Goal: Task Accomplishment & Management: Manage account settings

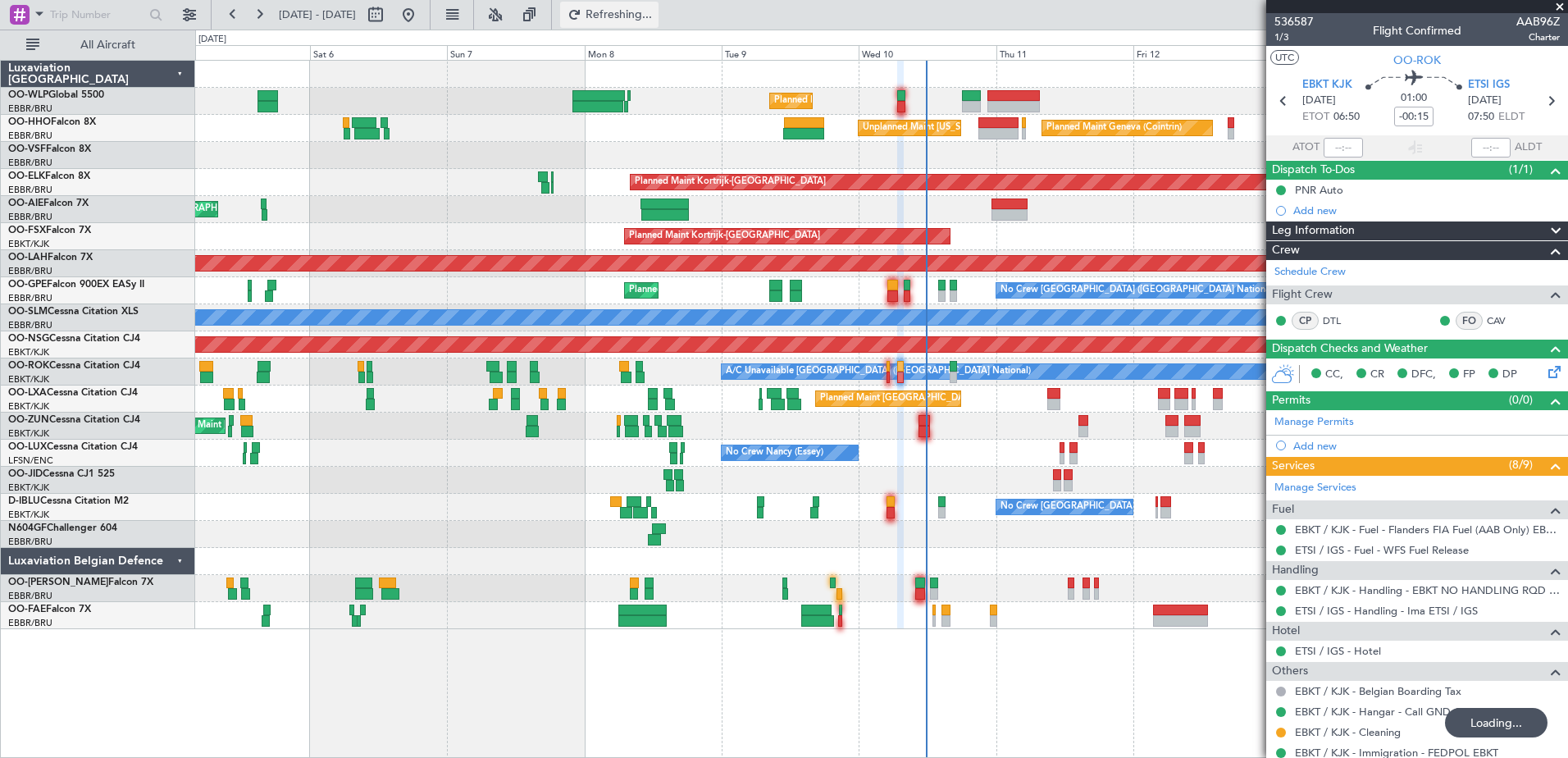
type input "07:43"
type input "08:48"
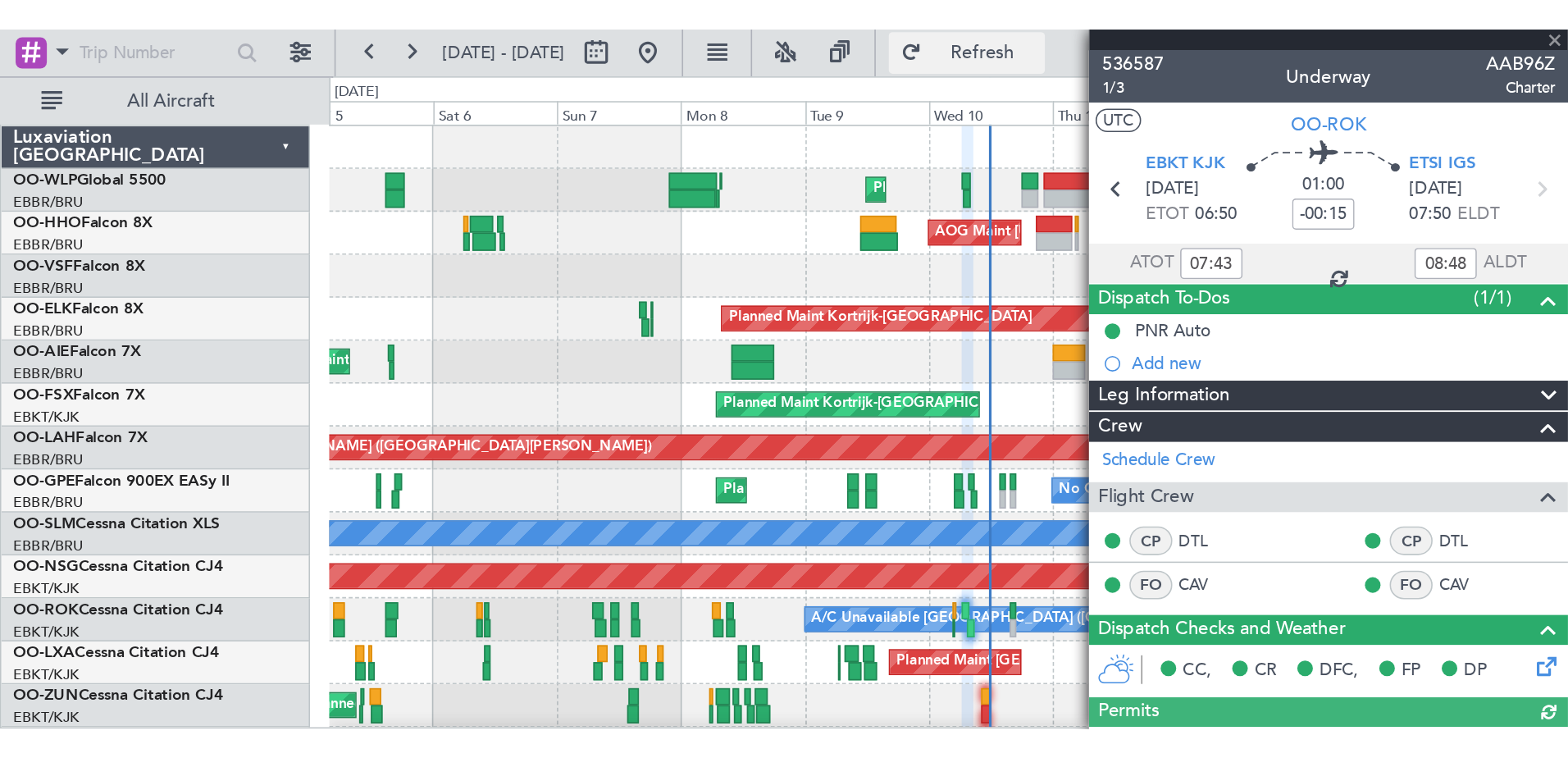
scroll to position [108, 0]
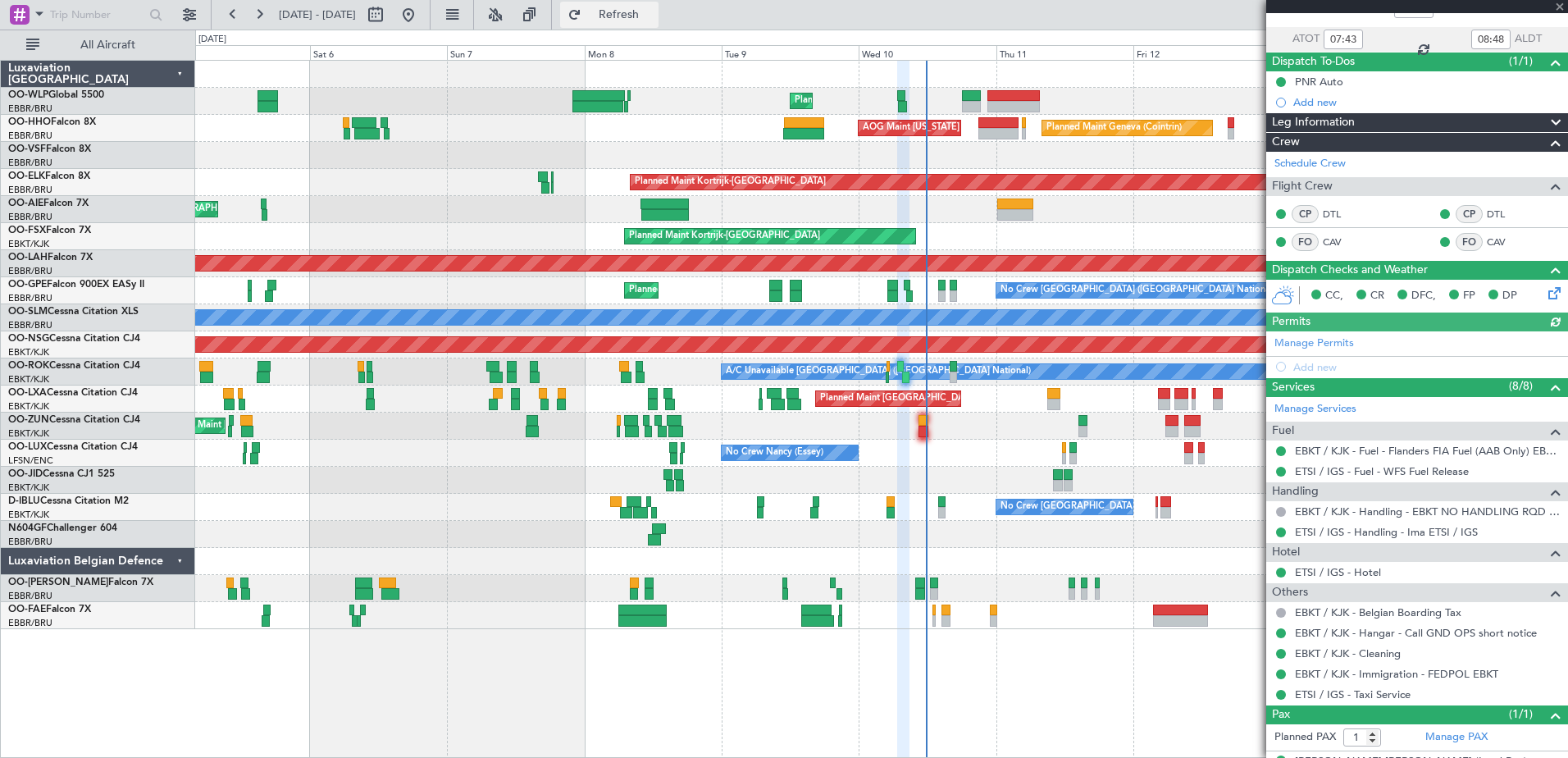
click at [648, 12] on span "Refresh" at bounding box center [618, 15] width 69 height 12
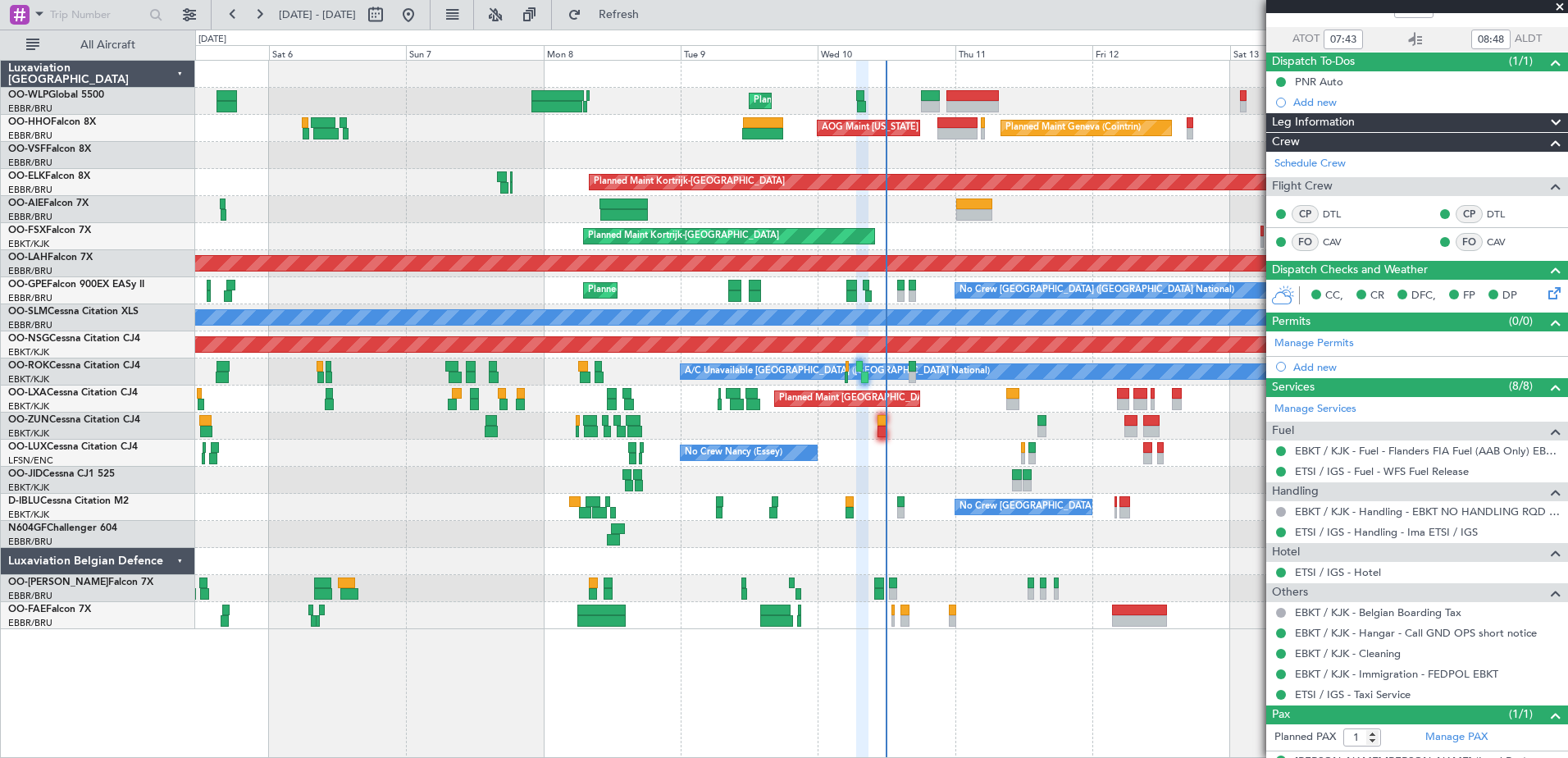
click at [998, 651] on div "Planned Maint Liege Planned Maint Geneva ([GEOGRAPHIC_DATA]) AOG Maint [US_STAT…" at bounding box center [880, 408] width 1372 height 698
click at [653, 9] on span "Refresh" at bounding box center [618, 15] width 69 height 12
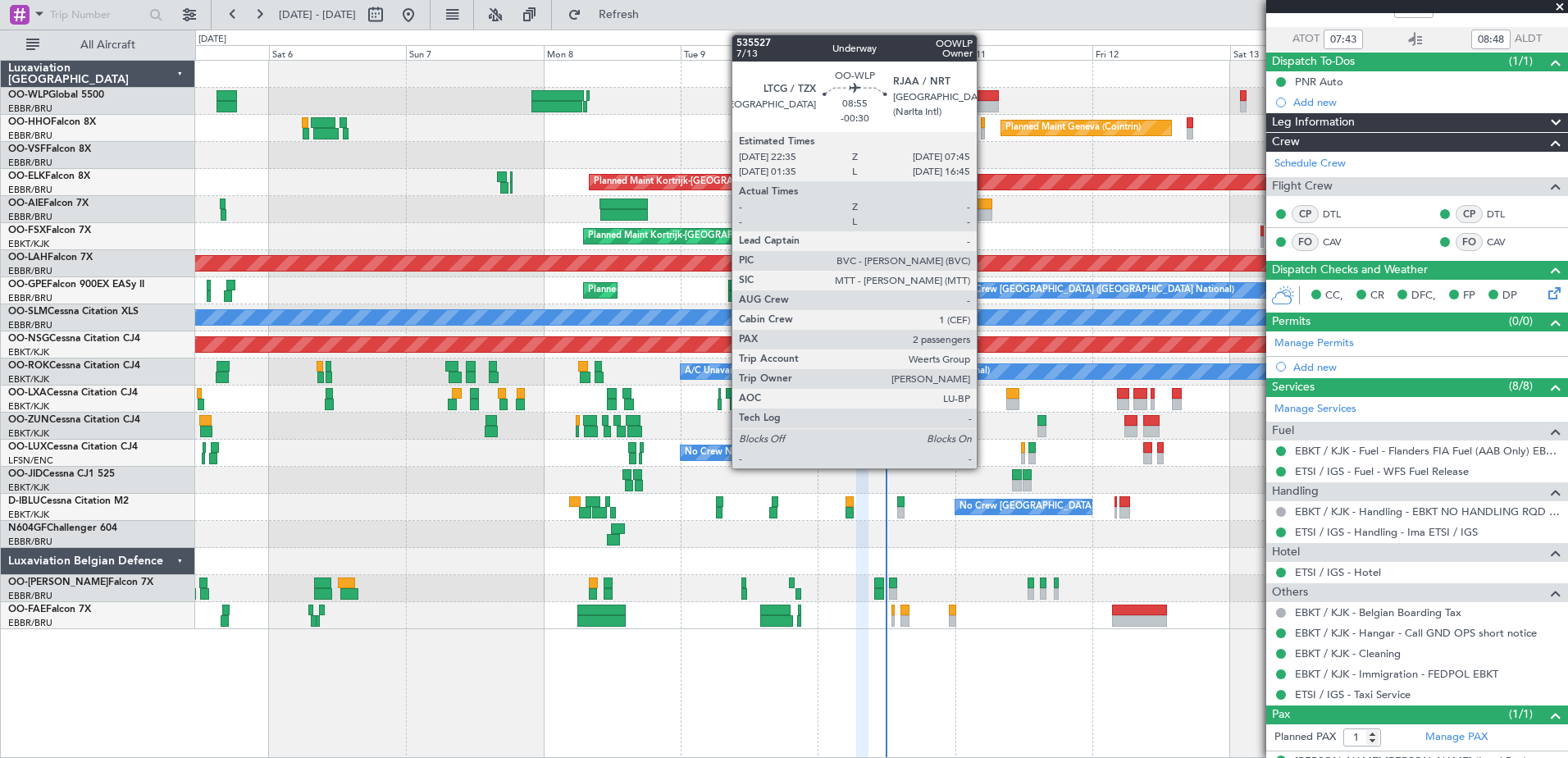
click at [984, 95] on div at bounding box center [973, 96] width 53 height 12
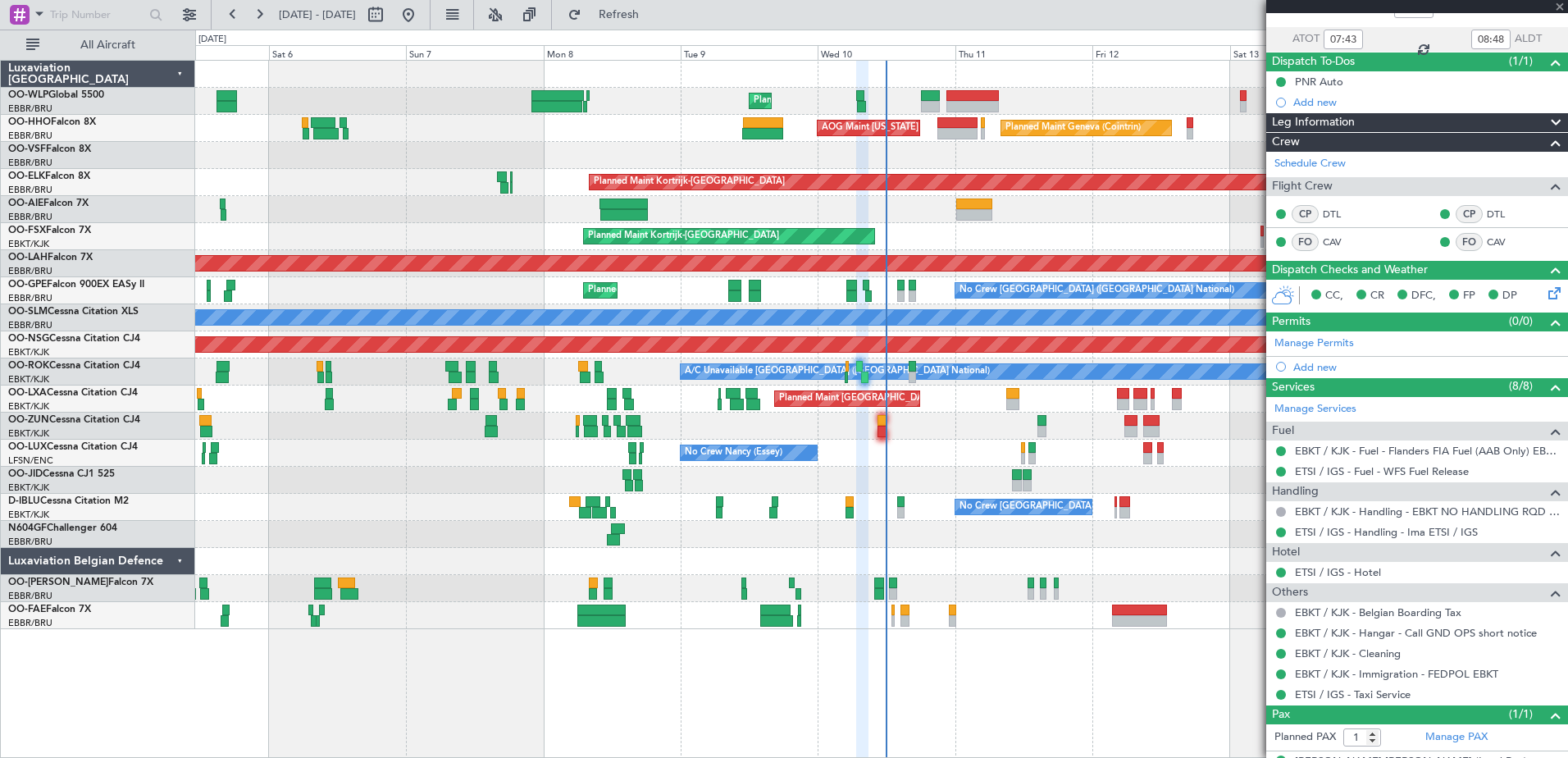
type input "-00:30"
type input "2"
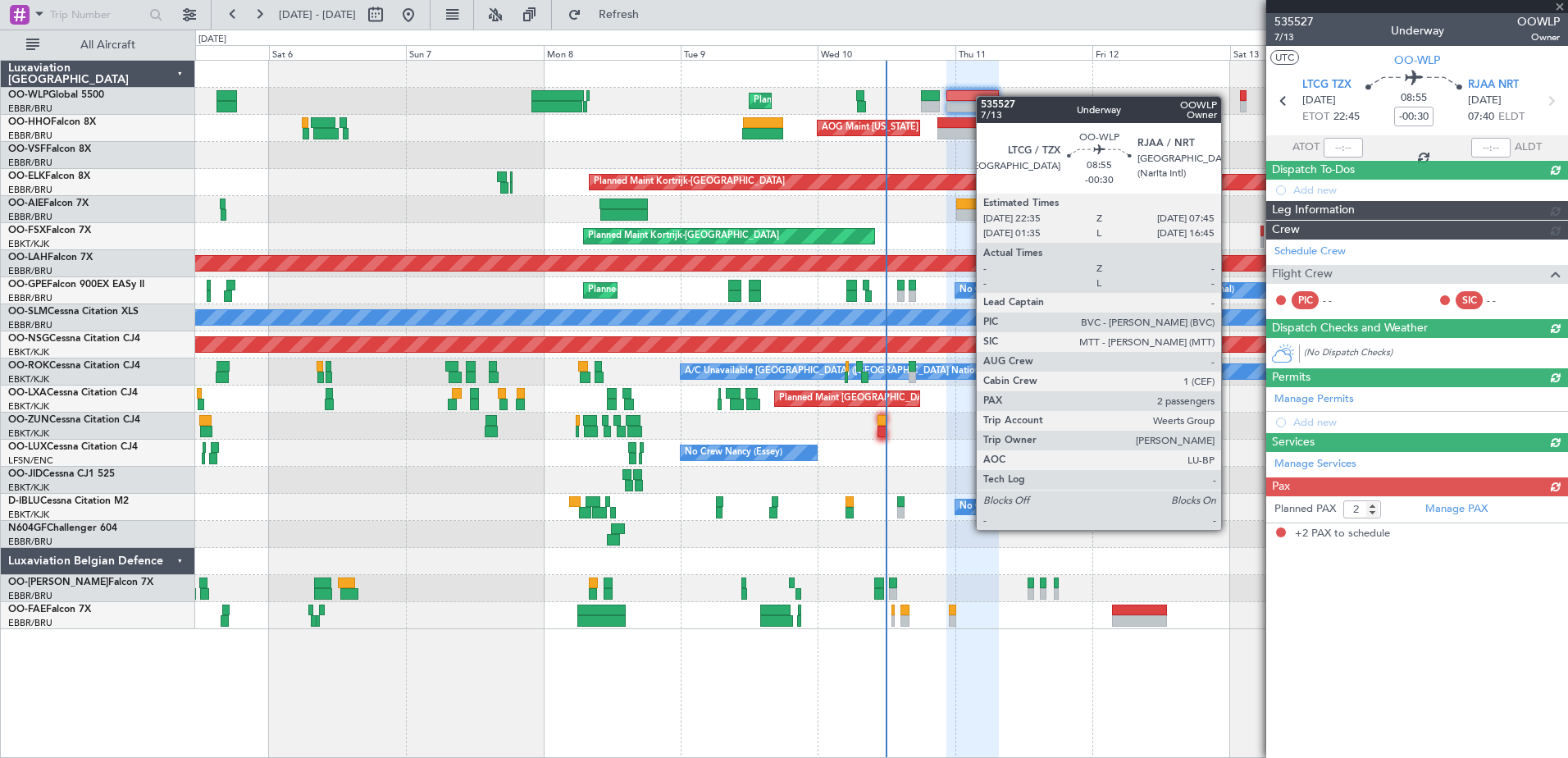
scroll to position [0, 0]
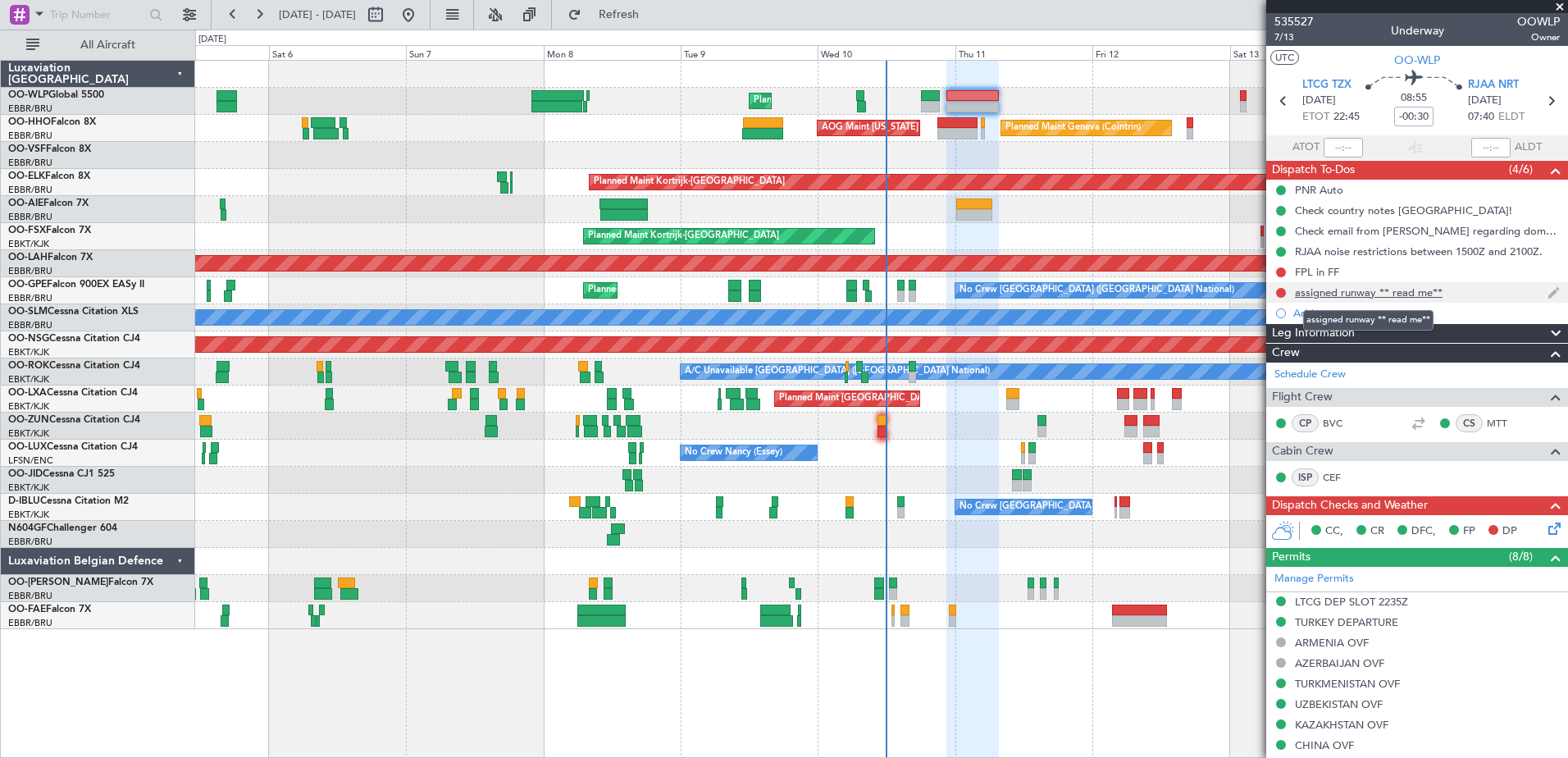
click at [1400, 292] on div "assigned runway ** read me**" at bounding box center [1368, 292] width 148 height 14
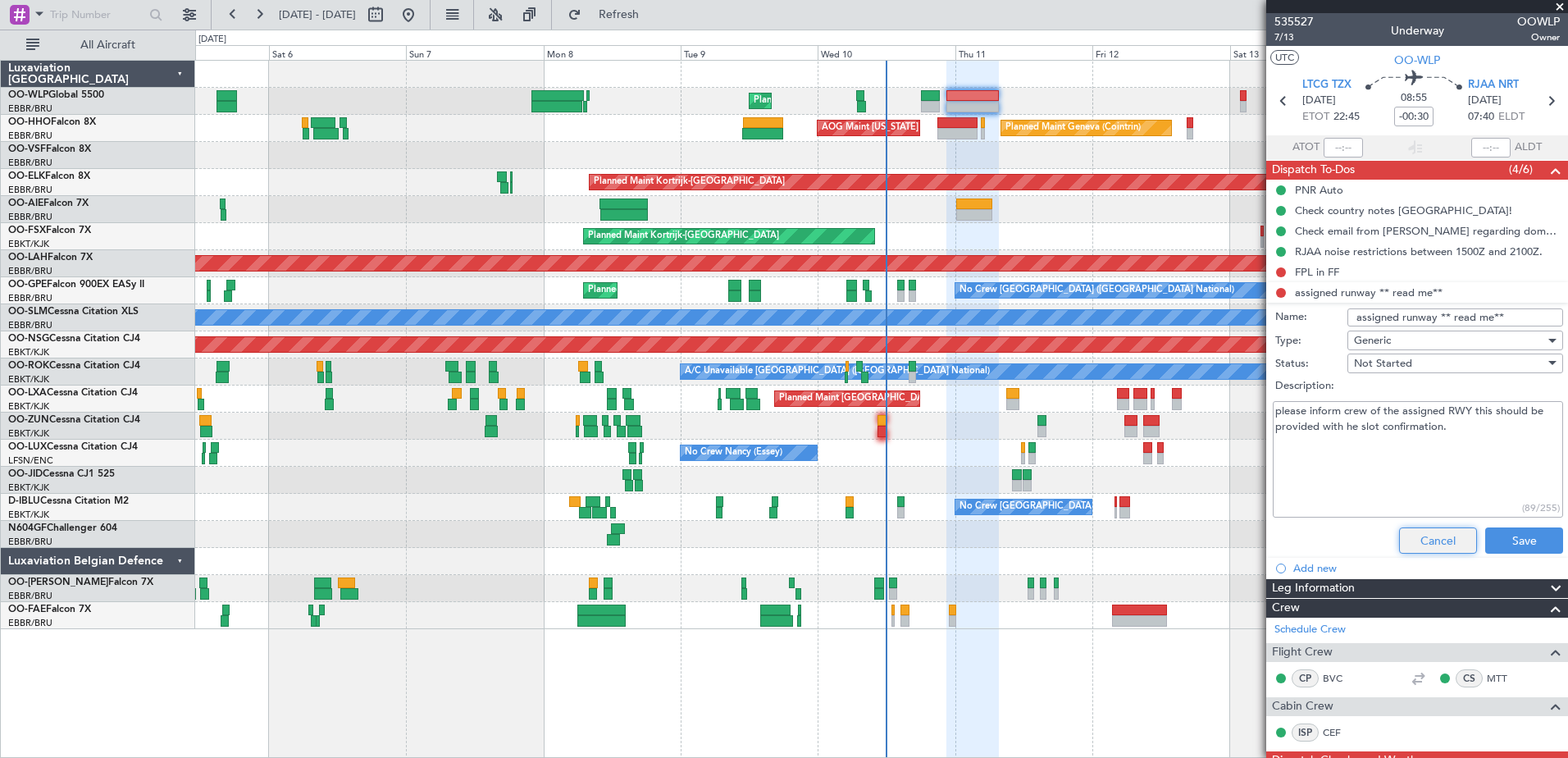
click at [1418, 538] on button "Cancel" at bounding box center [1437, 540] width 78 height 26
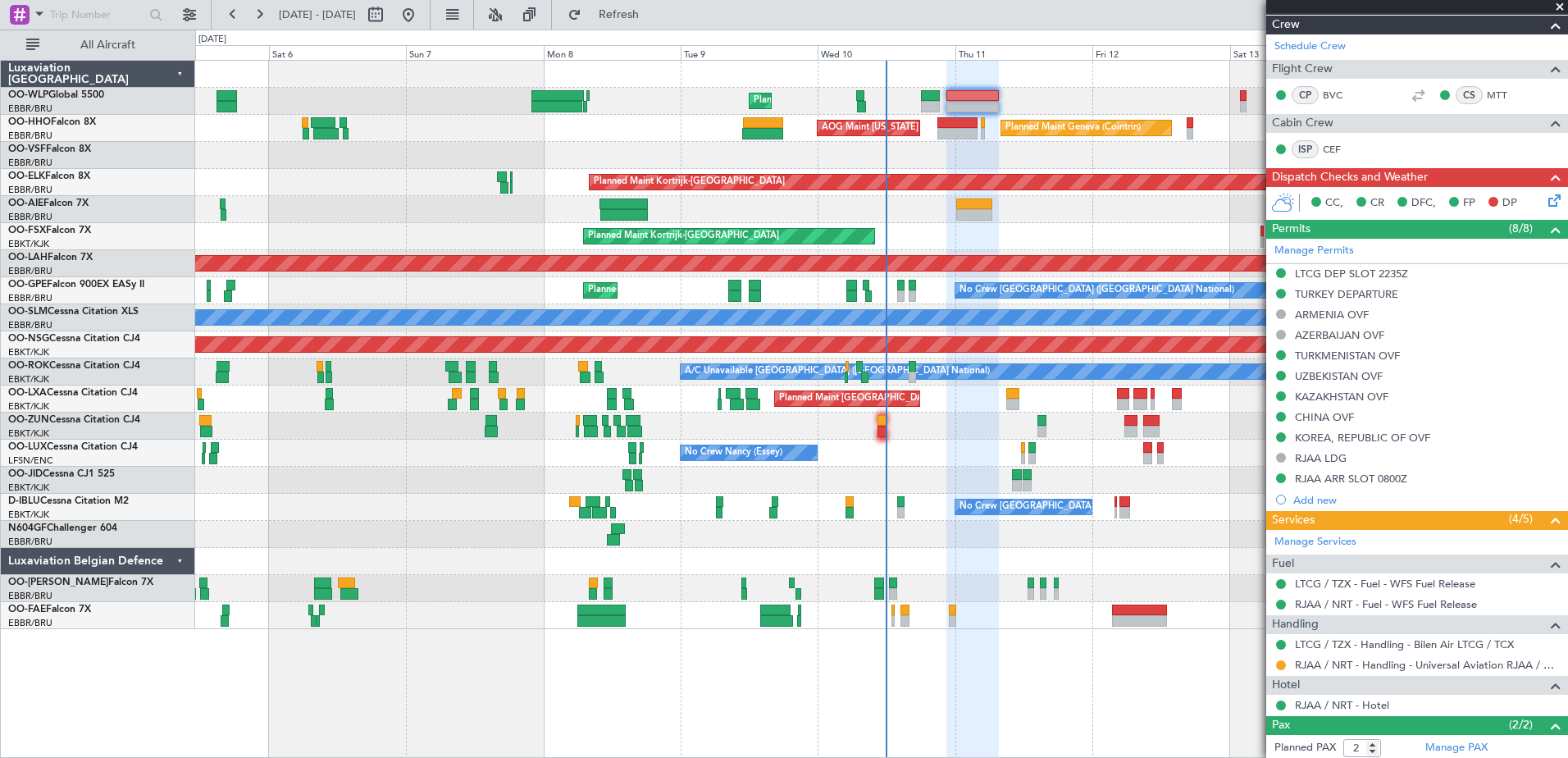
scroll to position [405, 0]
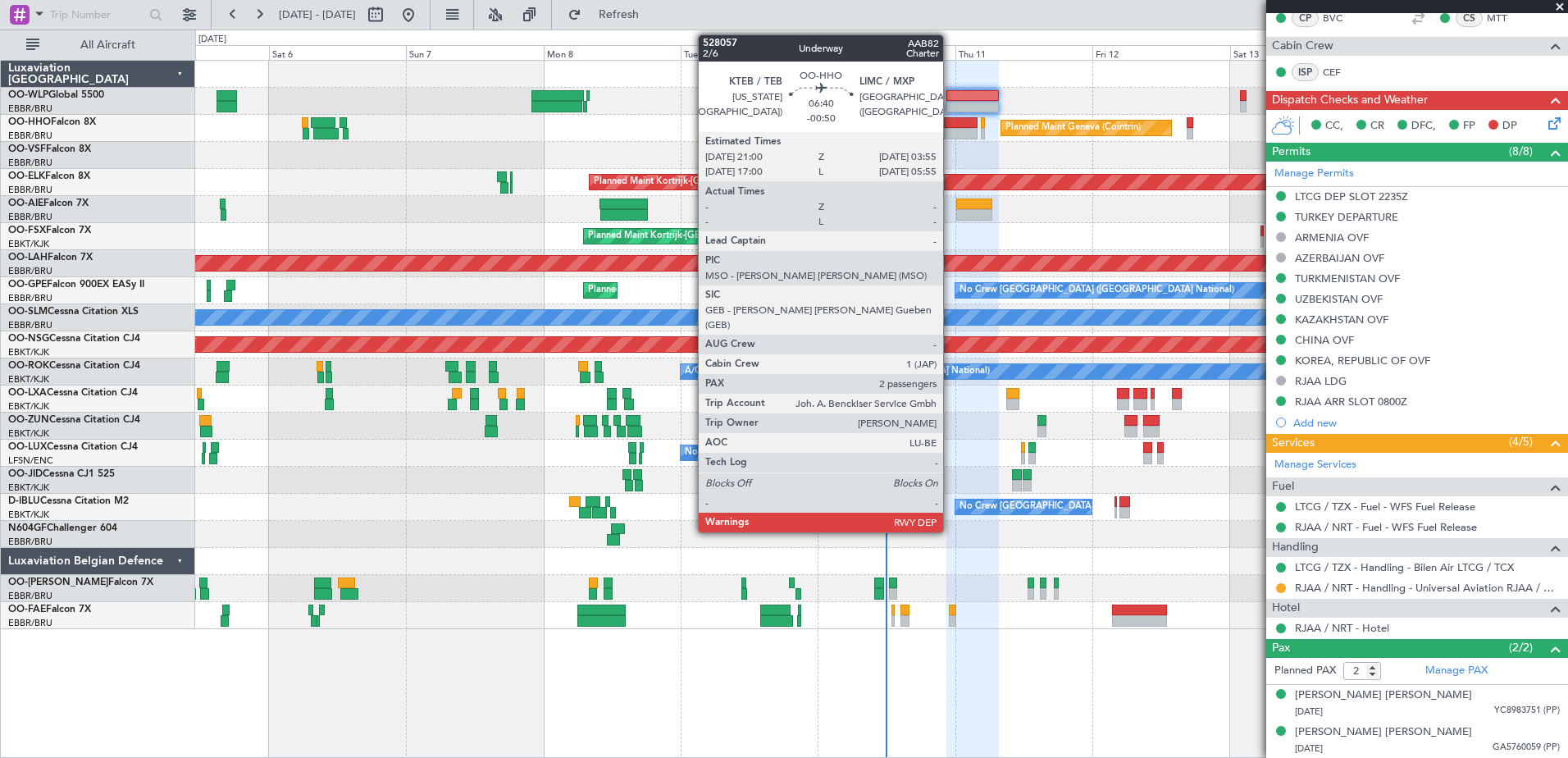
click at [951, 128] on div at bounding box center [956, 133] width 40 height 12
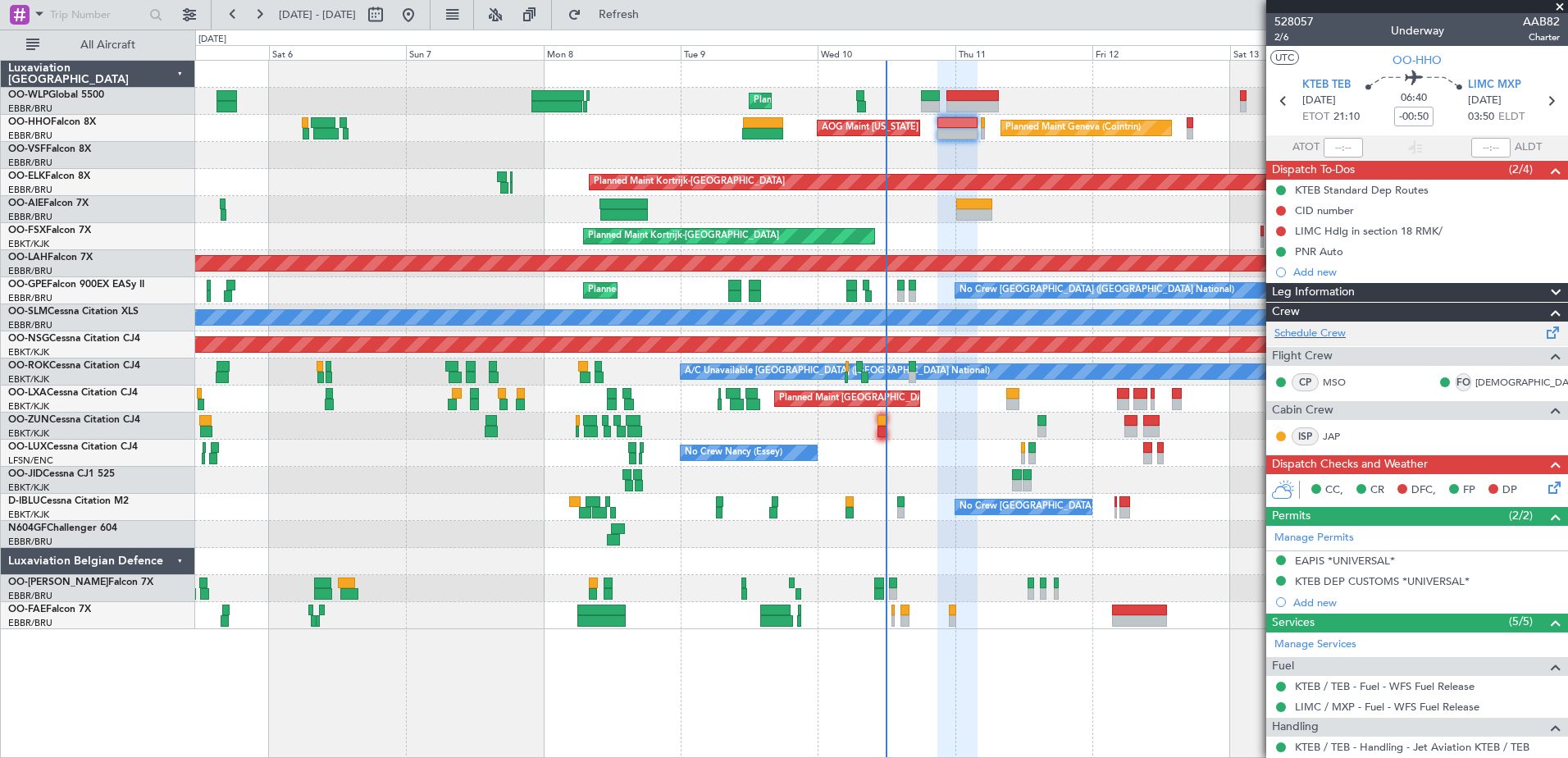
scroll to position [216, 0]
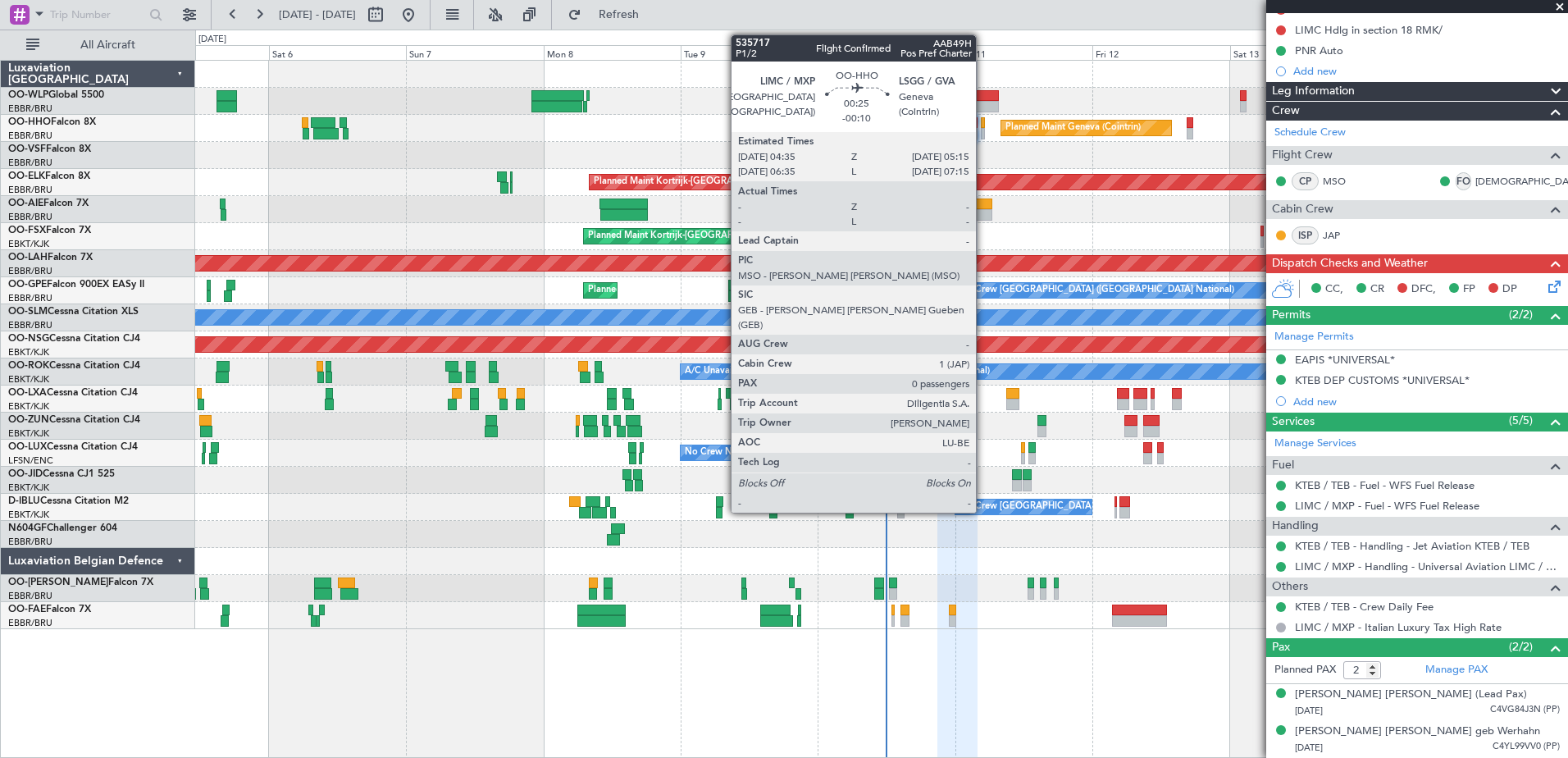
click at [983, 133] on div at bounding box center [983, 133] width 4 height 12
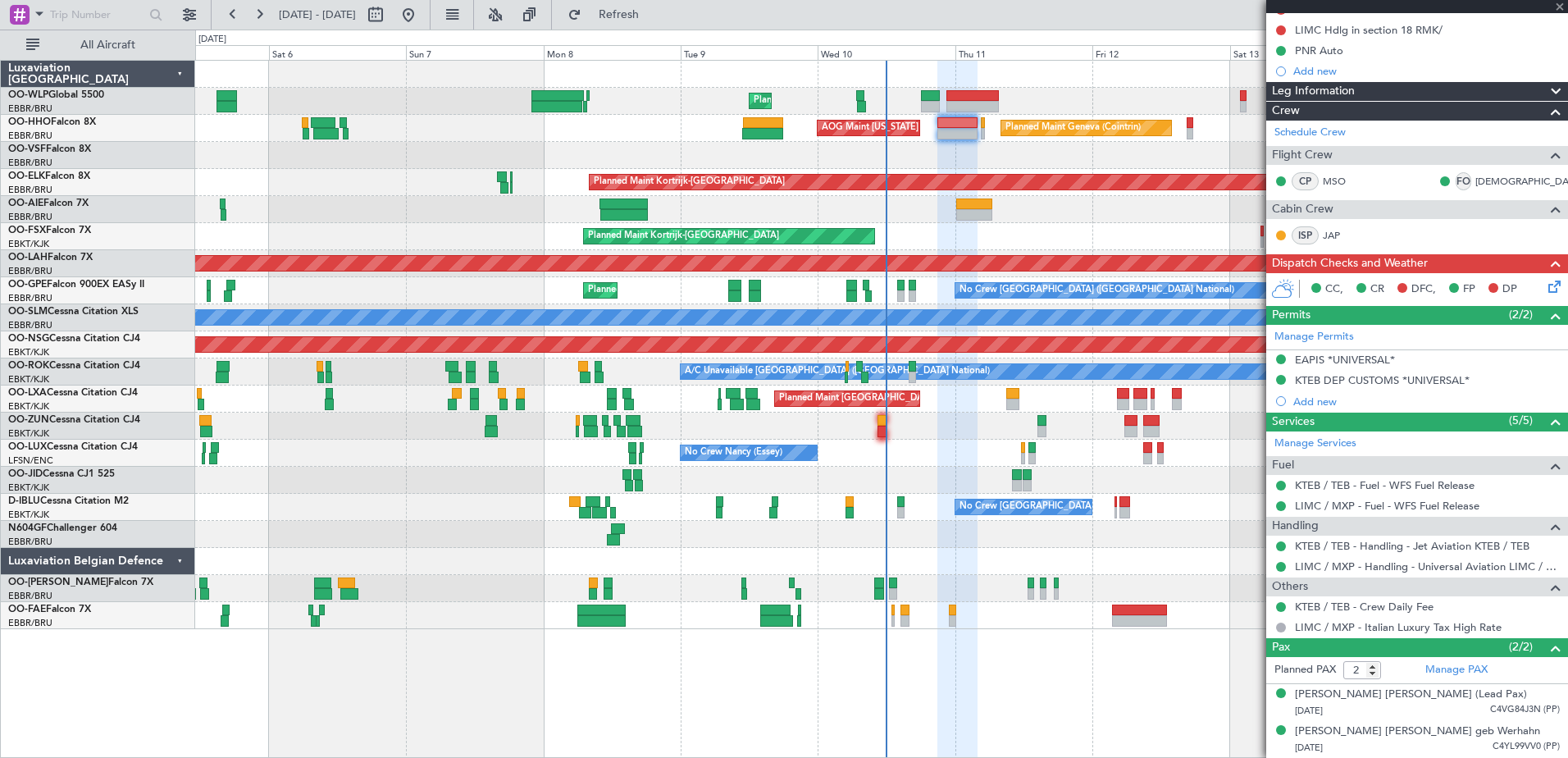
type input "-00:10"
type input "0"
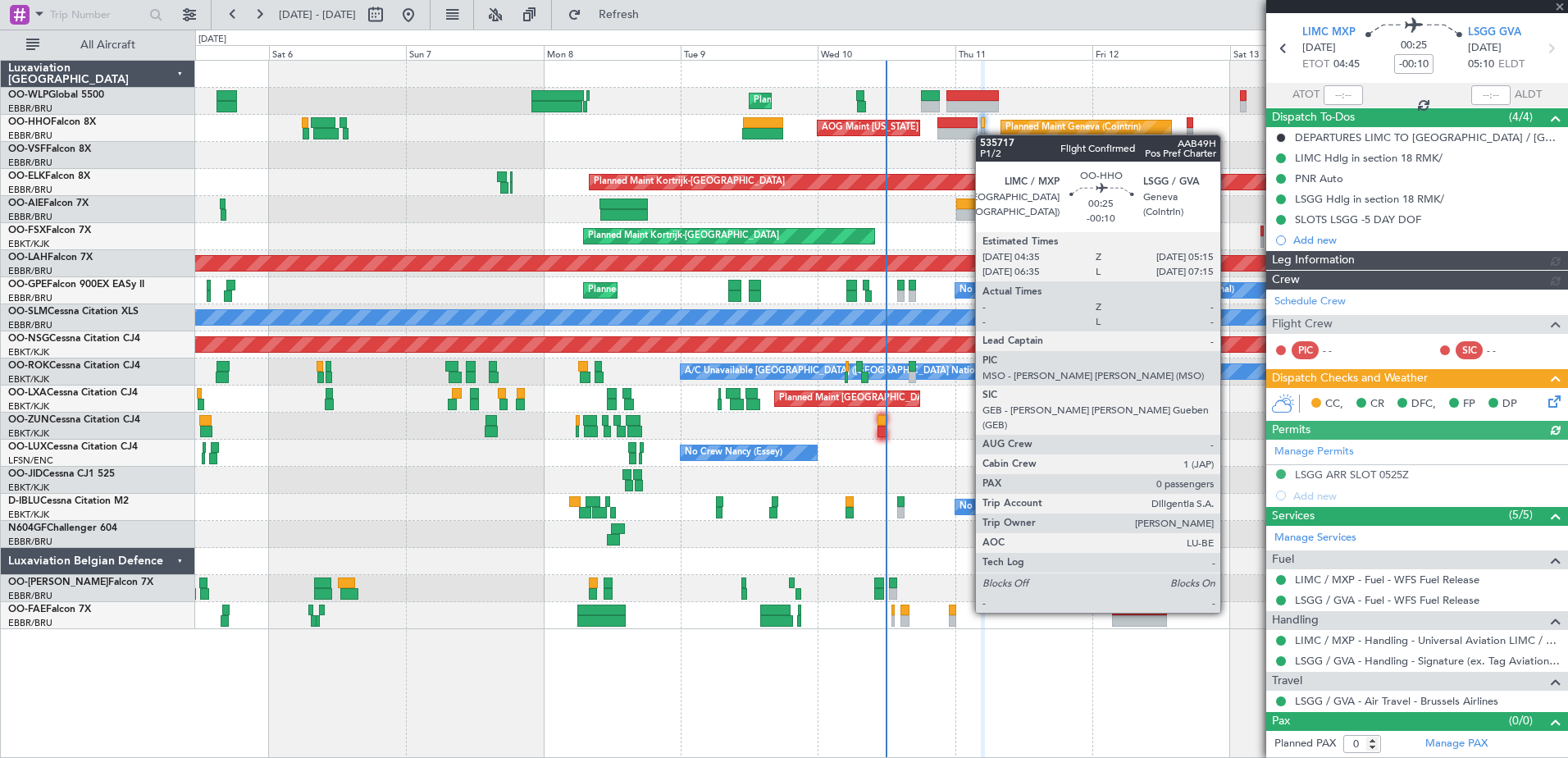
scroll to position [0, 0]
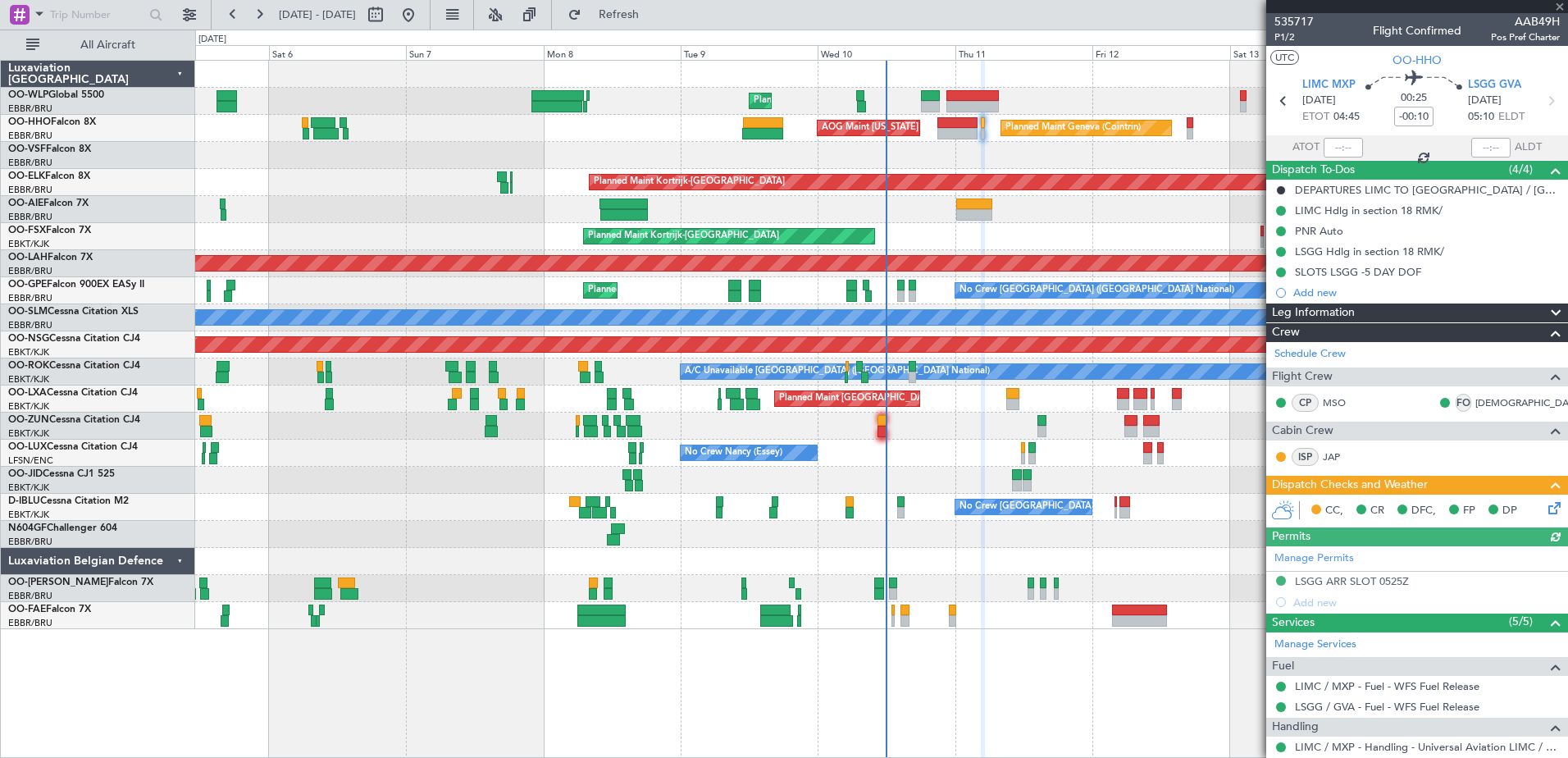
click at [1545, 503] on icon at bounding box center [1550, 505] width 13 height 13
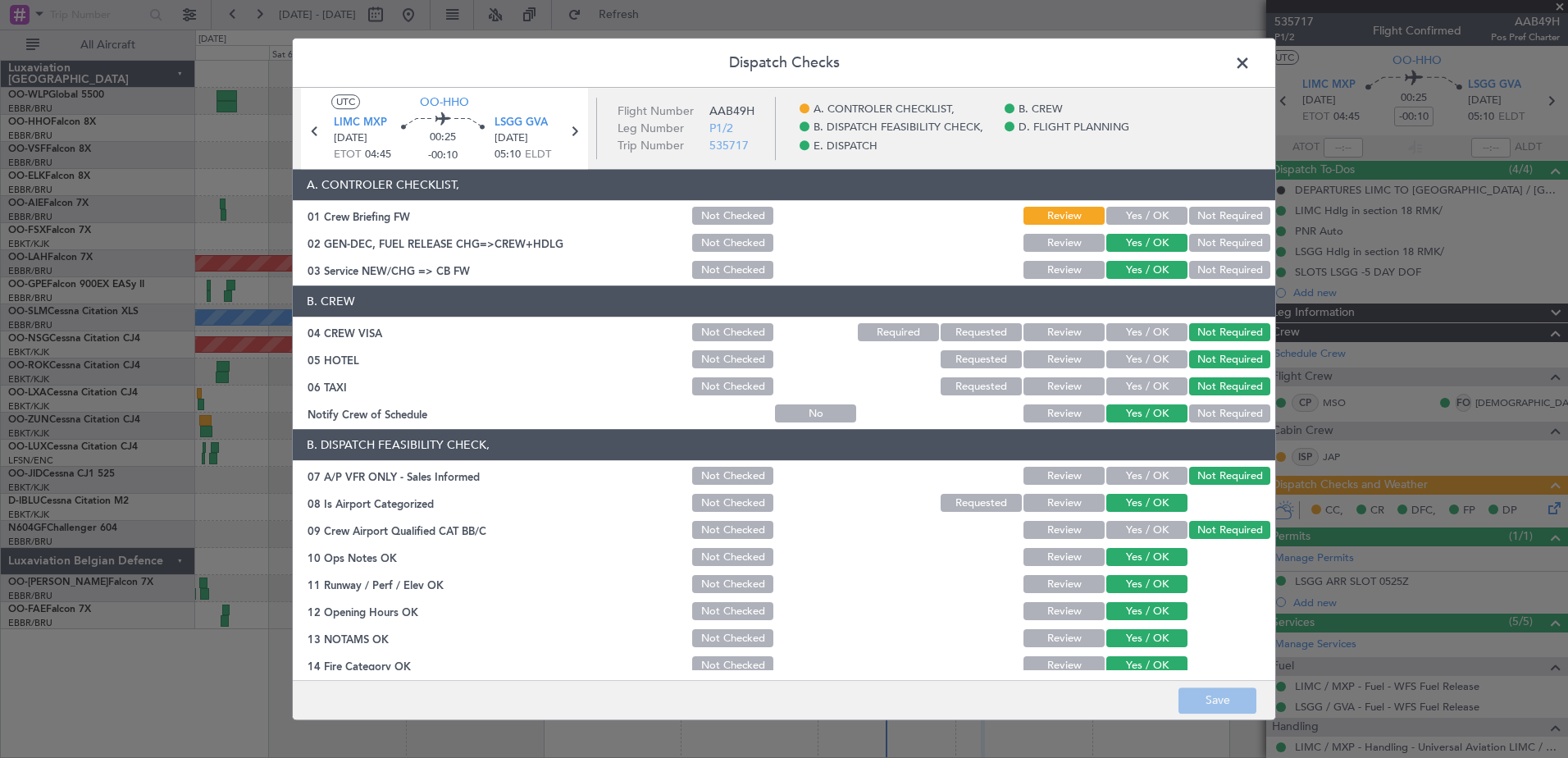
click at [1251, 62] on span at bounding box center [1251, 67] width 0 height 33
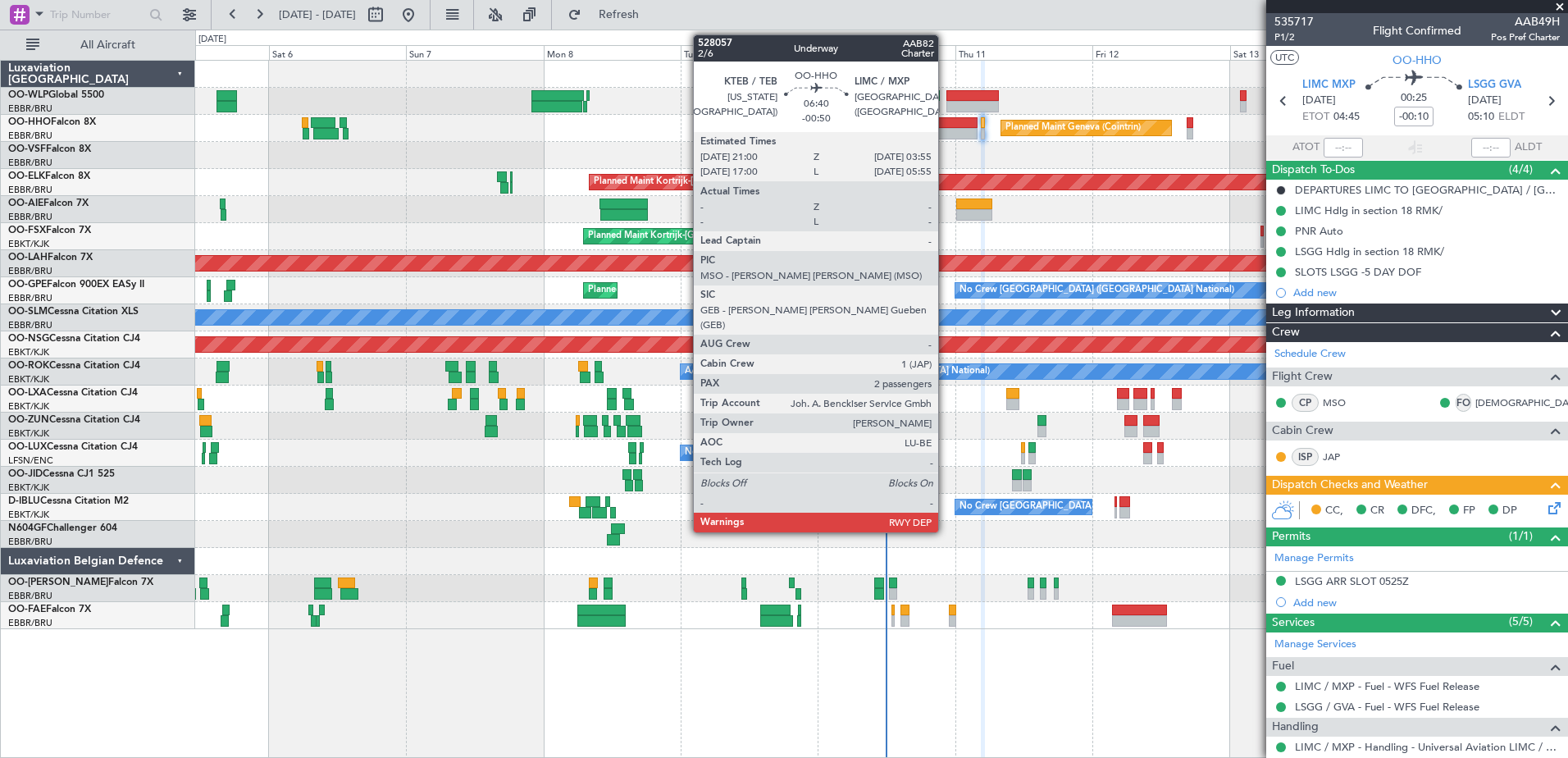
click at [946, 131] on div at bounding box center [956, 133] width 40 height 12
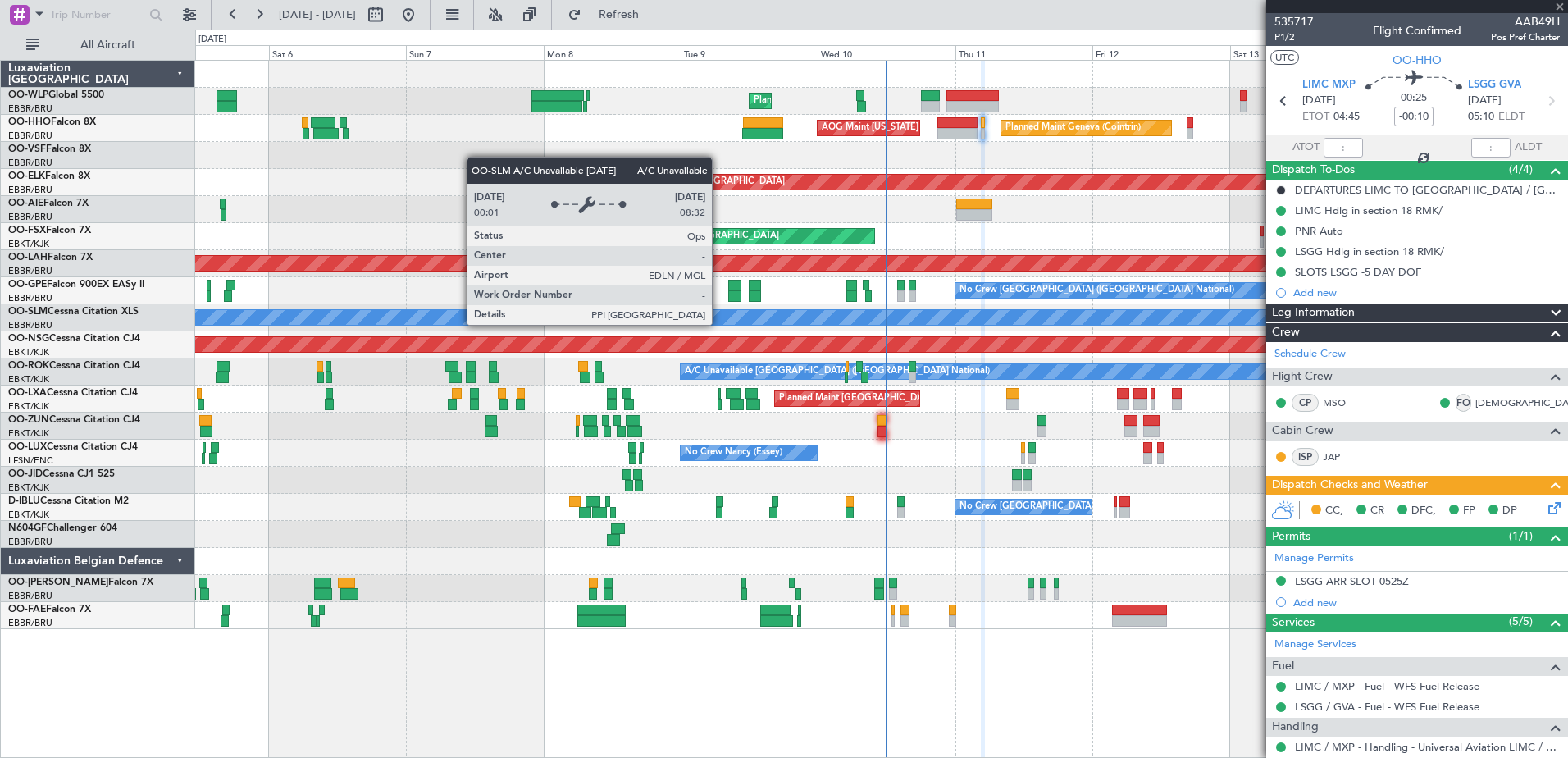
type input "-00:50"
type input "2"
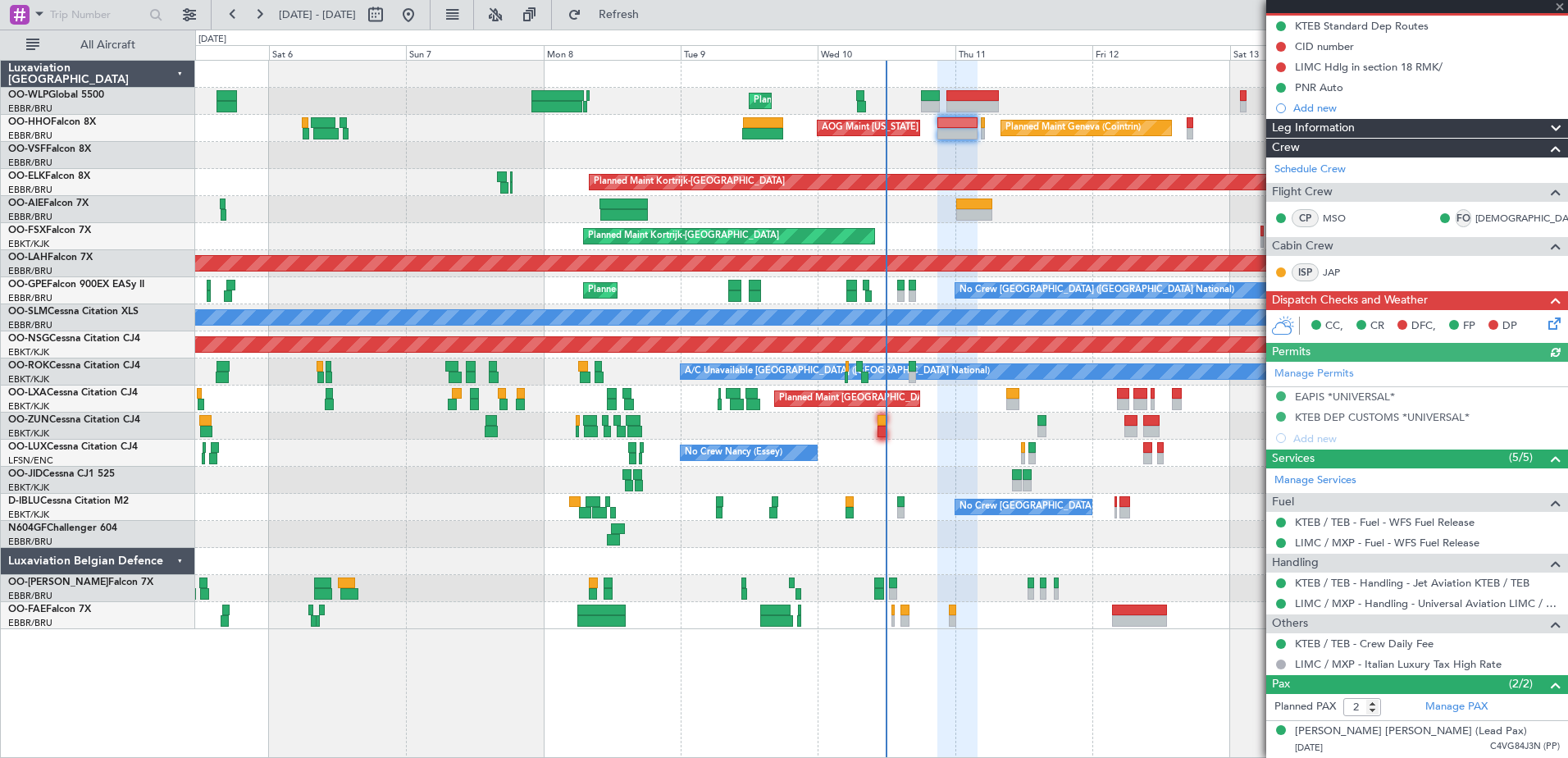
scroll to position [216, 0]
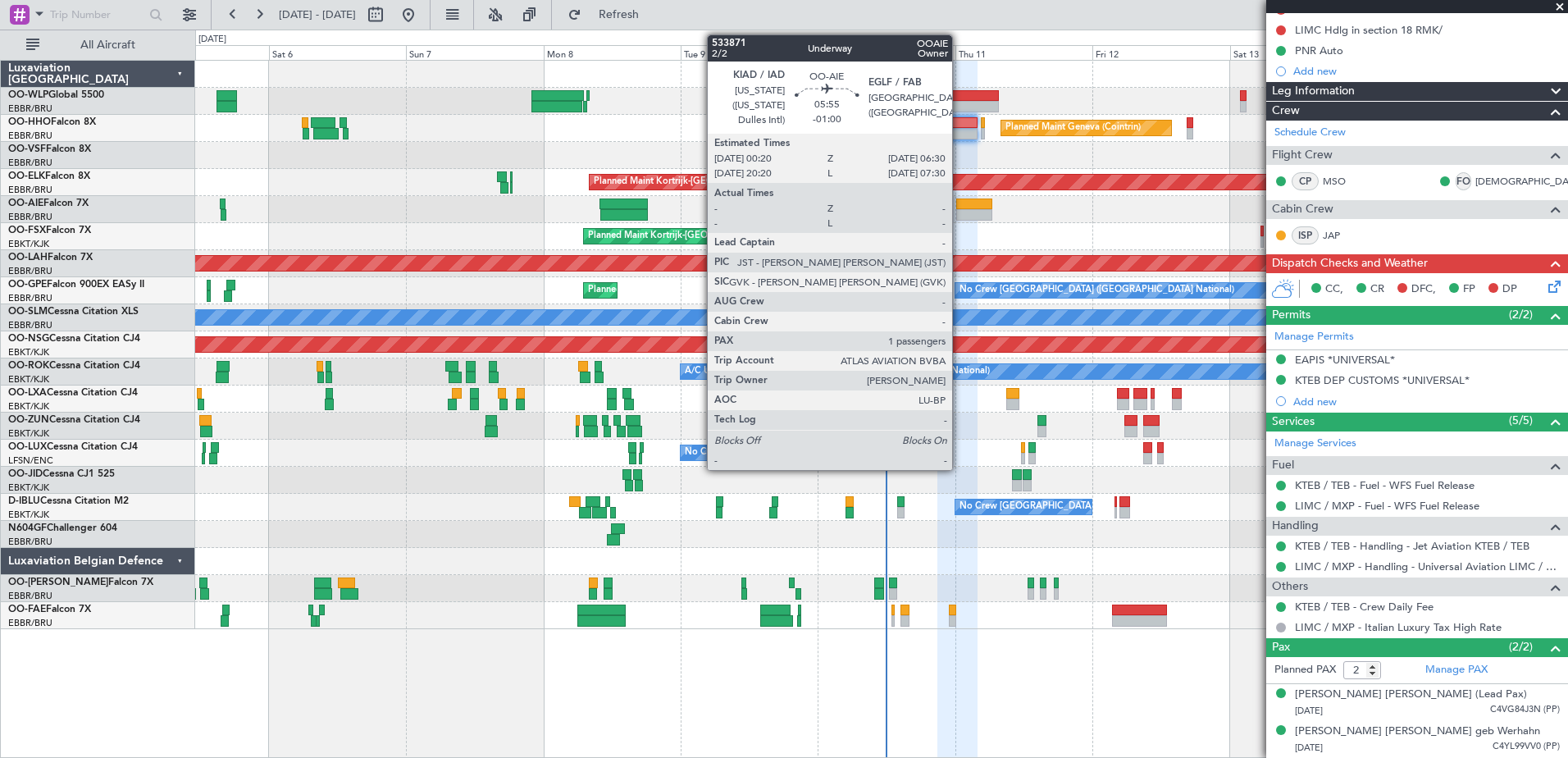
click at [959, 214] on div at bounding box center [974, 215] width 35 height 12
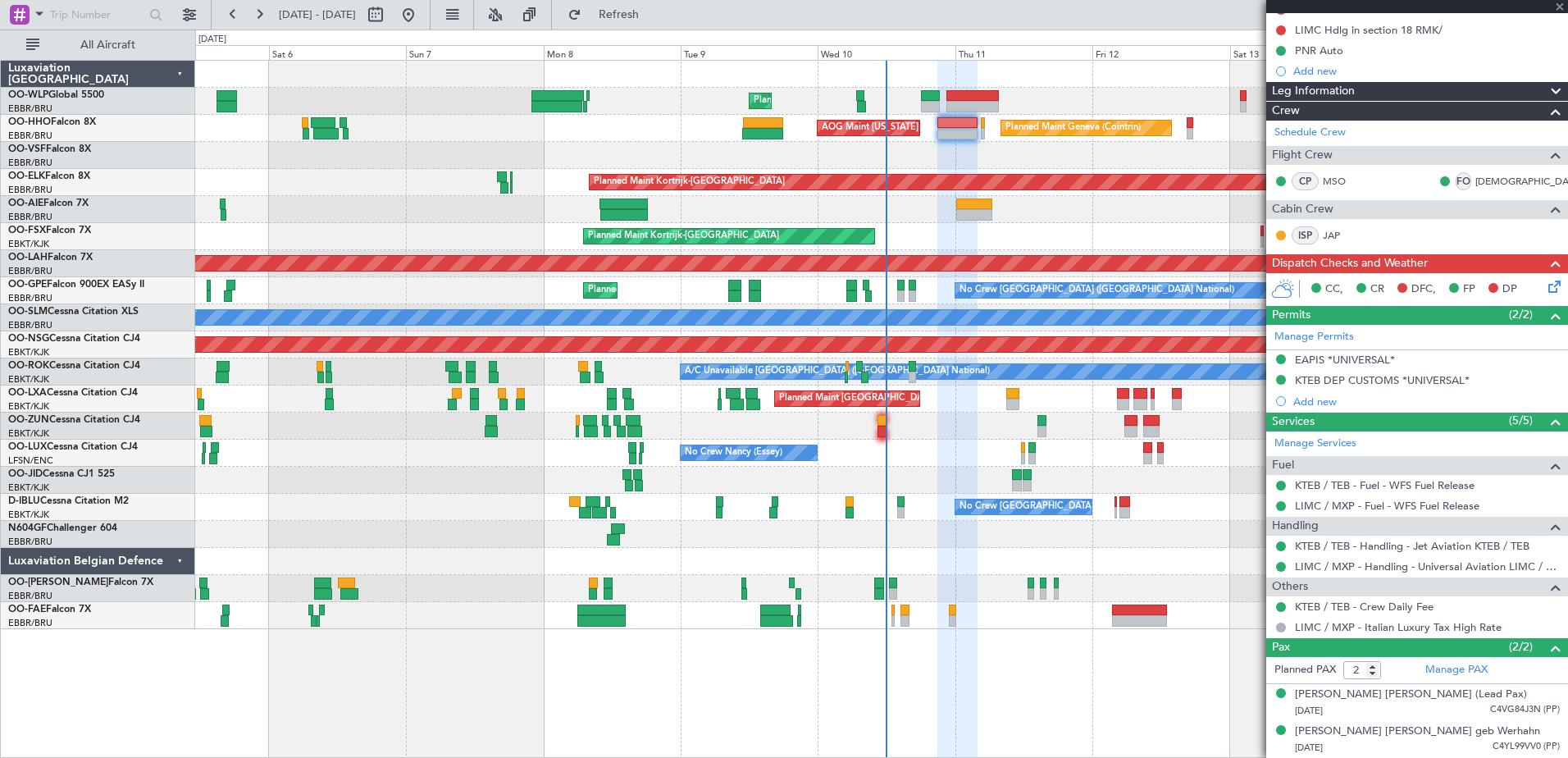
type input "-01:00"
type input "1"
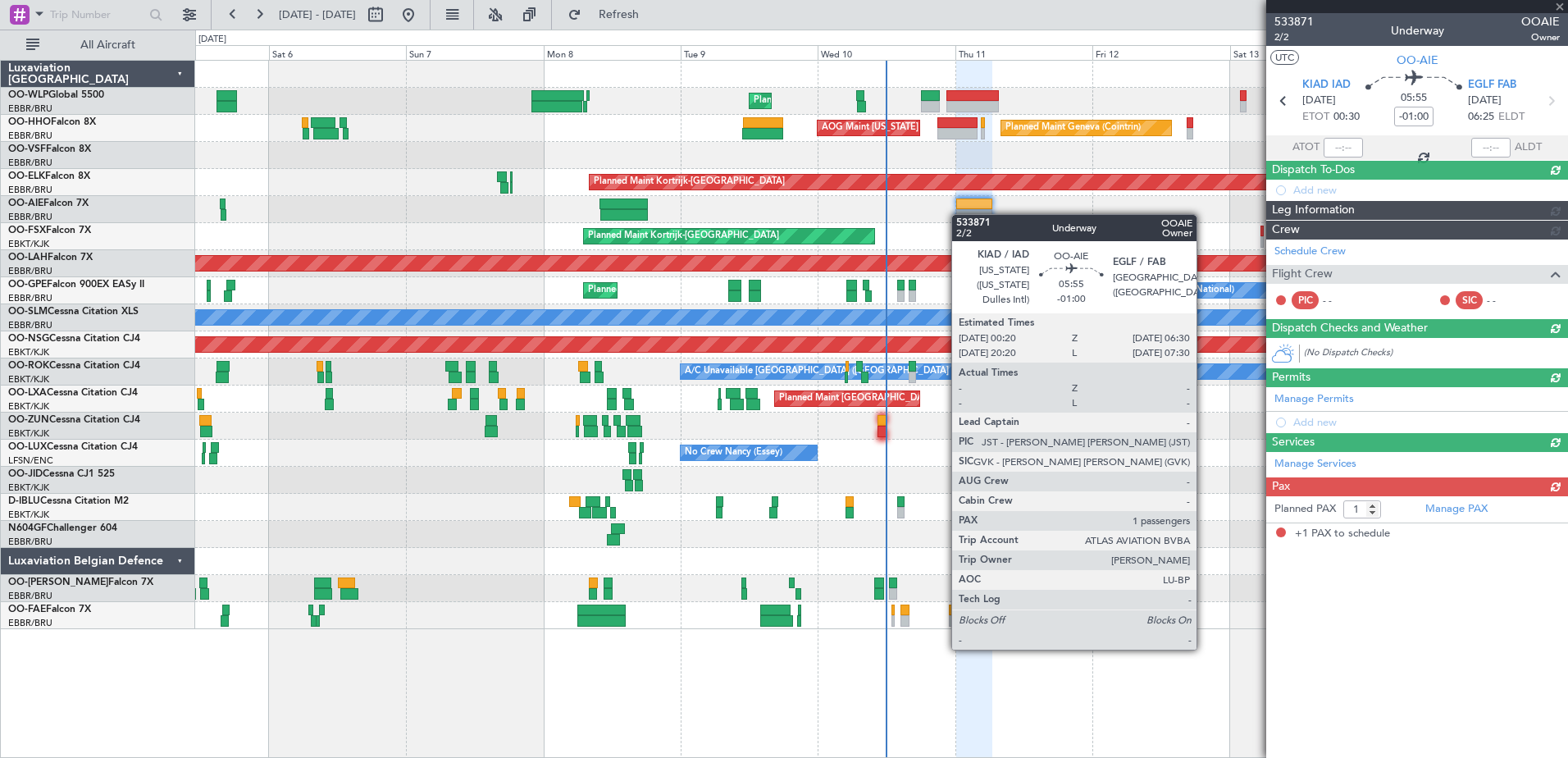
scroll to position [0, 0]
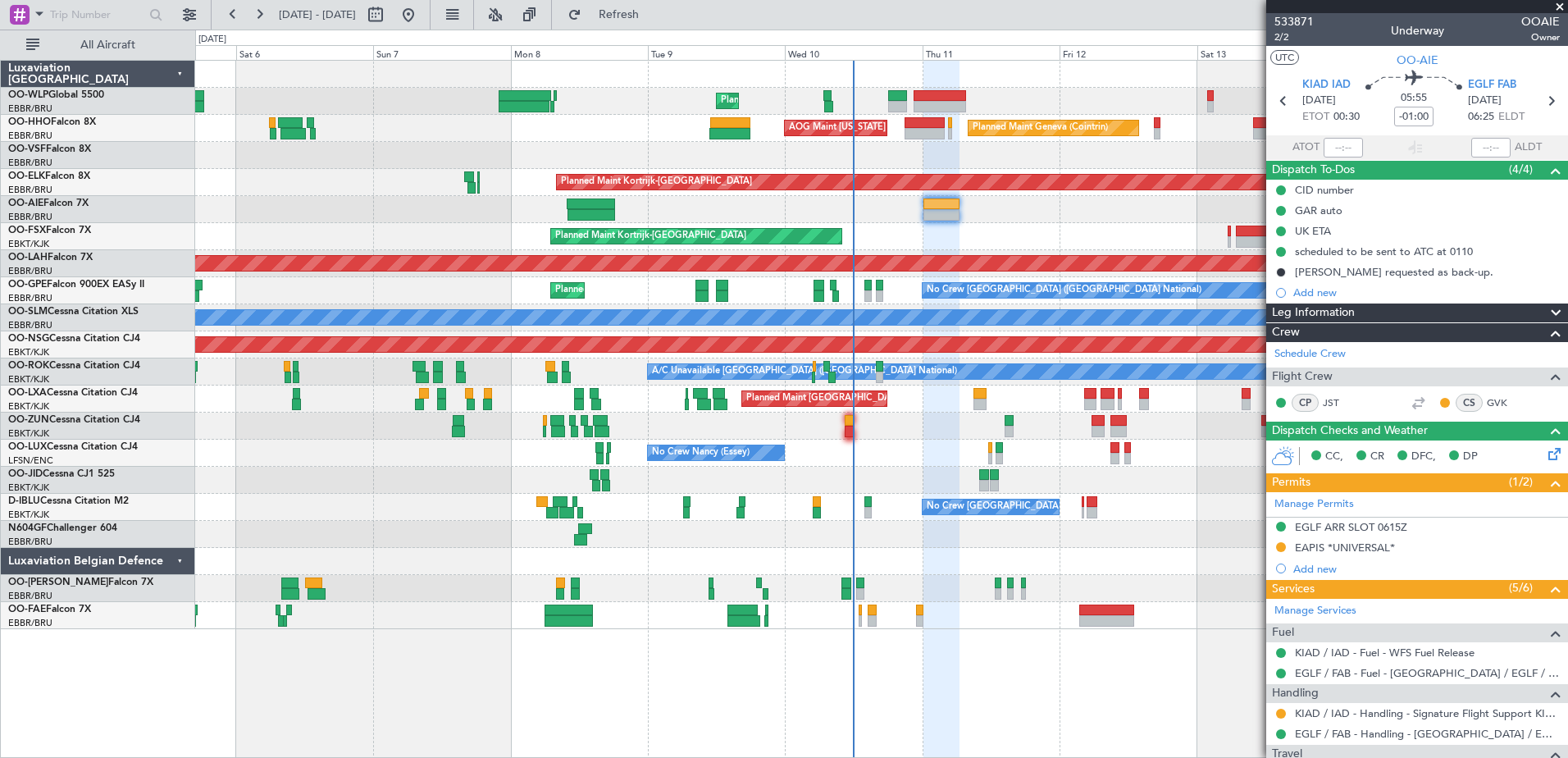
click at [1025, 217] on div "Unplanned Maint [GEOGRAPHIC_DATA] ([GEOGRAPHIC_DATA] National) Planned Maint [G…" at bounding box center [880, 209] width 1371 height 27
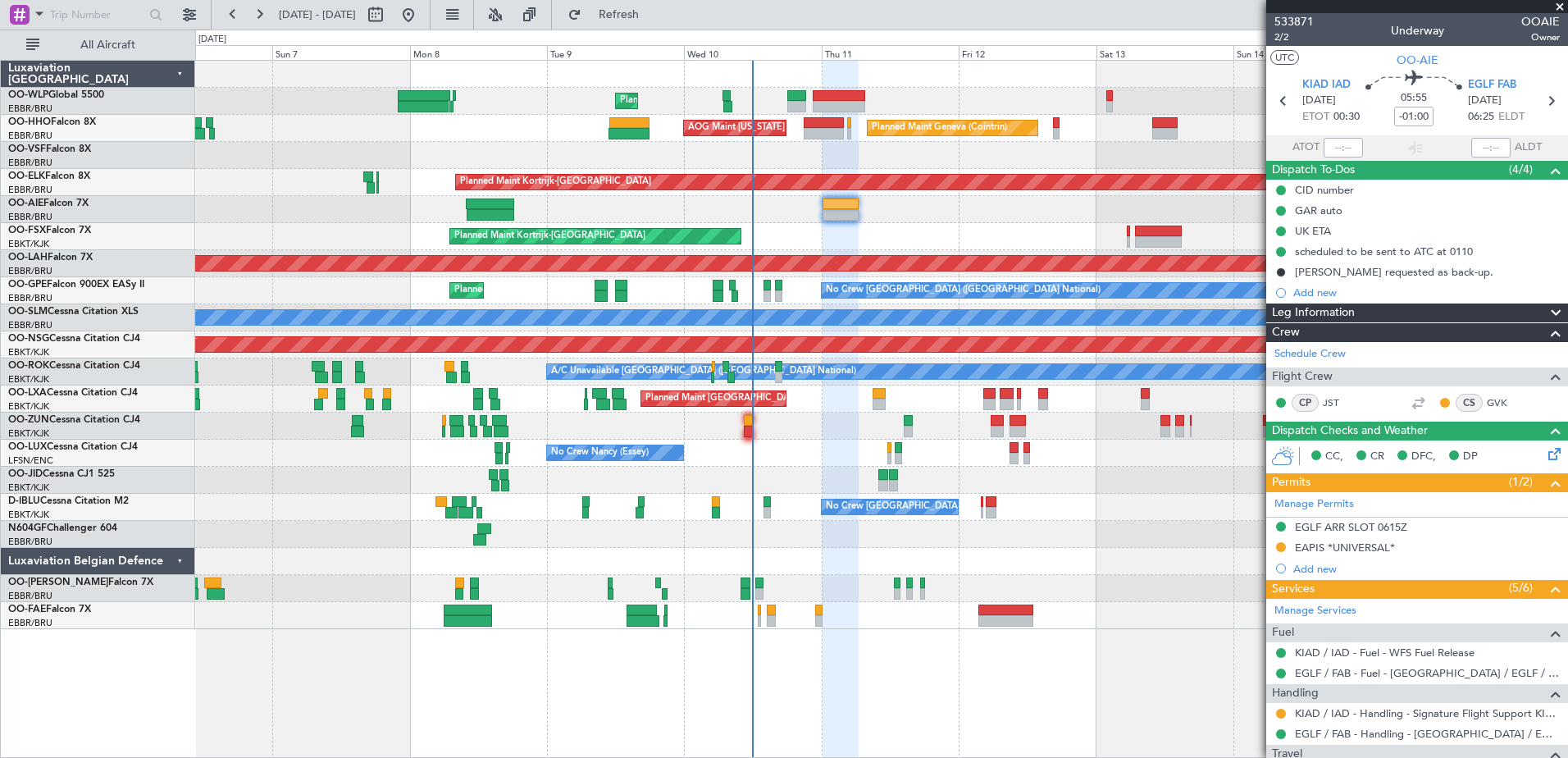
click at [1067, 599] on div "Owner Melsbroek Air Base" at bounding box center [880, 588] width 1371 height 27
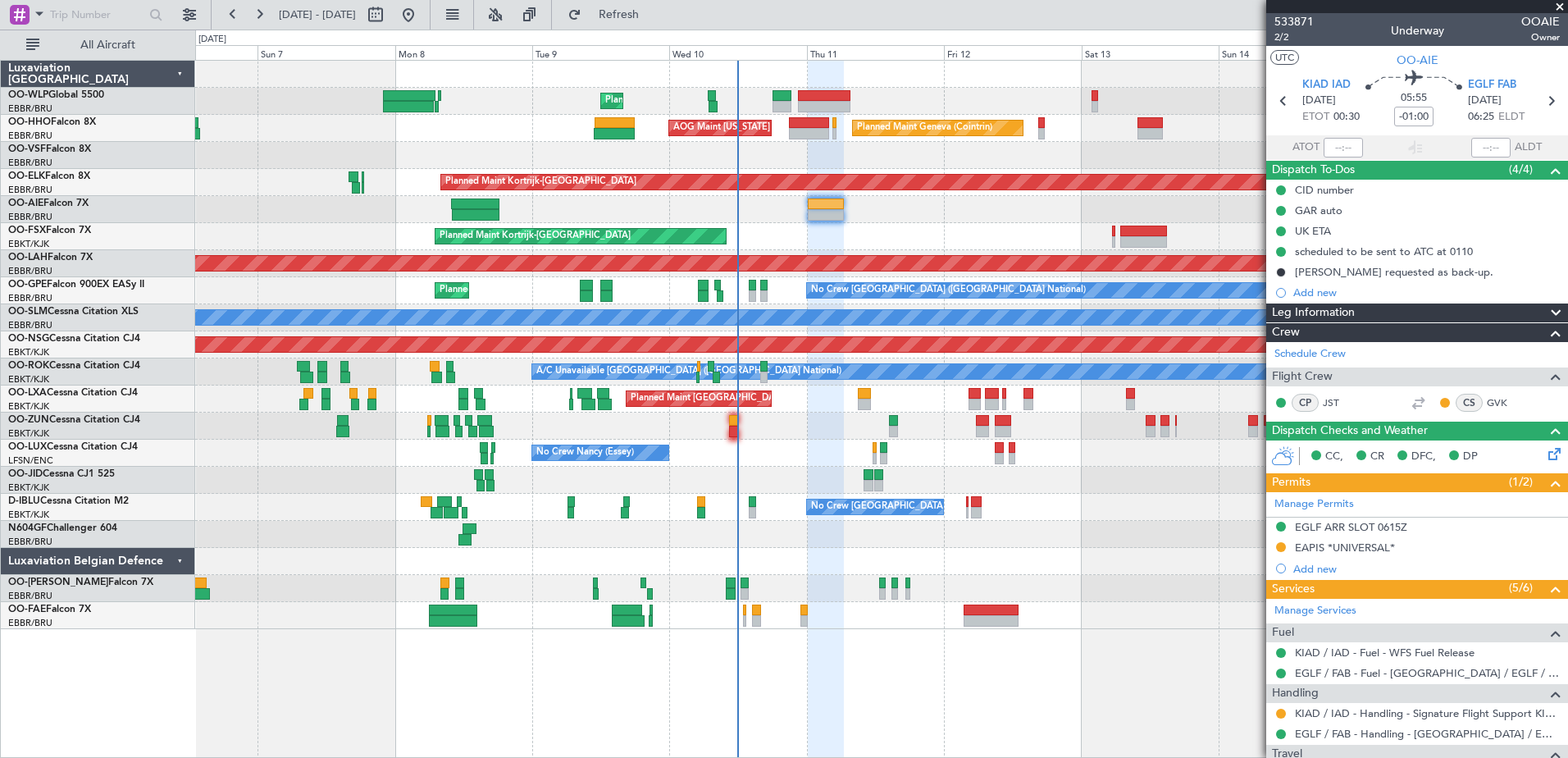
click at [944, 684] on div "Planned Maint Liege Planned Maint Geneva ([GEOGRAPHIC_DATA]) AOG Maint [US_STAT…" at bounding box center [880, 408] width 1372 height 698
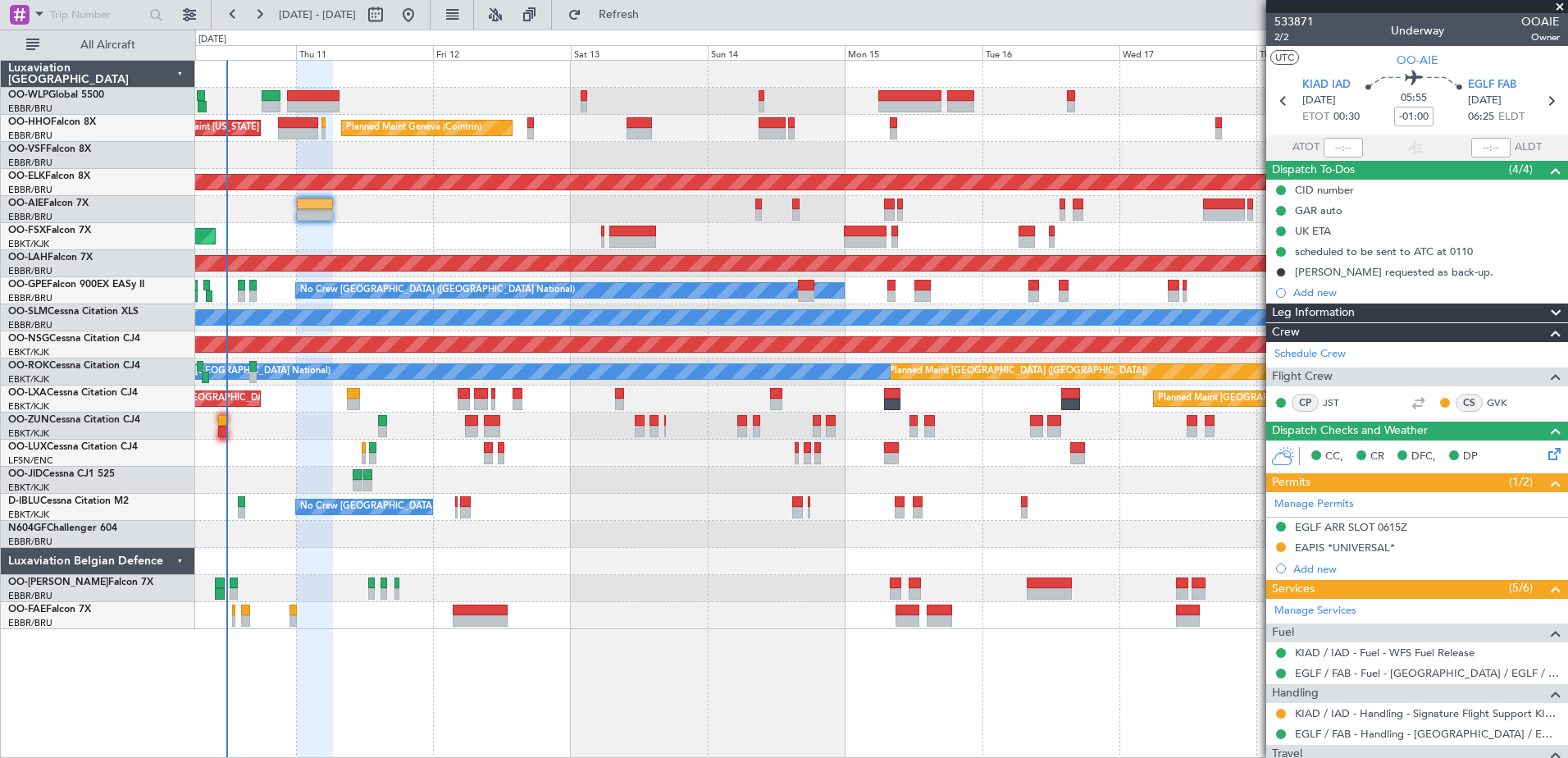
click at [516, 154] on div at bounding box center [880, 156] width 1371 height 27
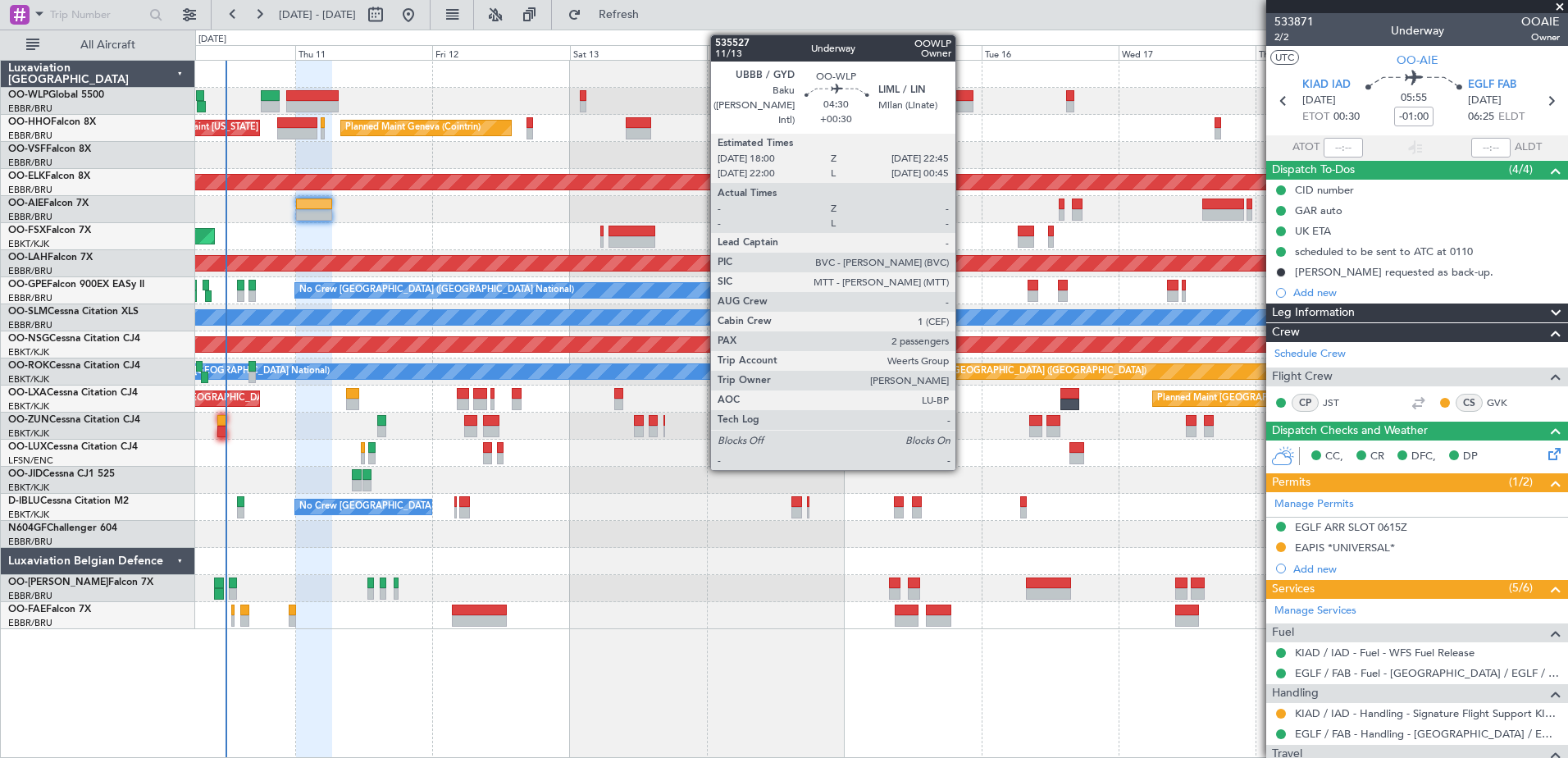
click at [962, 103] on div at bounding box center [960, 107] width 28 height 12
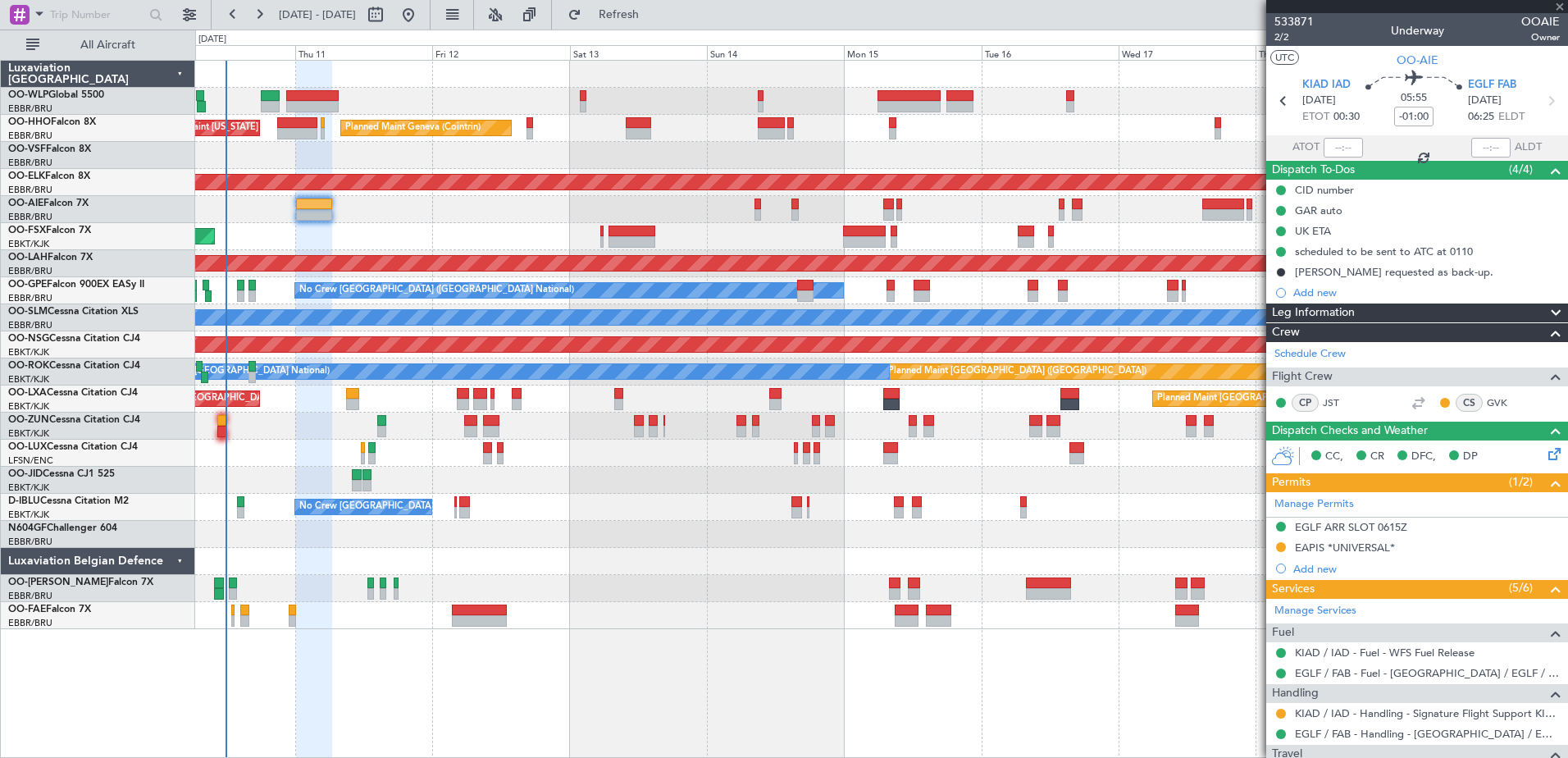
type input "+00:30"
type input "2"
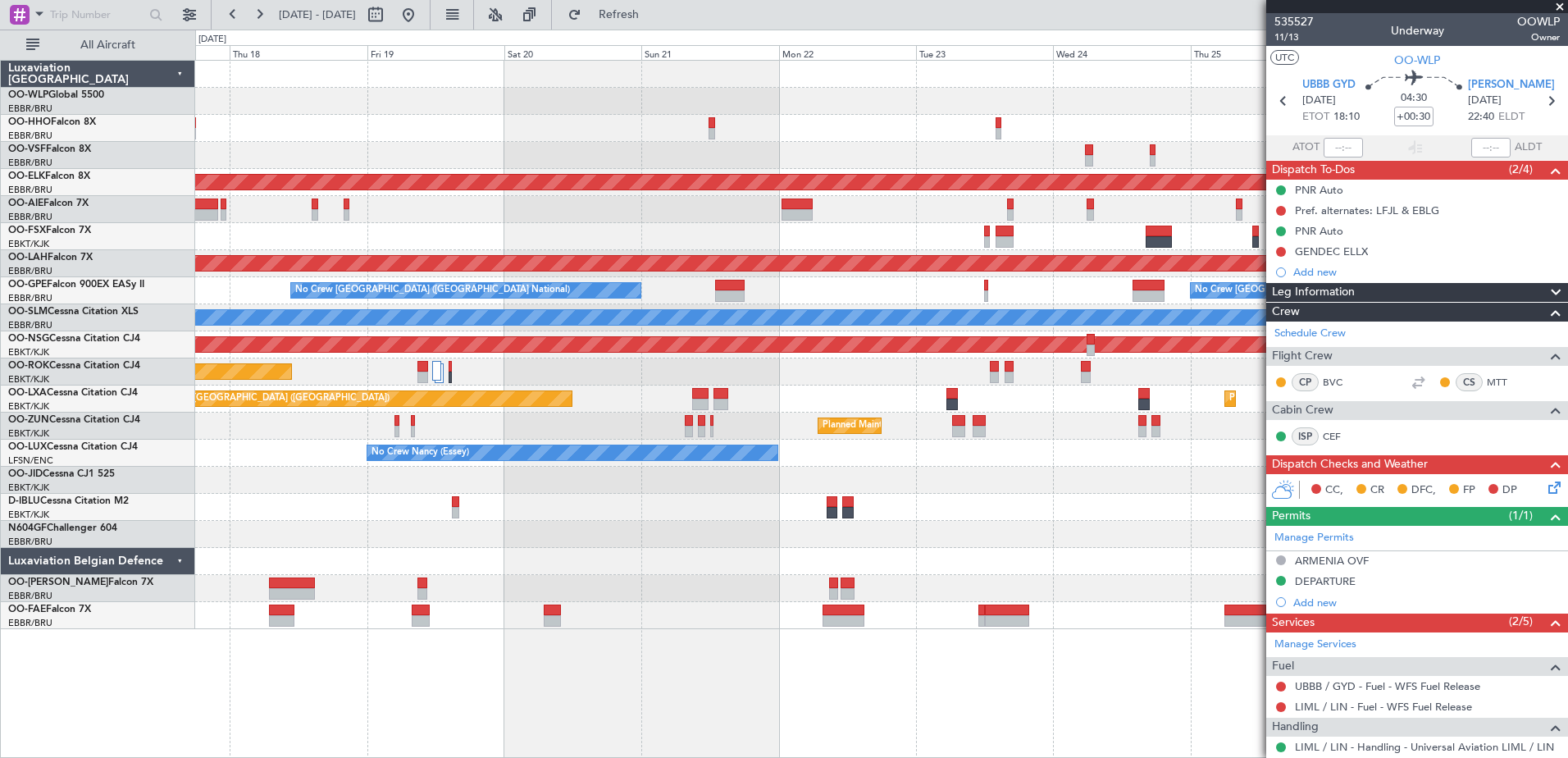
click at [394, 244] on div "Planned Maint Kortrijk-[GEOGRAPHIC_DATA] Planned [GEOGRAPHIC_DATA][PERSON_NAME]…" at bounding box center [880, 344] width 1371 height 568
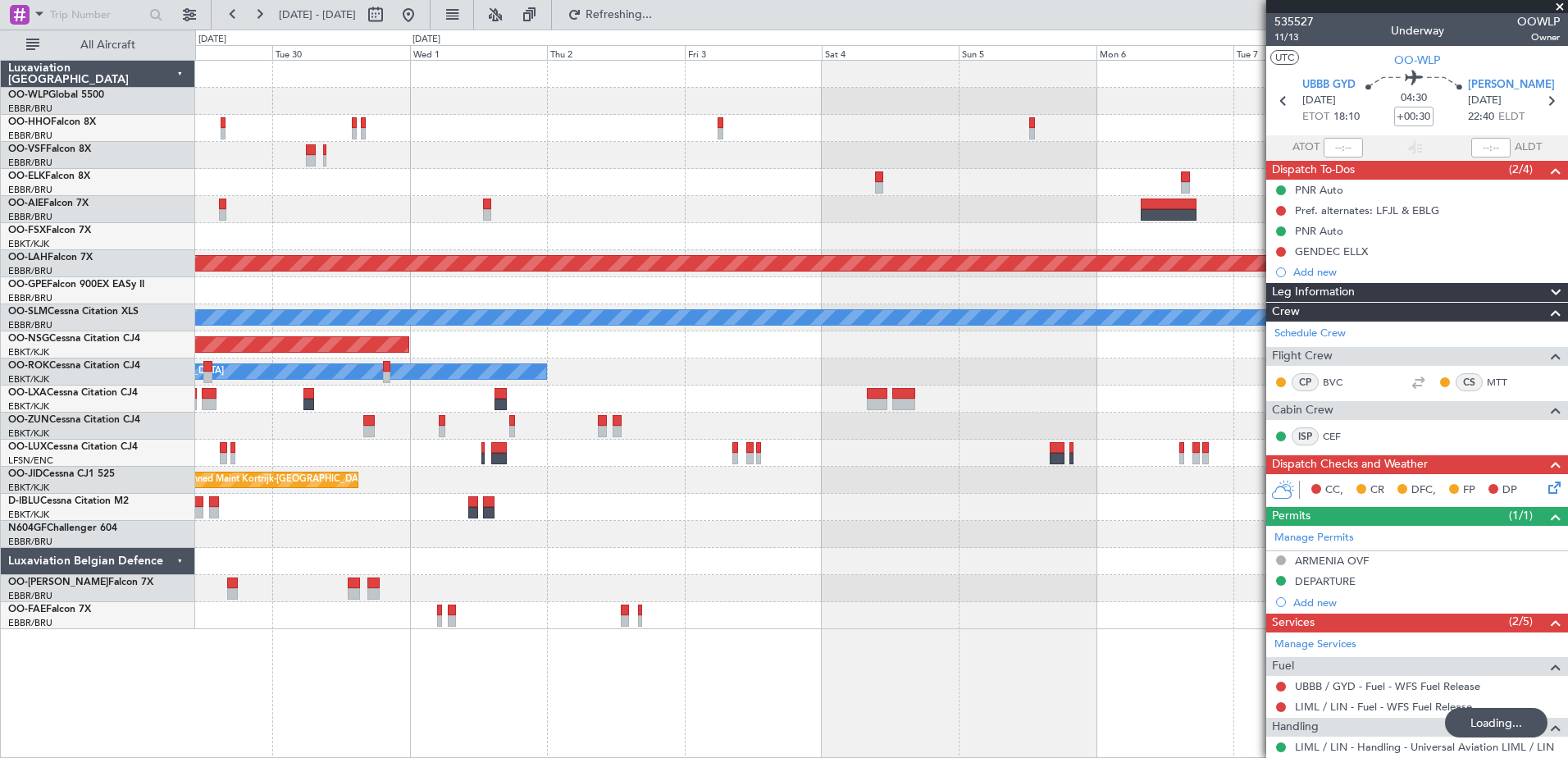
click at [348, 179] on div "Planned Maint Kortrijk-[GEOGRAPHIC_DATA] Planned [GEOGRAPHIC_DATA][PERSON_NAME]…" at bounding box center [880, 344] width 1371 height 568
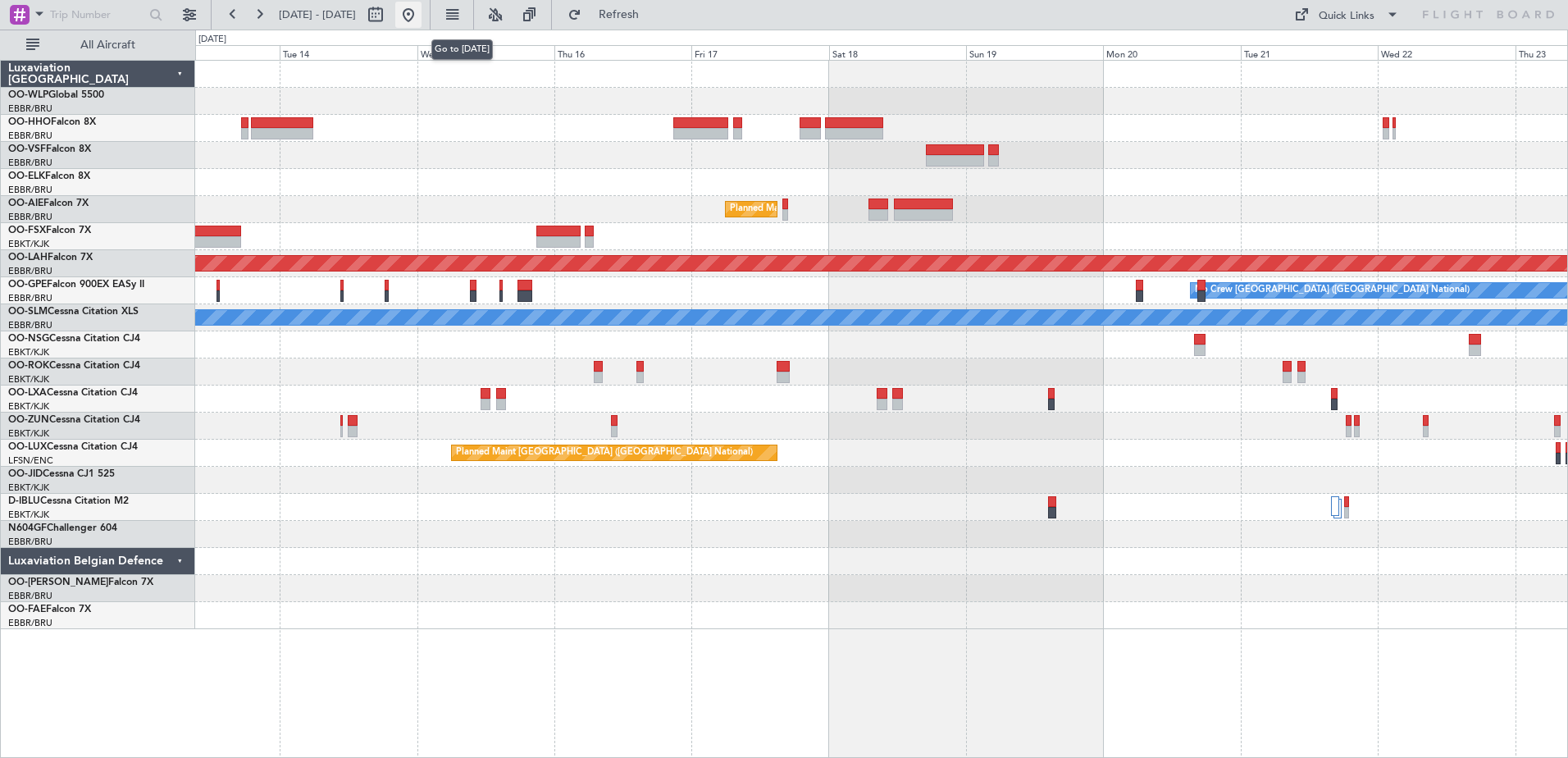
click at [422, 13] on button at bounding box center [408, 15] width 26 height 26
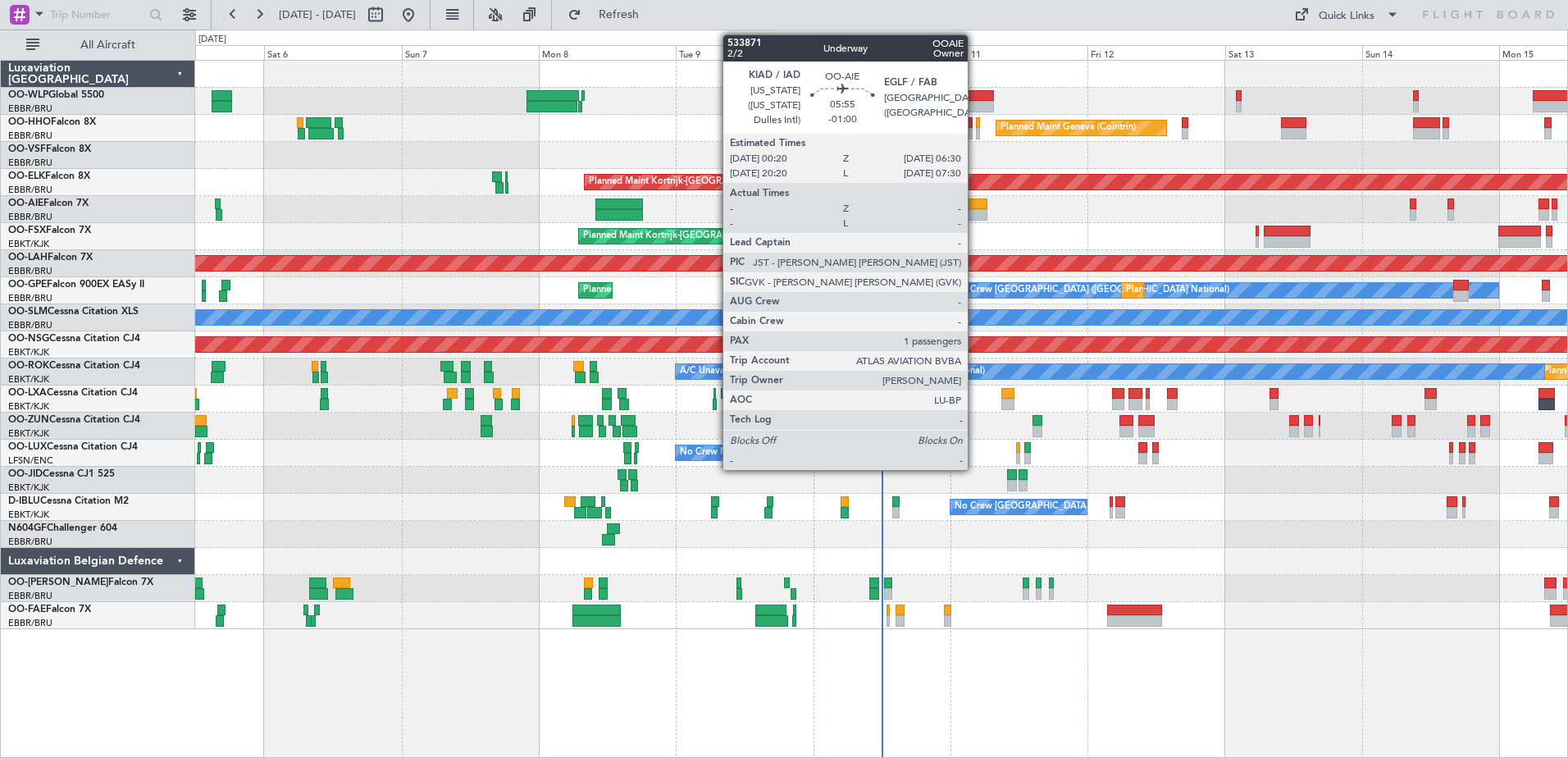
click at [973, 208] on div at bounding box center [969, 205] width 35 height 12
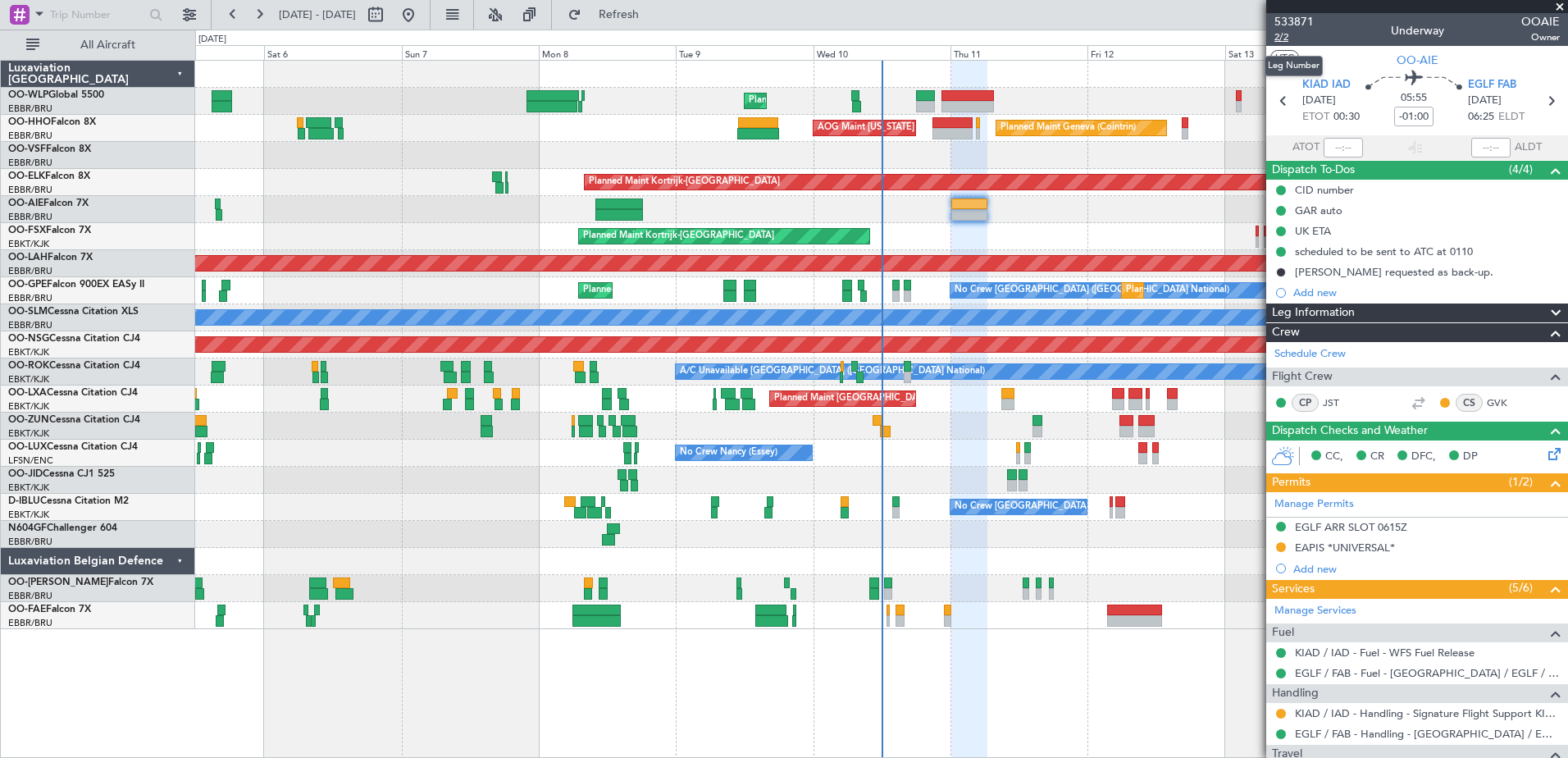
click at [1278, 40] on span "2/2" at bounding box center [1293, 37] width 39 height 14
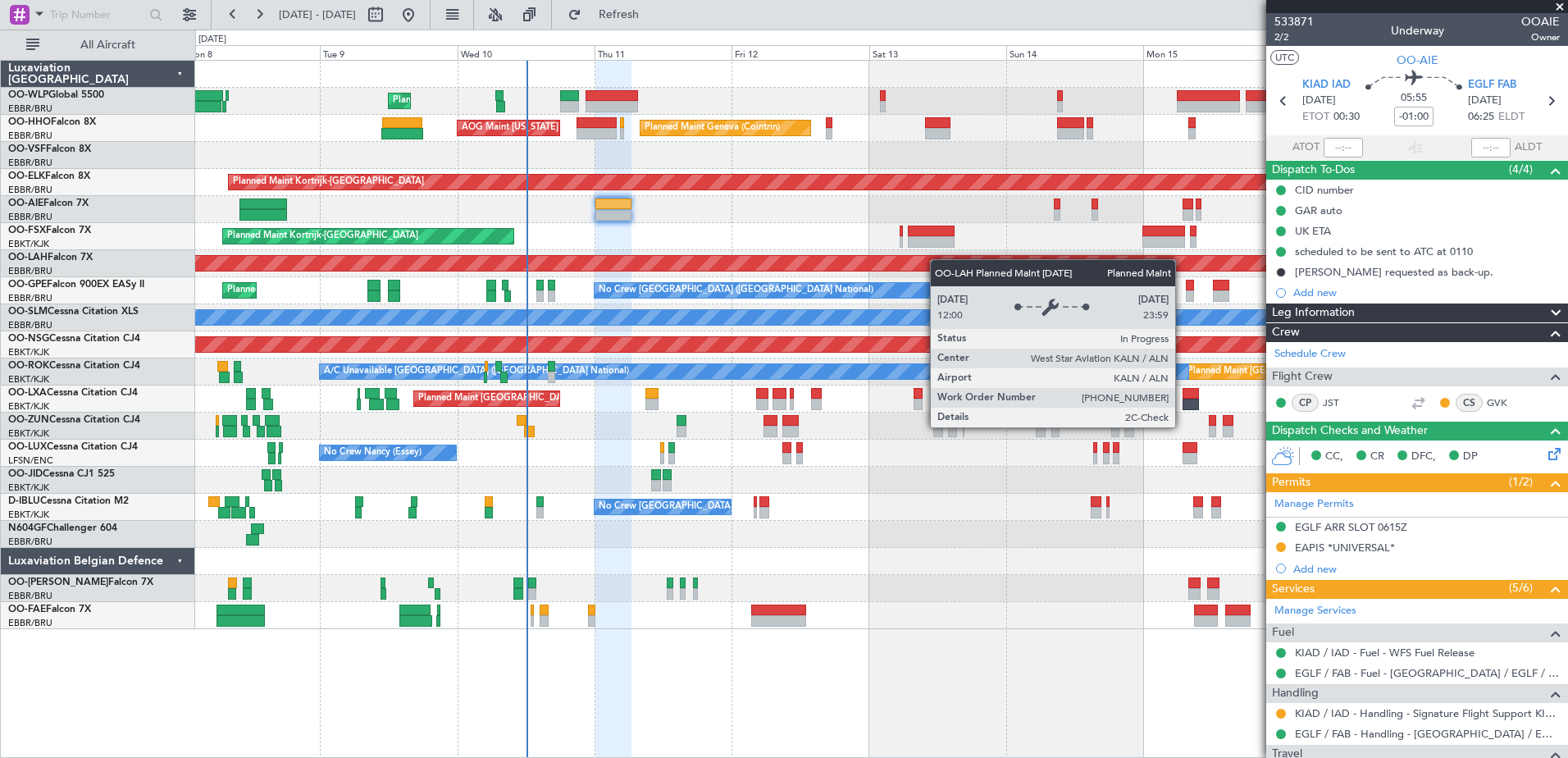
click at [739, 267] on div "Planned Maint Liege Planned Maint Geneva ([GEOGRAPHIC_DATA]) AOG Maint [US_STAT…" at bounding box center [880, 344] width 1371 height 568
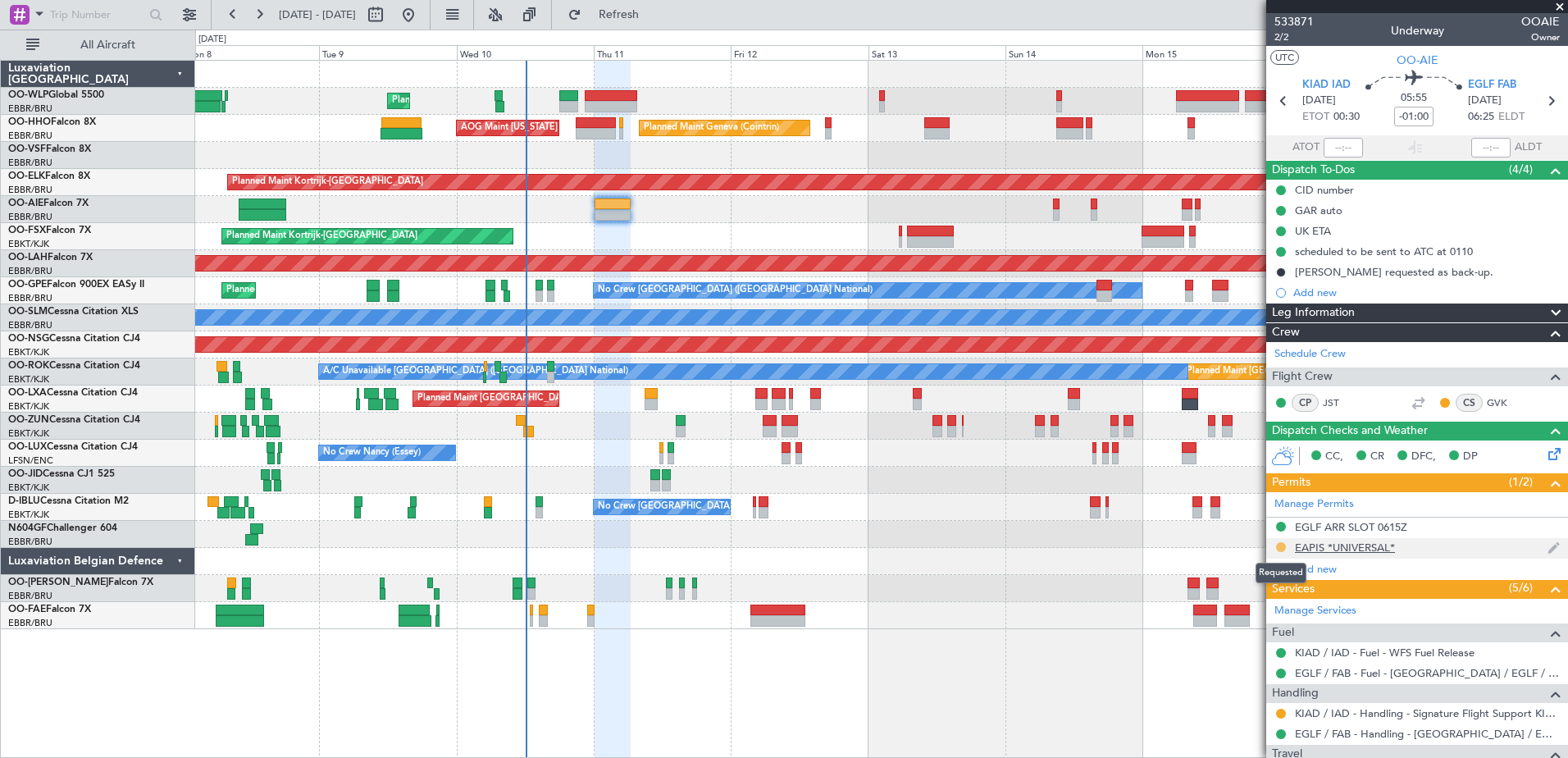
click at [1281, 544] on button at bounding box center [1281, 547] width 10 height 10
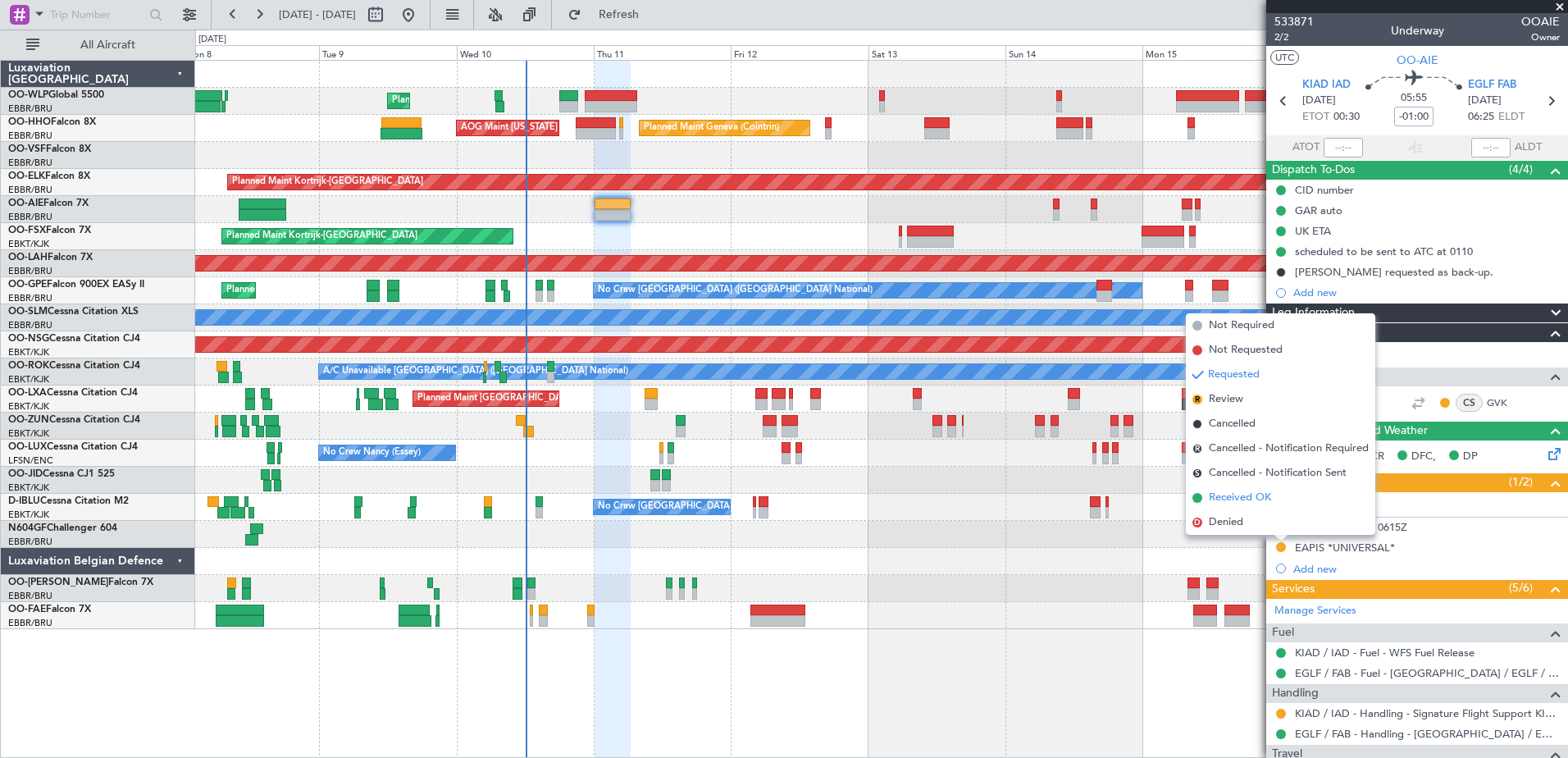
click at [1250, 499] on span "Received OK" at bounding box center [1240, 498] width 62 height 17
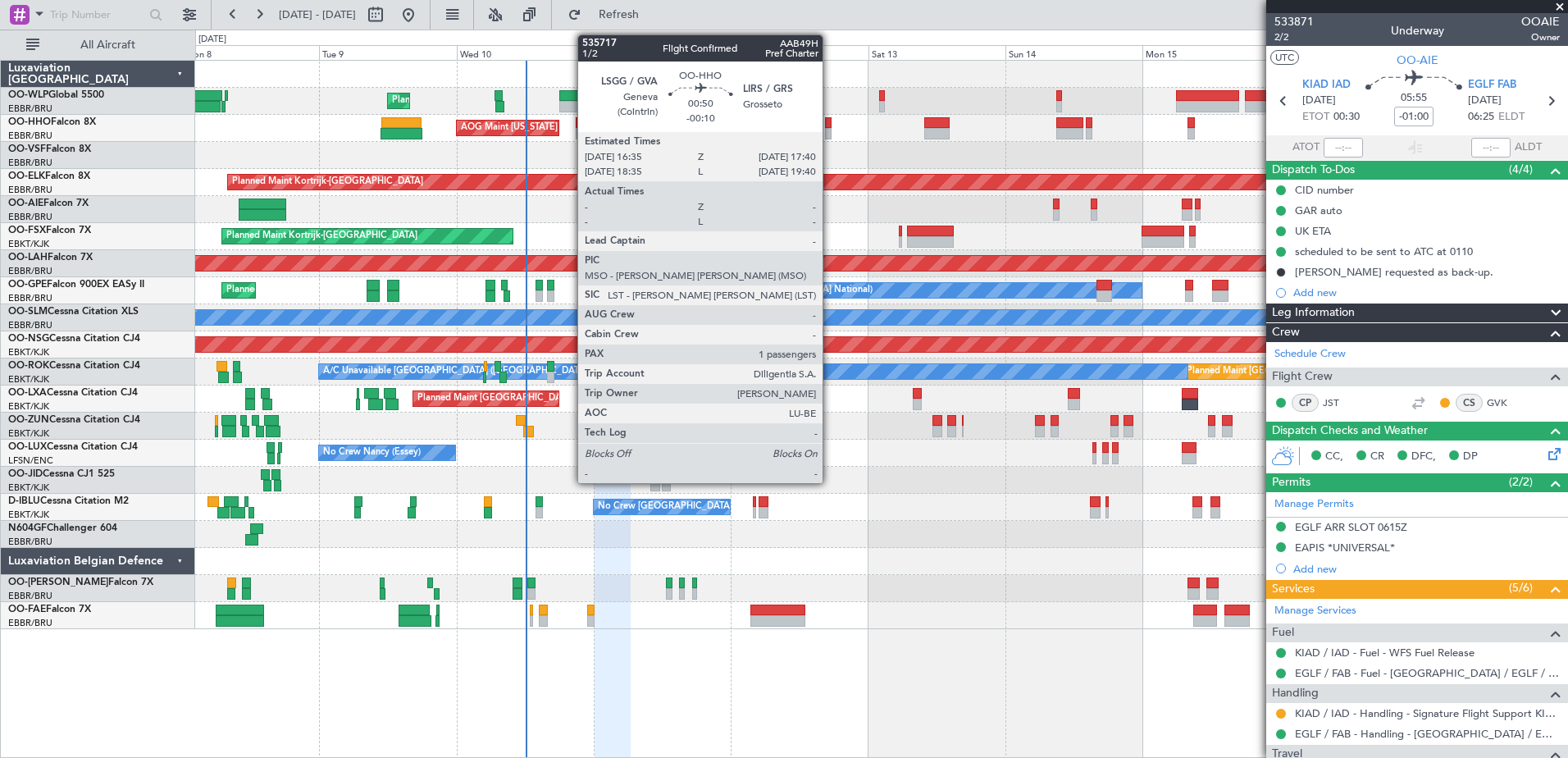
click at [830, 134] on div at bounding box center [828, 133] width 7 height 12
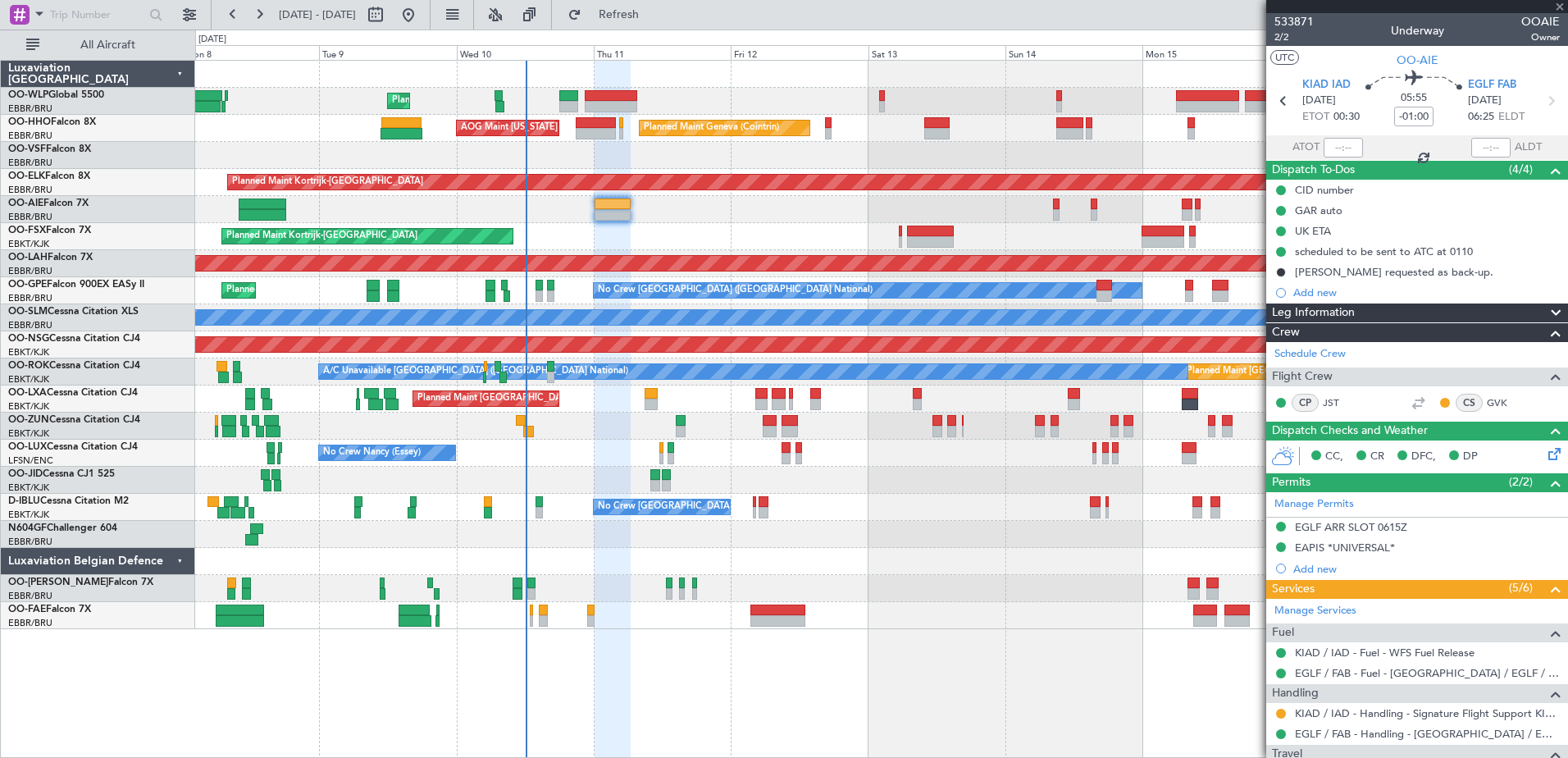
type input "-00:10"
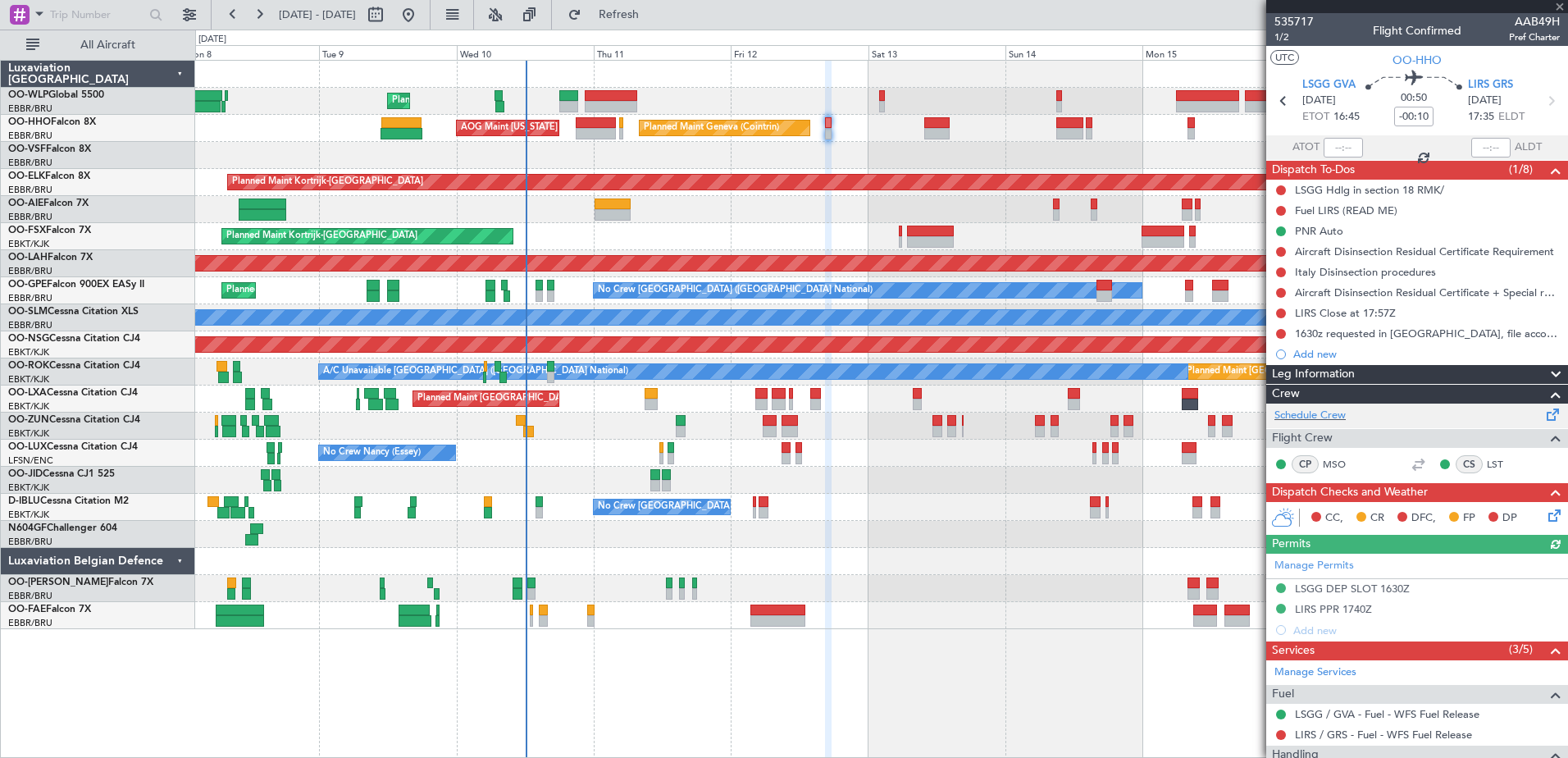
scroll to position [171, 0]
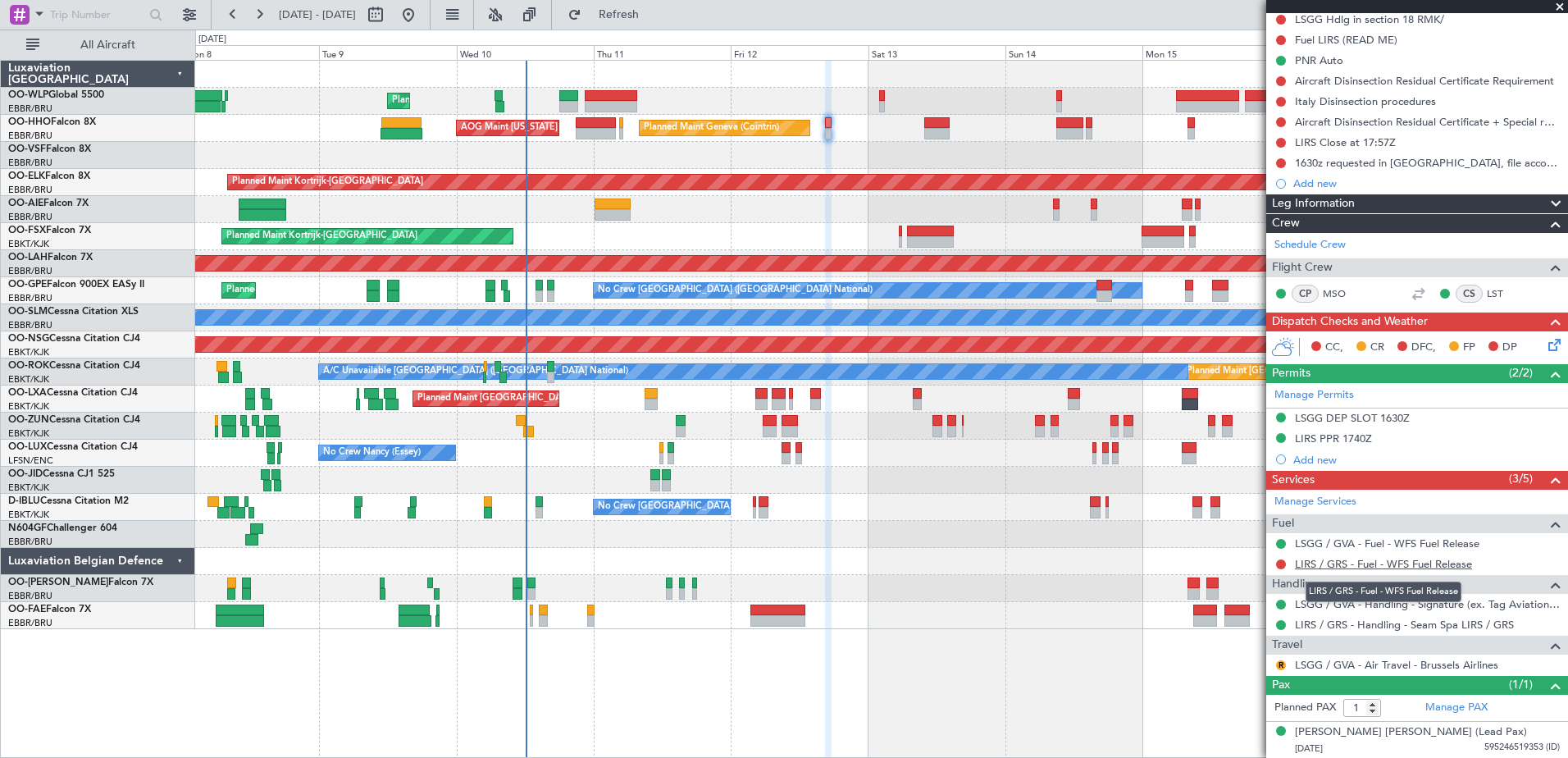
click at [1408, 563] on link "LIRS / GRS - Fuel - WFS Fuel Release" at bounding box center [1383, 564] width 177 height 14
click at [653, 18] on span "Refresh" at bounding box center [618, 15] width 69 height 12
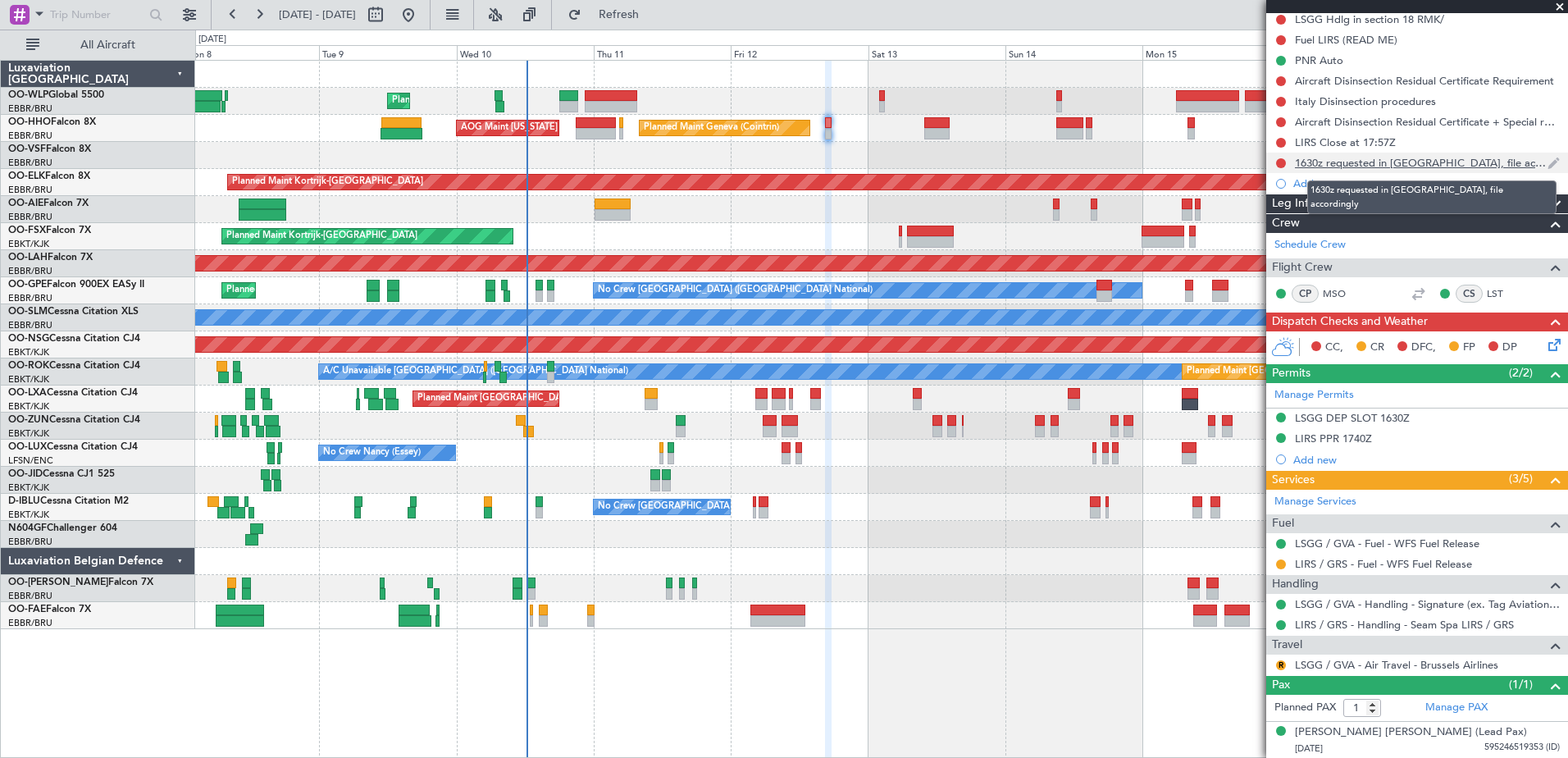
click at [1399, 164] on div "1630z requested in [GEOGRAPHIC_DATA], file accordingly" at bounding box center [1420, 163] width 252 height 14
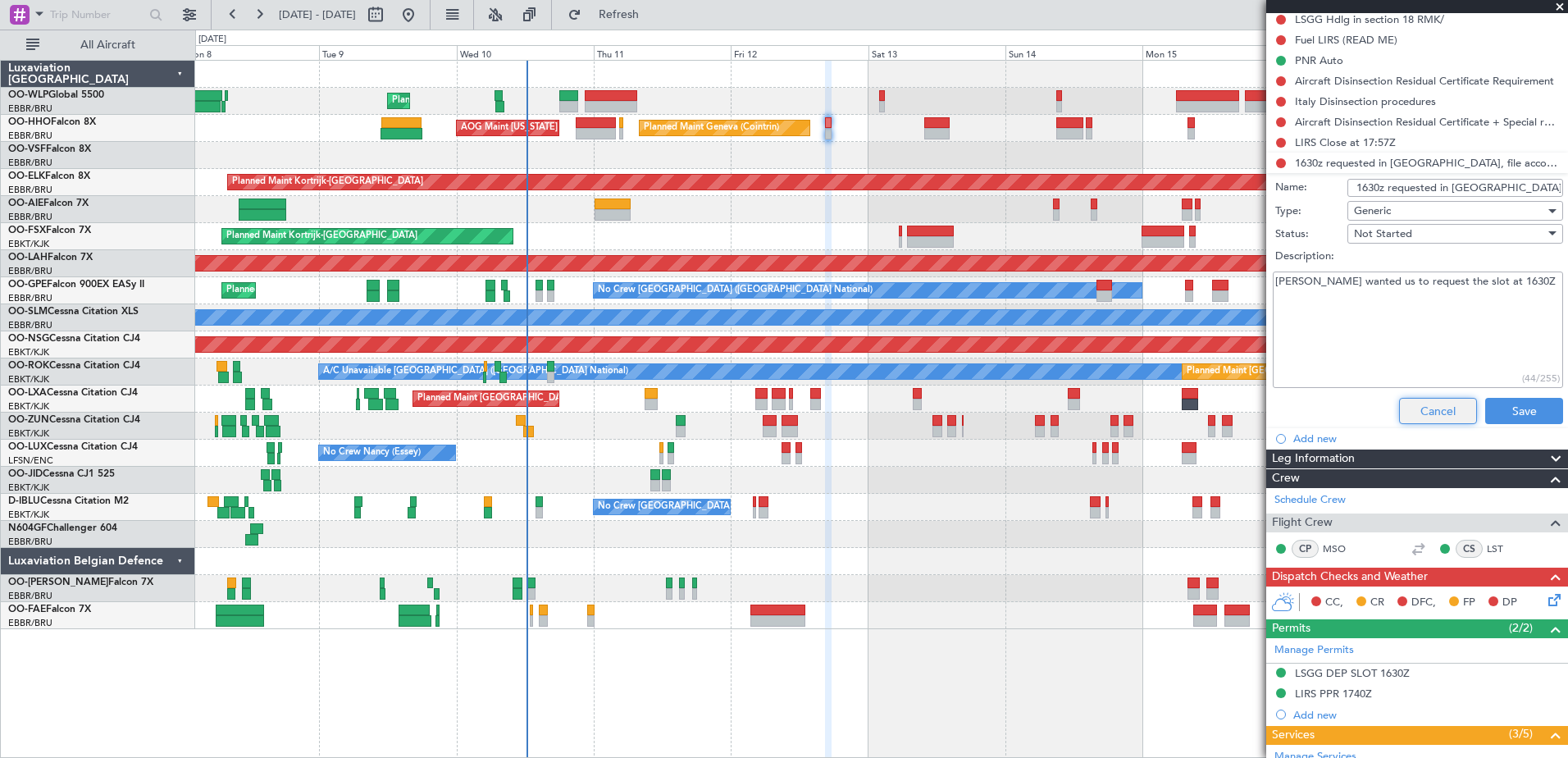
click at [1434, 416] on button "Cancel" at bounding box center [1437, 410] width 78 height 26
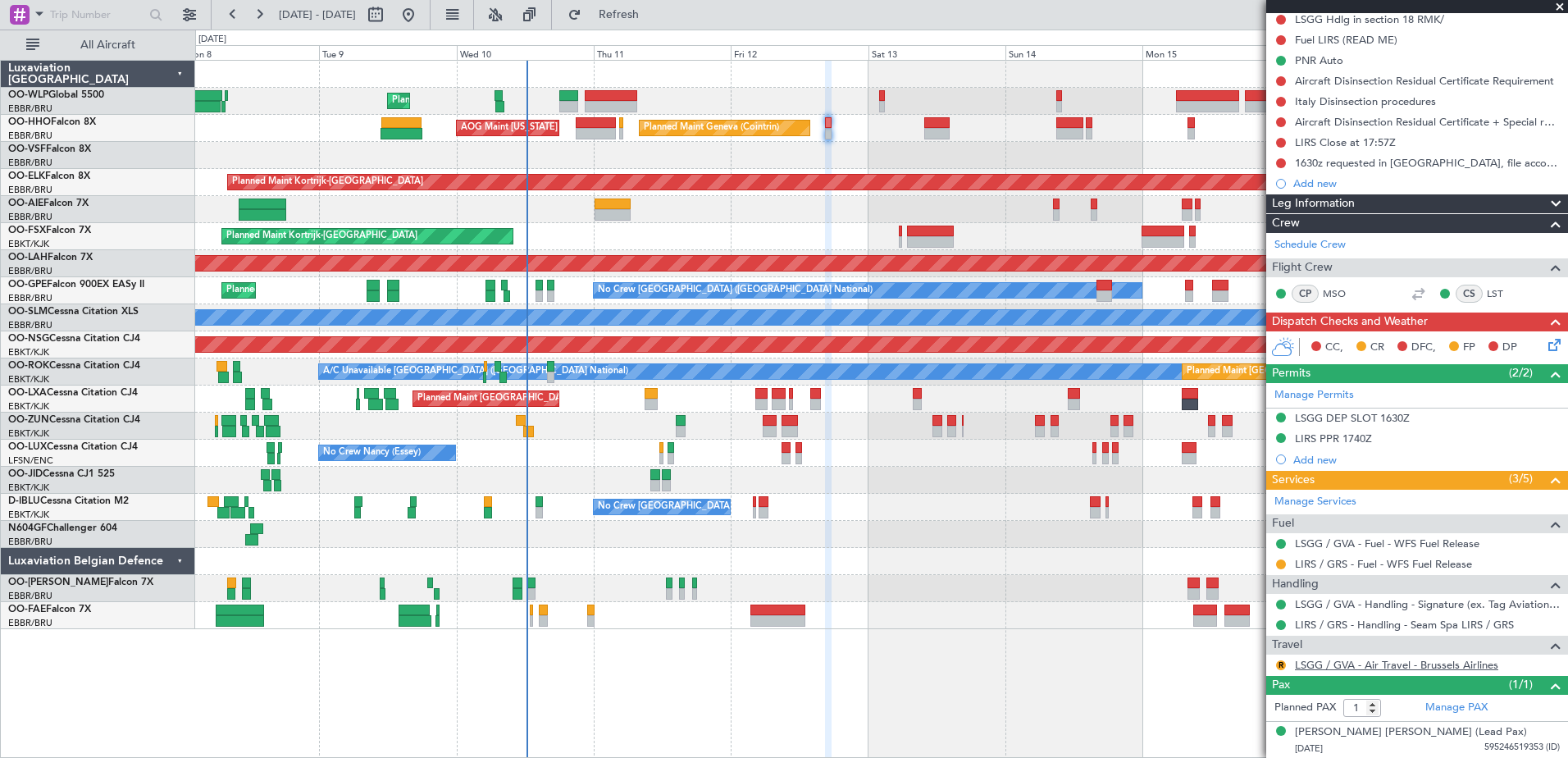
click at [1377, 666] on link "LSGG / GVA - Air Travel - Brussels Airlines" at bounding box center [1396, 664] width 204 height 14
click at [653, 17] on span "Refresh" at bounding box center [618, 15] width 69 height 12
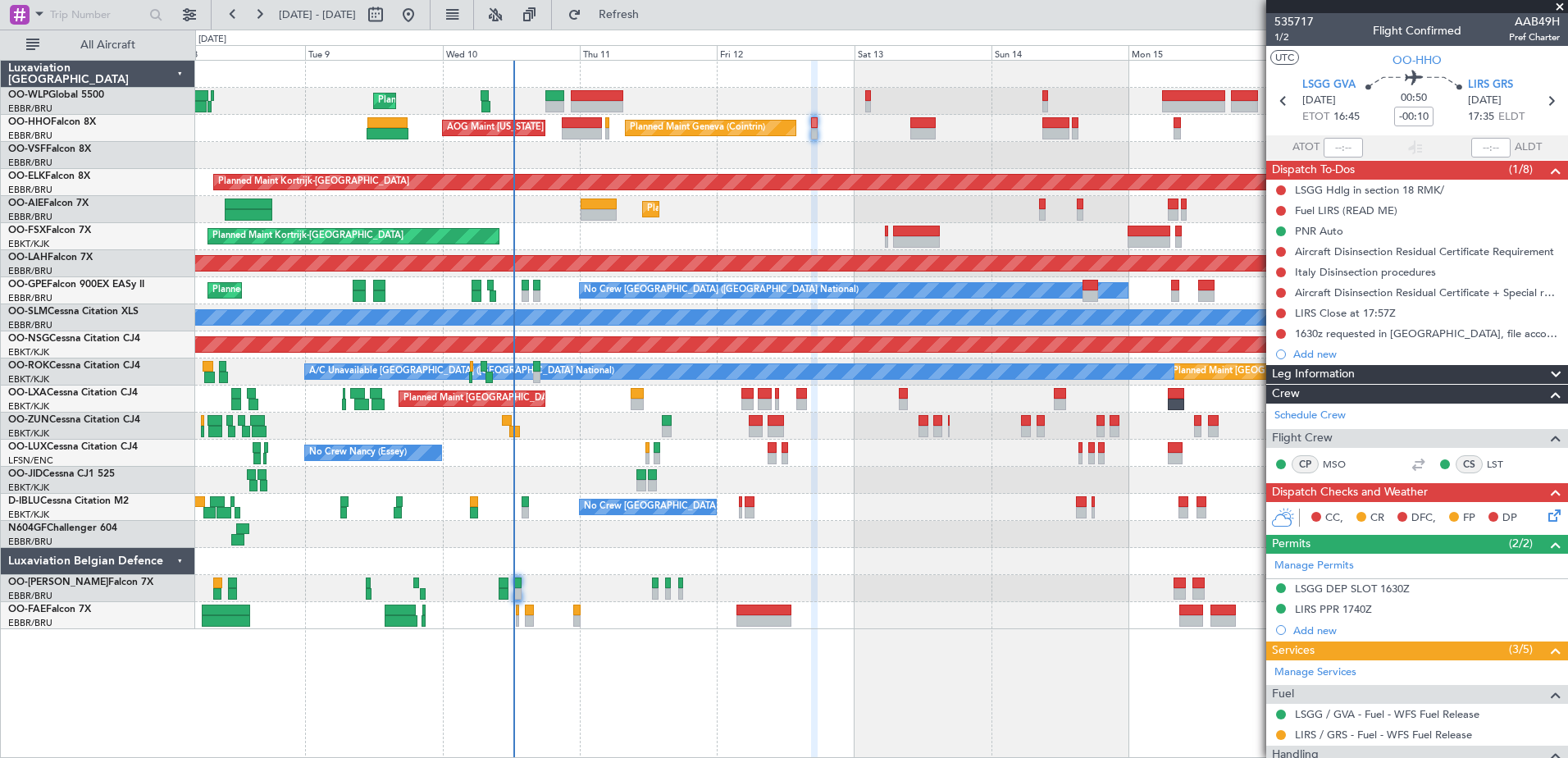
click at [740, 249] on div "Planned Maint Kortrijk-[GEOGRAPHIC_DATA]" at bounding box center [880, 237] width 1371 height 27
click at [1283, 210] on button at bounding box center [1281, 210] width 10 height 10
click at [1276, 277] on span "Completed" at bounding box center [1288, 283] width 55 height 17
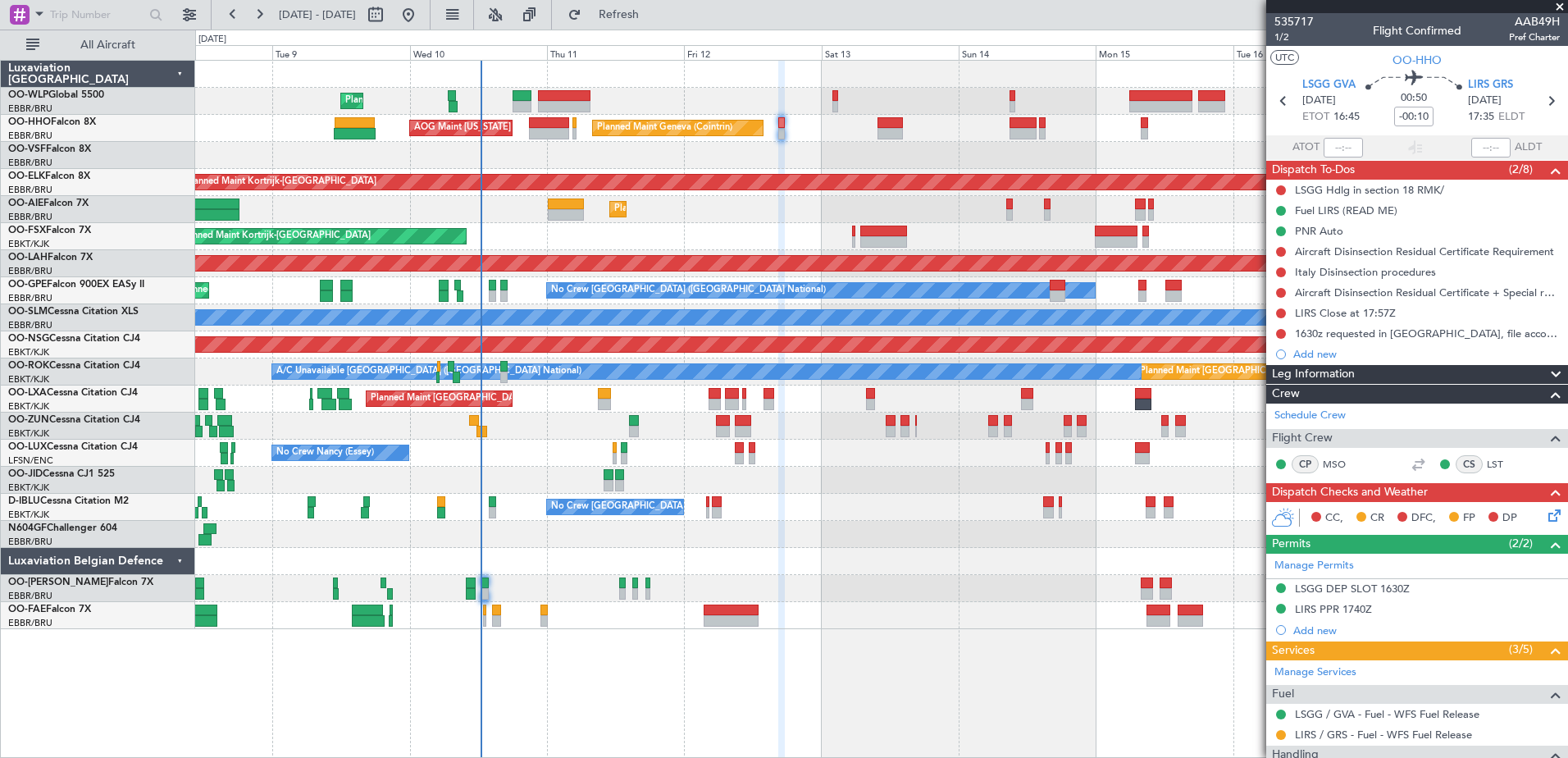
click at [942, 208] on div "Planned Maint [GEOGRAPHIC_DATA] ([GEOGRAPHIC_DATA])" at bounding box center [880, 209] width 1371 height 27
click at [653, 14] on span "Refresh" at bounding box center [618, 15] width 69 height 12
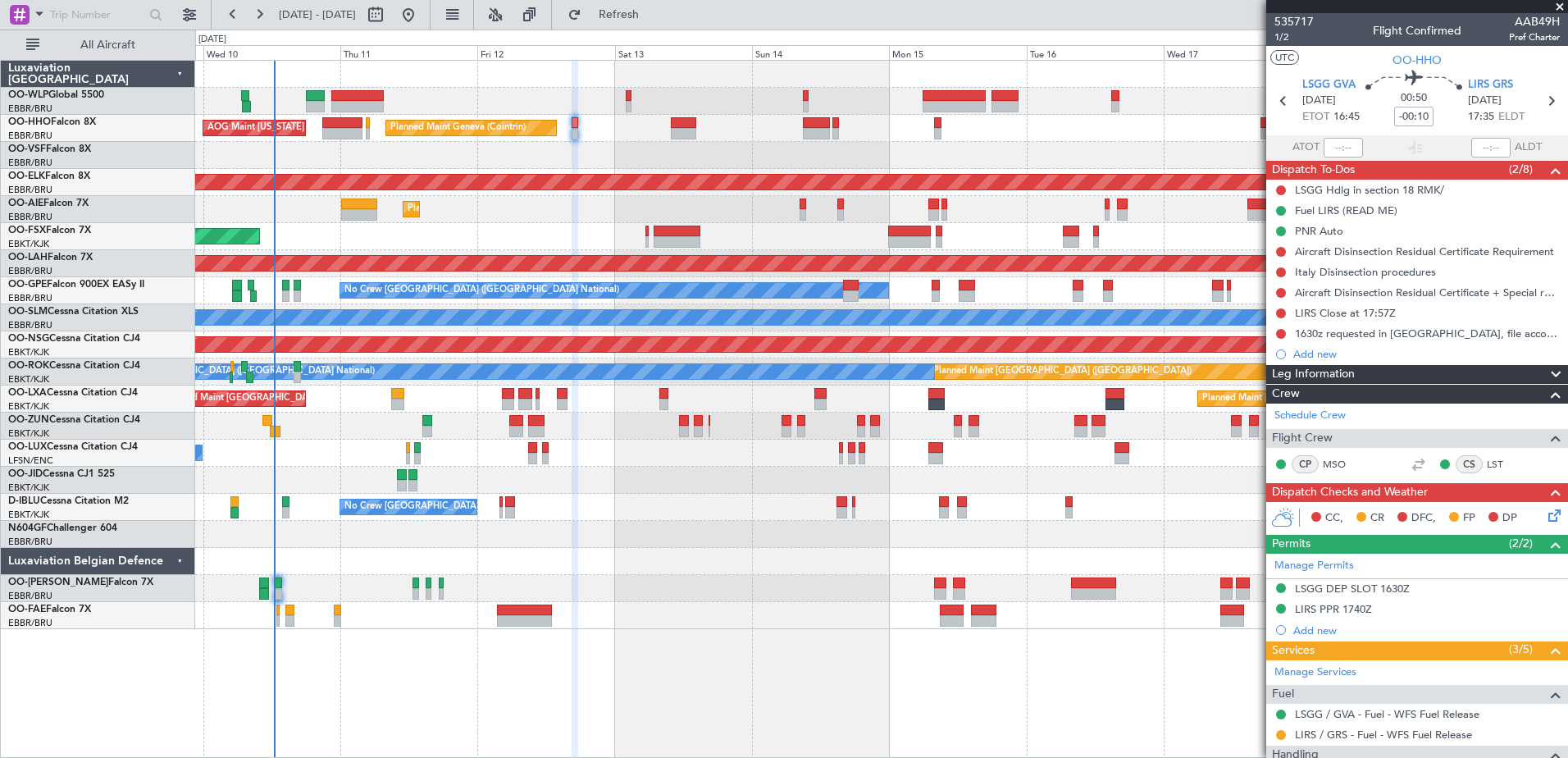
click at [750, 233] on div "Planned Maint Kortrijk-[GEOGRAPHIC_DATA]" at bounding box center [880, 237] width 1371 height 27
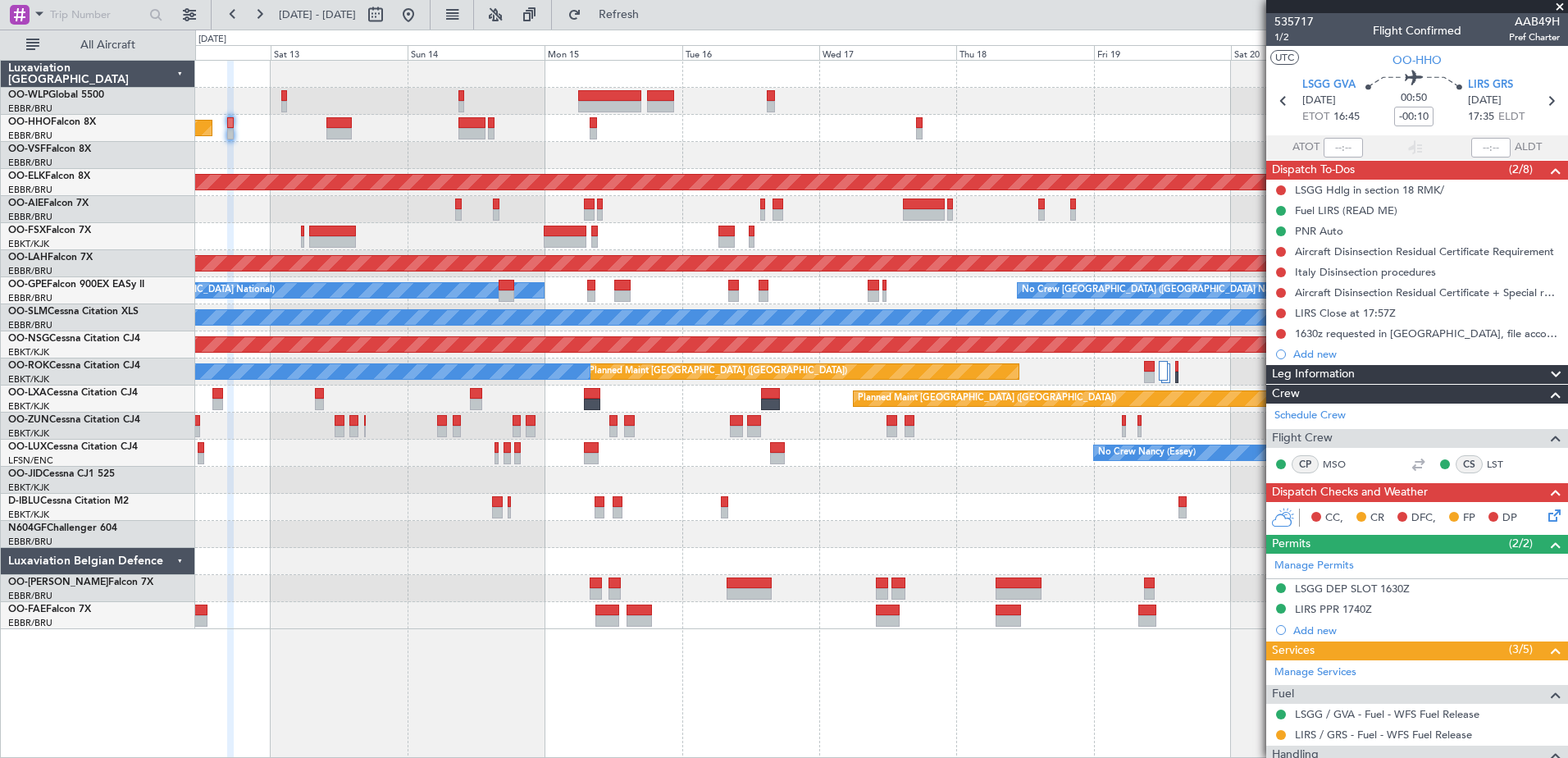
click at [813, 298] on div "No Crew Brussels (Brussels National) No Crew Brussels (Brussels National) Plann…" at bounding box center [880, 291] width 1371 height 27
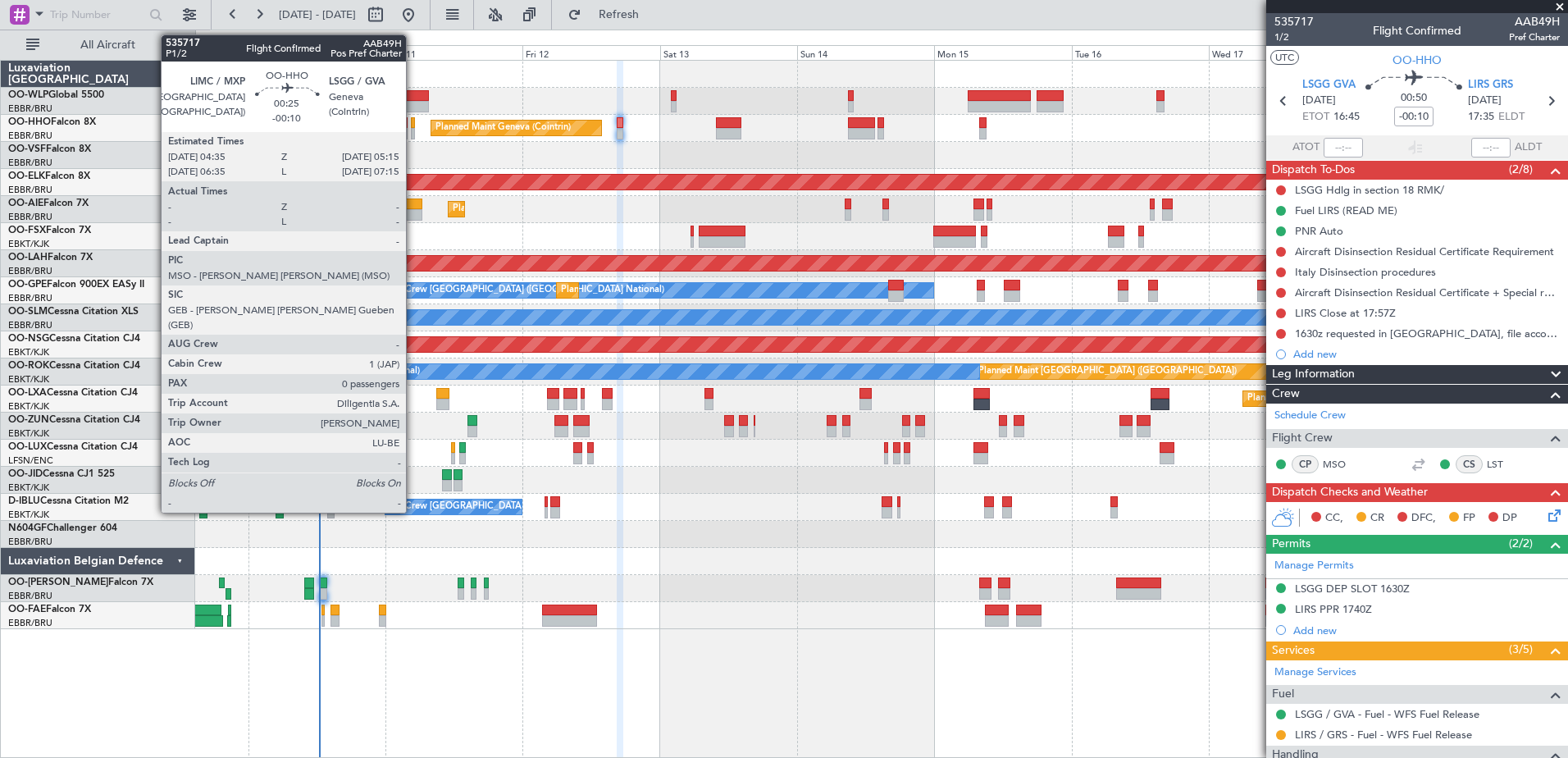
click at [413, 130] on div at bounding box center [413, 133] width 4 height 12
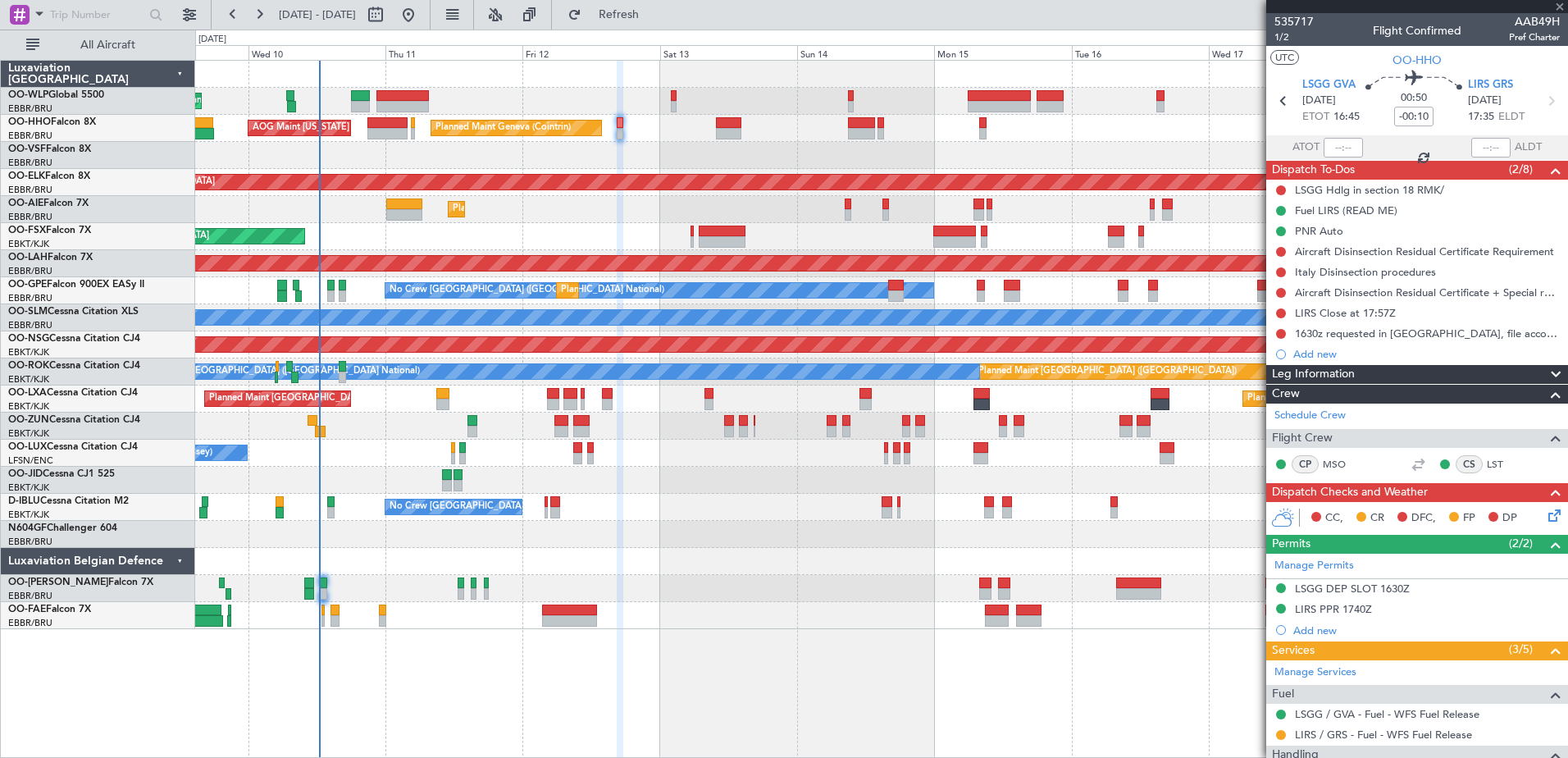
type input "0"
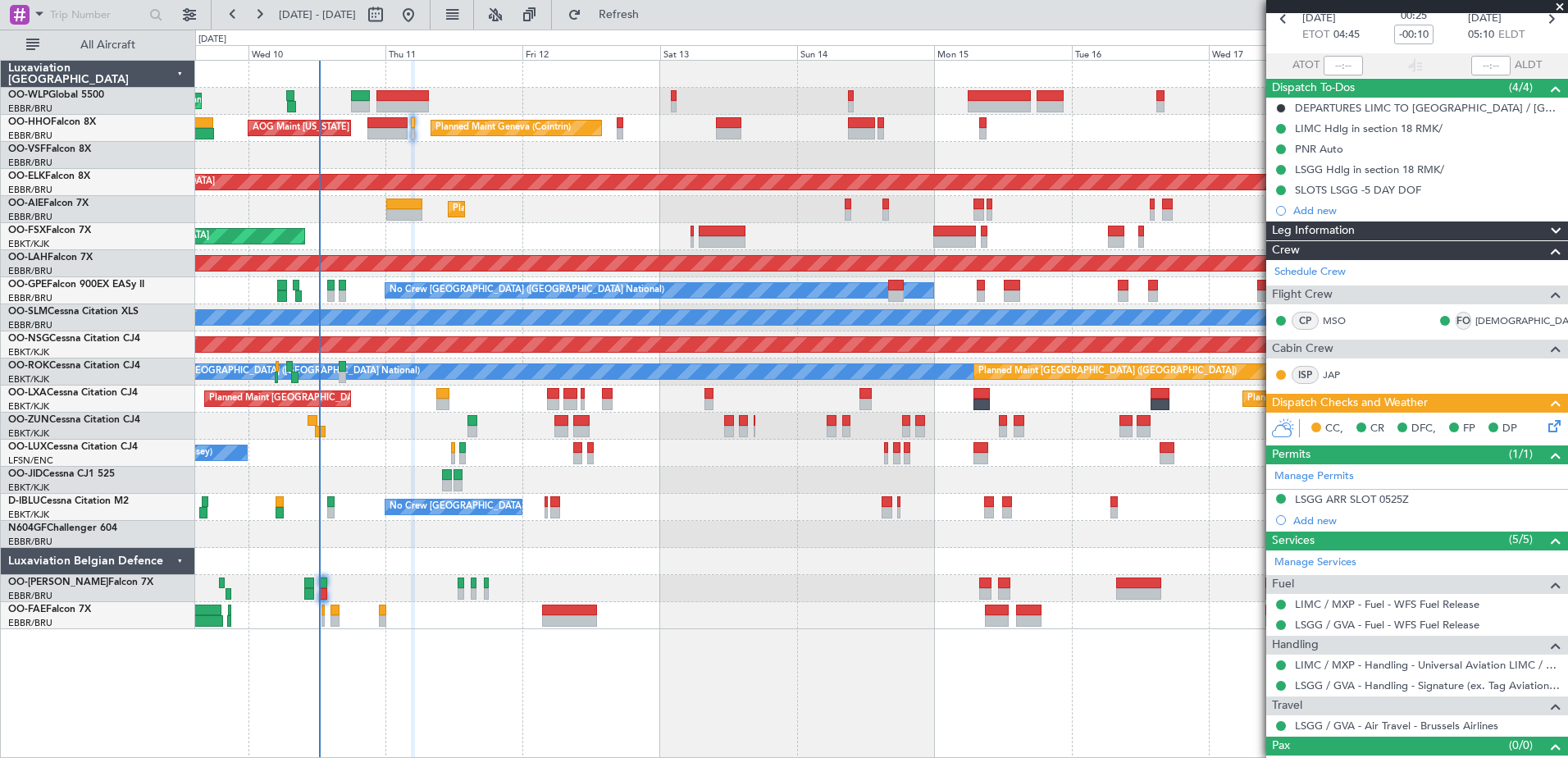
scroll to position [106, 0]
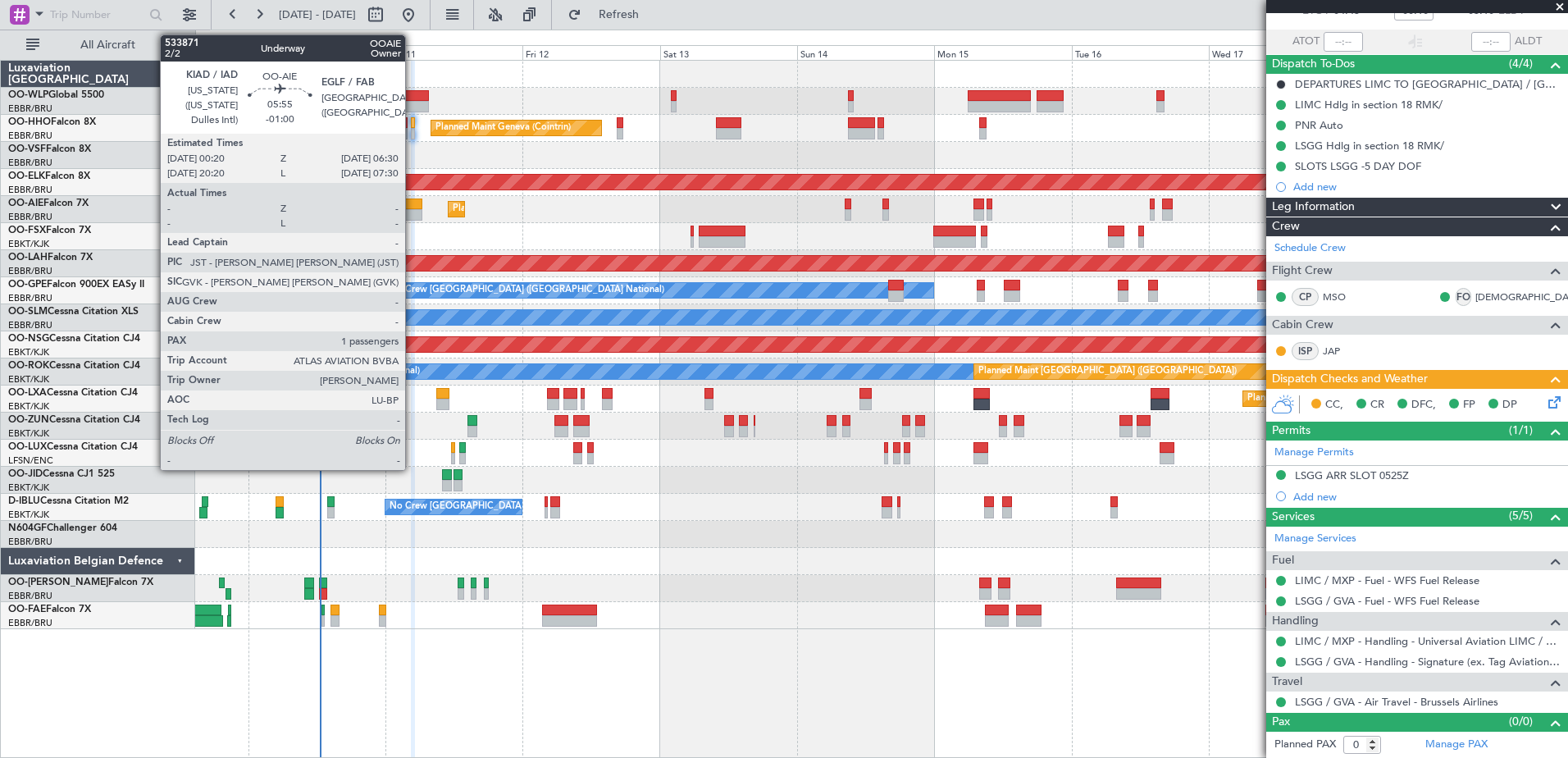
click at [412, 210] on div at bounding box center [404, 215] width 35 height 12
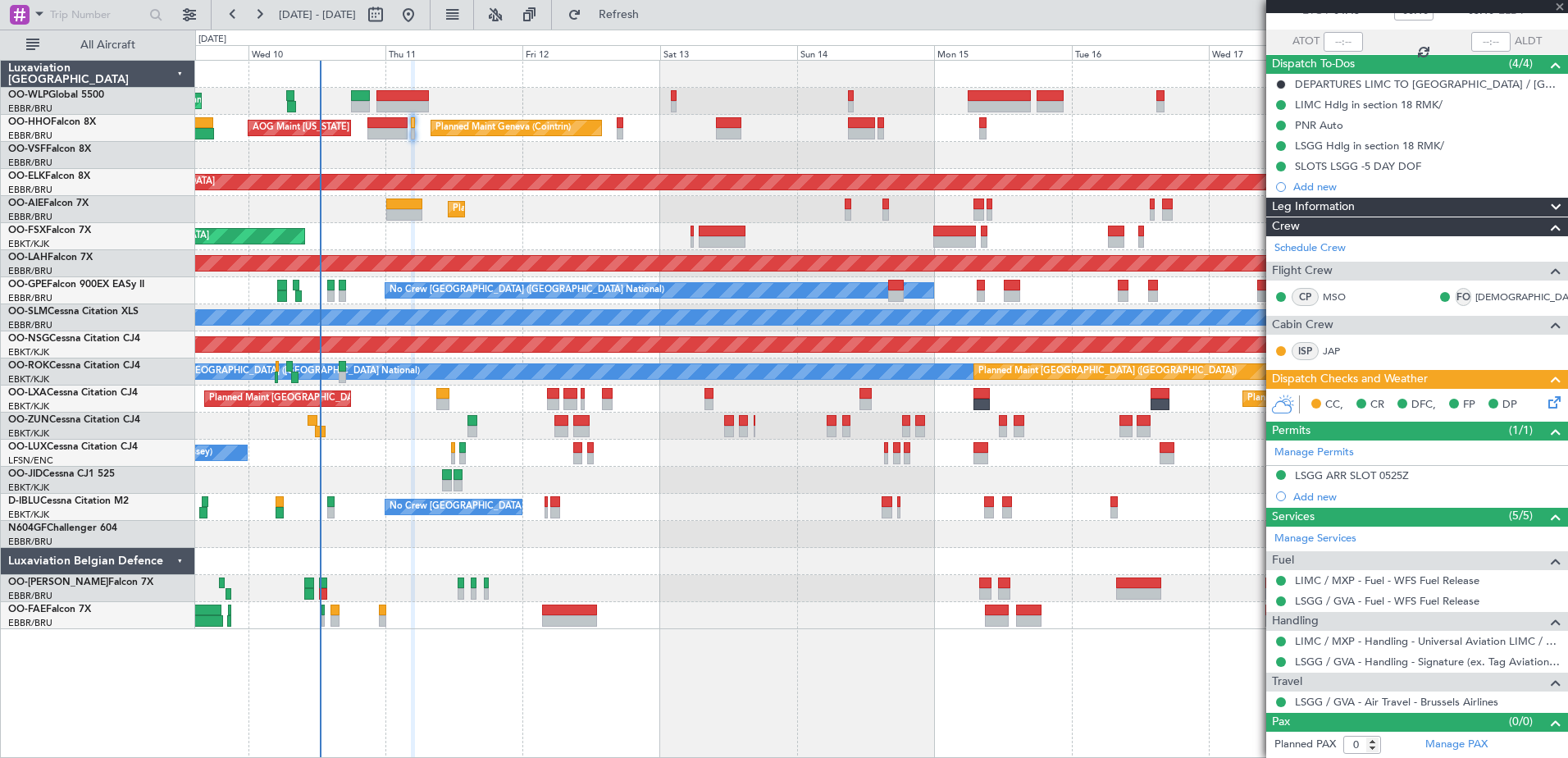
type input "-01:00"
type input "1"
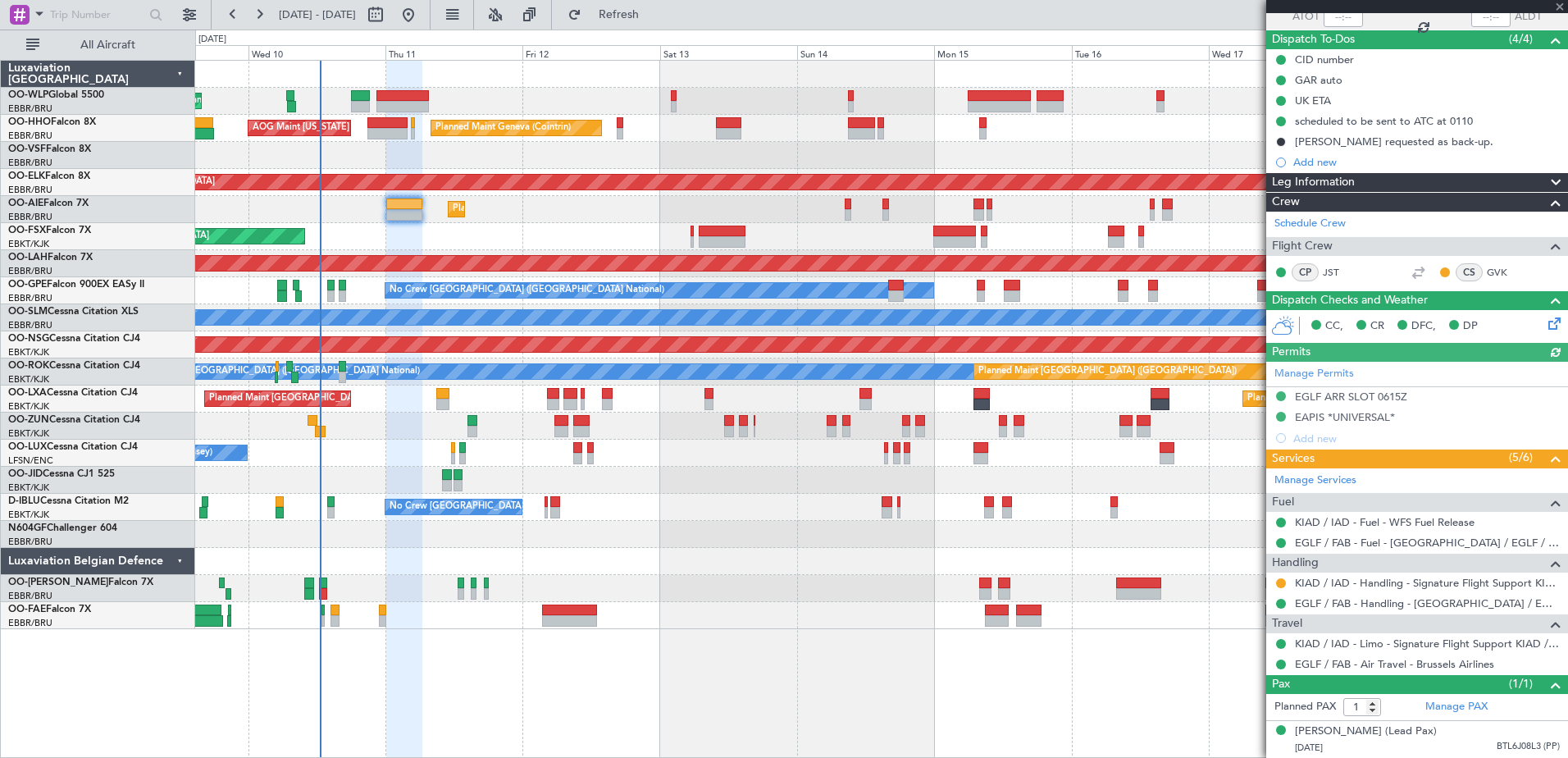
scroll to position [0, 0]
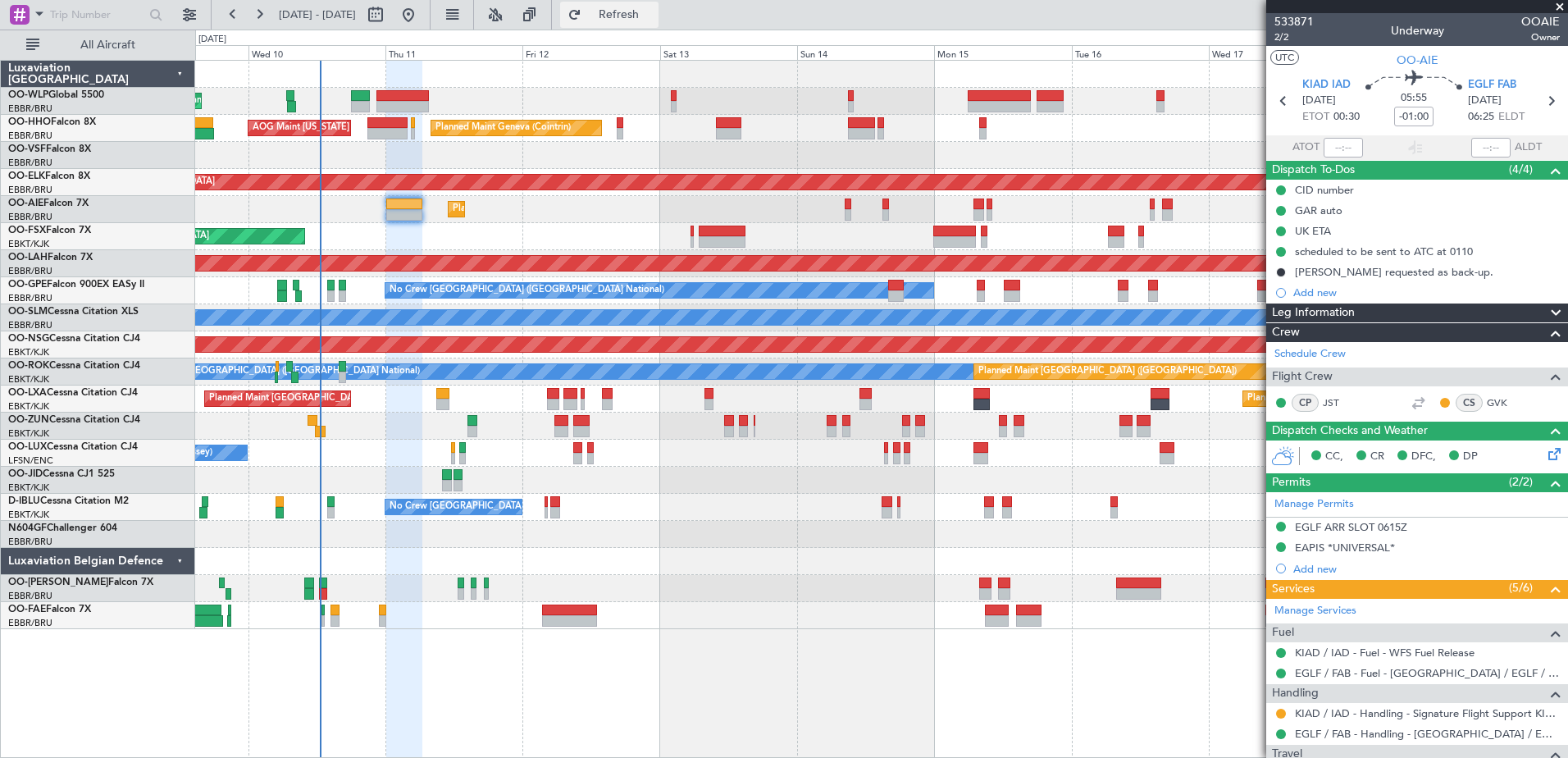
click at [653, 19] on span "Refresh" at bounding box center [618, 15] width 69 height 12
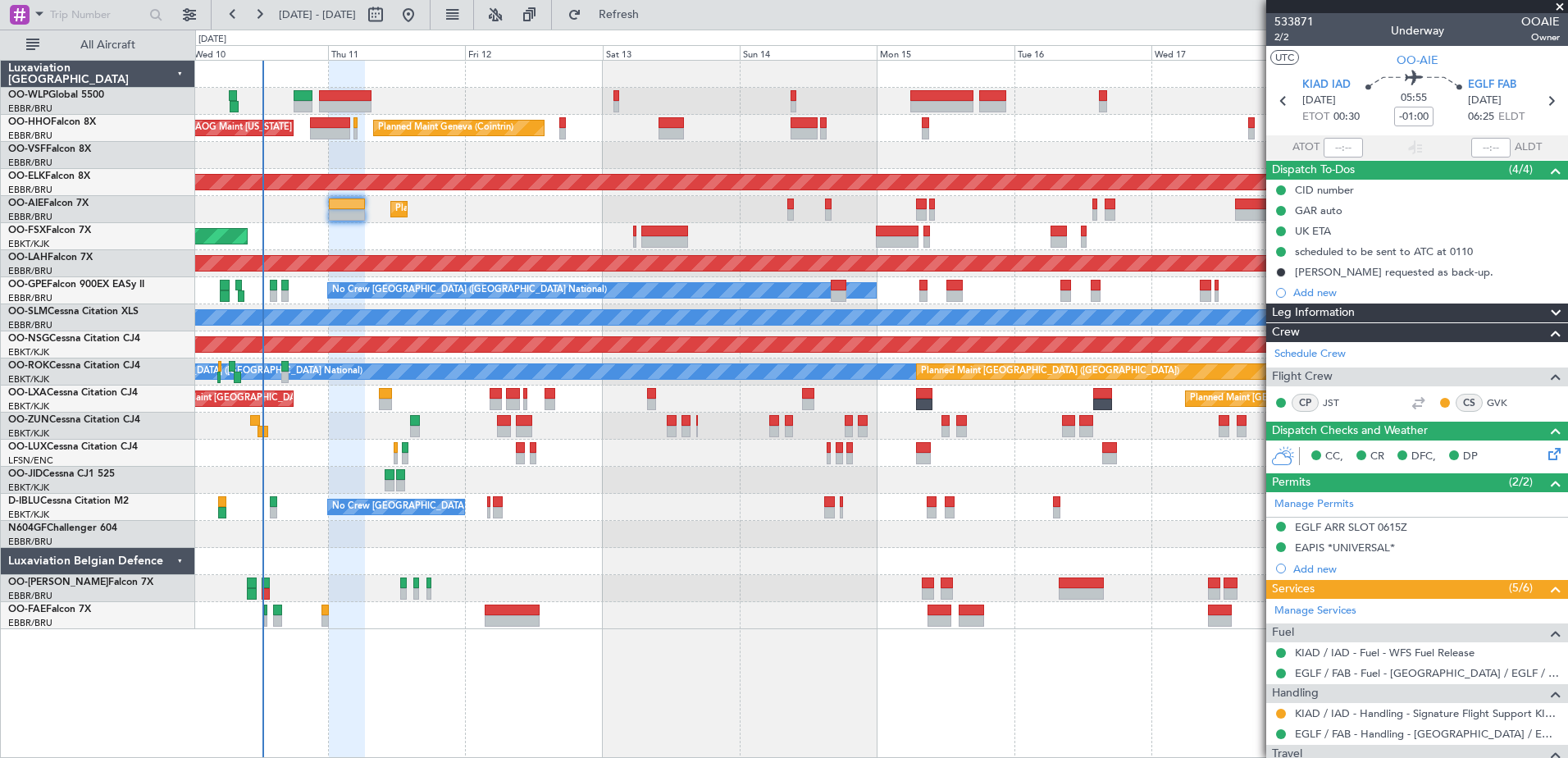
click at [426, 160] on div at bounding box center [880, 156] width 1371 height 27
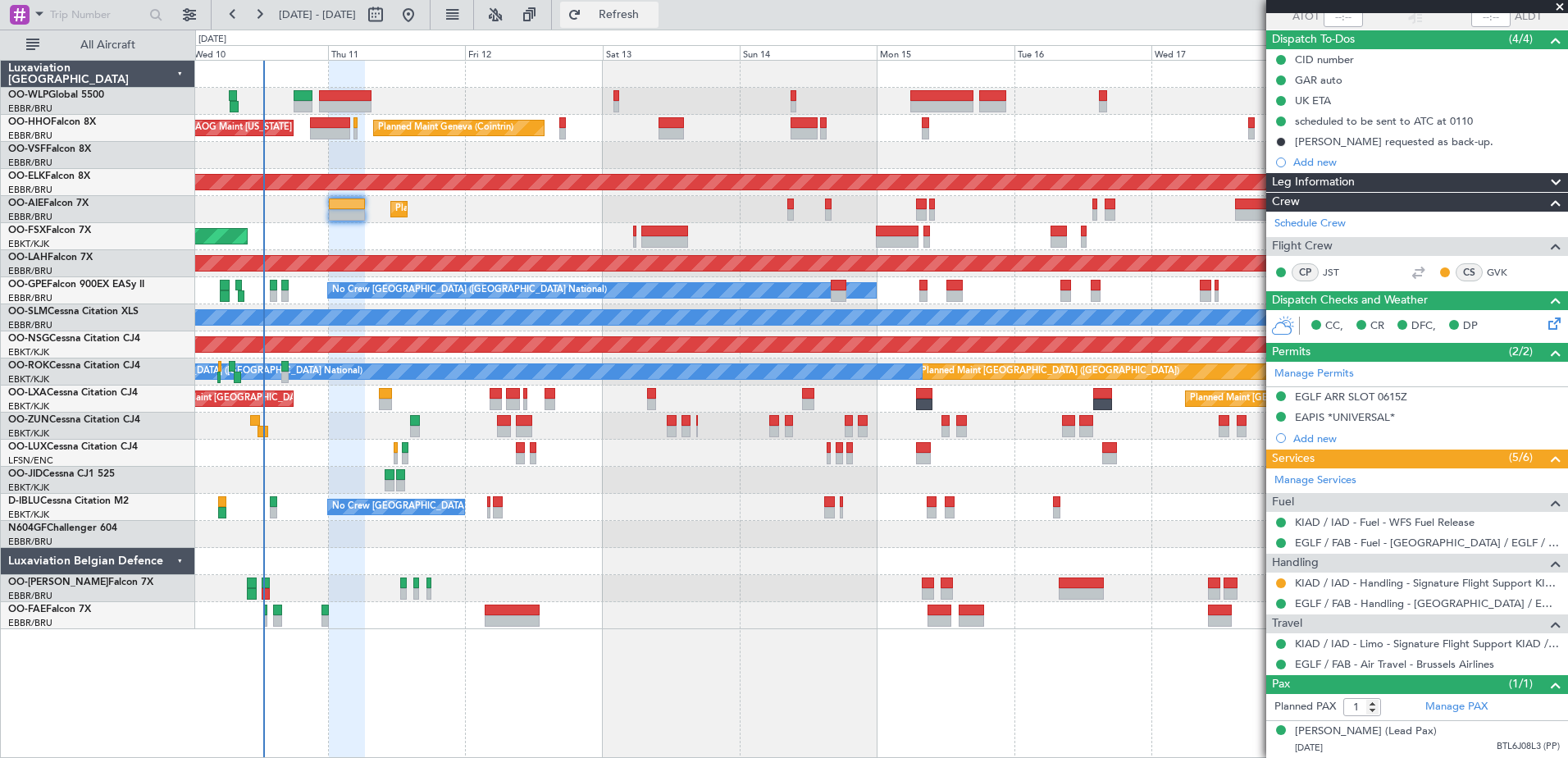
click at [651, 13] on span "Refresh" at bounding box center [618, 15] width 69 height 12
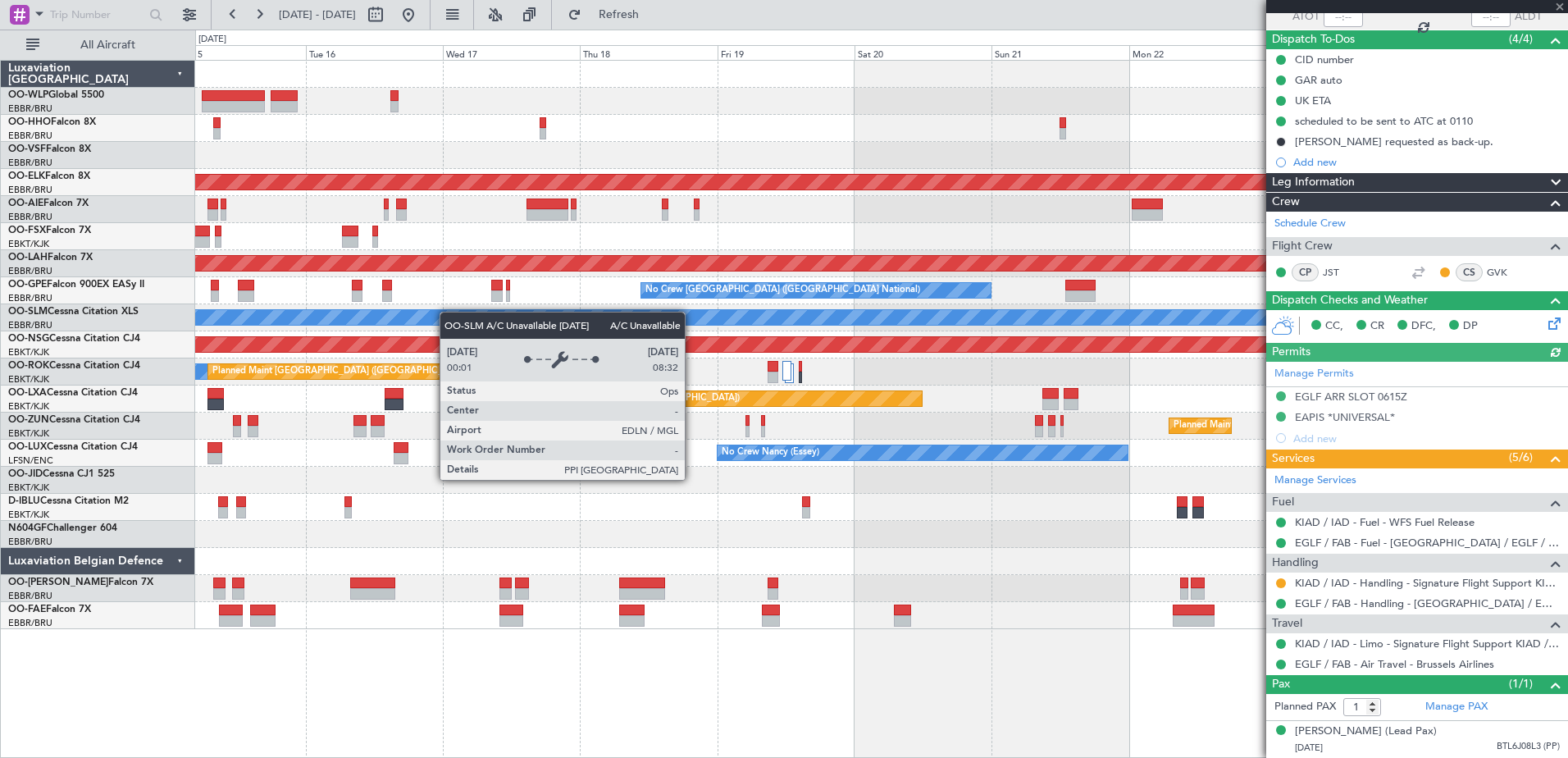
click at [282, 332] on div "Planned Maint Kortrijk-Wevelgem Planned Maint London (Farnborough) Planned Main…" at bounding box center [880, 344] width 1371 height 568
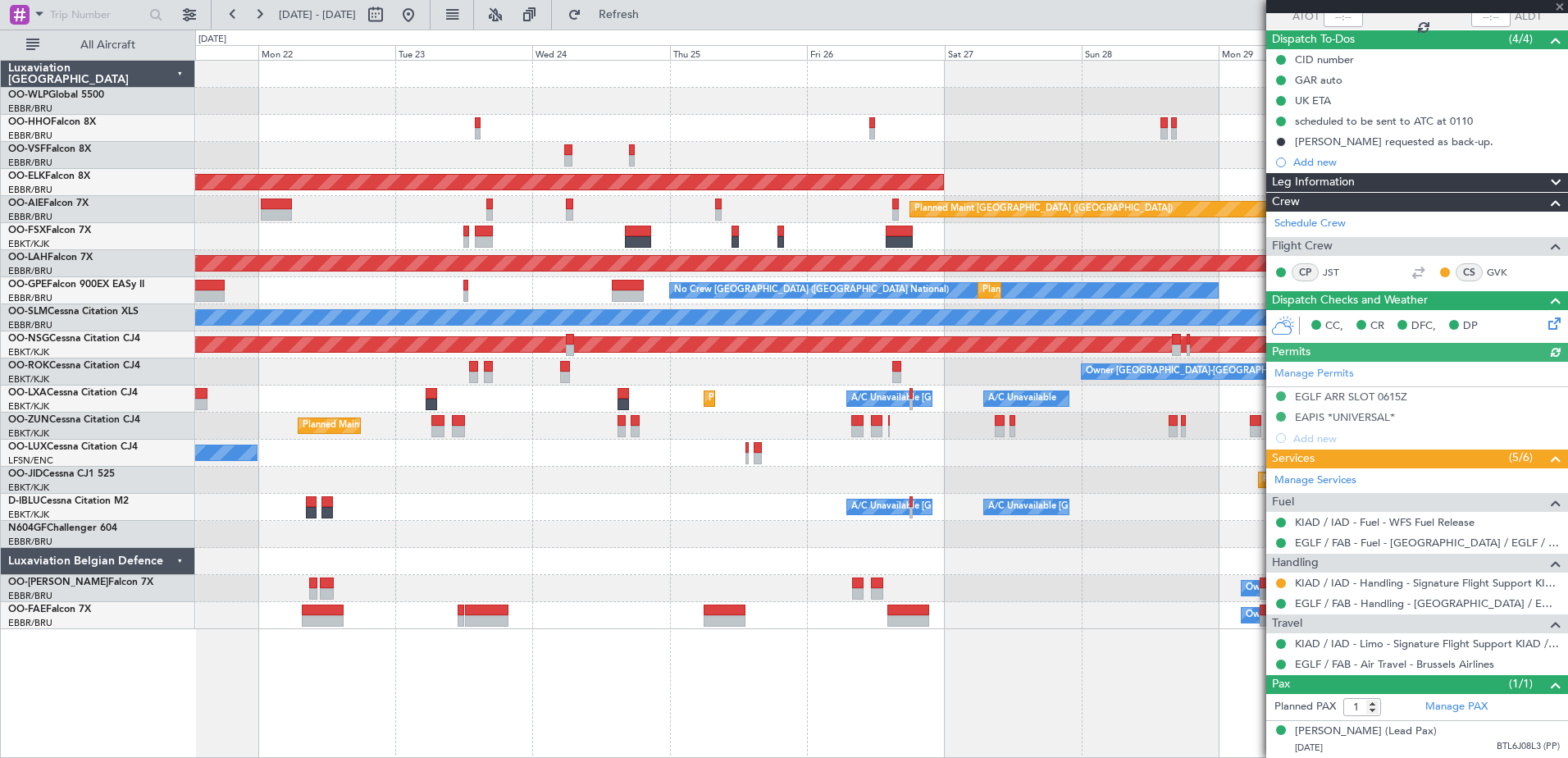
click at [356, 288] on div "Planned Maint Kortrijk-Wevelgem Planned Maint London (Farnborough) Planned Main…" at bounding box center [880, 344] width 1371 height 568
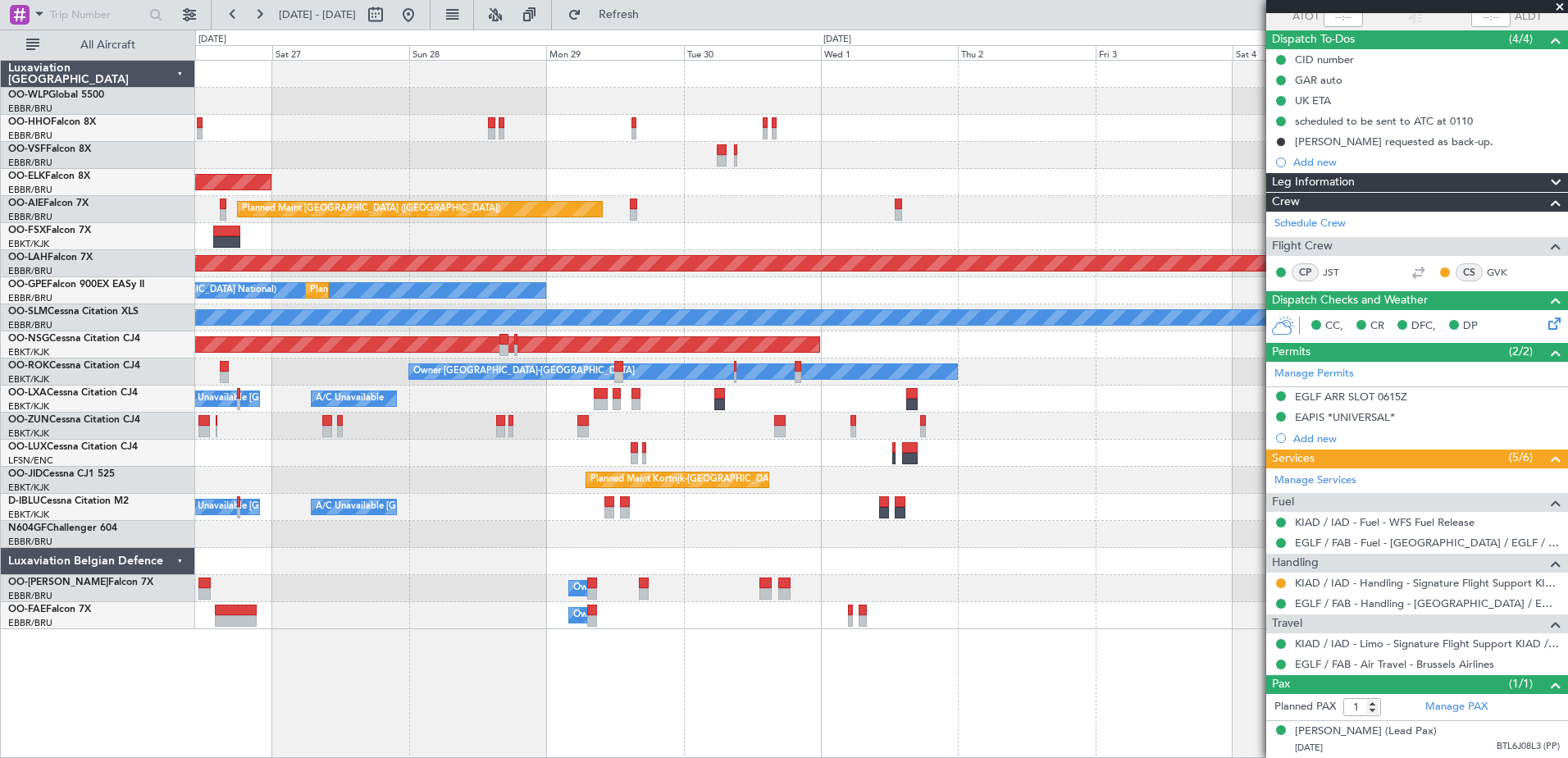
click at [288, 429] on div at bounding box center [880, 426] width 1371 height 27
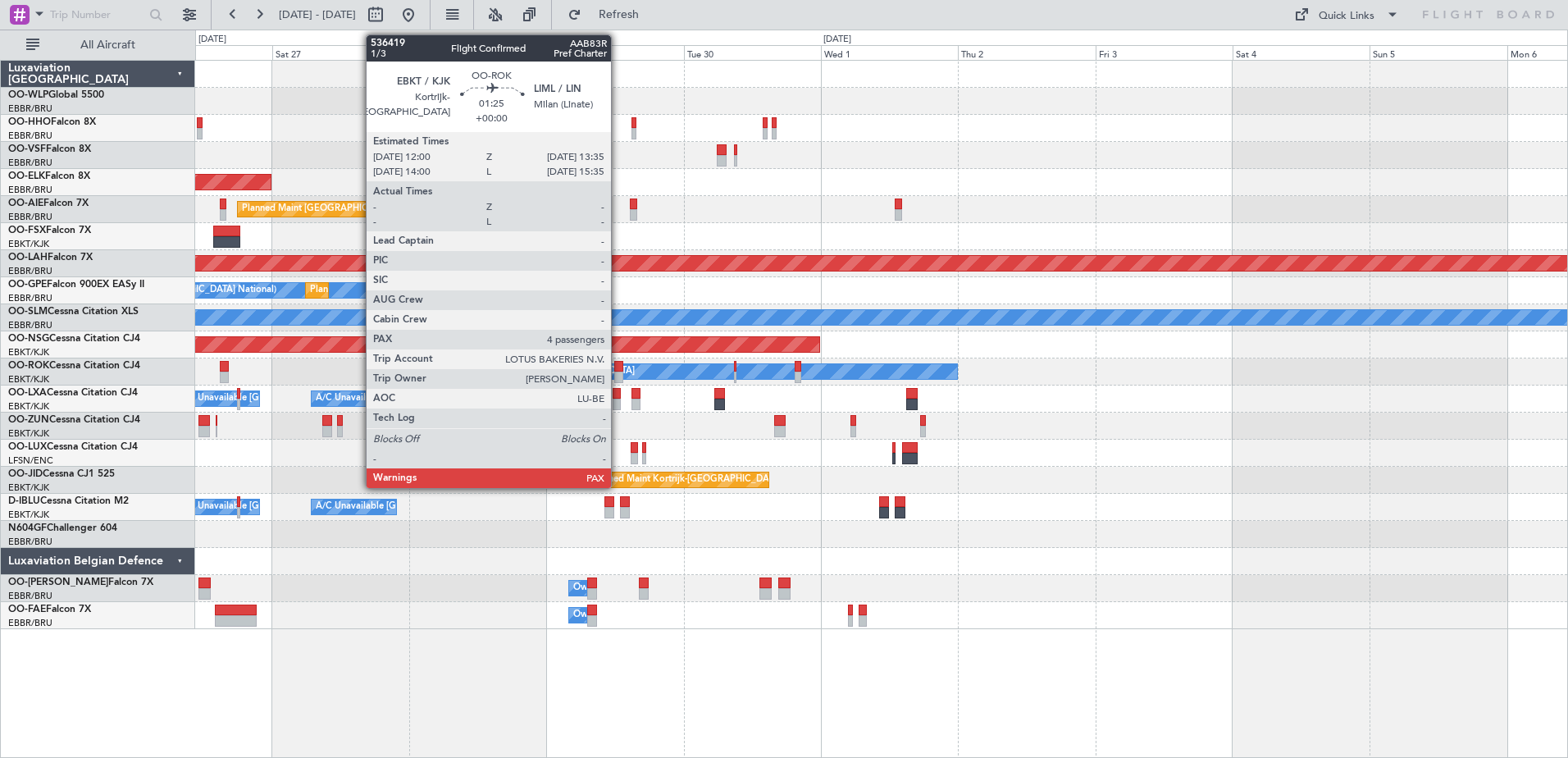
scroll to position [0, 0]
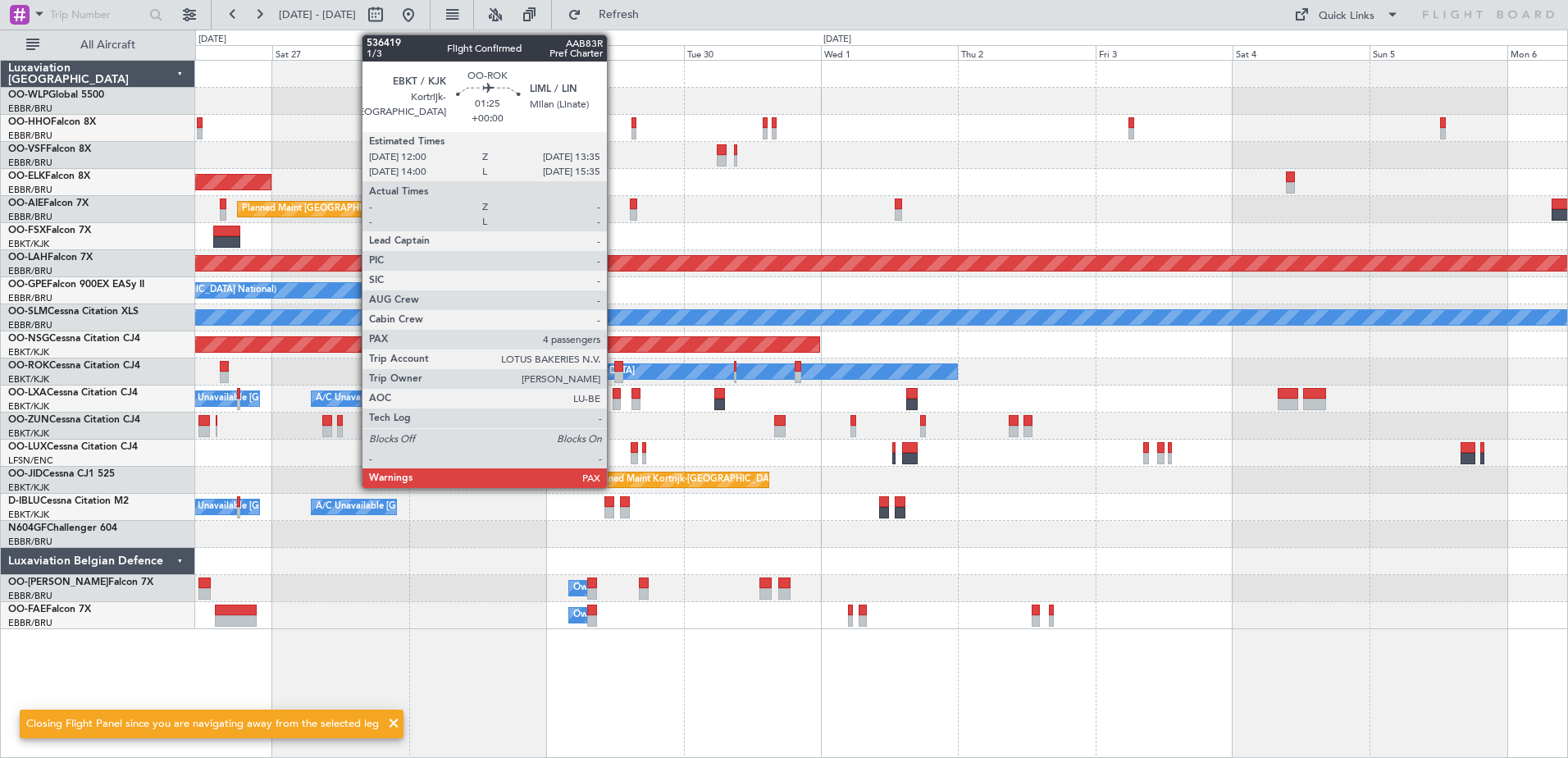
click at [615, 375] on div at bounding box center [619, 377] width 10 height 12
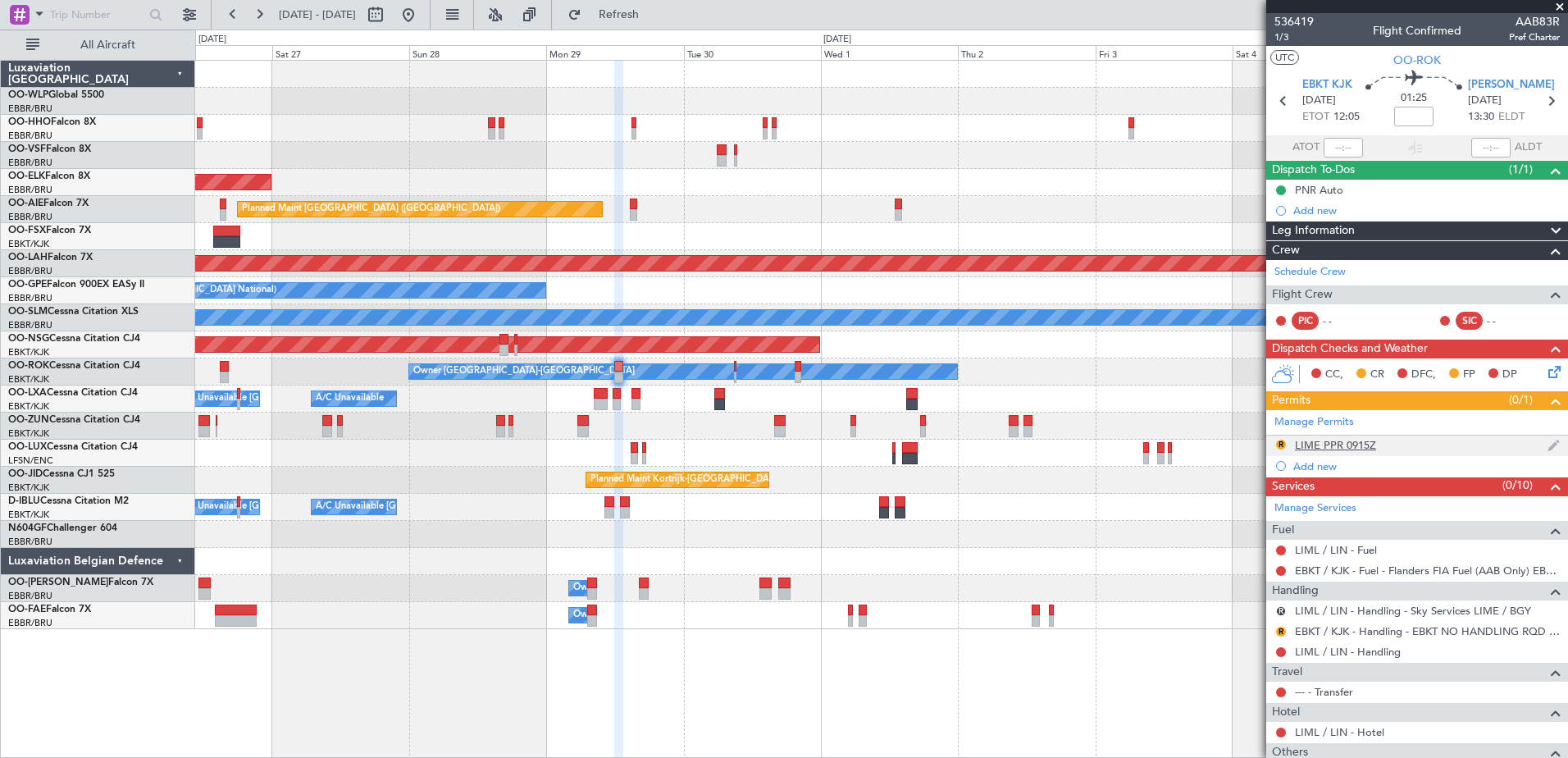
click at [1344, 452] on div "R LIME PPR 0915Z" at bounding box center [1417, 445] width 302 height 20
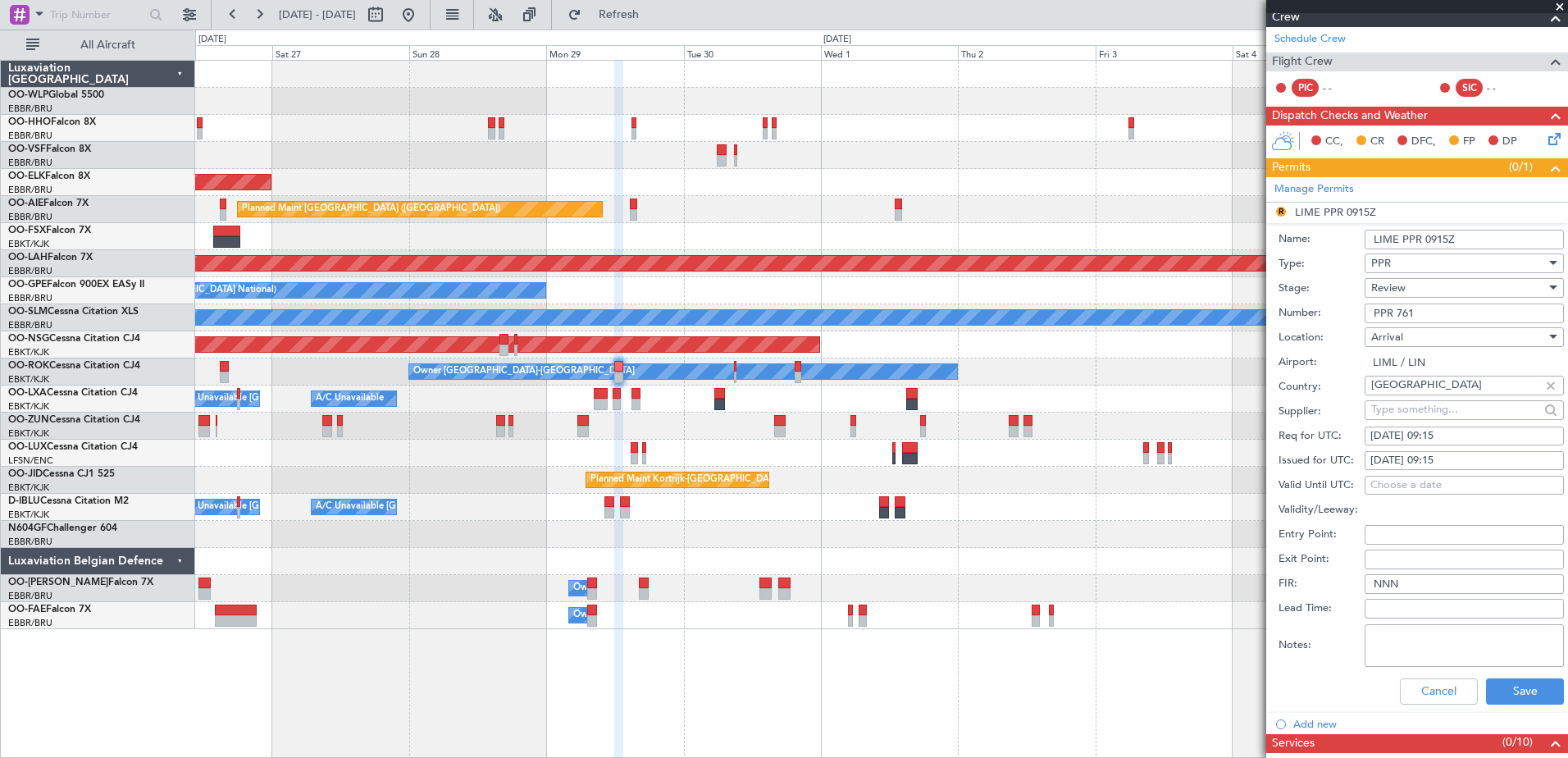
scroll to position [151, 0]
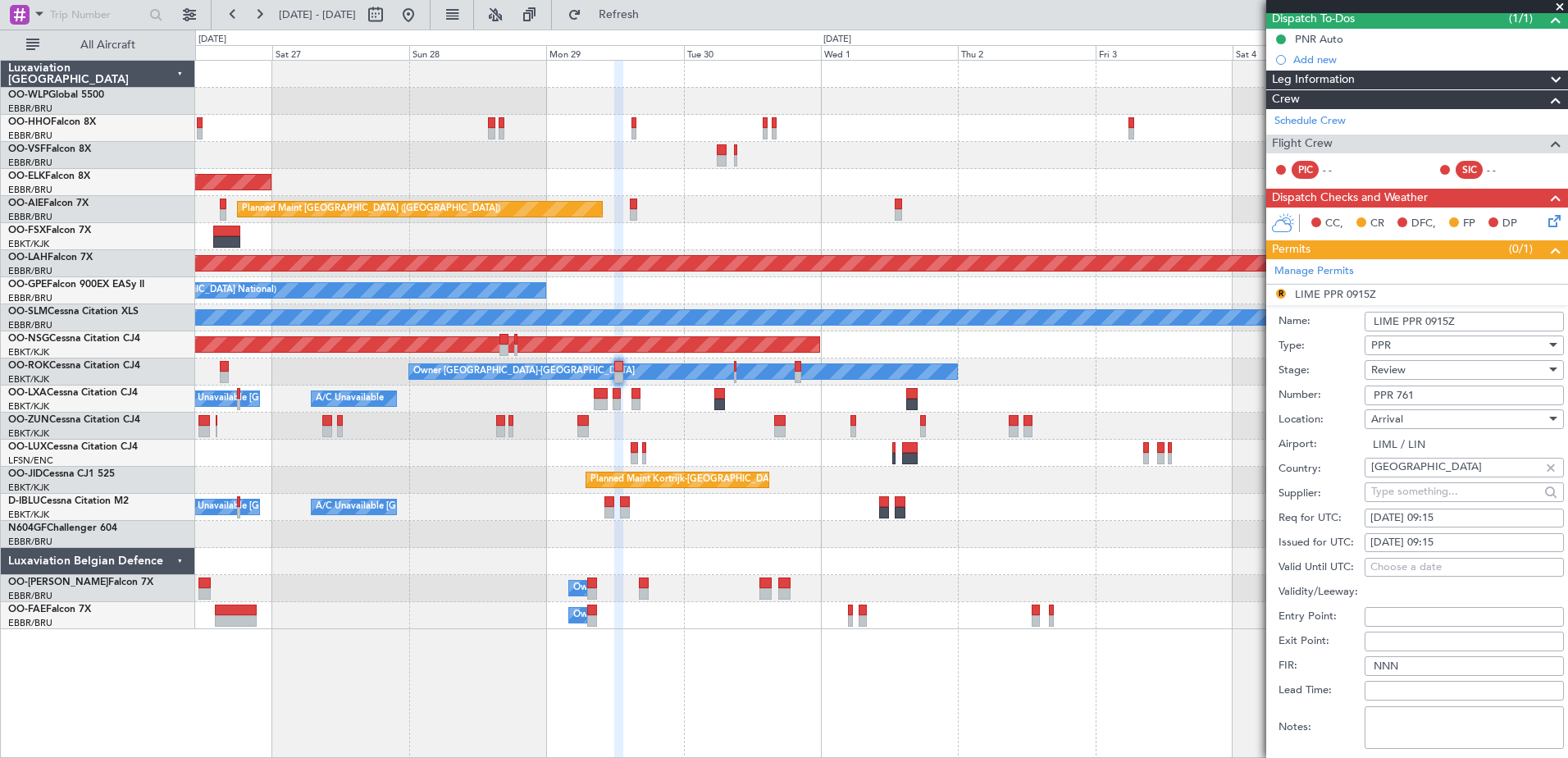
drag, startPoint x: 1438, startPoint y: 394, endPoint x: 1309, endPoint y: 388, distance: 129.1
click at [1354, 395] on div "Number: PPR 761" at bounding box center [1420, 395] width 285 height 24
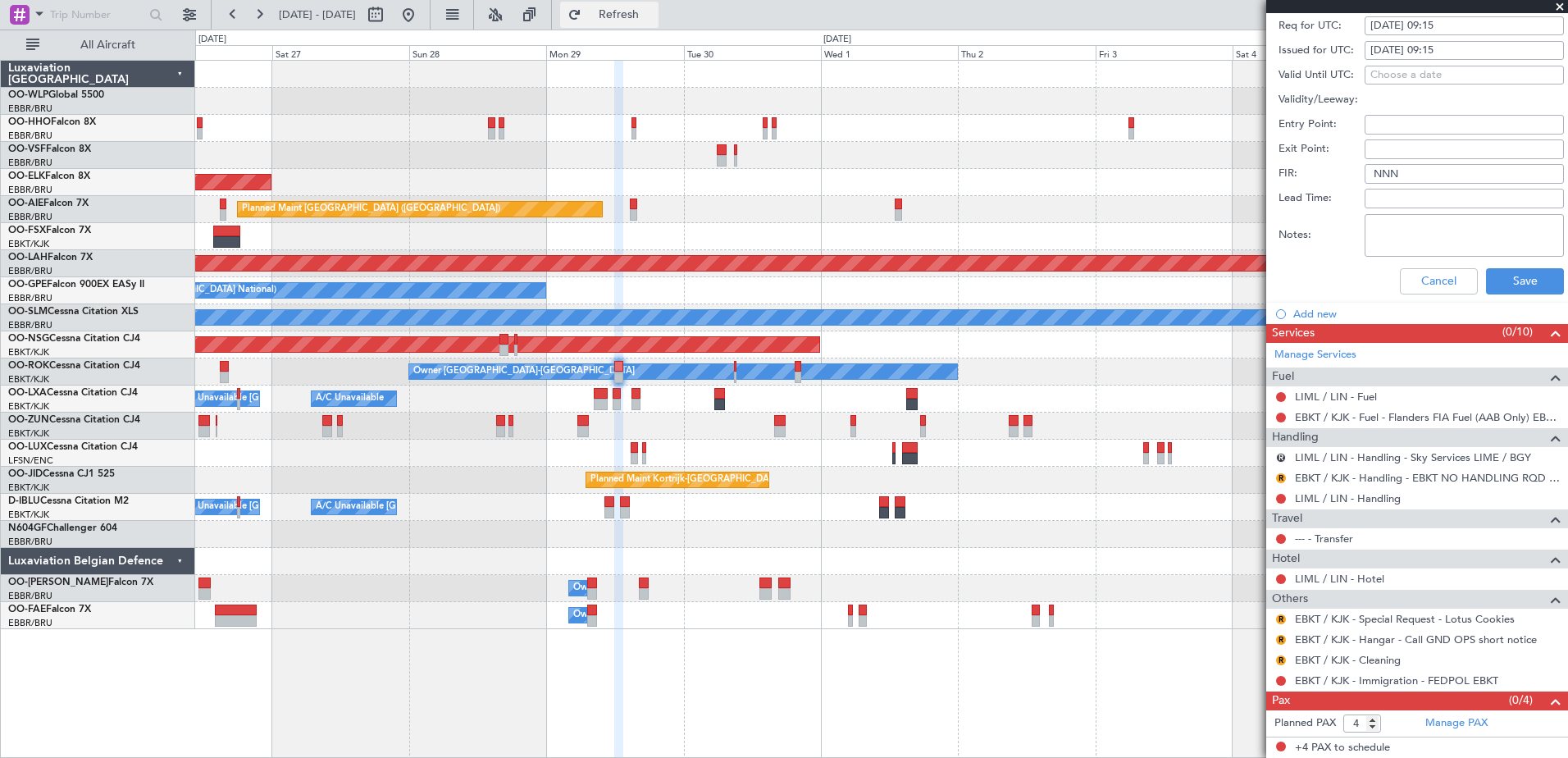
click at [653, 19] on span "Refresh" at bounding box center [618, 15] width 69 height 12
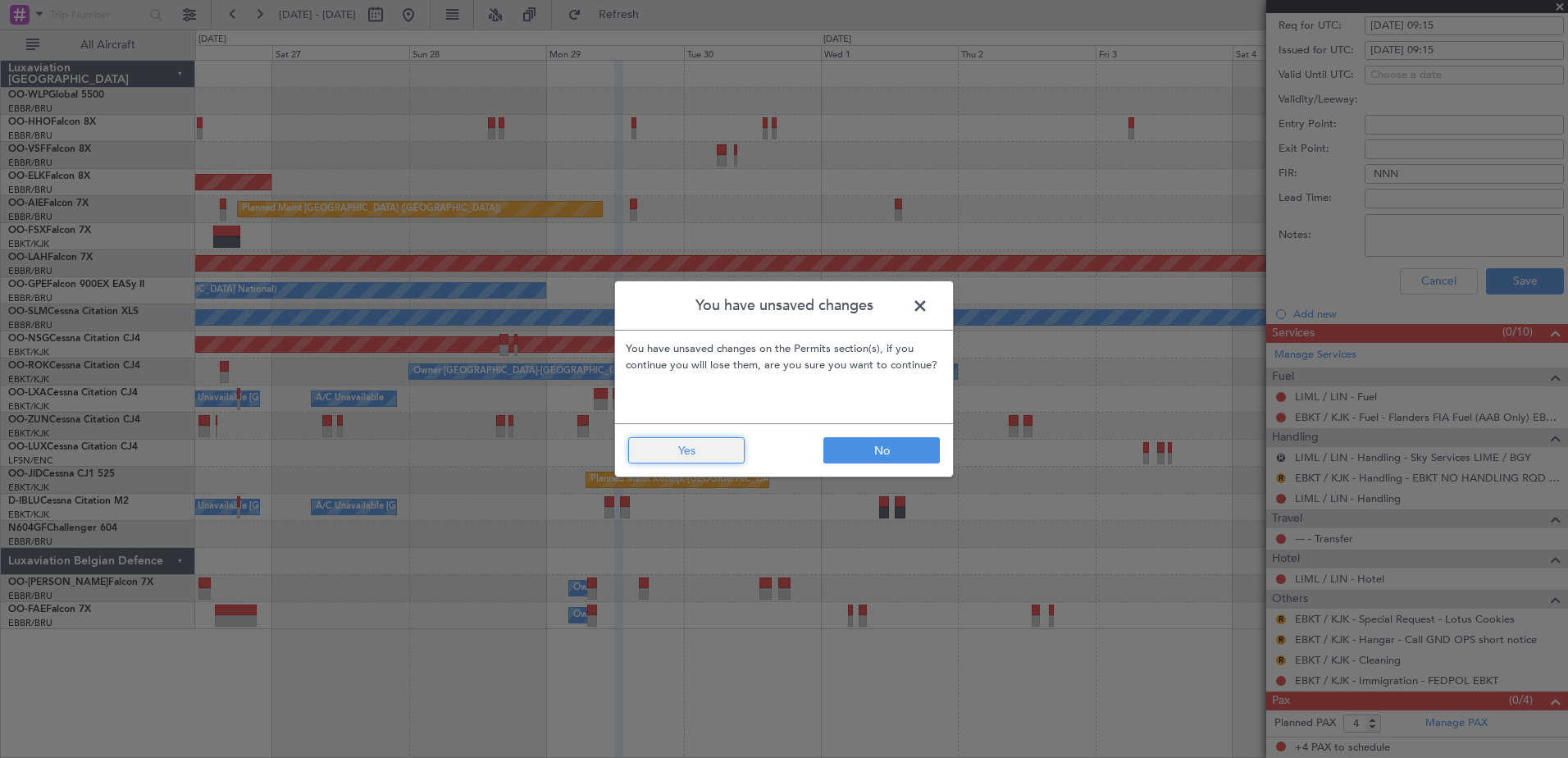
click at [718, 461] on button "Yes" at bounding box center [687, 450] width 117 height 26
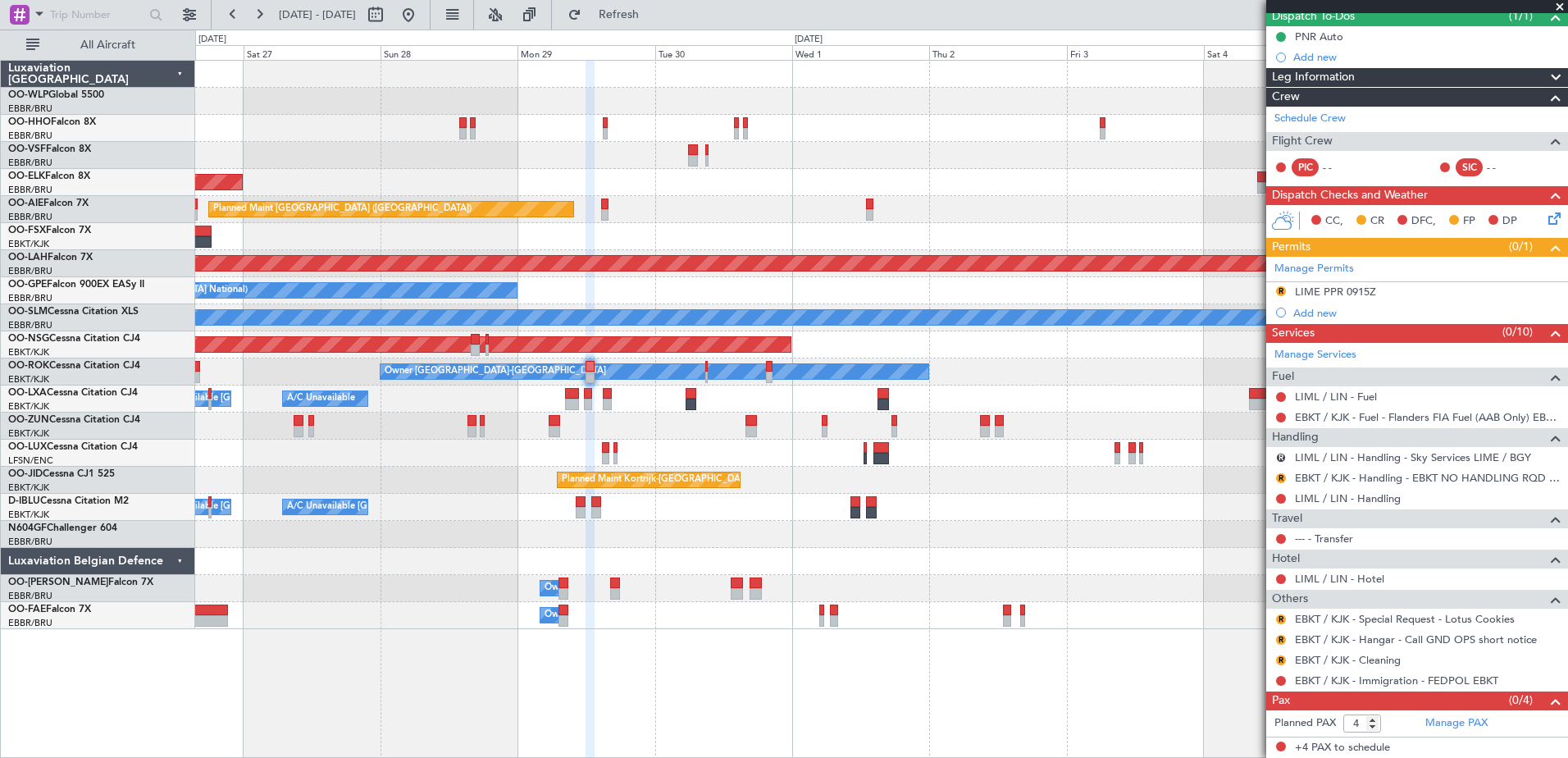
click at [741, 401] on div "A/C Unavailable A/C Unavailable Brussels (Brussels National) Planned Maint Kort…" at bounding box center [880, 399] width 1371 height 27
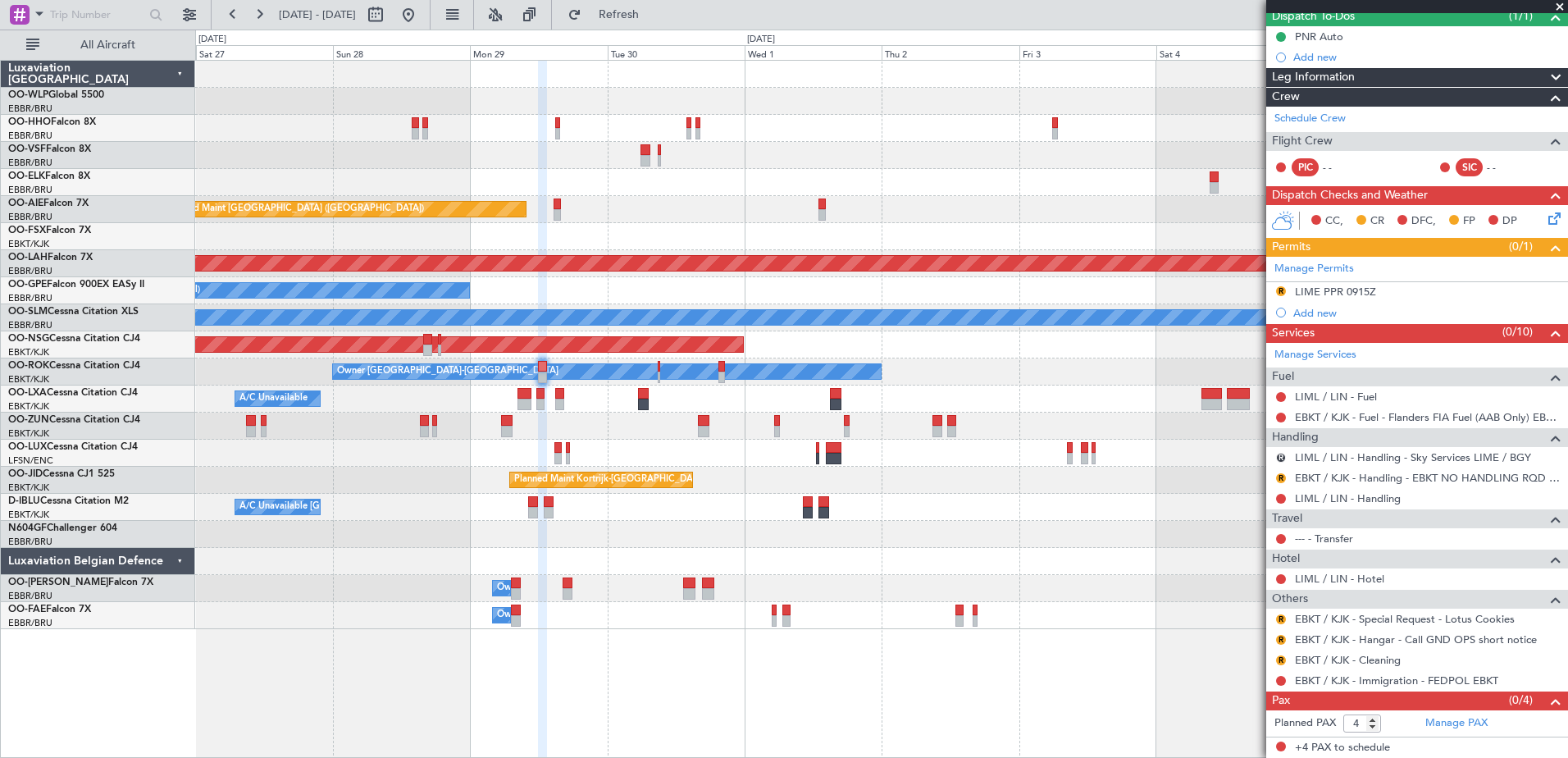
click at [685, 398] on div "A/C Unavailable Planned Maint Kortrijk-Wevelgem A/C Unavailable Brussels (Bruss…" at bounding box center [880, 399] width 1371 height 27
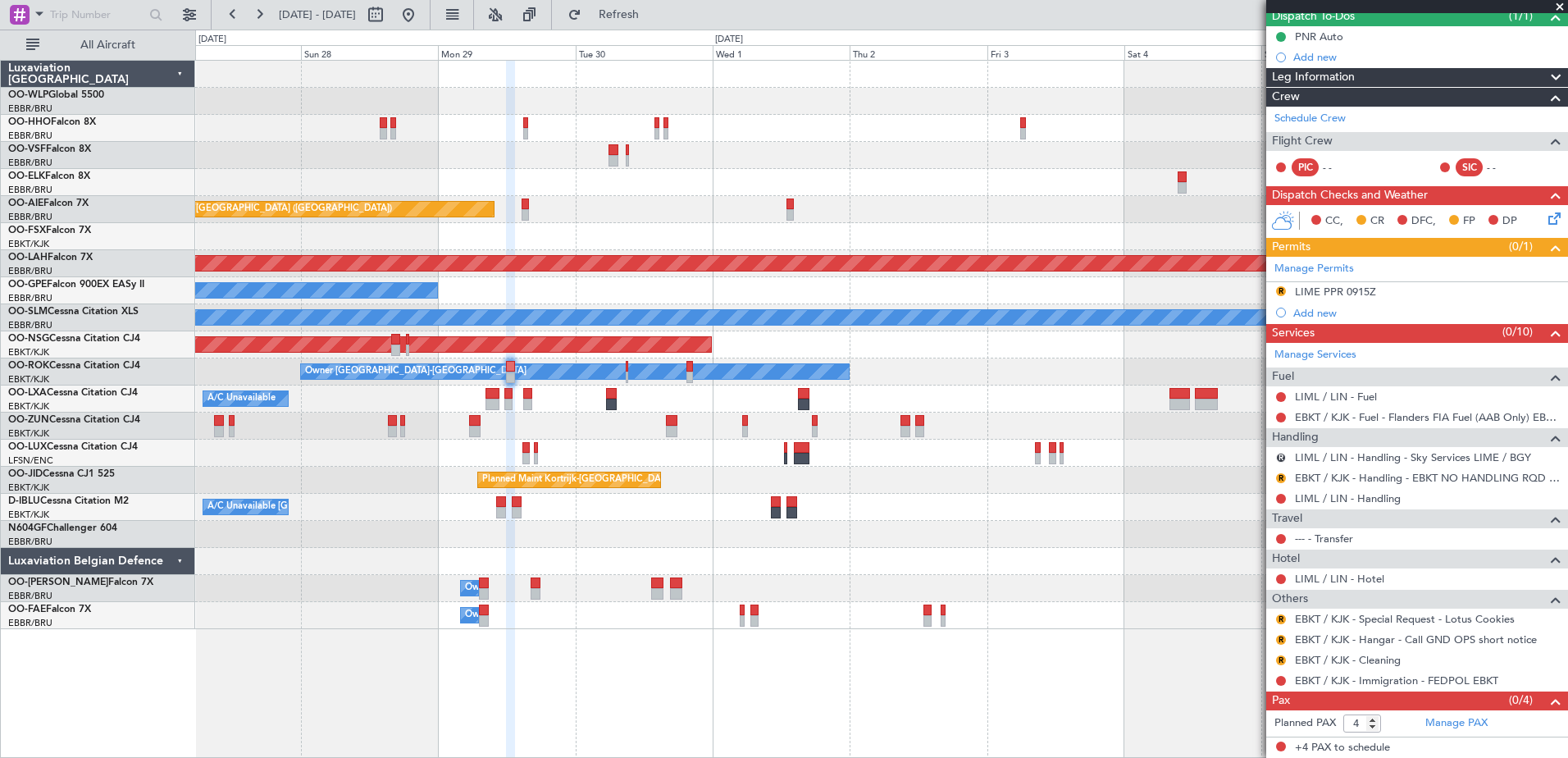
click at [658, 400] on div "A/C Unavailable A/C Unavailable Brussels (Brussels National) Planned Maint Kort…" at bounding box center [880, 399] width 1371 height 27
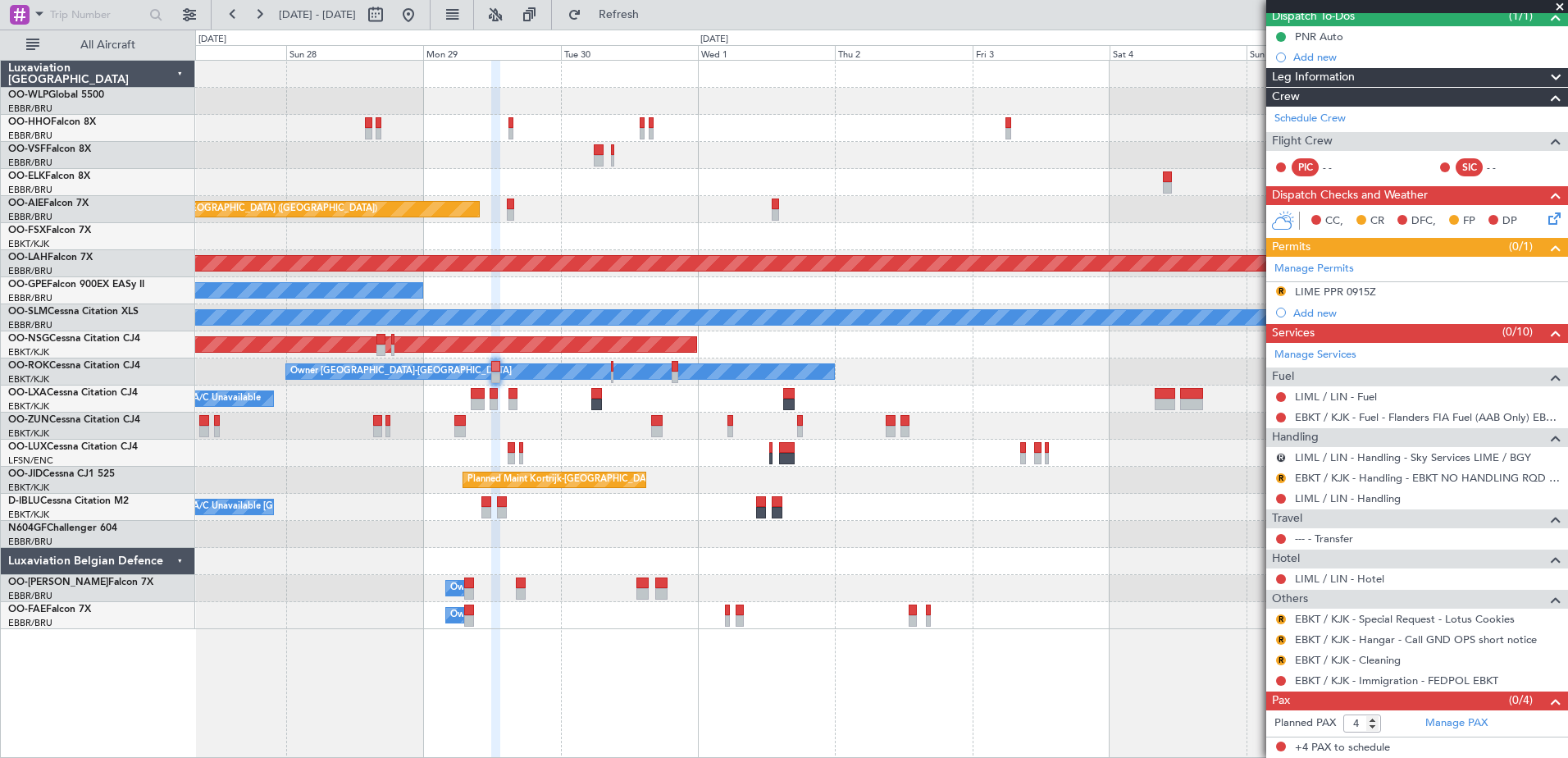
click at [646, 392] on div "Planned Maint Kortrijk-Wevelgem Planned Maint London (Farnborough) Planned Main…" at bounding box center [880, 344] width 1371 height 568
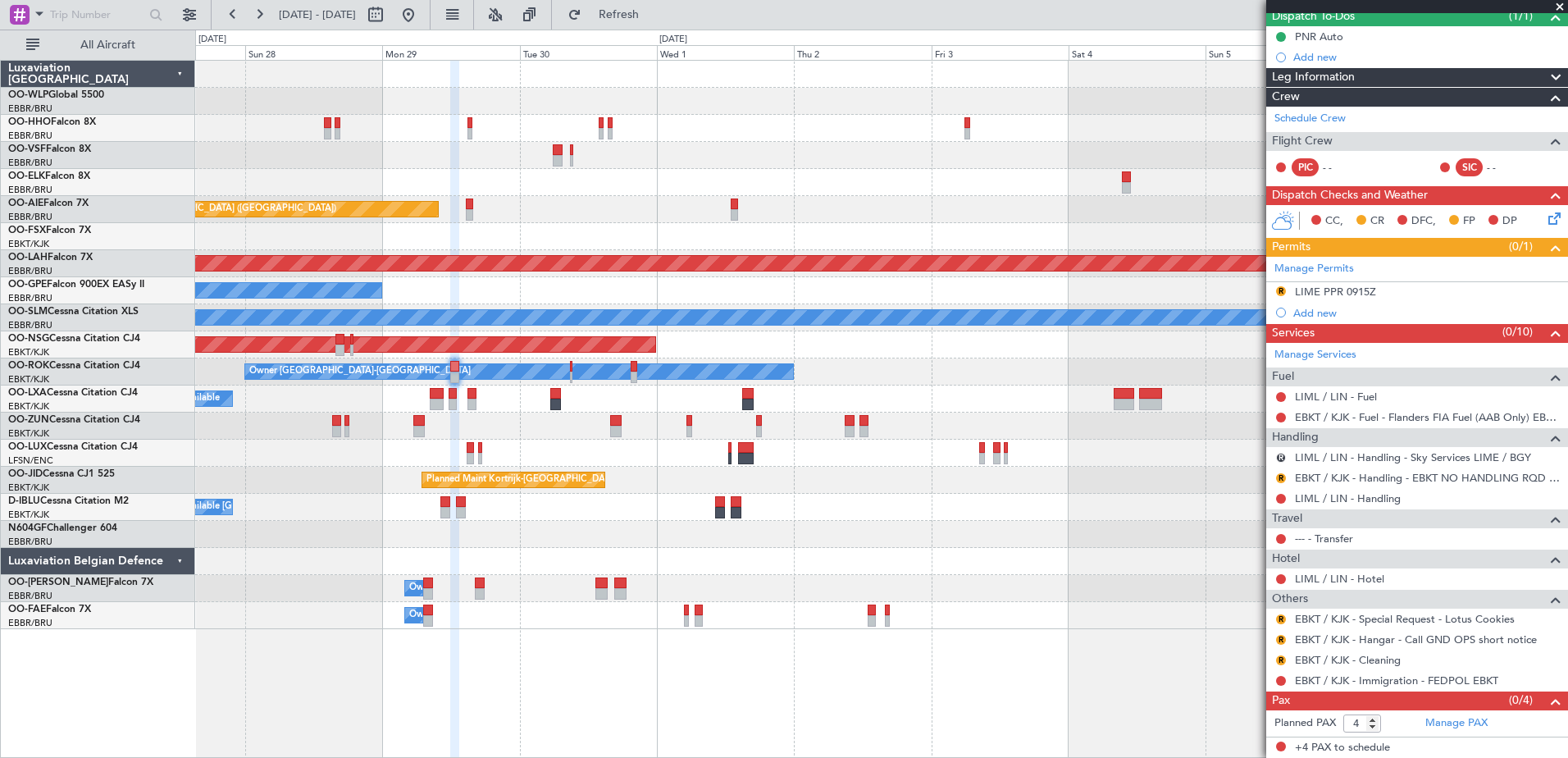
click at [1013, 547] on div at bounding box center [880, 535] width 1371 height 27
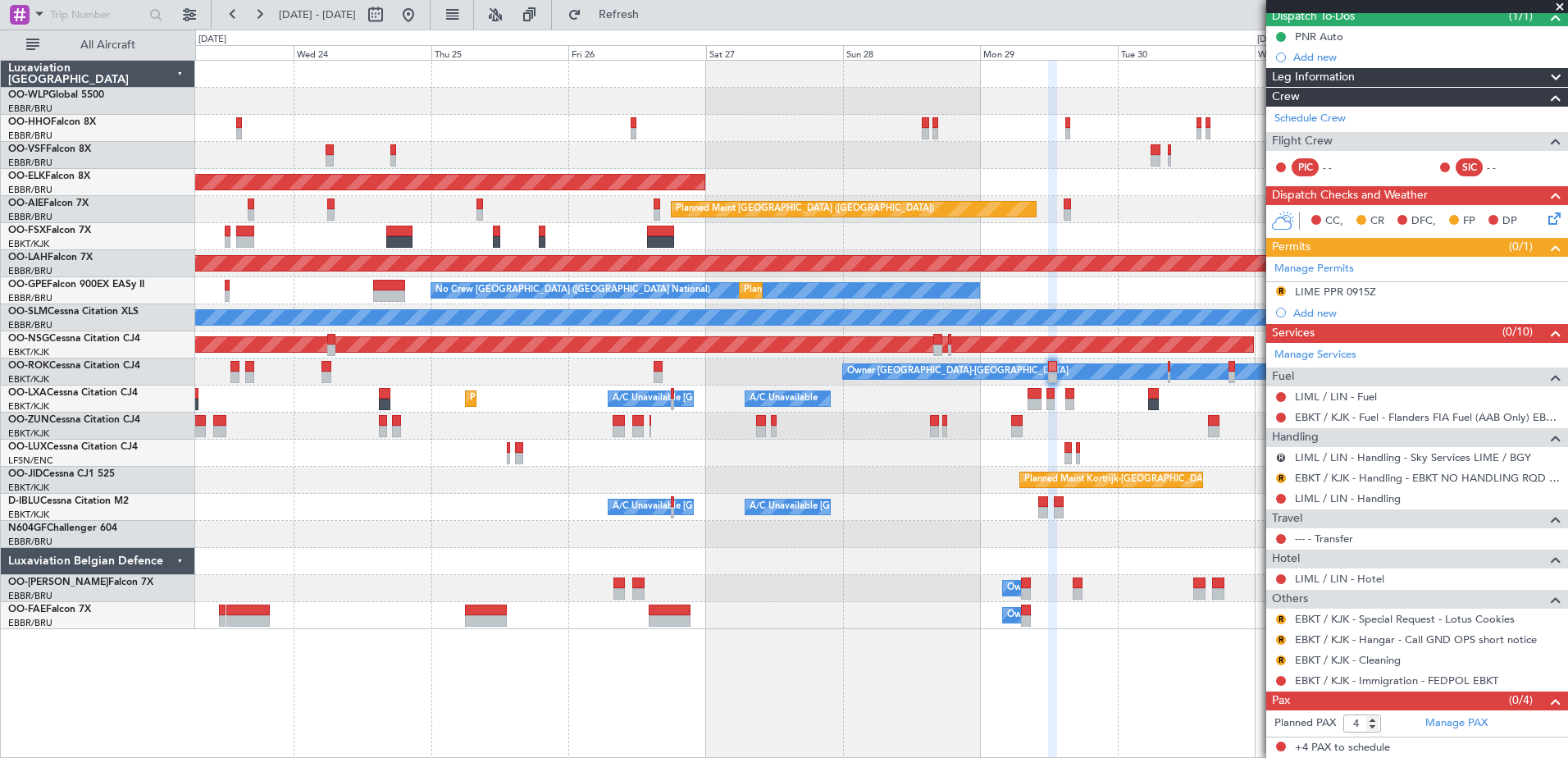
click at [1267, 461] on fb-app "27 Sep 2025 - 07 Oct 2025 Refresh Quick Links All Aircraft Planned Maint Kortri…" at bounding box center [784, 385] width 1568 height 745
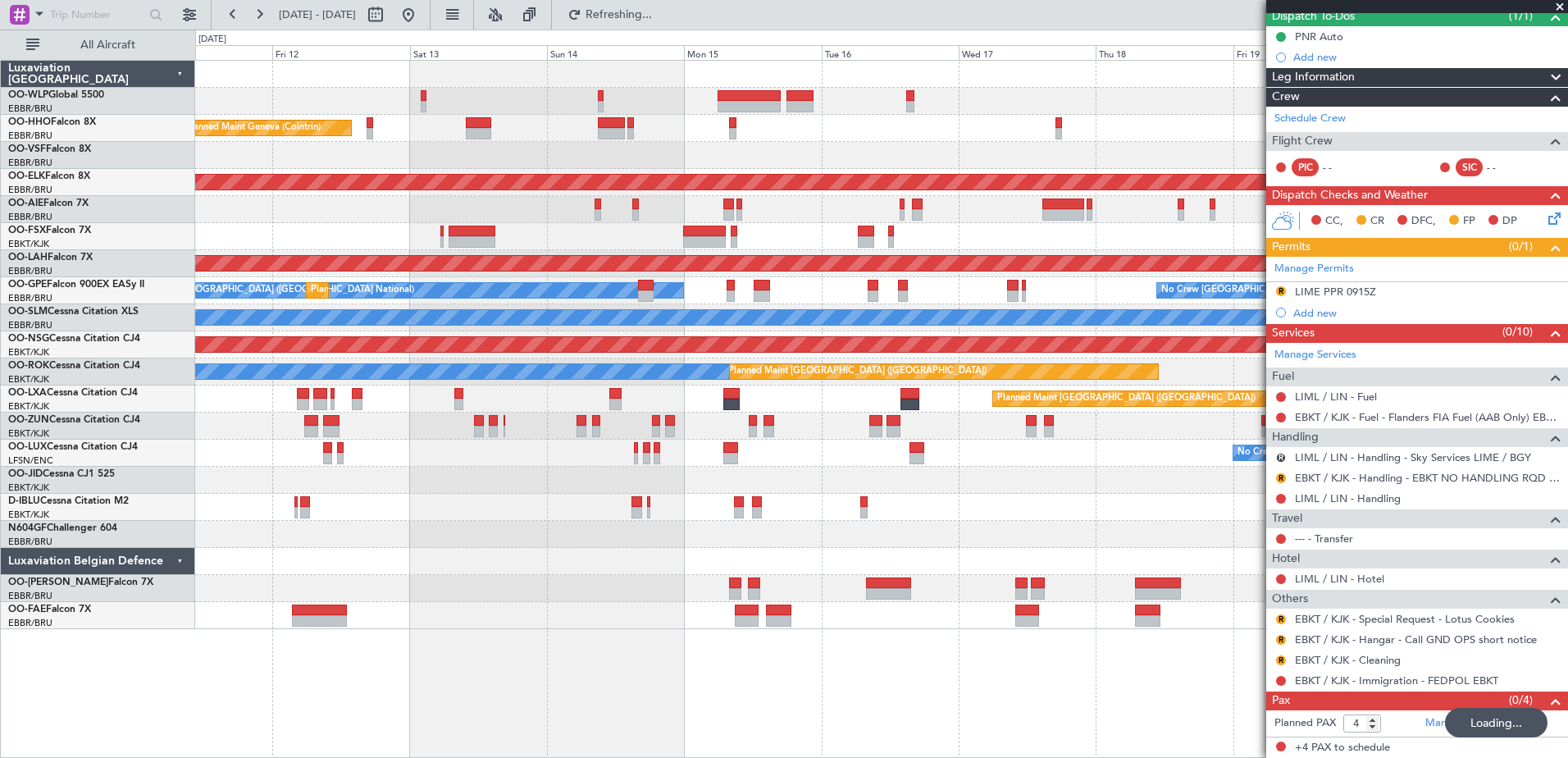
click at [1200, 546] on div at bounding box center [880, 535] width 1371 height 27
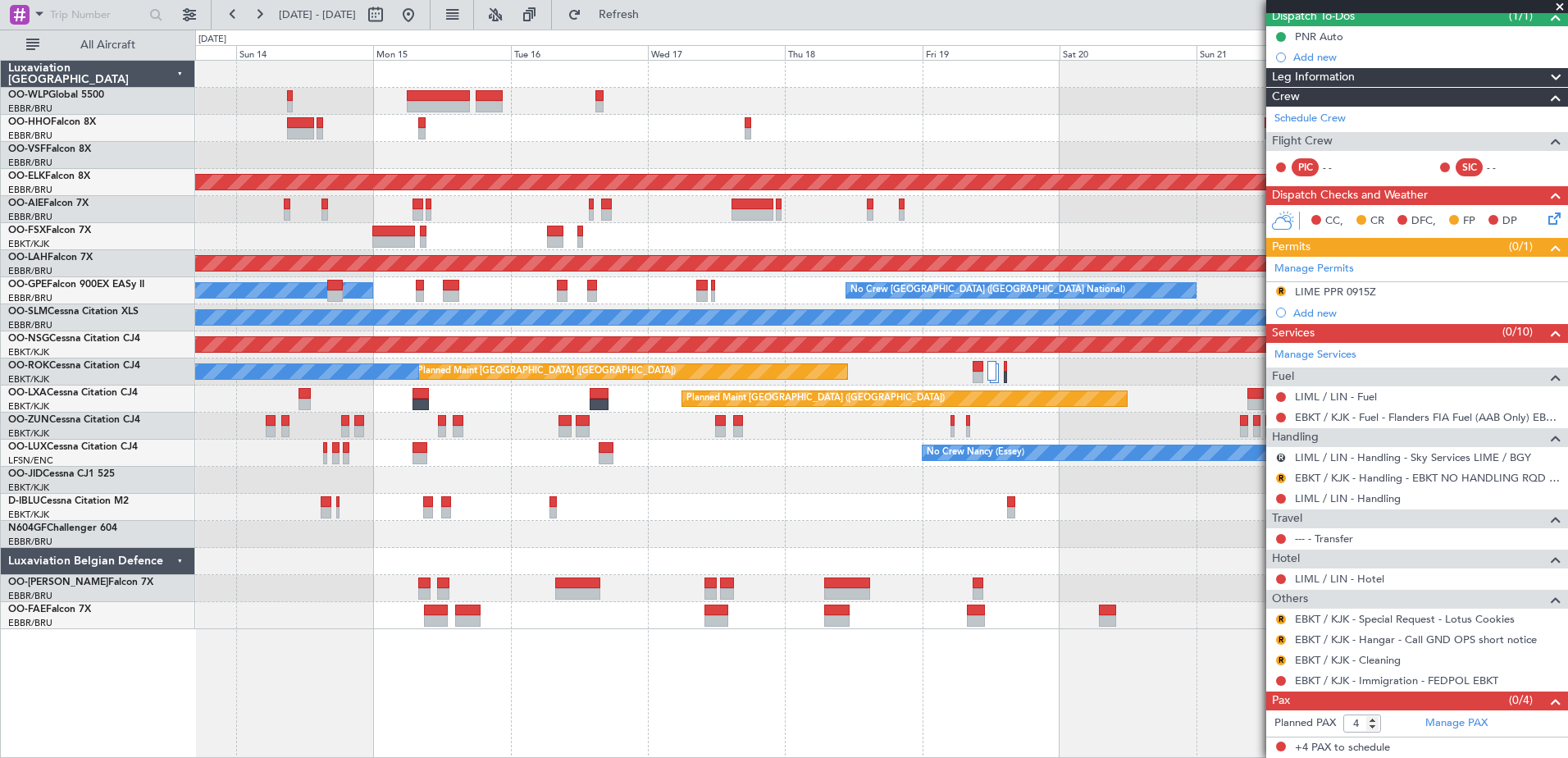
click at [788, 531] on div "Planned Maint Geneva (Cointrin) Planned Maint Kortrijk-Wevelgem Planned Maint L…" at bounding box center [880, 344] width 1371 height 568
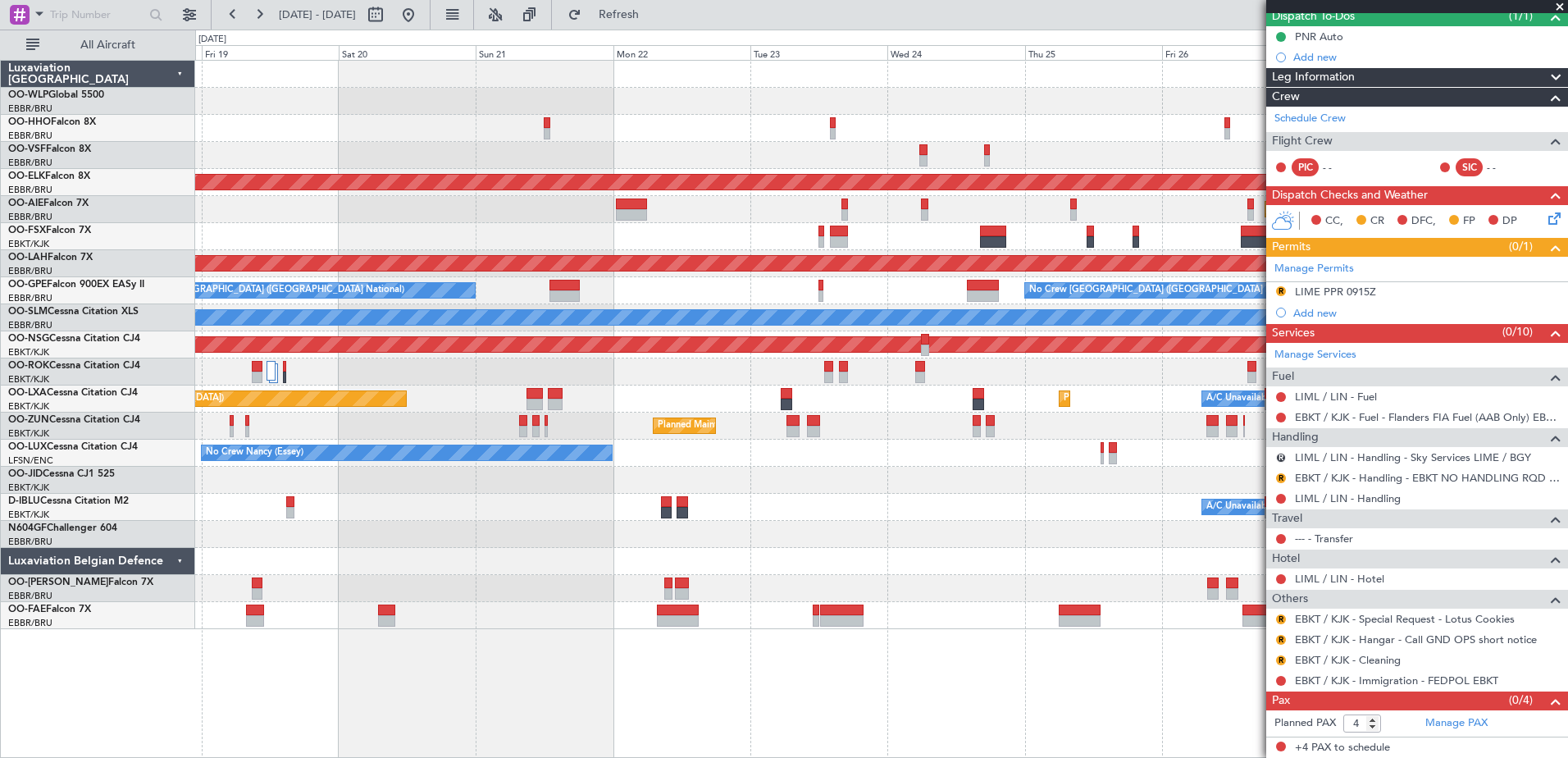
click at [255, 410] on div "Planned Maint Kortrijk-Wevelgem Planned Maint London (Farnborough) Planned Main…" at bounding box center [880, 344] width 1371 height 568
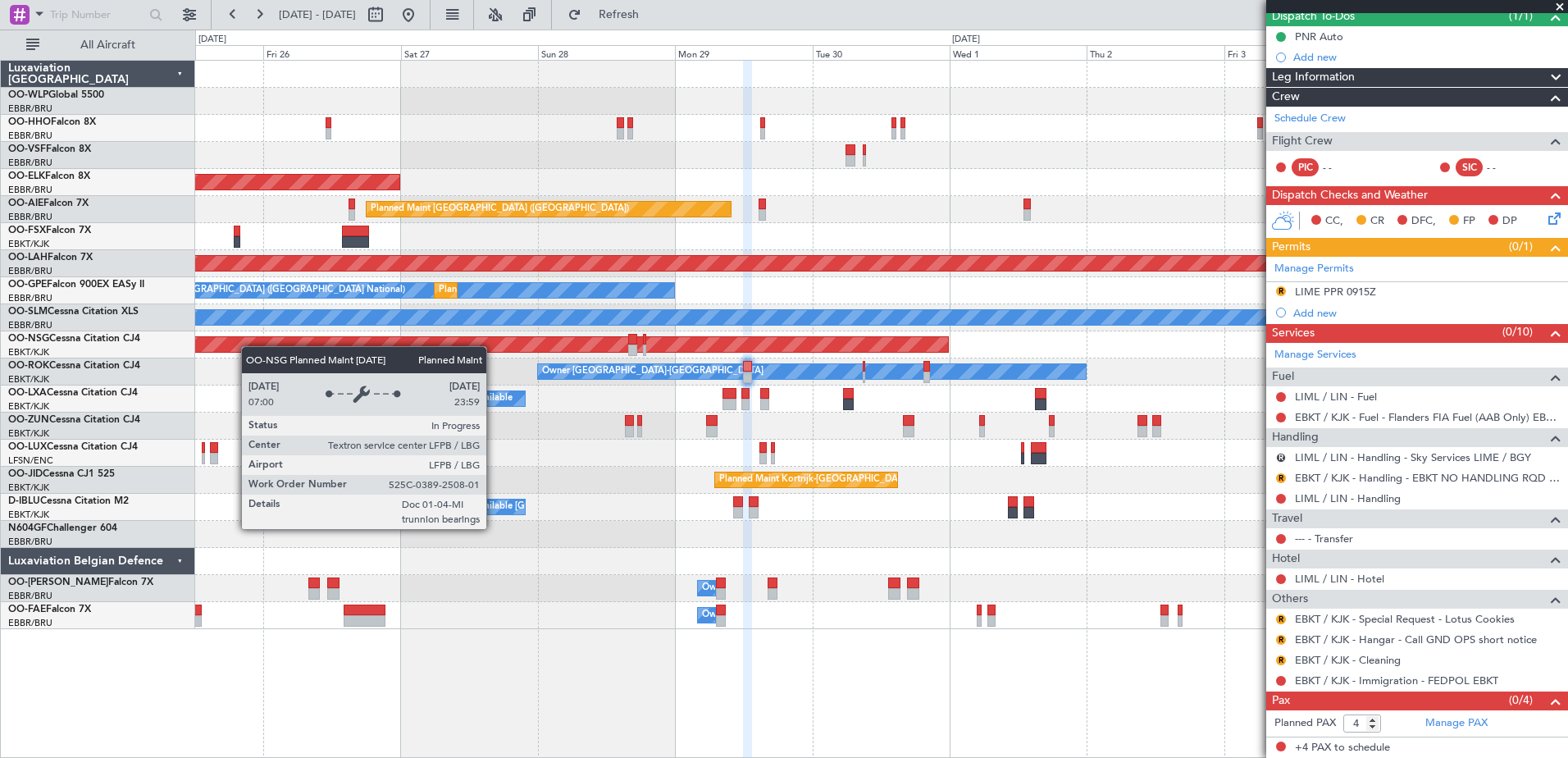
click at [213, 339] on div "Planned Maint Kortrijk-Wevelgem Planned Maint London (Farnborough) Planned Main…" at bounding box center [880, 344] width 1371 height 568
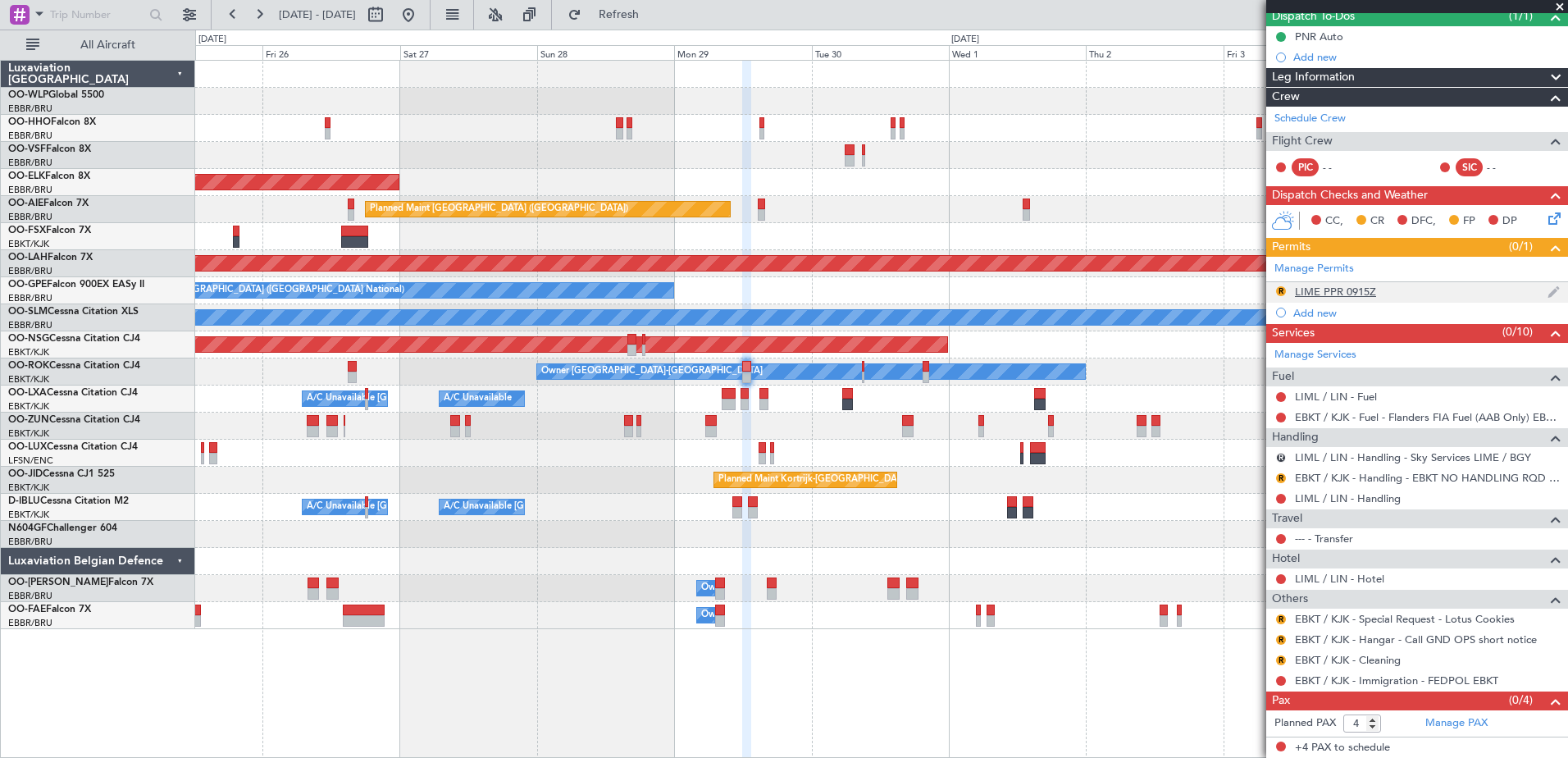
click at [1330, 293] on div "LIME PPR 0915Z" at bounding box center [1334, 291] width 81 height 14
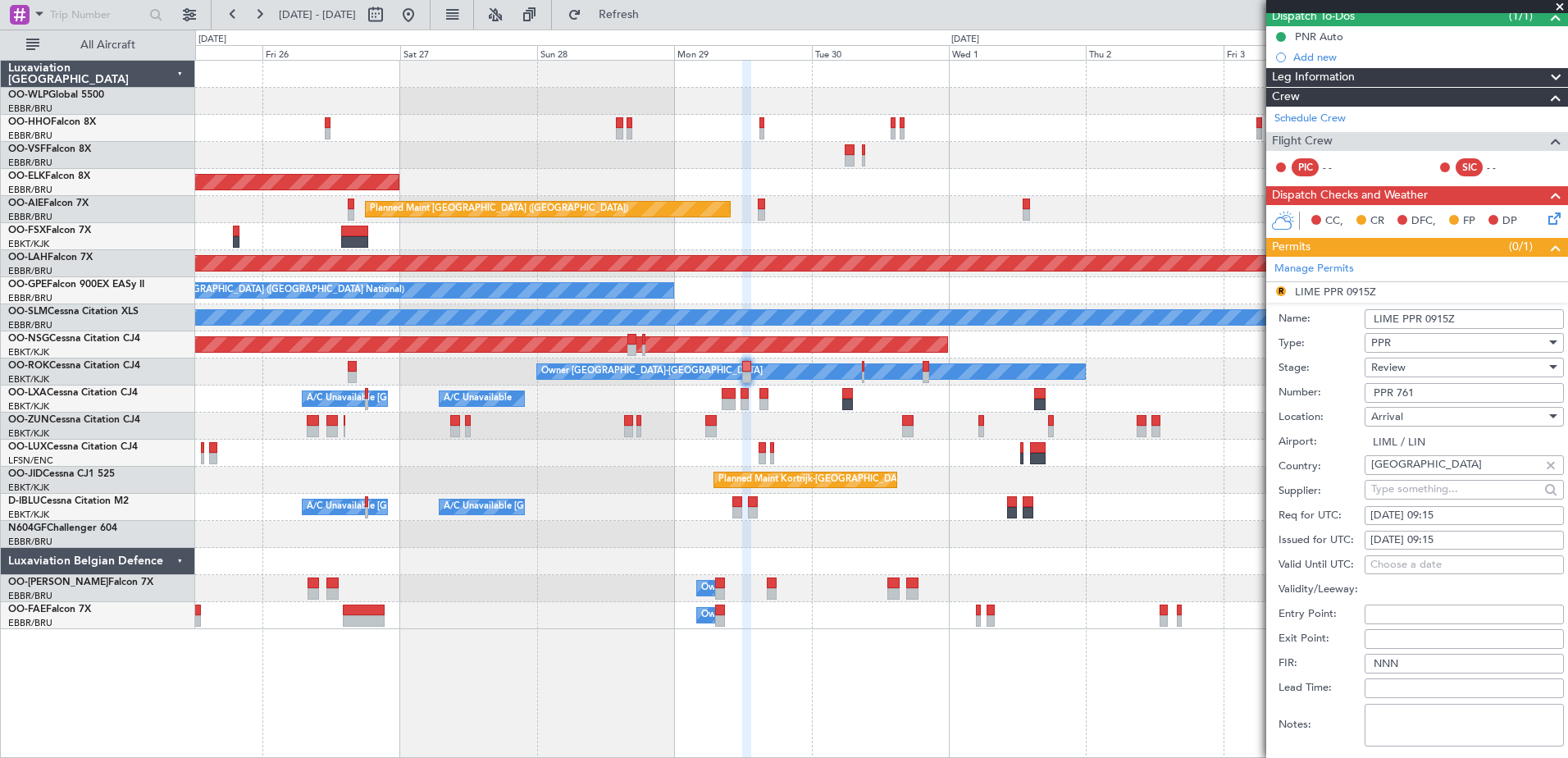
drag, startPoint x: 1430, startPoint y: 393, endPoint x: 1334, endPoint y: 393, distance: 96.0
click at [1334, 393] on div "Number: PPR 761" at bounding box center [1420, 393] width 285 height 24
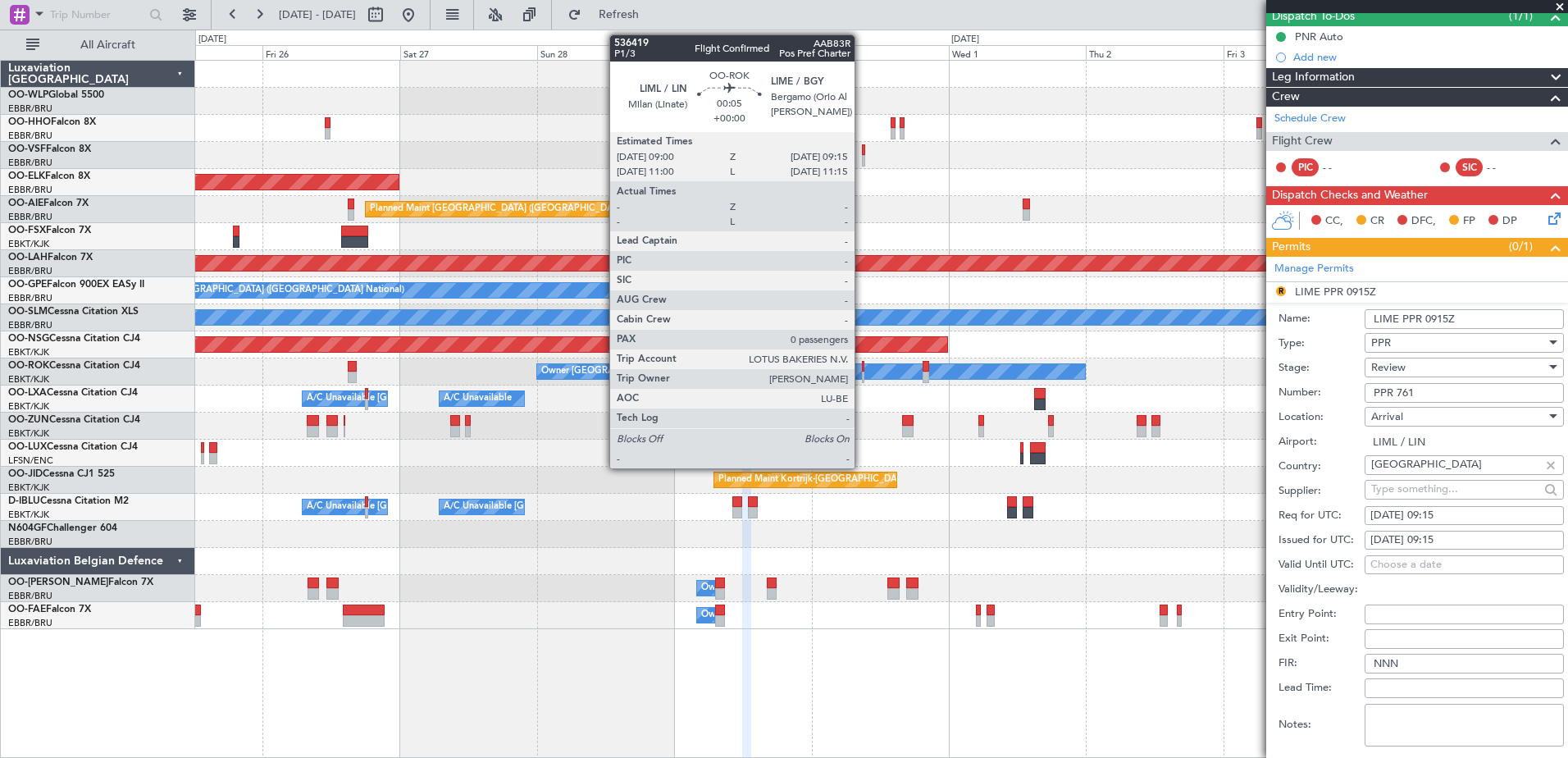
click at [862, 373] on div at bounding box center [863, 377] width 2 height 12
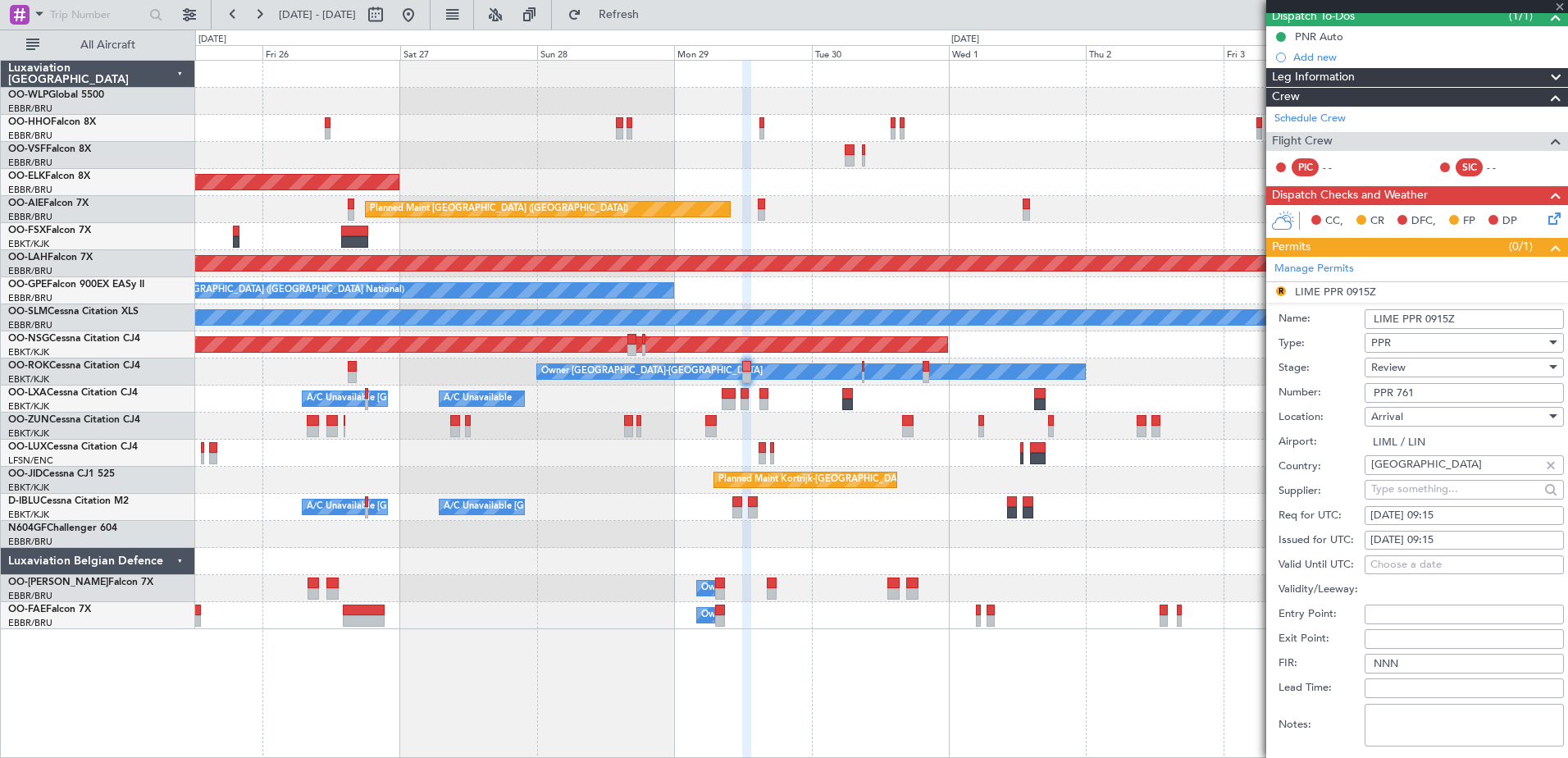
type input "0"
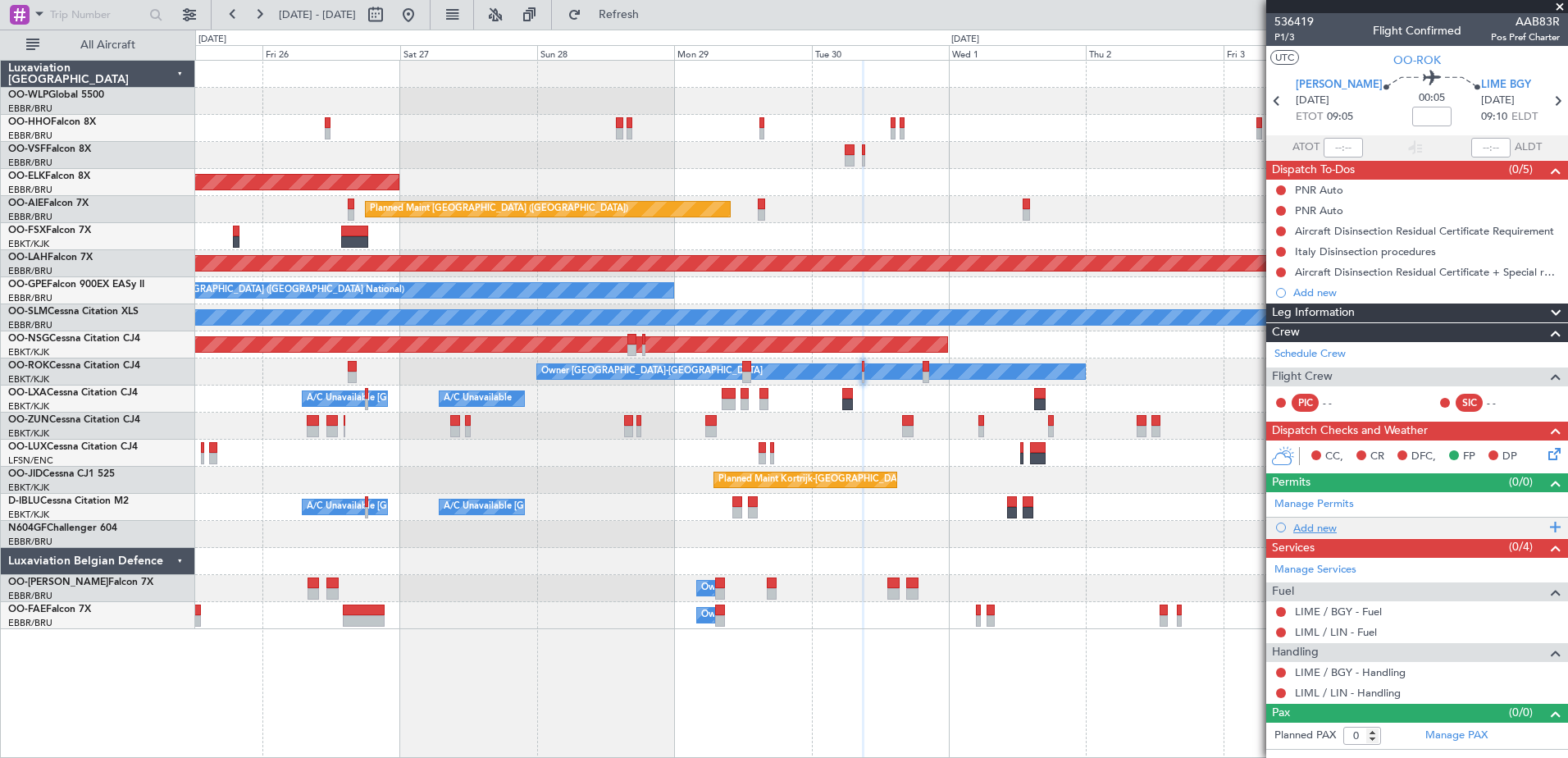
click at [1309, 522] on div "Add new" at bounding box center [1419, 528] width 251 height 14
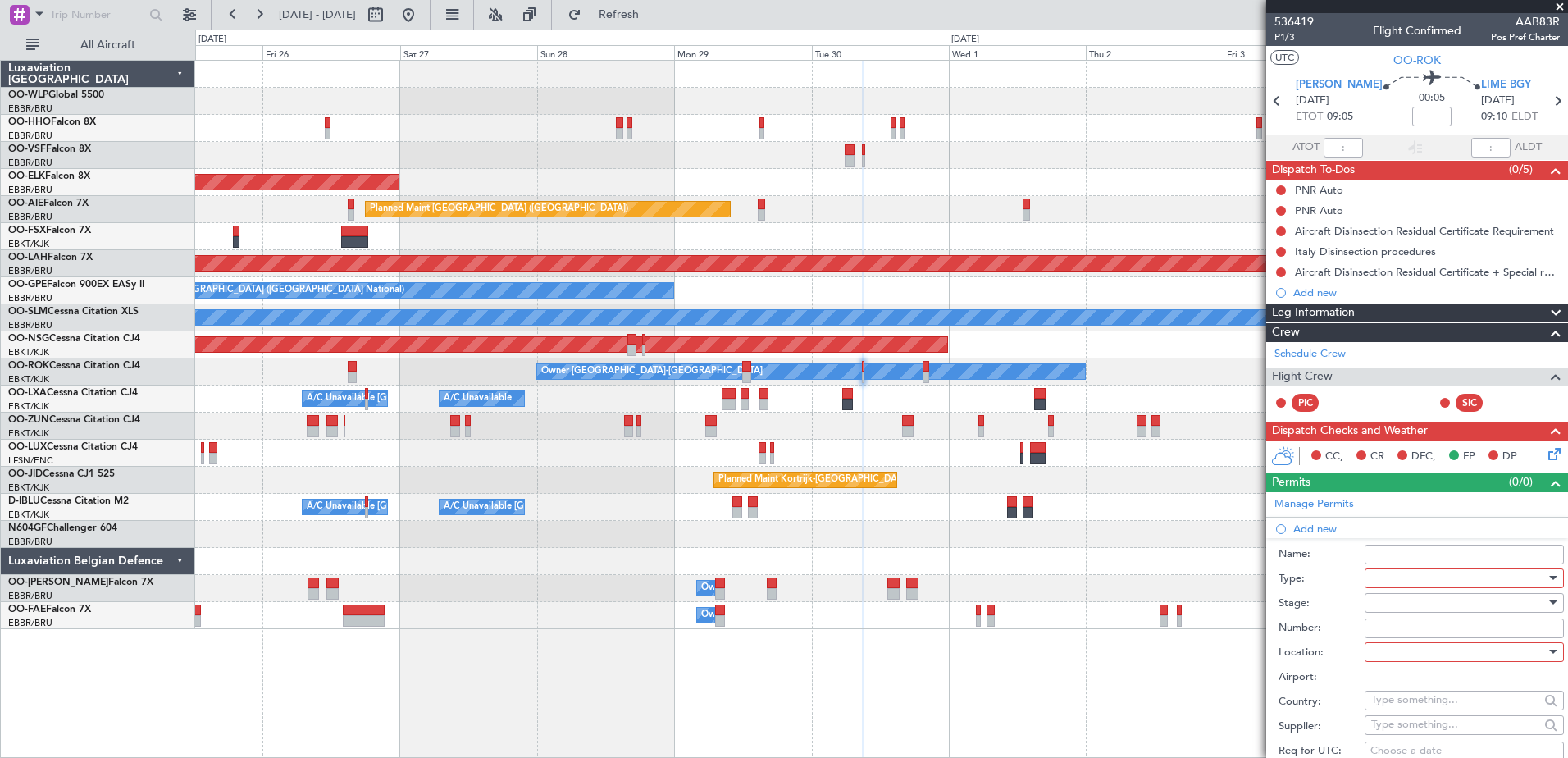
click at [1390, 578] on div at bounding box center [1458, 578] width 174 height 24
click at [1415, 658] on span "PPR" at bounding box center [1457, 658] width 172 height 24
click at [1364, 599] on div at bounding box center [1464, 603] width 200 height 19
click at [1428, 709] on span "Requested" at bounding box center [1457, 709] width 172 height 24
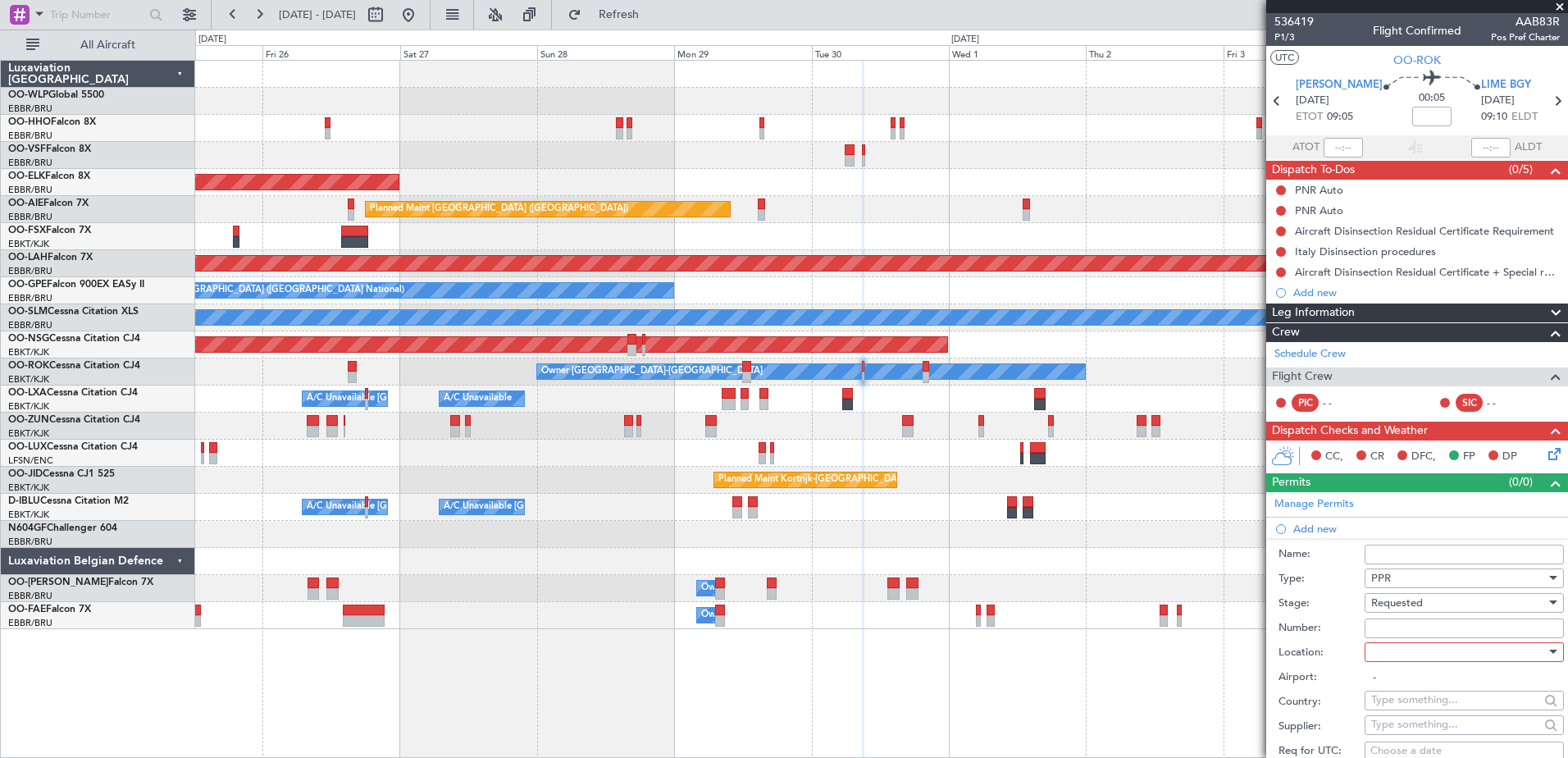
click at [1381, 625] on input "Number:" at bounding box center [1464, 628] width 200 height 19
paste input "PPR 761"
type input "PPR 761"
click at [1410, 657] on div at bounding box center [1458, 652] width 174 height 24
click at [1428, 739] on span "Arrival" at bounding box center [1457, 734] width 172 height 24
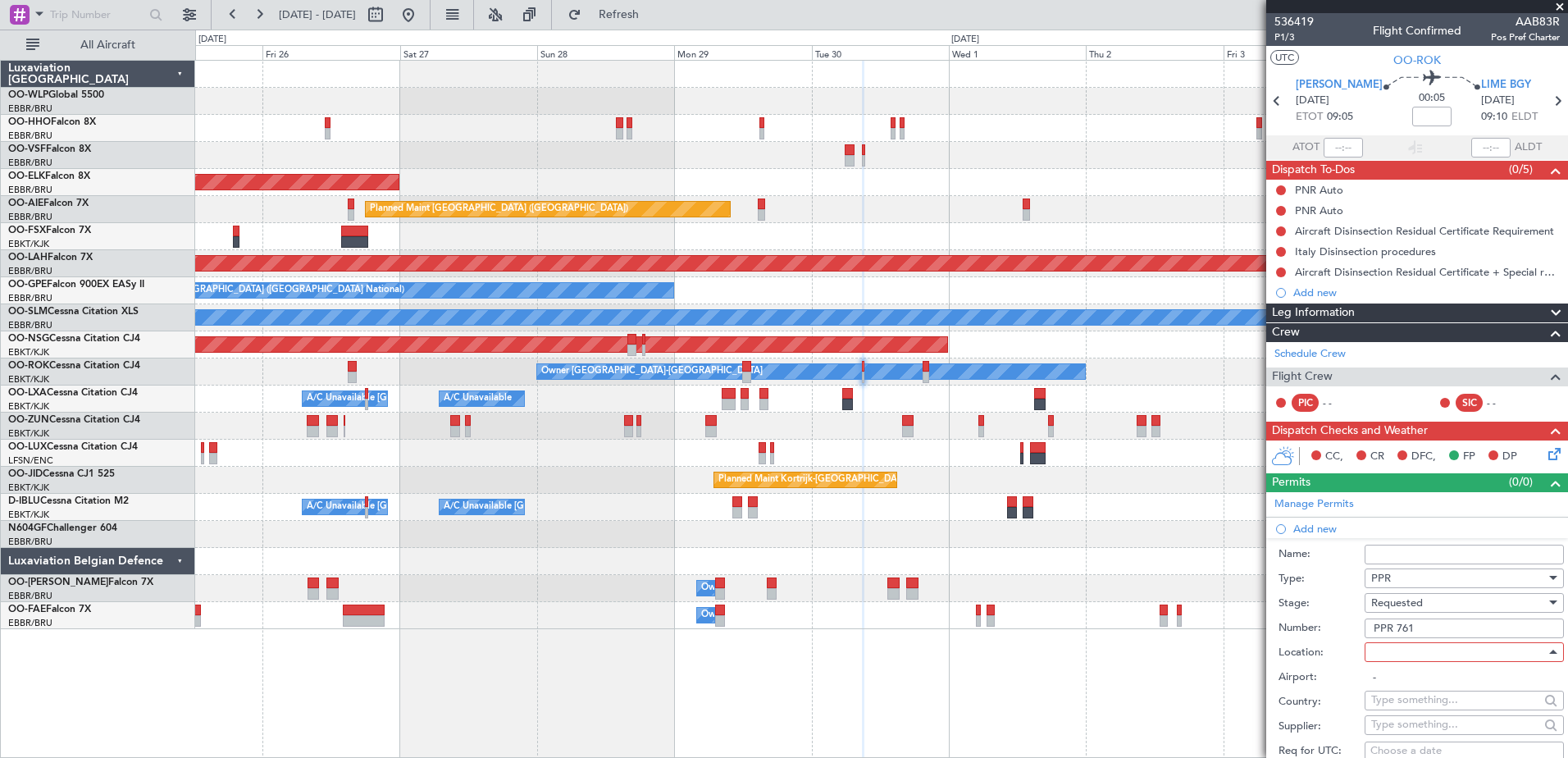
type input "LIME / BGY"
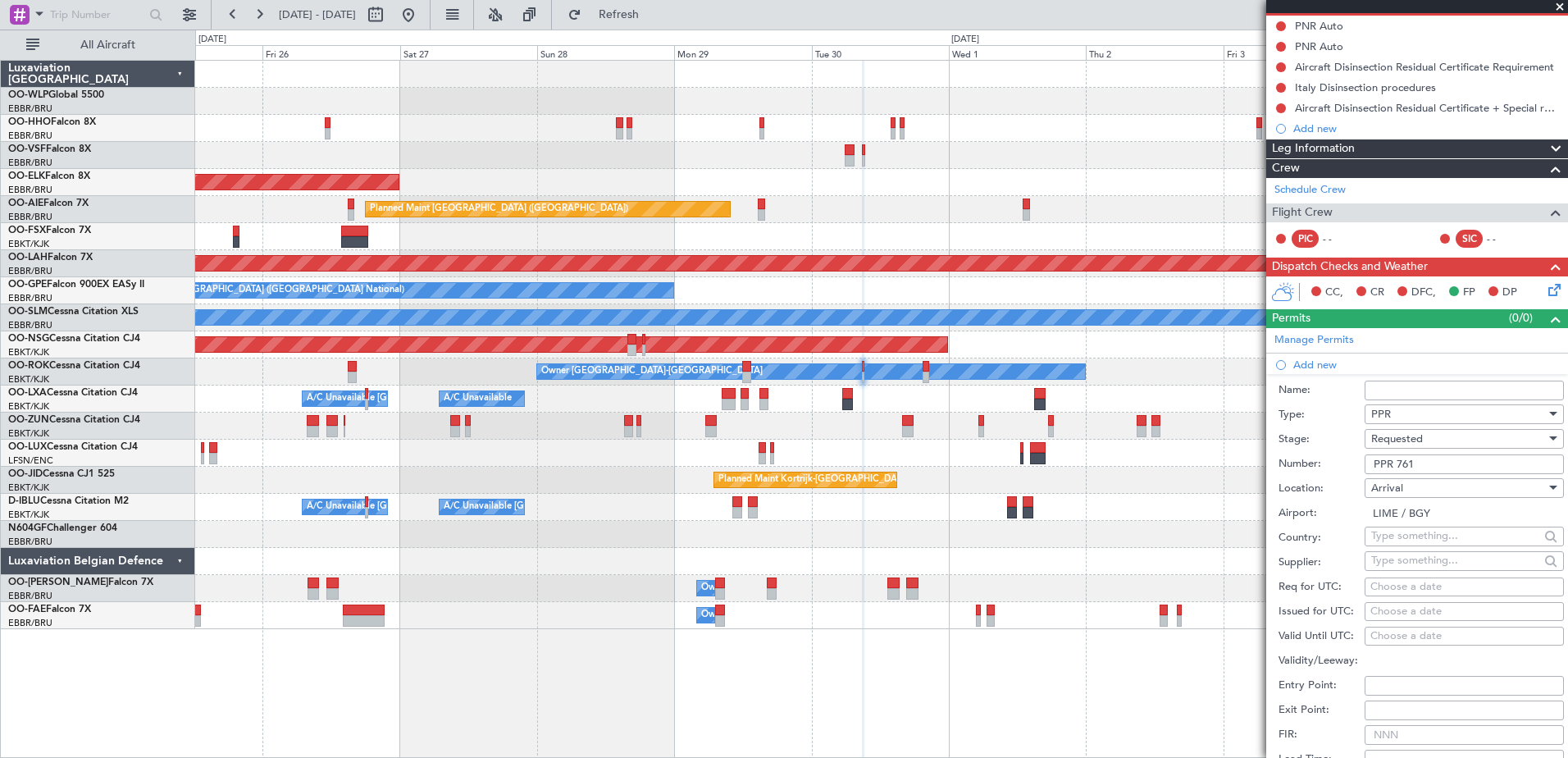
click at [1374, 610] on div "Choose a date" at bounding box center [1464, 612] width 188 height 17
select select "9"
select select "2025"
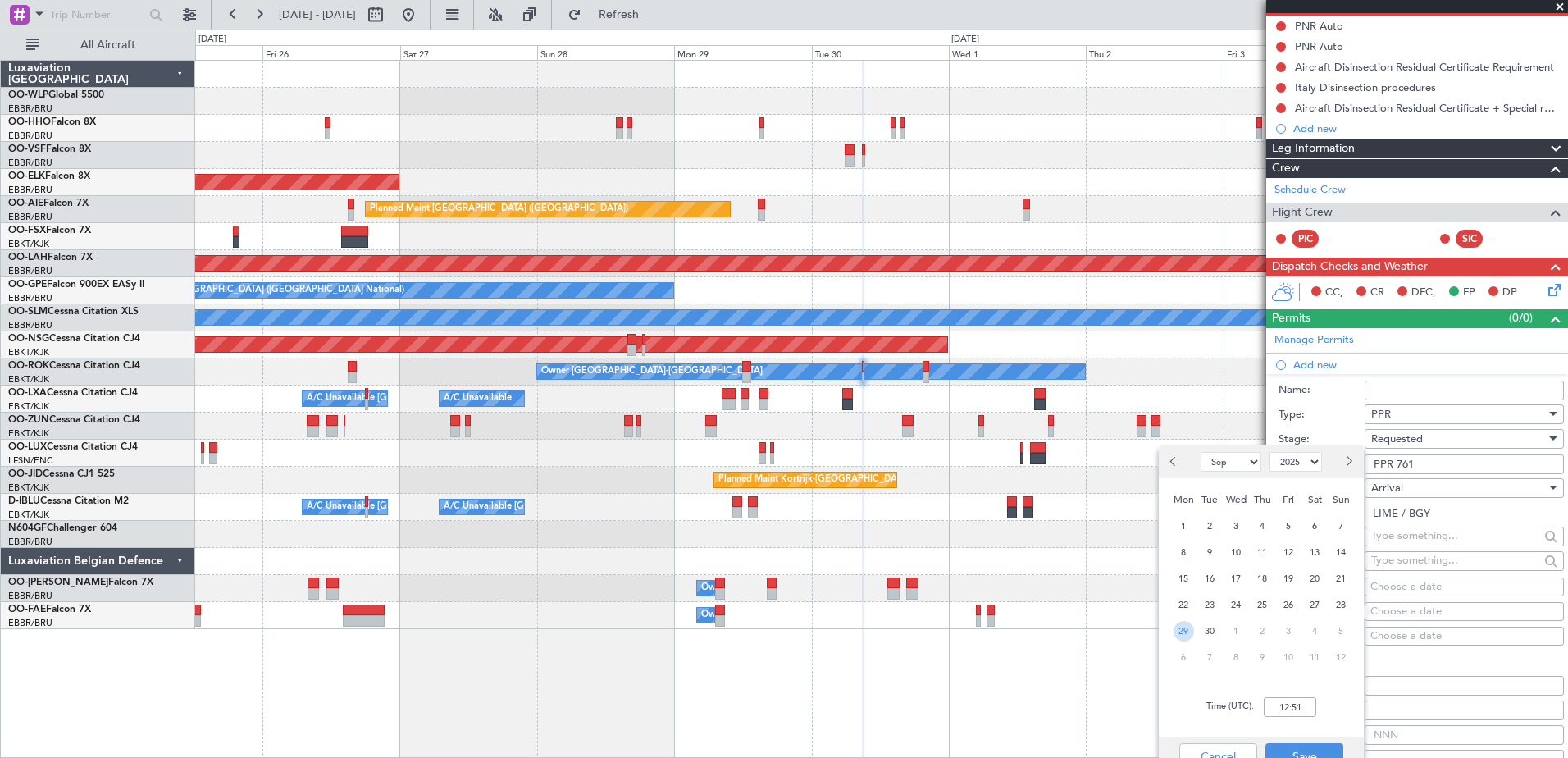
click at [1187, 631] on span "29" at bounding box center [1183, 630] width 20 height 20
click at [1287, 709] on input "00:00" at bounding box center [1289, 707] width 53 height 19
type input "09:15"
click at [1304, 750] on button "Save" at bounding box center [1304, 756] width 78 height 26
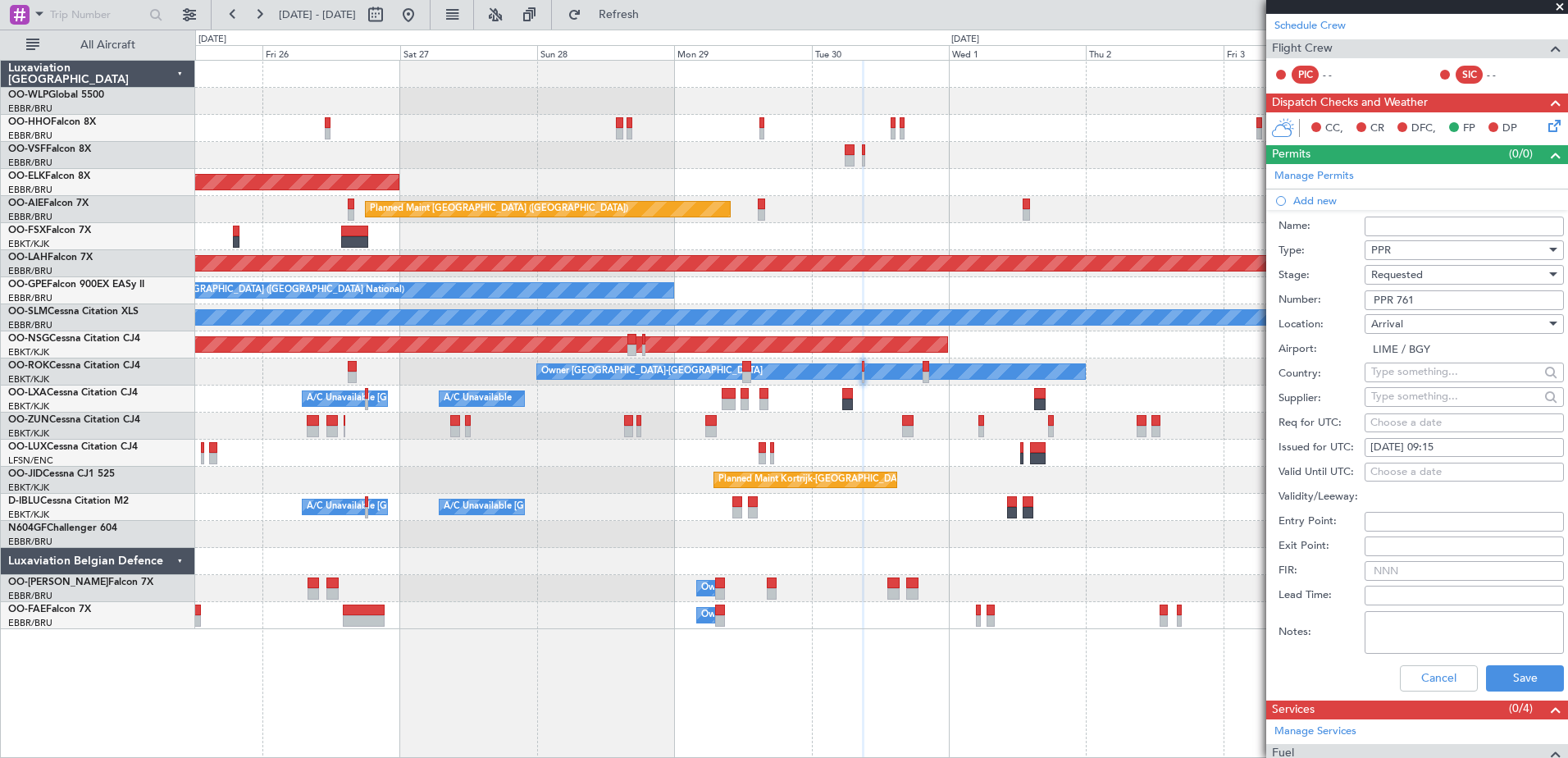
scroll to position [480, 0]
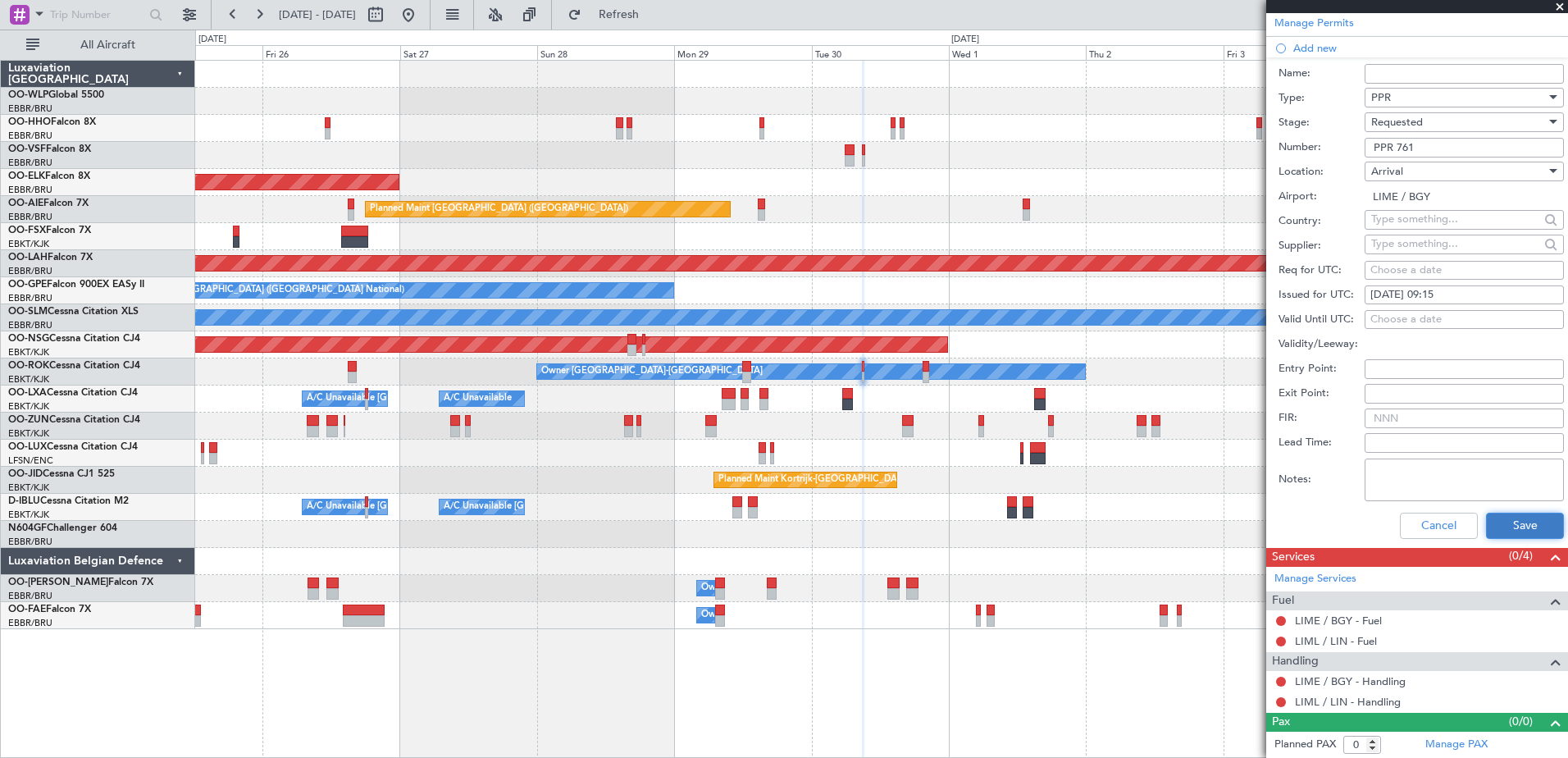
click at [1488, 516] on button "Save" at bounding box center [1524, 525] width 78 height 26
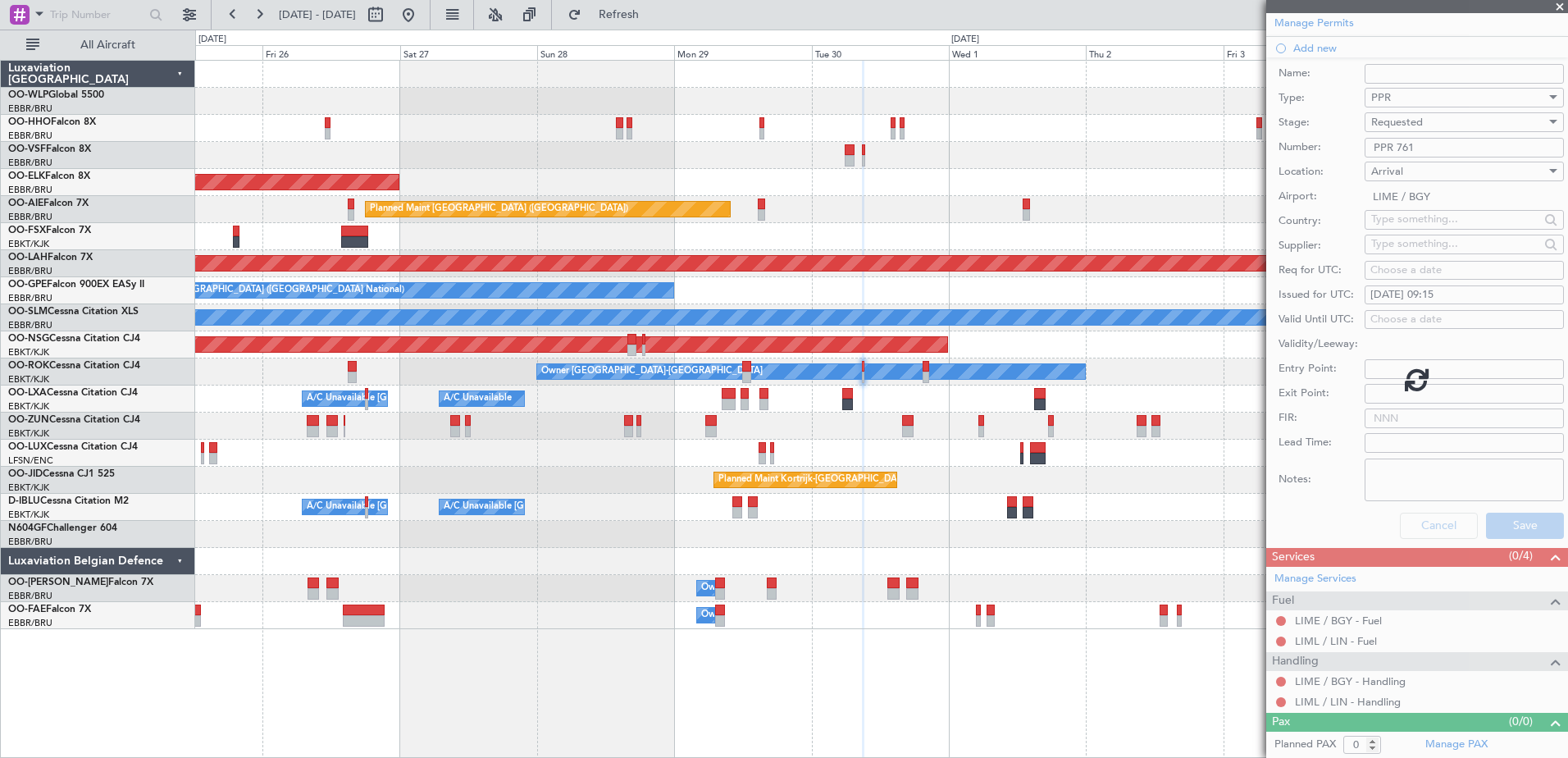
scroll to position [12, 0]
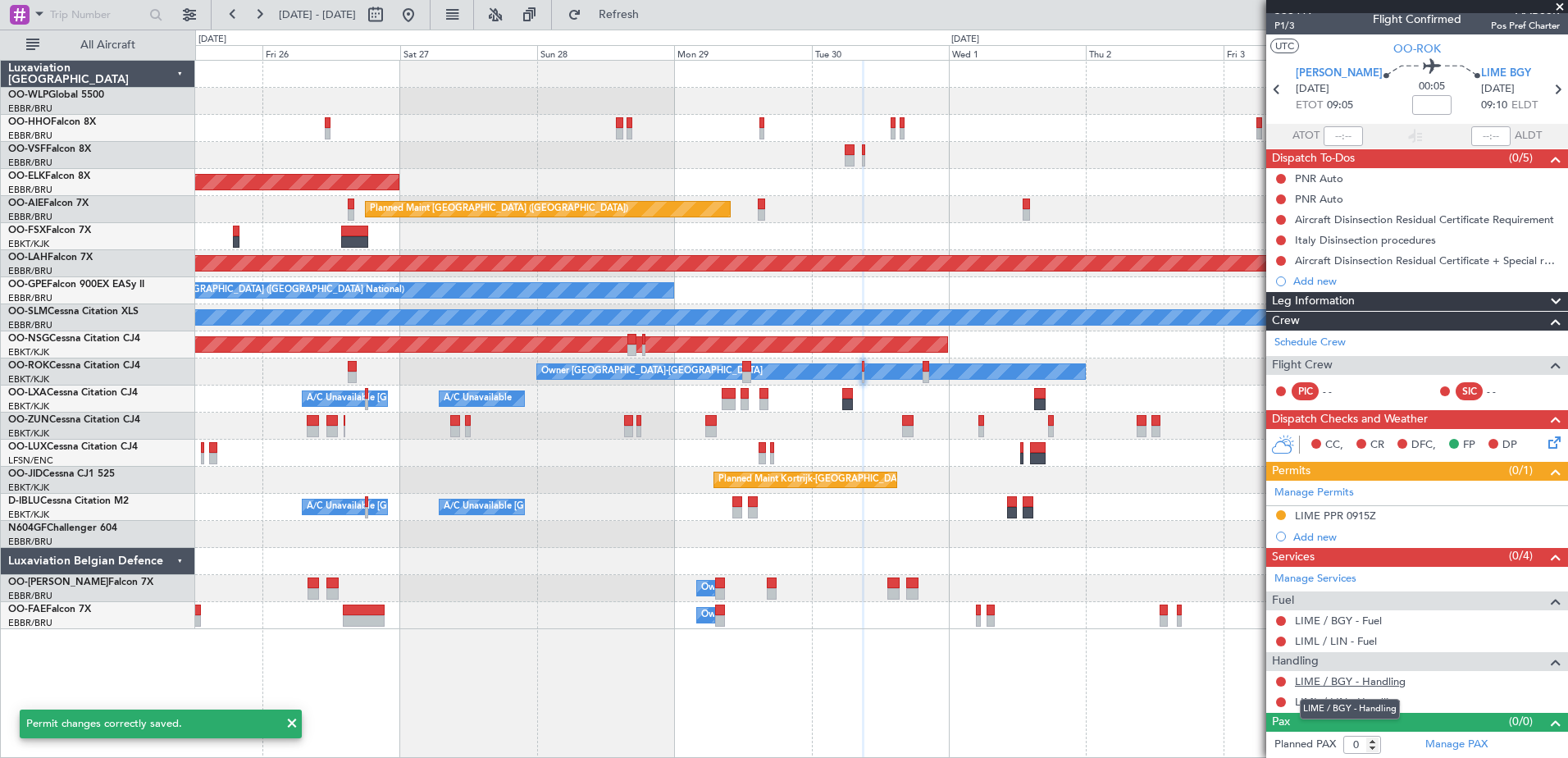
click at [1351, 681] on link "LIME / BGY - Handling" at bounding box center [1350, 681] width 111 height 14
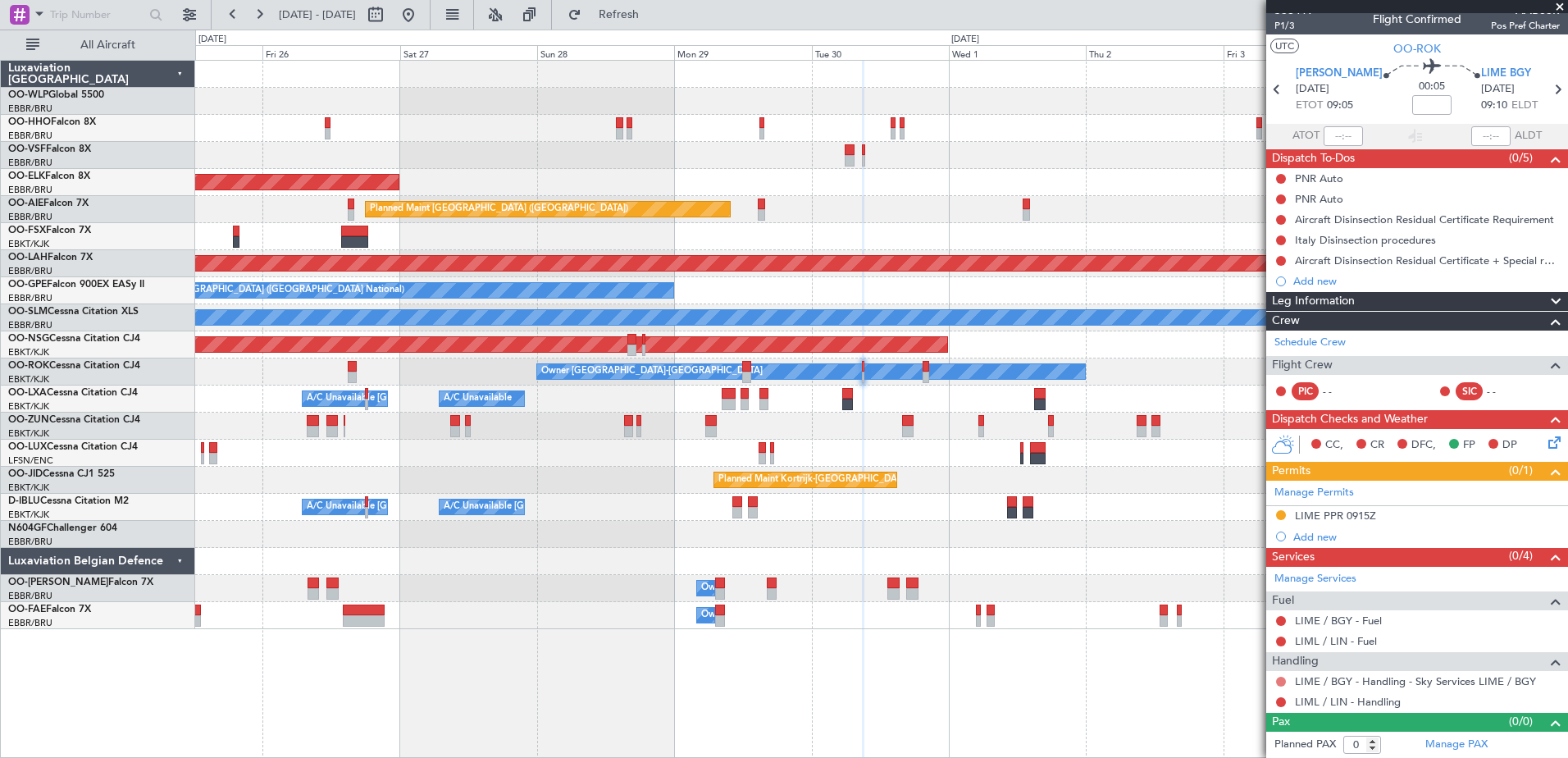
click at [1284, 681] on button at bounding box center [1281, 682] width 10 height 10
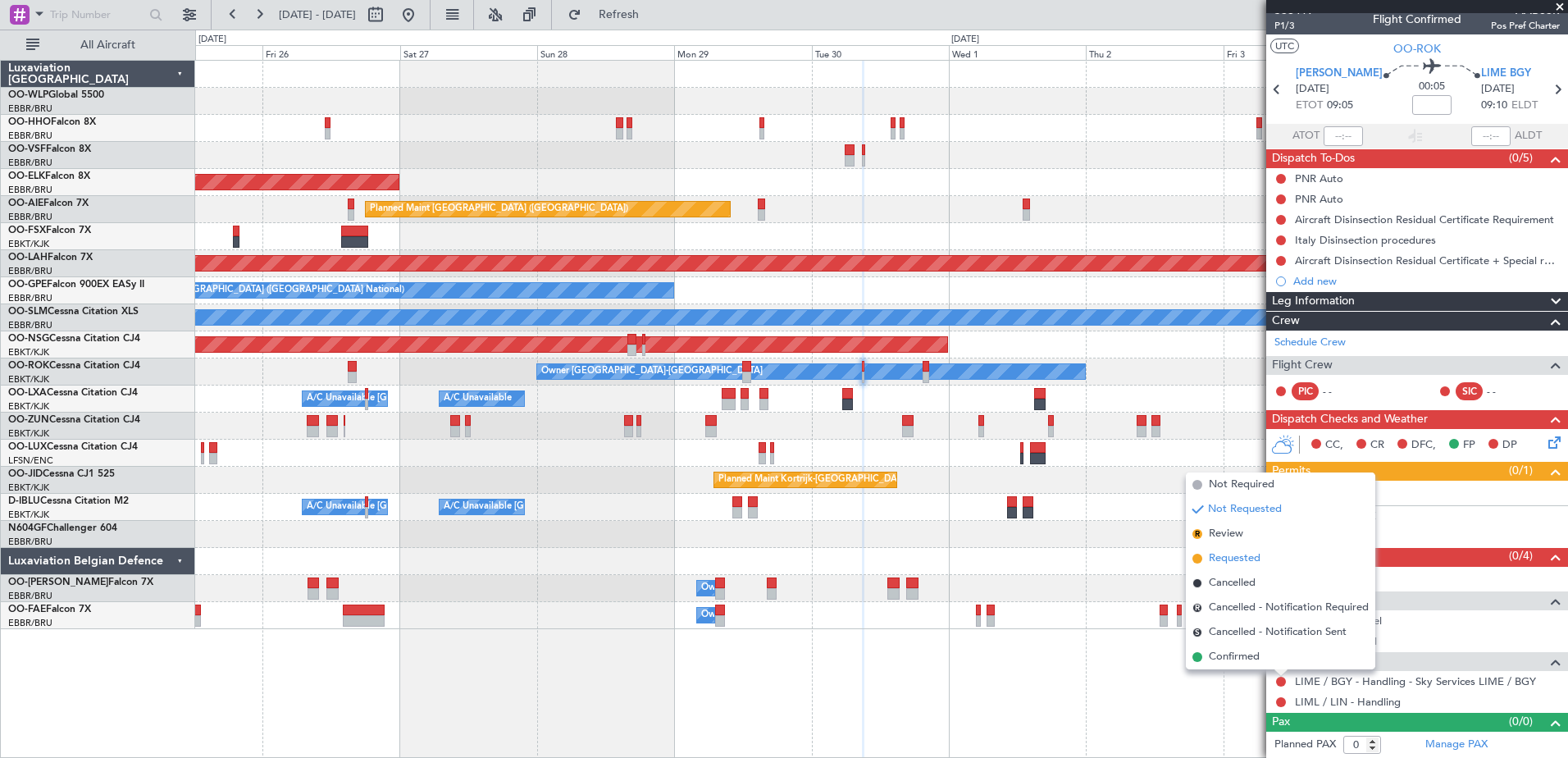
click at [1242, 551] on span "Requested" at bounding box center [1234, 558] width 52 height 17
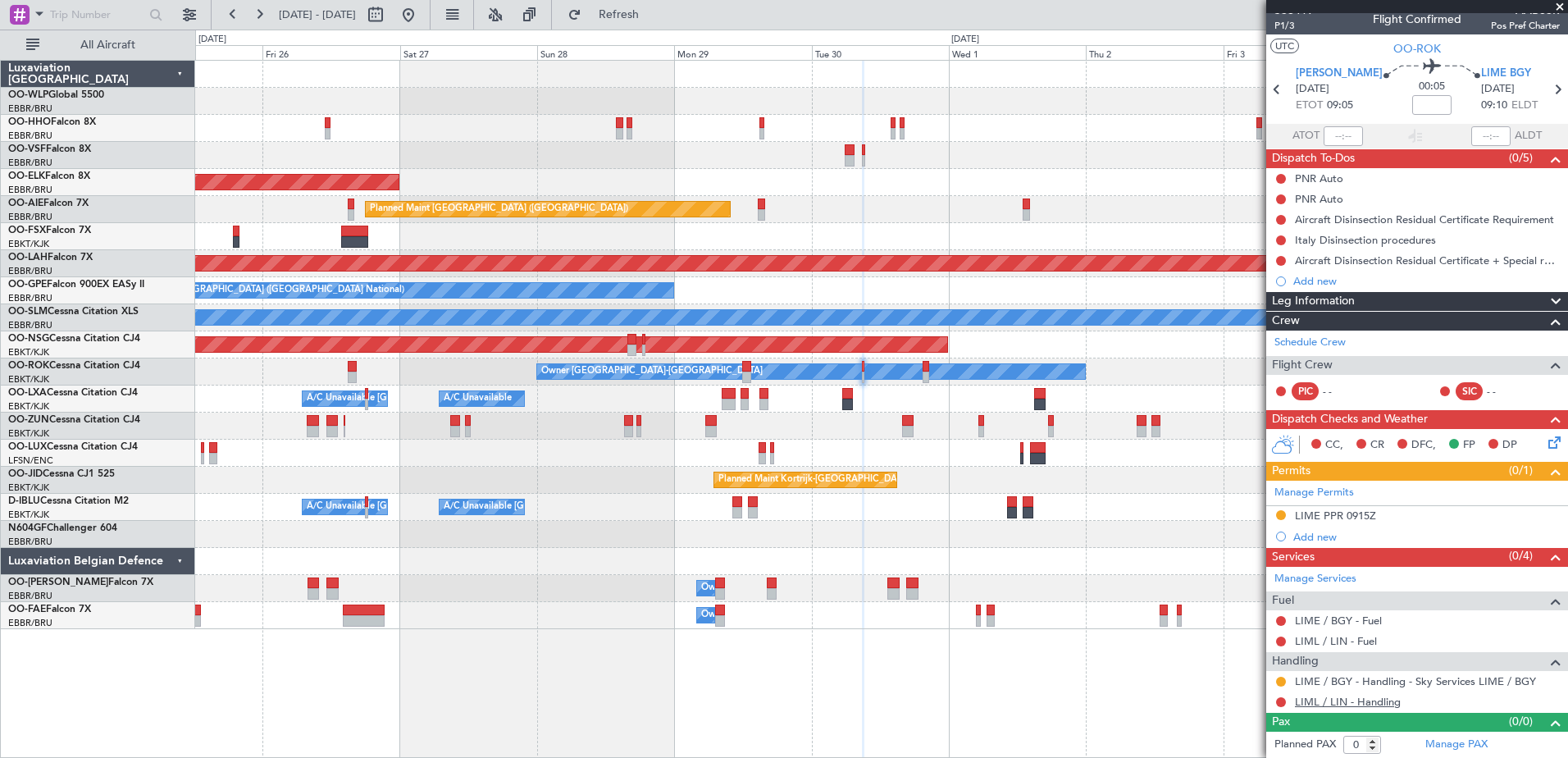
click at [1321, 702] on link "LIML / LIN - Handling" at bounding box center [1347, 701] width 106 height 14
click at [644, 11] on span "Refresh" at bounding box center [618, 15] width 69 height 12
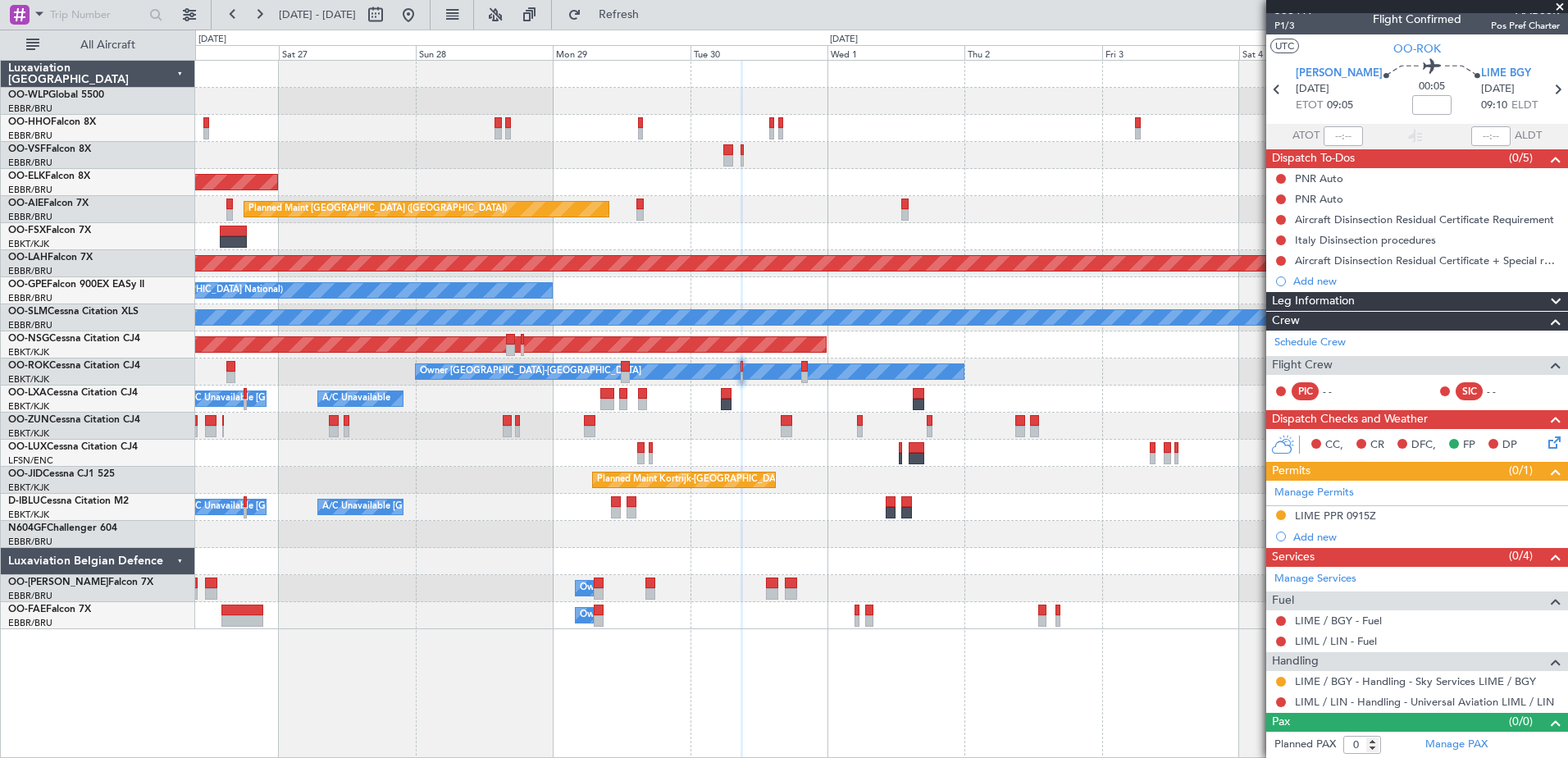
click at [1010, 592] on div "Owner Melsbroek Air Base" at bounding box center [880, 588] width 1371 height 27
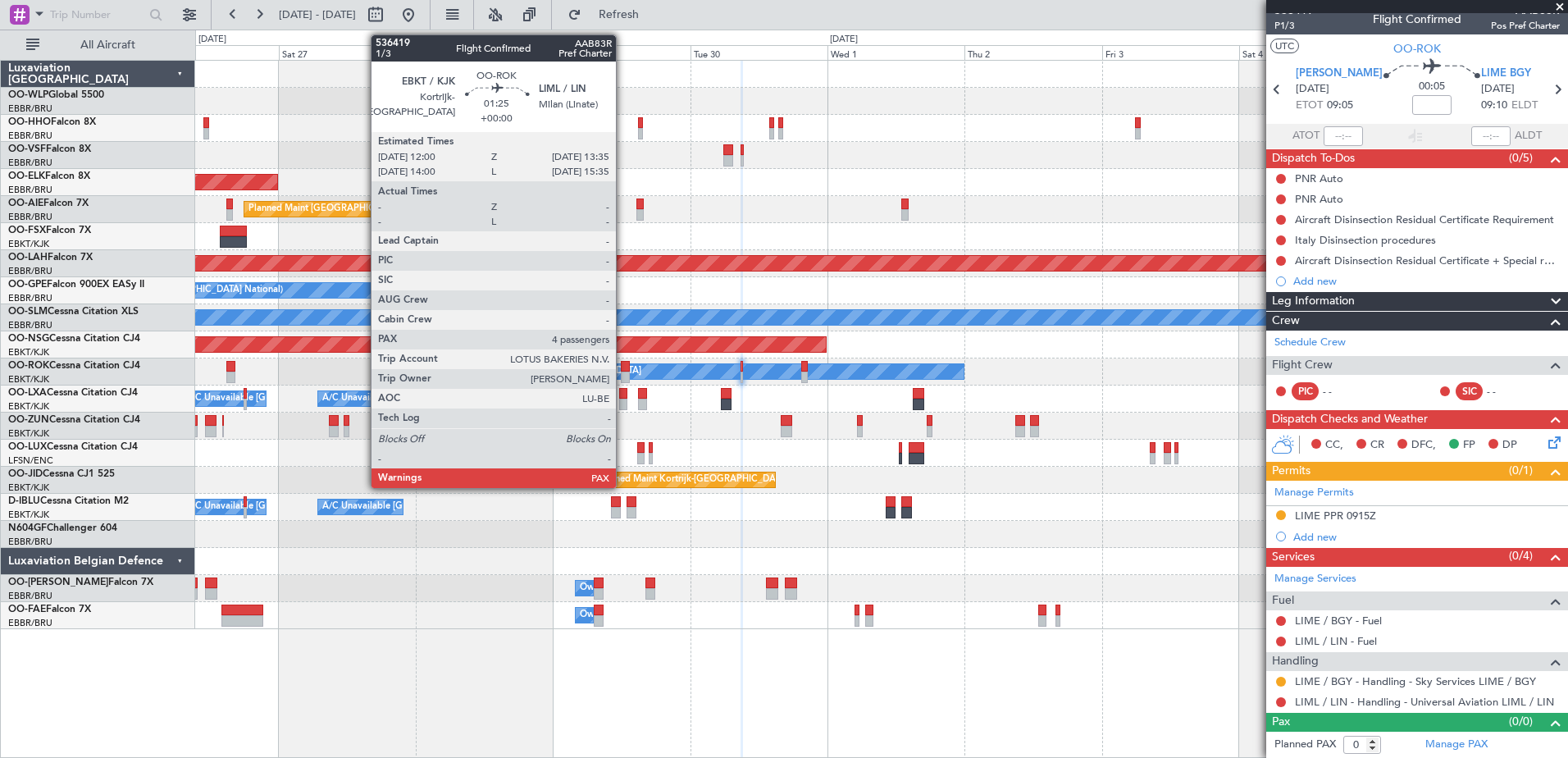
click at [623, 371] on div at bounding box center [625, 377] width 10 height 12
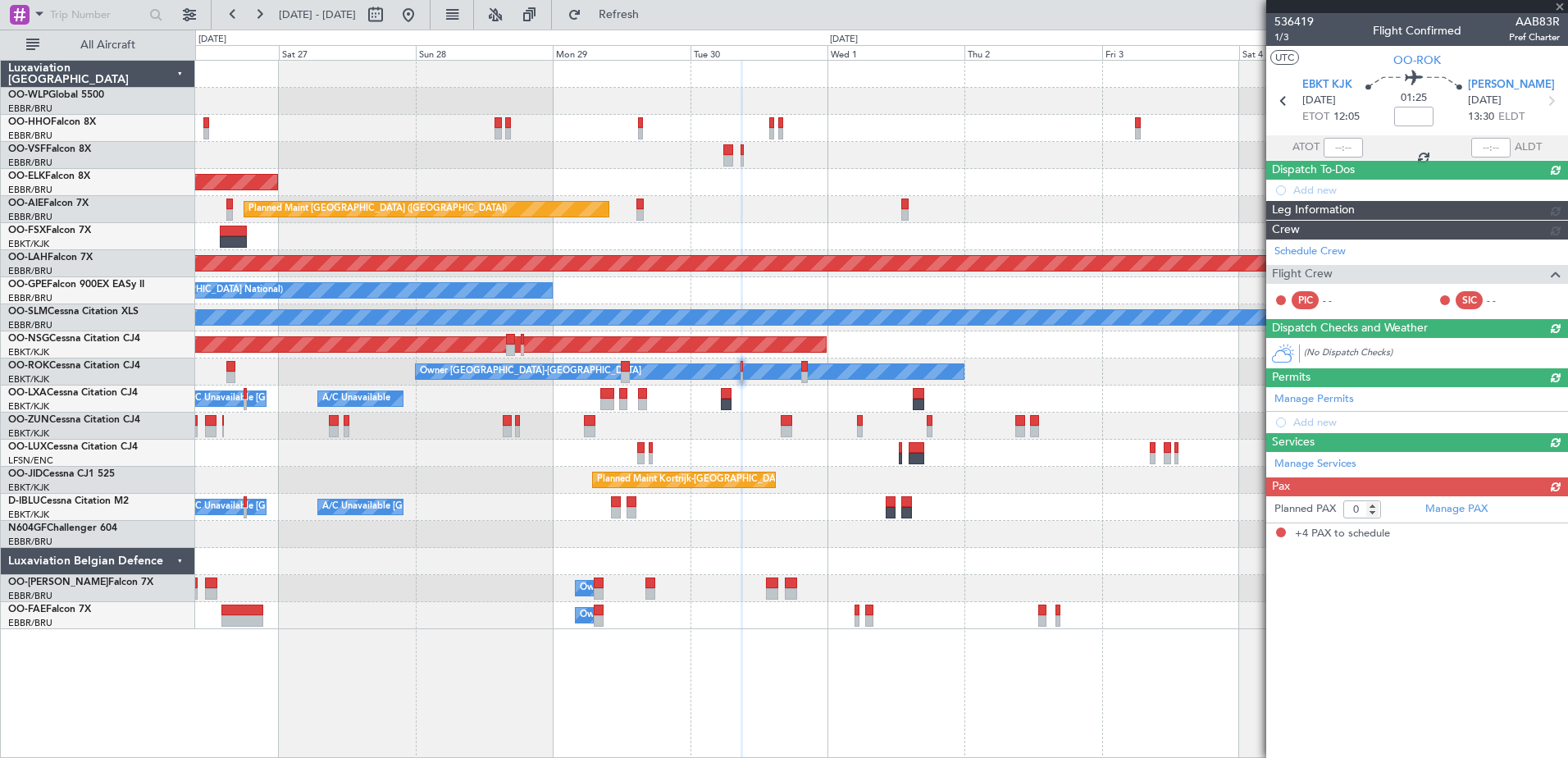
type input "4"
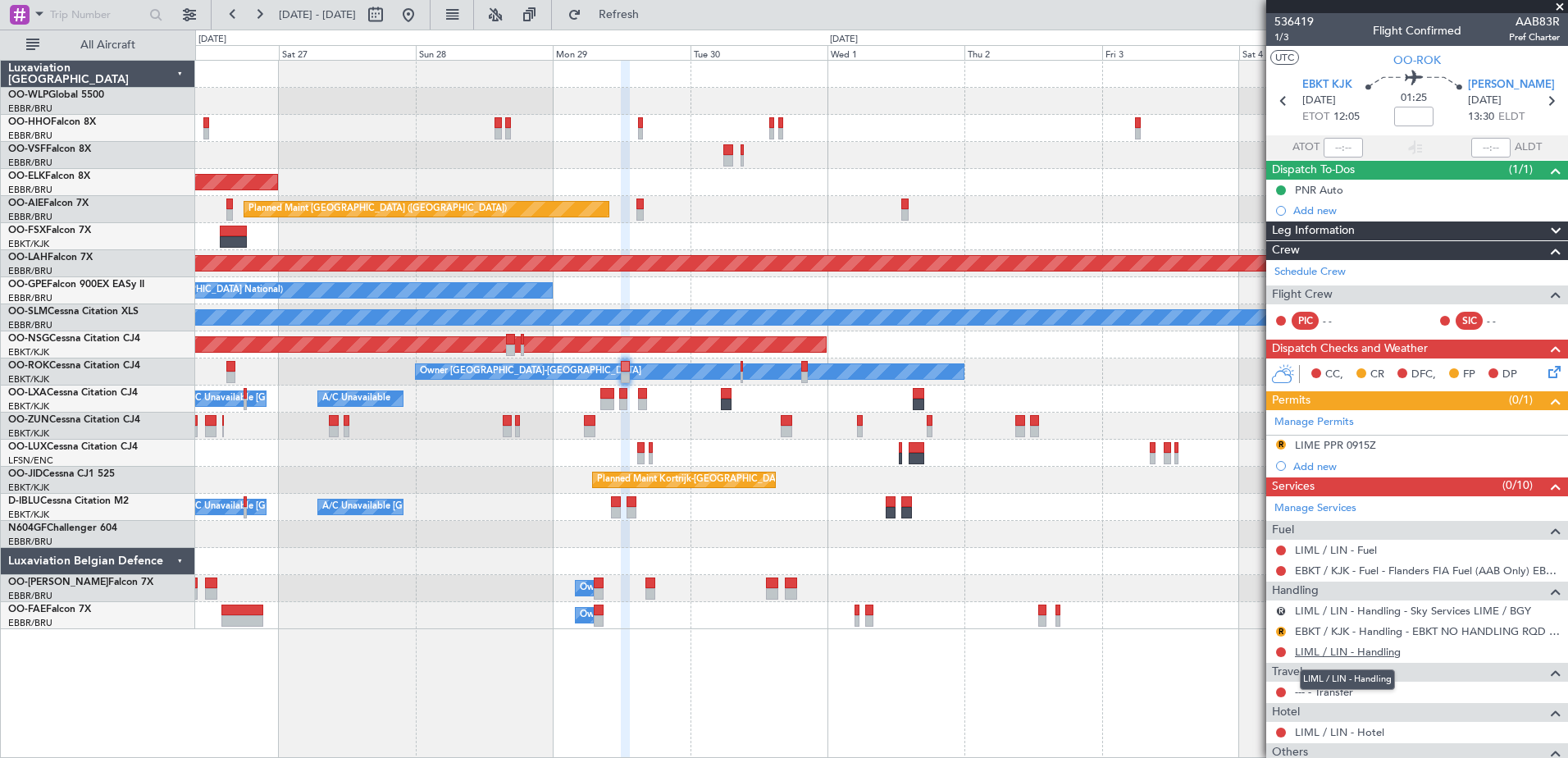
click at [1331, 652] on link "LIML / LIN - Handling" at bounding box center [1347, 652] width 106 height 14
click at [1278, 630] on button "R" at bounding box center [1281, 631] width 10 height 10
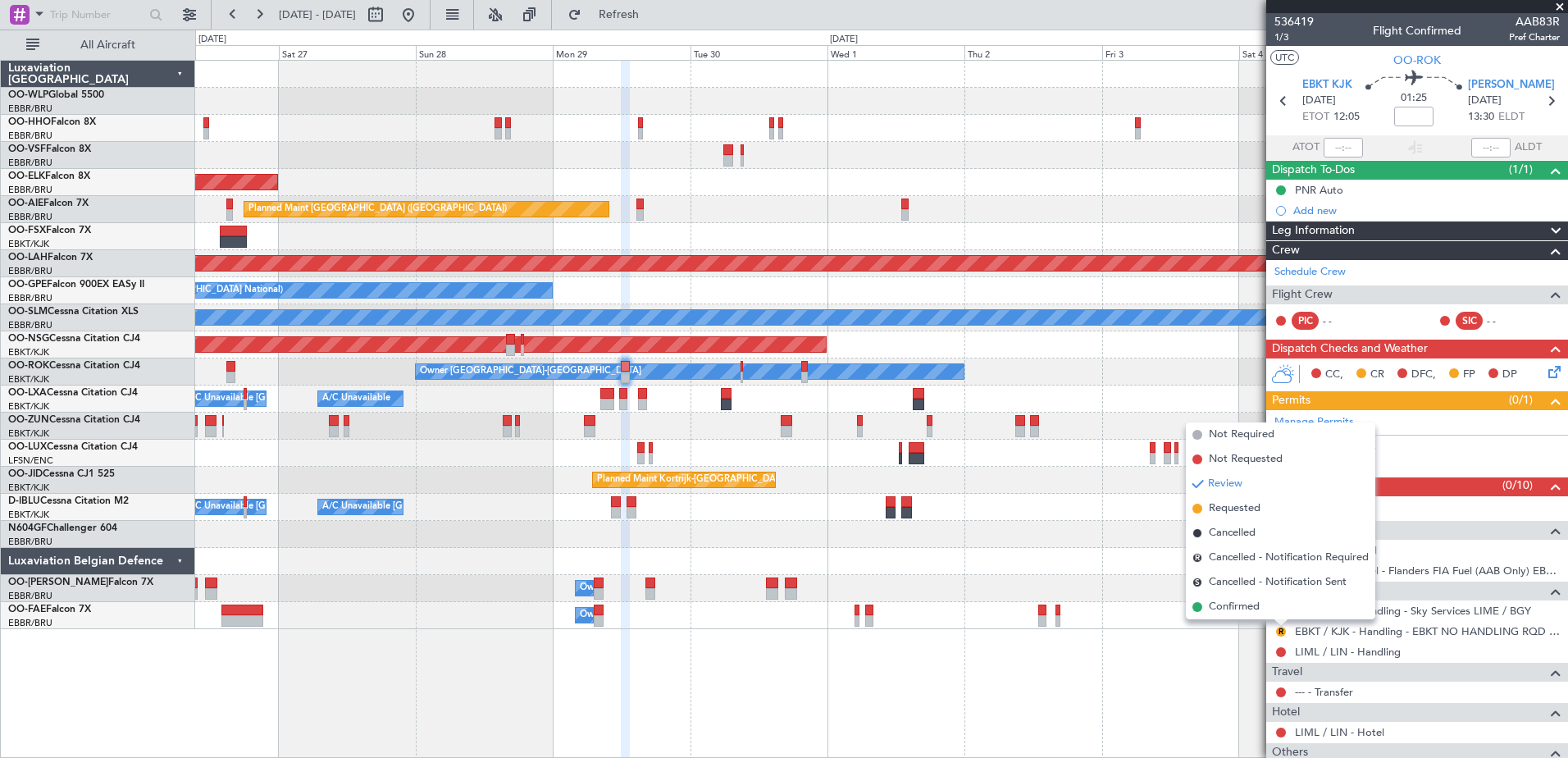
click at [1227, 436] on span "Not Required" at bounding box center [1241, 435] width 65 height 17
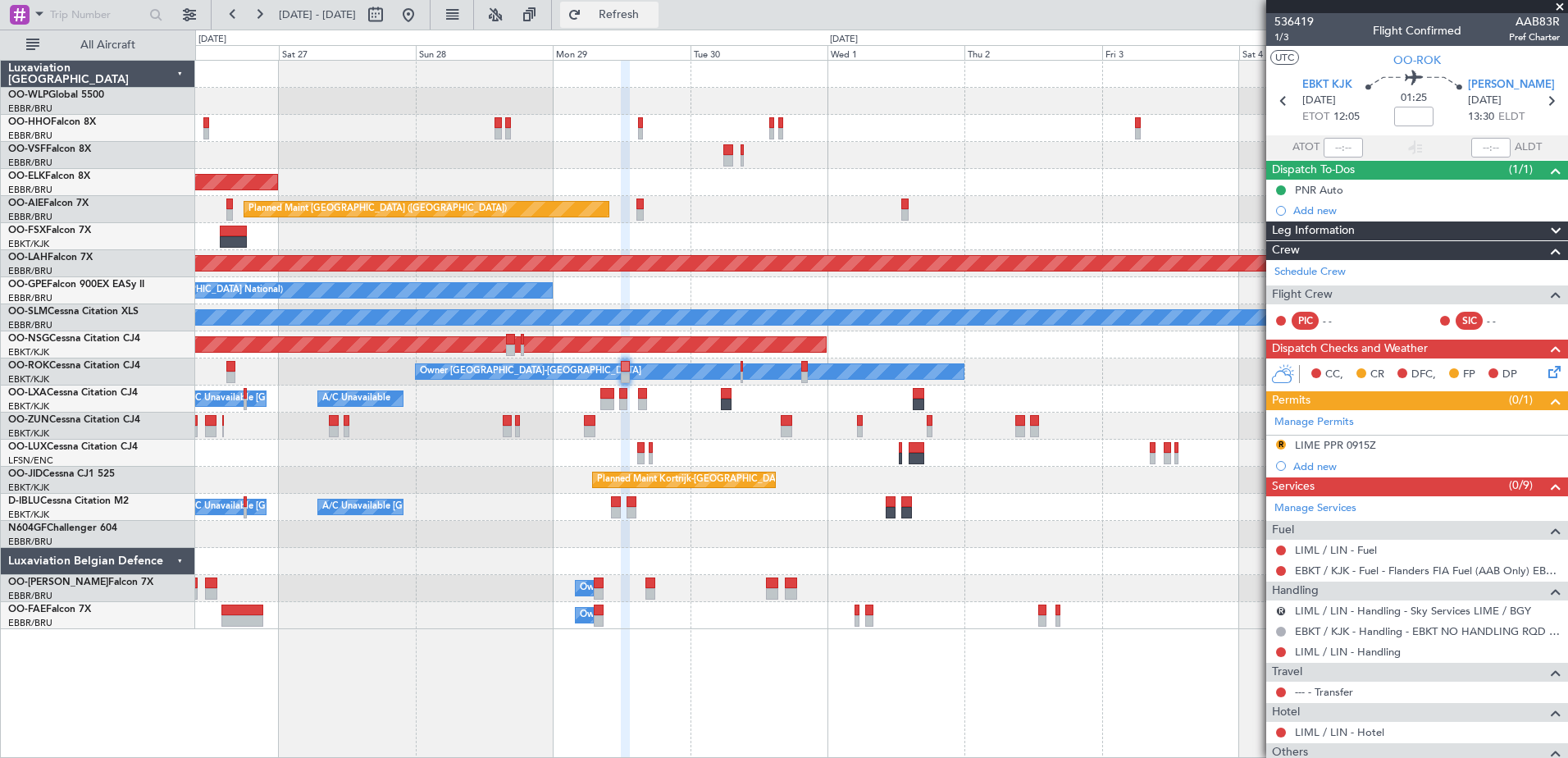
click at [647, 13] on span "Refresh" at bounding box center [618, 15] width 69 height 12
click at [1281, 39] on span "1/3" at bounding box center [1293, 37] width 39 height 14
click at [542, 10] on button at bounding box center [529, 15] width 26 height 26
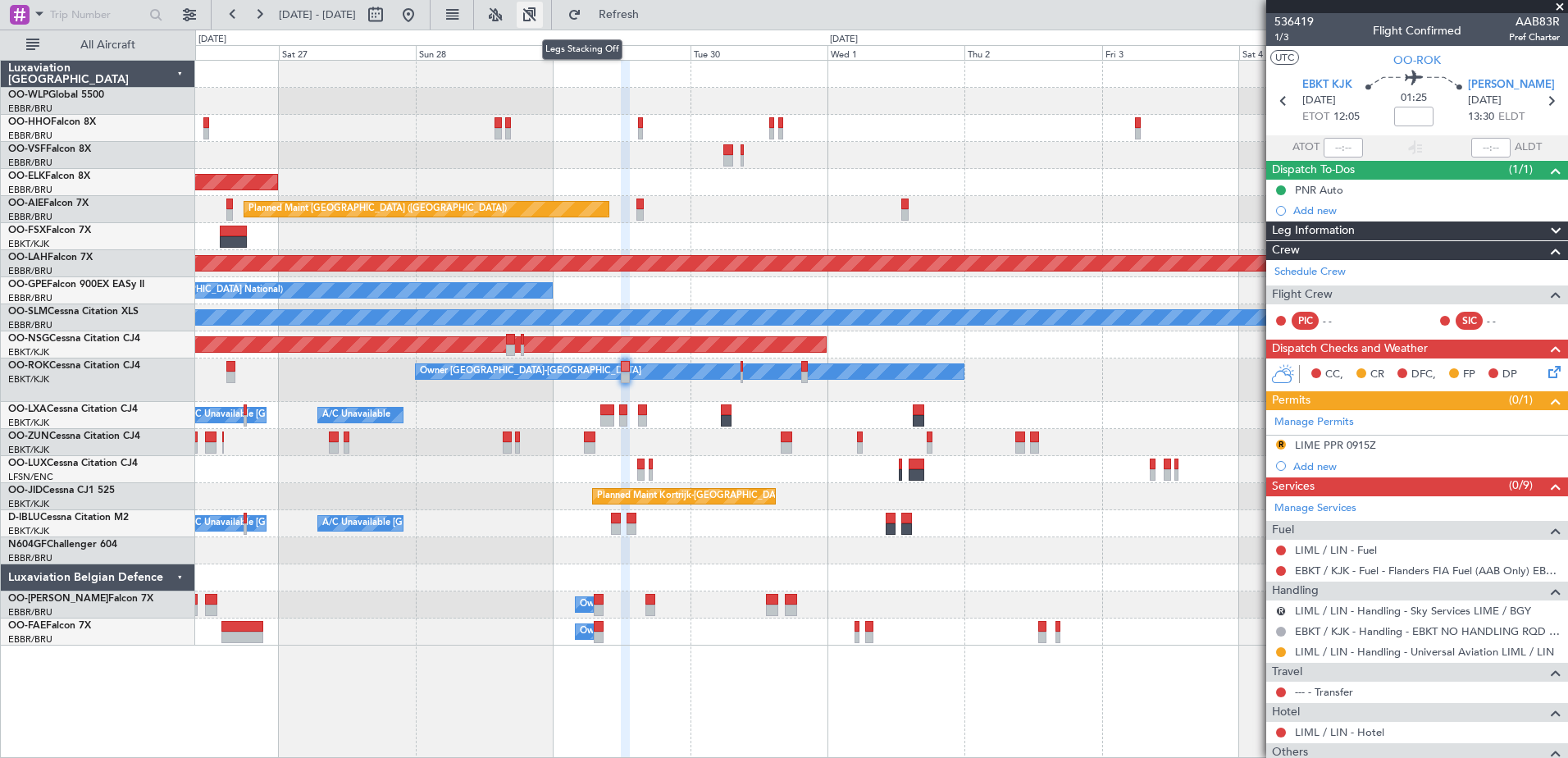
click at [542, 13] on button at bounding box center [529, 15] width 26 height 26
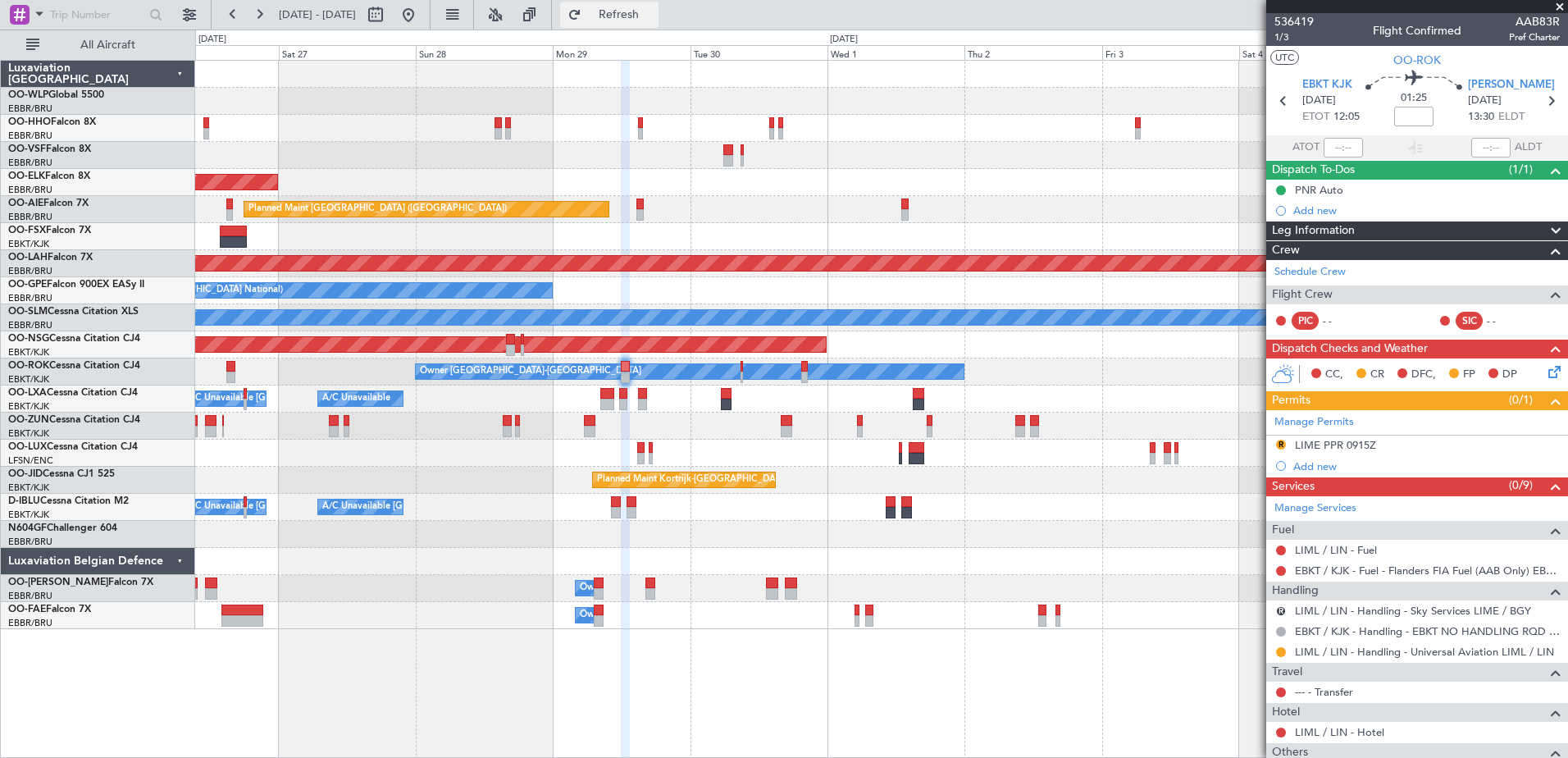
click at [637, 12] on span "Refresh" at bounding box center [618, 15] width 69 height 12
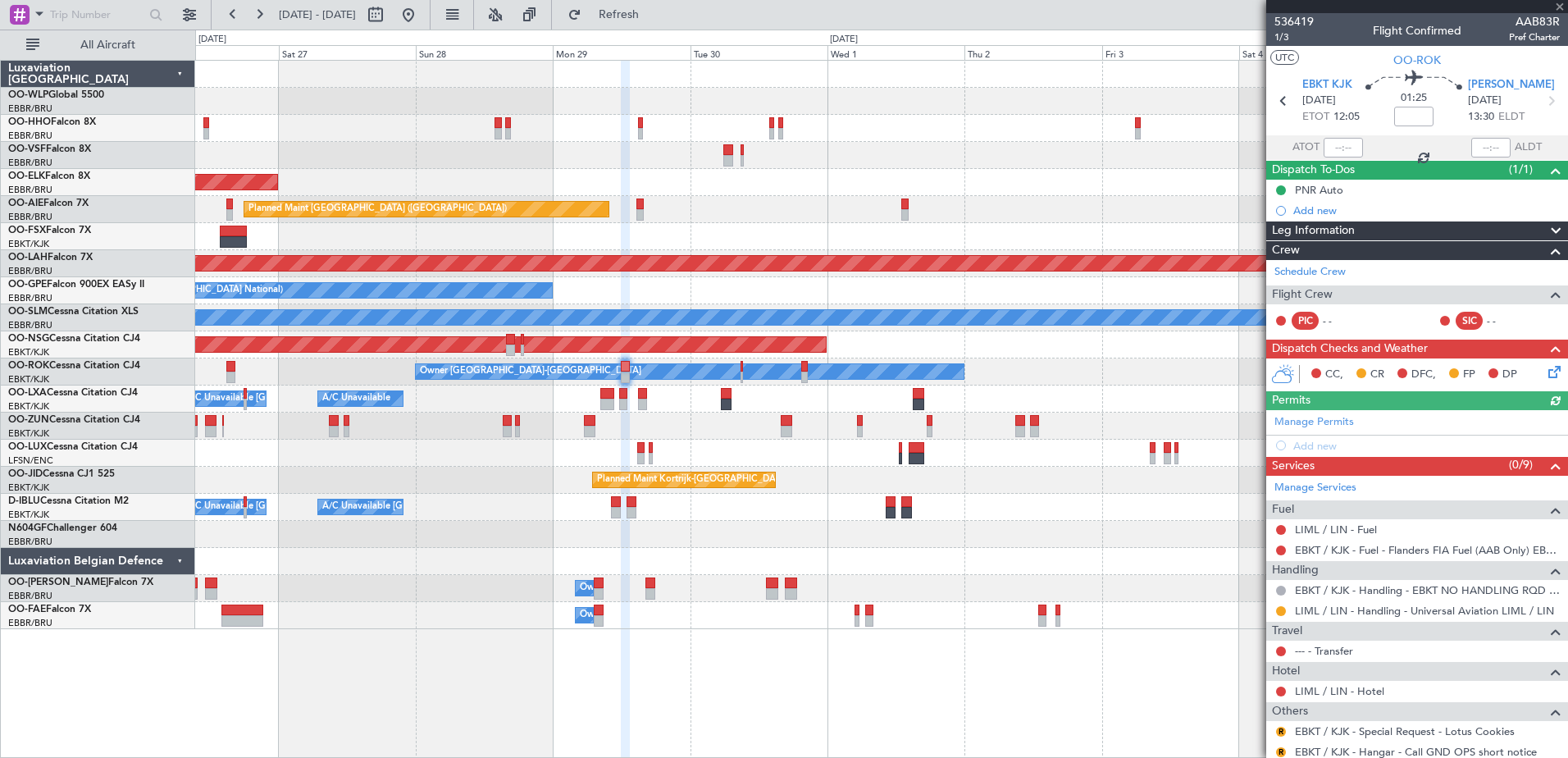
scroll to position [112, 0]
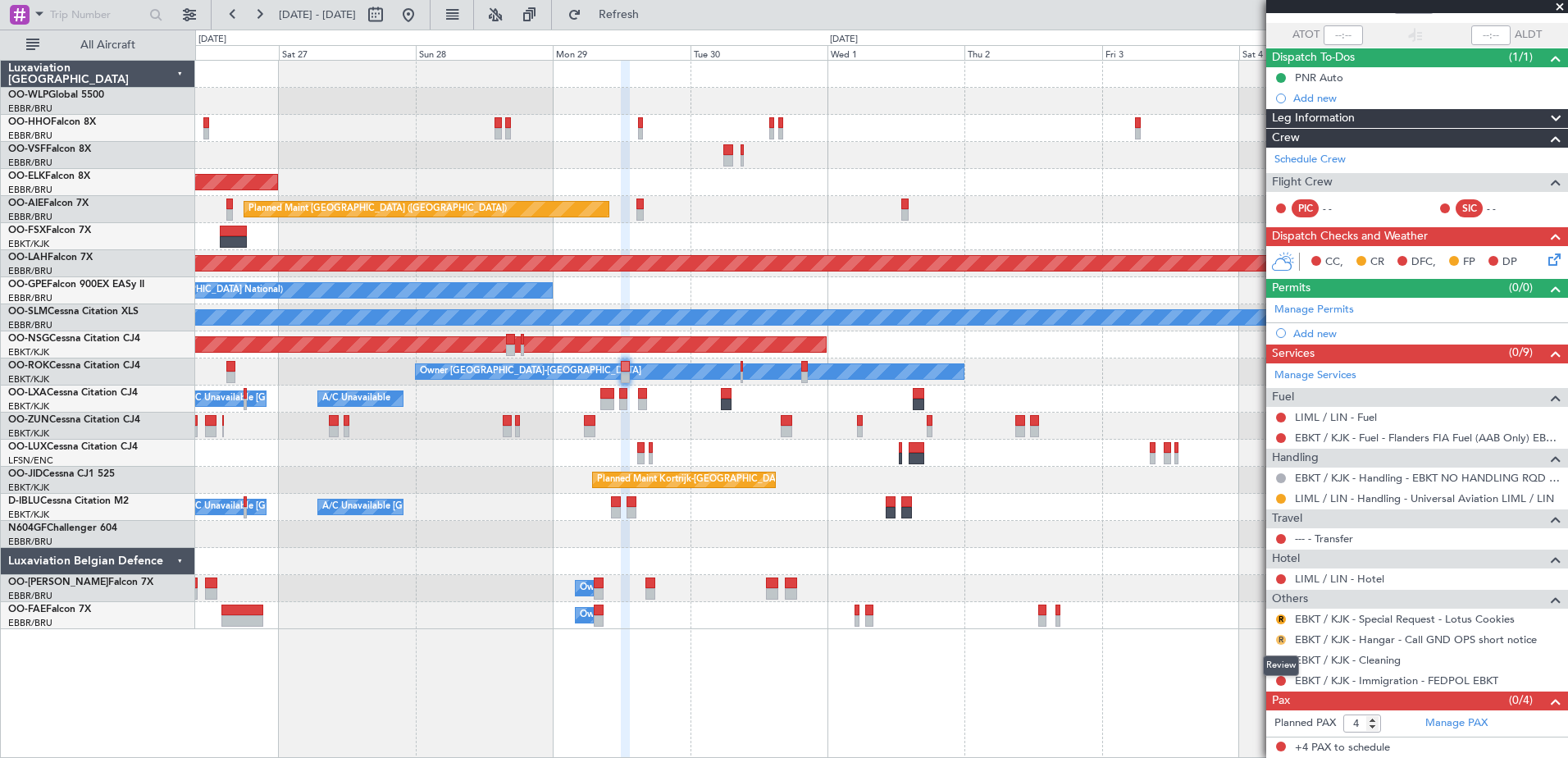
click at [1276, 639] on button "R" at bounding box center [1281, 640] width 10 height 10
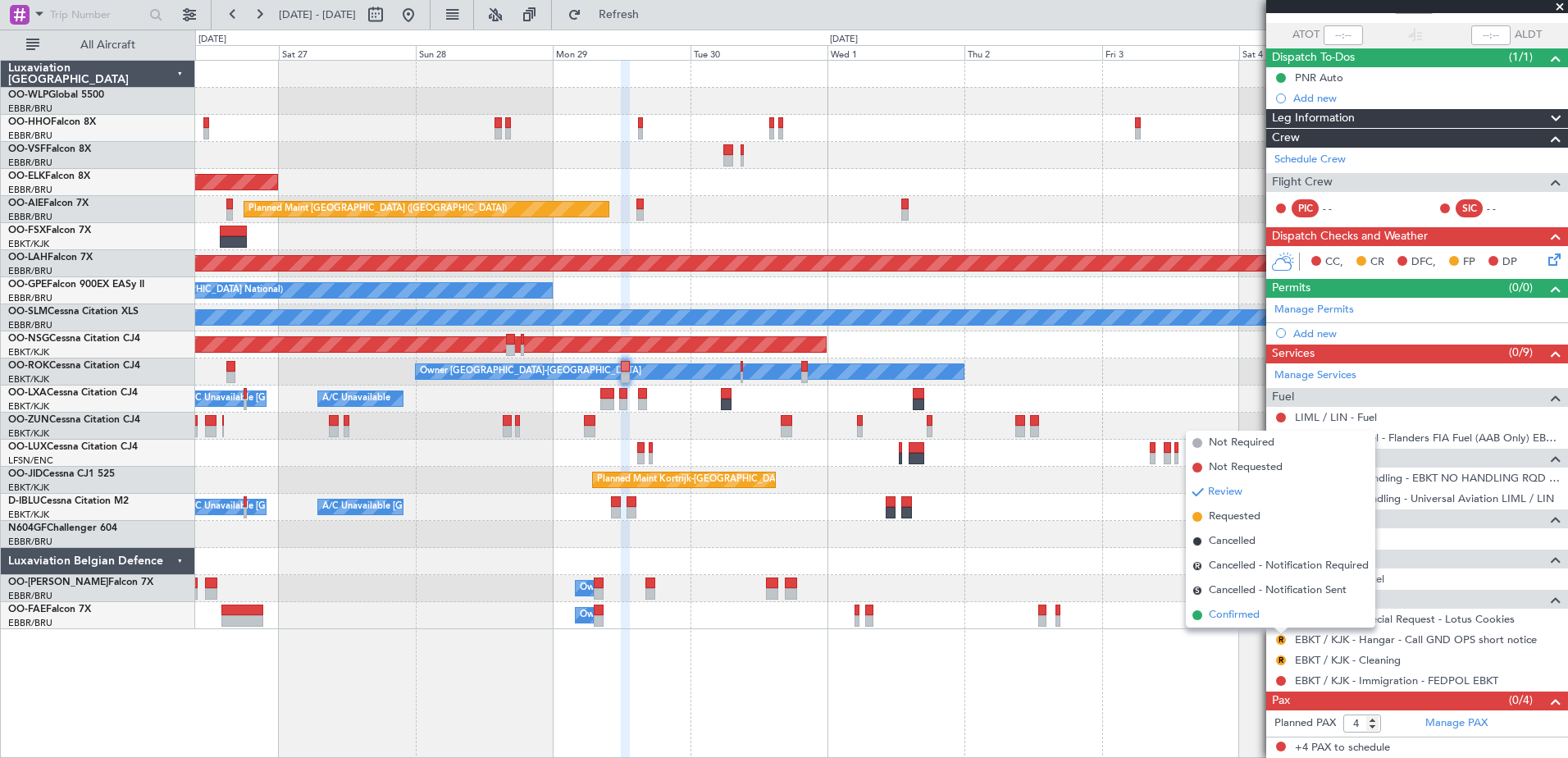
click at [1249, 620] on span "Confirmed" at bounding box center [1234, 615] width 51 height 17
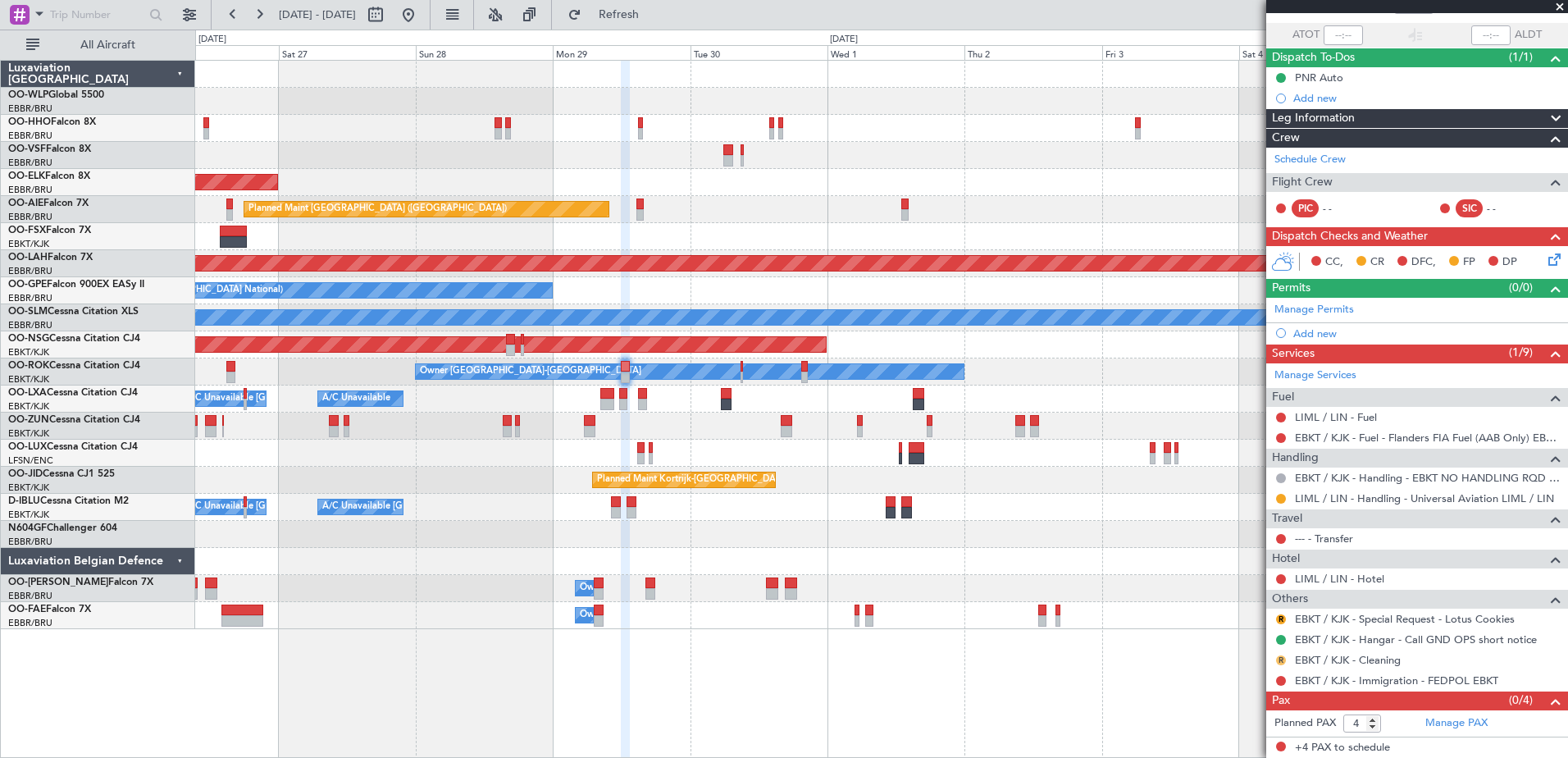
click at [1278, 659] on button "R" at bounding box center [1281, 661] width 10 height 10
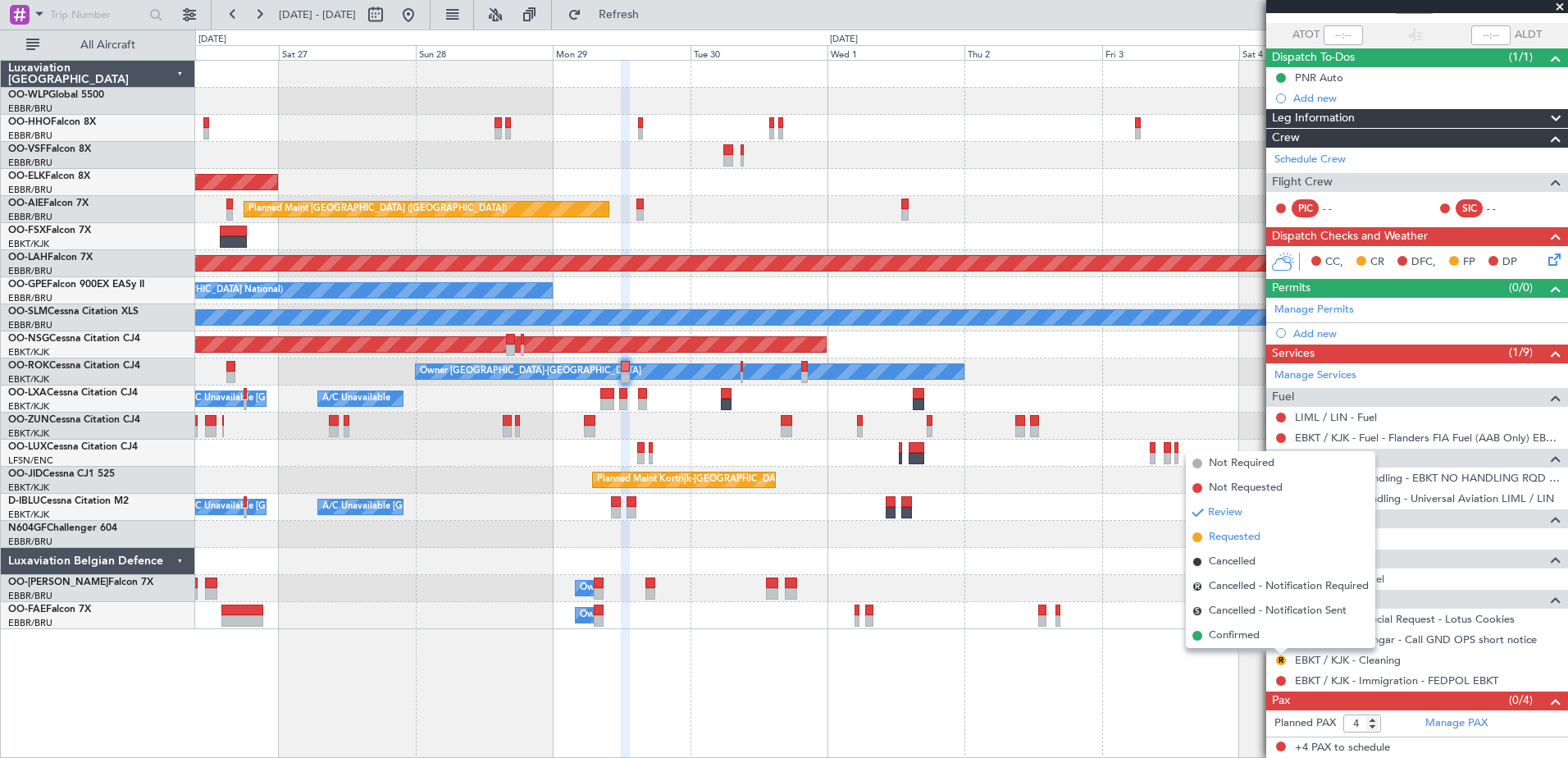
click at [1206, 543] on li "Requested" at bounding box center [1280, 537] width 189 height 24
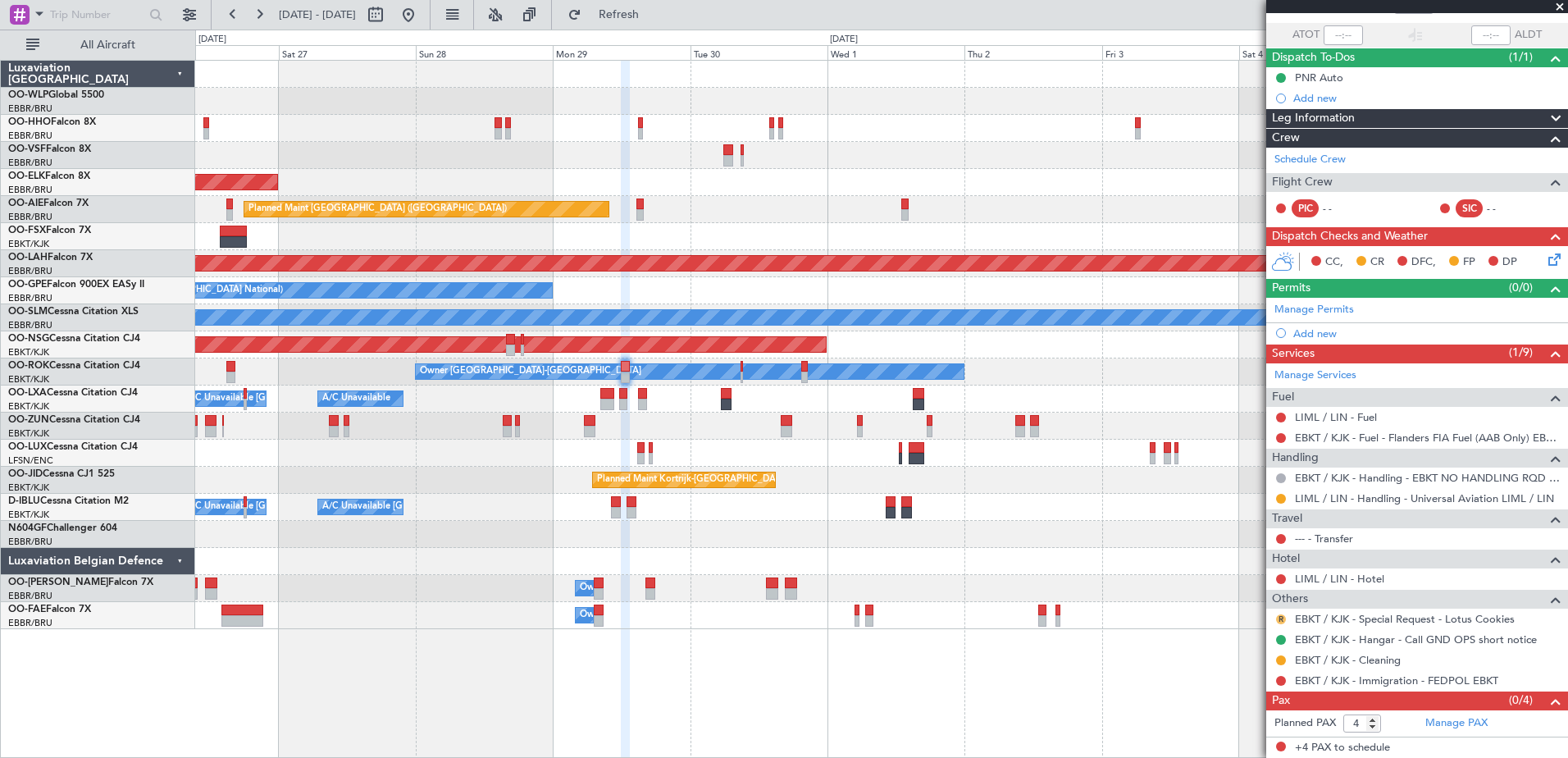
click at [1276, 618] on button "R" at bounding box center [1281, 620] width 10 height 10
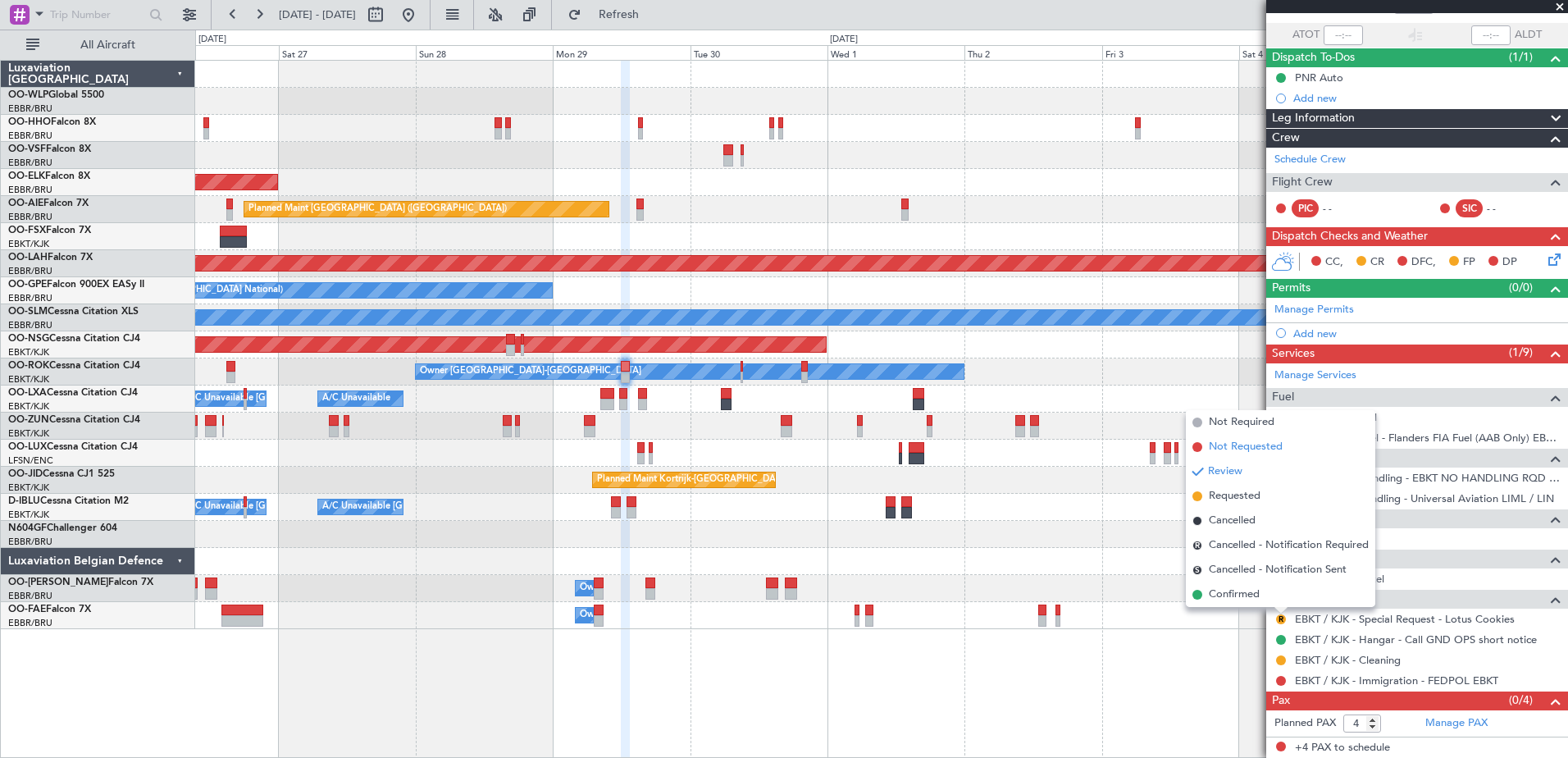
click at [1240, 448] on span "Not Requested" at bounding box center [1246, 446] width 74 height 17
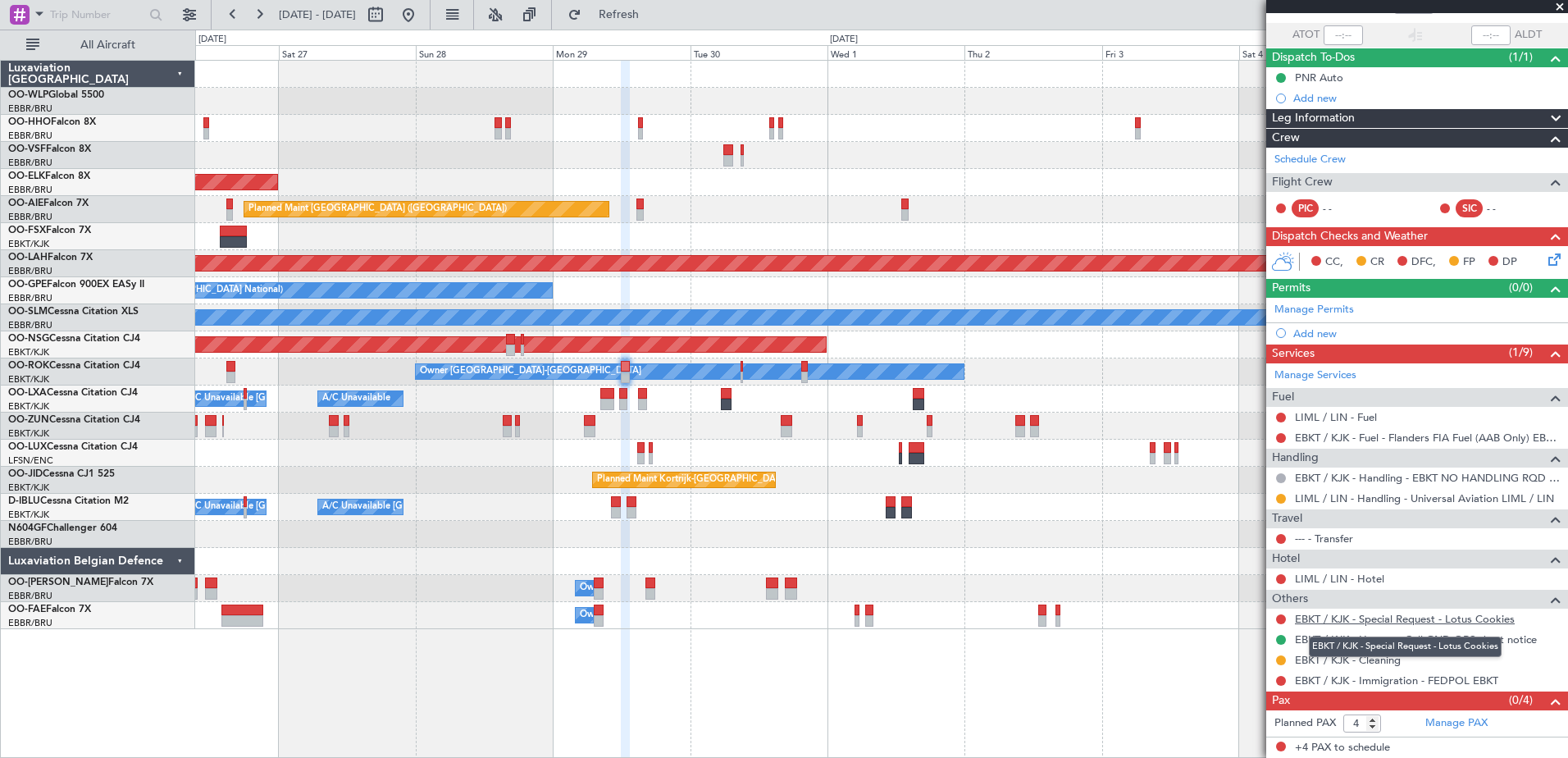
click at [1388, 622] on link "EBKT / KJK - Special Request - Lotus Cookies" at bounding box center [1404, 619] width 220 height 14
click at [1444, 619] on link "EBKT / KJK - Special Request - Lotus Cookies" at bounding box center [1404, 619] width 220 height 14
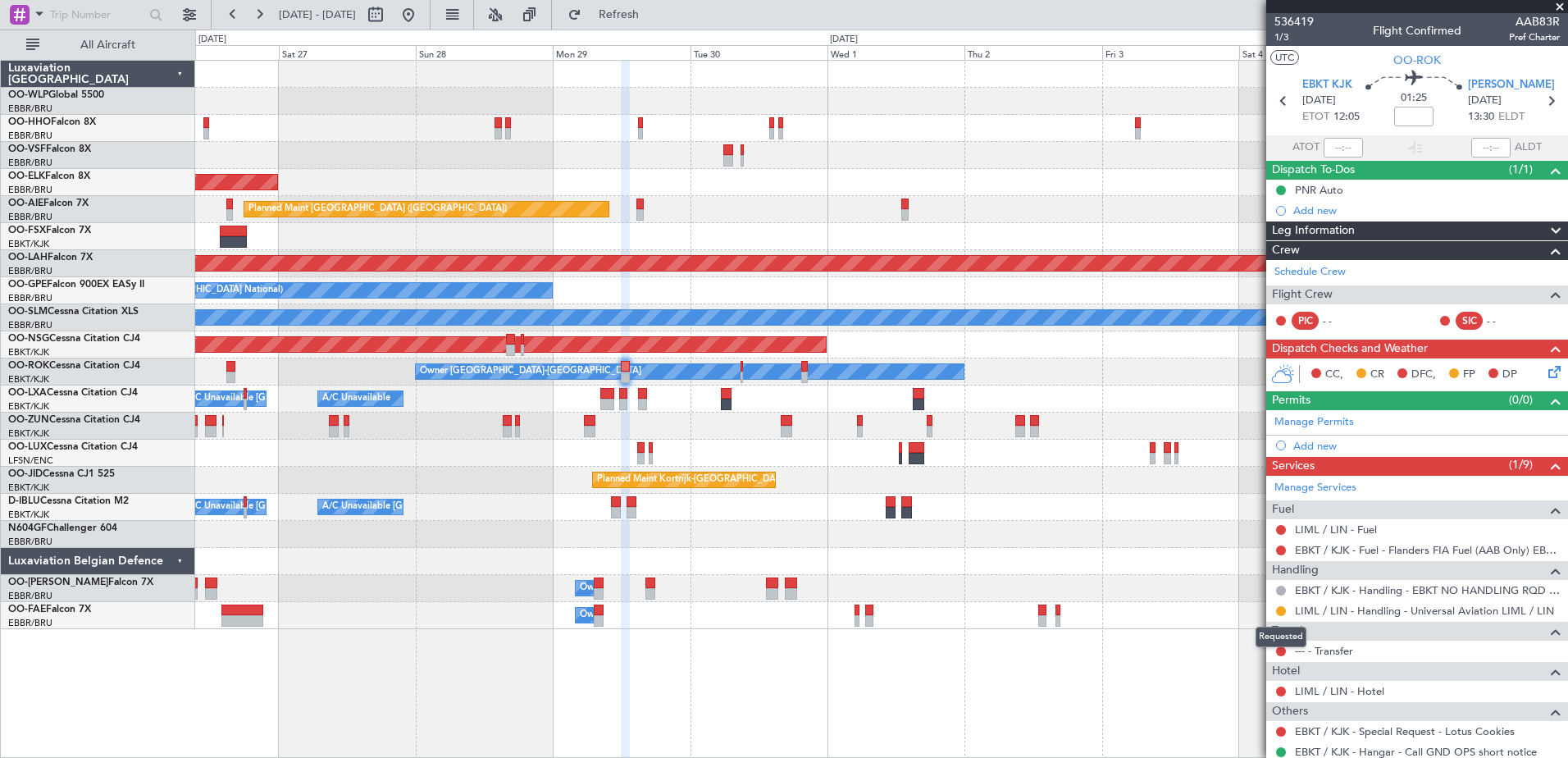
drag, startPoint x: 1278, startPoint y: 609, endPoint x: 1262, endPoint y: 616, distance: 17.5
click at [1278, 609] on button at bounding box center [1281, 611] width 10 height 10
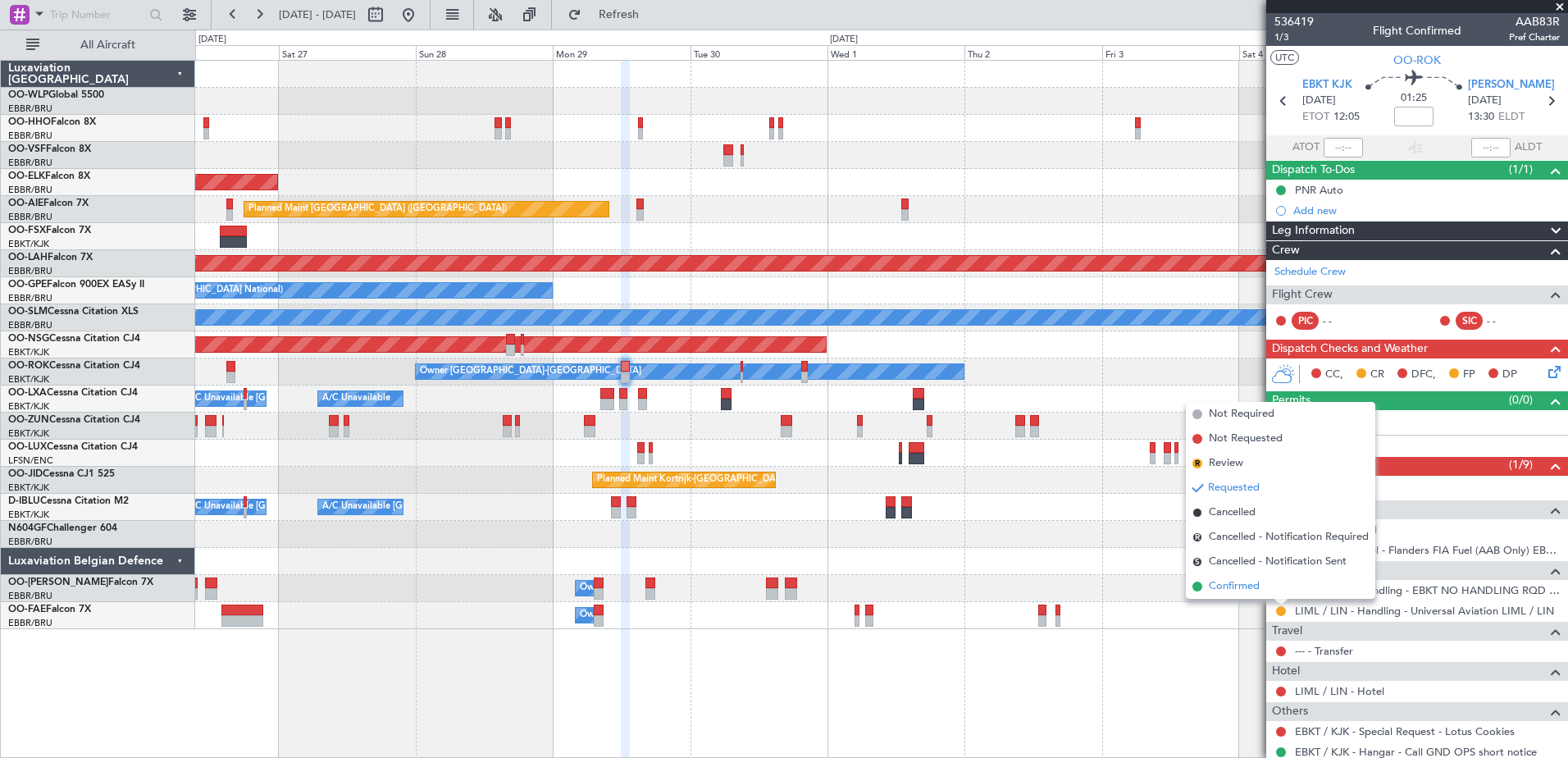
click at [1244, 587] on span "Confirmed" at bounding box center [1234, 587] width 51 height 17
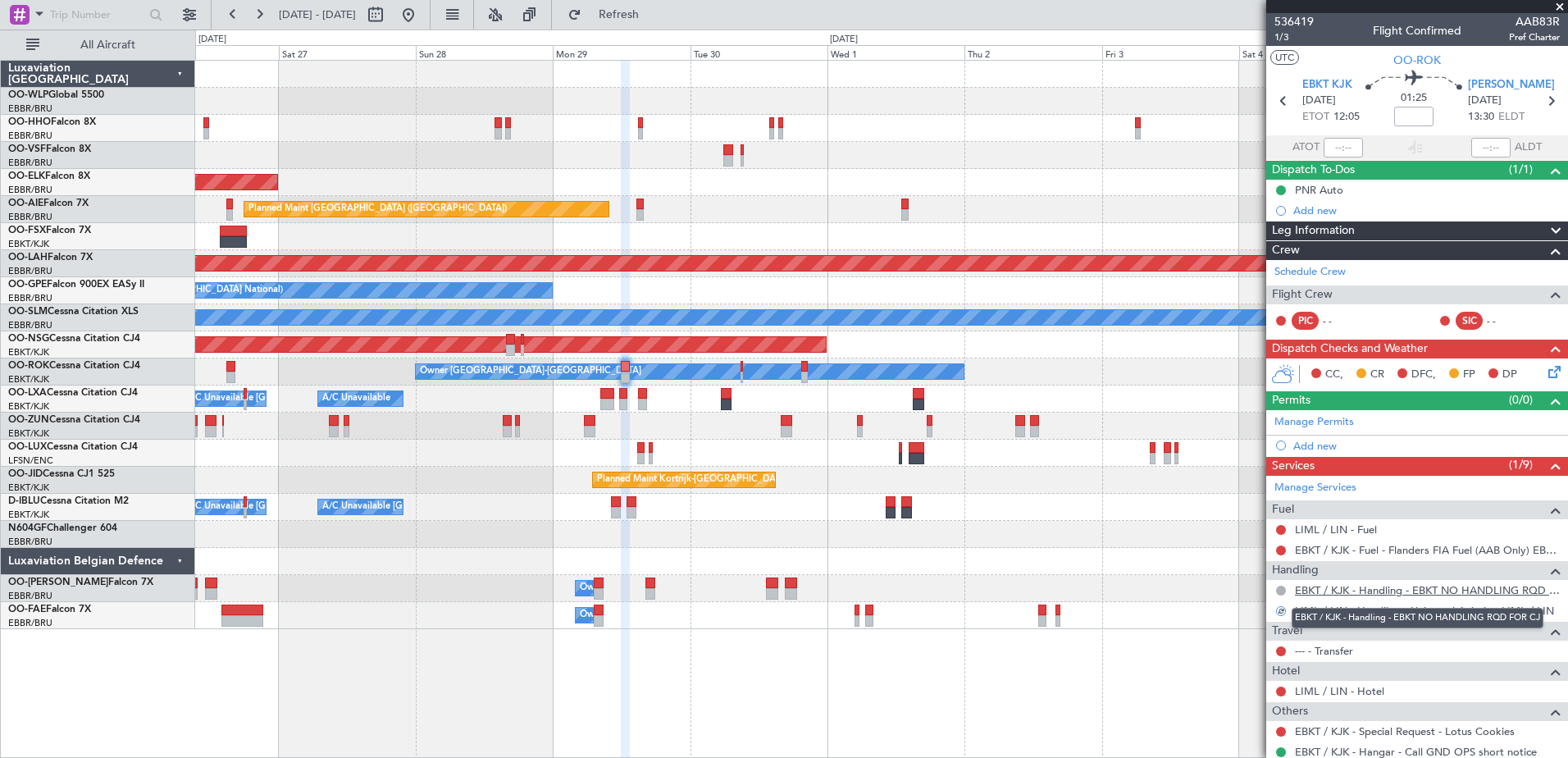
scroll to position [112, 0]
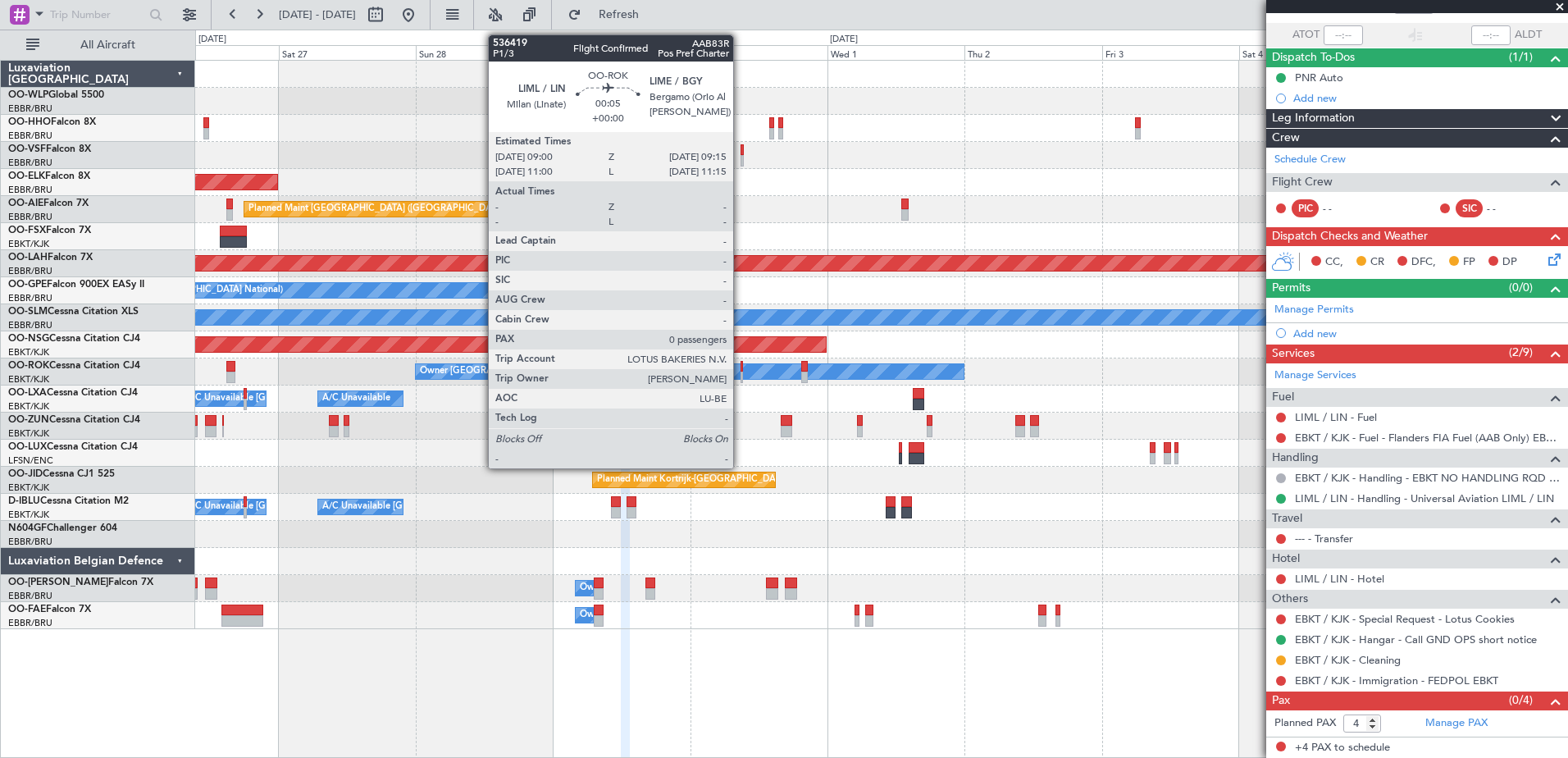
click at [740, 372] on div at bounding box center [741, 377] width 2 height 12
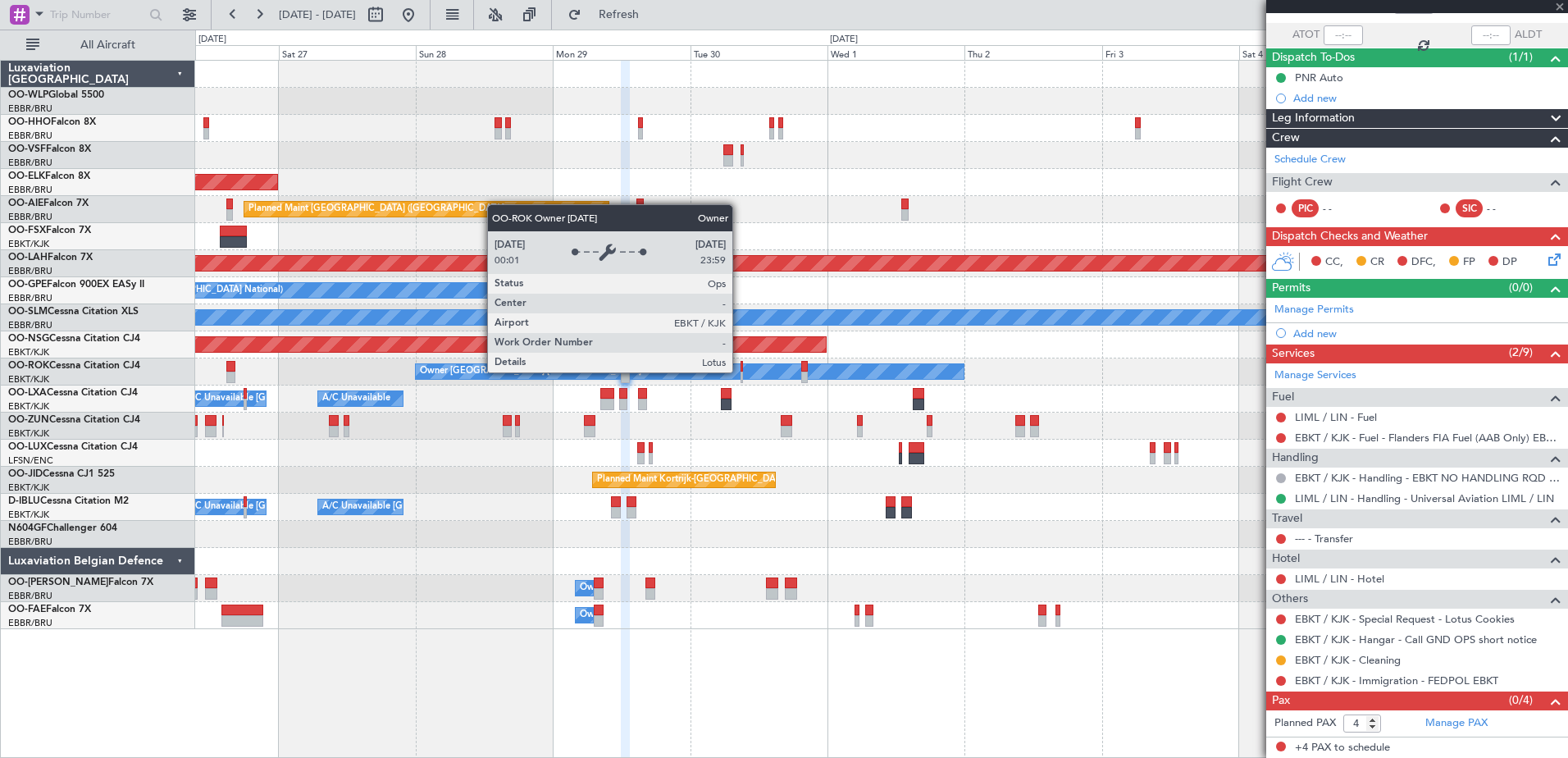
type input "0"
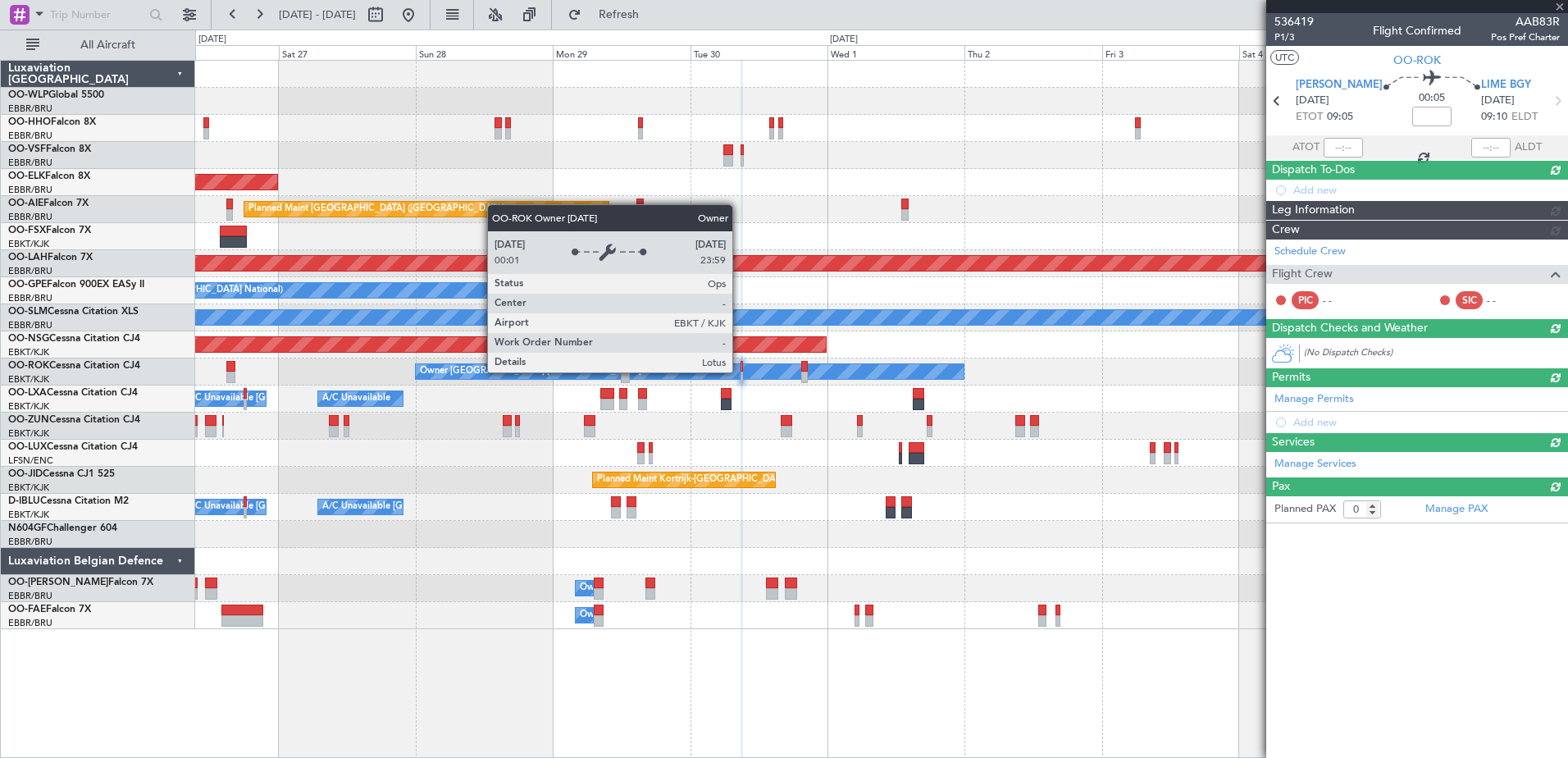
scroll to position [0, 0]
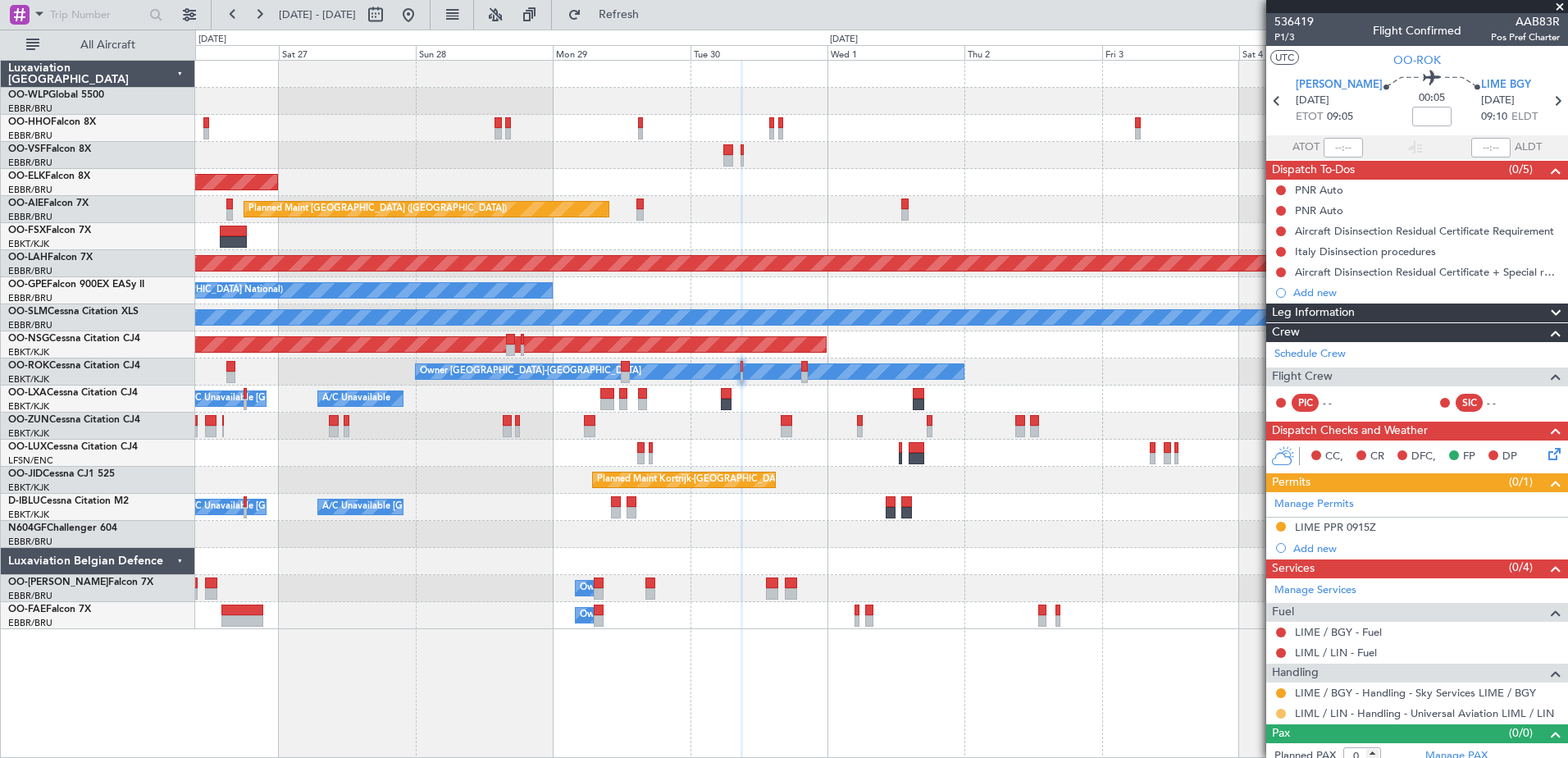
click at [1283, 714] on button at bounding box center [1281, 713] width 10 height 10
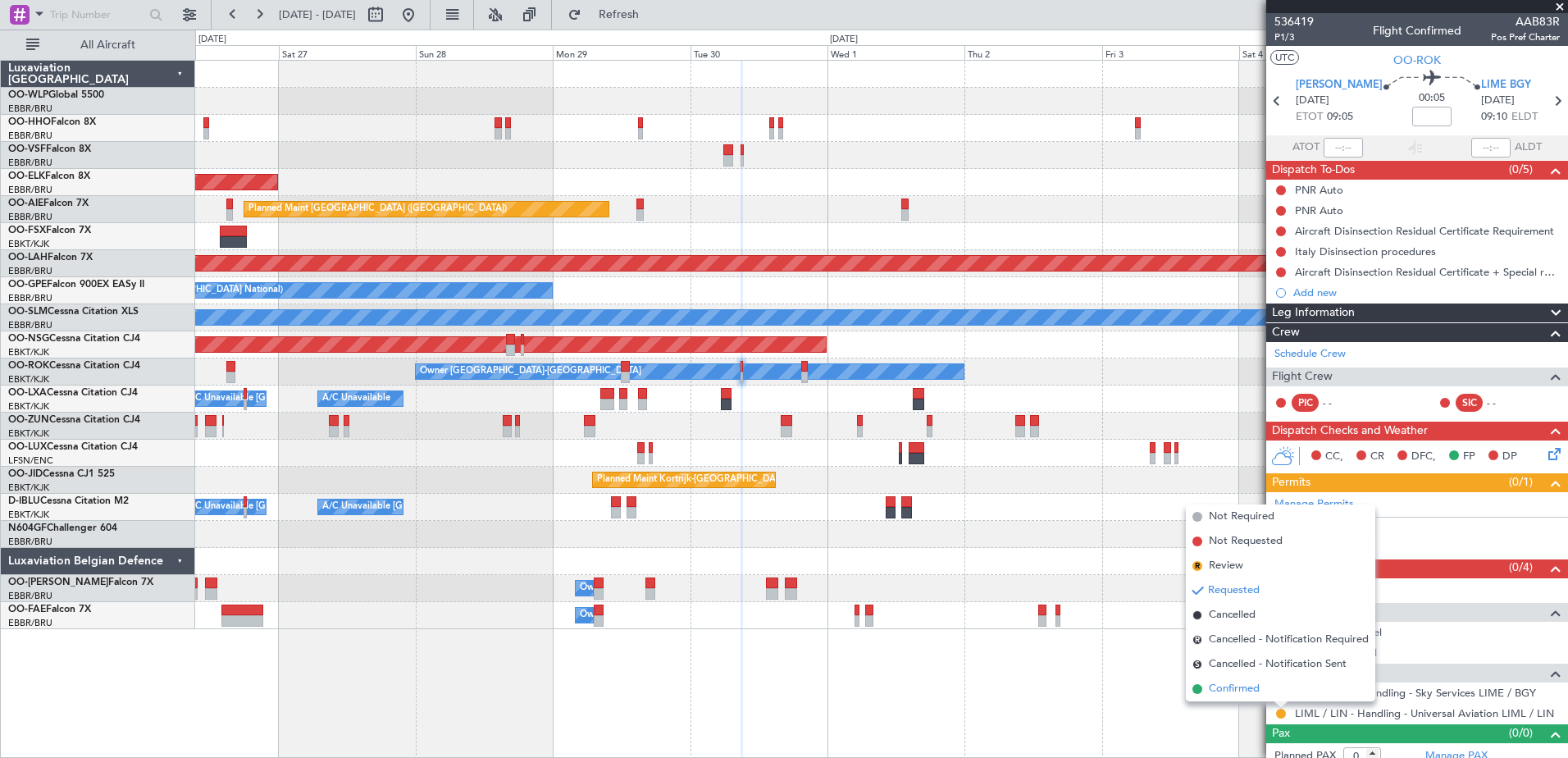
click at [1226, 686] on span "Confirmed" at bounding box center [1234, 689] width 51 height 17
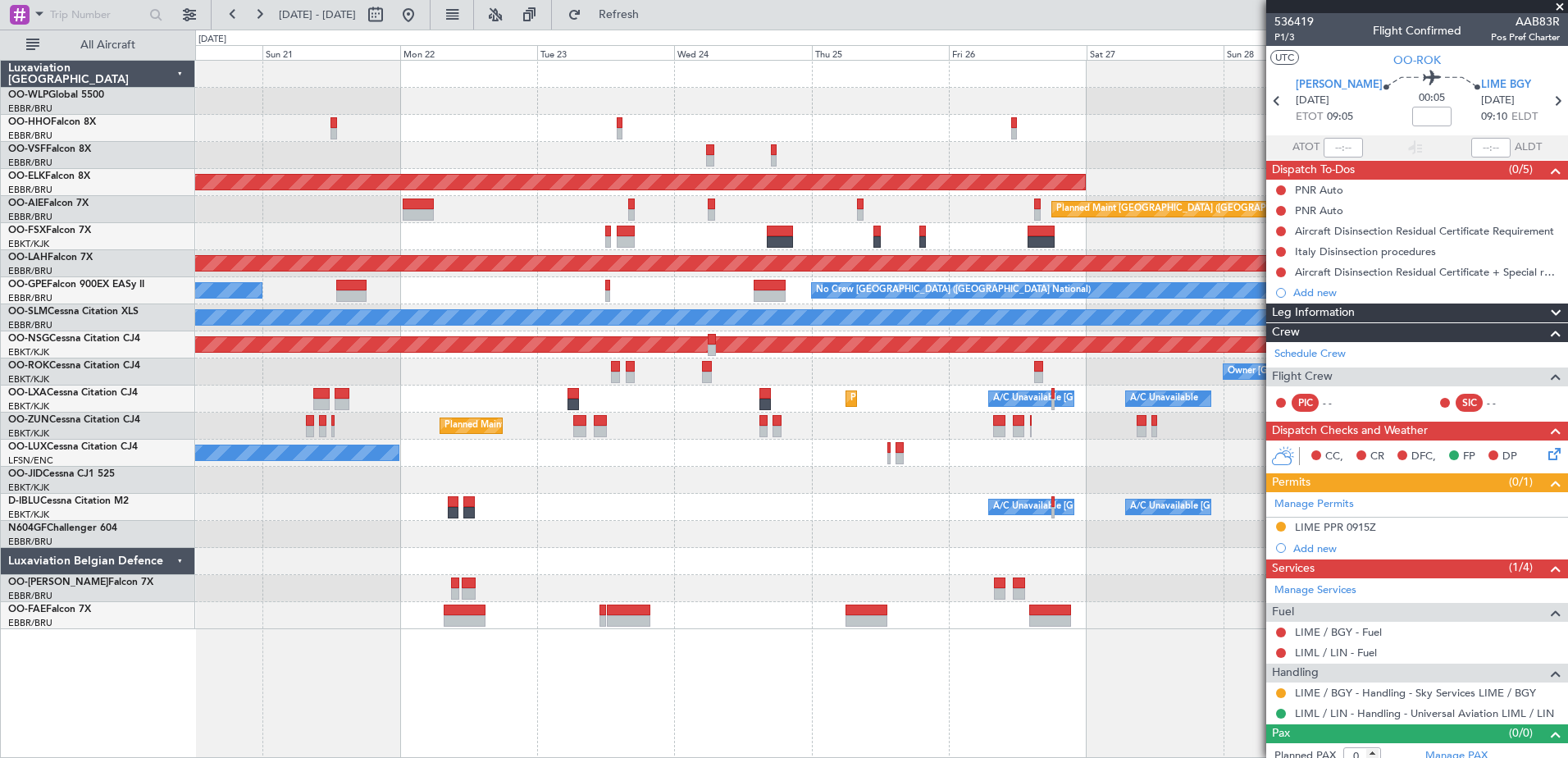
click at [1279, 600] on fb-app "26 Sep 2025 - 06 Oct 2025 Refresh Quick Links All Aircraft Planned Maint Kortri…" at bounding box center [784, 385] width 1568 height 745
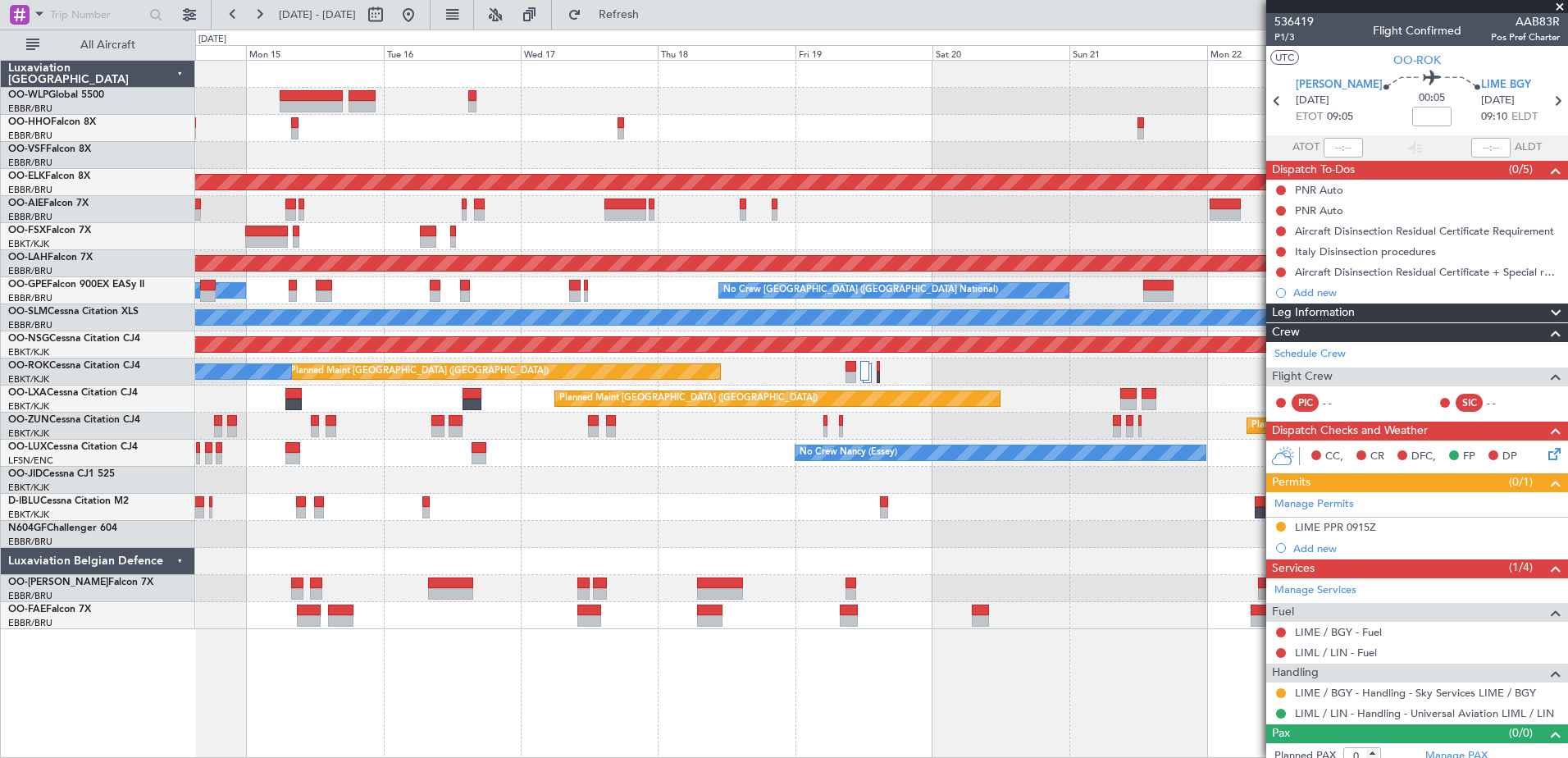
click at [1432, 587] on fb-app "20 Sep 2025 - 30 Sep 2025 Refresh Quick Links All Aircraft Planned Maint Geneva…" at bounding box center [784, 385] width 1568 height 745
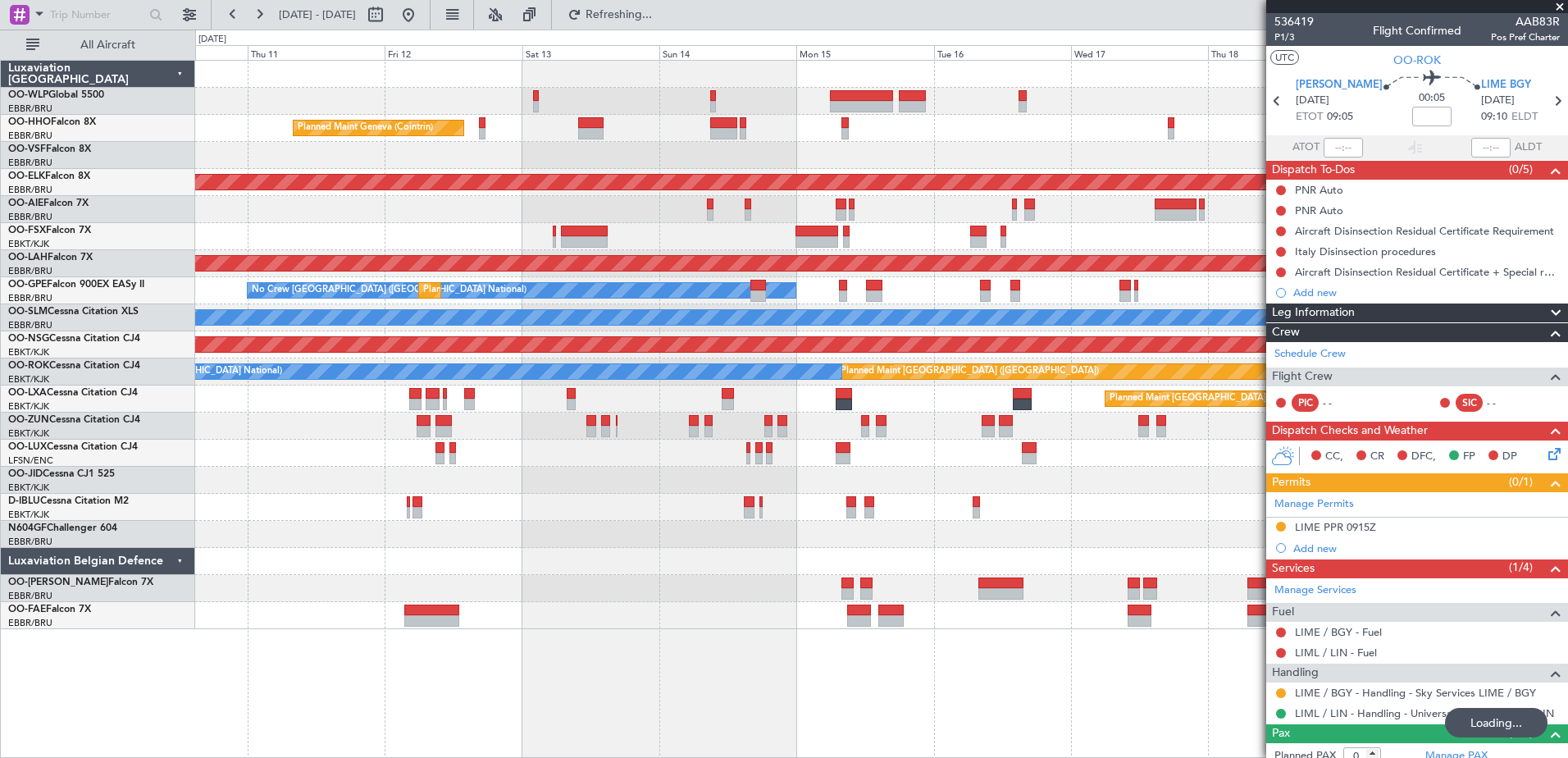
click at [1299, 562] on fb-app "14 Sep 2025 - 24 Sep 2025 Refreshing... Quick Links All Aircraft Planned Maint …" at bounding box center [784, 385] width 1568 height 745
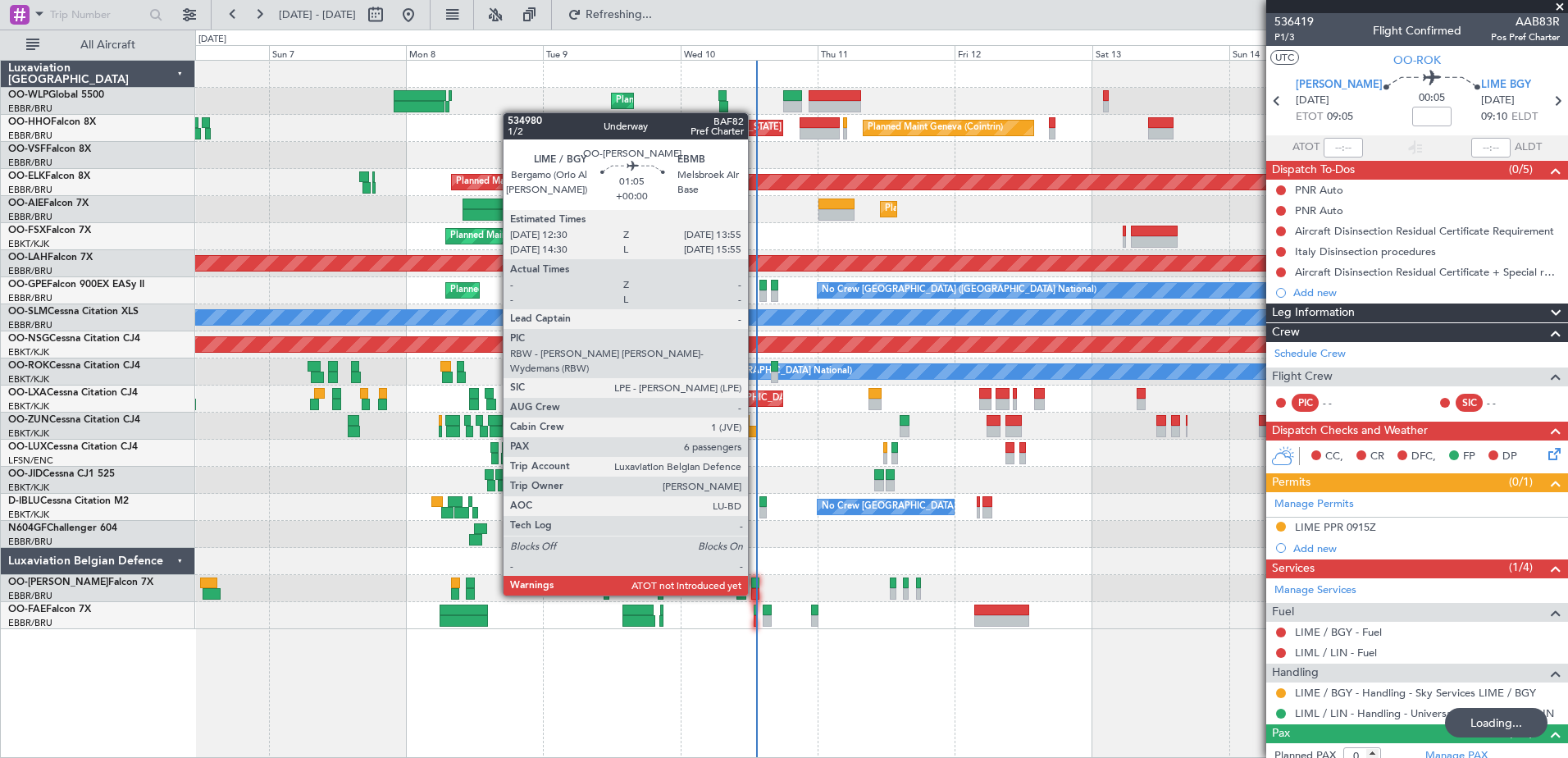
click at [754, 619] on div at bounding box center [755, 621] width 3 height 12
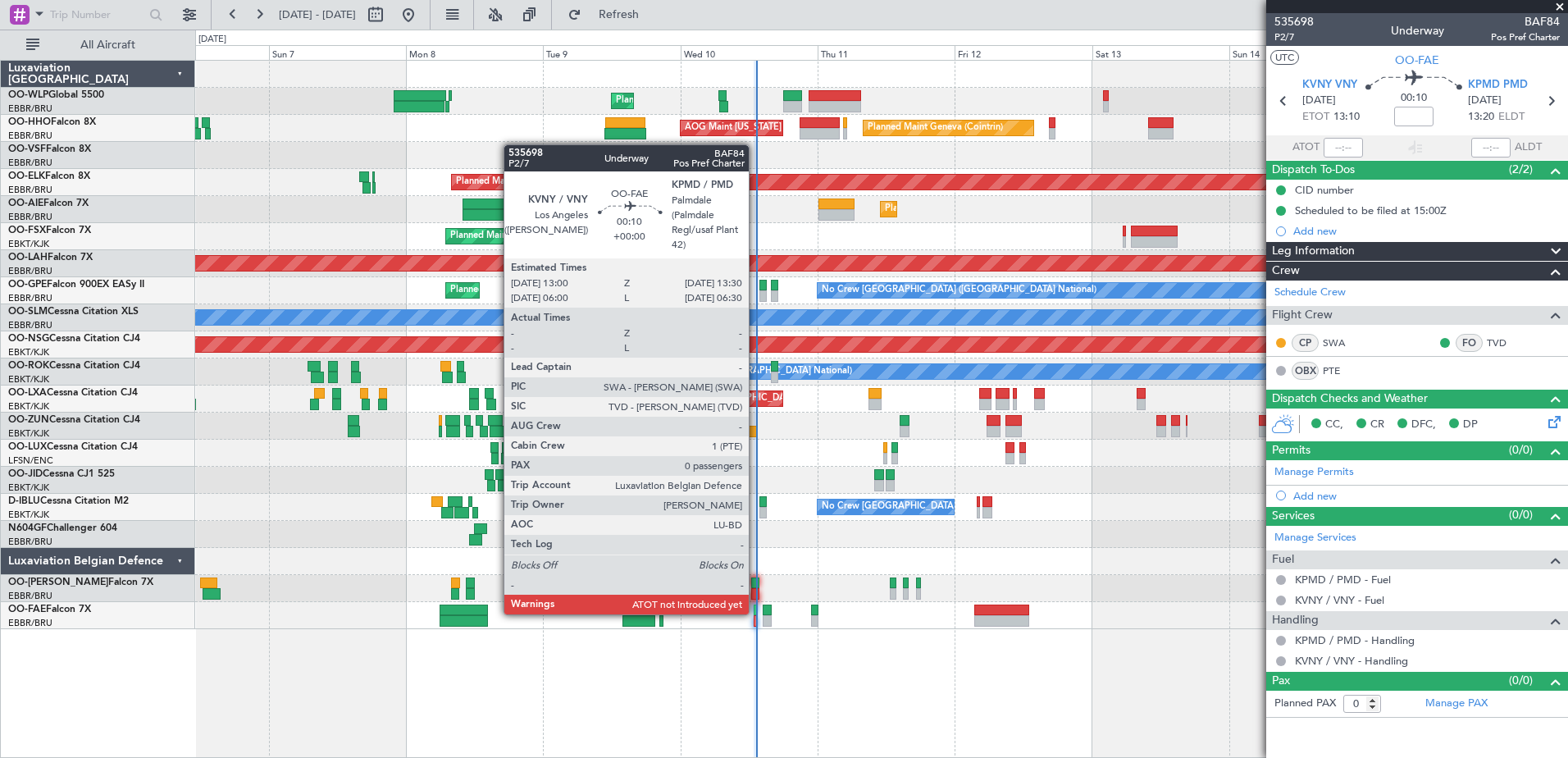
click at [756, 613] on div at bounding box center [755, 610] width 3 height 12
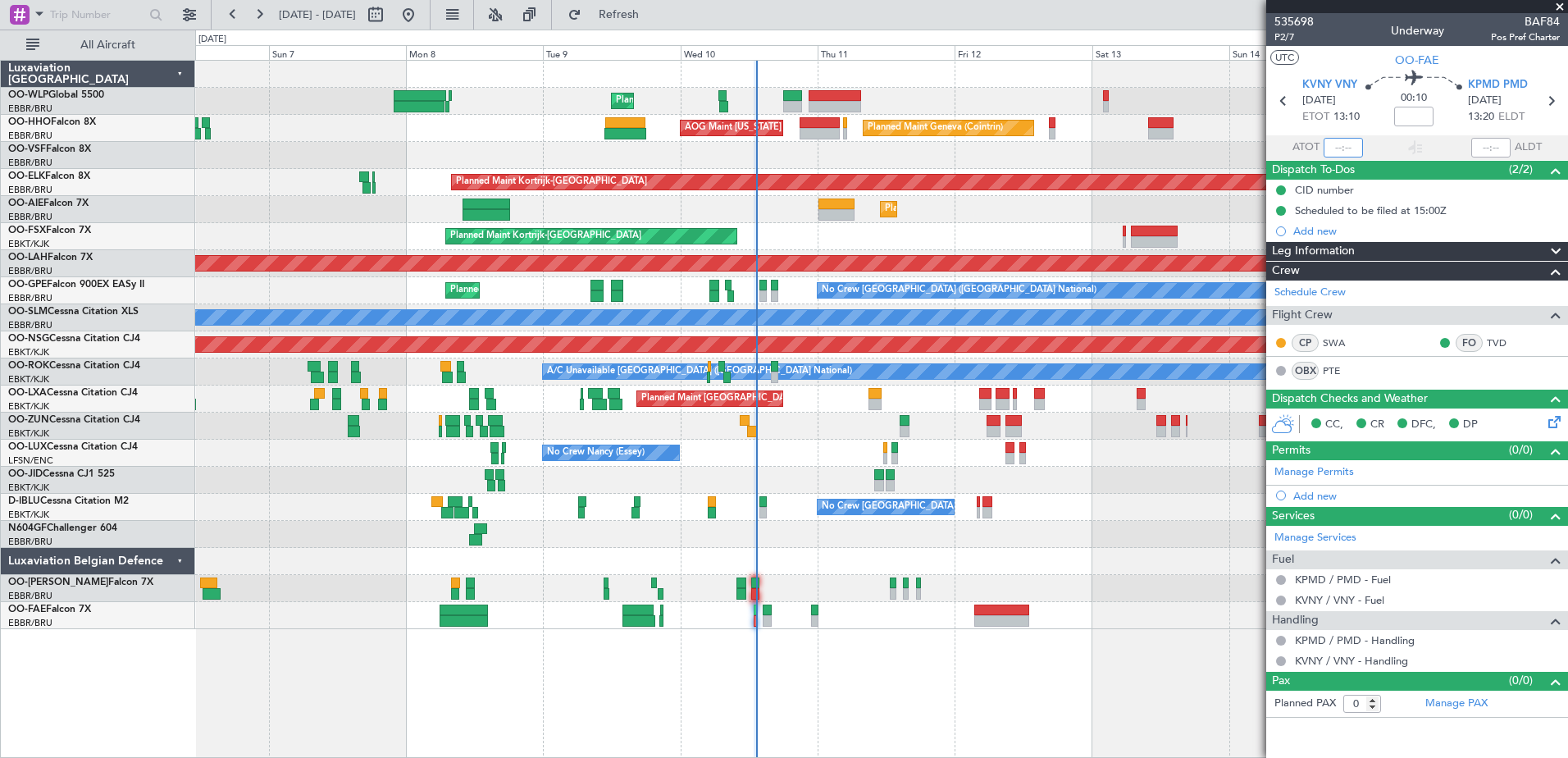
click at [1325, 152] on input "text" at bounding box center [1343, 147] width 39 height 19
click at [1098, 714] on div "Planned Maint Liege Planned Maint Geneva (Cointrin) AOG Maint New York (Teterbo…" at bounding box center [880, 408] width 1372 height 698
type input "13:20"
click at [1135, 666] on div "Planned Maint Liege Planned Maint Geneva (Cointrin) AOG Maint New York (Teterbo…" at bounding box center [880, 408] width 1372 height 698
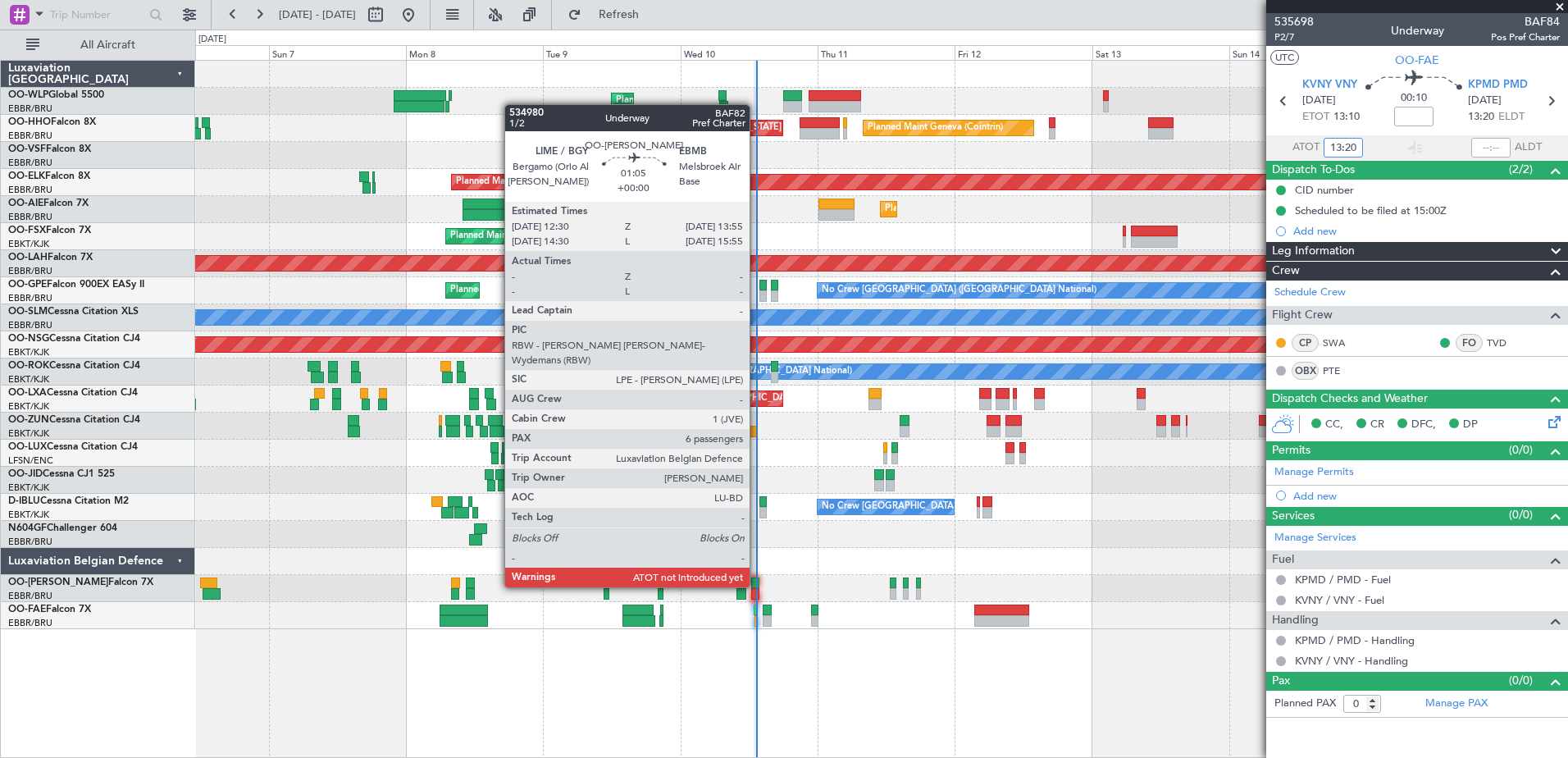
click at [757, 586] on div at bounding box center [755, 584] width 8 height 12
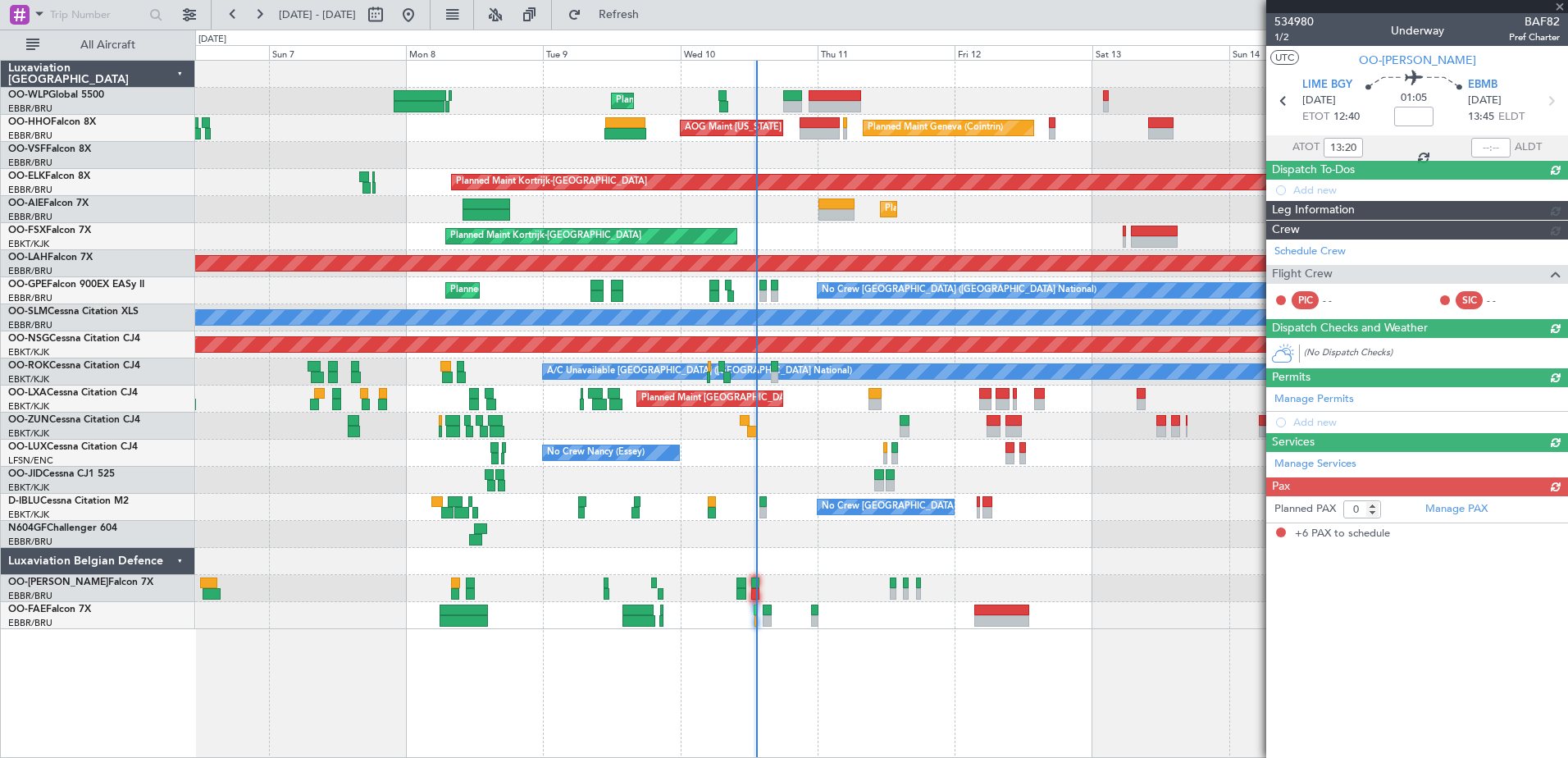
type input "6"
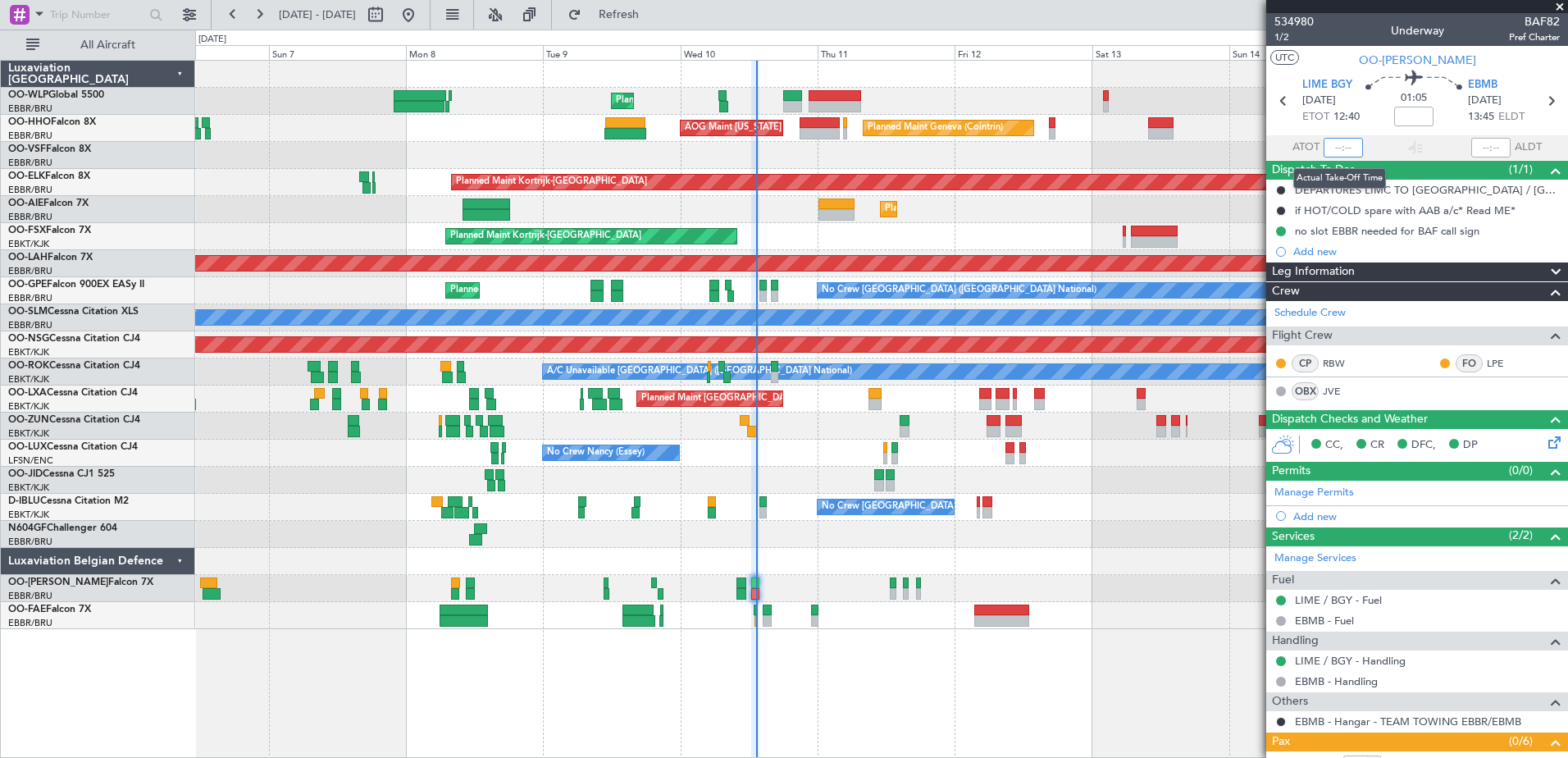
click at [1335, 150] on input "text" at bounding box center [1343, 147] width 39 height 19
type input "13:23"
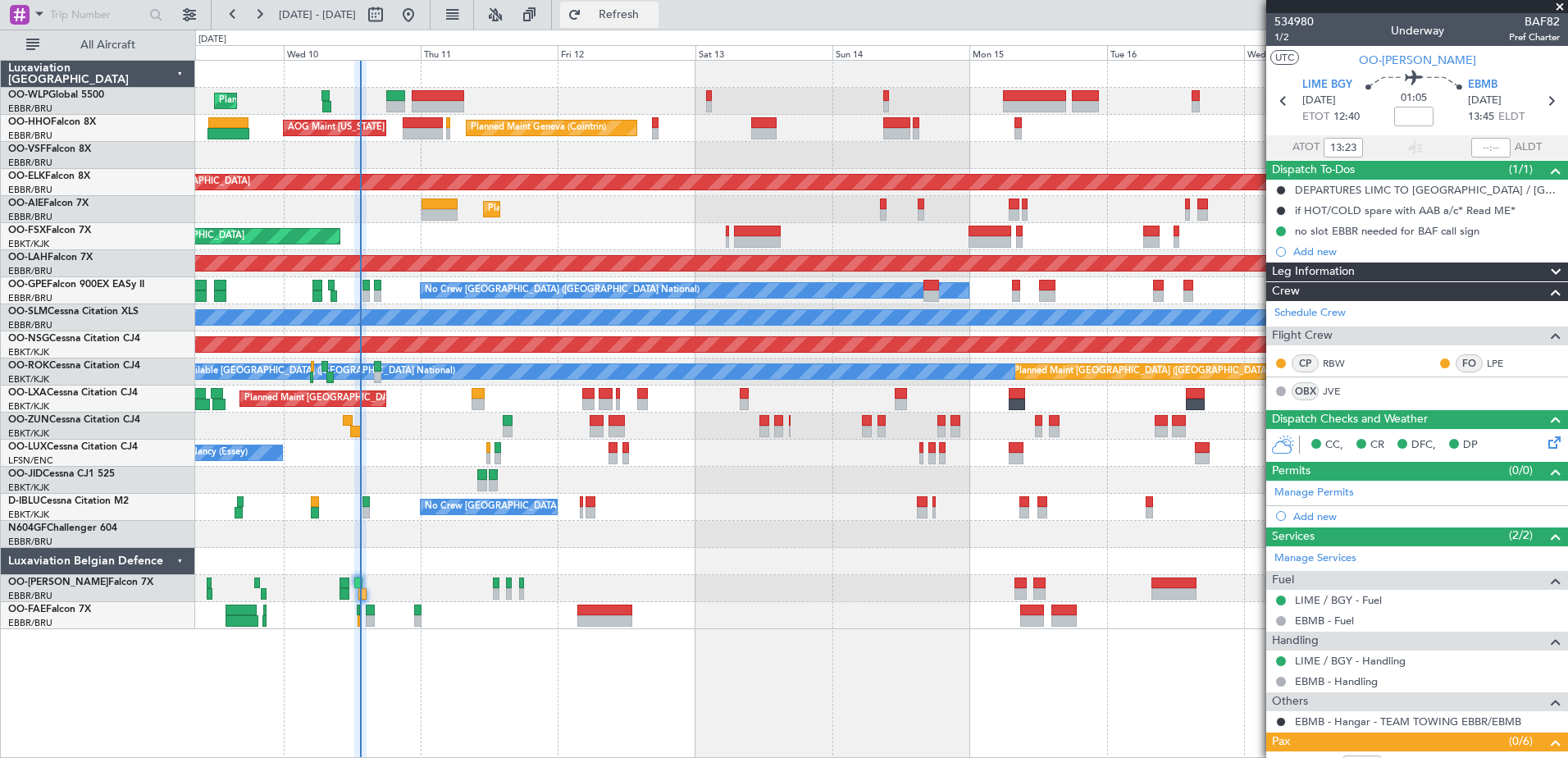
click at [653, 17] on span "Refresh" at bounding box center [618, 15] width 69 height 12
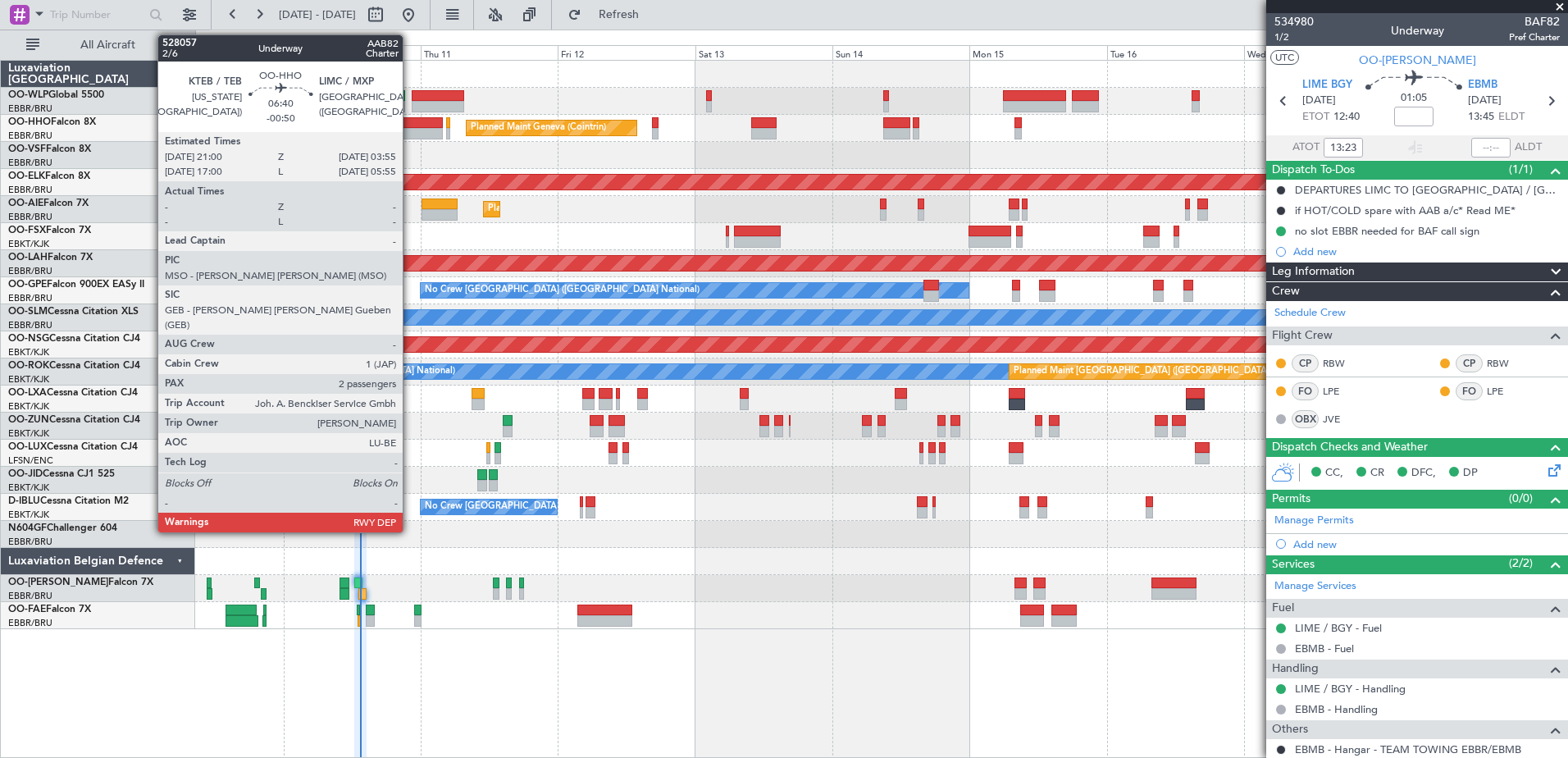
click at [409, 133] on div at bounding box center [422, 133] width 40 height 12
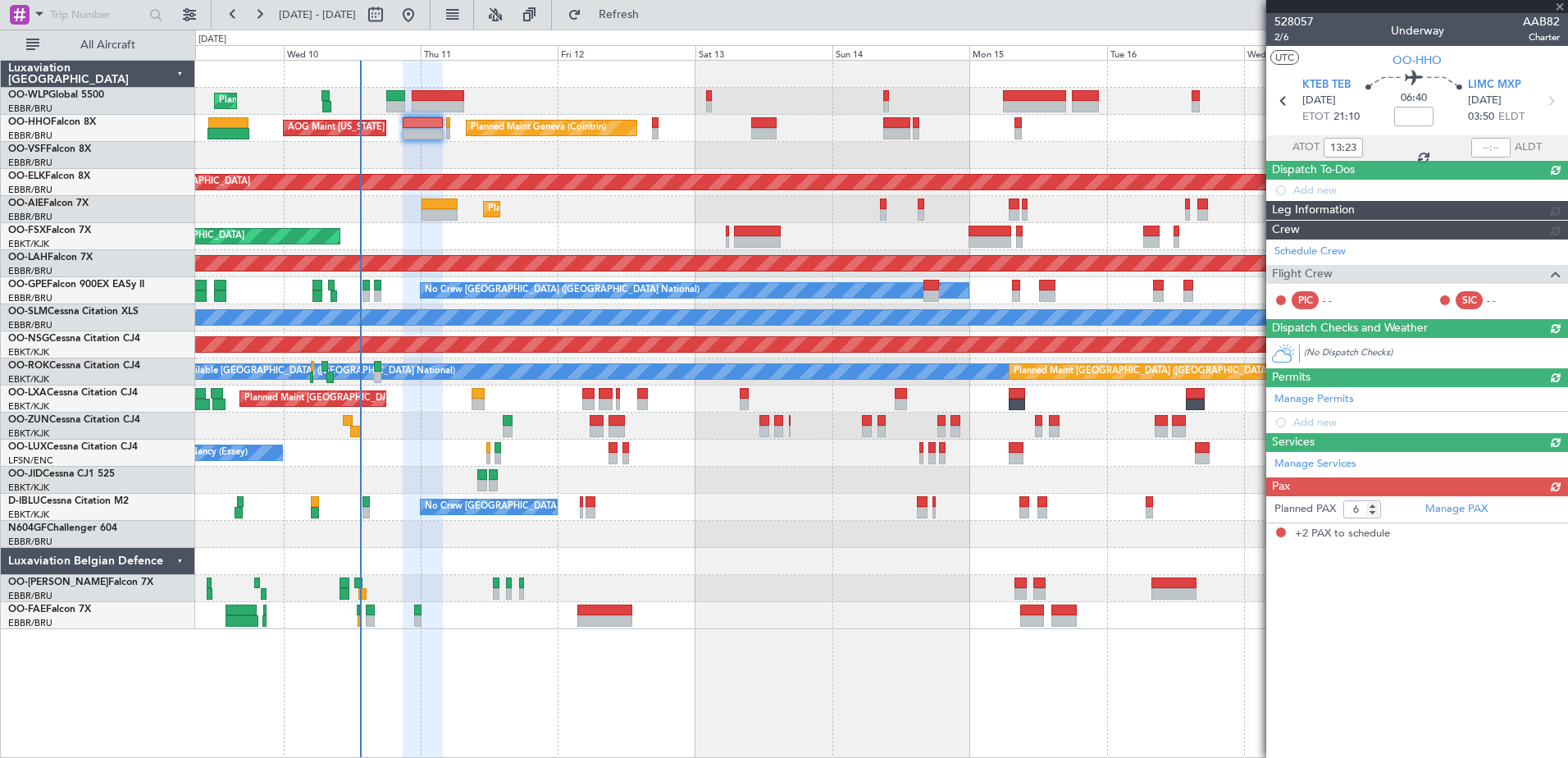
type input "-00:50"
type input "2"
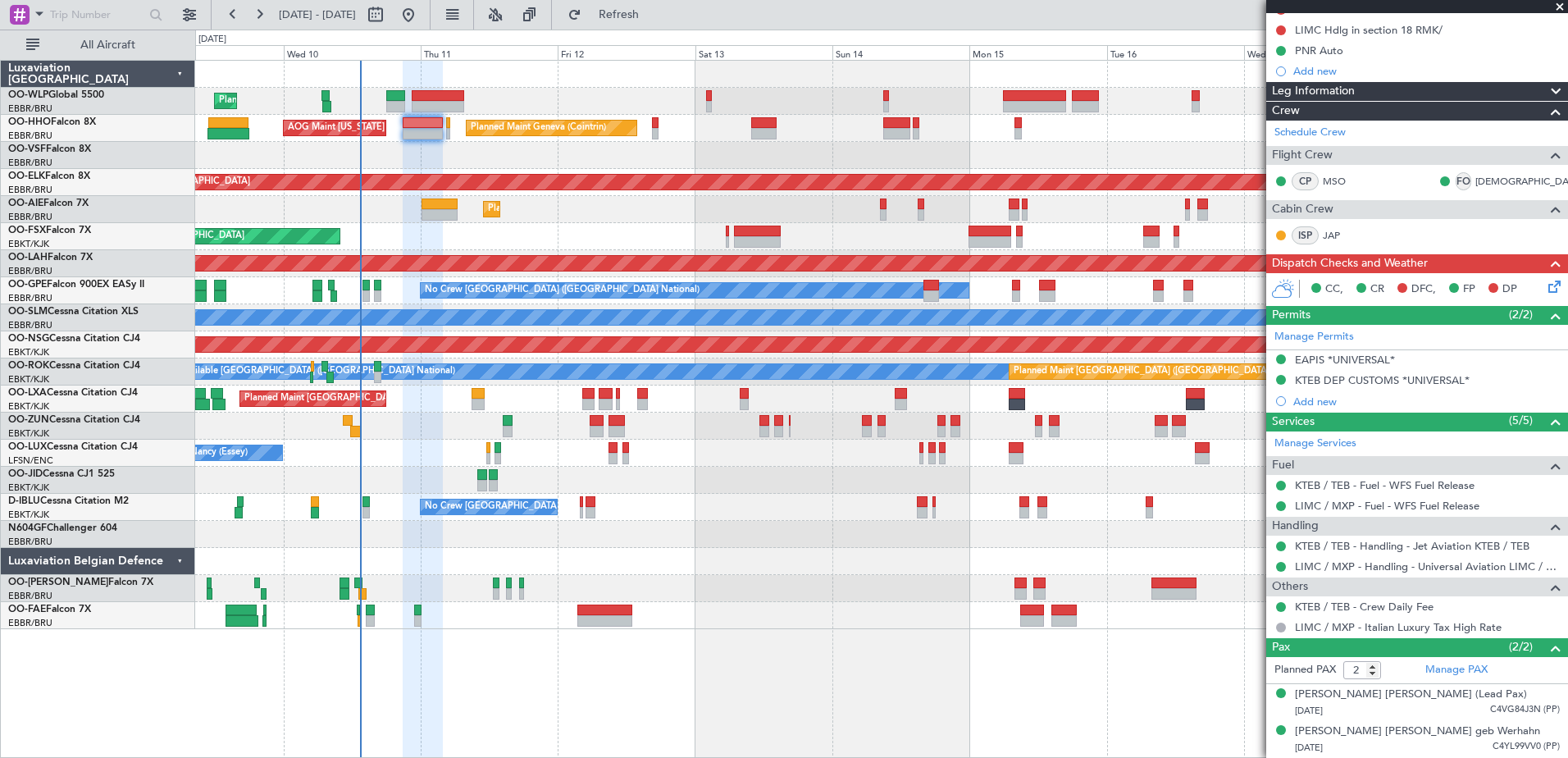
scroll to position [216, 0]
click at [1545, 278] on icon at bounding box center [1550, 284] width 13 height 13
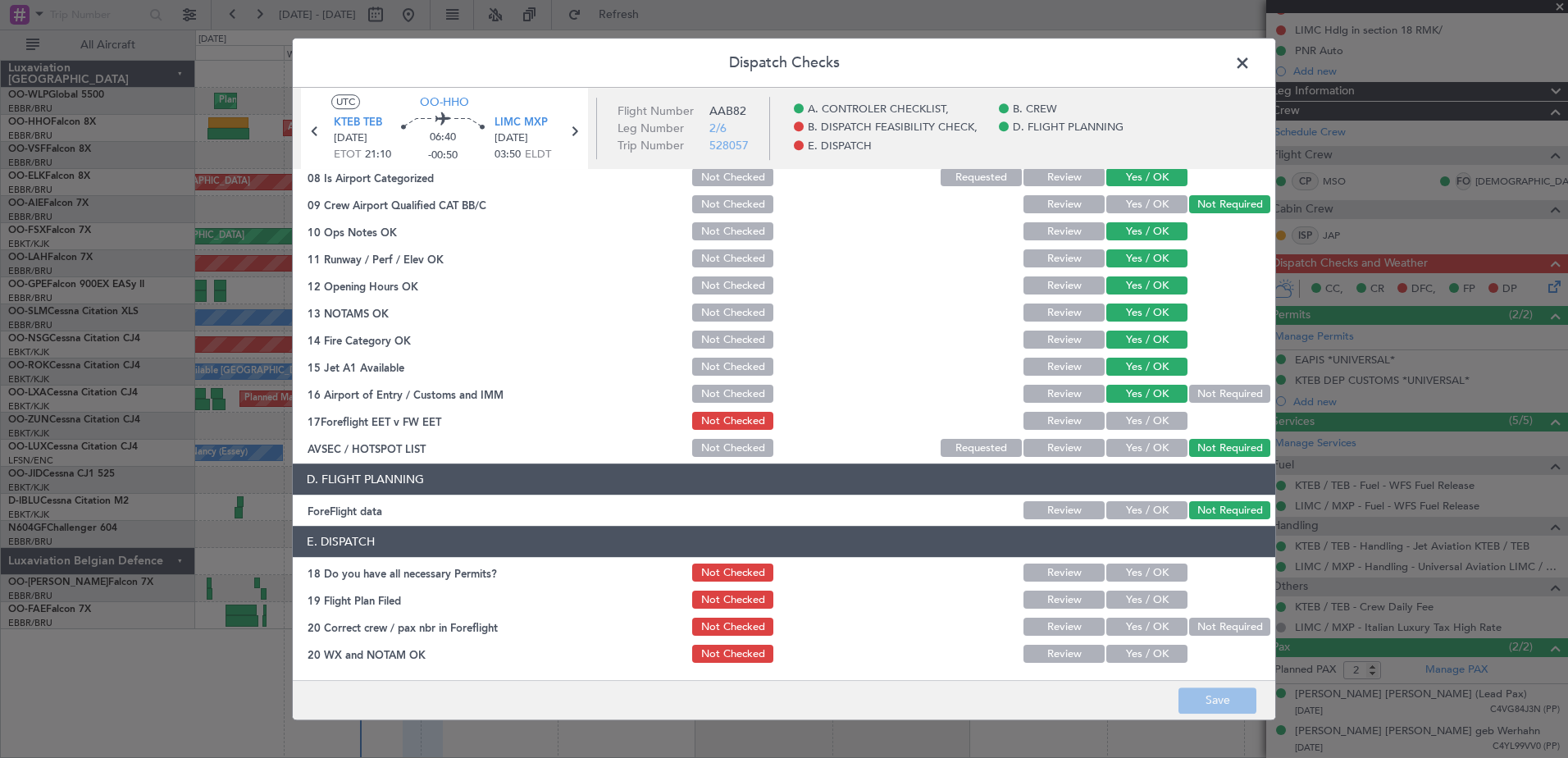
scroll to position [0, 0]
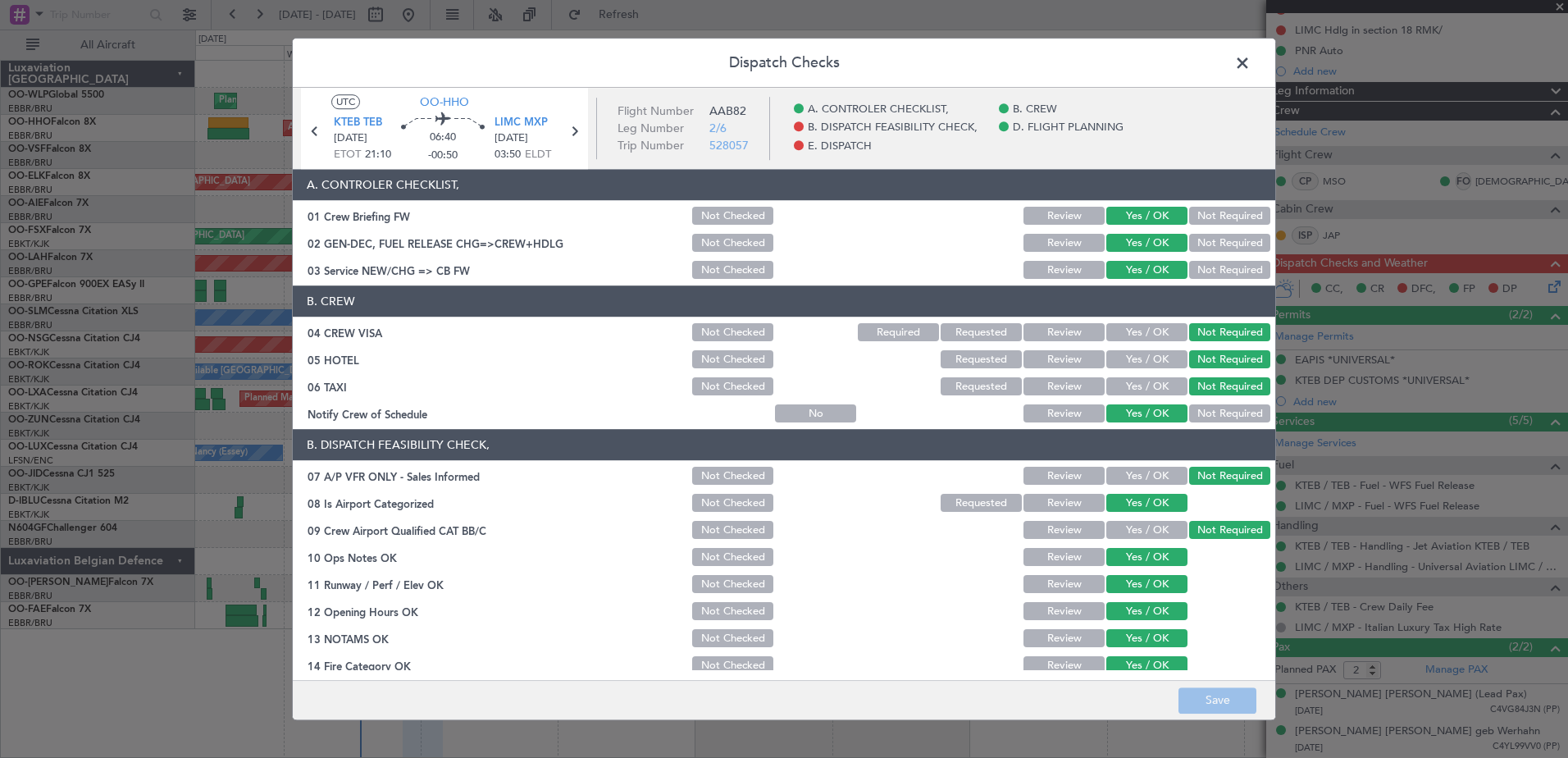
click at [1251, 65] on span at bounding box center [1251, 67] width 0 height 33
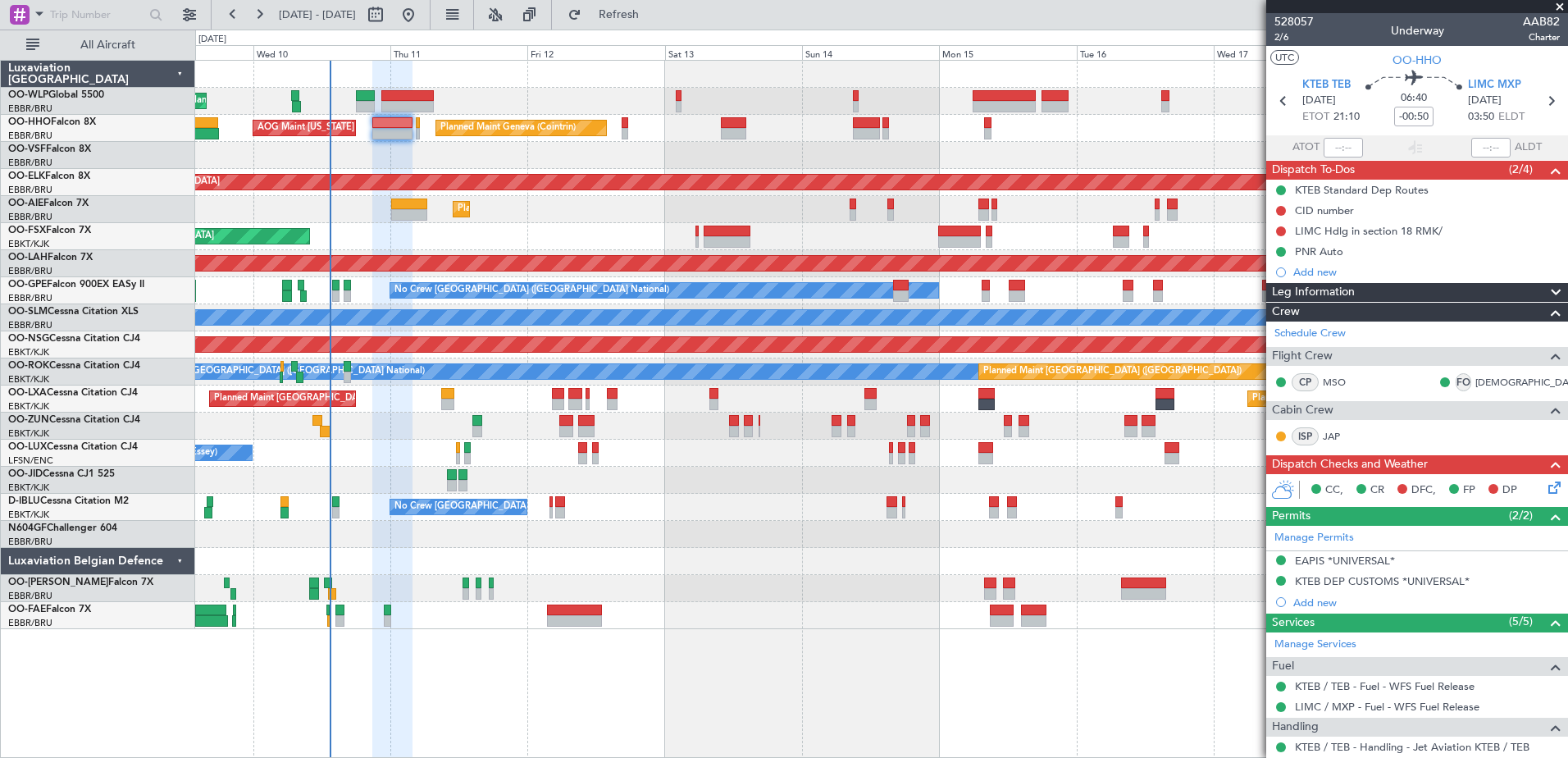
click at [579, 235] on div "Planned Maint Liege Planned Maint Geneva (Cointrin) AOG Maint New York (Teterbo…" at bounding box center [880, 344] width 1371 height 568
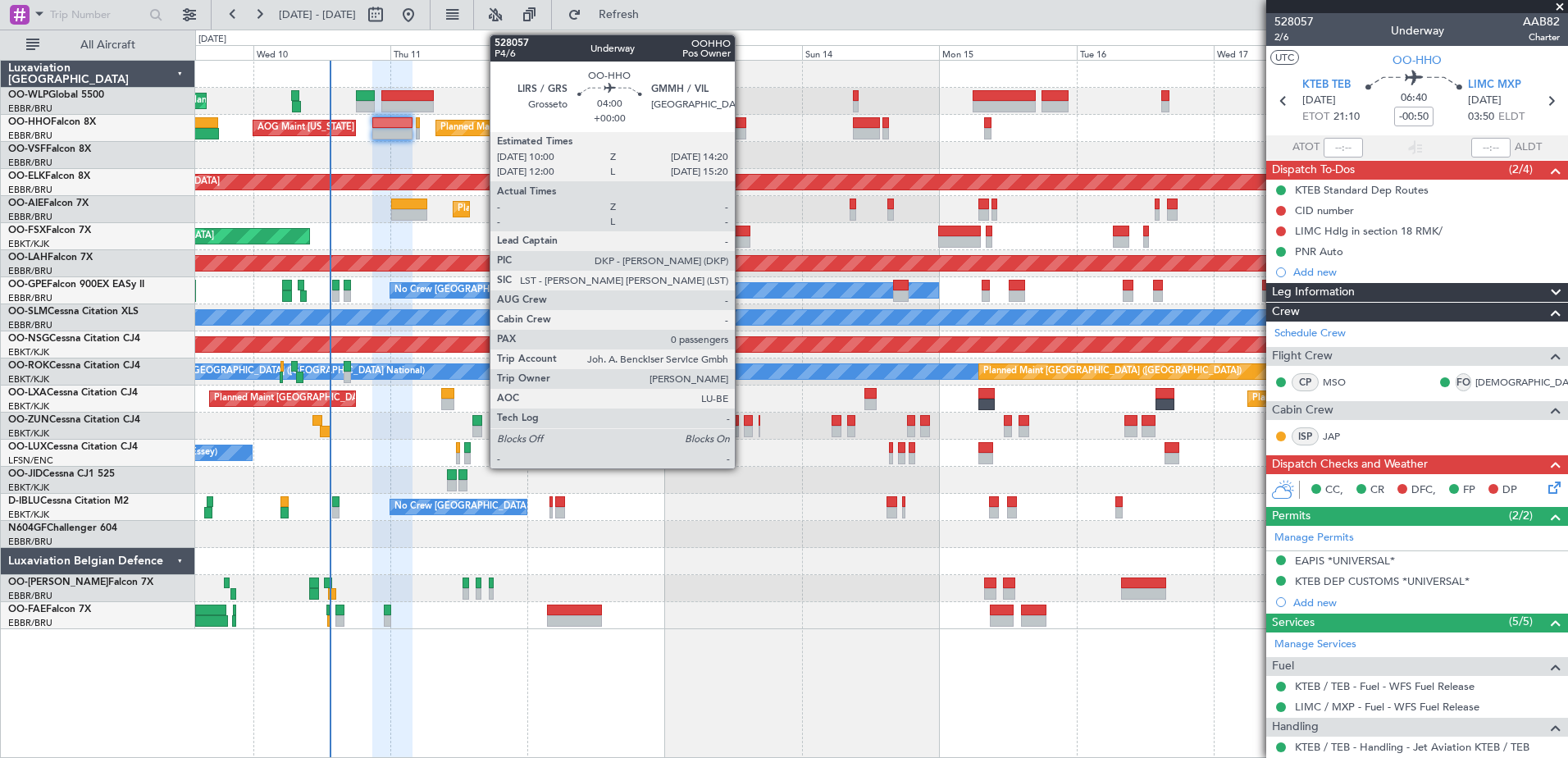
click at [742, 133] on div at bounding box center [733, 133] width 25 height 12
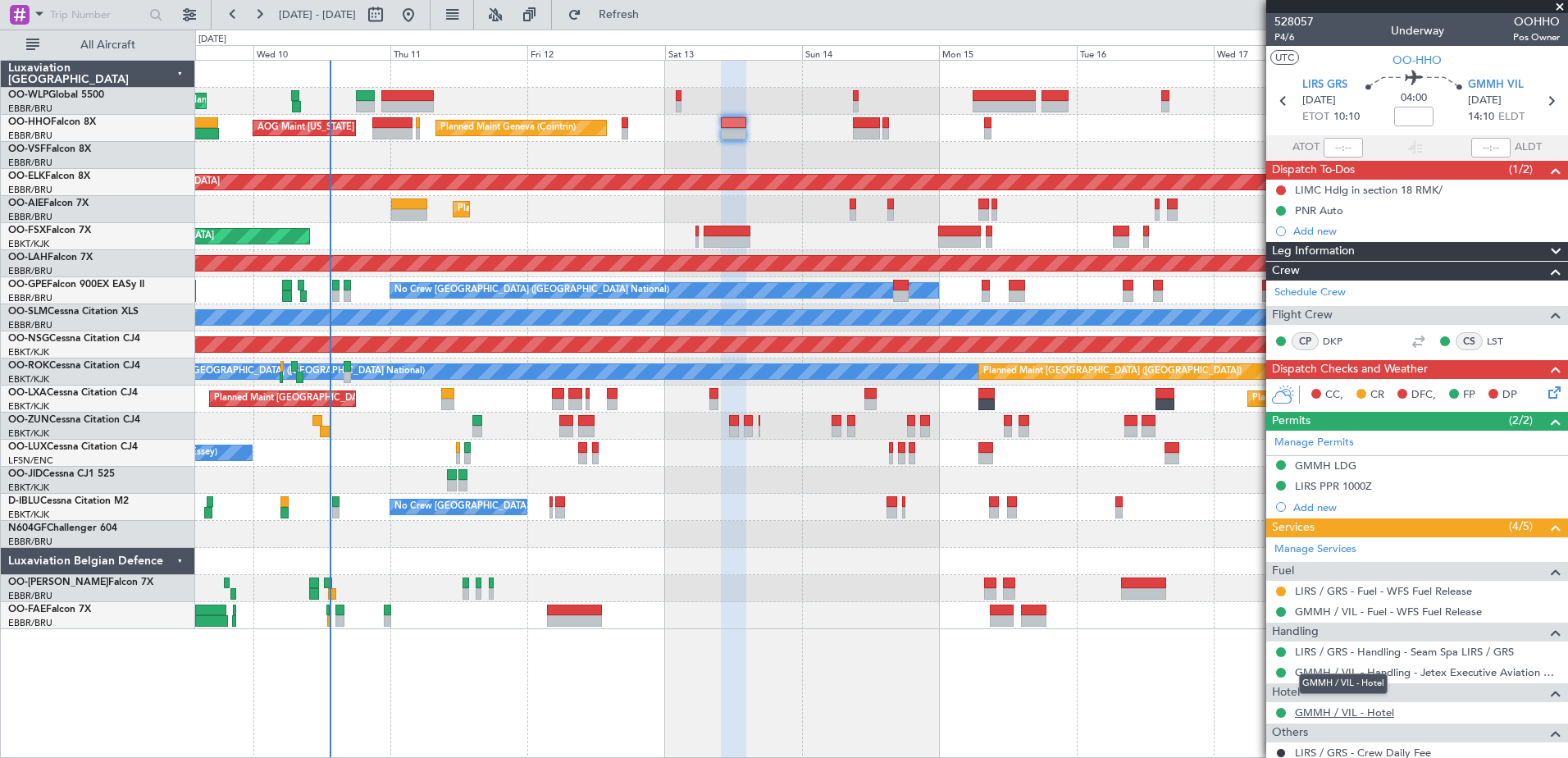
click at [1335, 714] on link "GMMH / VIL - Hotel" at bounding box center [1344, 712] width 99 height 14
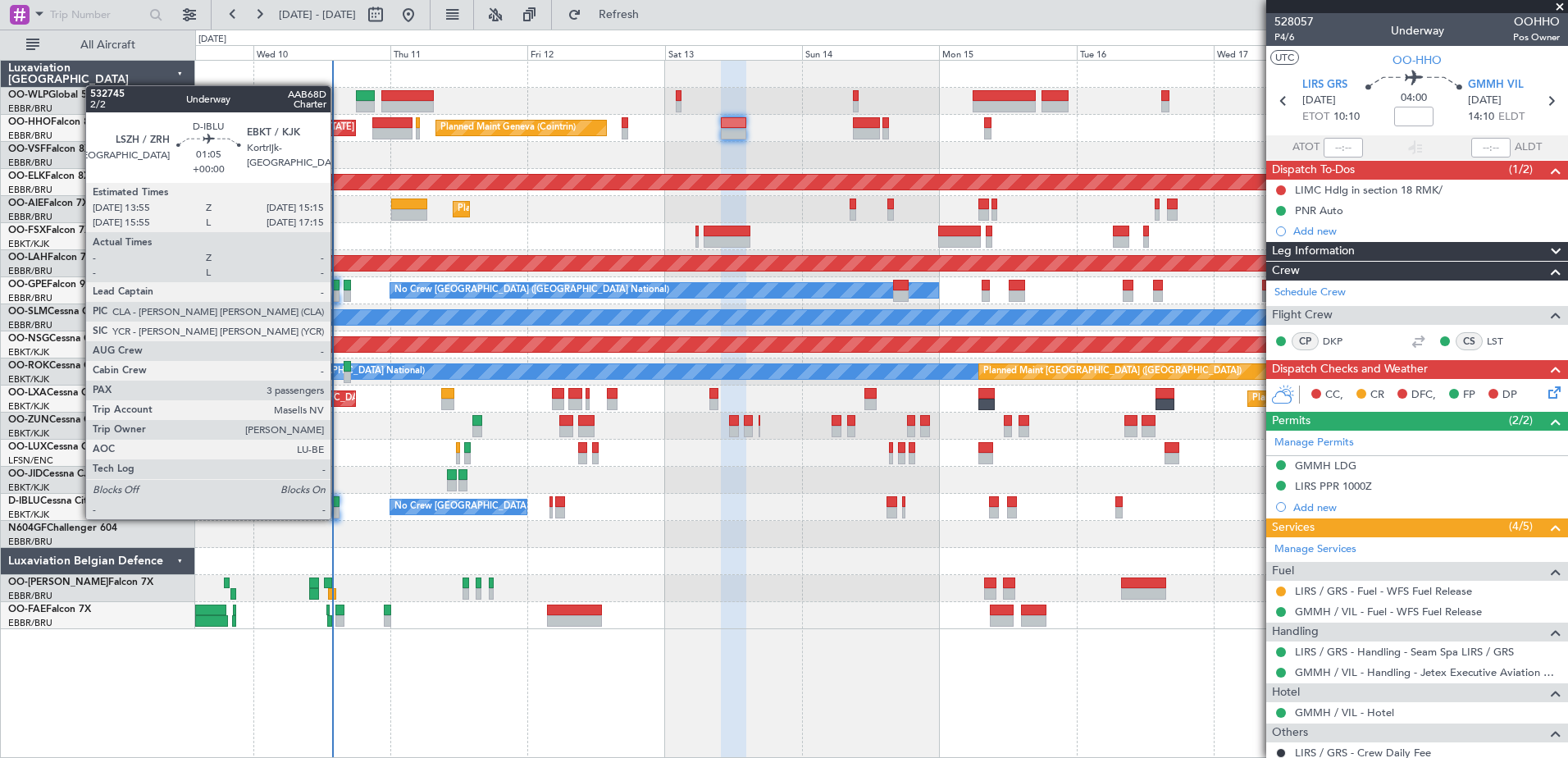
click at [338, 517] on div at bounding box center [336, 512] width 8 height 12
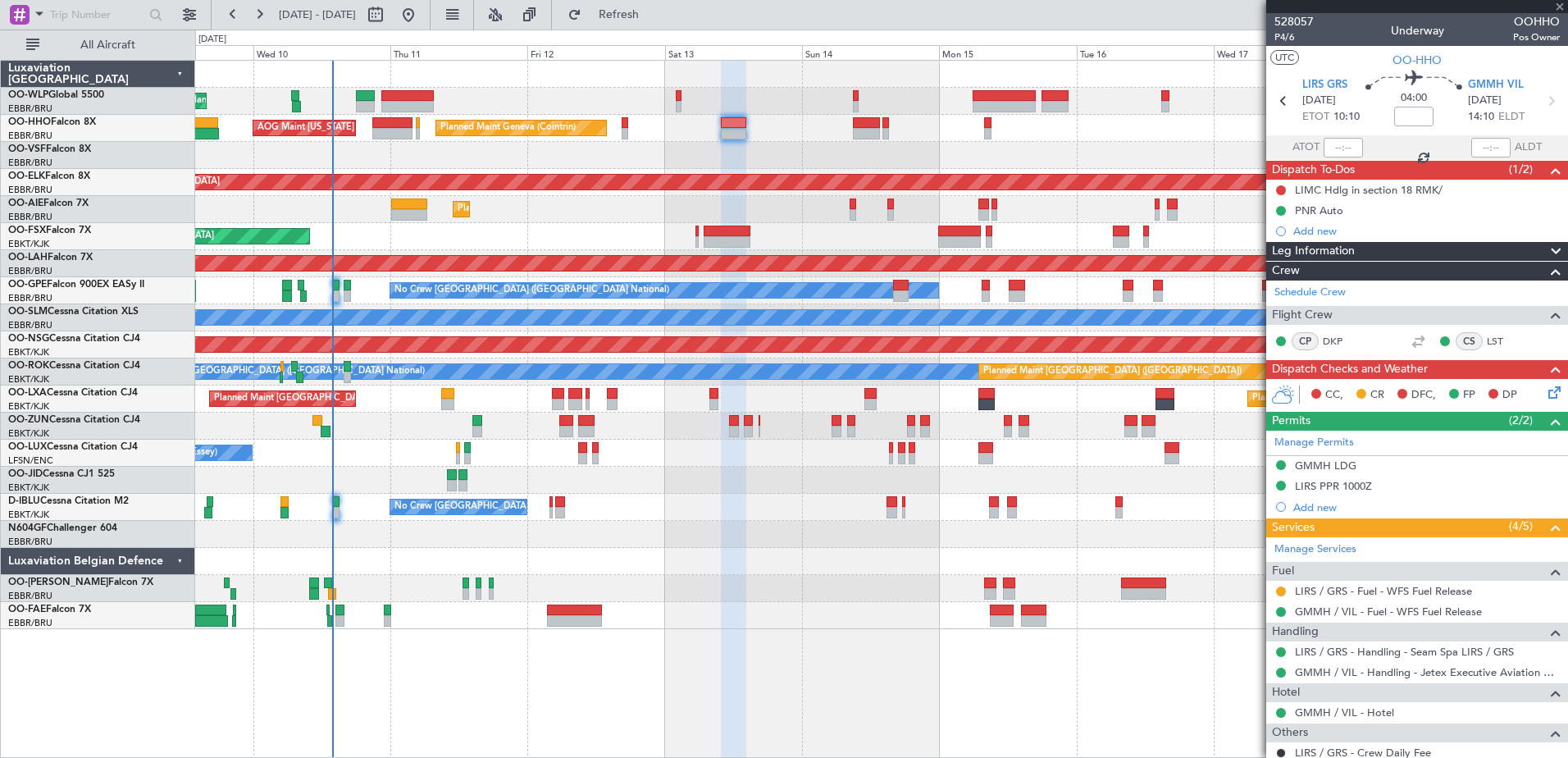
type input "3"
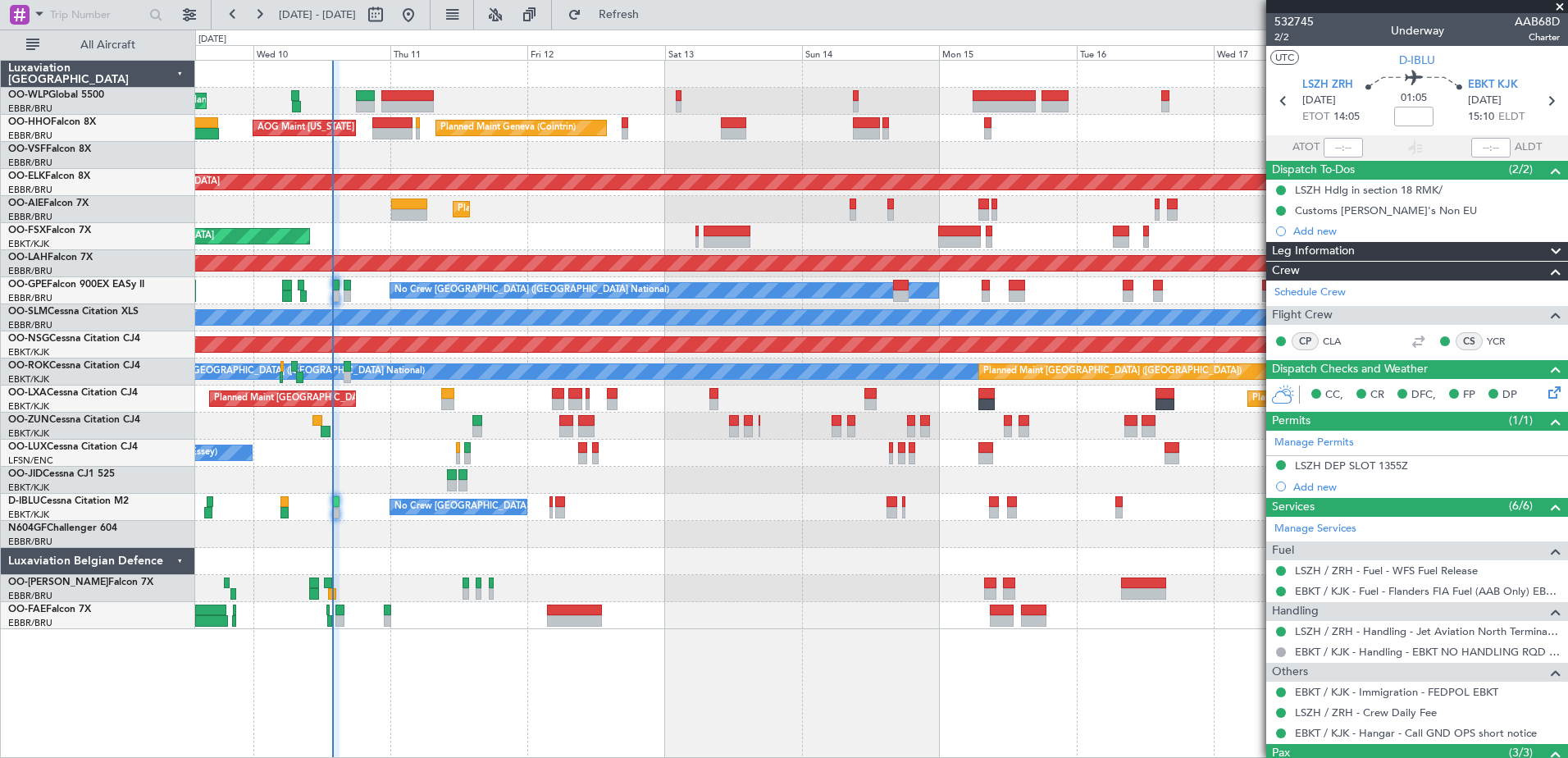
scroll to position [142, 0]
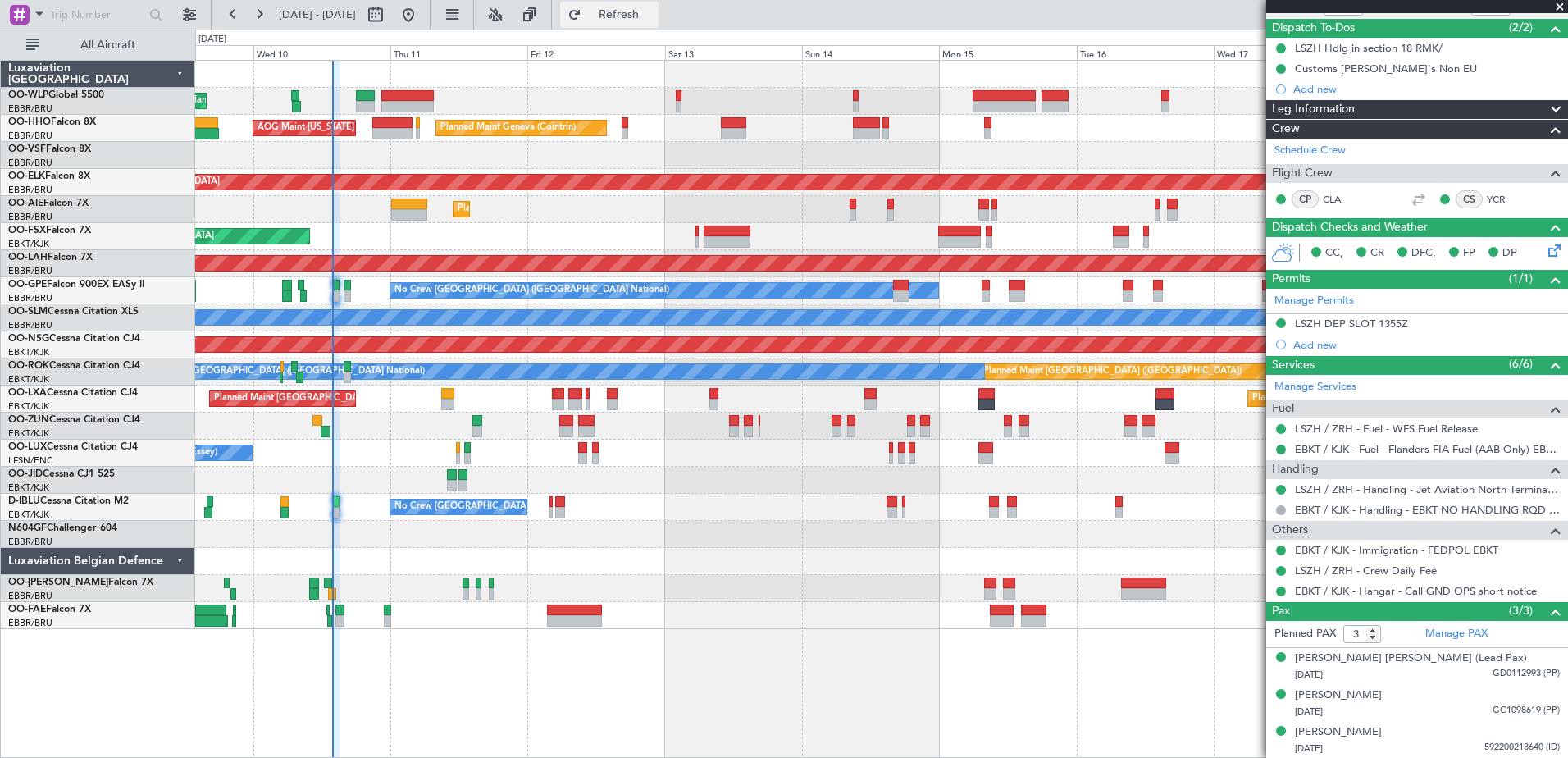
click at [653, 19] on span "Refresh" at bounding box center [618, 15] width 69 height 12
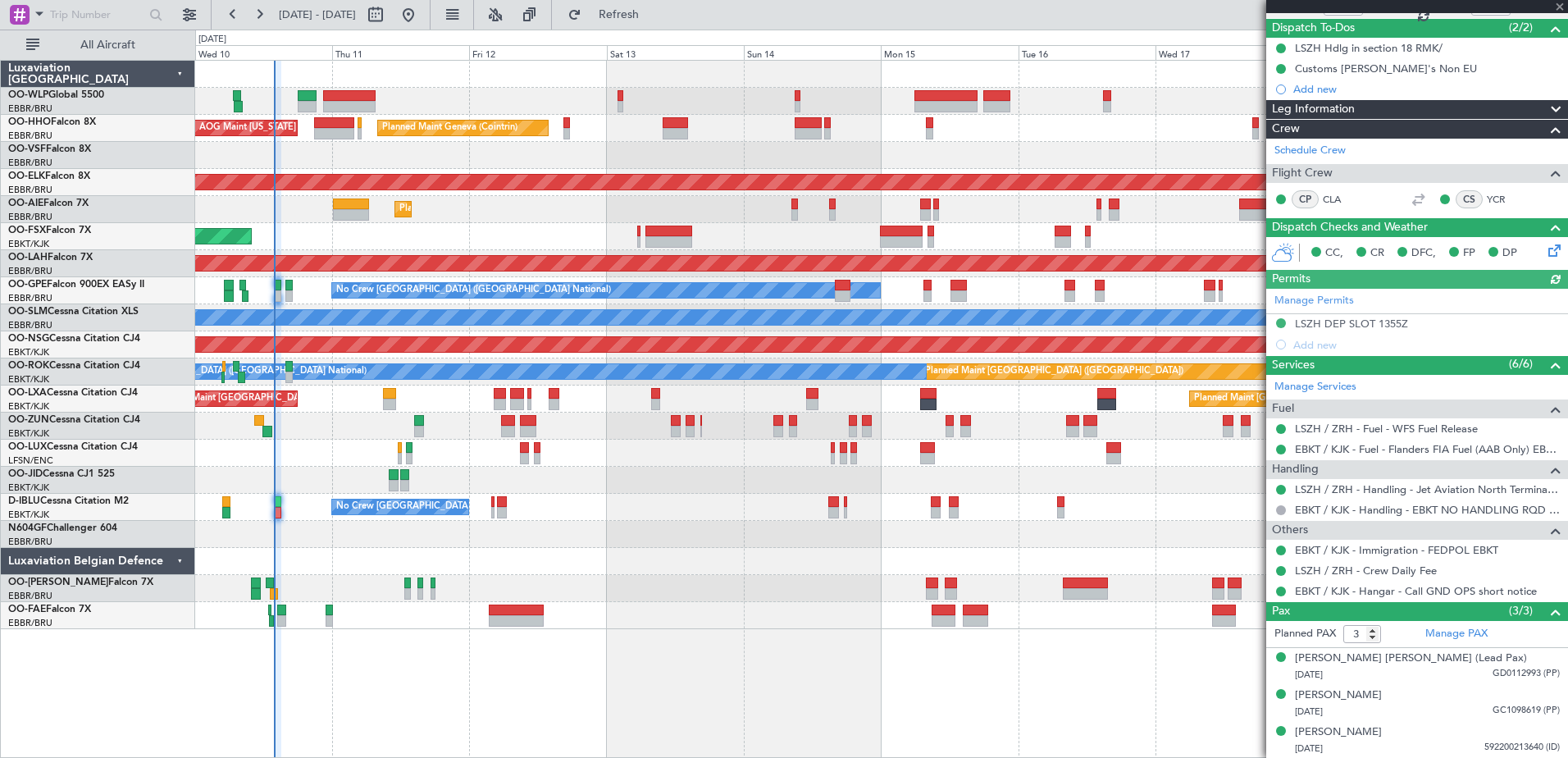
click at [755, 474] on div "Planned Maint Liege Planned Maint Geneva (Cointrin) AOG Maint New York (Teterbo…" at bounding box center [880, 344] width 1371 height 568
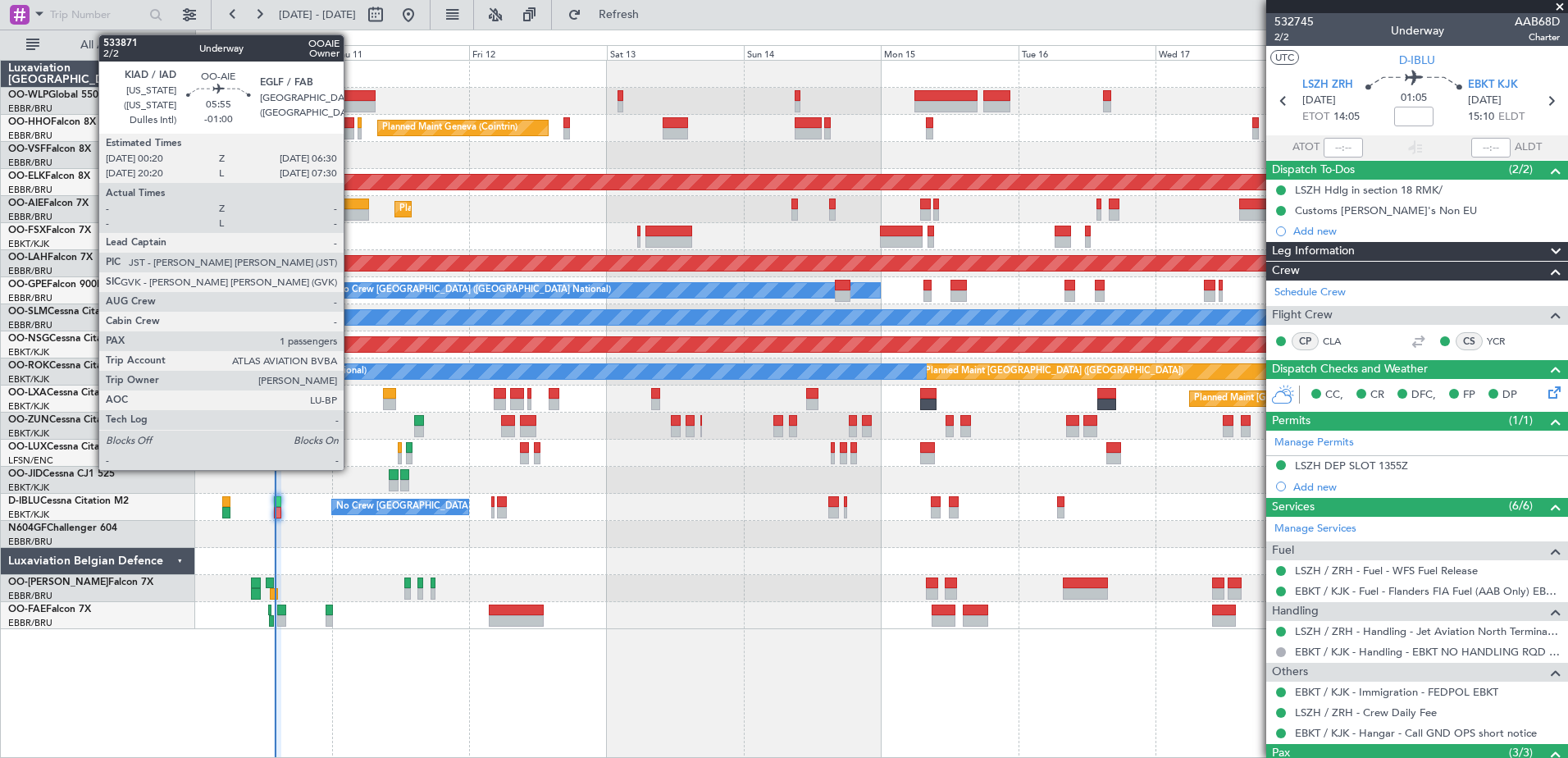
click at [352, 210] on div at bounding box center [351, 215] width 35 height 12
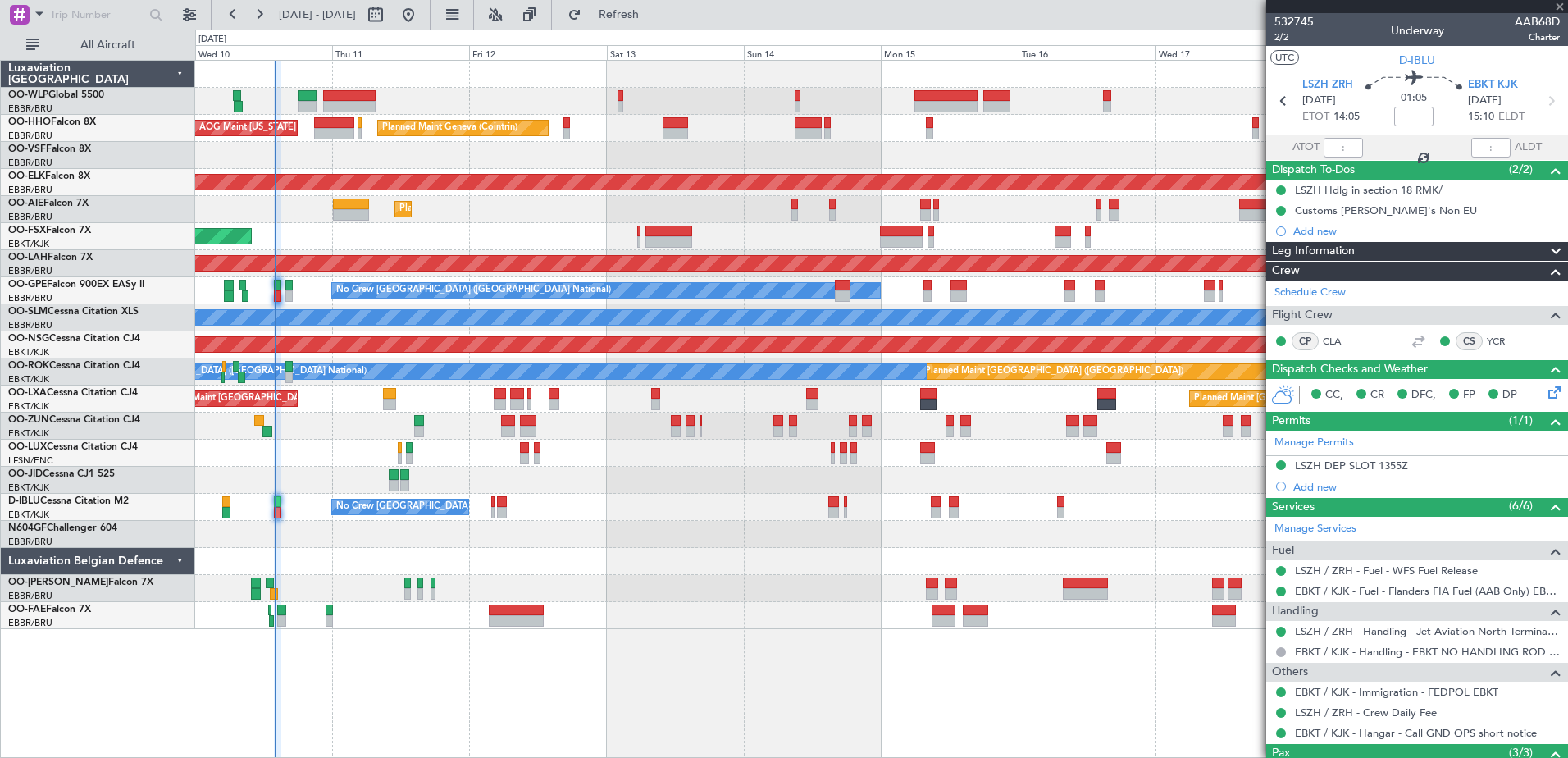
type input "-01:00"
type input "1"
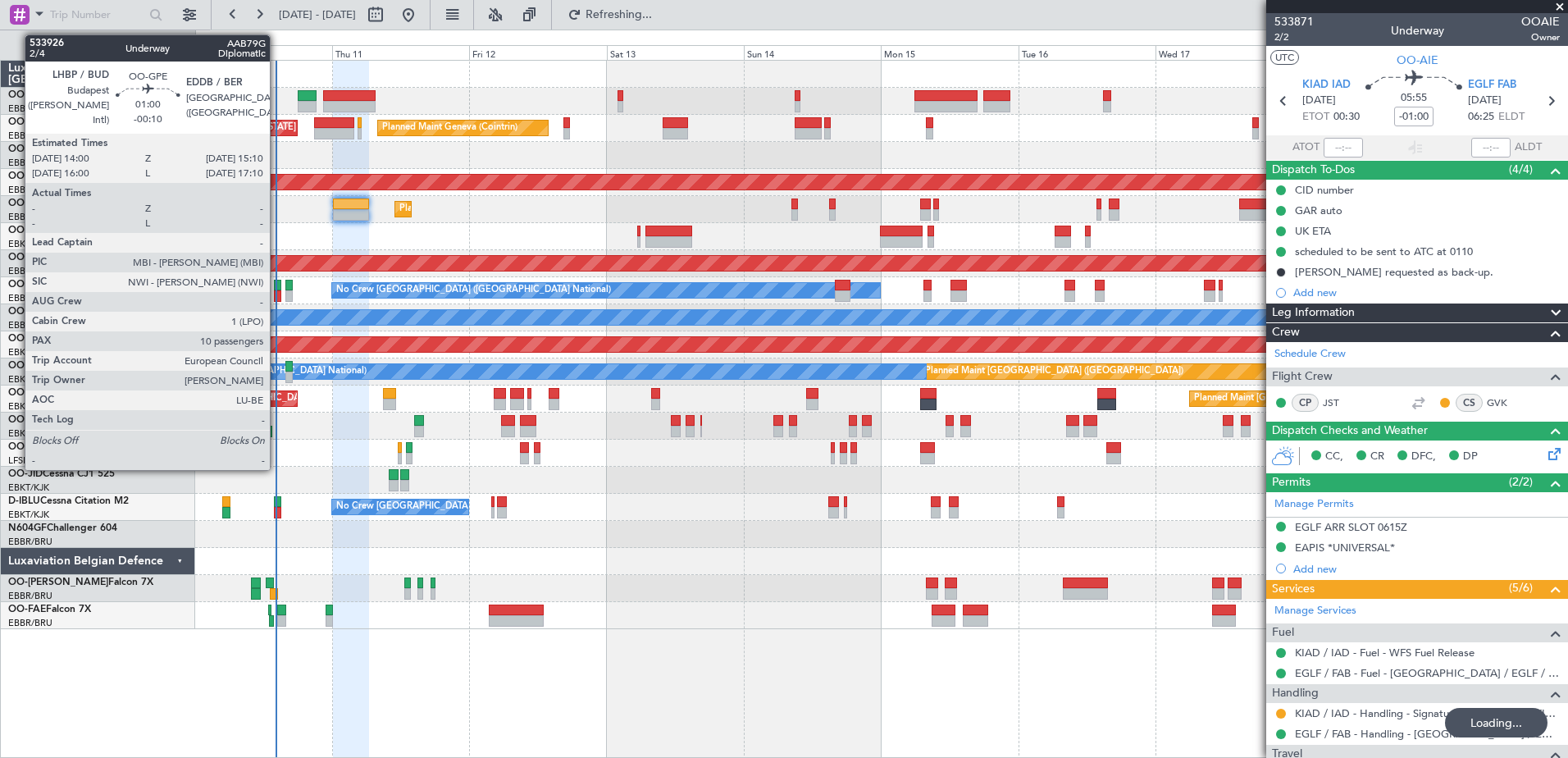
click at [278, 287] on div at bounding box center [278, 285] width 8 height 12
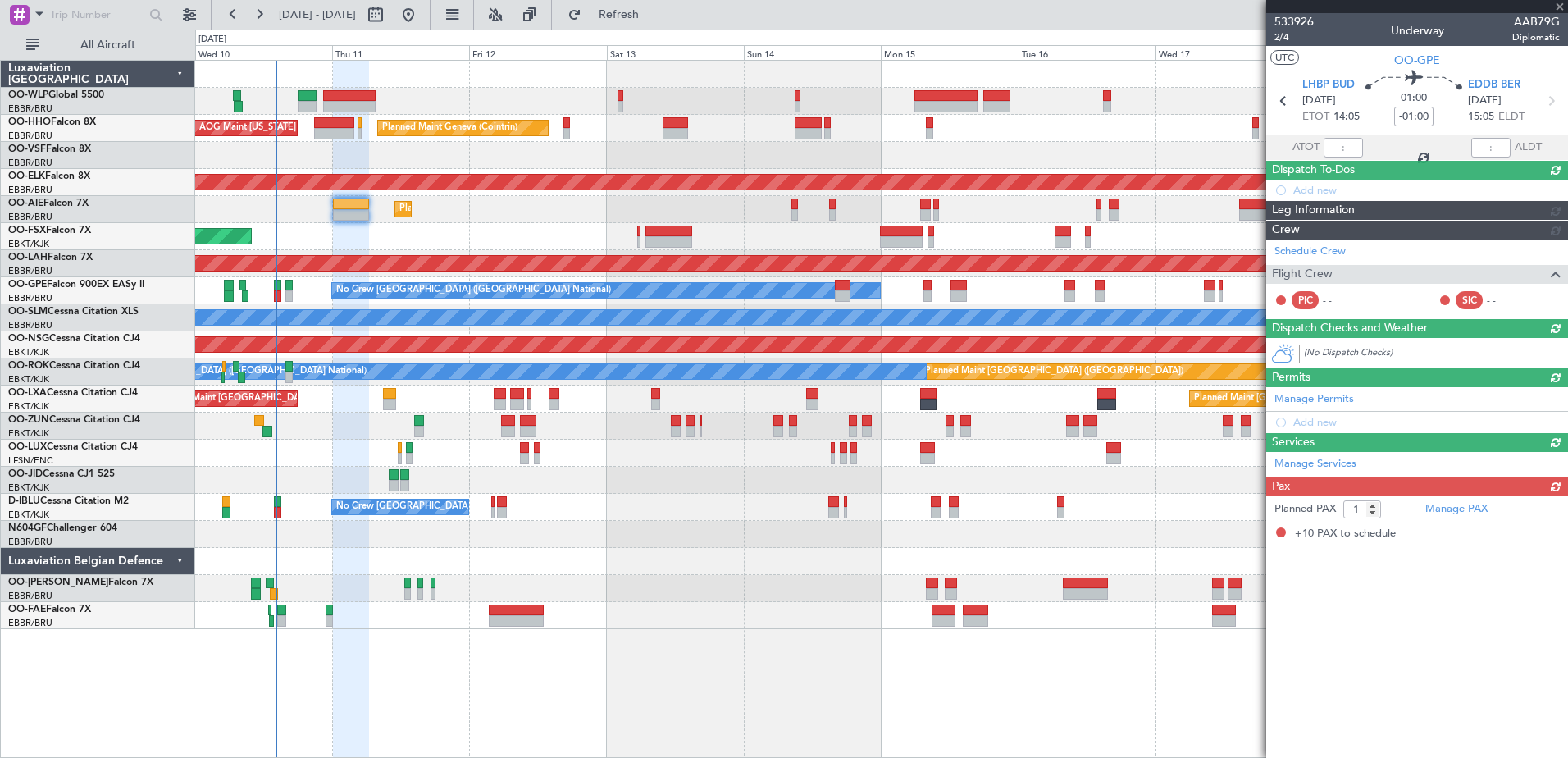
type input "-00:10"
type input "10"
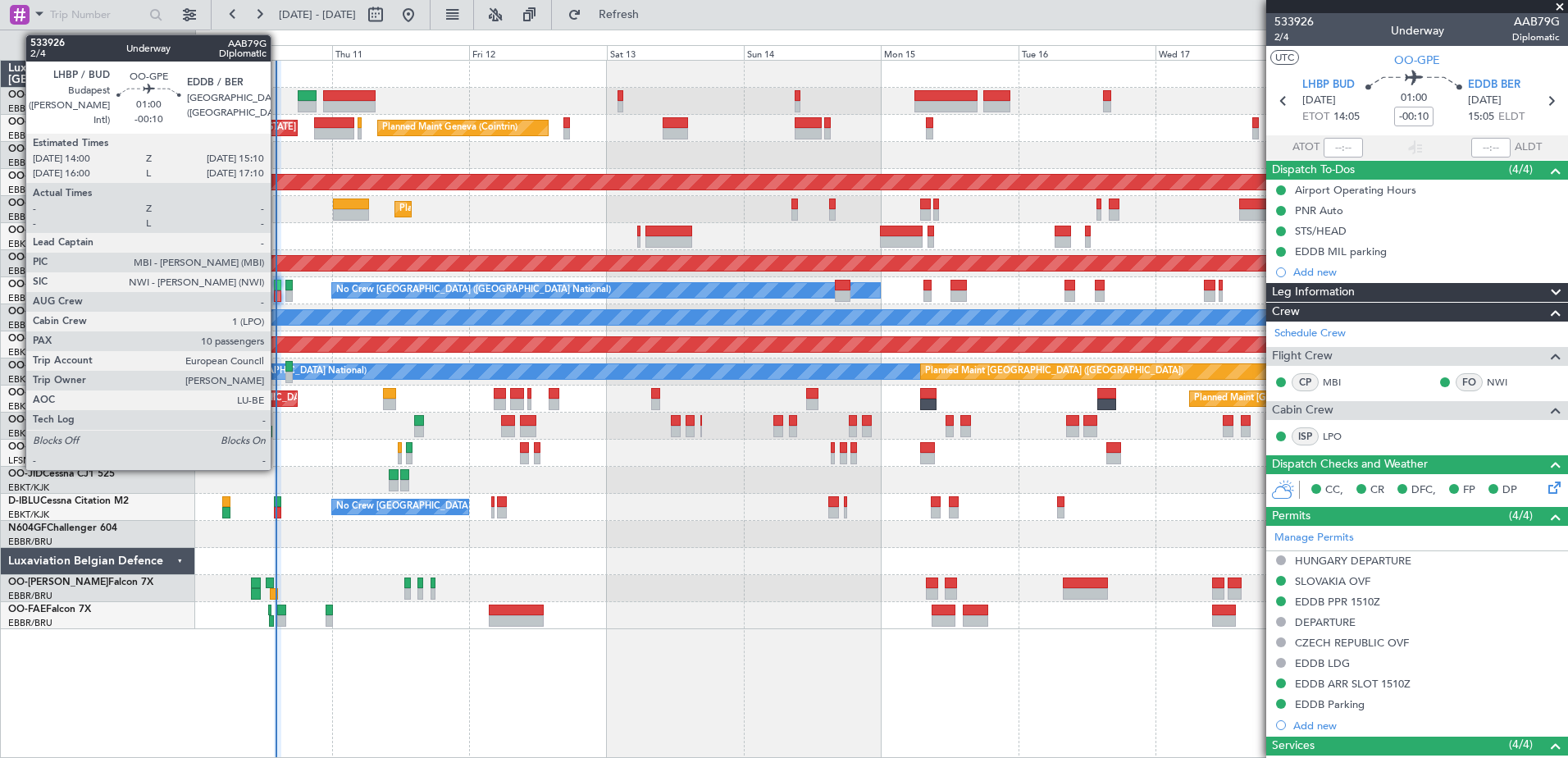
click at [278, 285] on div at bounding box center [278, 285] width 8 height 12
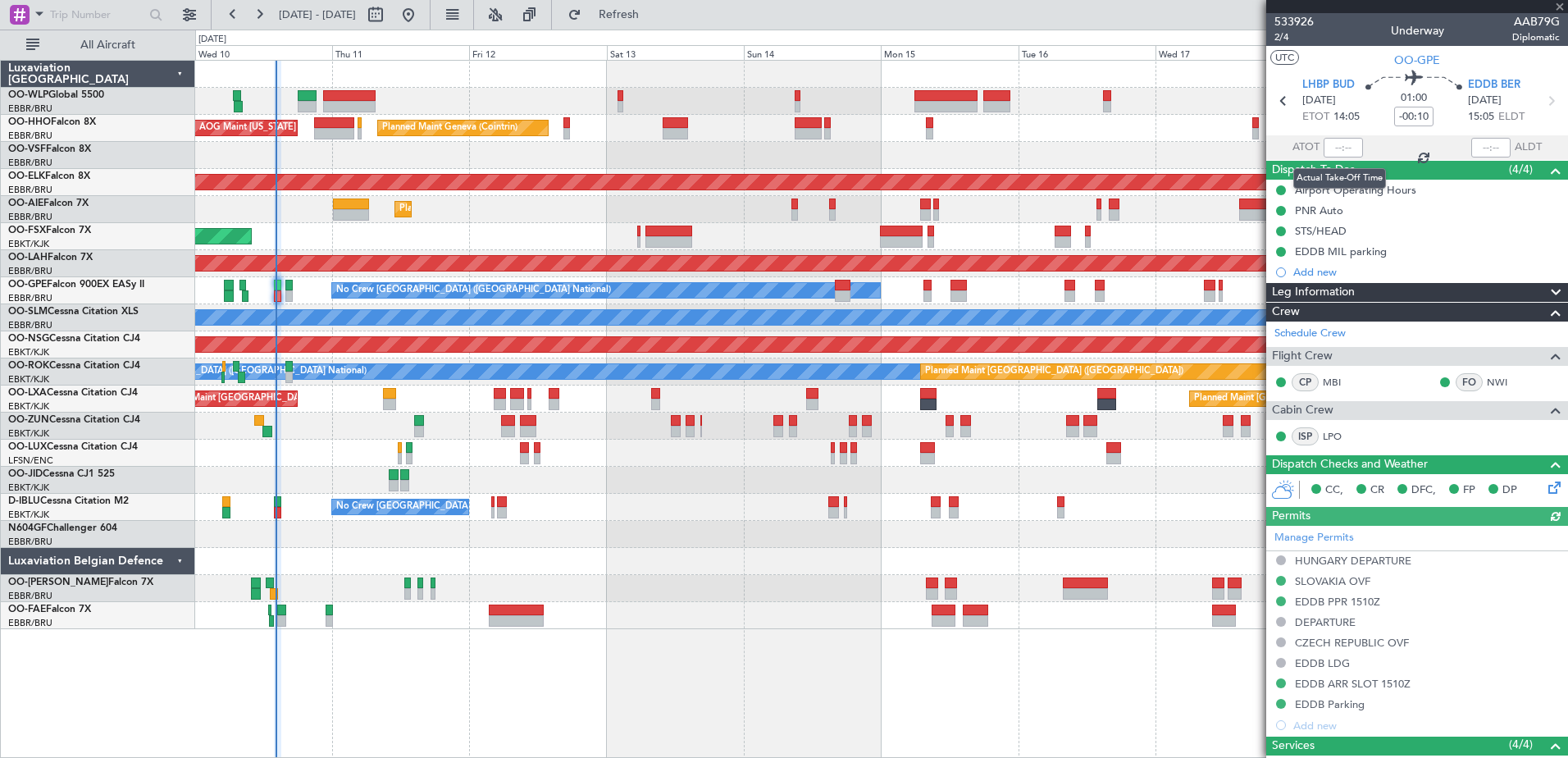
click at [1333, 146] on div at bounding box center [1343, 147] width 39 height 19
click at [1333, 147] on input "text" at bounding box center [1343, 147] width 39 height 19
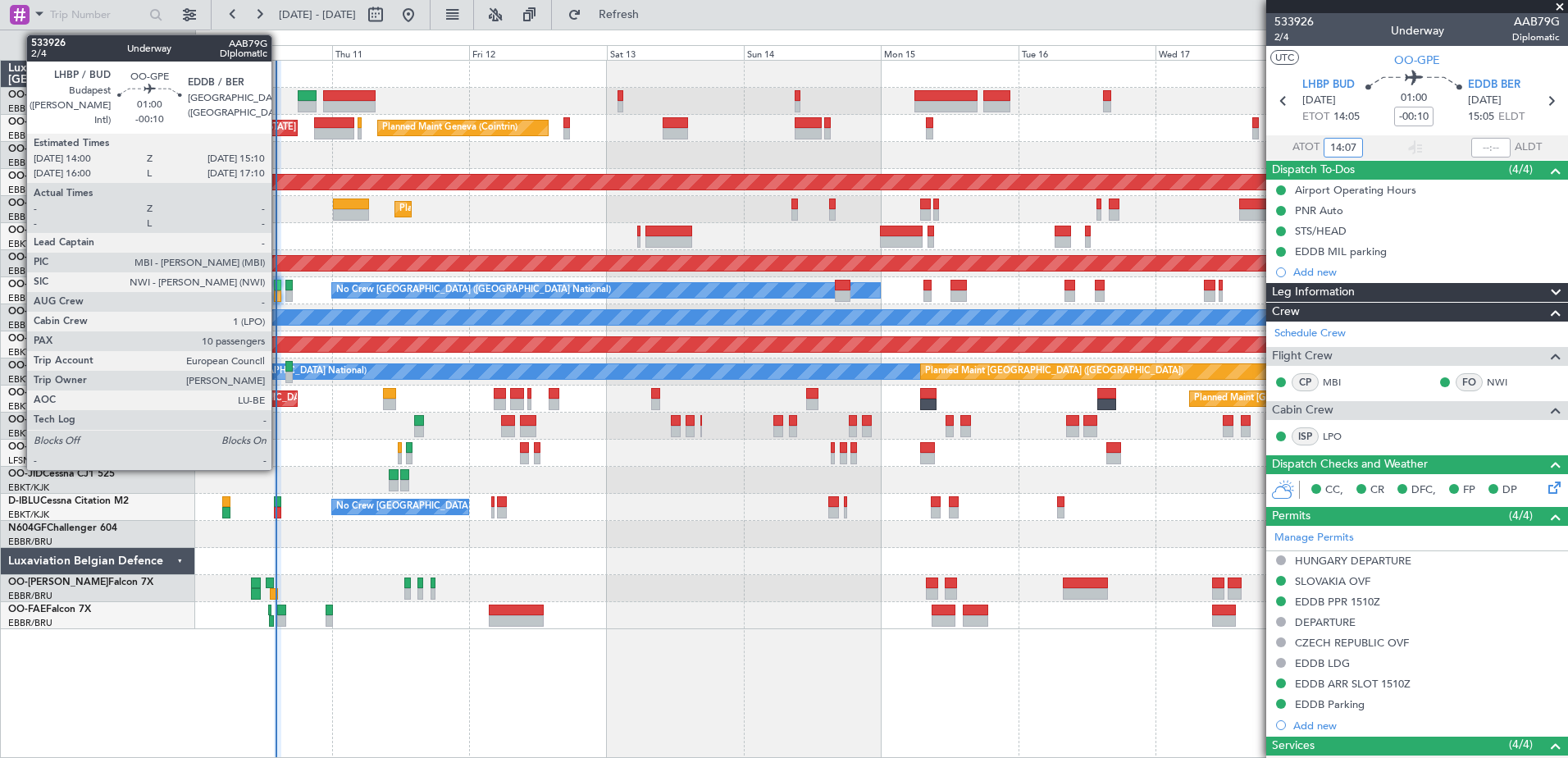
type input "14:07"
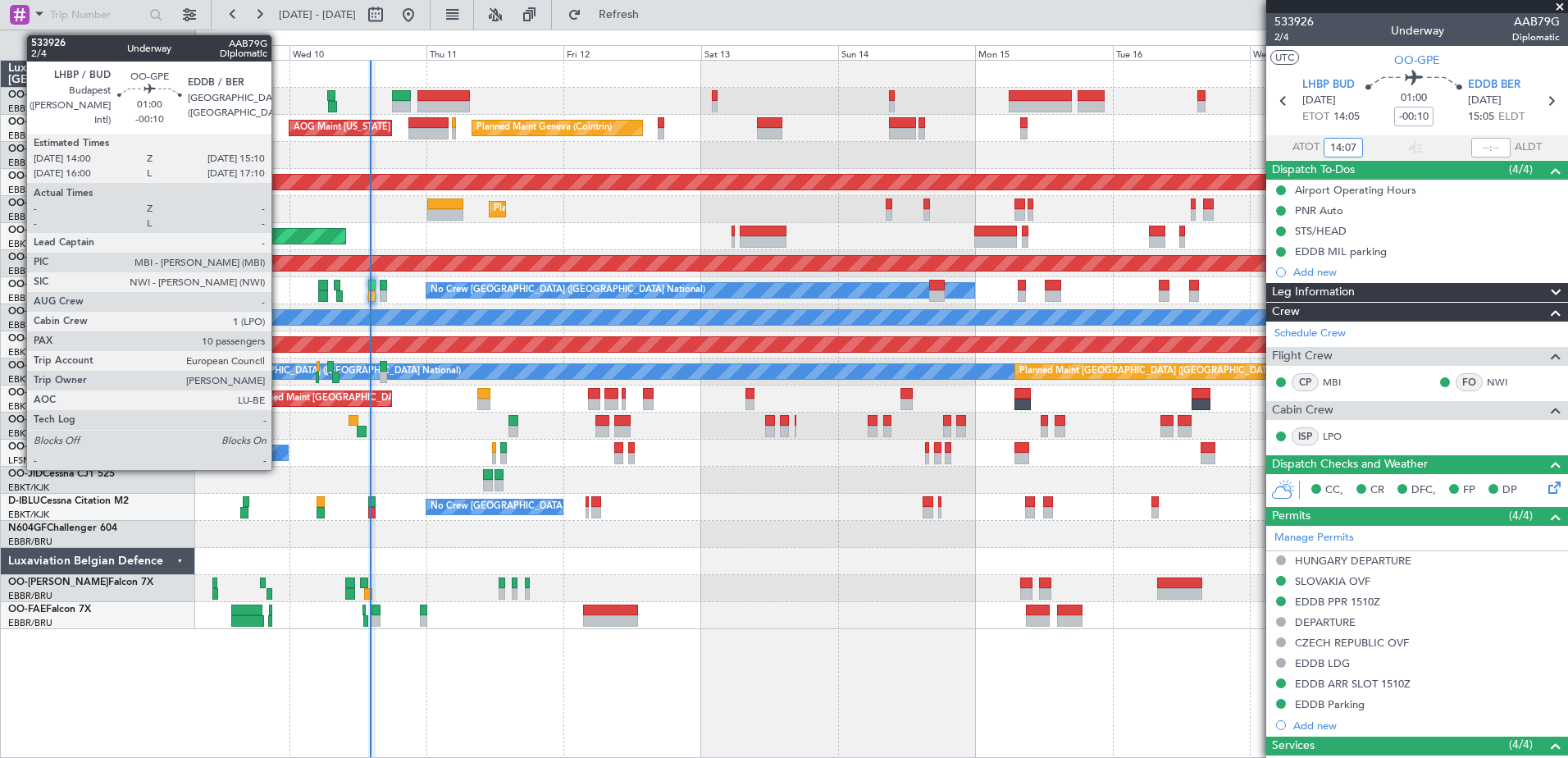
click at [797, 549] on div "Planned Maint Liege Planned Maint Geneva (Cointrin) AOG Maint New York (Teterbo…" at bounding box center [880, 344] width 1371 height 568
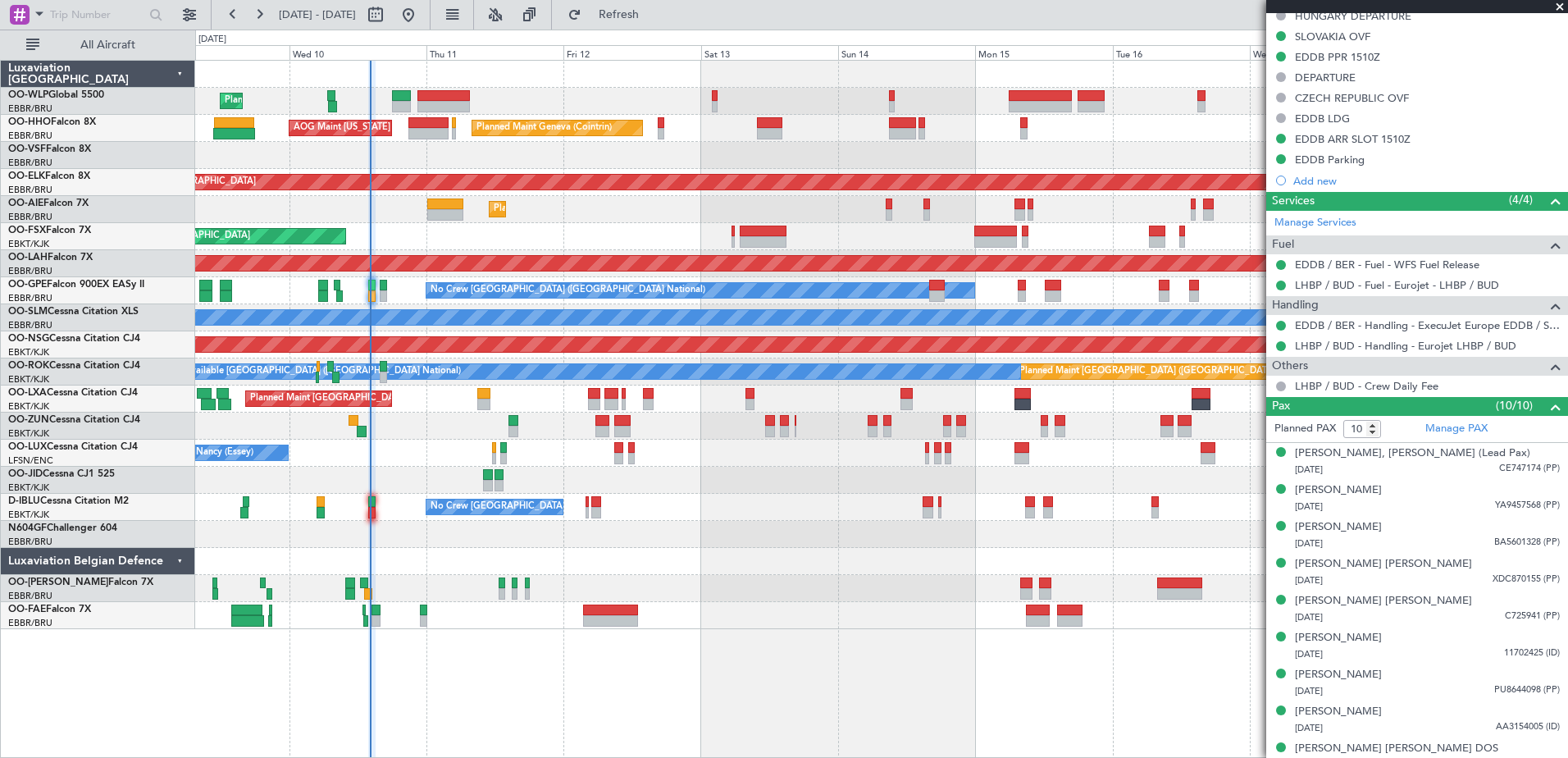
scroll to position [328, 0]
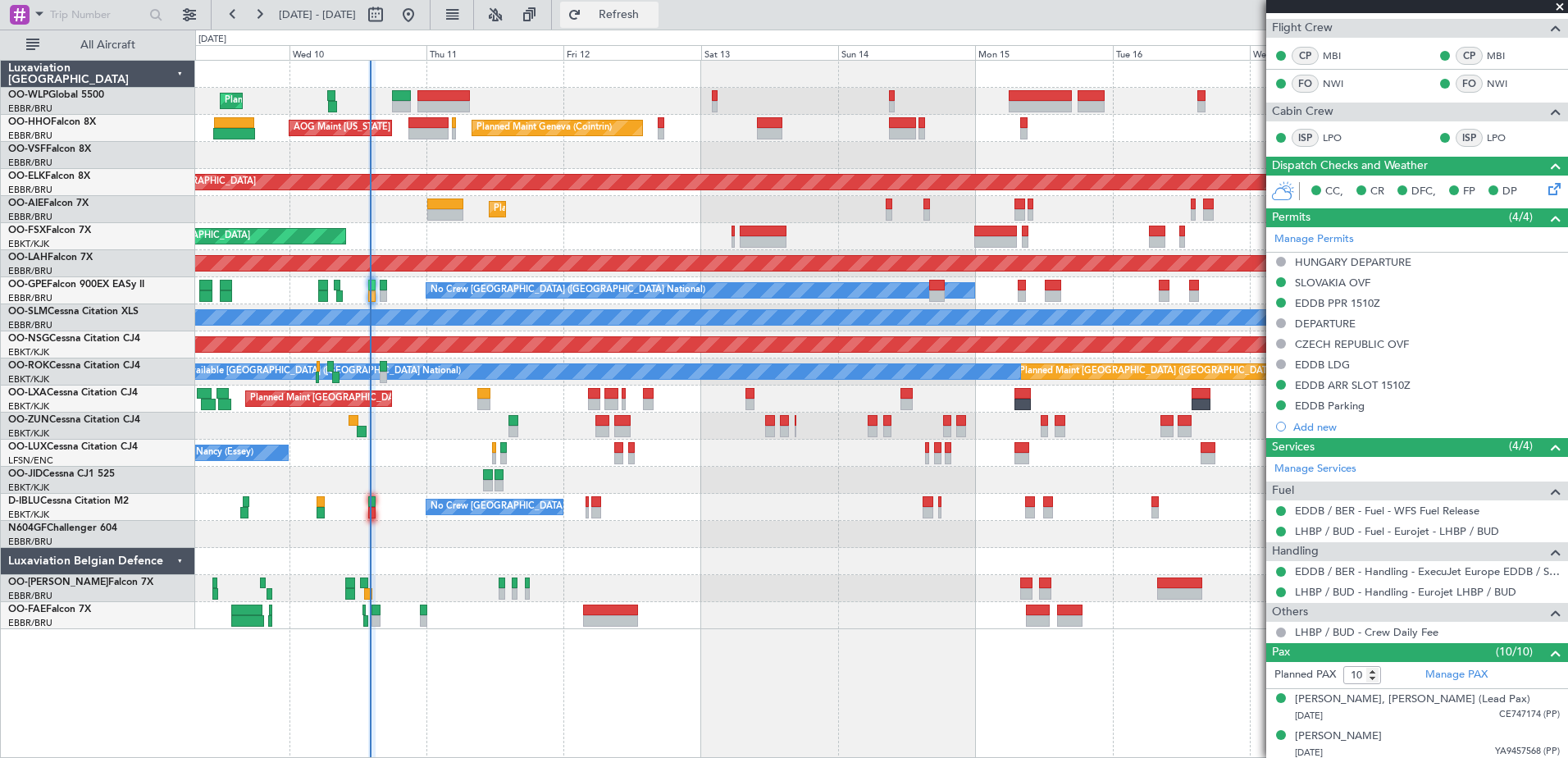
click at [633, 19] on button "Refresh" at bounding box center [609, 15] width 98 height 26
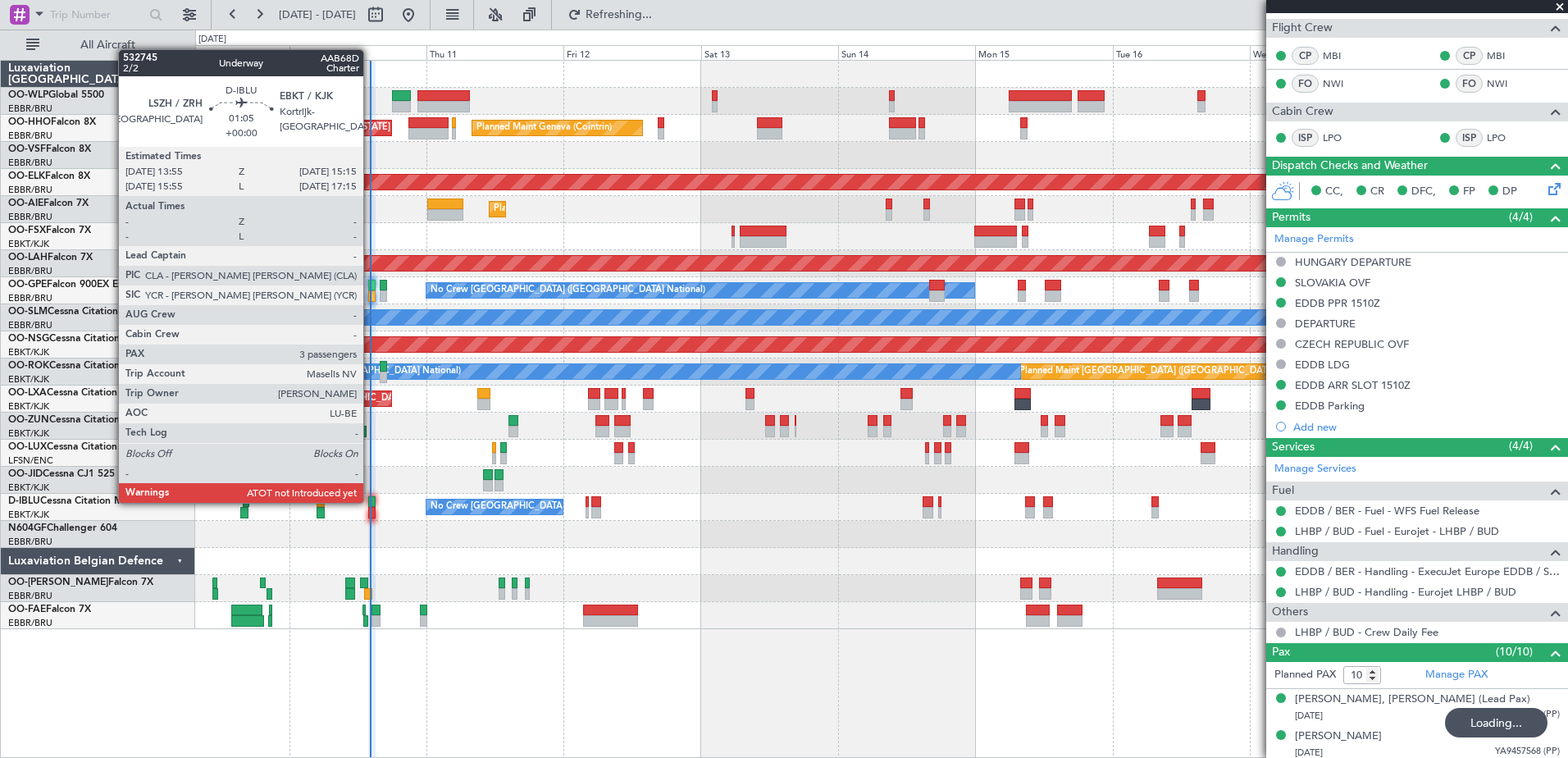
click at [371, 501] on div at bounding box center [372, 502] width 8 height 12
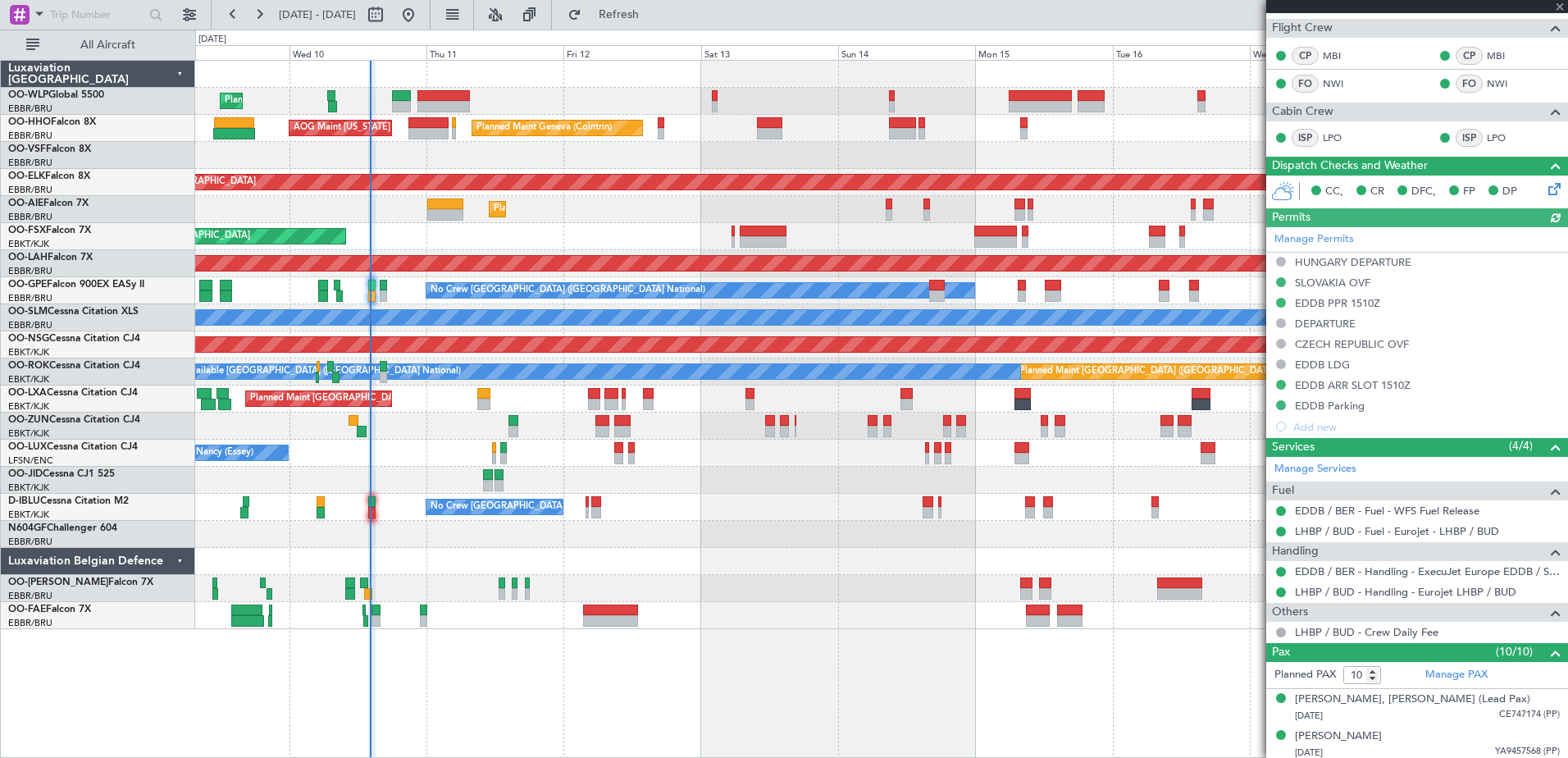
type input "3"
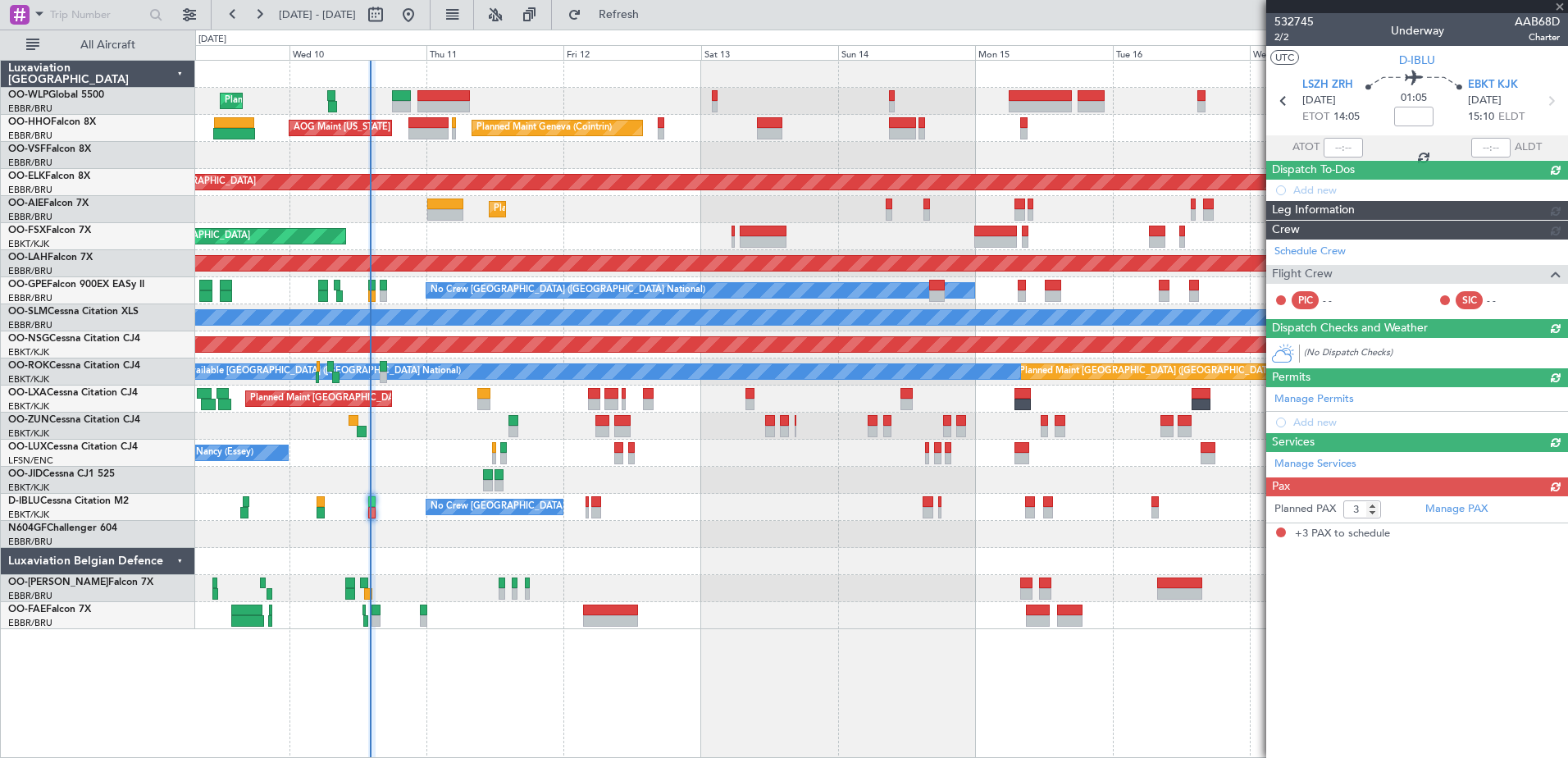
scroll to position [0, 0]
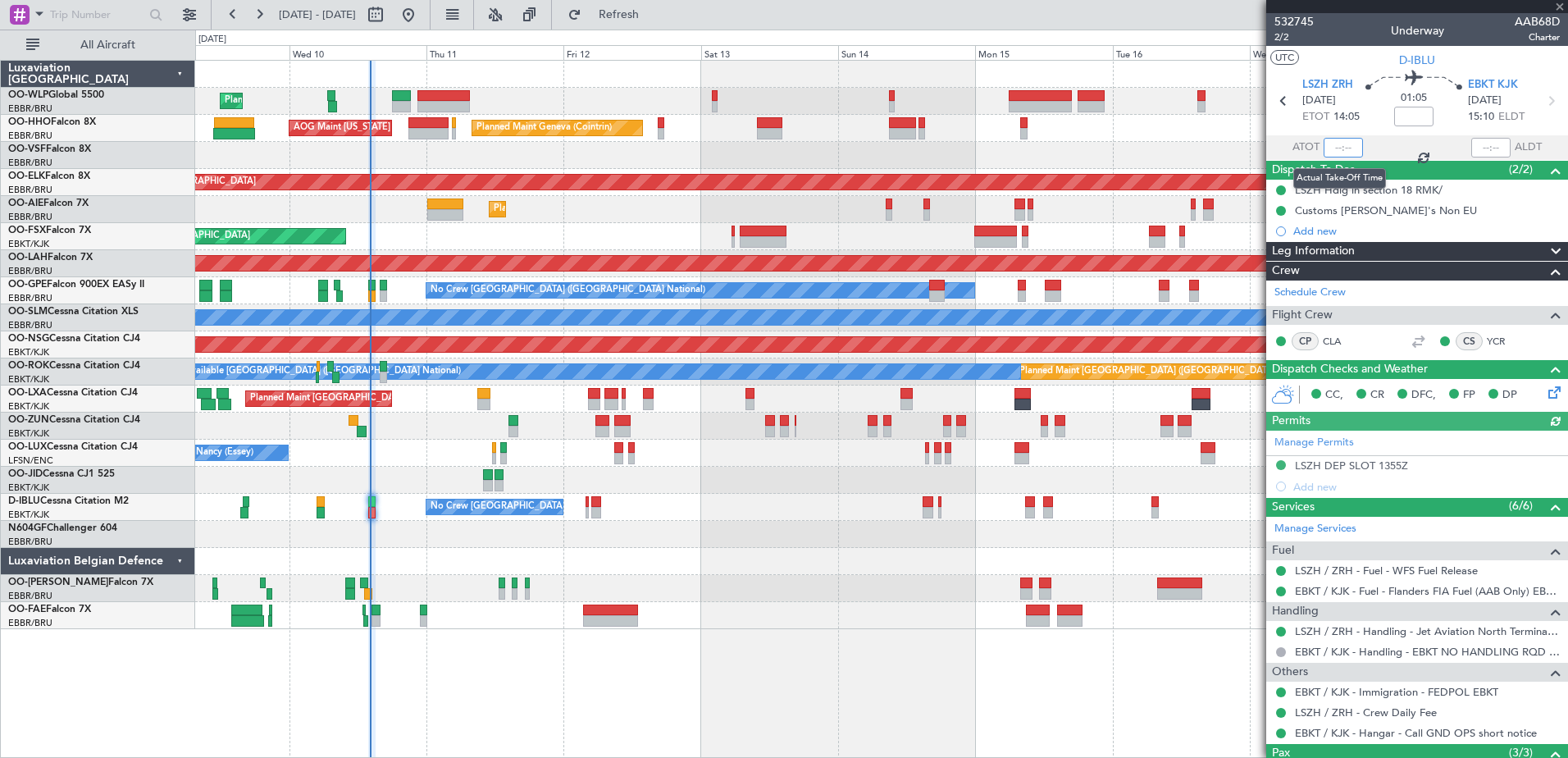
click at [1325, 147] on input "text" at bounding box center [1343, 147] width 39 height 19
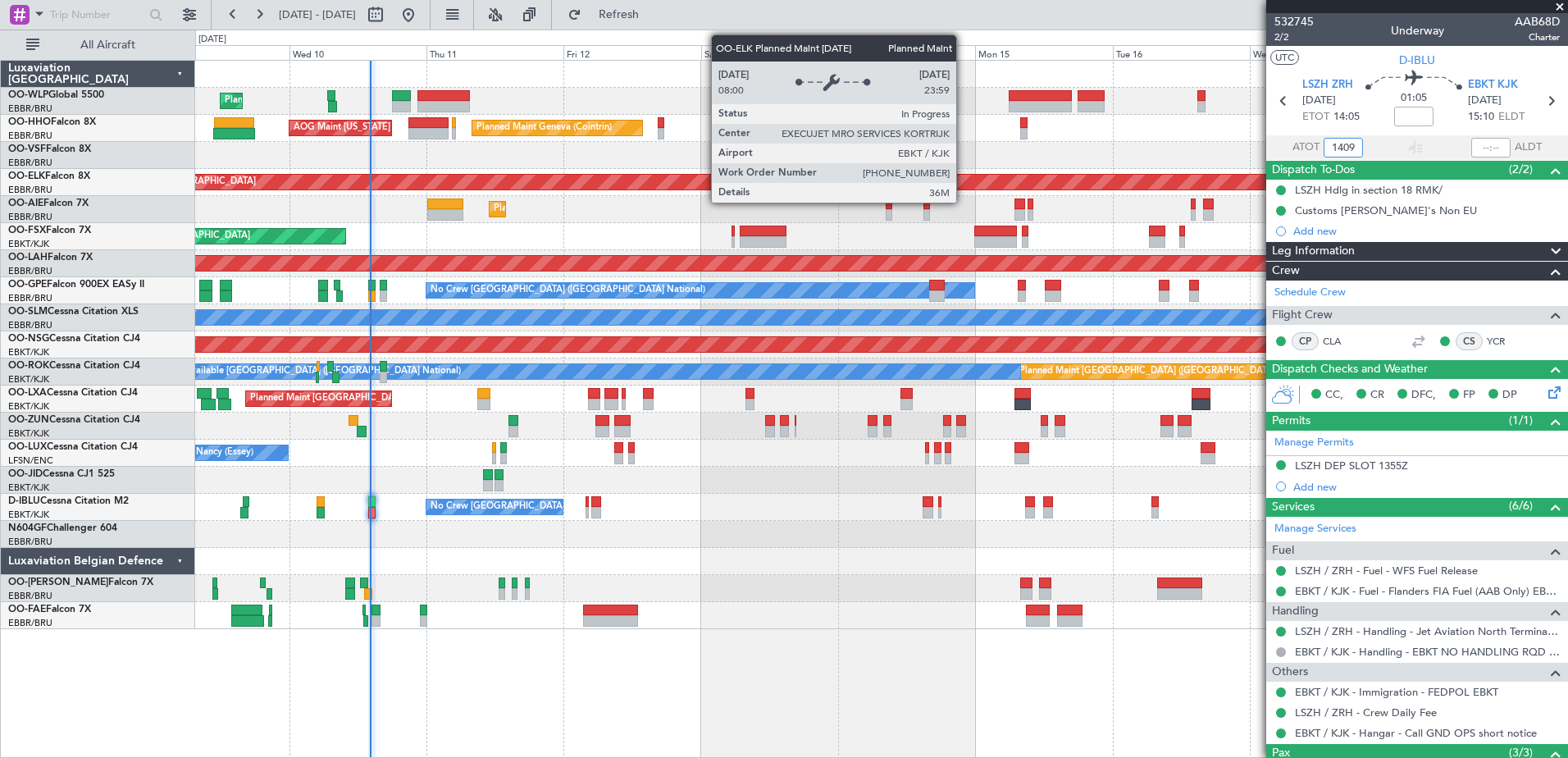
type input "14:09"
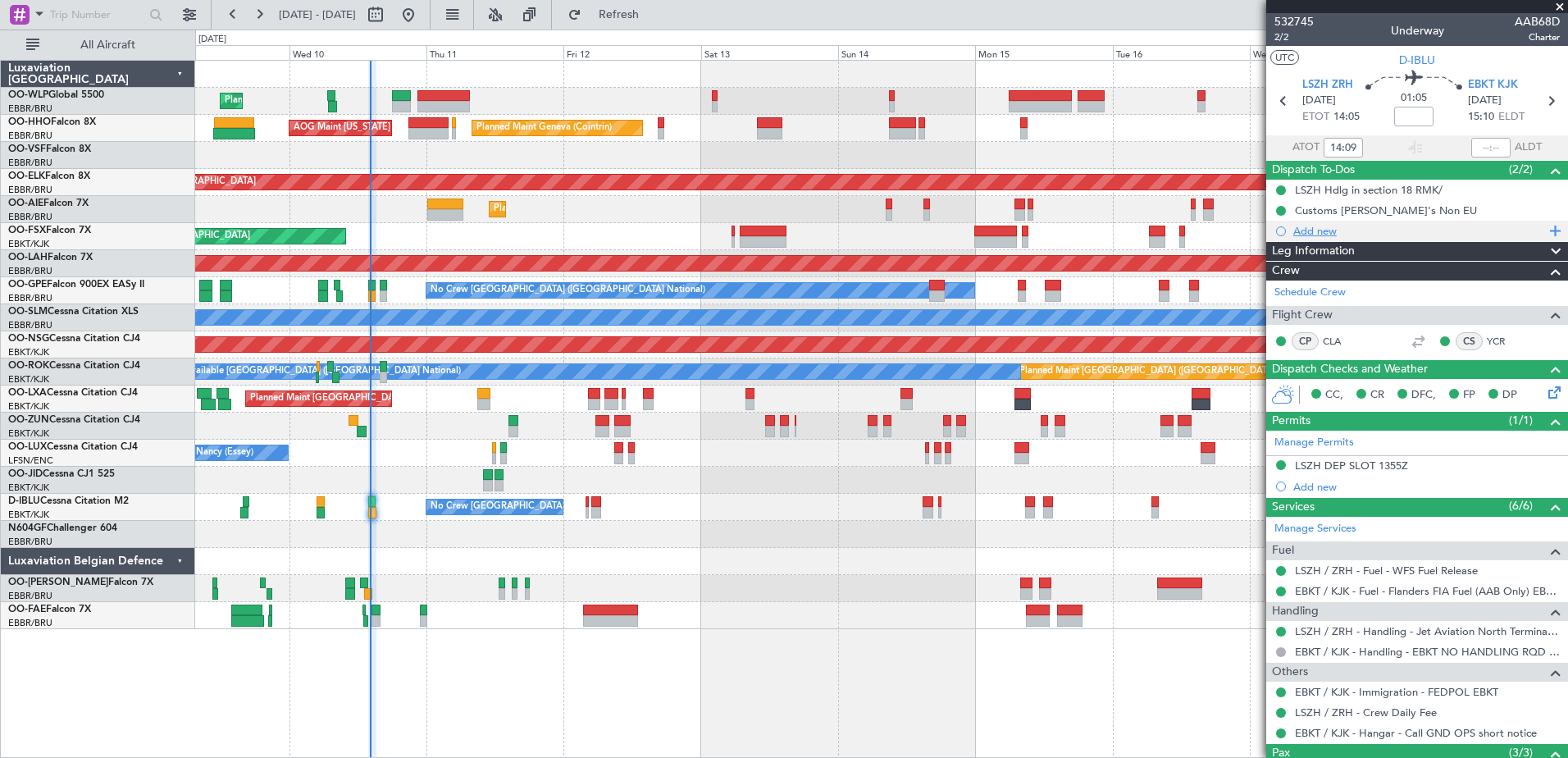
scroll to position [142, 0]
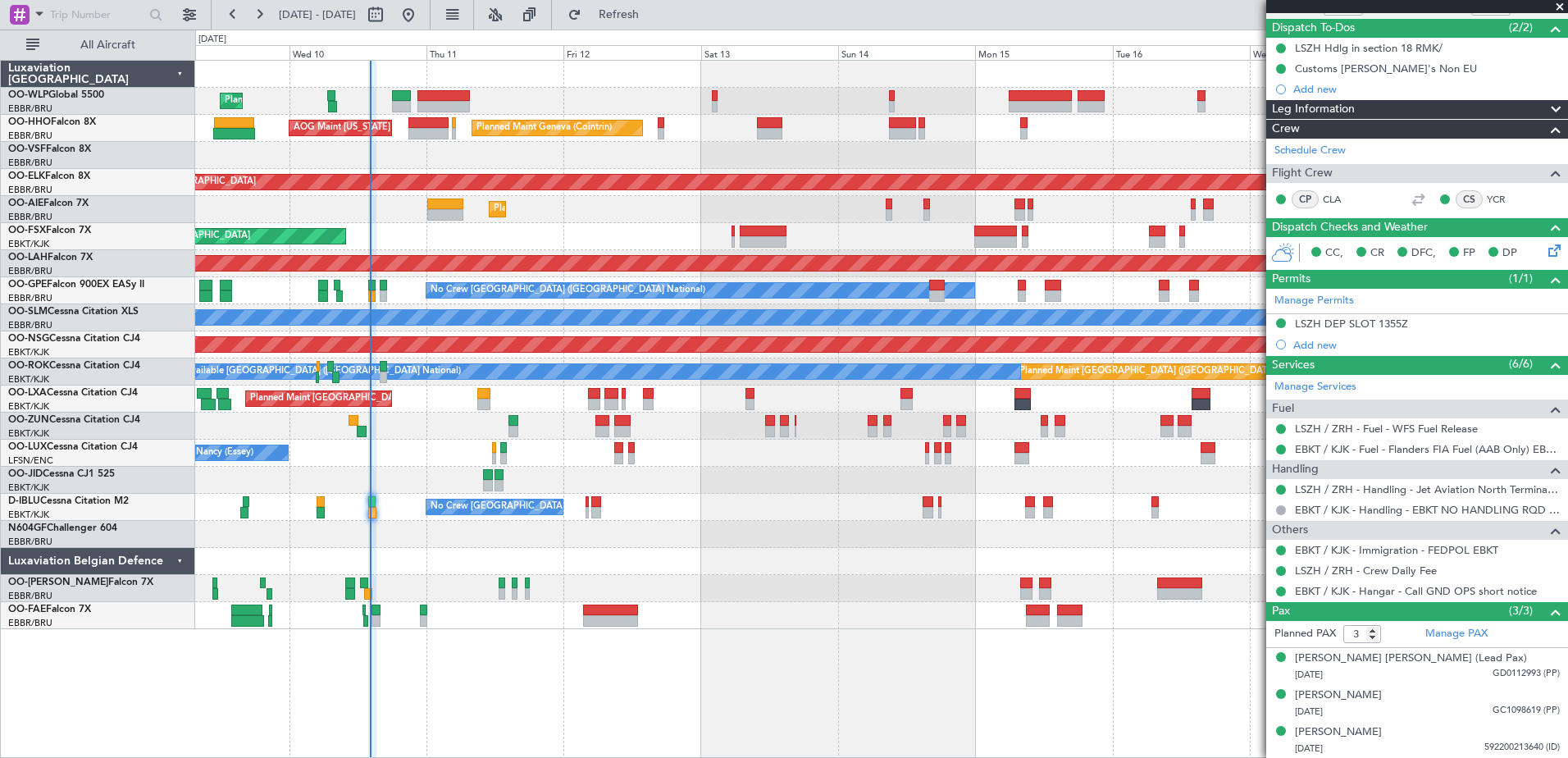
type input "14:09"
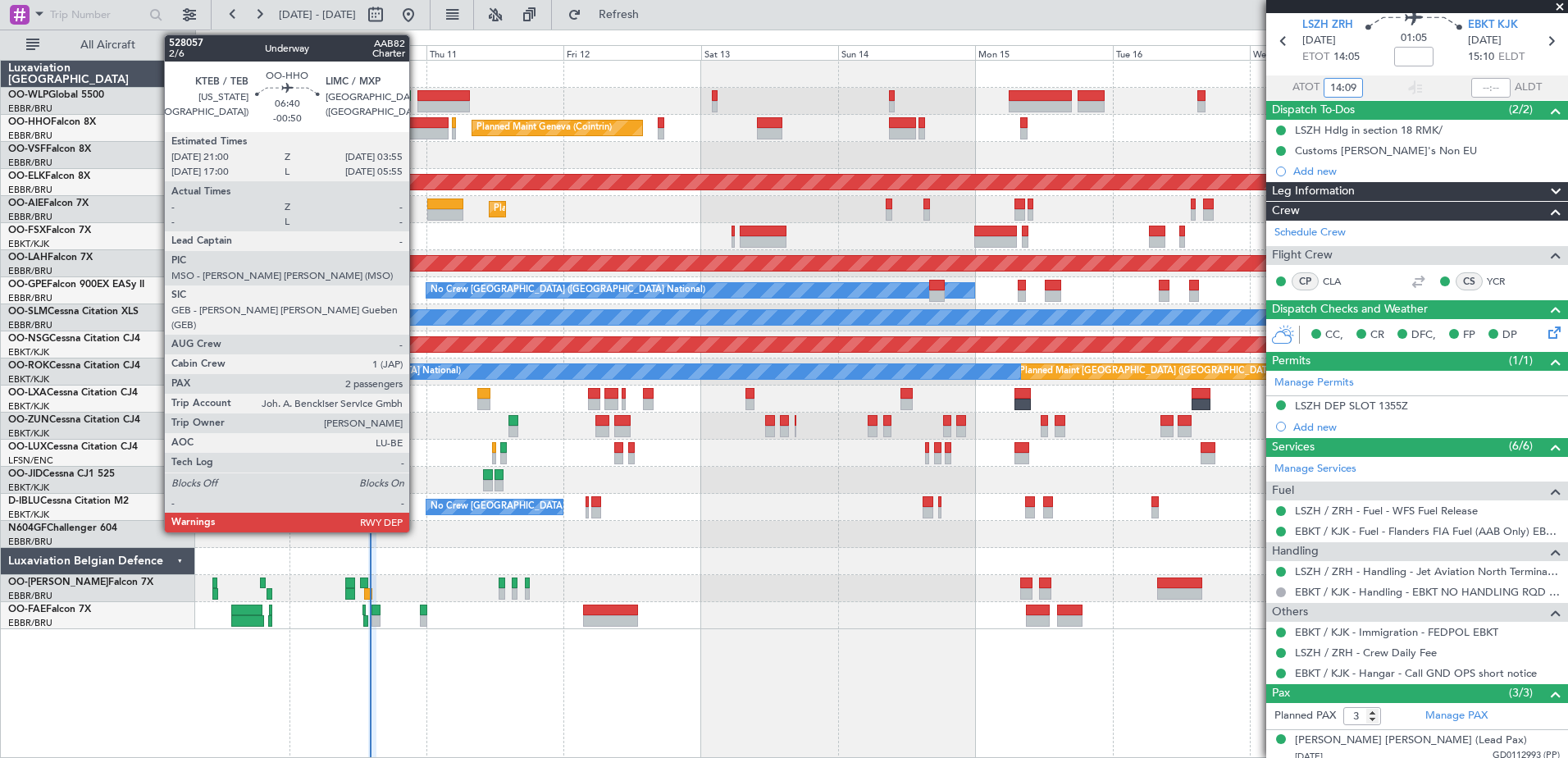
click at [417, 129] on div at bounding box center [428, 133] width 40 height 12
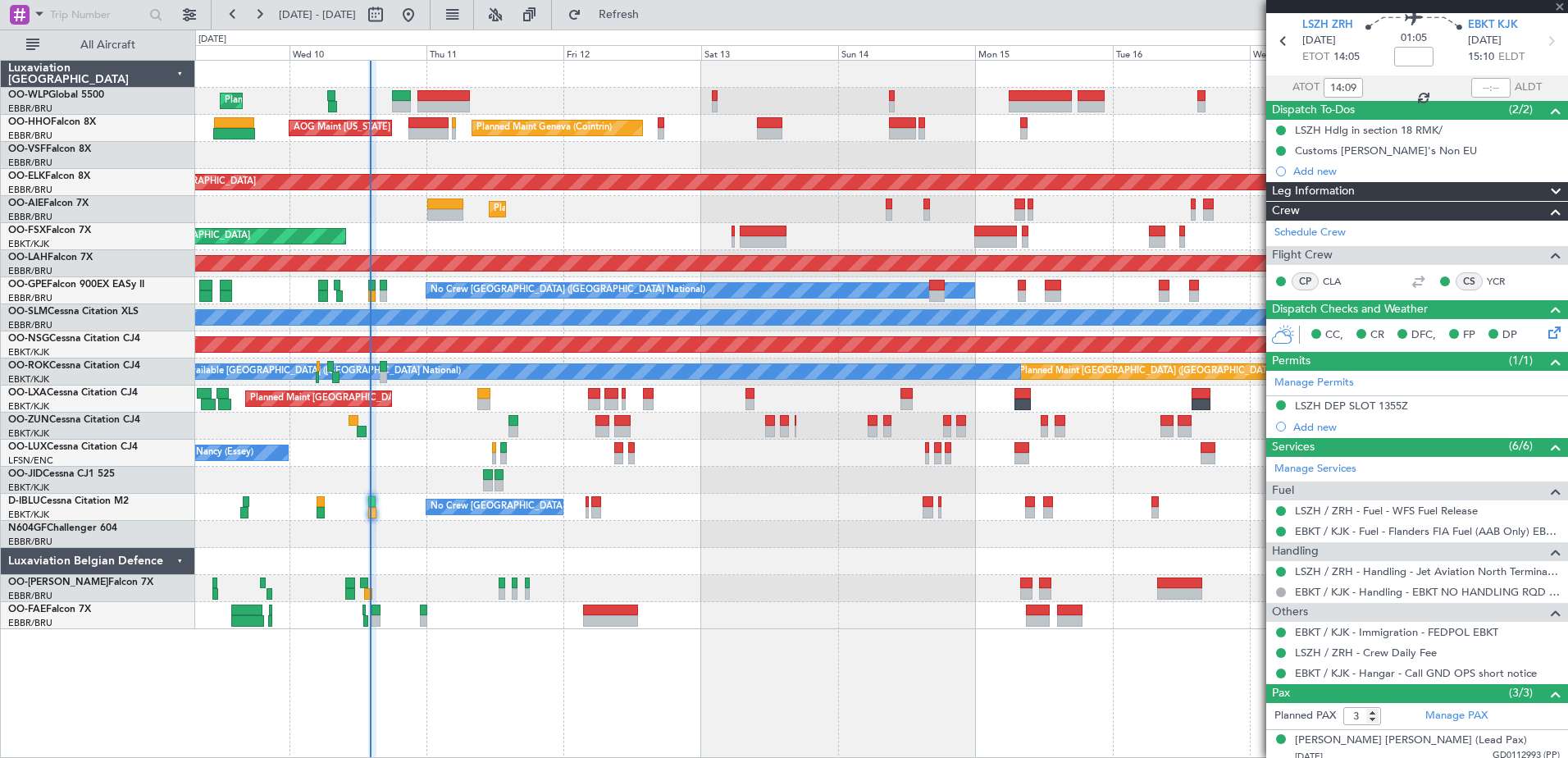
type input "-00:50"
type input "2"
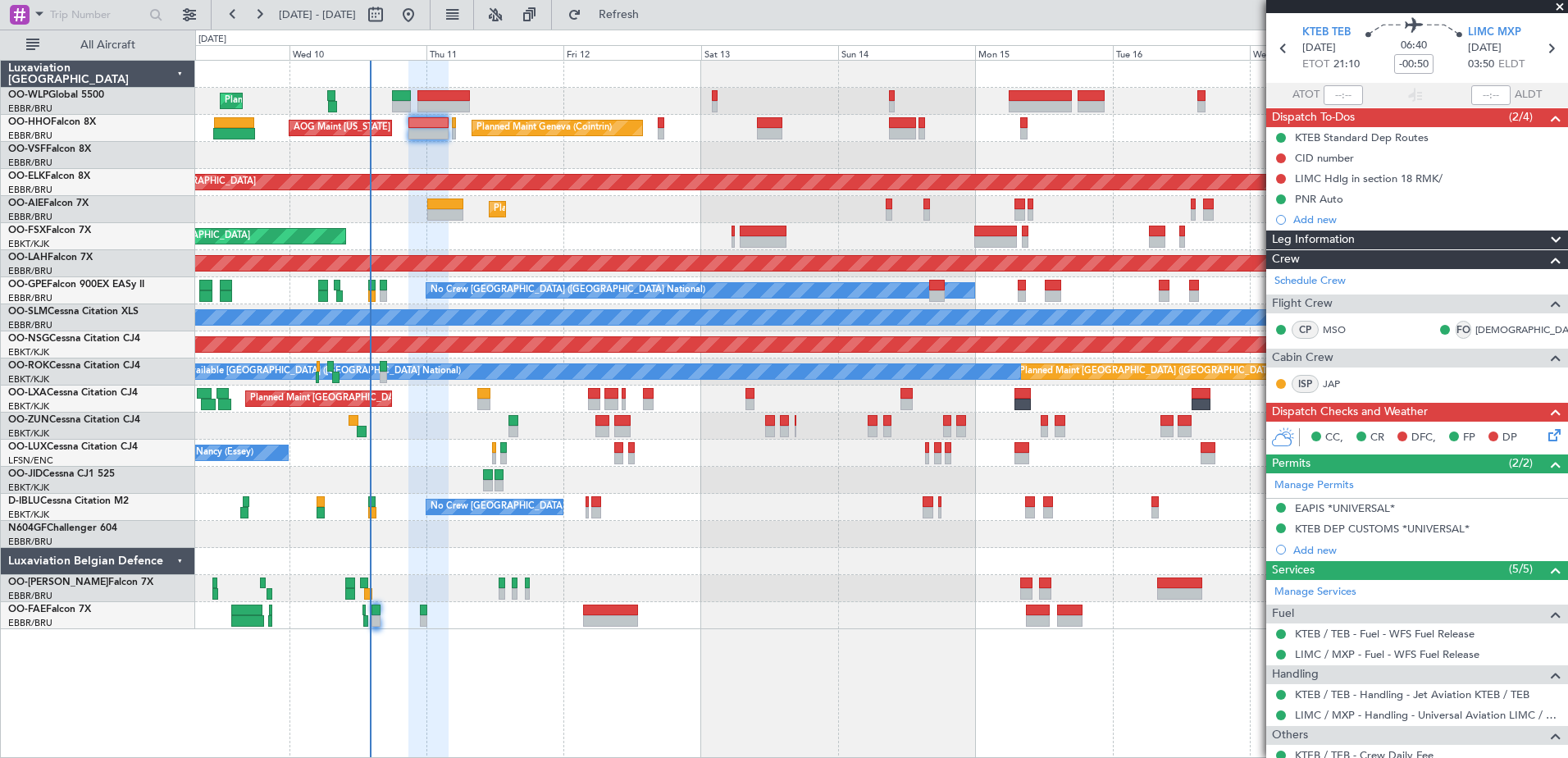
scroll to position [0, 0]
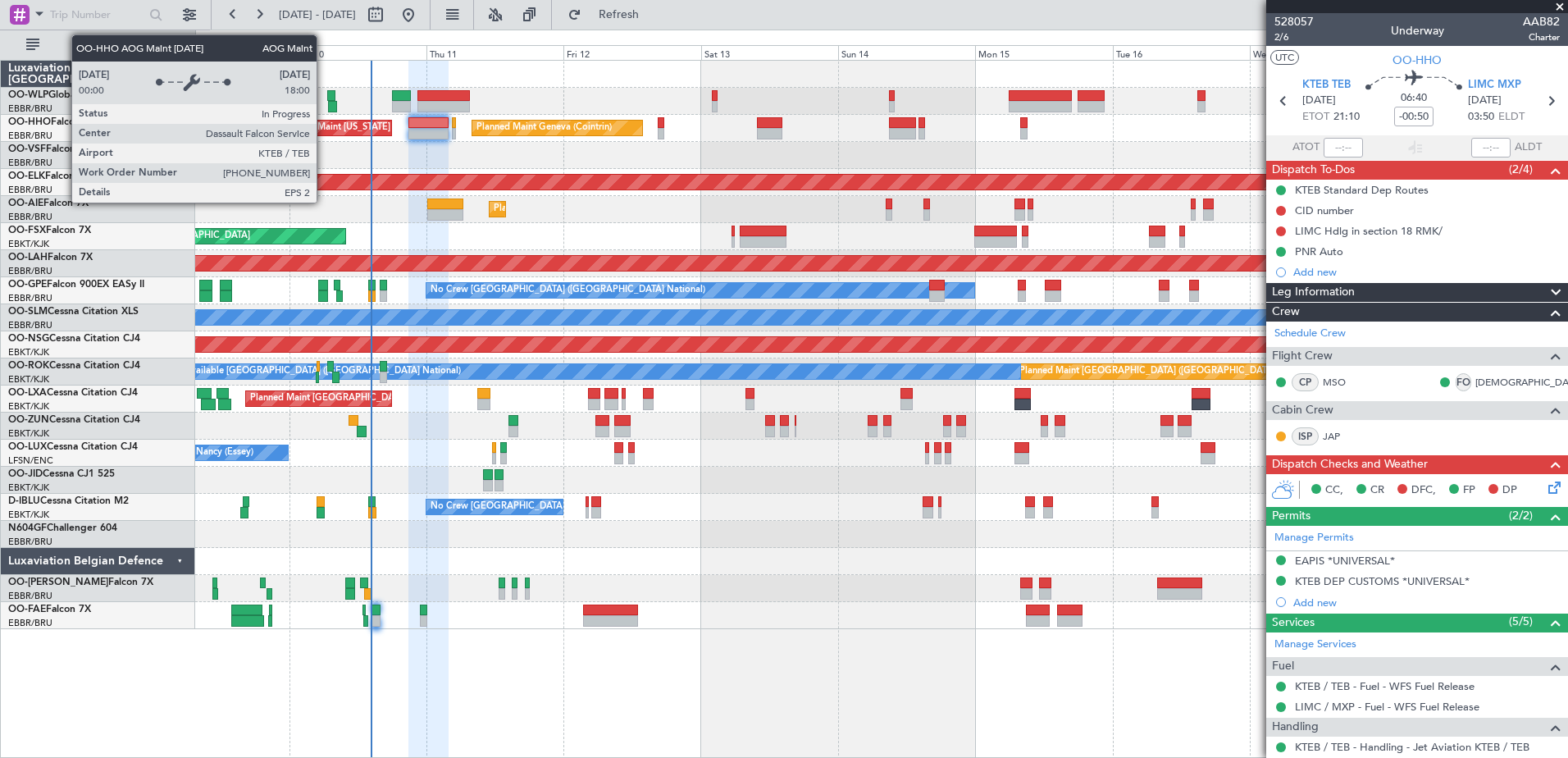
click at [324, 124] on div "AOG Maint [US_STATE] ([GEOGRAPHIC_DATA])" at bounding box center [392, 128] width 199 height 24
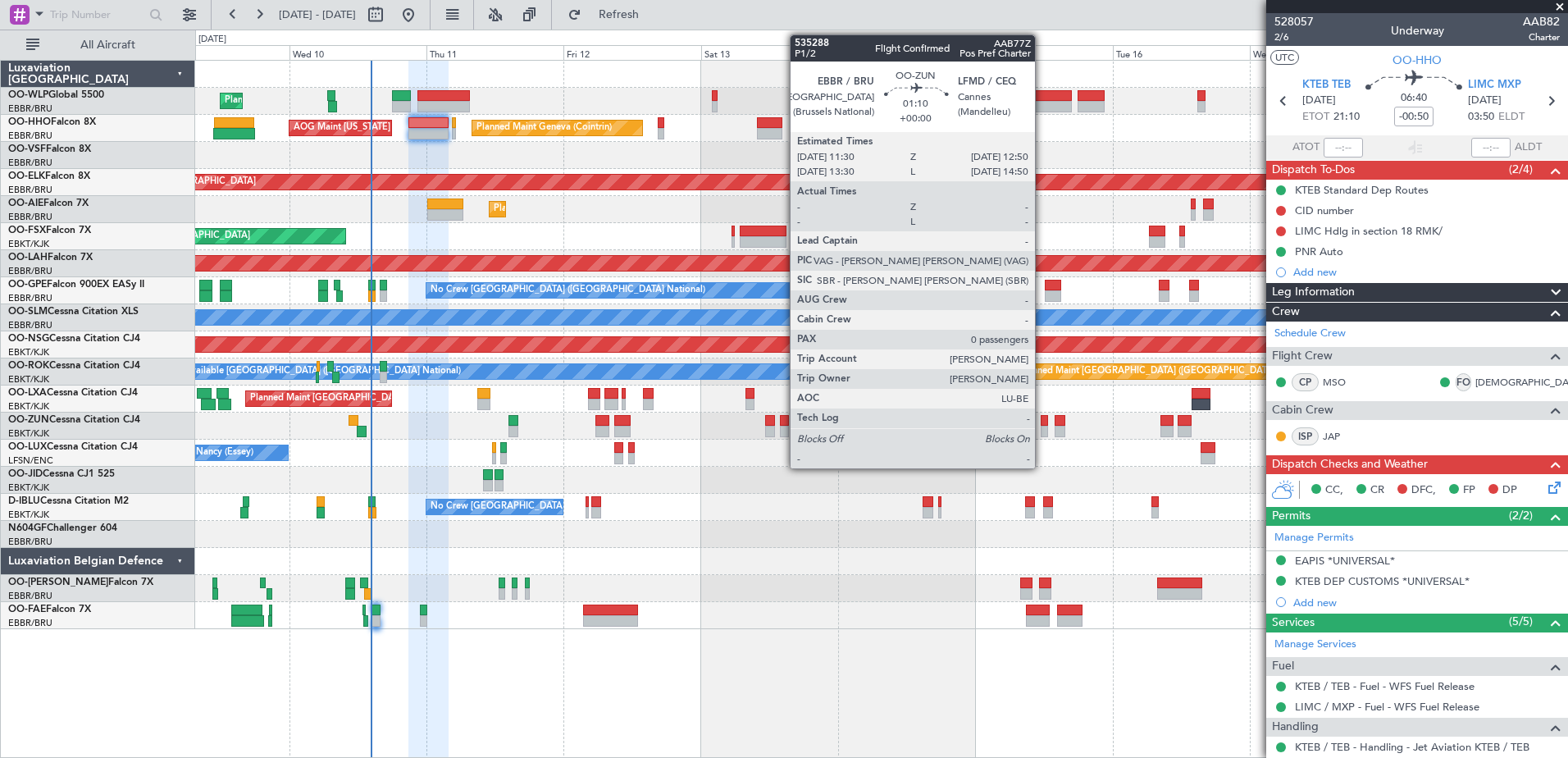
click at [1042, 428] on div at bounding box center [1044, 432] width 8 height 12
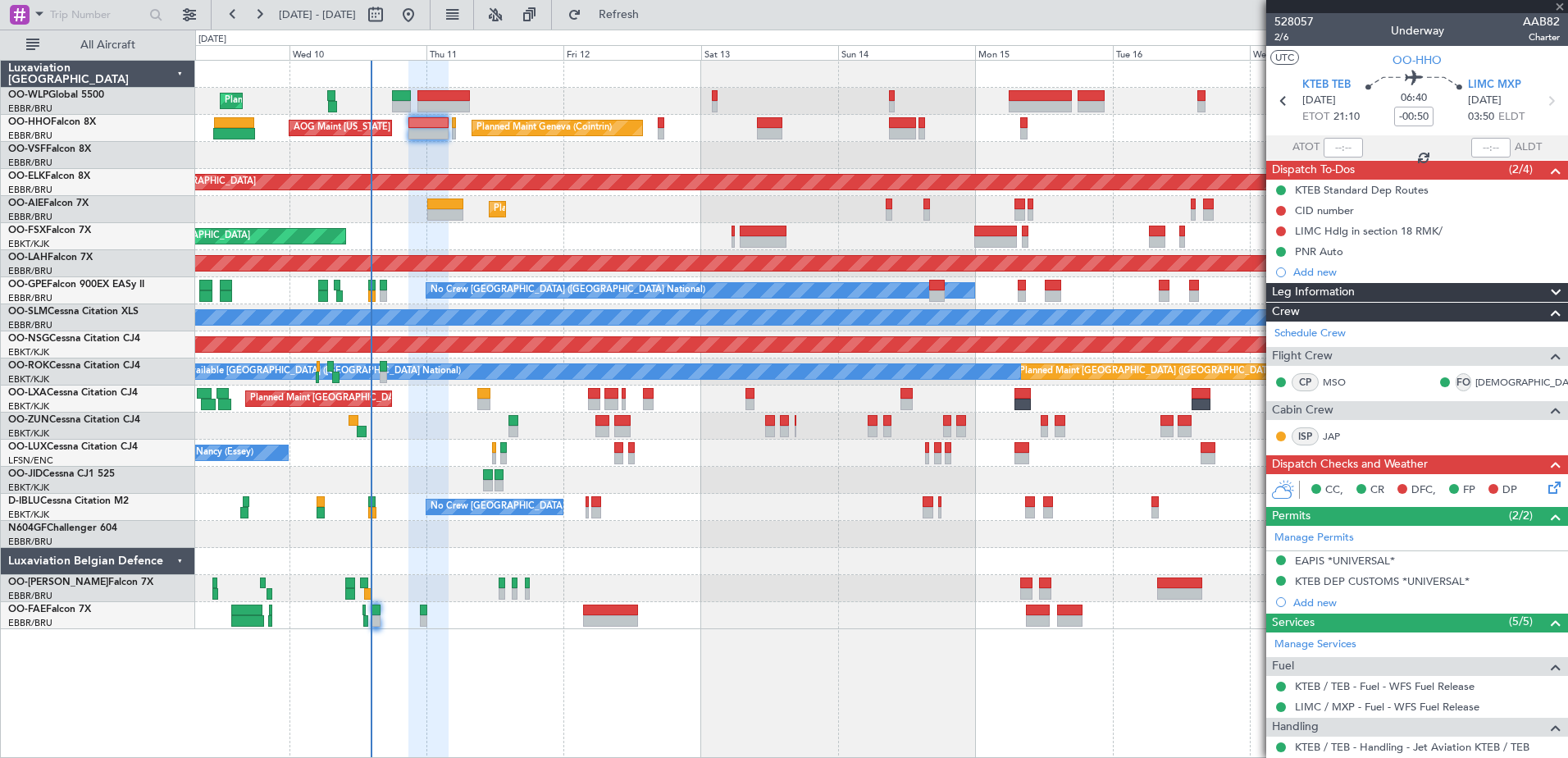
type input "0"
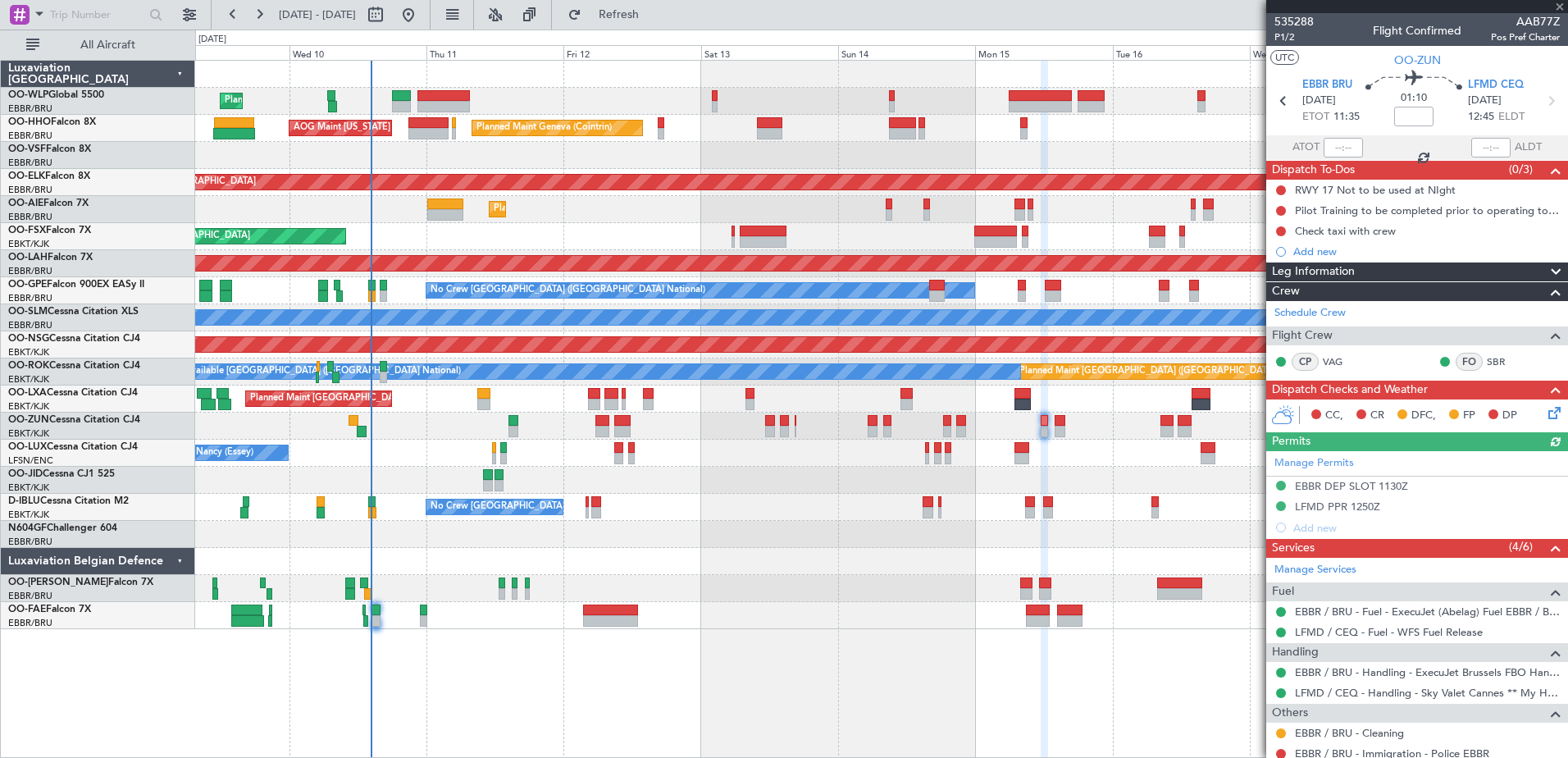
scroll to position [52, 0]
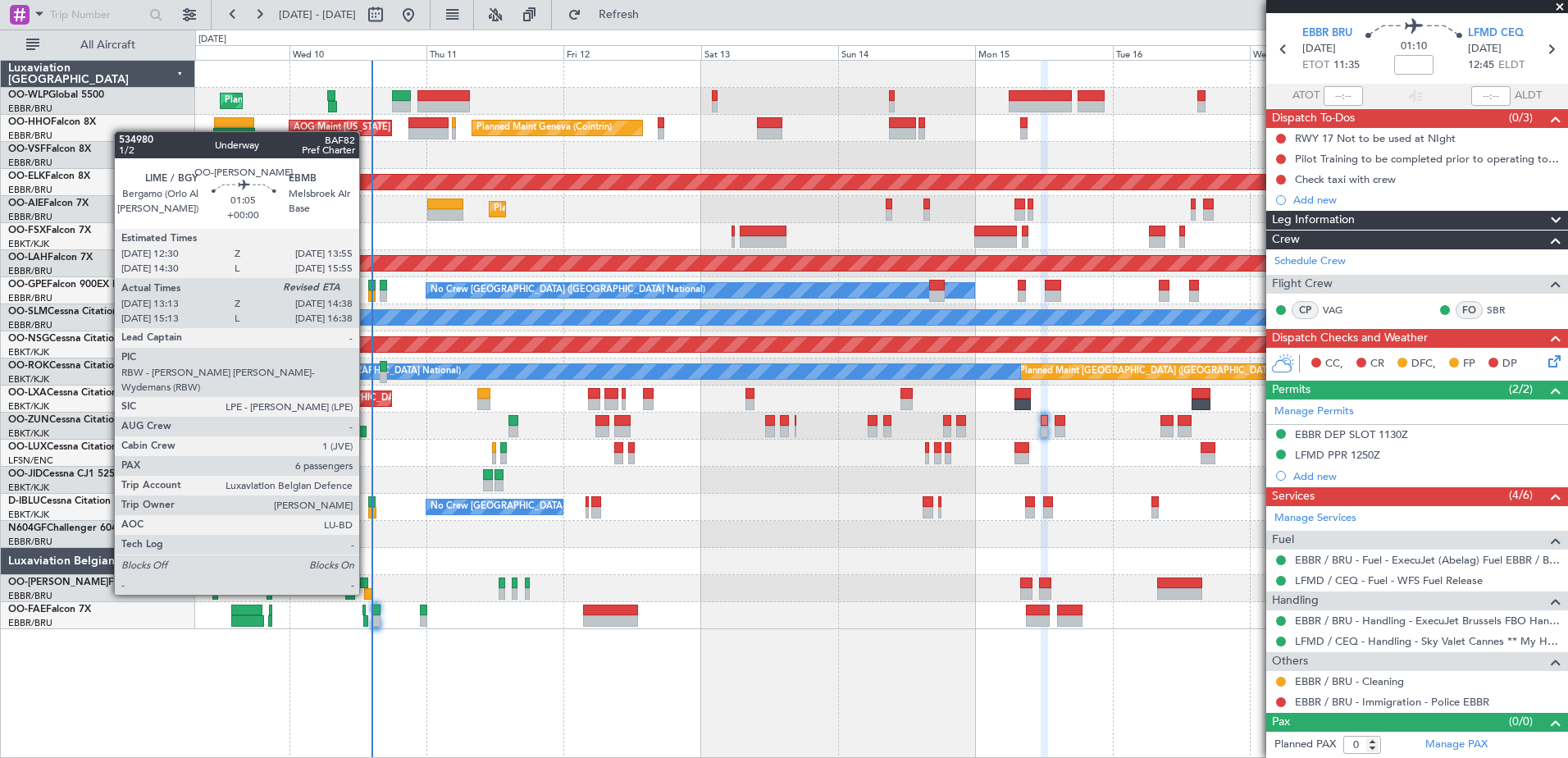
click at [365, 593] on div at bounding box center [368, 594] width 8 height 12
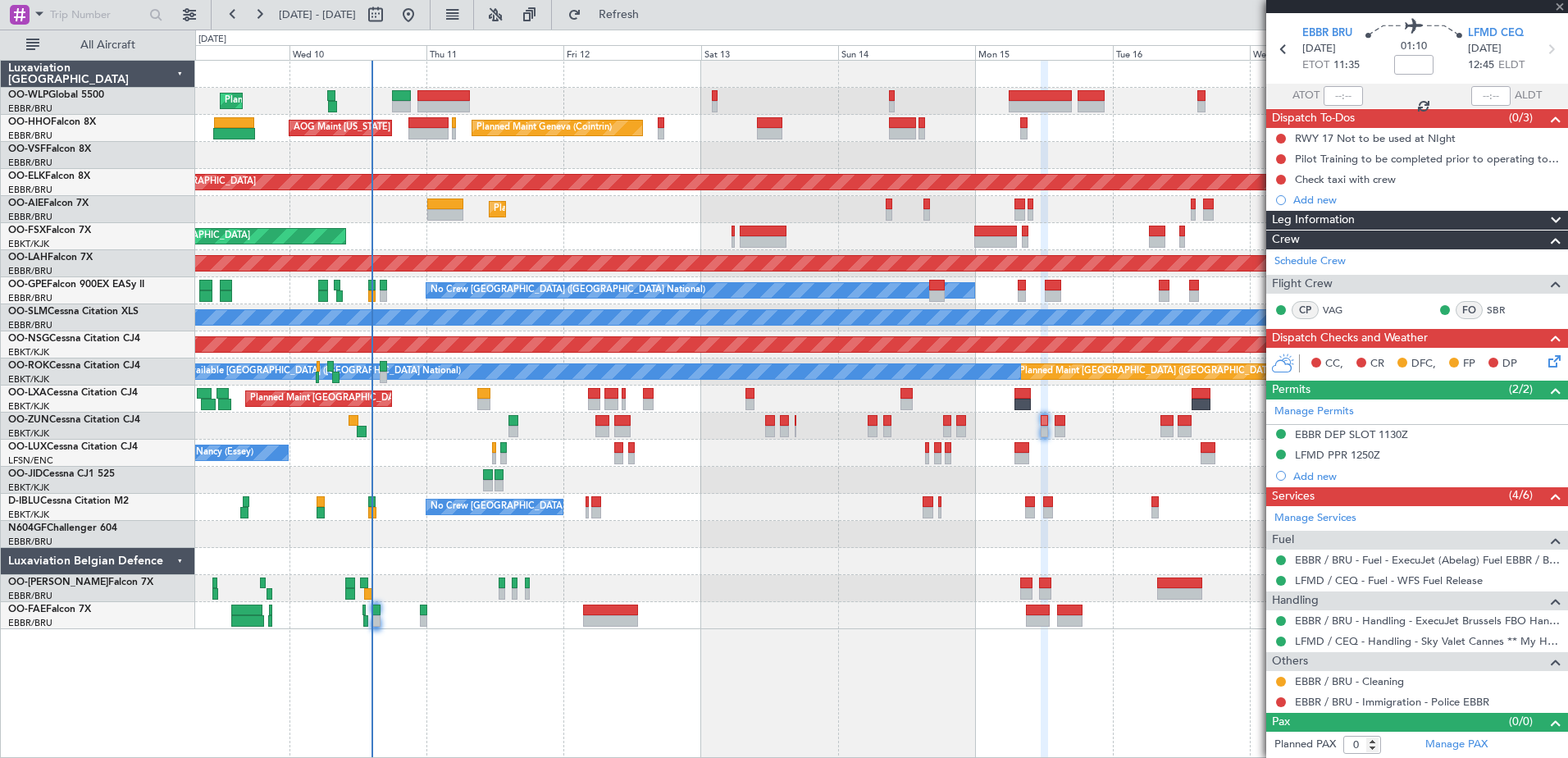
type input "13:23"
type input "6"
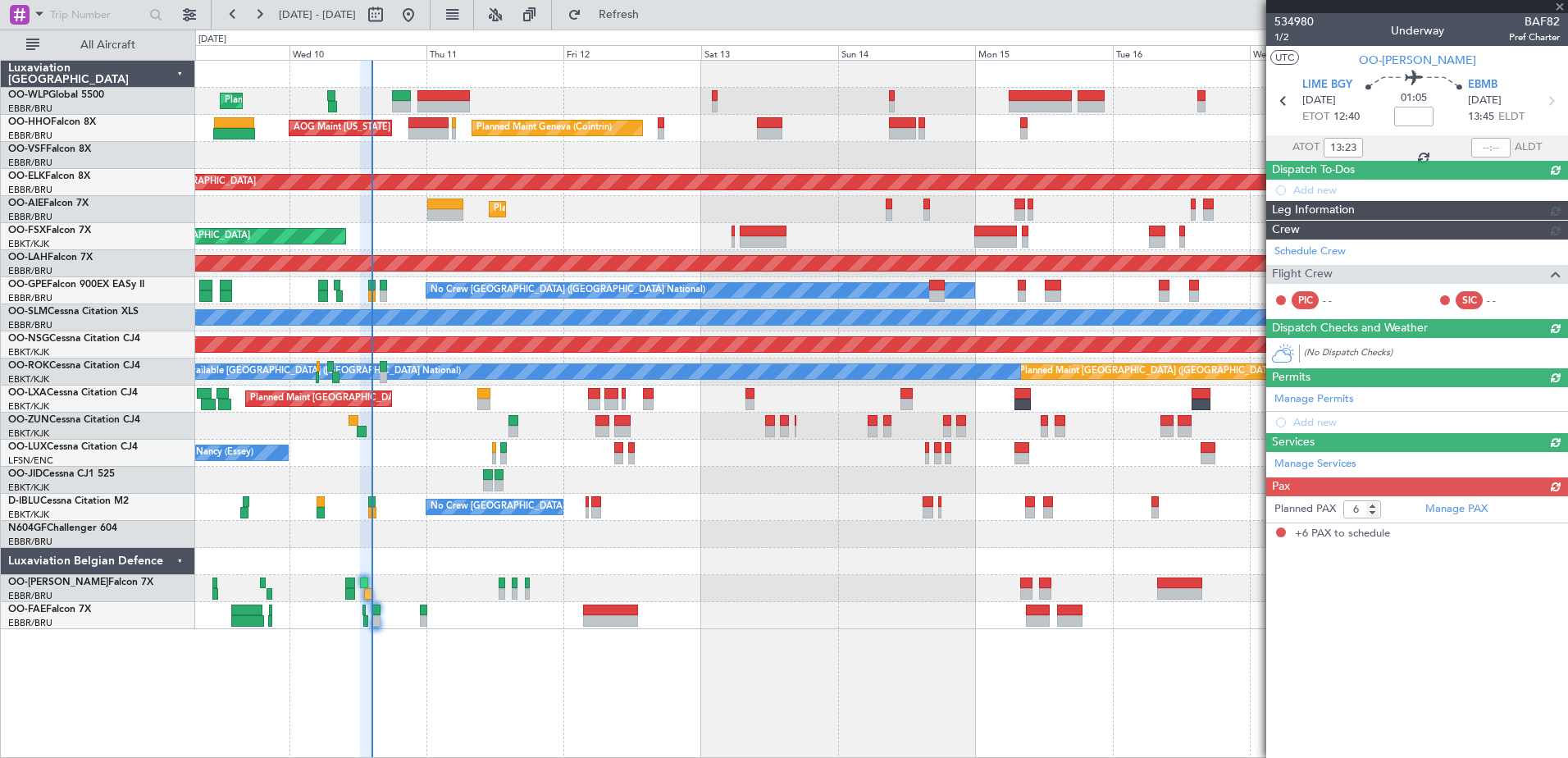
scroll to position [0, 0]
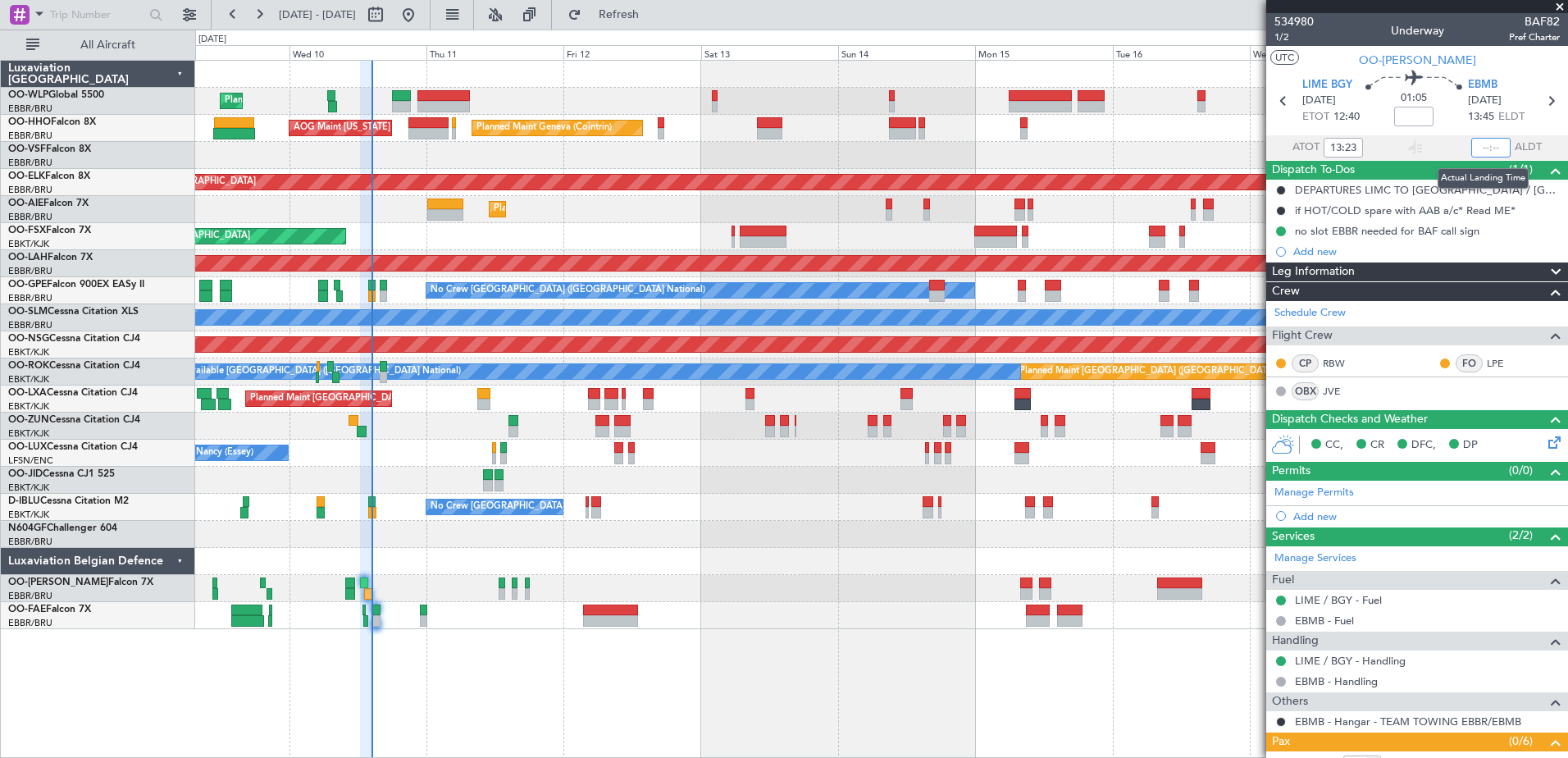
click at [1475, 147] on input "text" at bounding box center [1490, 147] width 39 height 19
type input "14:27"
click at [653, 12] on span "Refresh" at bounding box center [618, 15] width 69 height 12
type input "15:23"
type input "16:27"
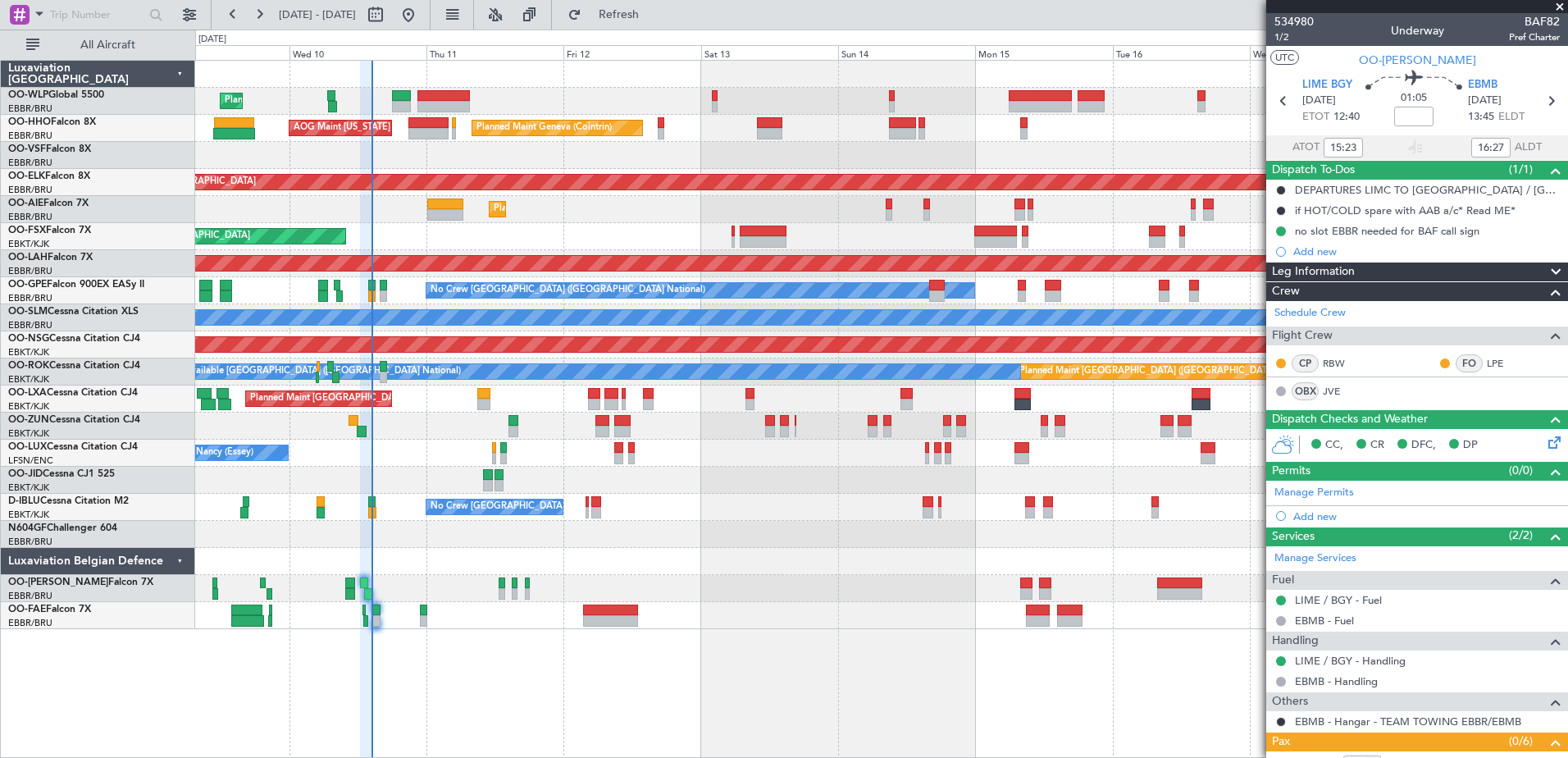
type input "13:23"
type input "14:27"
click at [653, 13] on span "Refresh" at bounding box center [618, 15] width 69 height 12
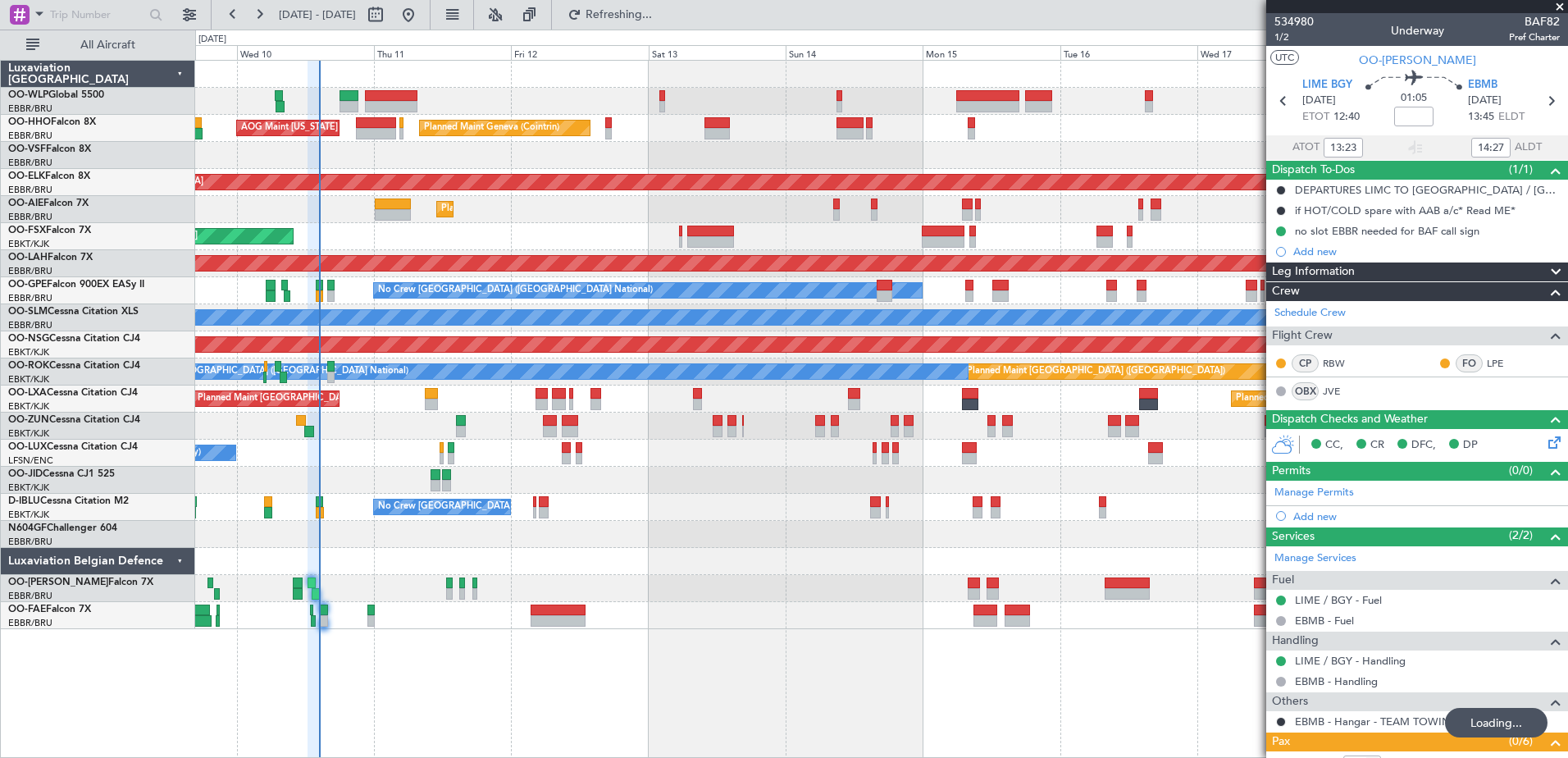
click at [598, 542] on div at bounding box center [880, 535] width 1371 height 27
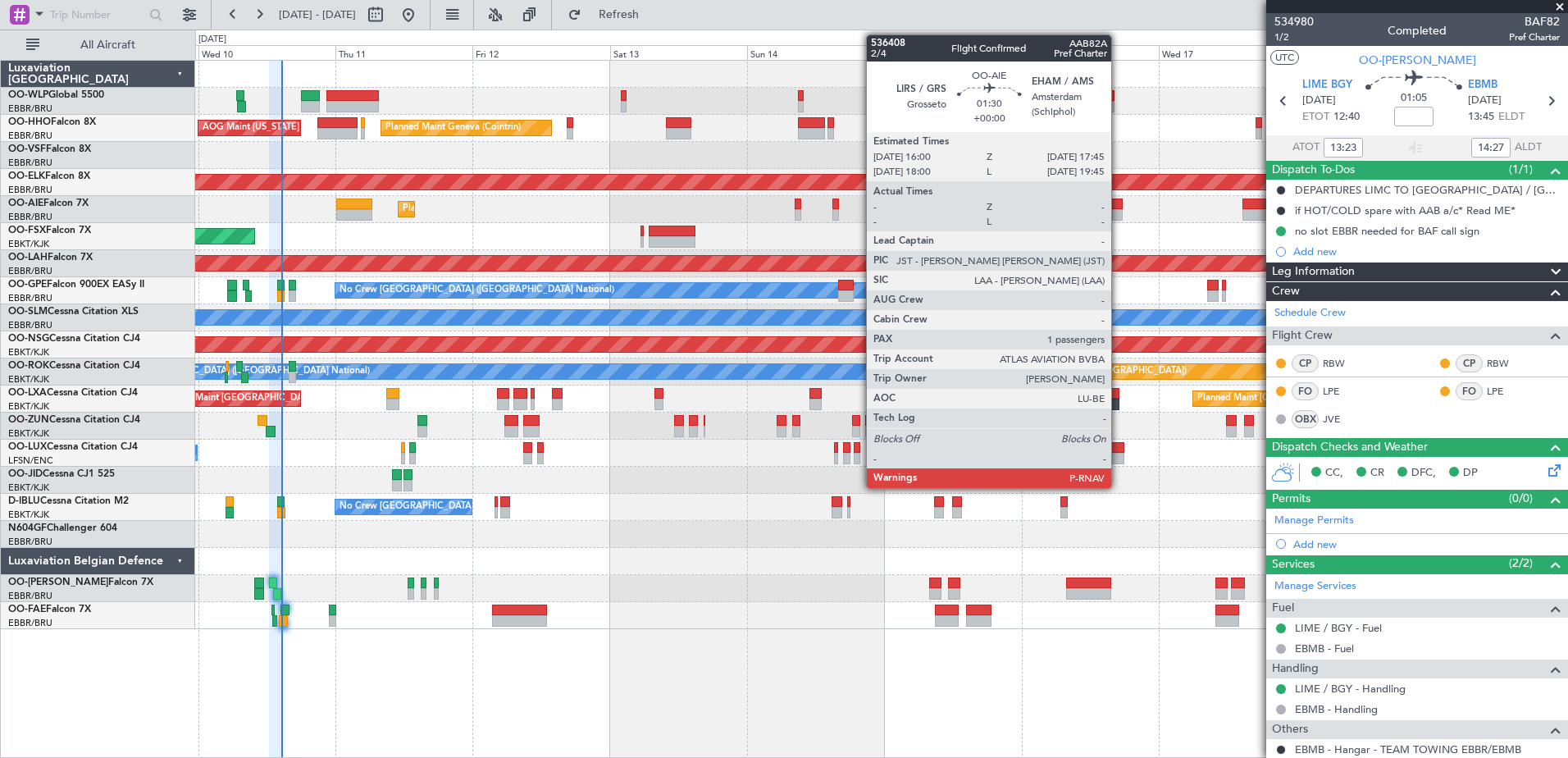
click at [1118, 212] on div at bounding box center [1117, 215] width 11 height 12
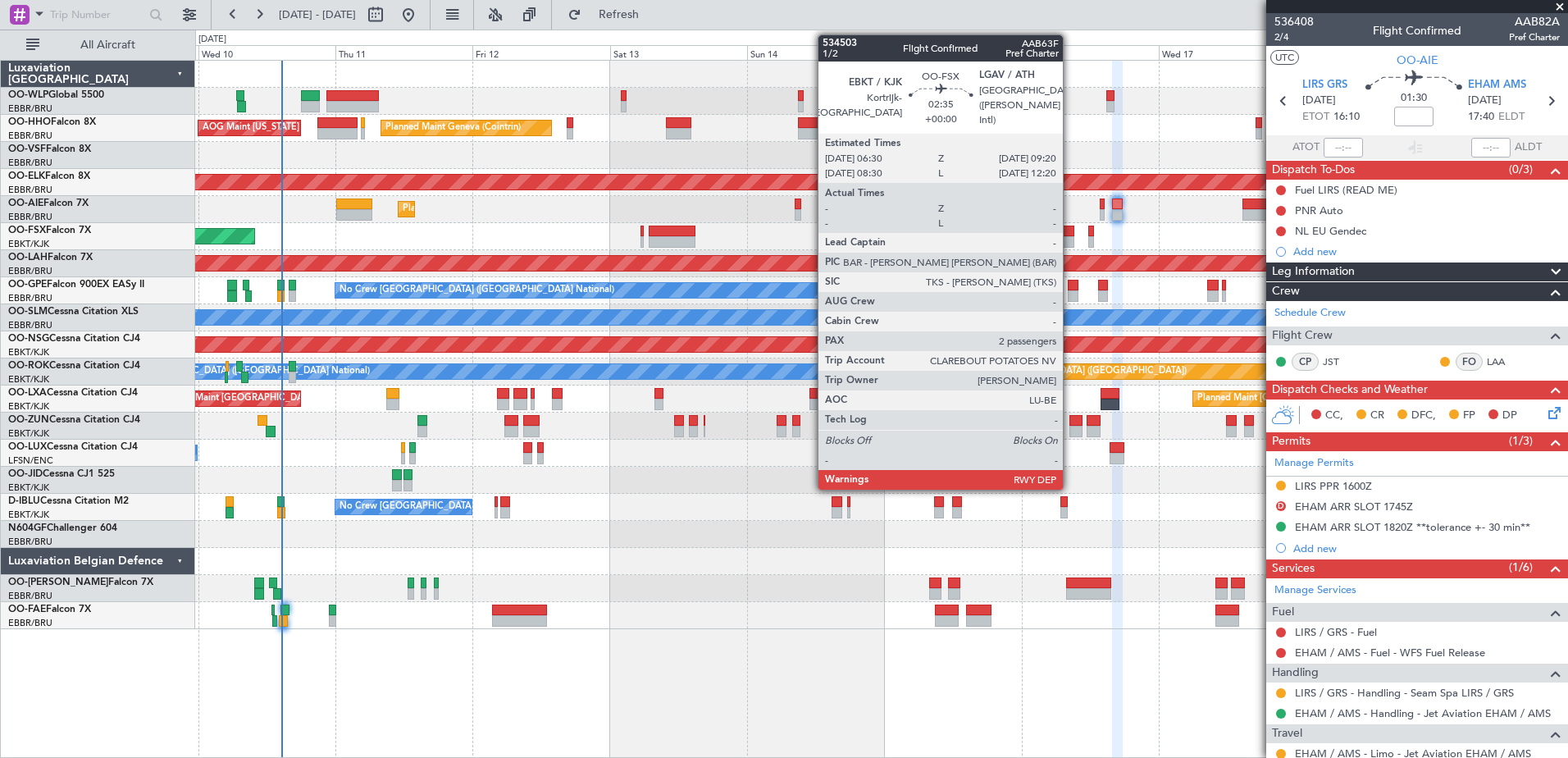
click at [1070, 243] on div at bounding box center [1065, 242] width 17 height 12
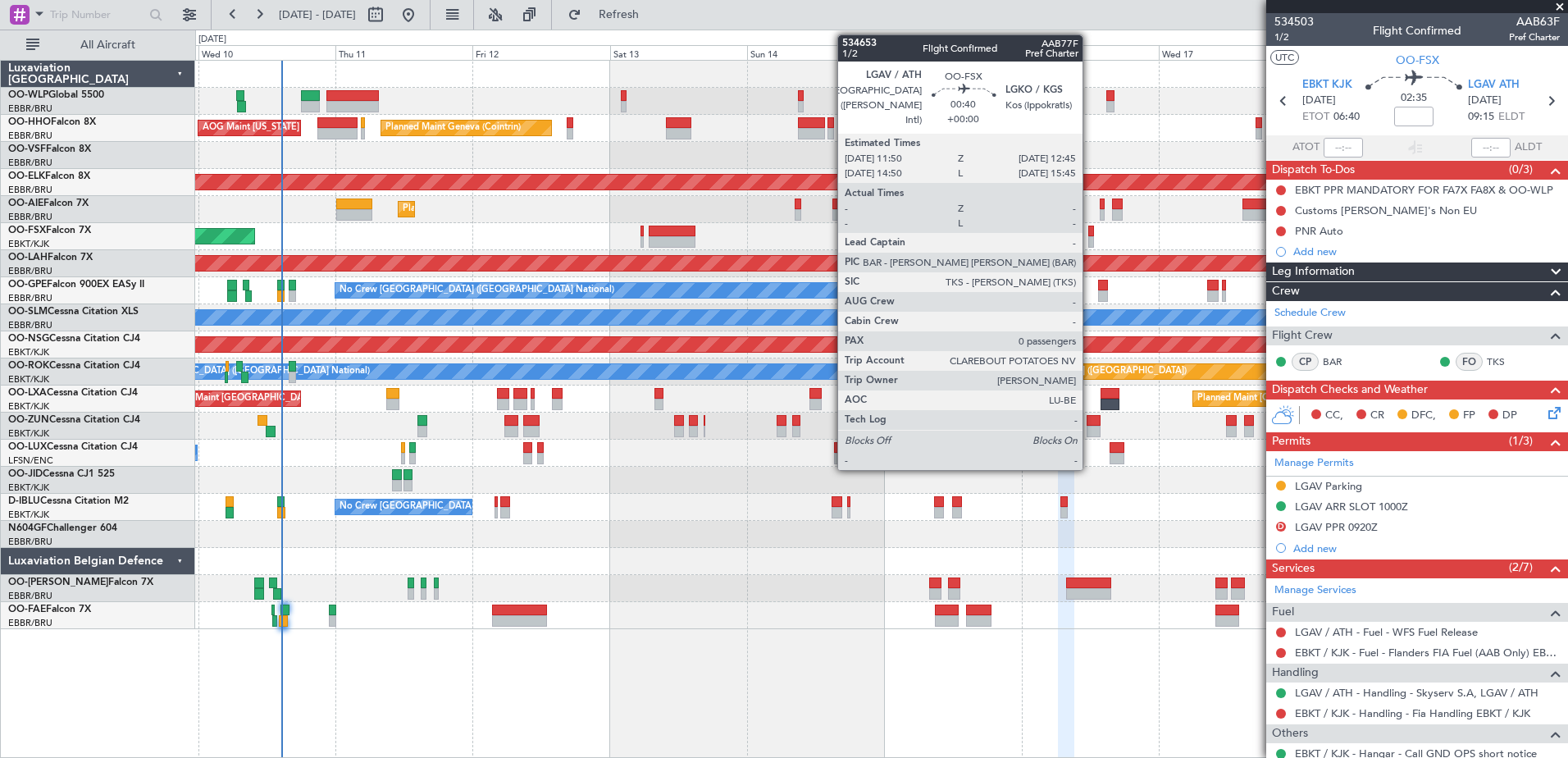
click at [1090, 232] on div at bounding box center [1091, 232] width 6 height 12
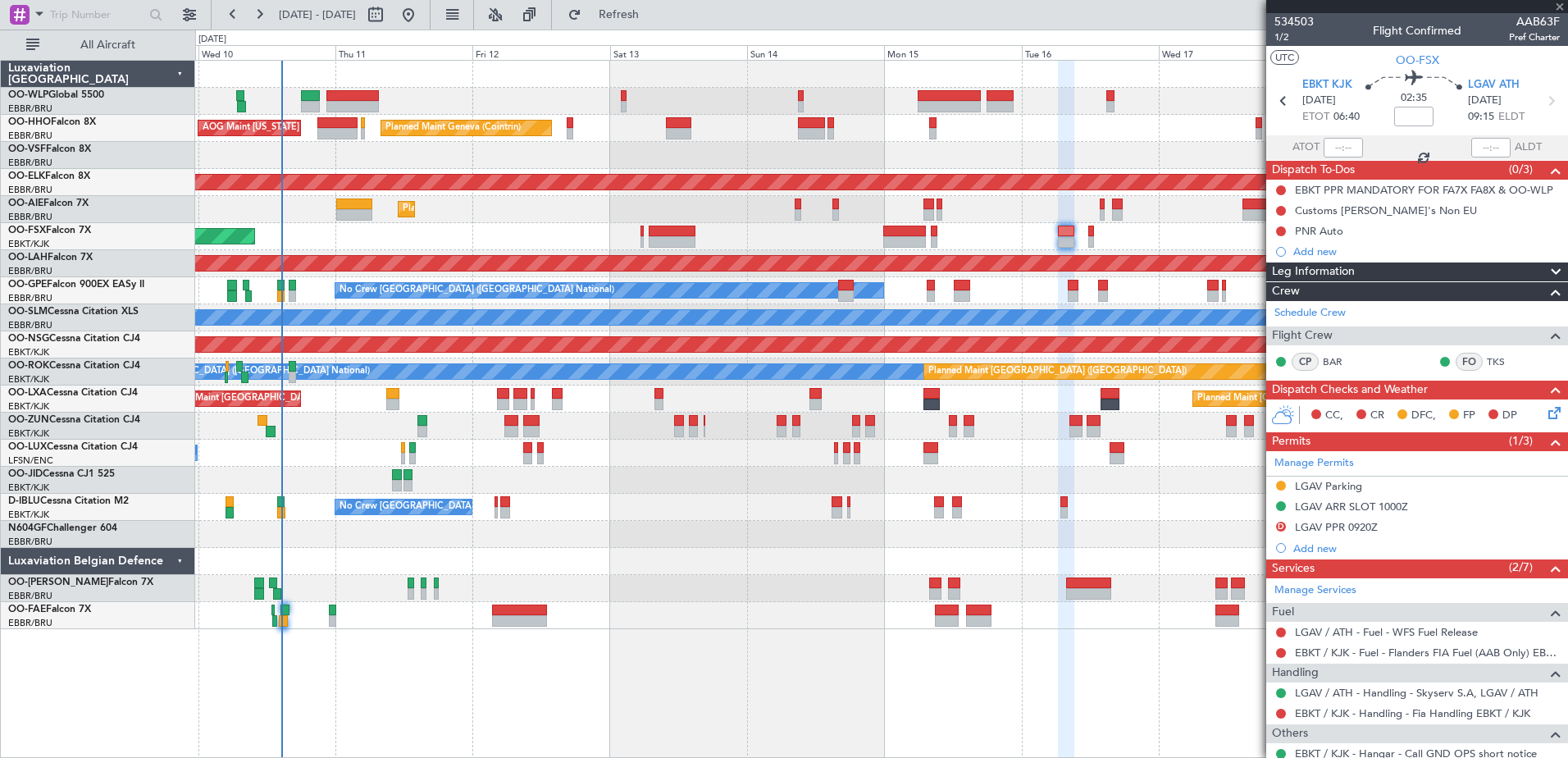
type input "0"
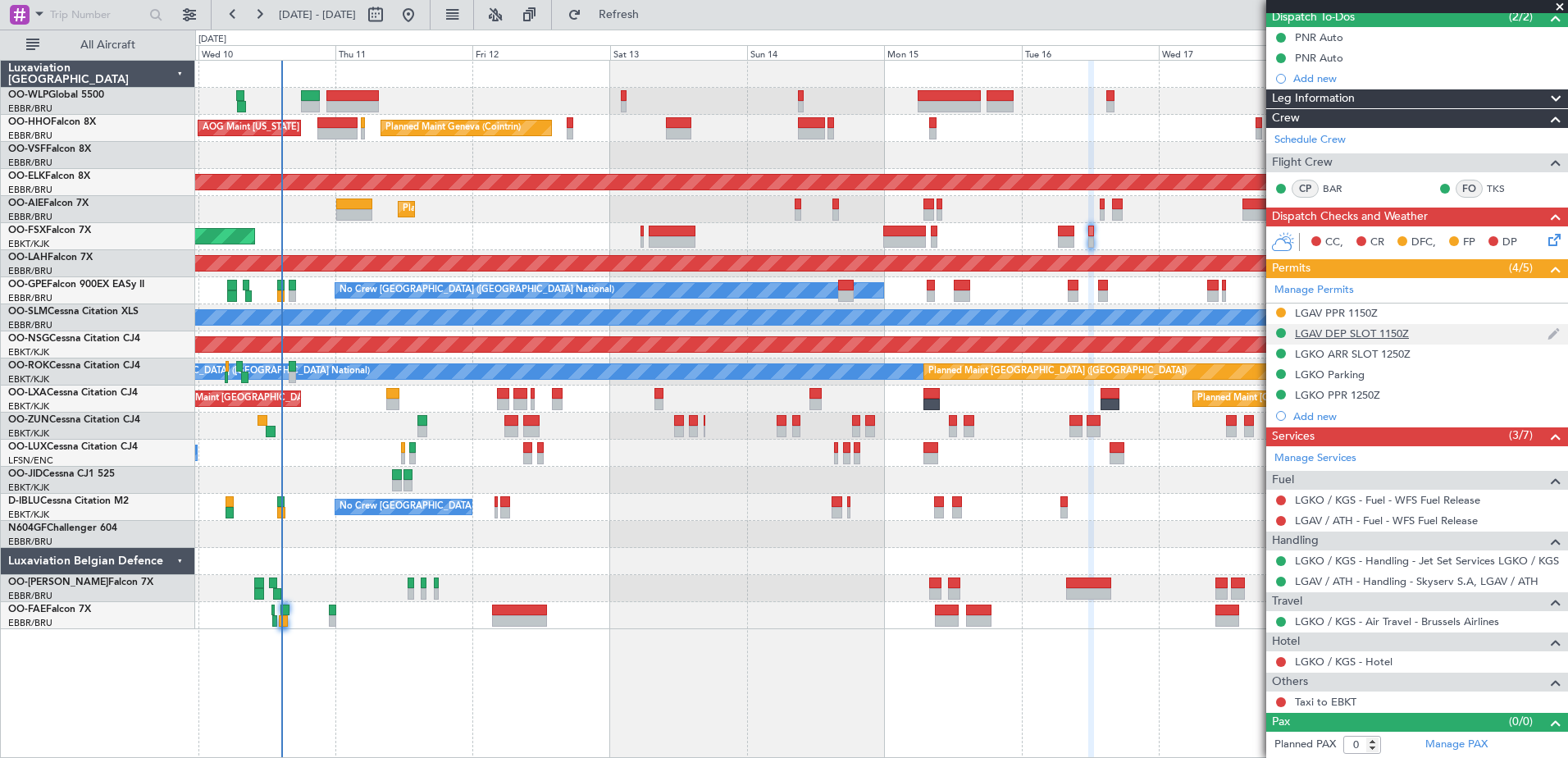
scroll to position [70, 0]
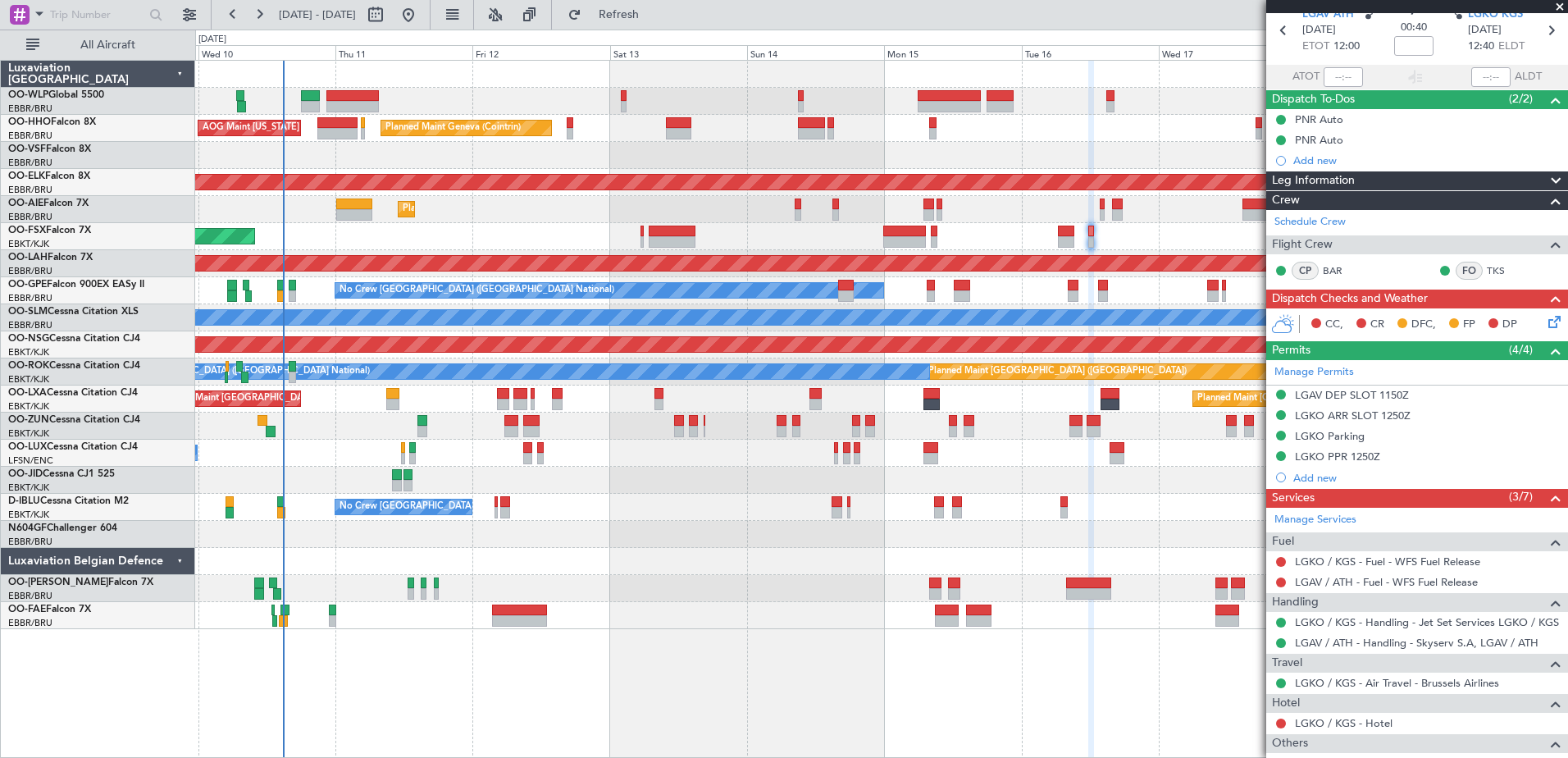
drag, startPoint x: 691, startPoint y: 6, endPoint x: 682, endPoint y: 0, distance: 10.8
click at [658, 6] on button "Refresh" at bounding box center [609, 15] width 98 height 26
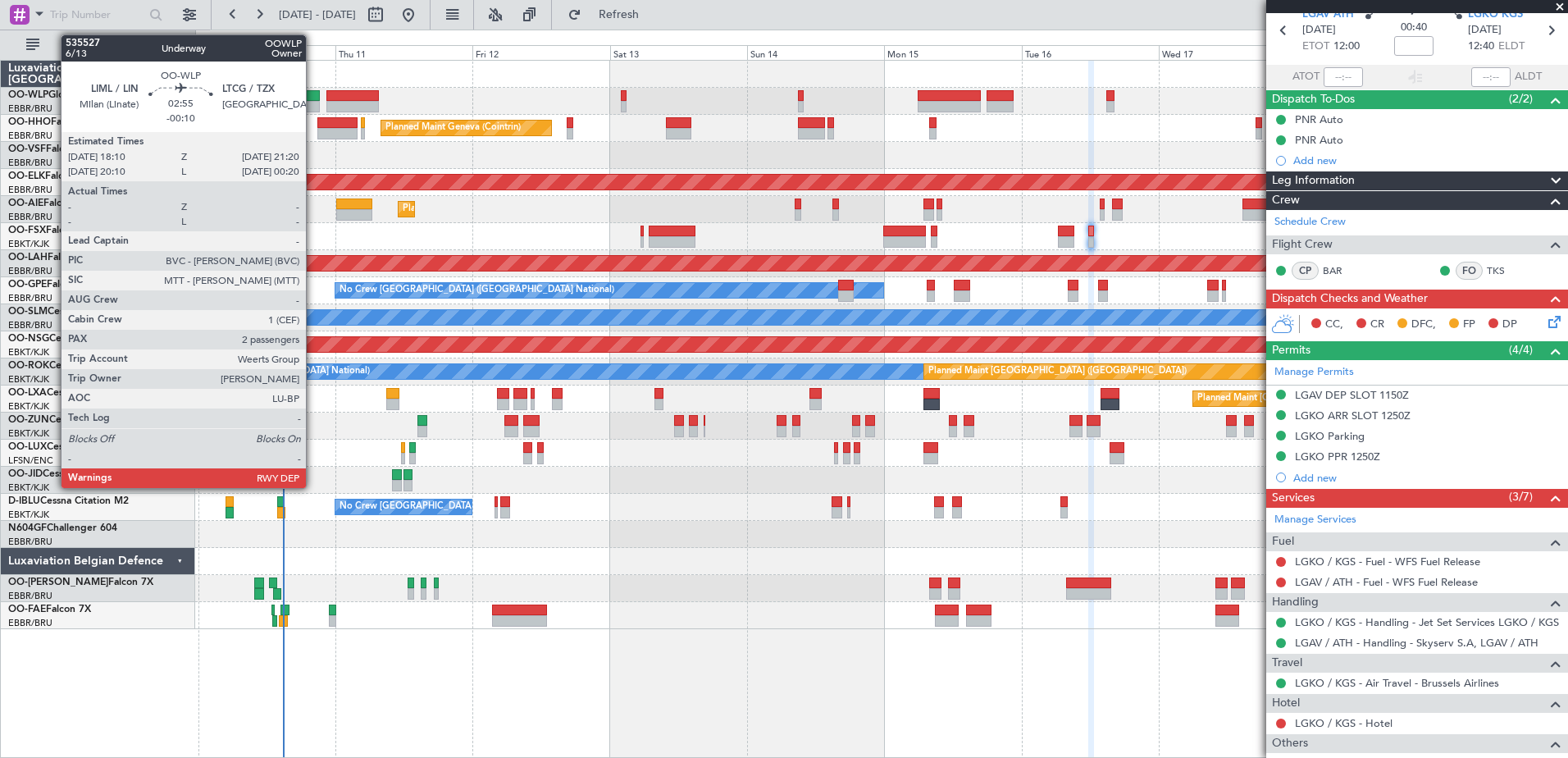
click at [314, 97] on div at bounding box center [310, 96] width 19 height 12
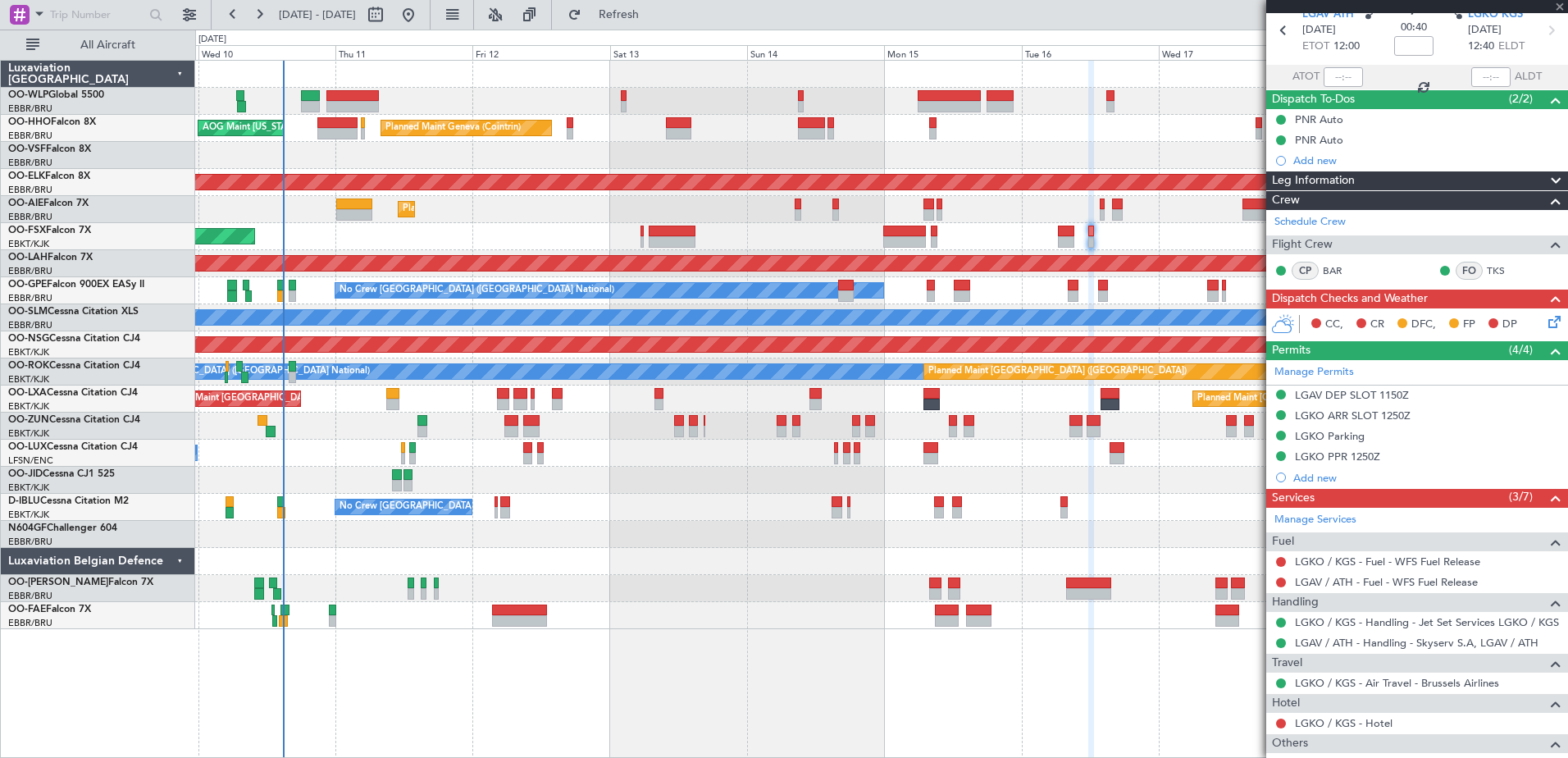
type input "-00:10"
type input "2"
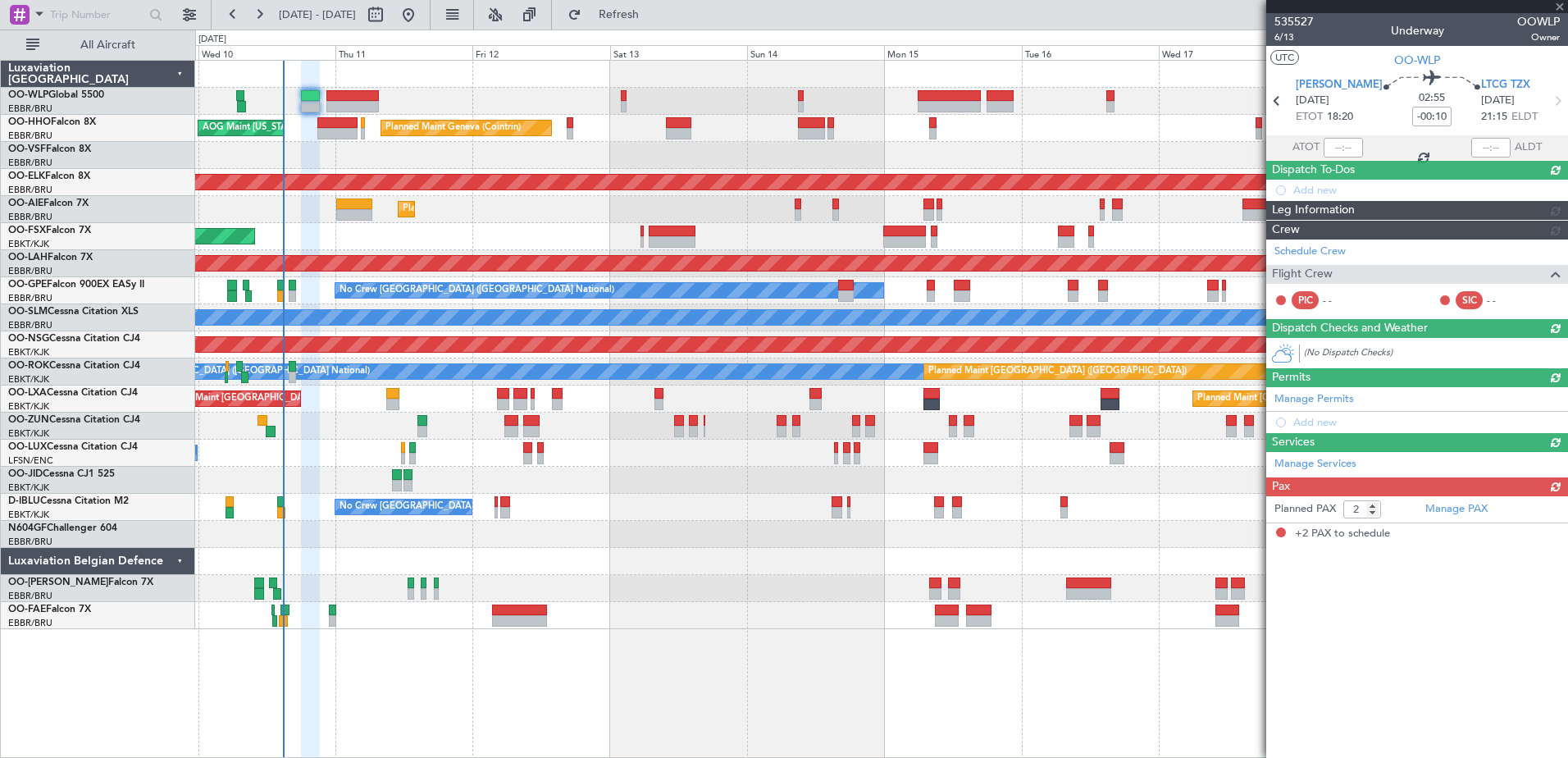
scroll to position [0, 0]
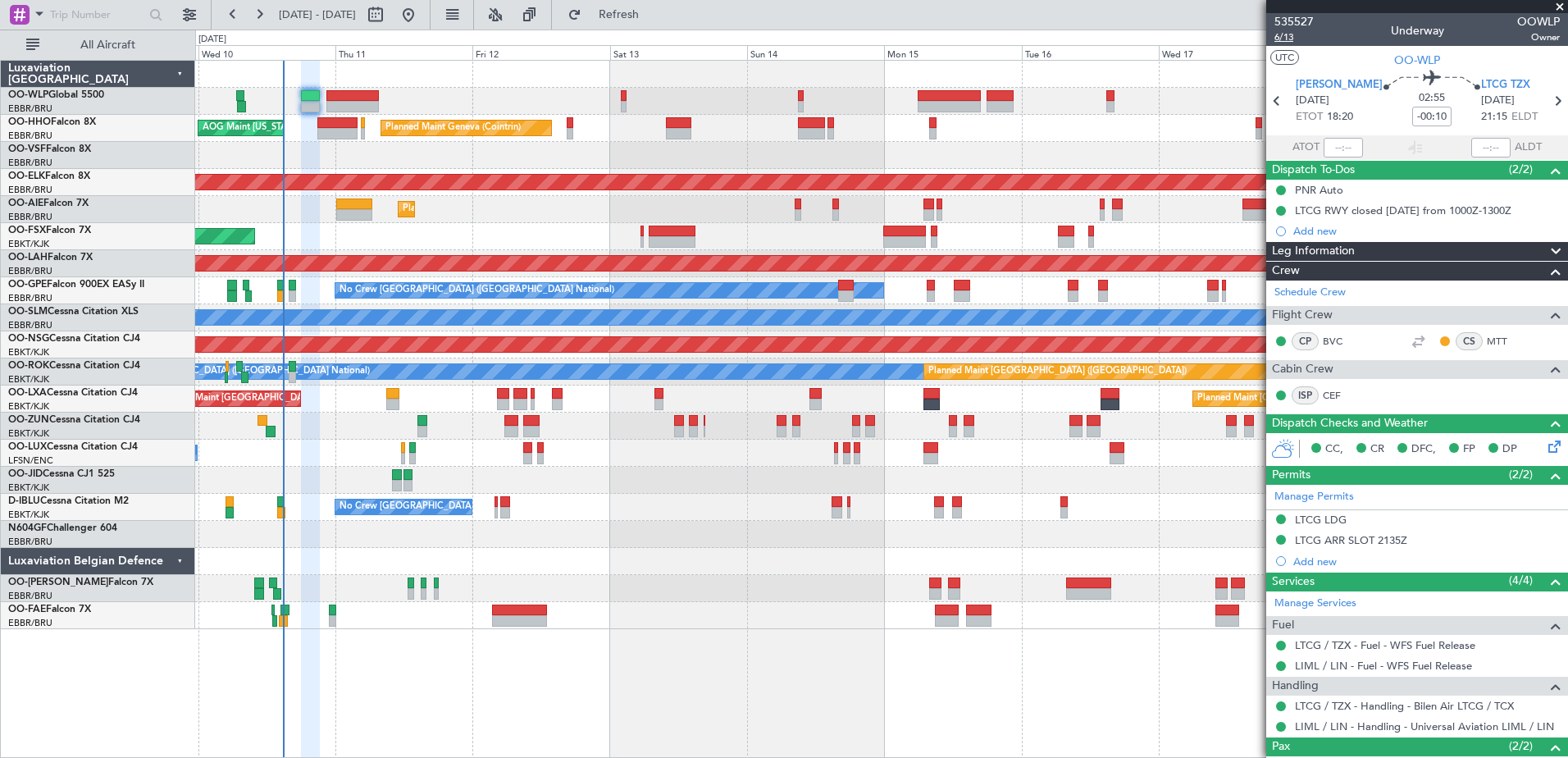
click at [1288, 36] on span "6/13" at bounding box center [1293, 37] width 39 height 14
click at [1330, 397] on link "CEF" at bounding box center [1341, 395] width 37 height 15
drag, startPoint x: 669, startPoint y: 9, endPoint x: 749, endPoint y: 21, distance: 80.9
click at [749, 21] on div "09 Sep 2025 - 19 Sep 2025 Refresh Quick Links All Aircraft" at bounding box center [784, 15] width 1568 height 29
click at [1330, 389] on link "CEF" at bounding box center [1341, 395] width 37 height 15
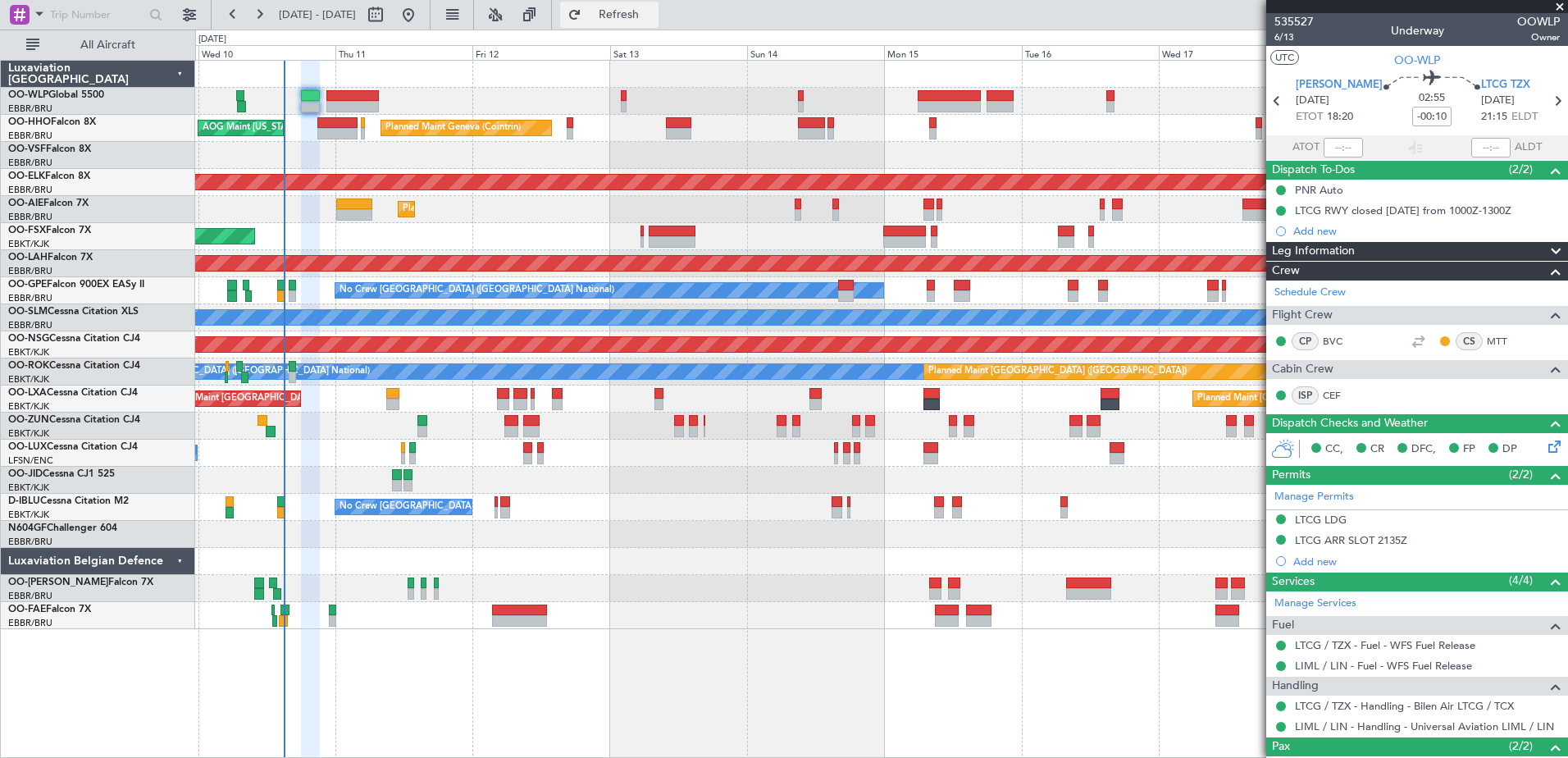
click at [653, 20] on span "Refresh" at bounding box center [618, 15] width 69 height 12
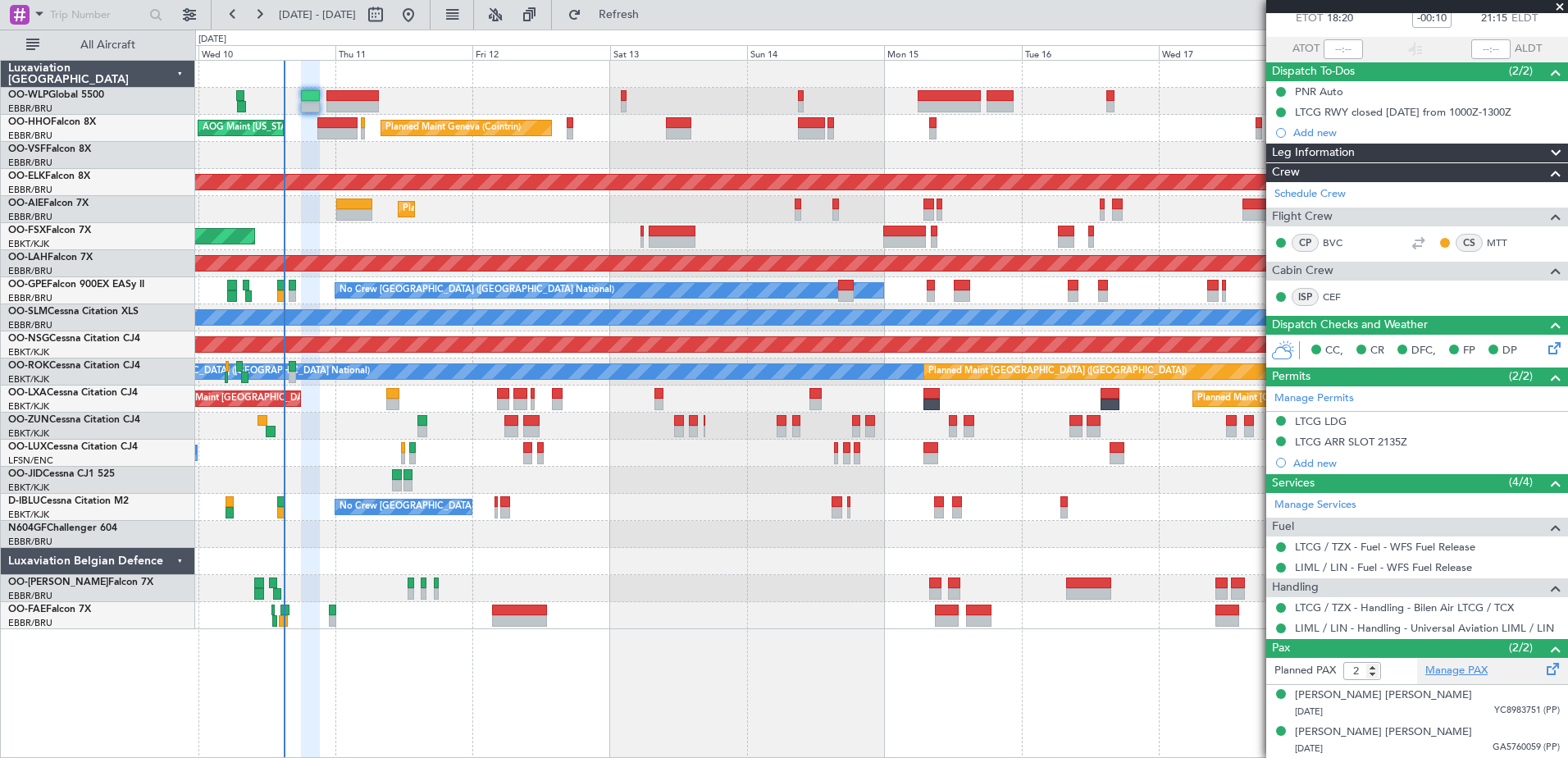
click at [1457, 675] on link "Manage PAX" at bounding box center [1456, 670] width 62 height 17
click at [1333, 295] on link "CEF" at bounding box center [1341, 296] width 37 height 15
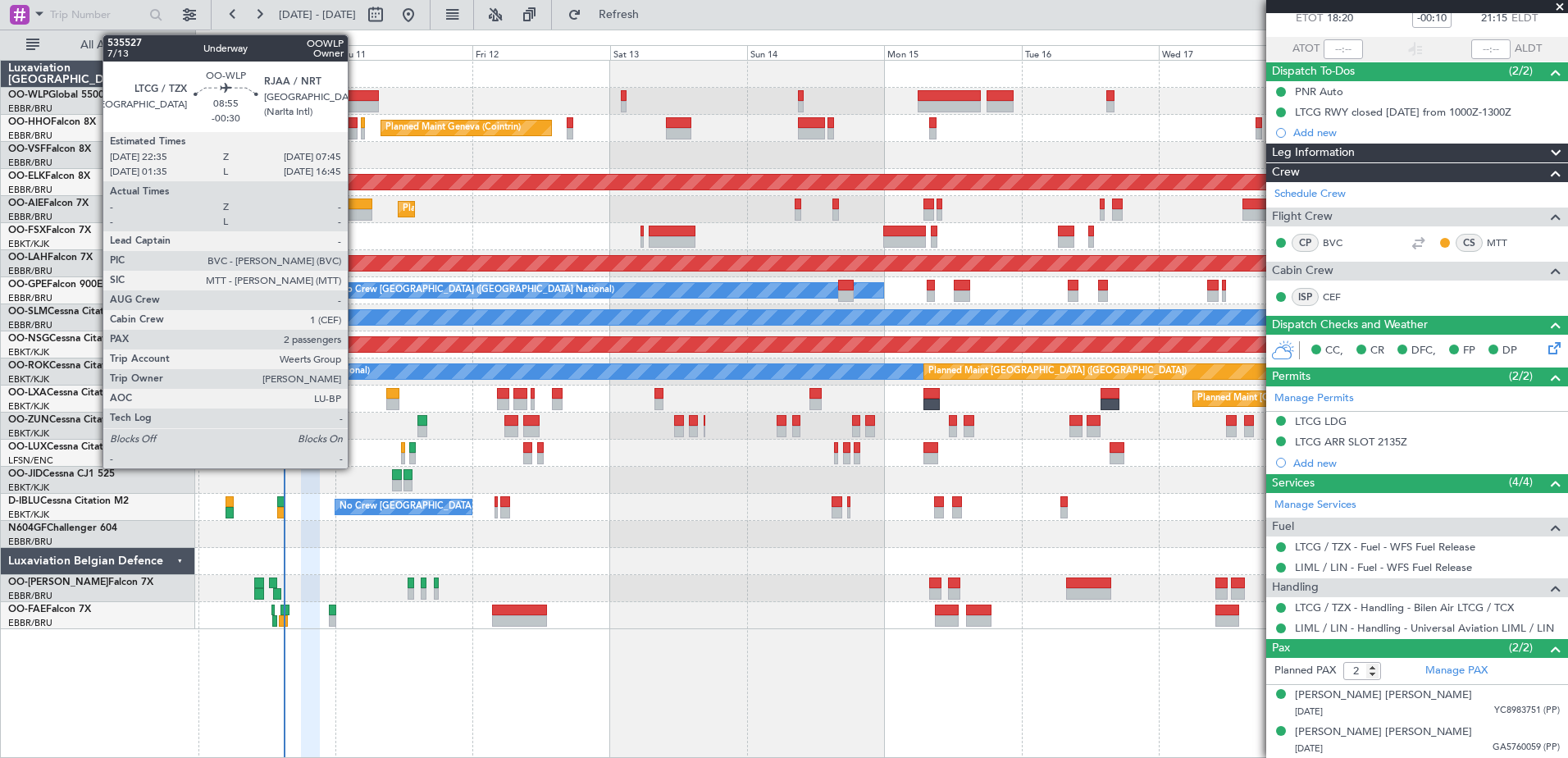
click at [355, 95] on div at bounding box center [353, 96] width 53 height 12
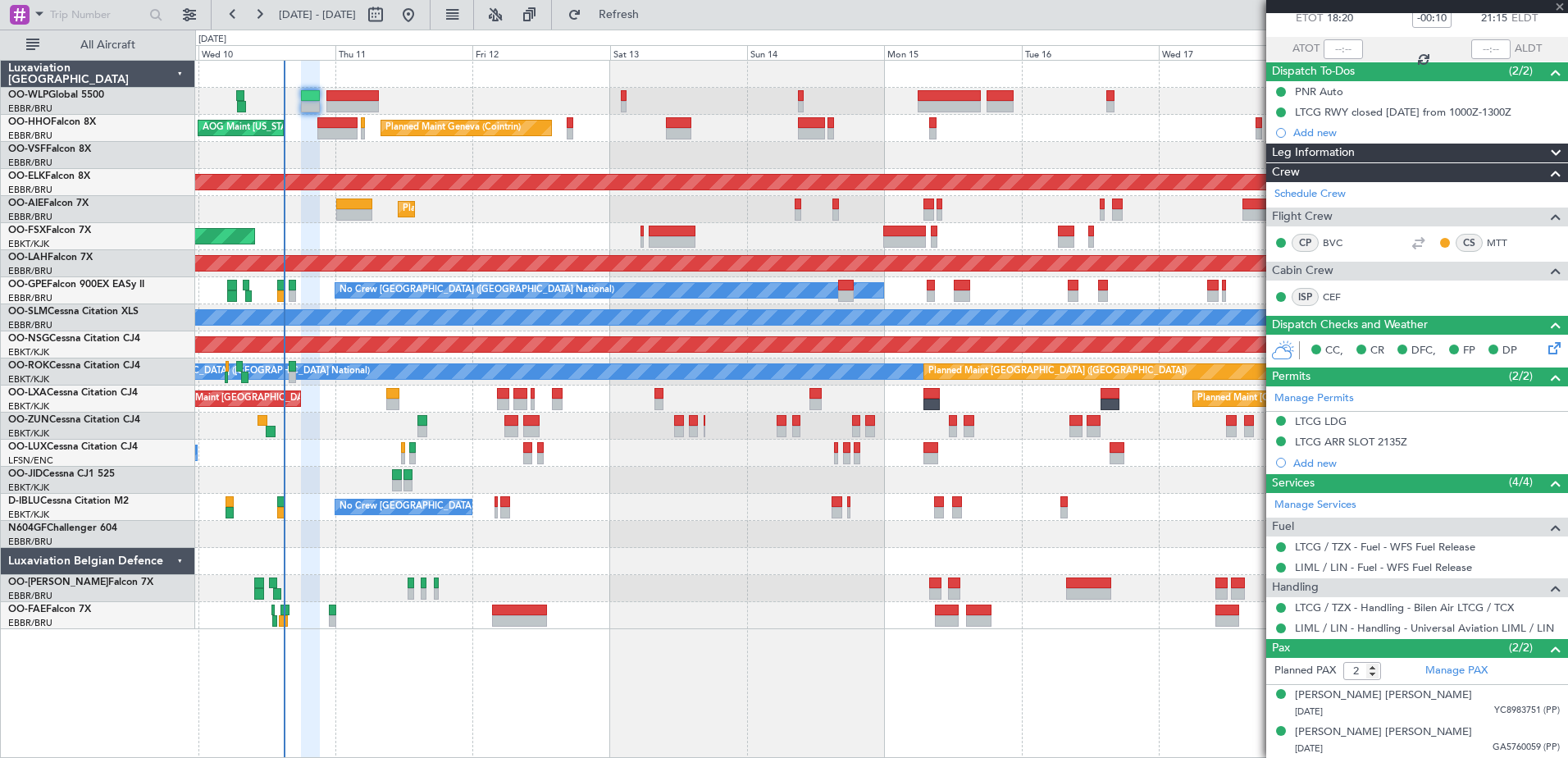
type input "-00:30"
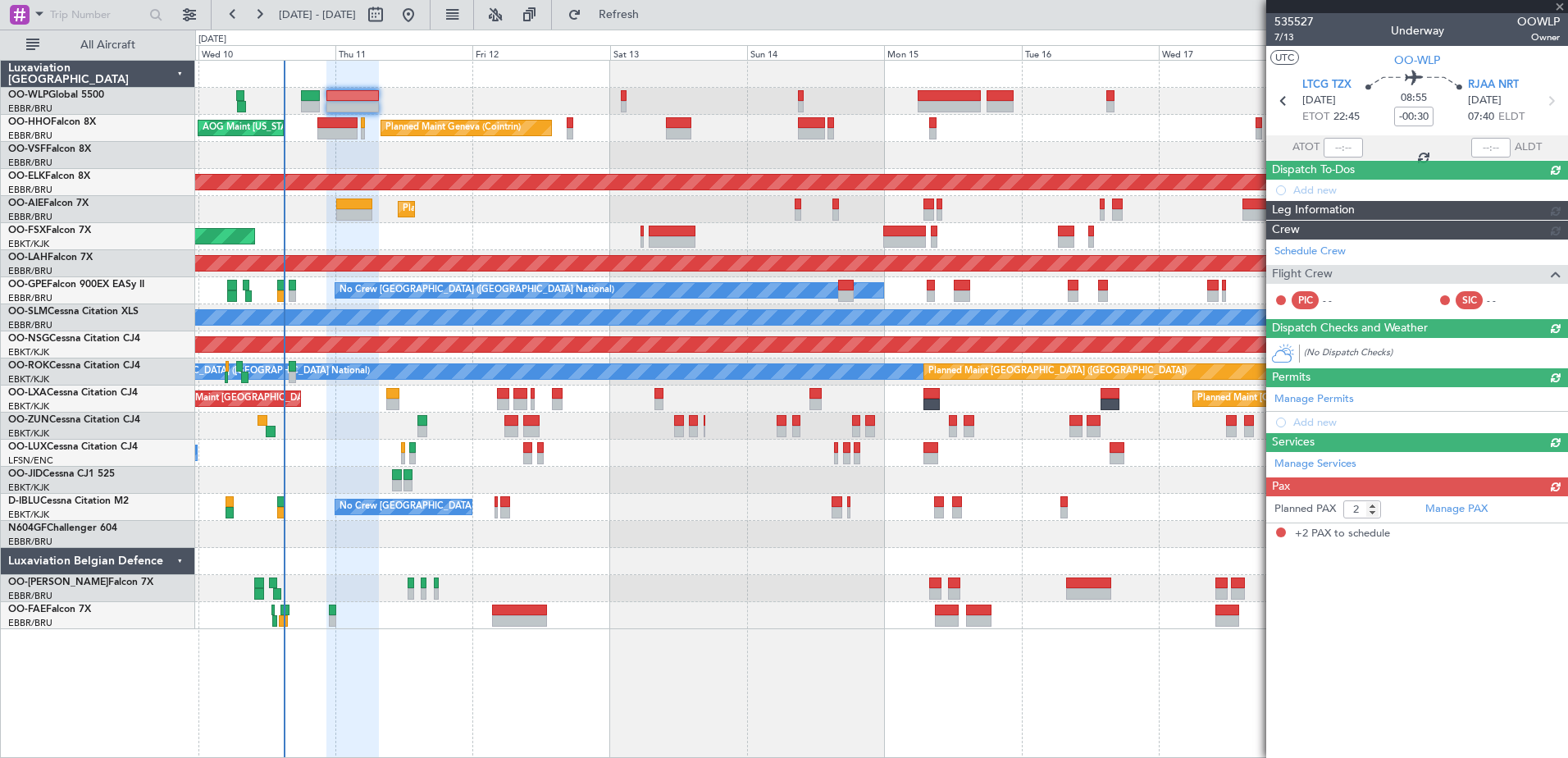
scroll to position [0, 0]
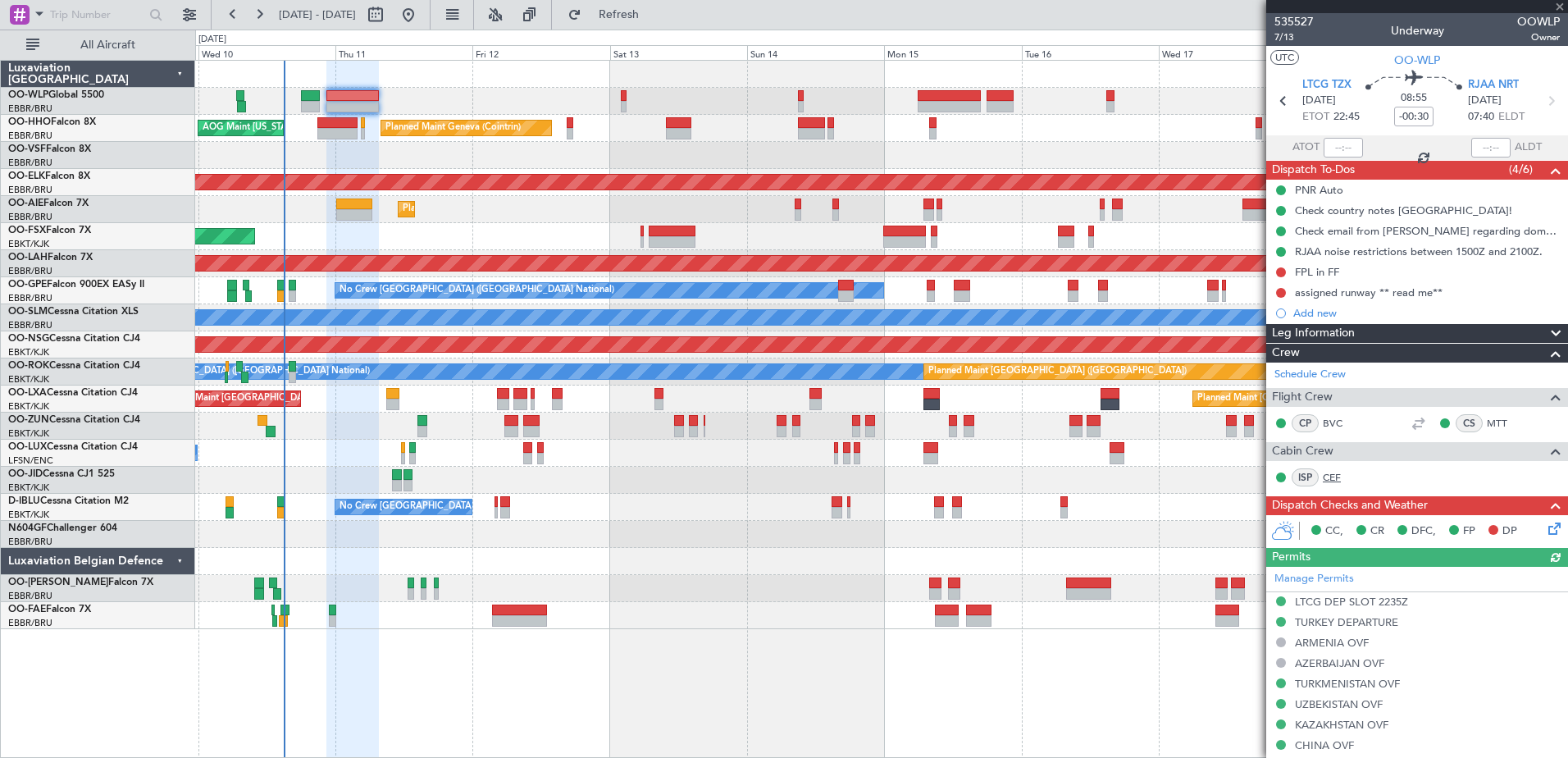
click at [1335, 479] on link "CEF" at bounding box center [1341, 476] width 37 height 15
click at [627, 102] on div "Planned Maint Liege" at bounding box center [880, 101] width 1371 height 27
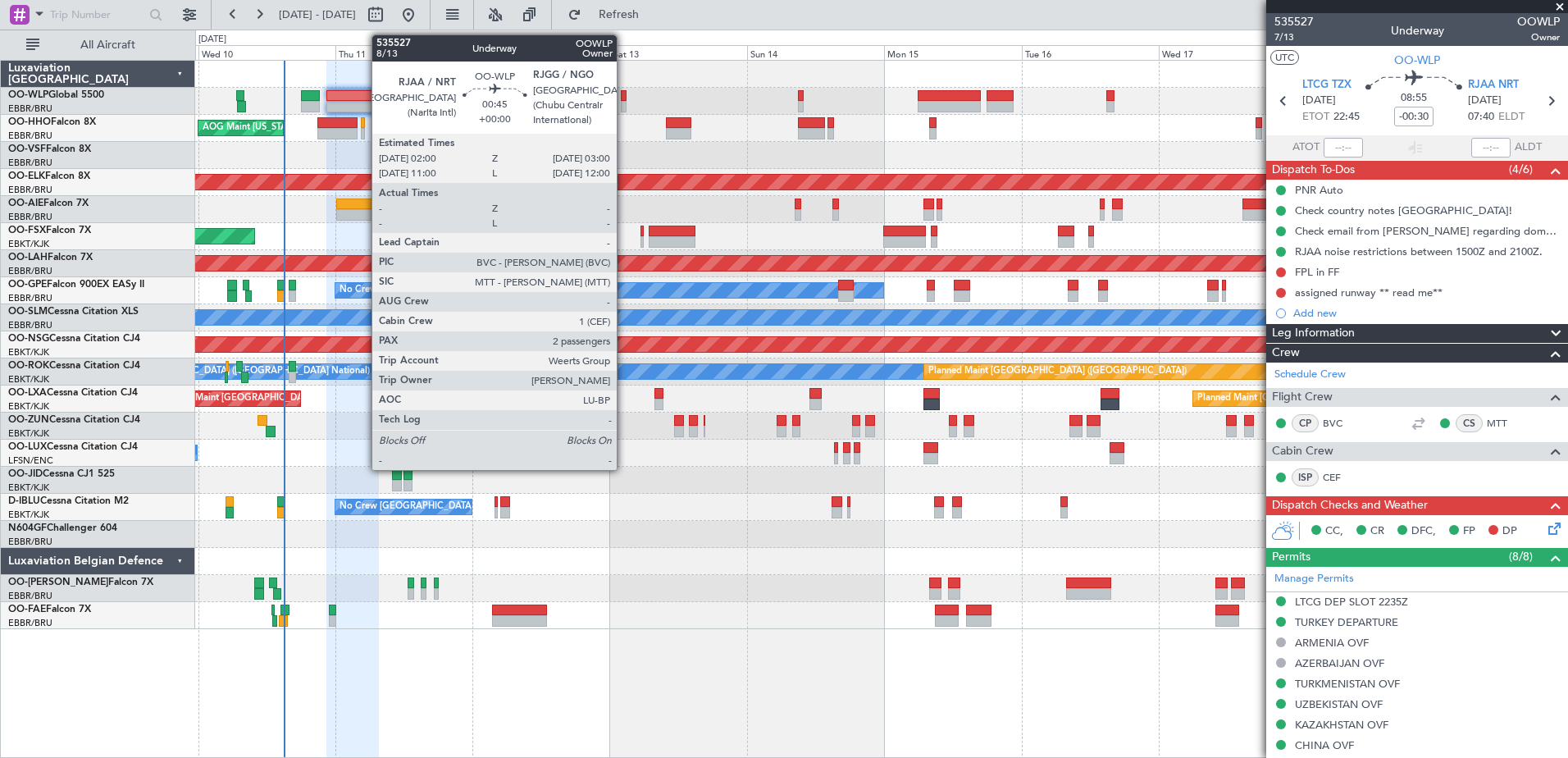
click at [623, 106] on div at bounding box center [623, 107] width 6 height 12
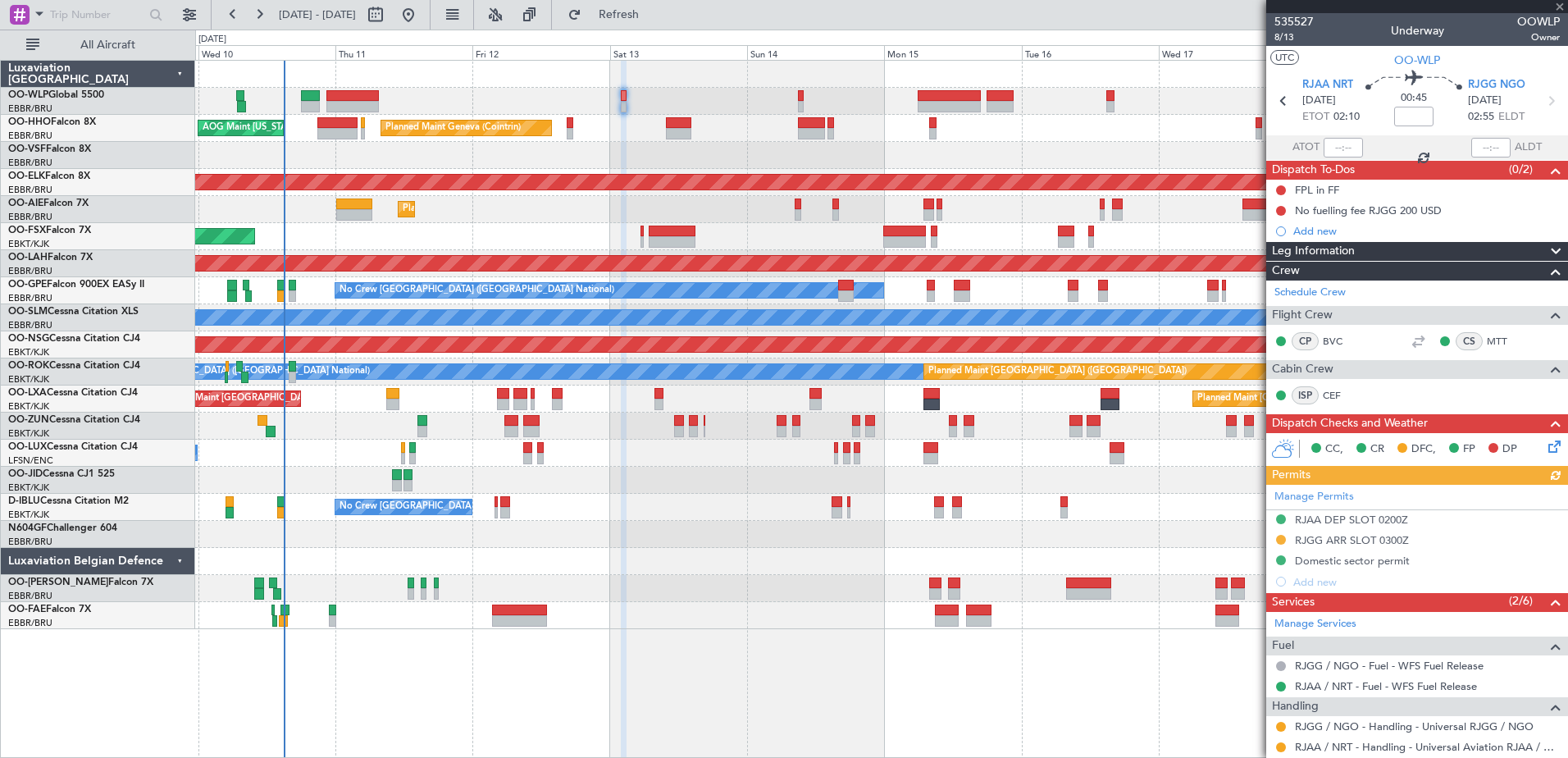
scroll to position [240, 0]
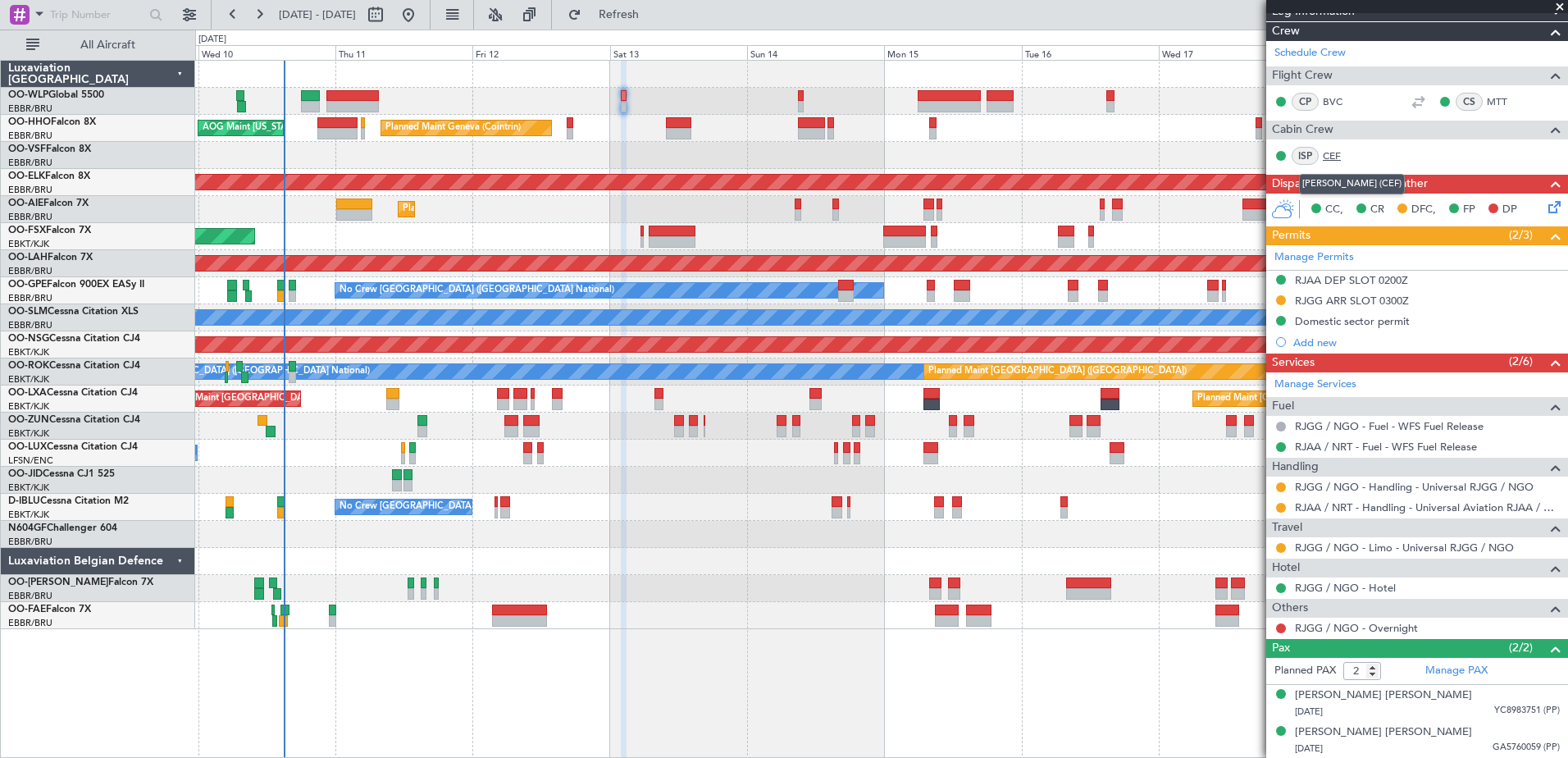
click at [1326, 158] on link "CEF" at bounding box center [1341, 155] width 37 height 15
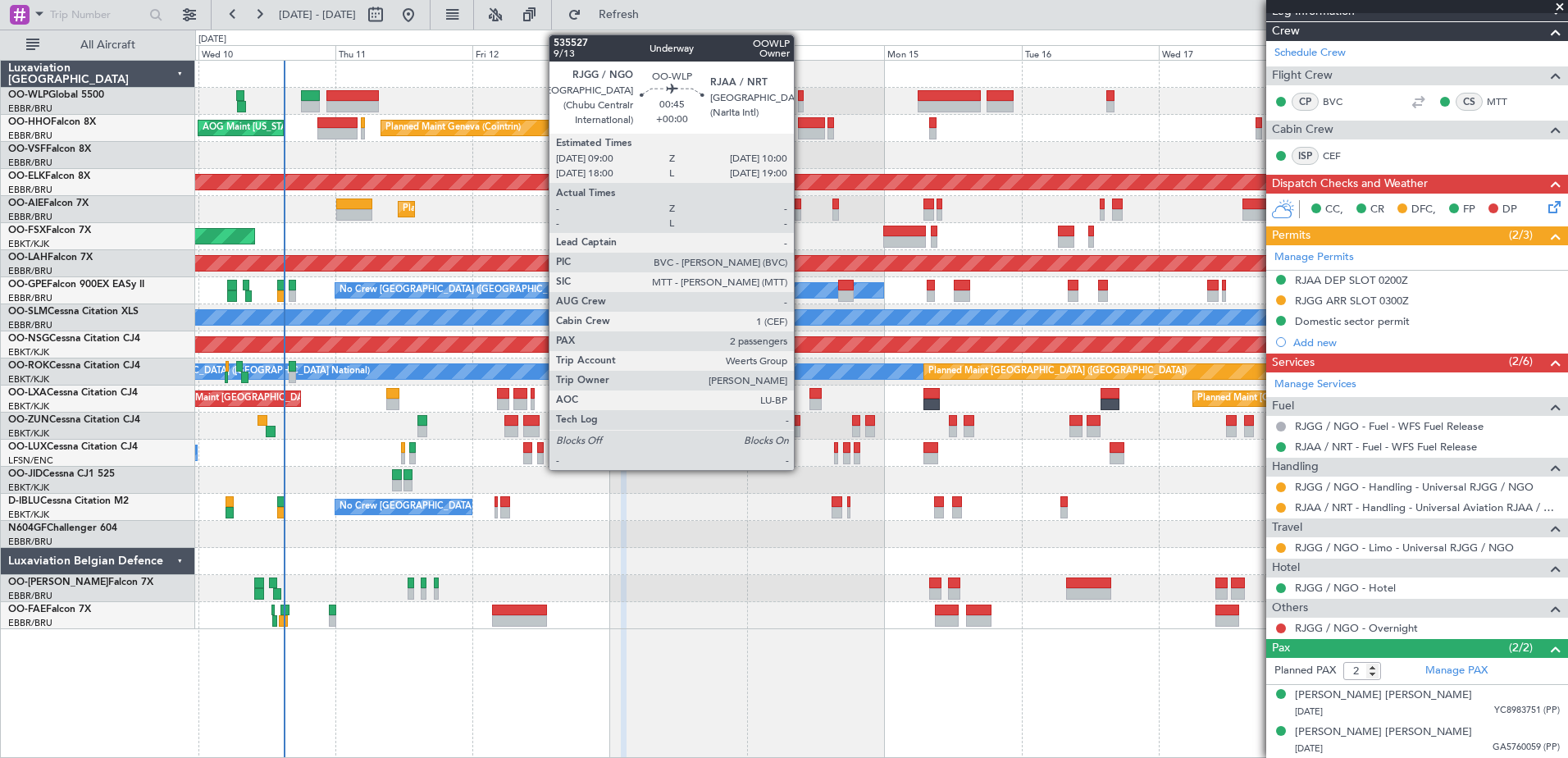
click at [802, 95] on div at bounding box center [801, 96] width 6 height 12
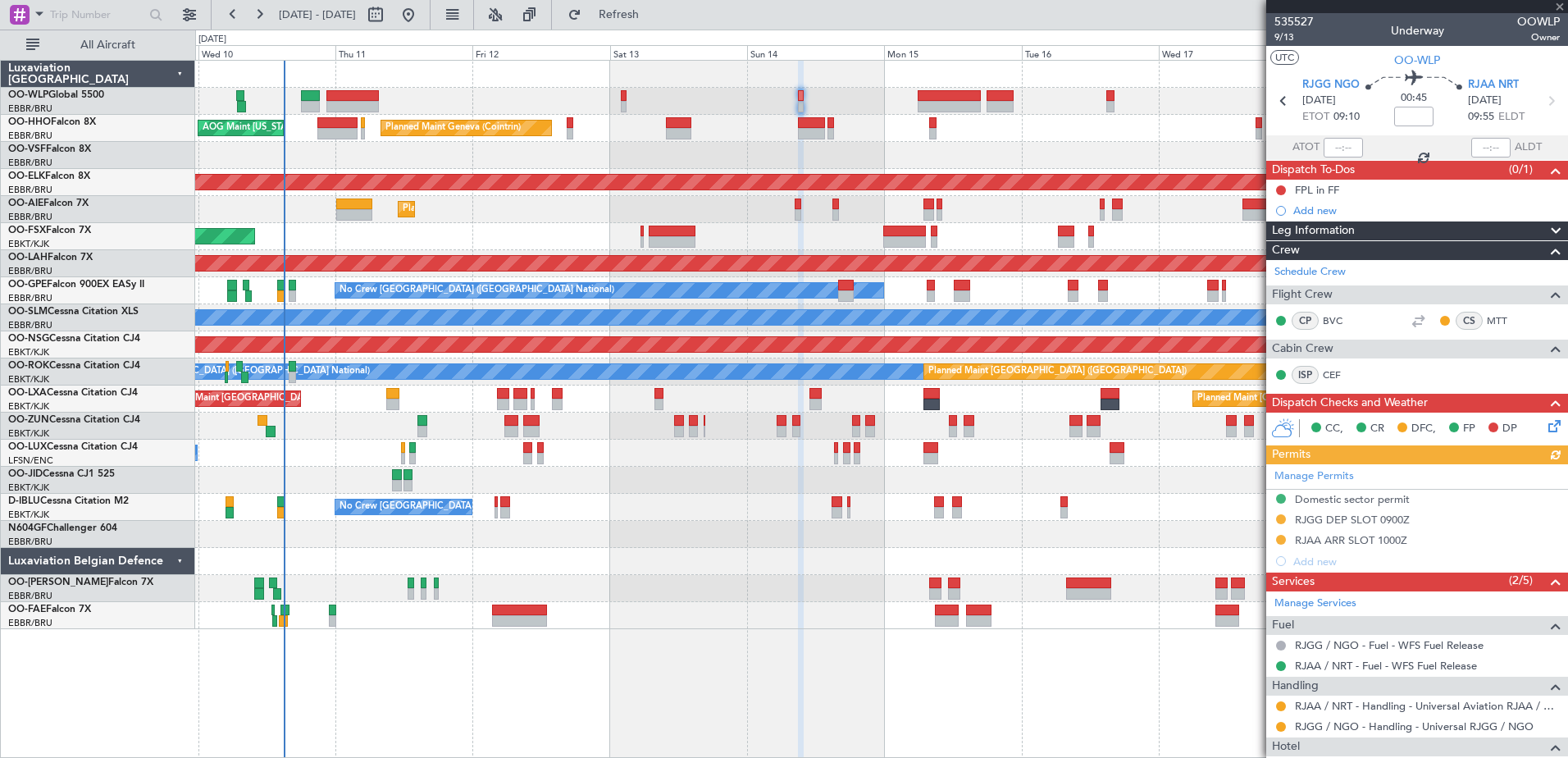
scroll to position [164, 0]
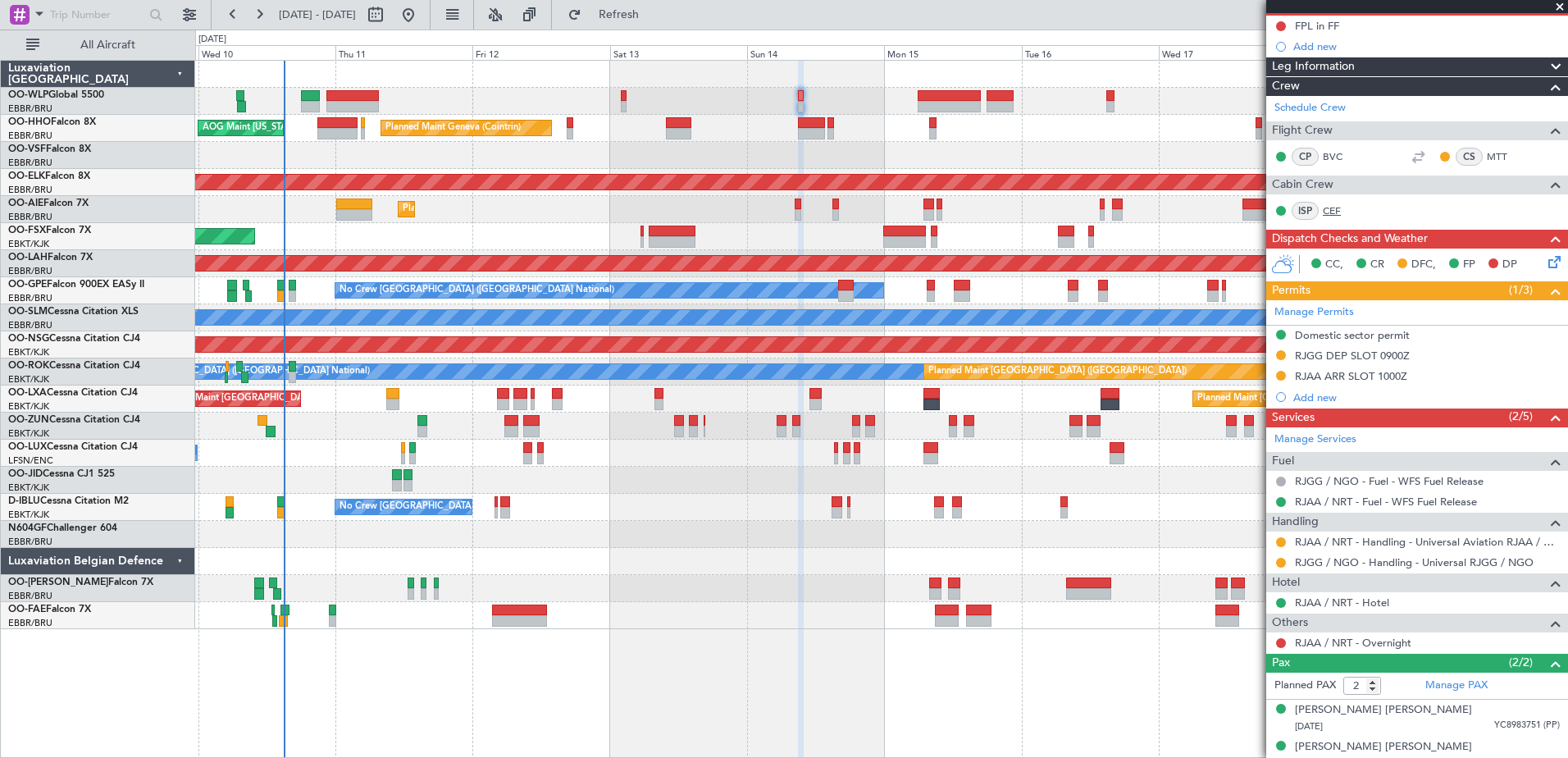
click at [1332, 214] on link "CEF" at bounding box center [1341, 210] width 37 height 15
click at [653, 14] on span "Refresh" at bounding box center [618, 15] width 69 height 12
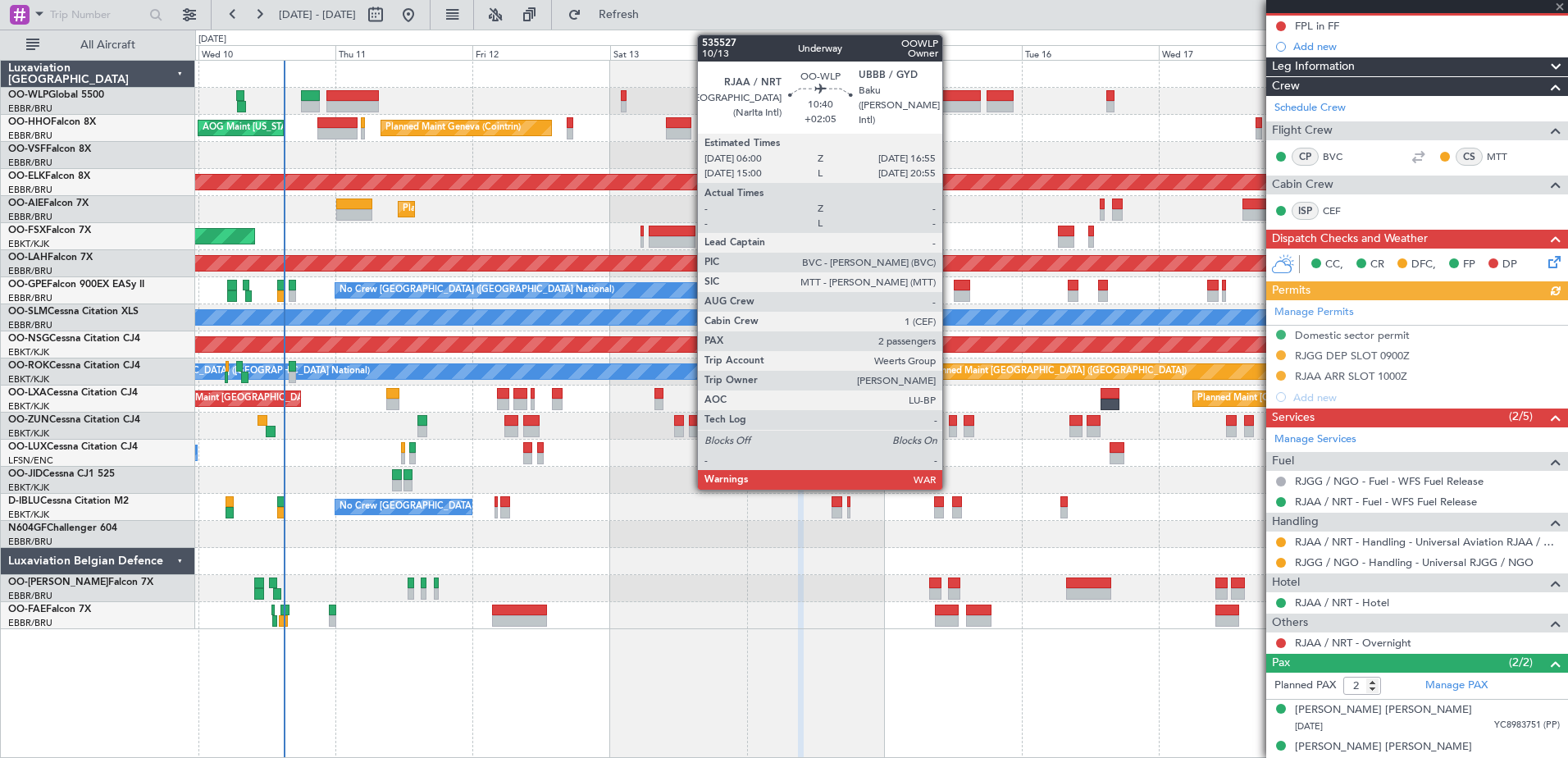
click at [950, 100] on div at bounding box center [949, 96] width 63 height 12
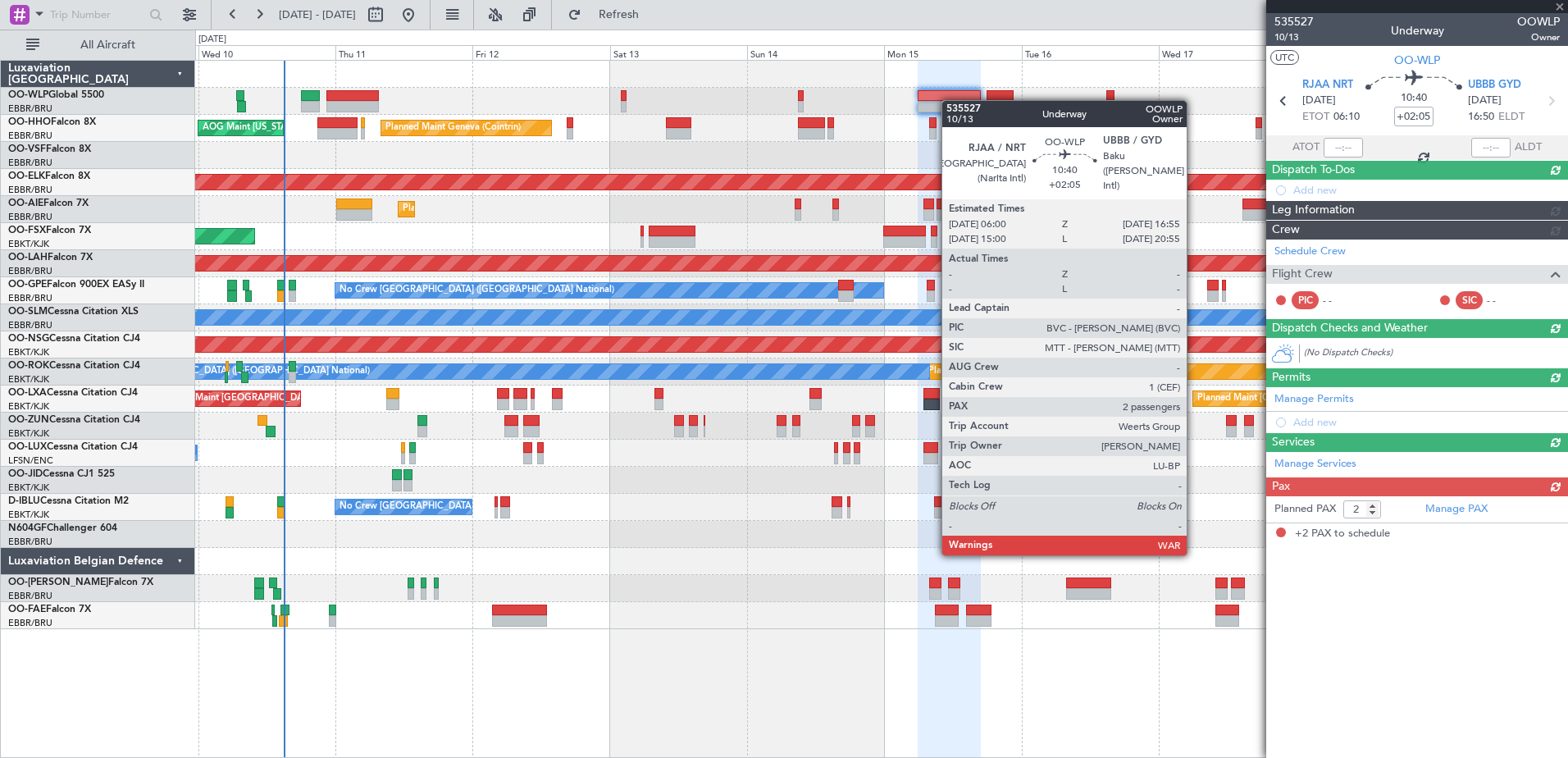
scroll to position [0, 0]
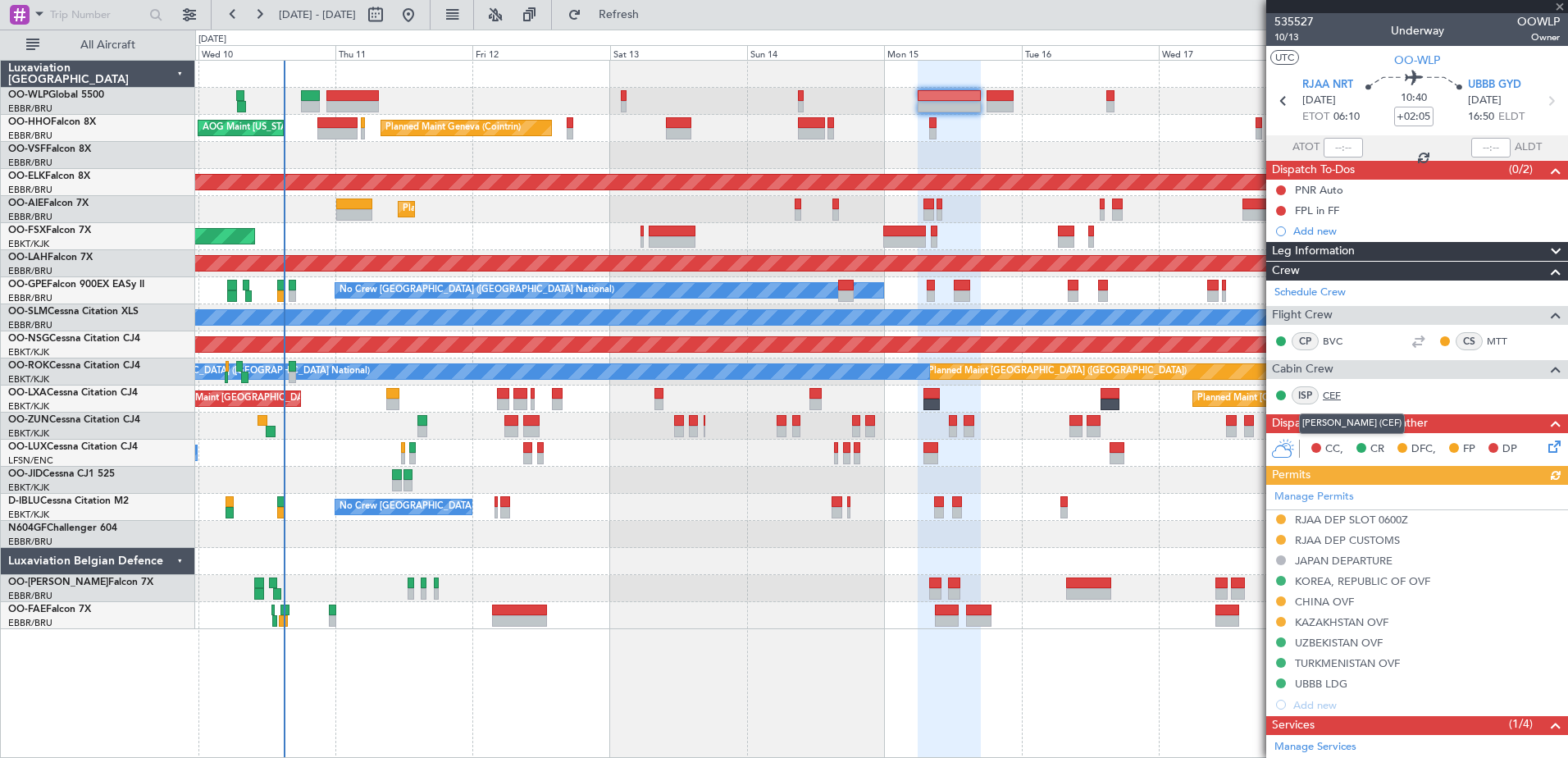
click at [1330, 392] on link "CEF" at bounding box center [1341, 395] width 37 height 15
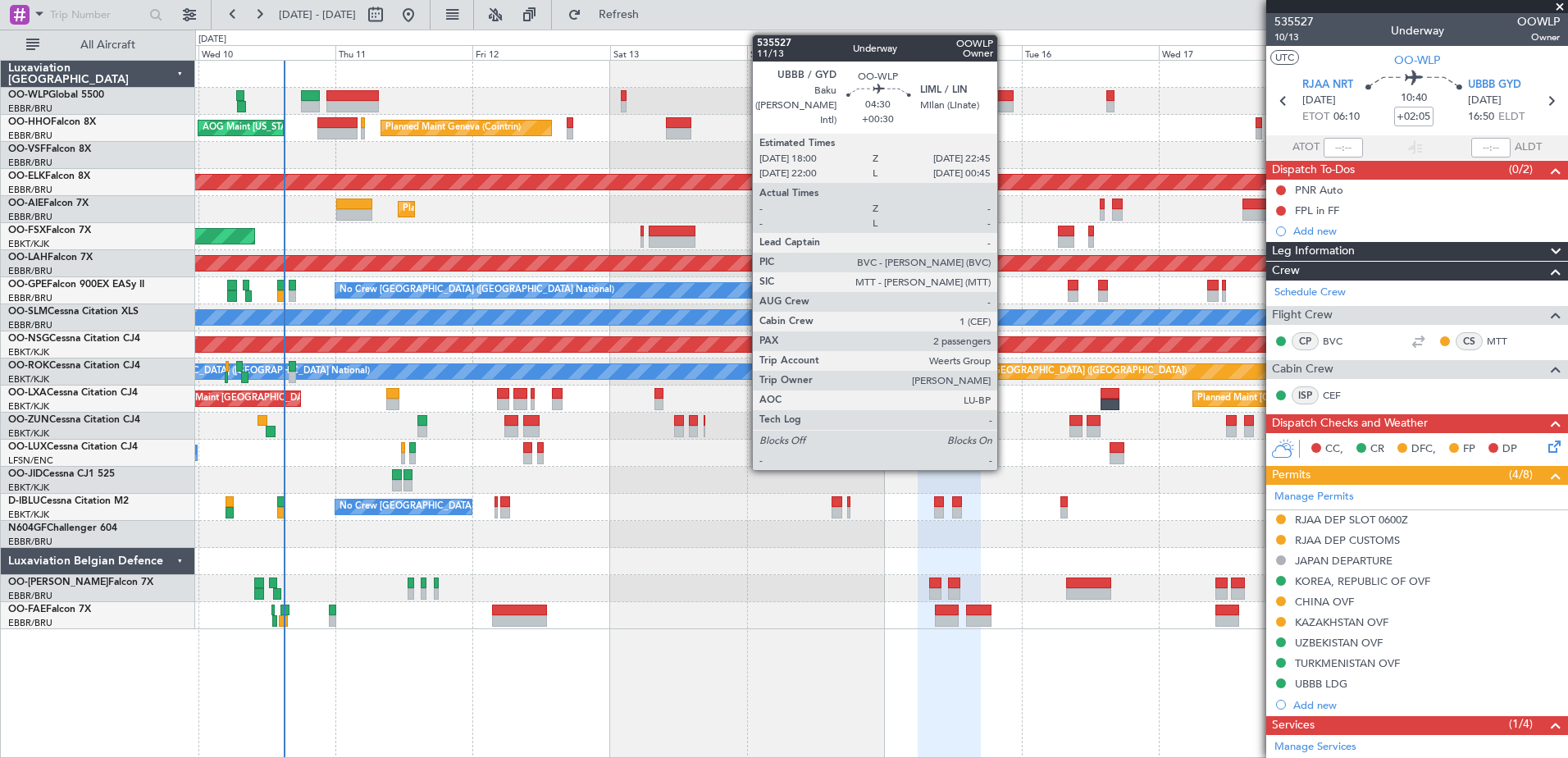
click at [1004, 108] on div at bounding box center [1000, 107] width 28 height 12
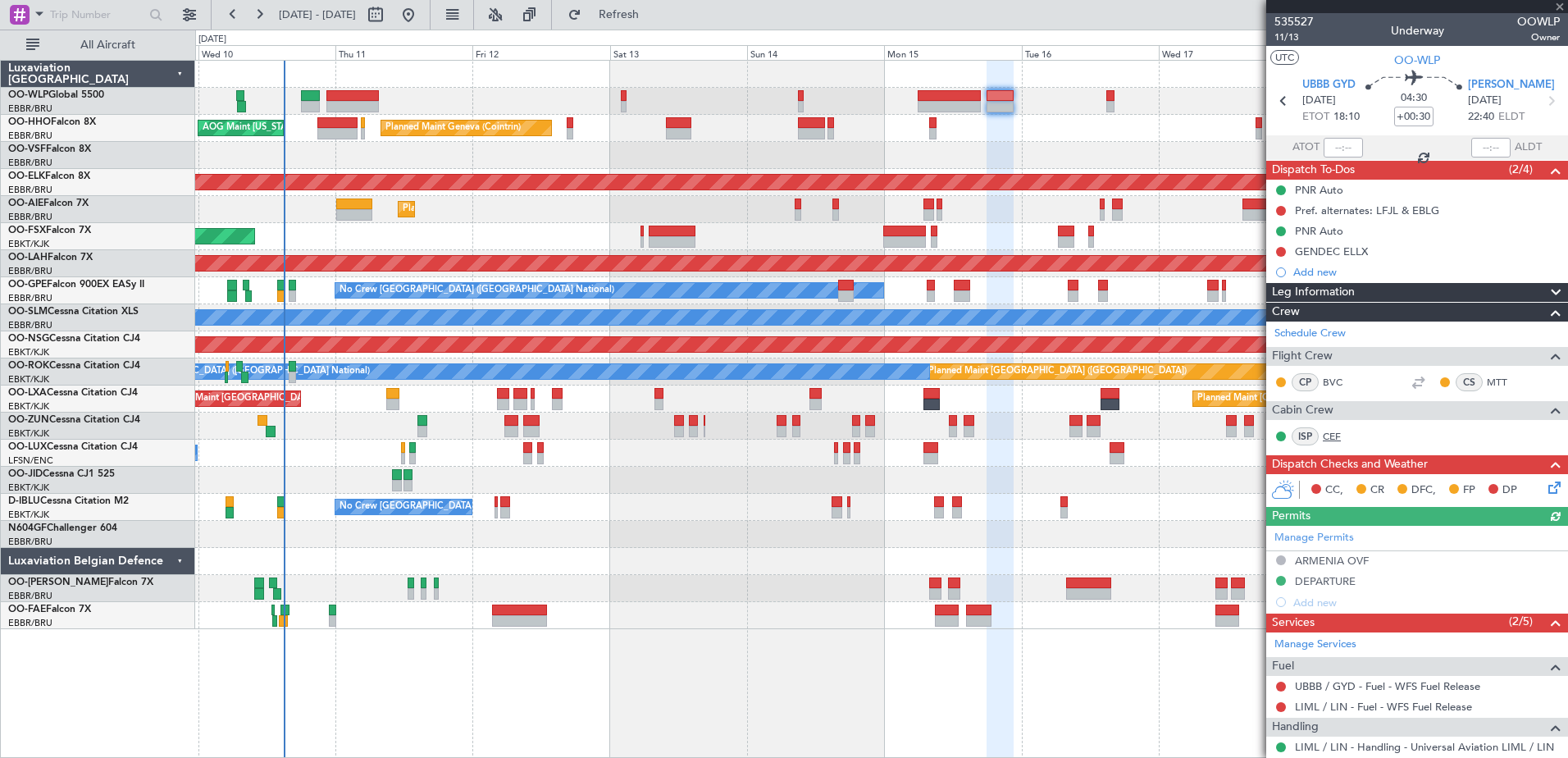
click at [1330, 430] on link "CEF" at bounding box center [1341, 436] width 37 height 15
click at [658, 22] on button "Refresh" at bounding box center [609, 15] width 98 height 26
click at [1287, 38] on span "11/13" at bounding box center [1293, 37] width 39 height 14
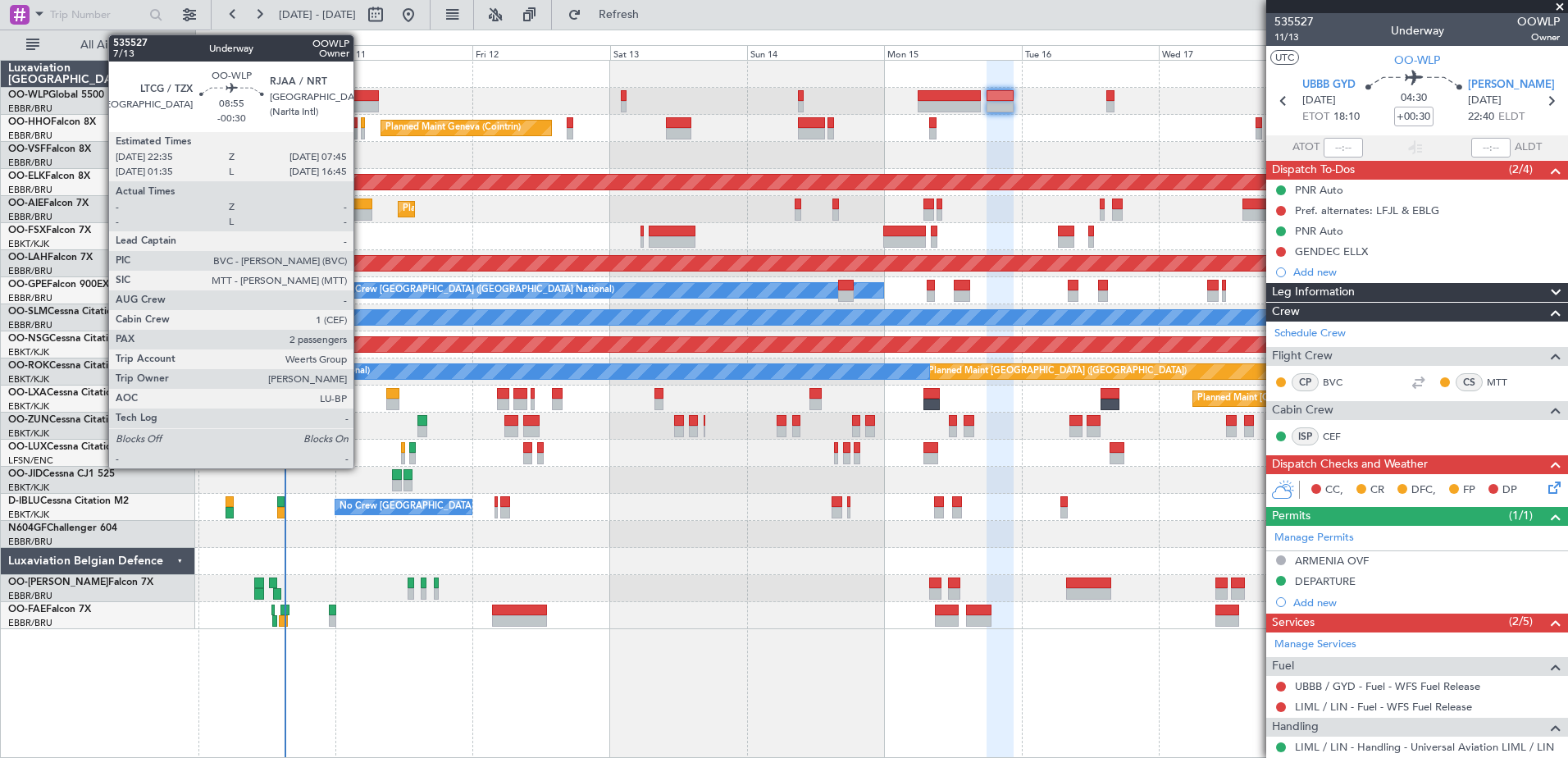
click at [361, 98] on div at bounding box center [353, 96] width 53 height 12
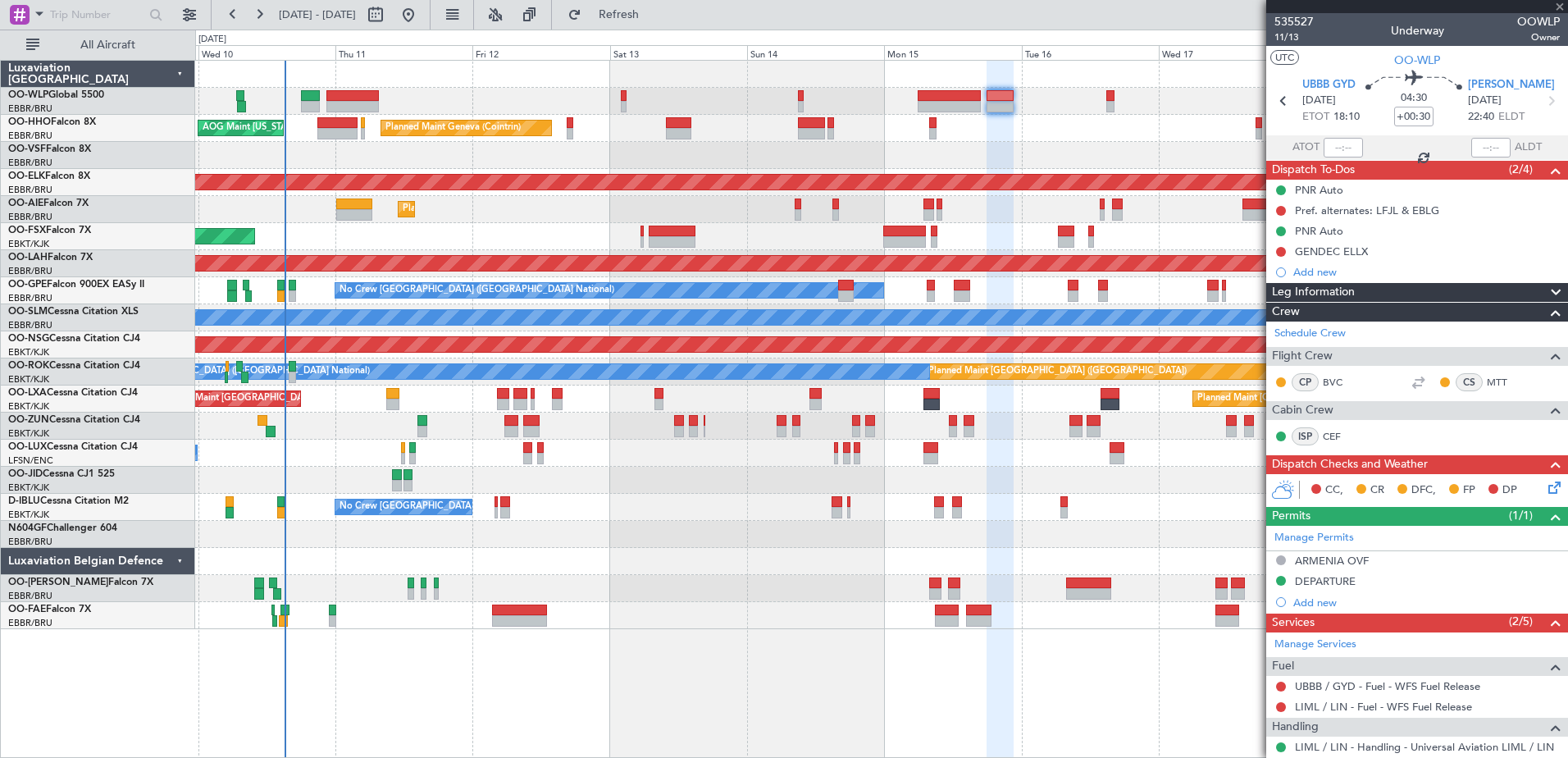
type input "-00:30"
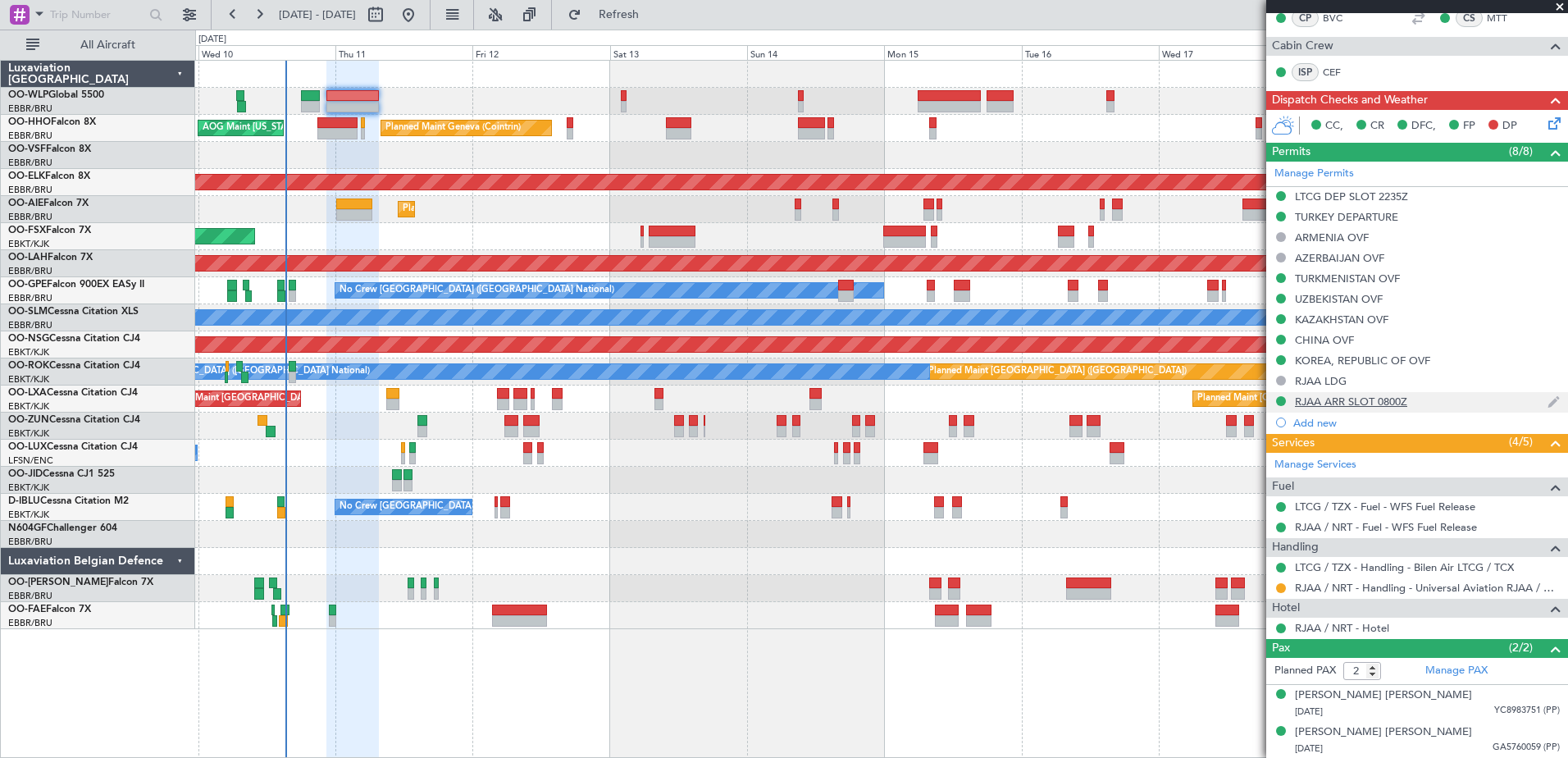
scroll to position [323, 0]
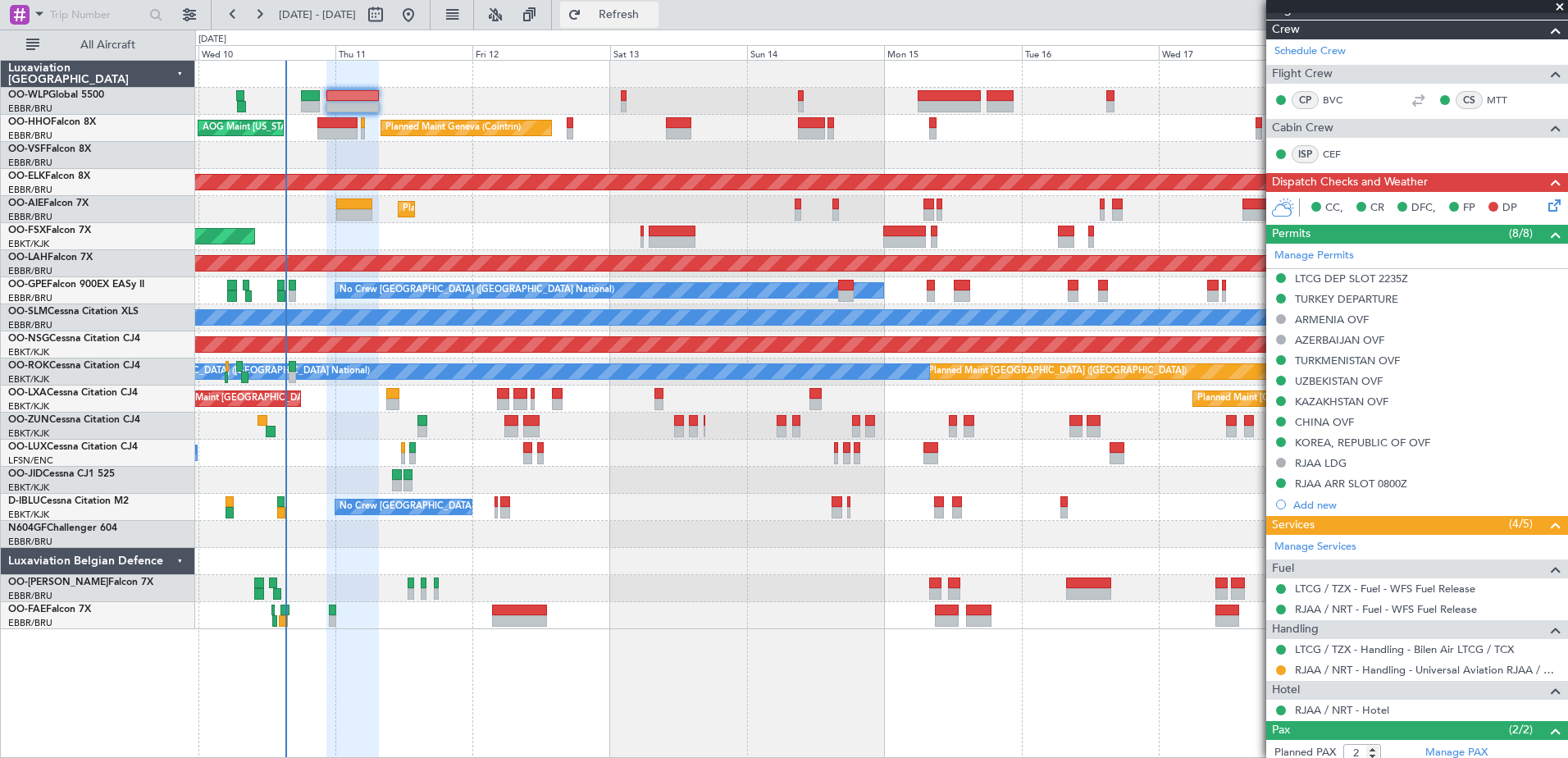
click at [653, 9] on span "Refresh" at bounding box center [618, 15] width 69 height 12
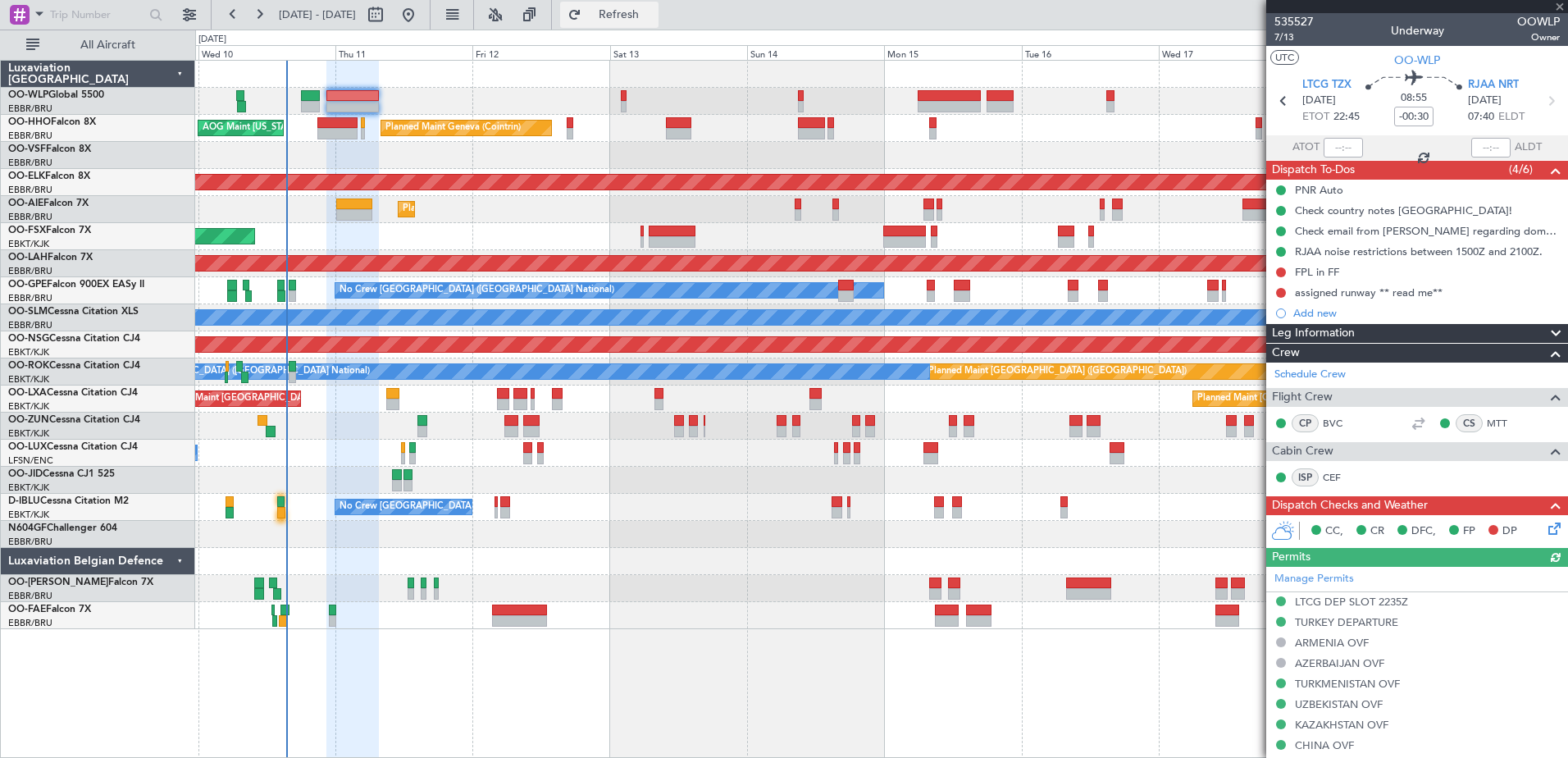
click at [657, 4] on button "Refresh" at bounding box center [609, 15] width 98 height 26
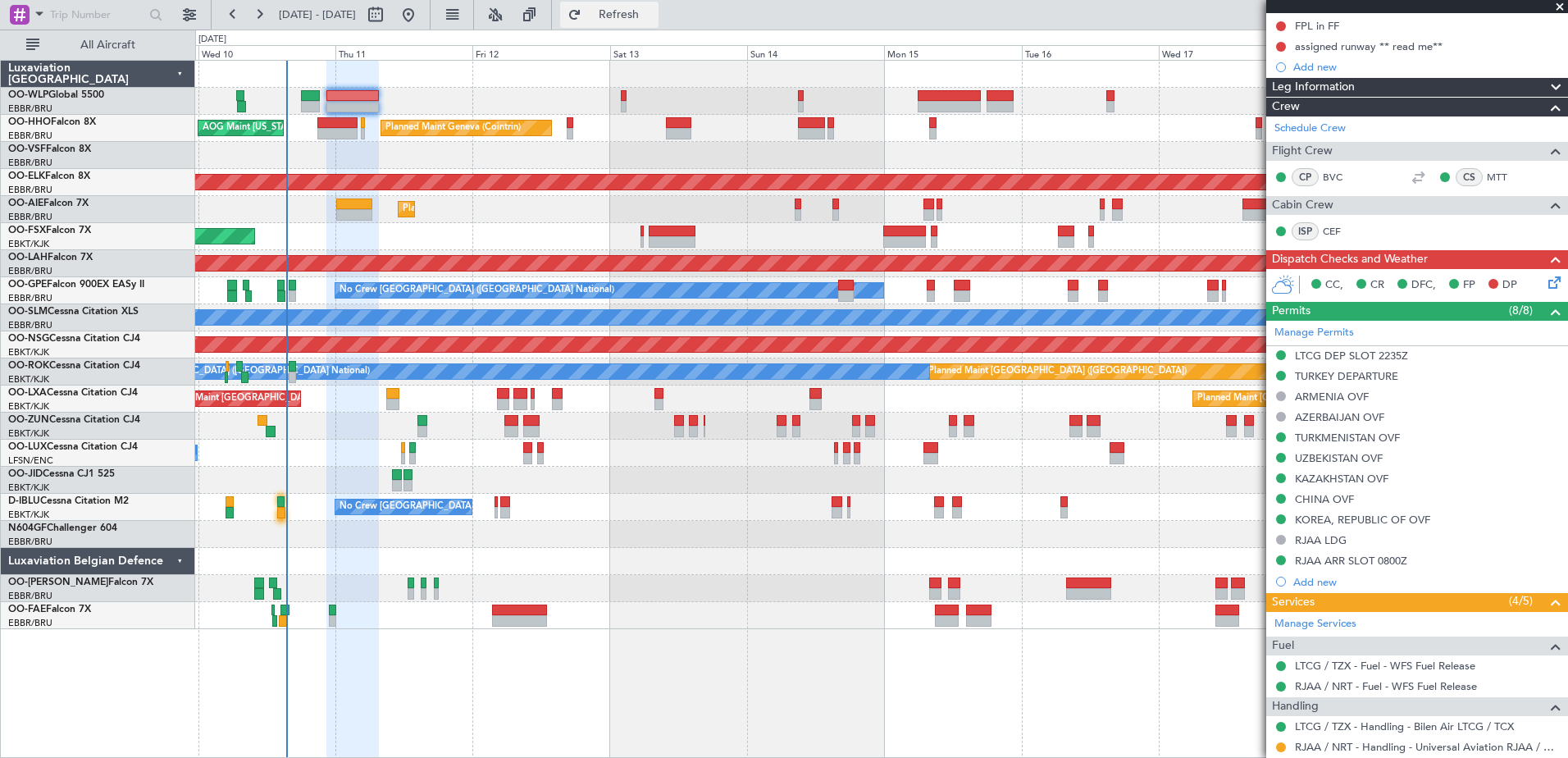
click at [650, 11] on span "Refresh" at bounding box center [618, 15] width 69 height 12
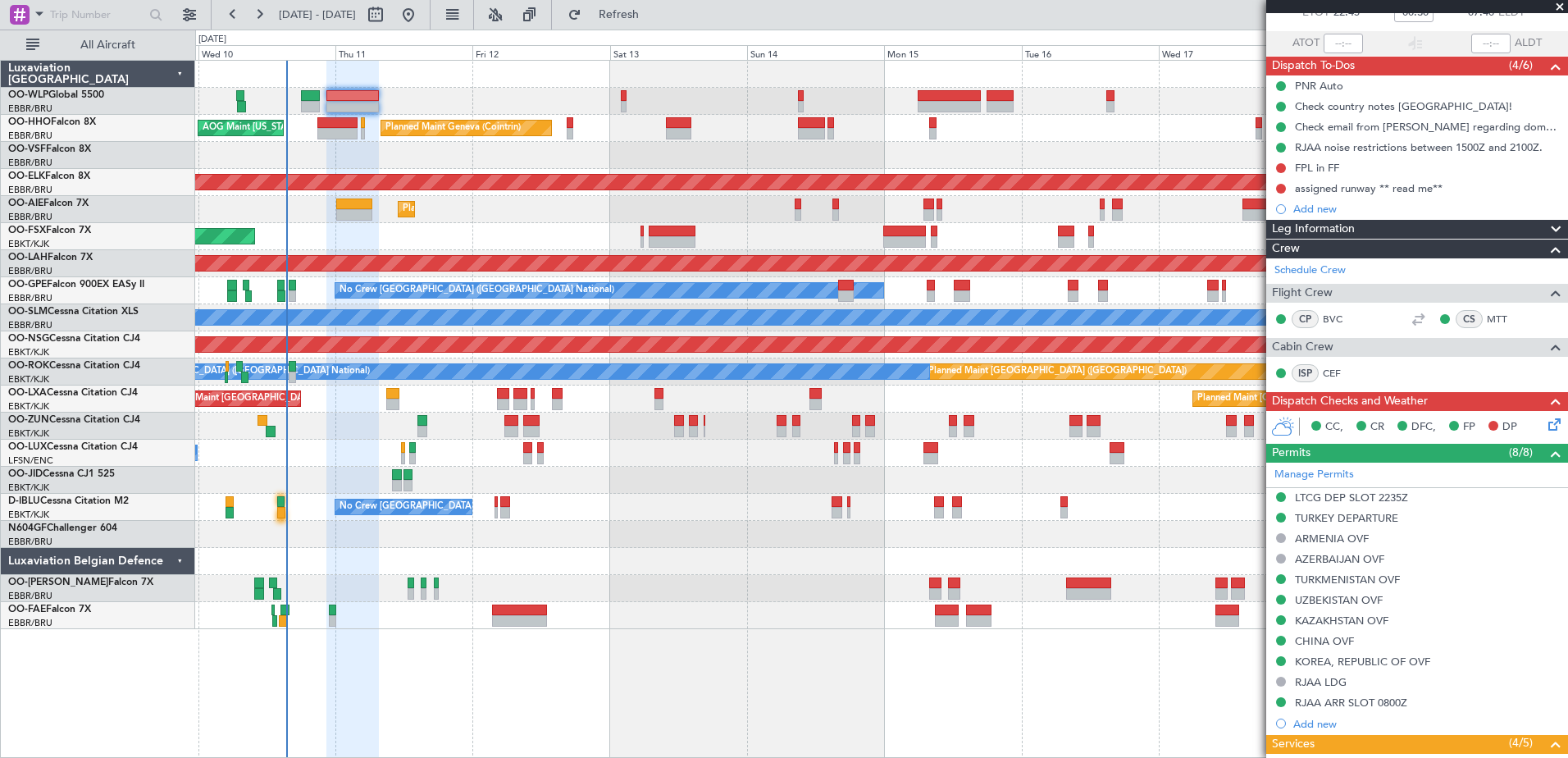
scroll to position [0, 0]
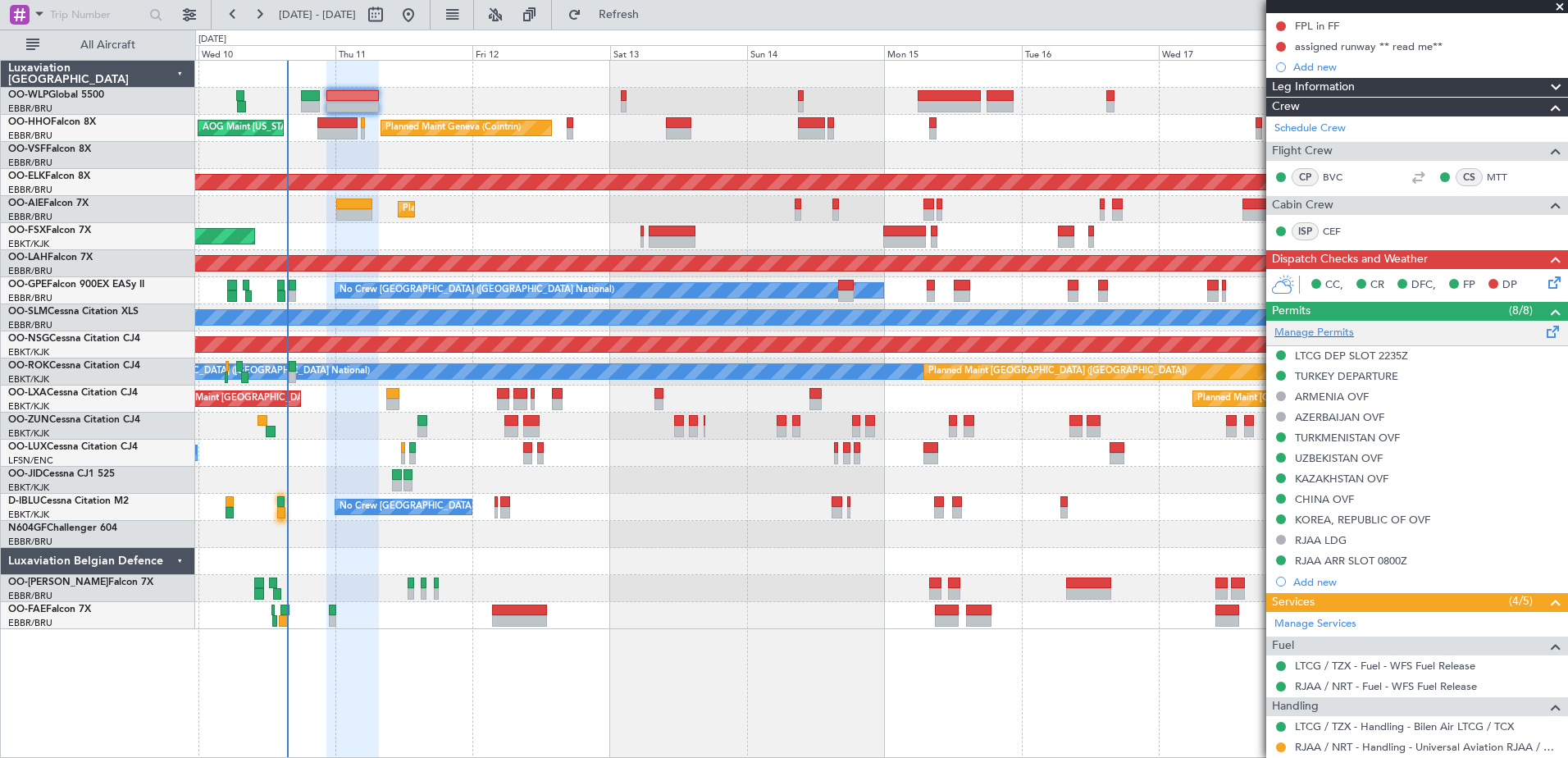
scroll to position [328, 0]
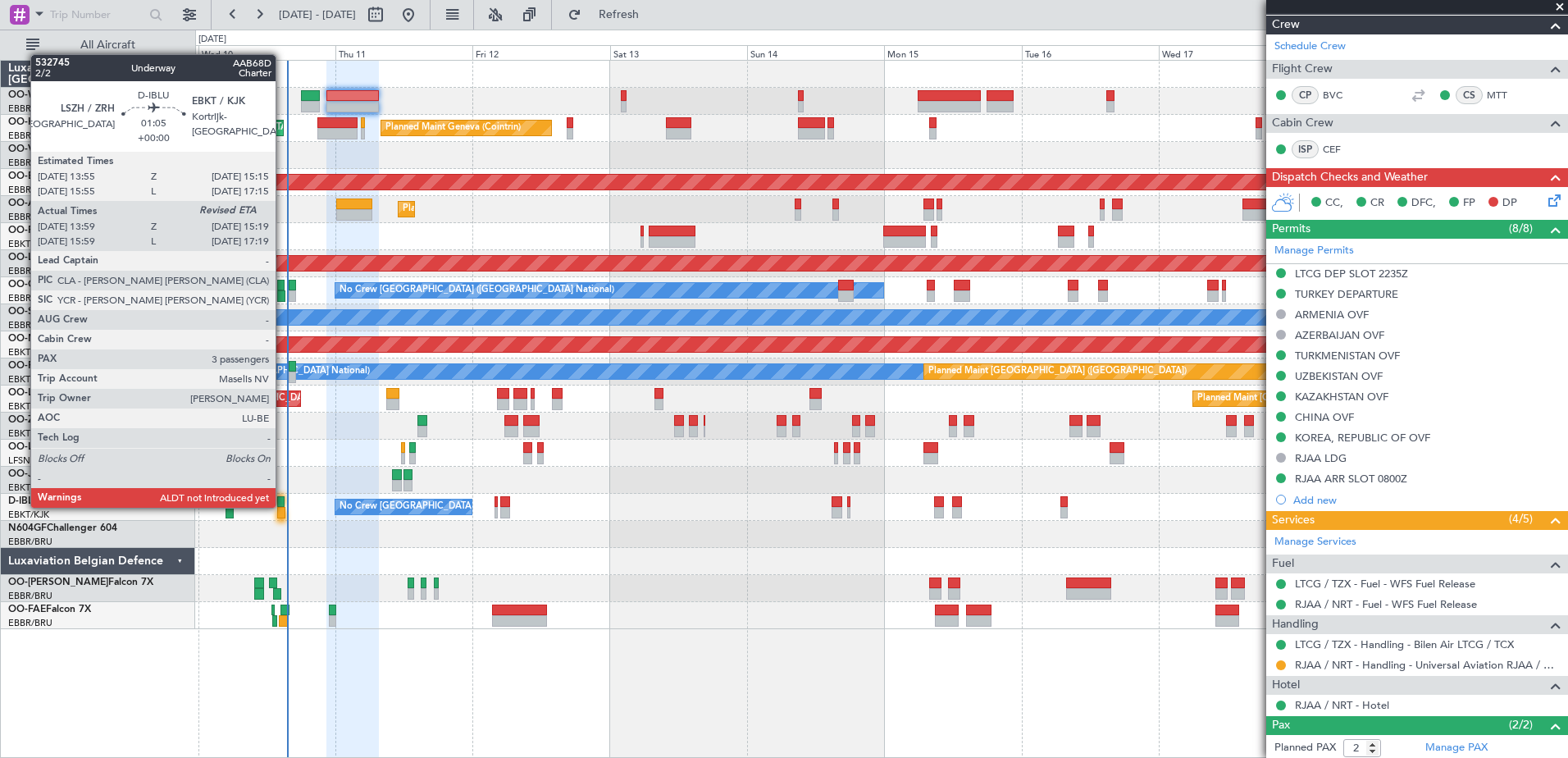
click at [282, 506] on div at bounding box center [281, 502] width 8 height 12
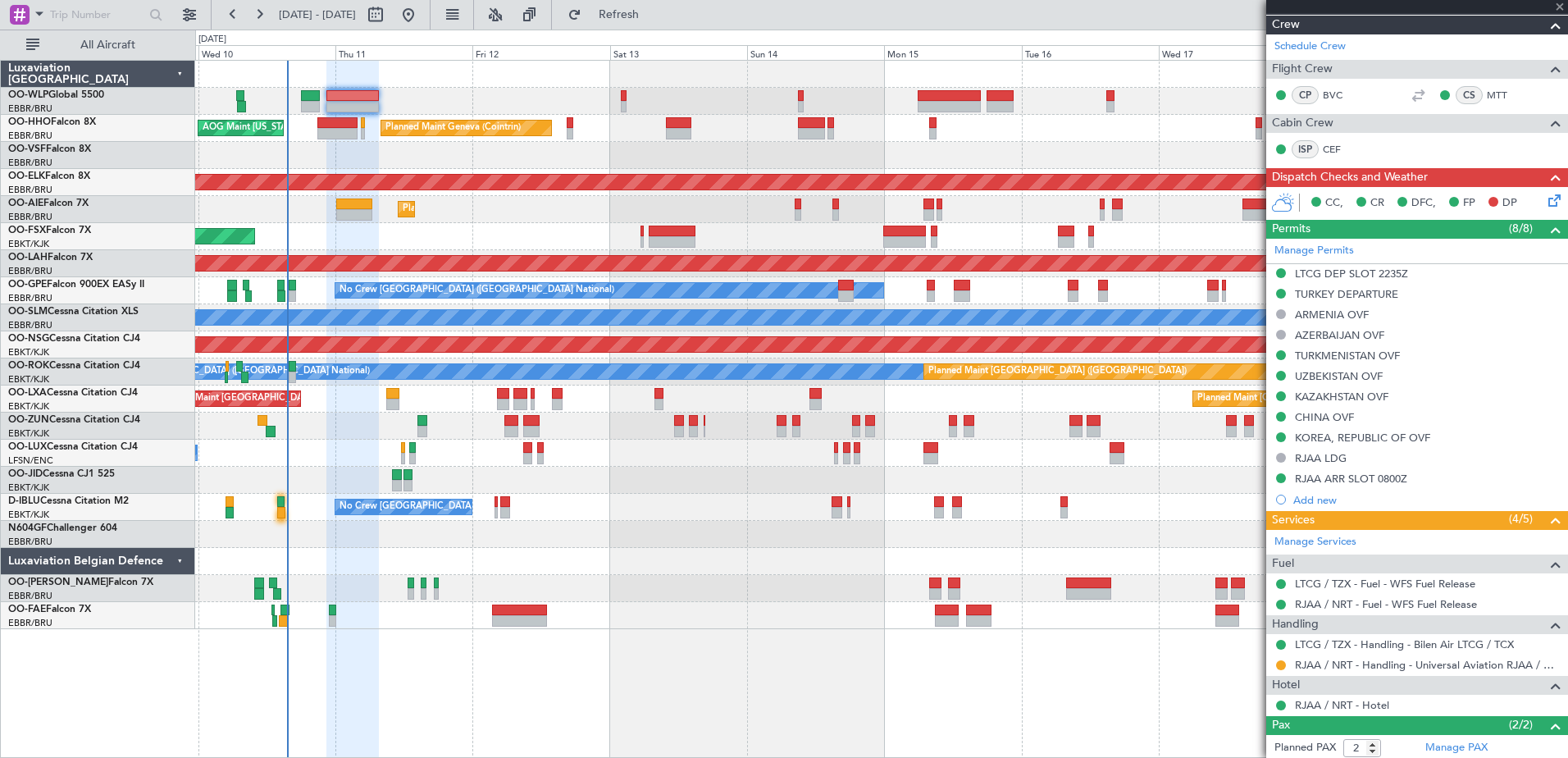
type input "14:09"
type input "3"
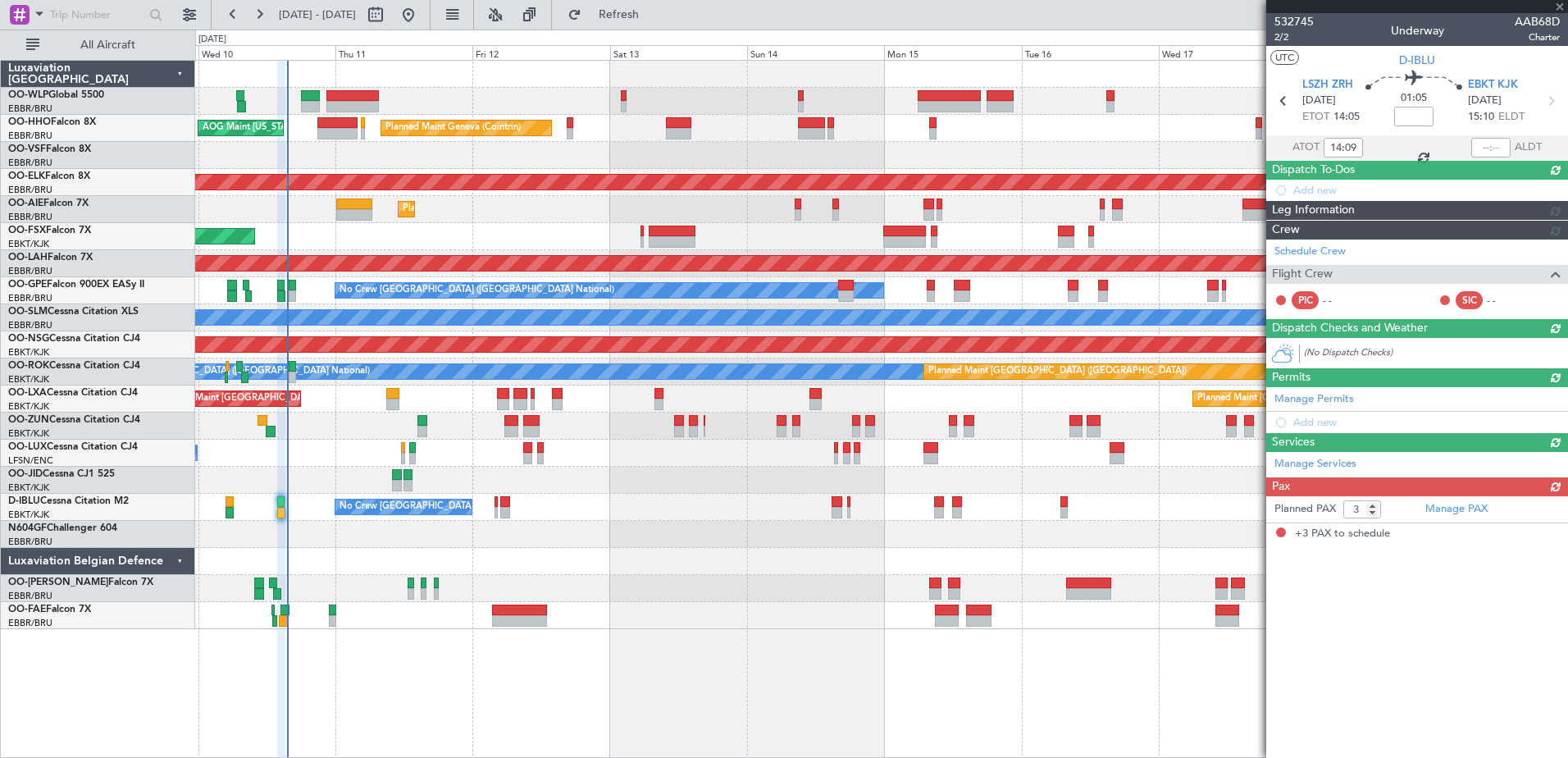
scroll to position [0, 0]
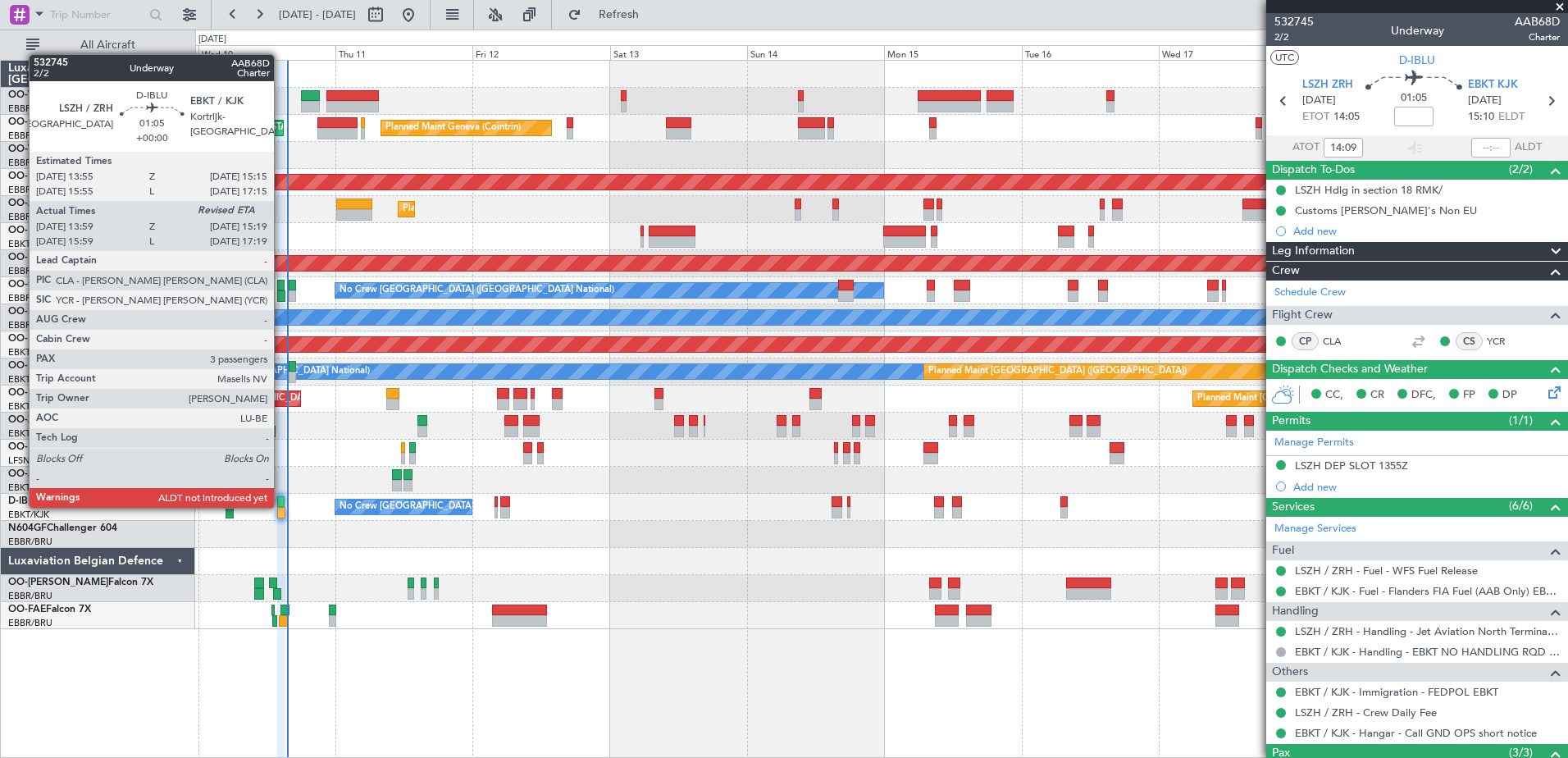
click at [282, 506] on div at bounding box center [281, 502] width 8 height 12
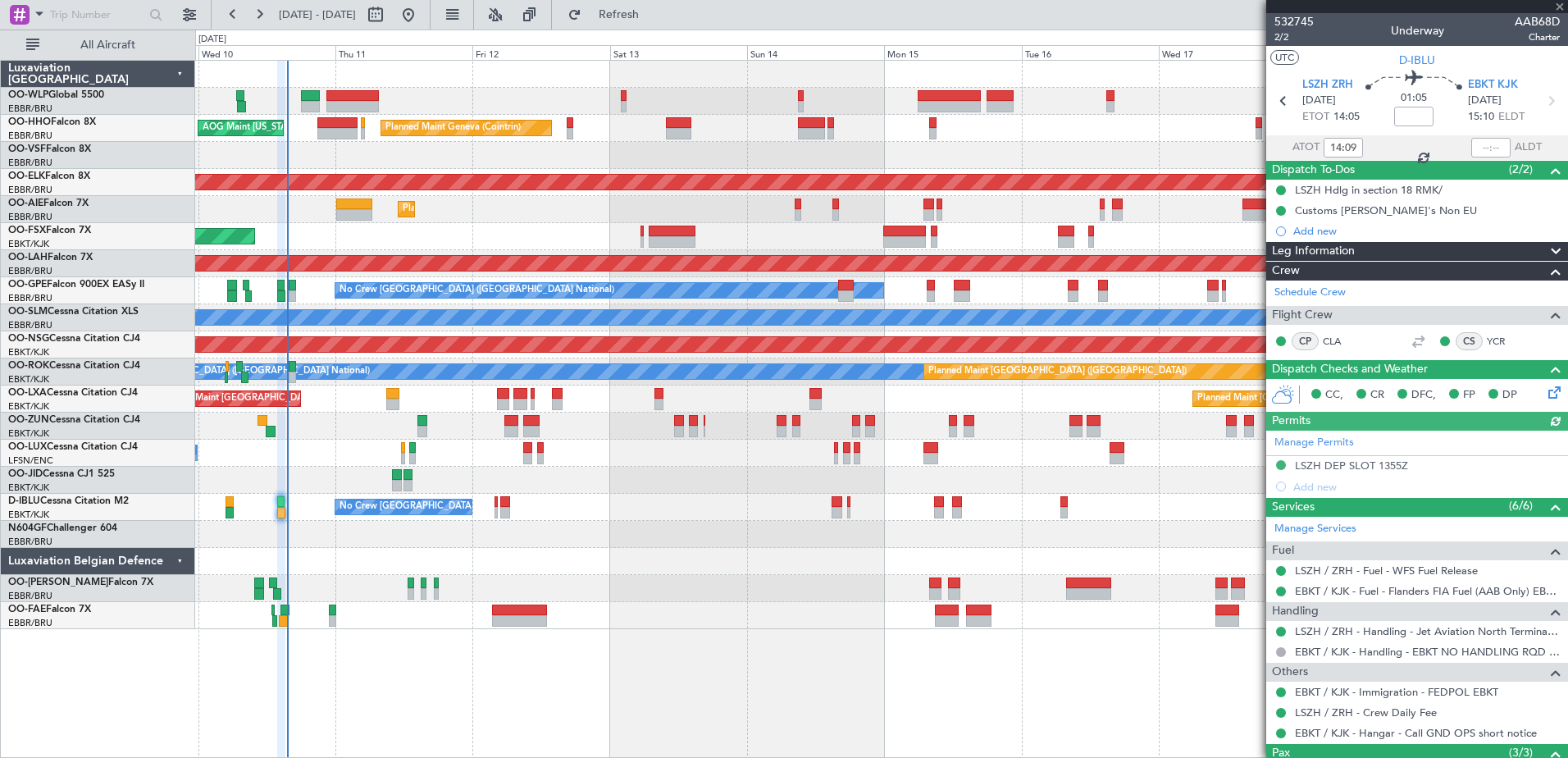
click at [1471, 149] on div at bounding box center [1490, 147] width 39 height 19
click at [1475, 143] on input "text" at bounding box center [1490, 147] width 39 height 19
type input "15:13"
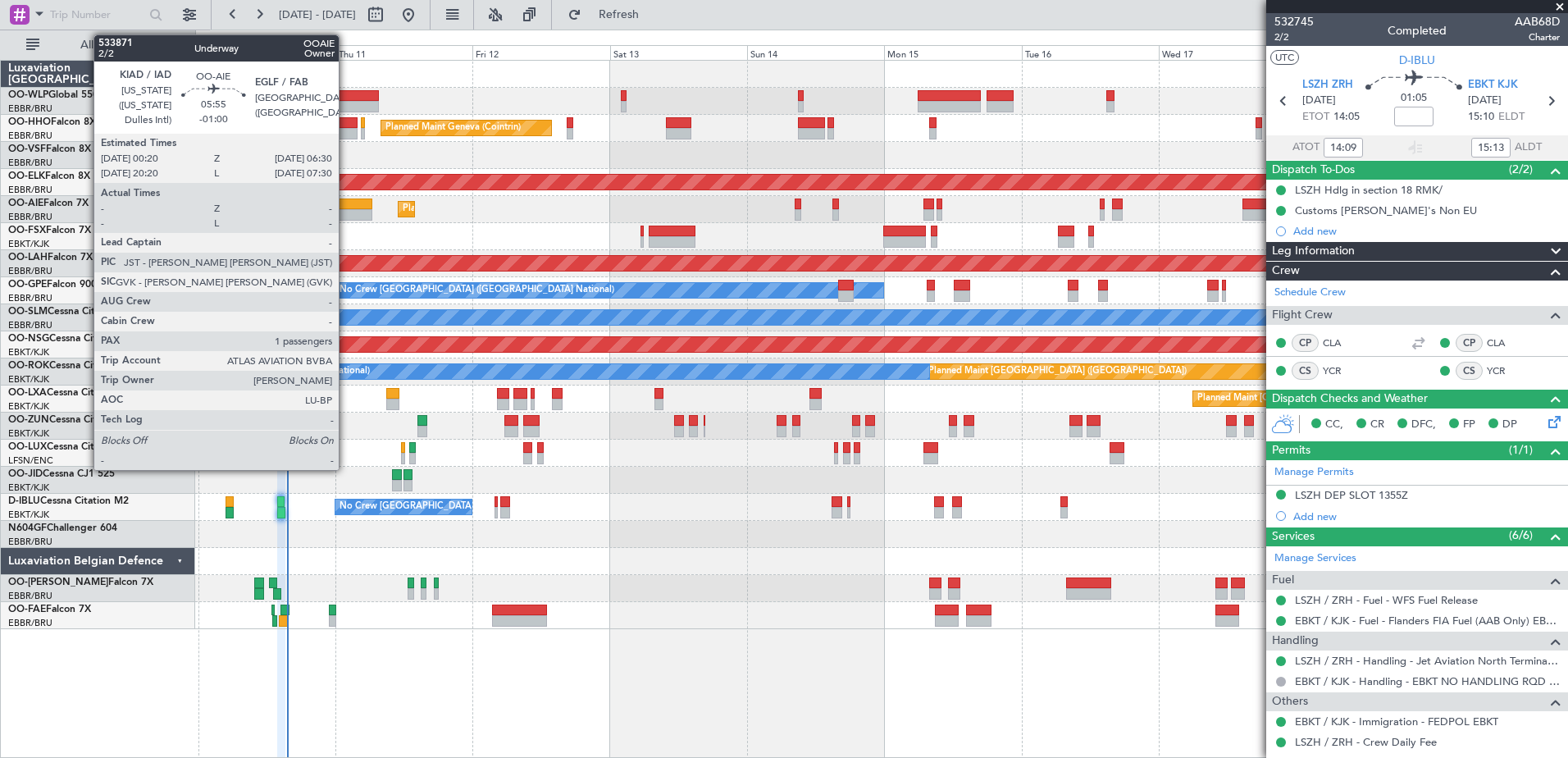
click at [346, 213] on div at bounding box center [354, 215] width 35 height 12
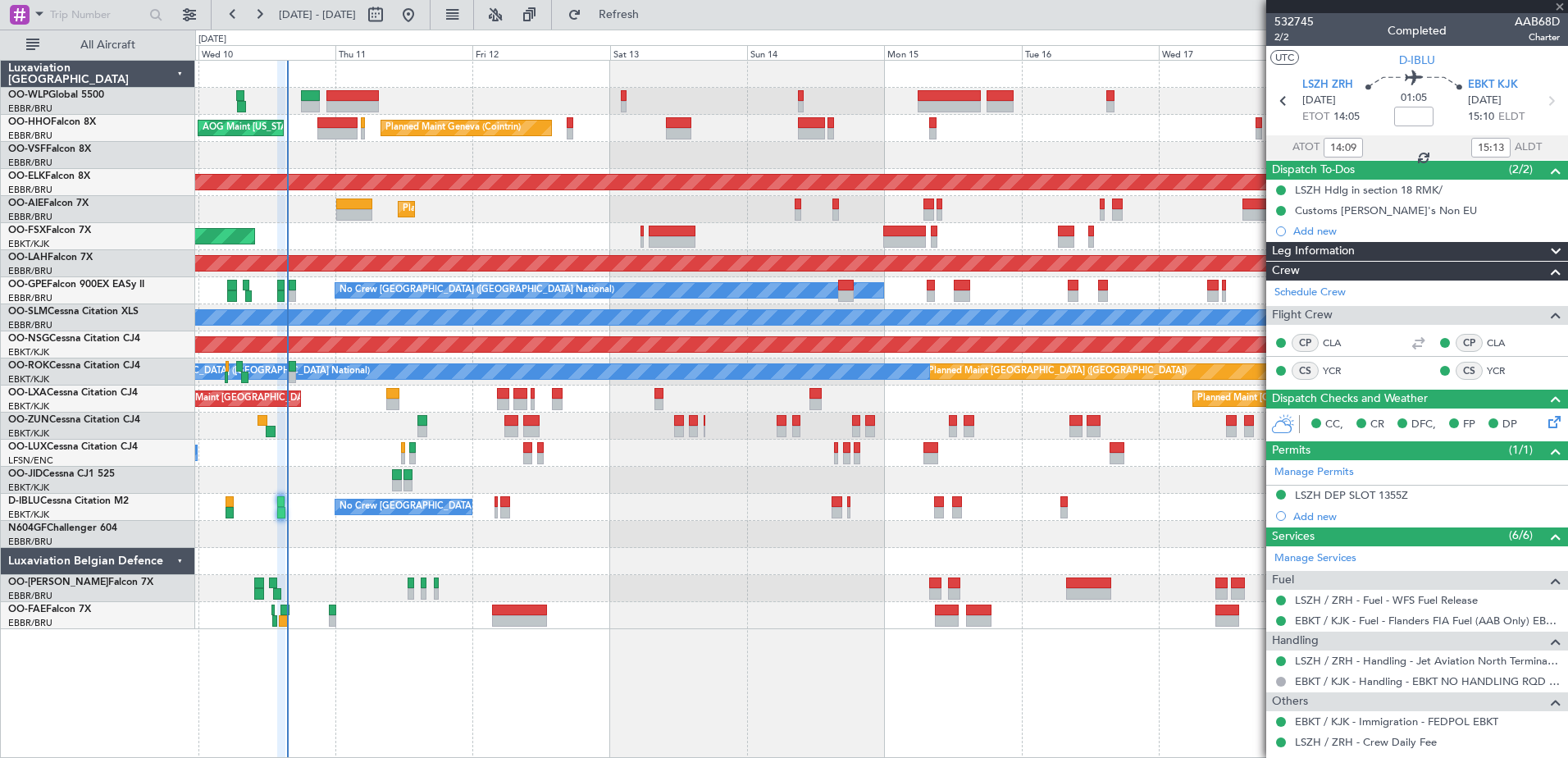
type input "-01:00"
type input "1"
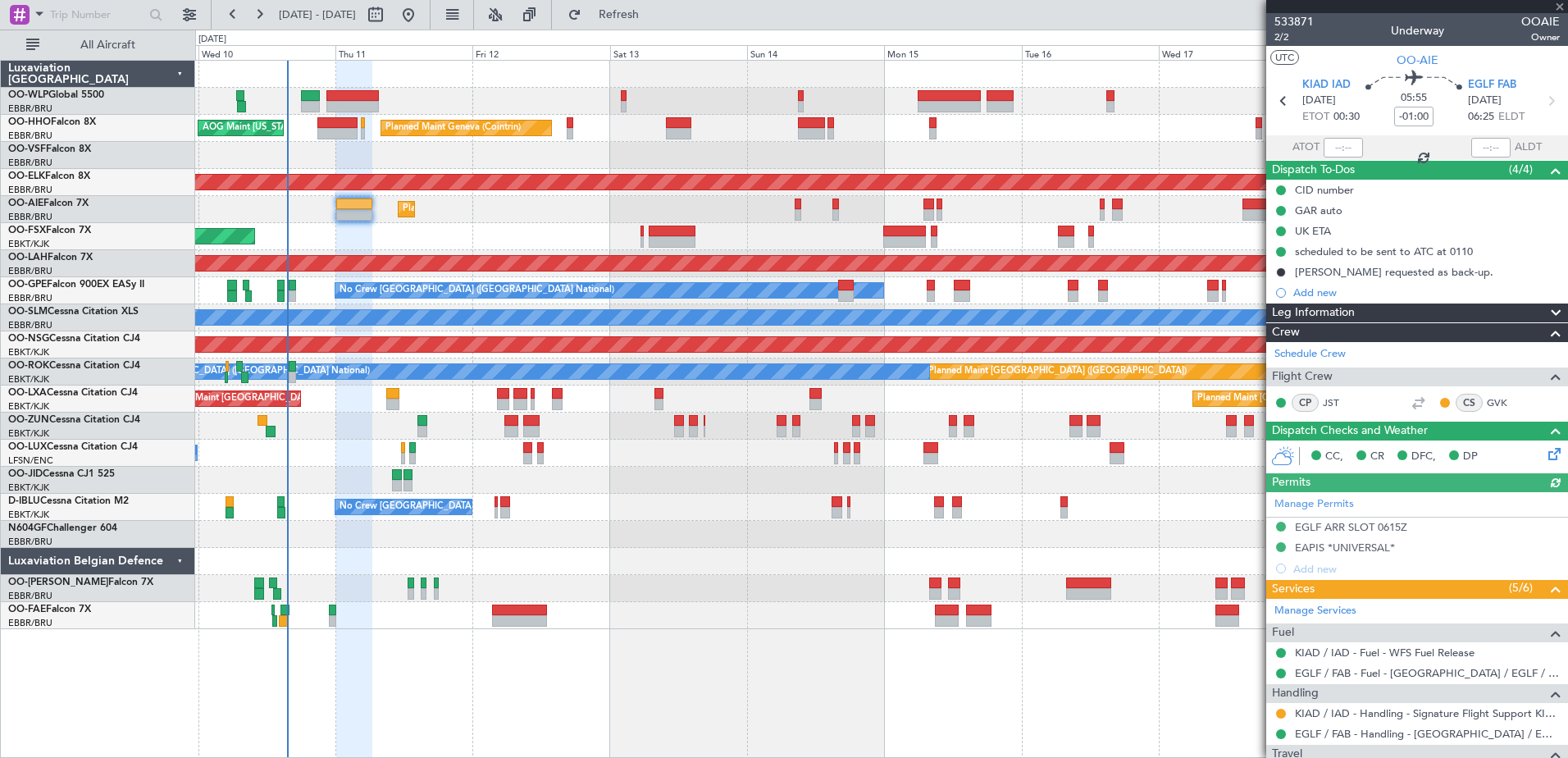
scroll to position [146, 0]
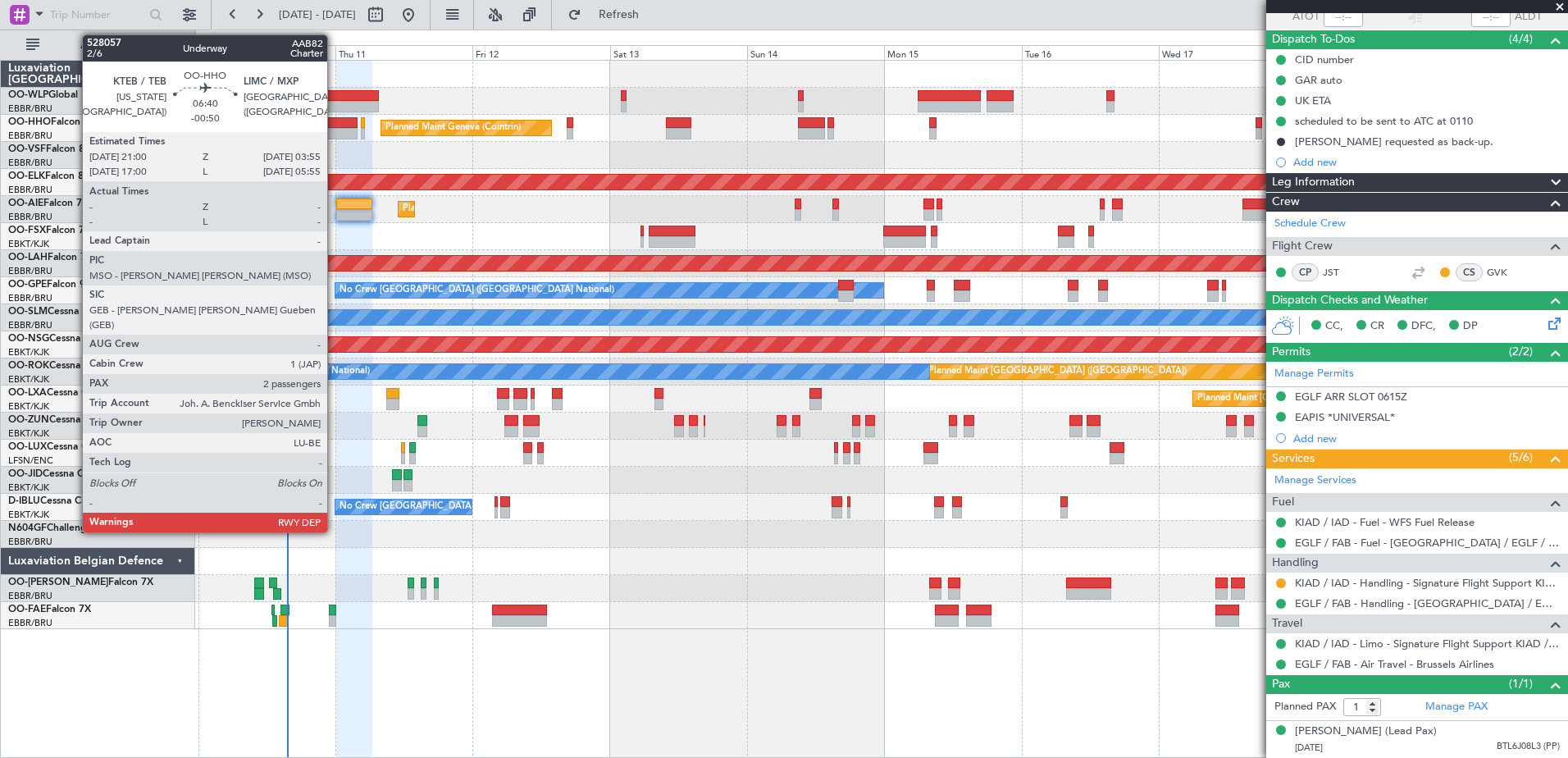
click at [334, 135] on div at bounding box center [337, 133] width 40 height 12
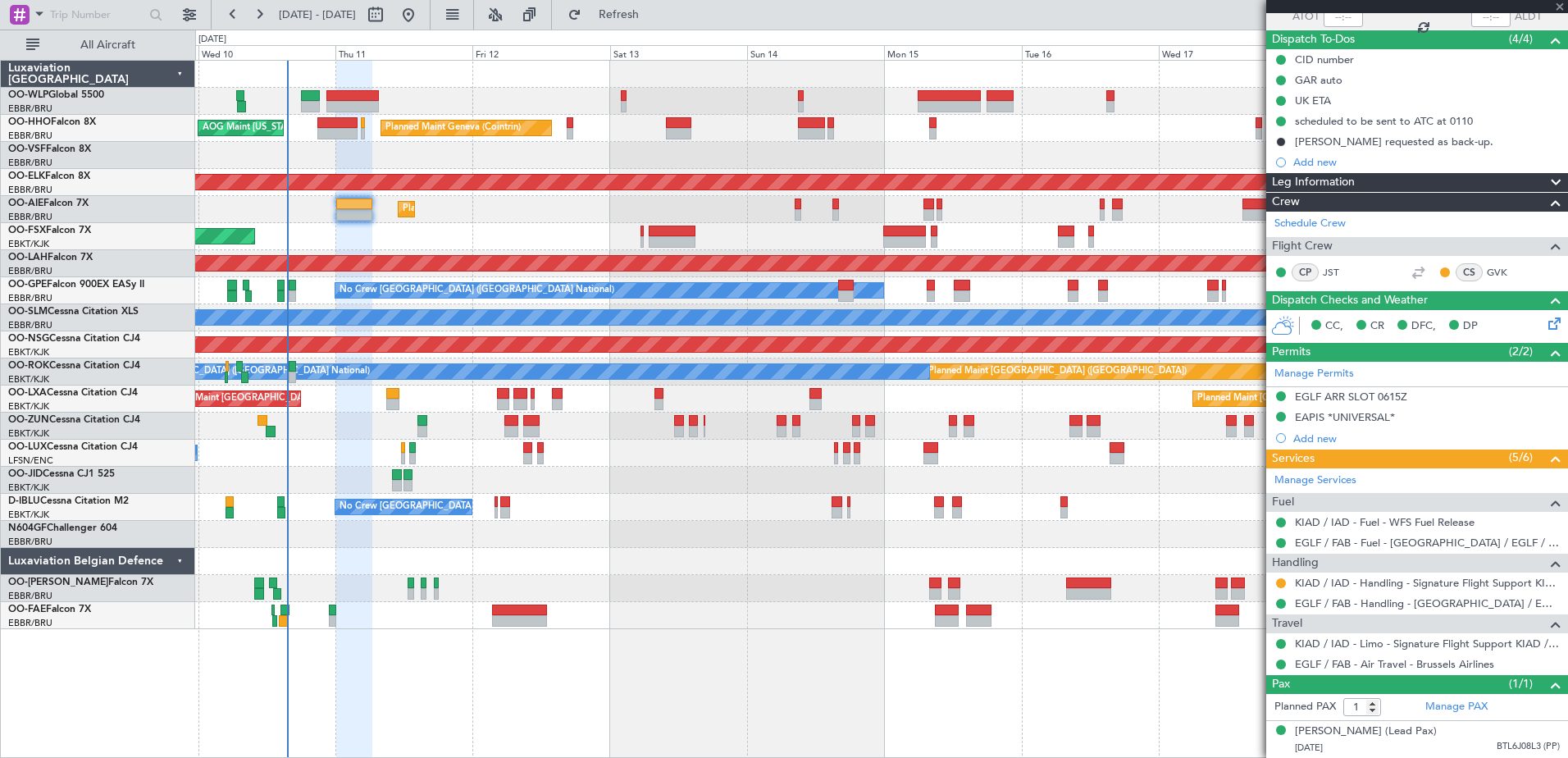
type input "-00:50"
type input "2"
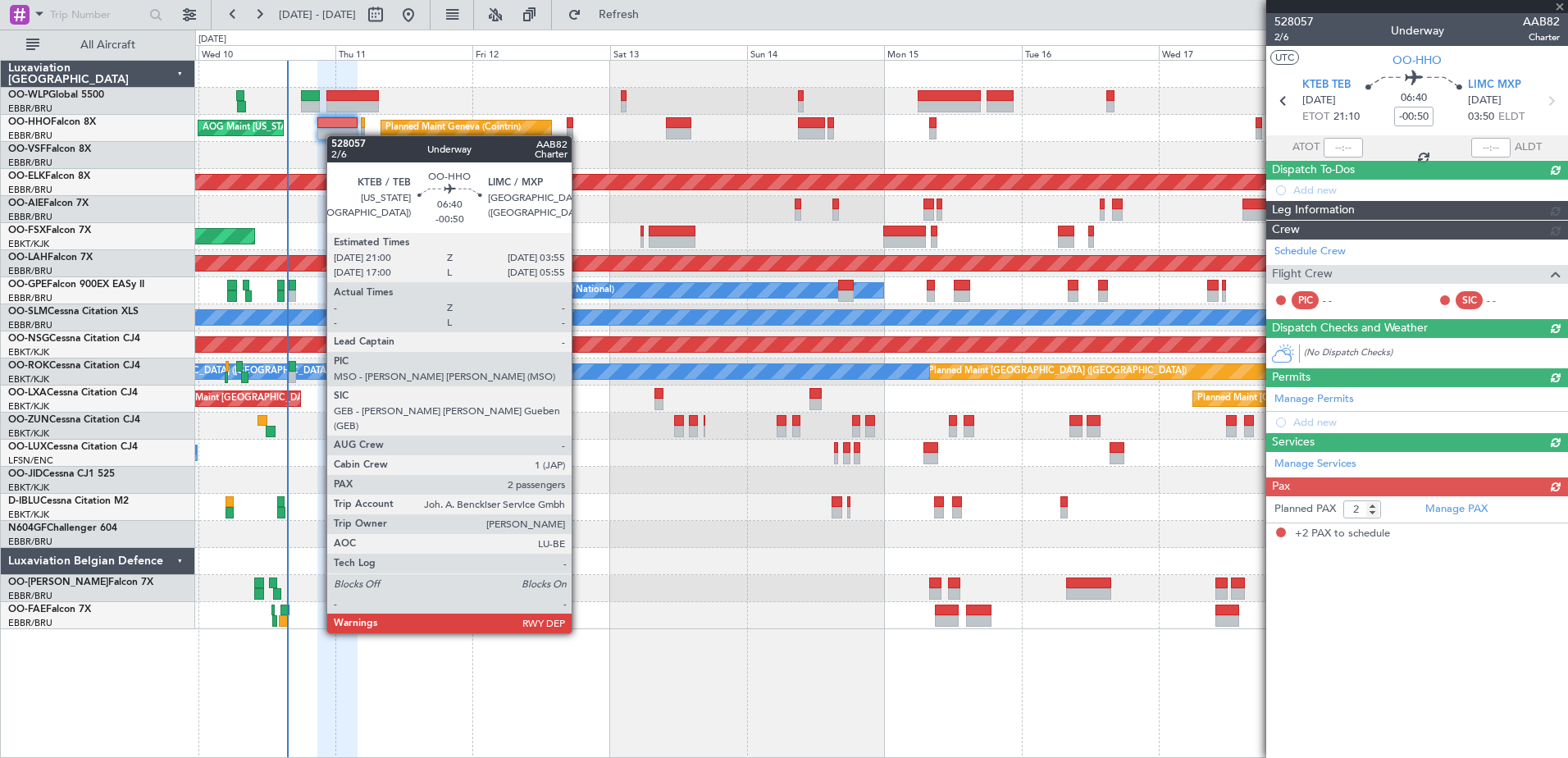
scroll to position [0, 0]
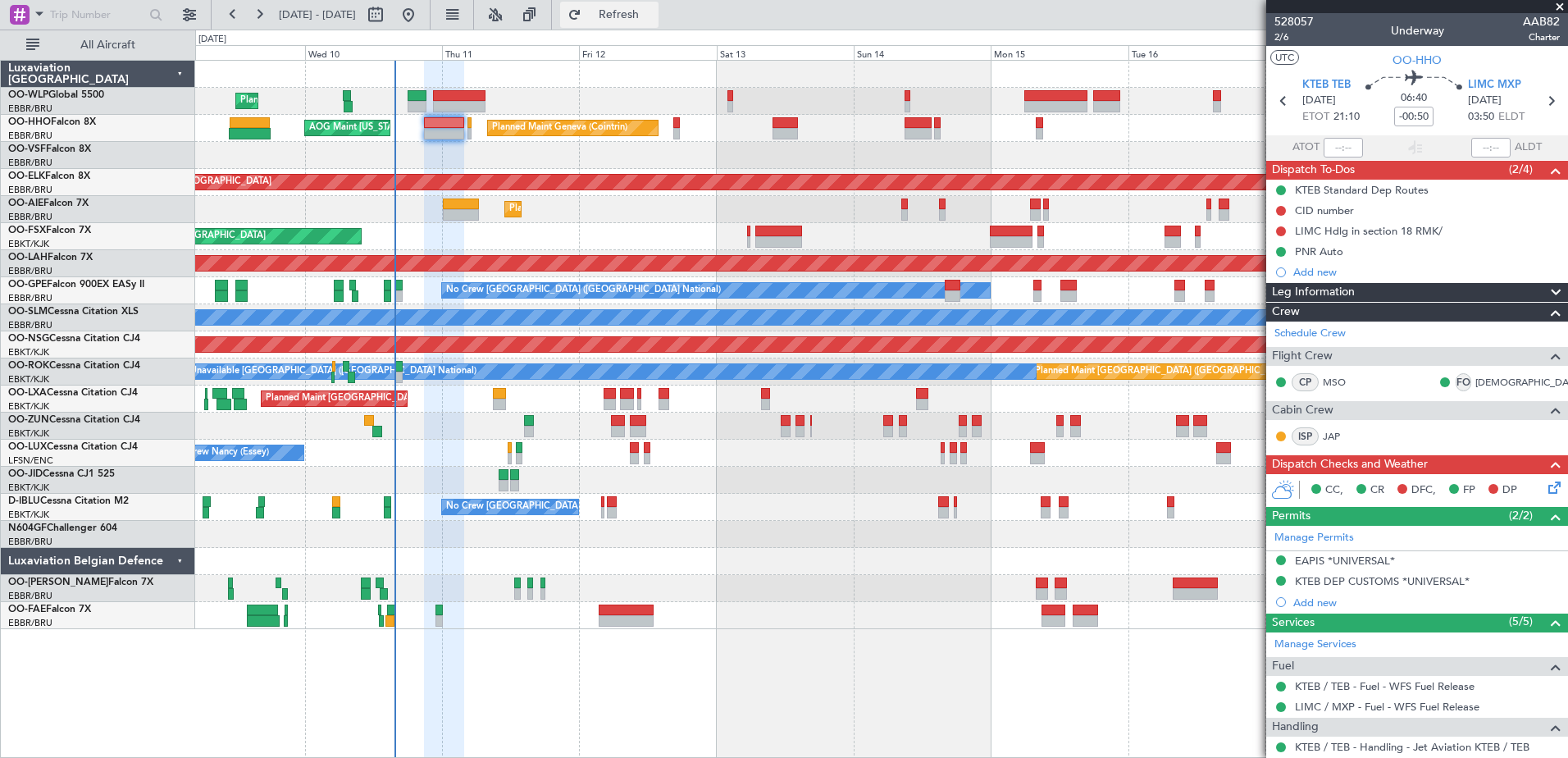
drag, startPoint x: 663, startPoint y: 12, endPoint x: 675, endPoint y: 8, distance: 12.6
click at [653, 12] on span "Refresh" at bounding box center [618, 15] width 69 height 12
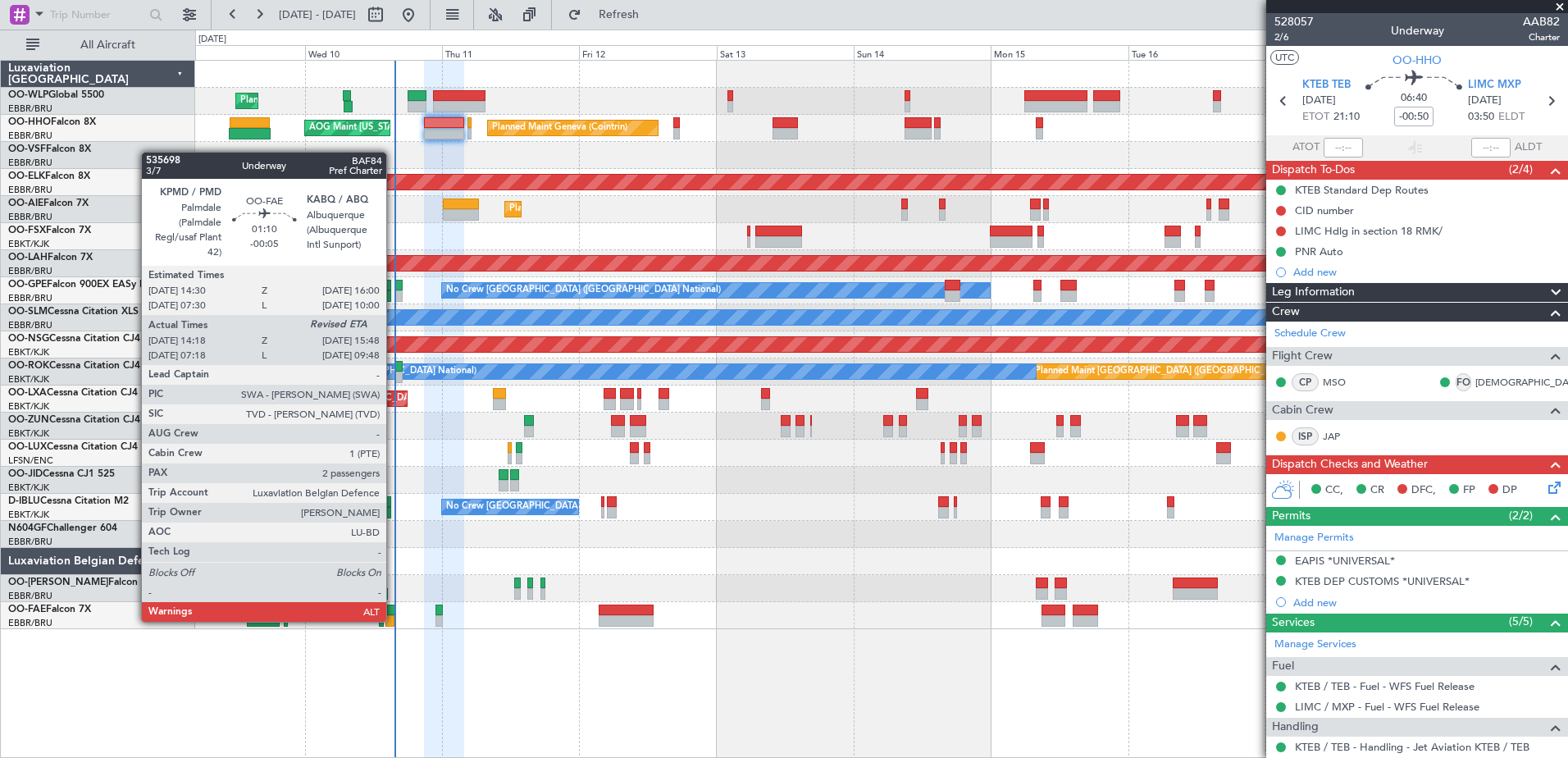
click at [393, 620] on div at bounding box center [390, 621] width 9 height 12
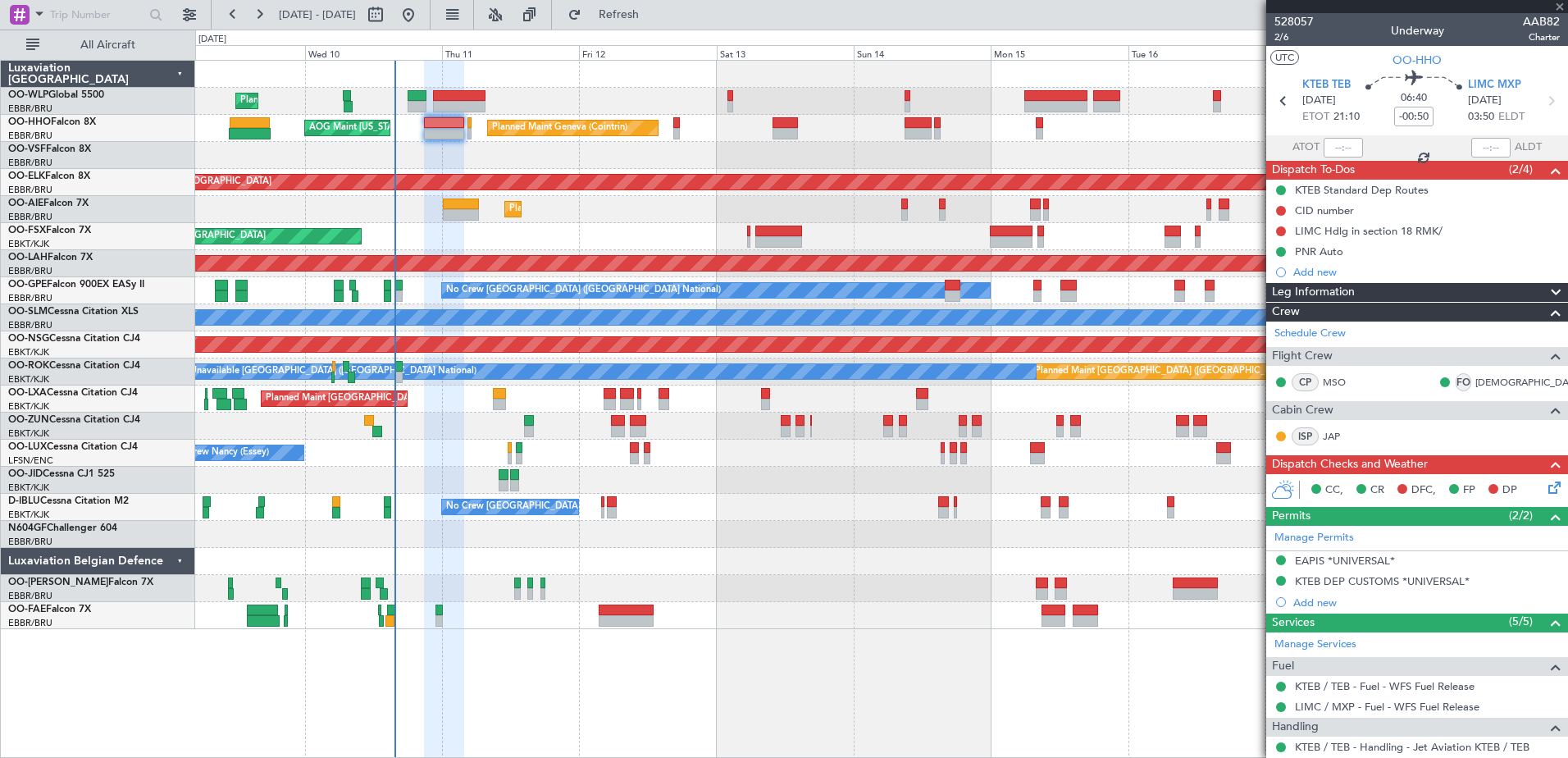
type input "-00:05"
type input "14:28"
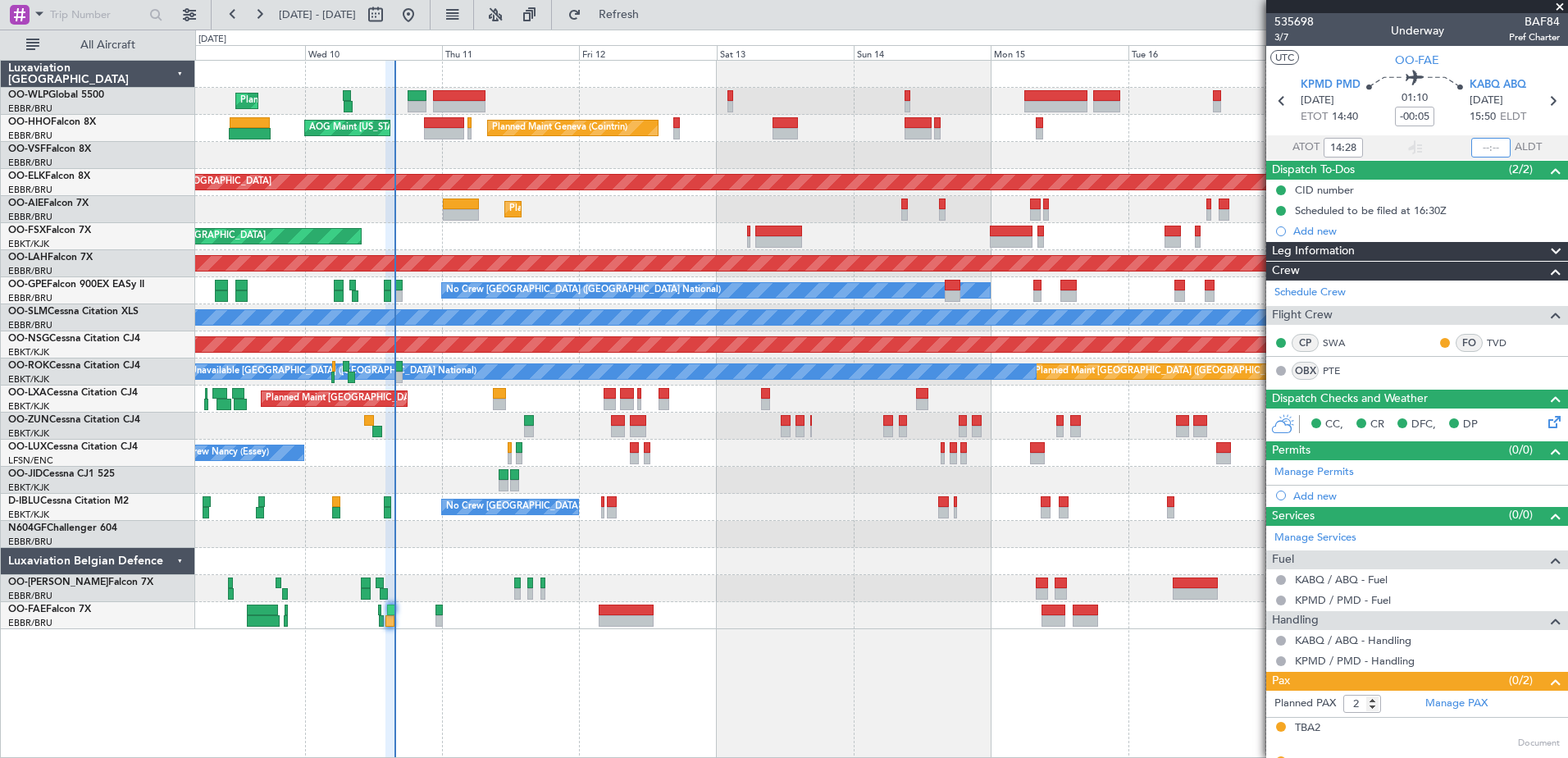
click at [1479, 140] on input "text" at bounding box center [1490, 147] width 39 height 19
type input "15:42"
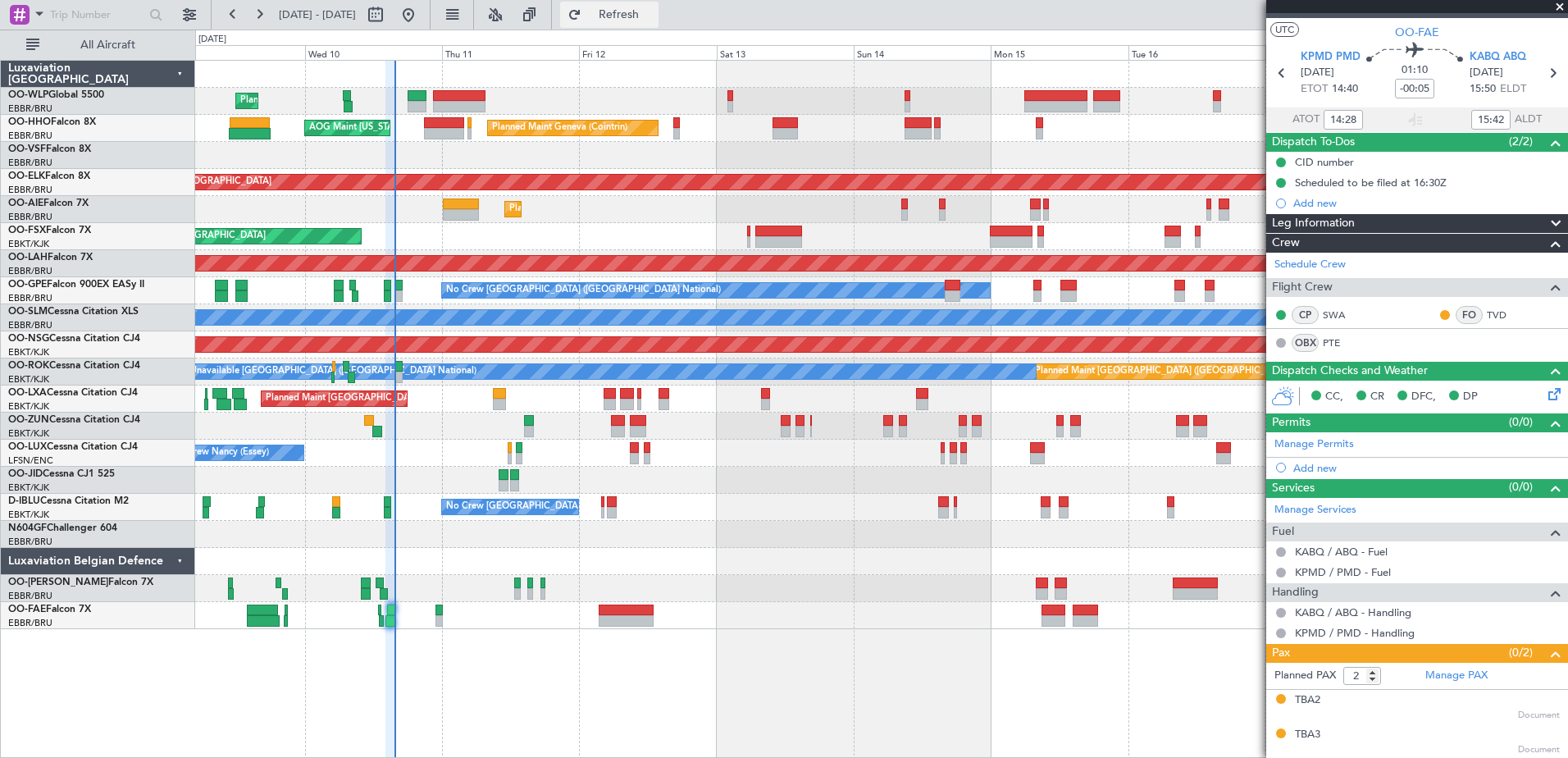
click at [646, 17] on span "Refresh" at bounding box center [618, 15] width 69 height 12
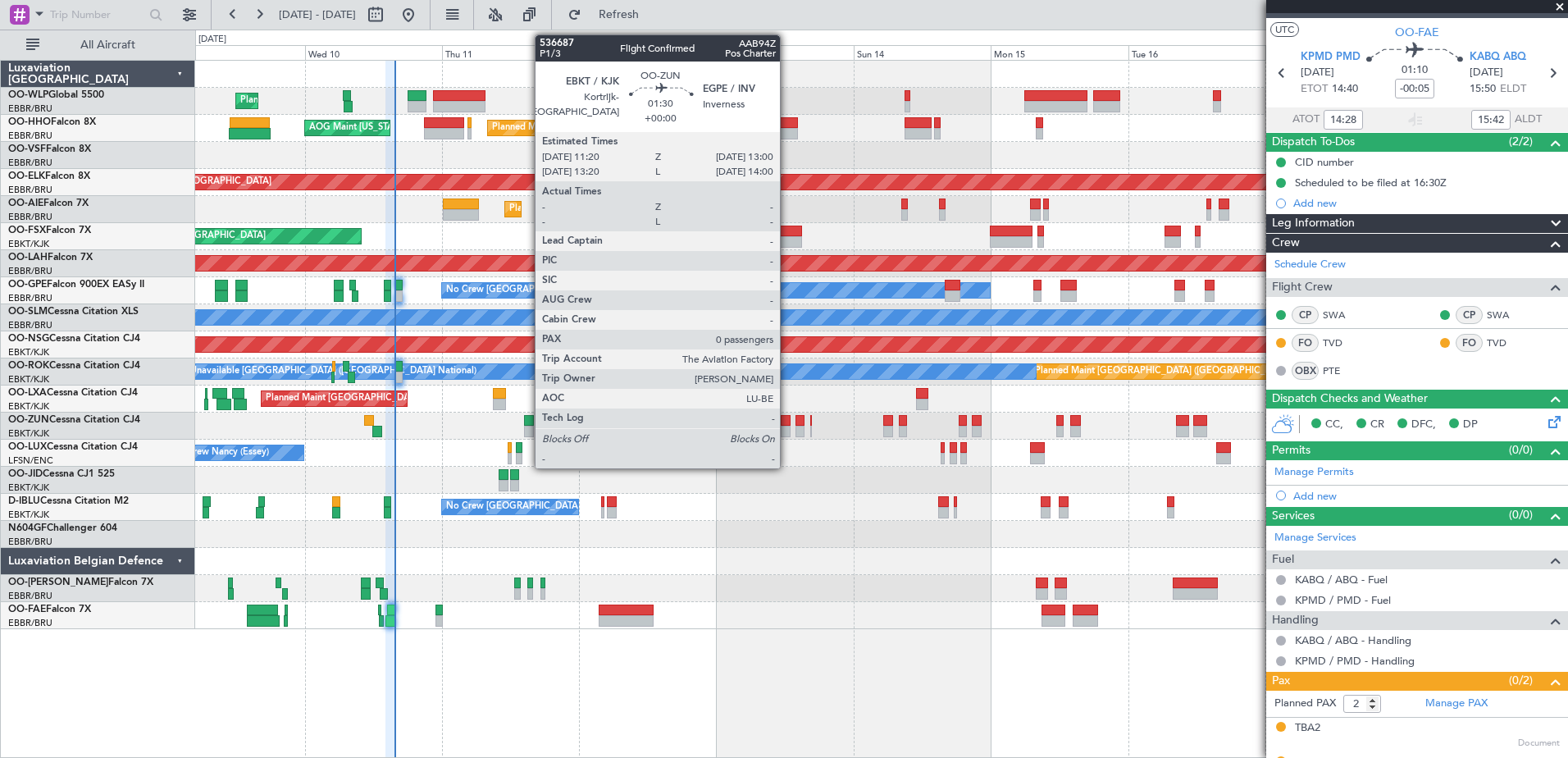
click at [786, 428] on div at bounding box center [785, 432] width 10 height 12
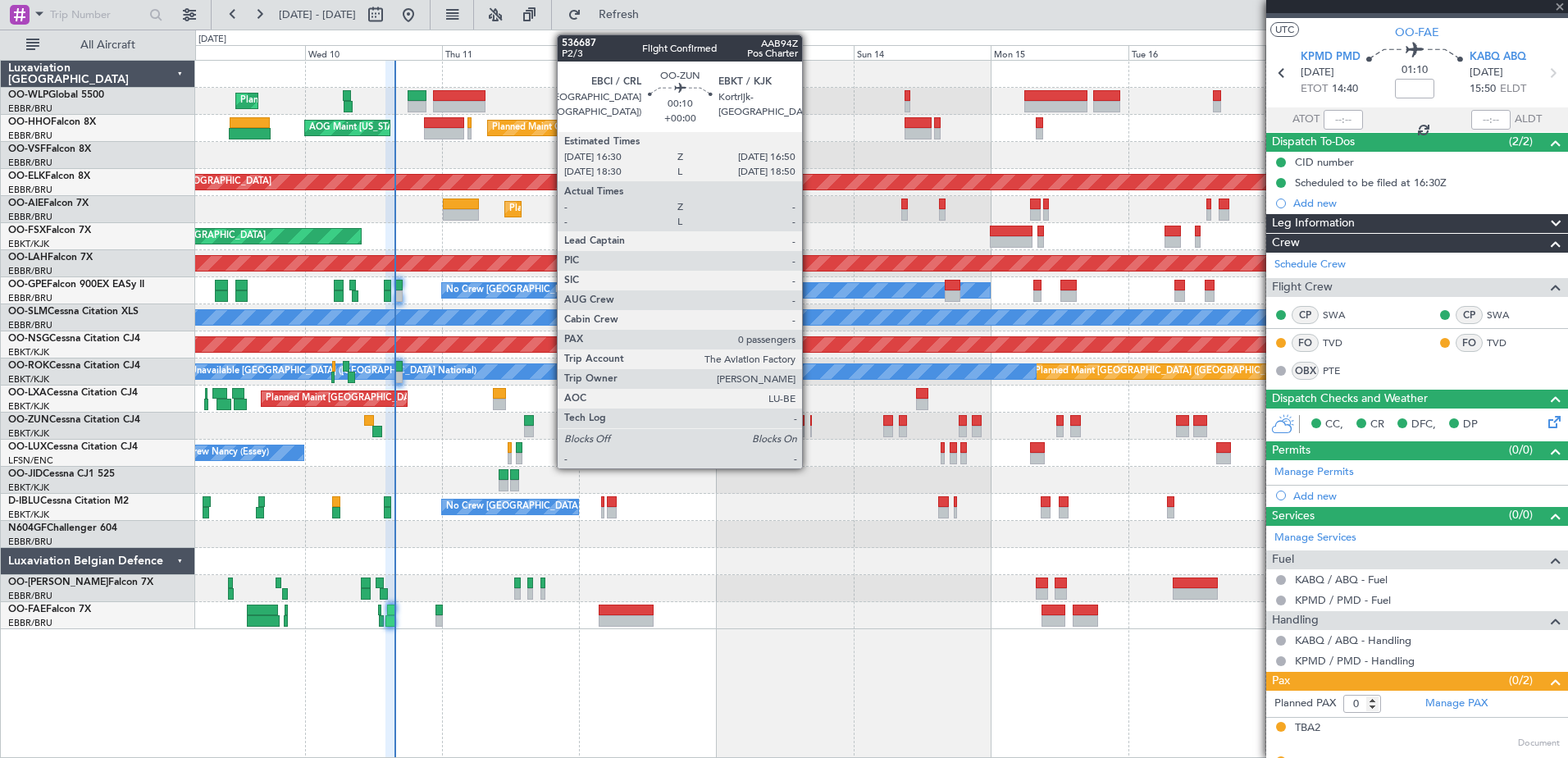
scroll to position [0, 0]
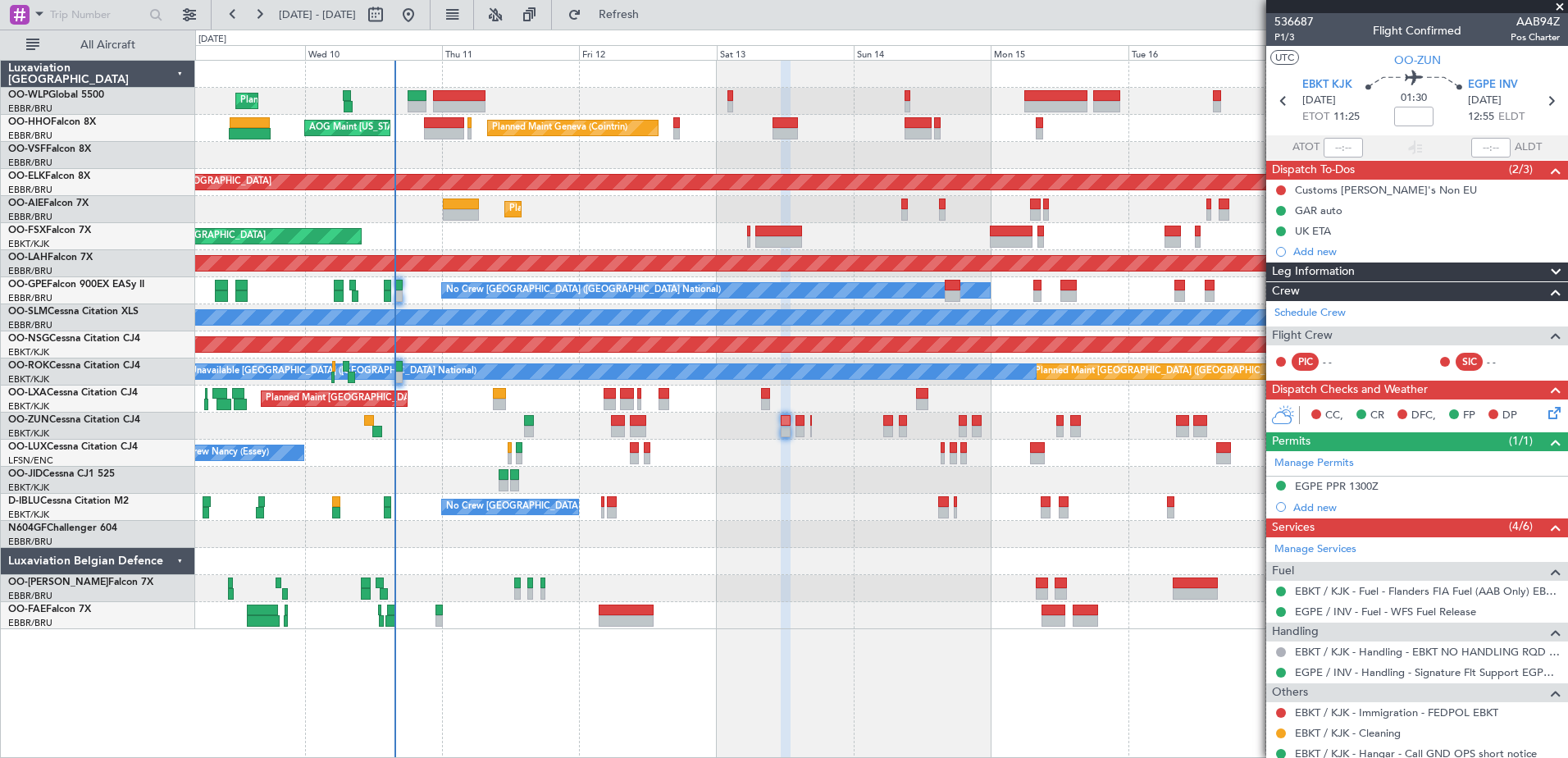
click at [666, 1] on fb-refresh-button "Refresh" at bounding box center [610, 15] width 115 height 29
click at [653, 11] on span "Refresh" at bounding box center [618, 15] width 69 height 12
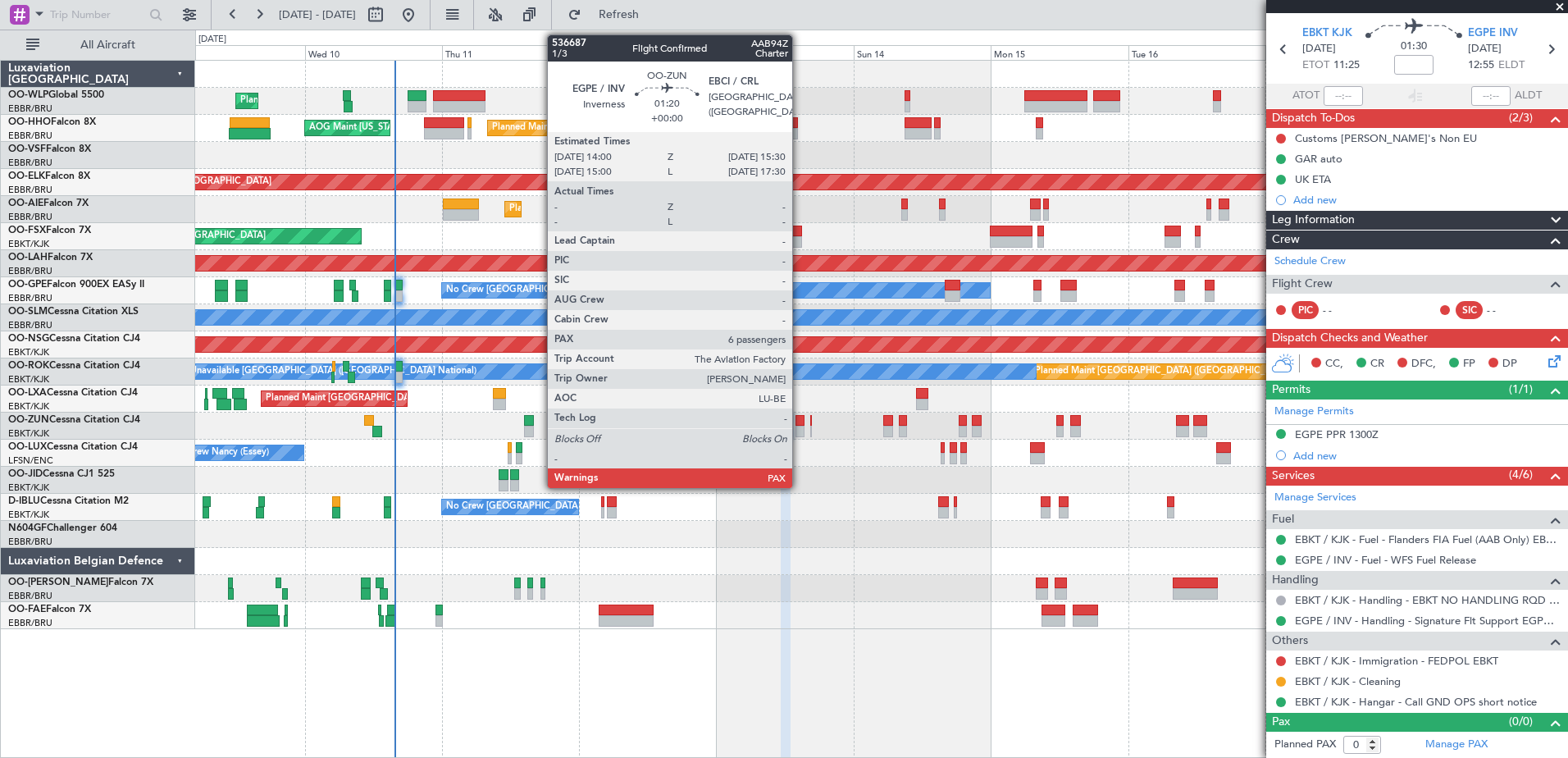
click at [800, 429] on div at bounding box center [800, 432] width 9 height 12
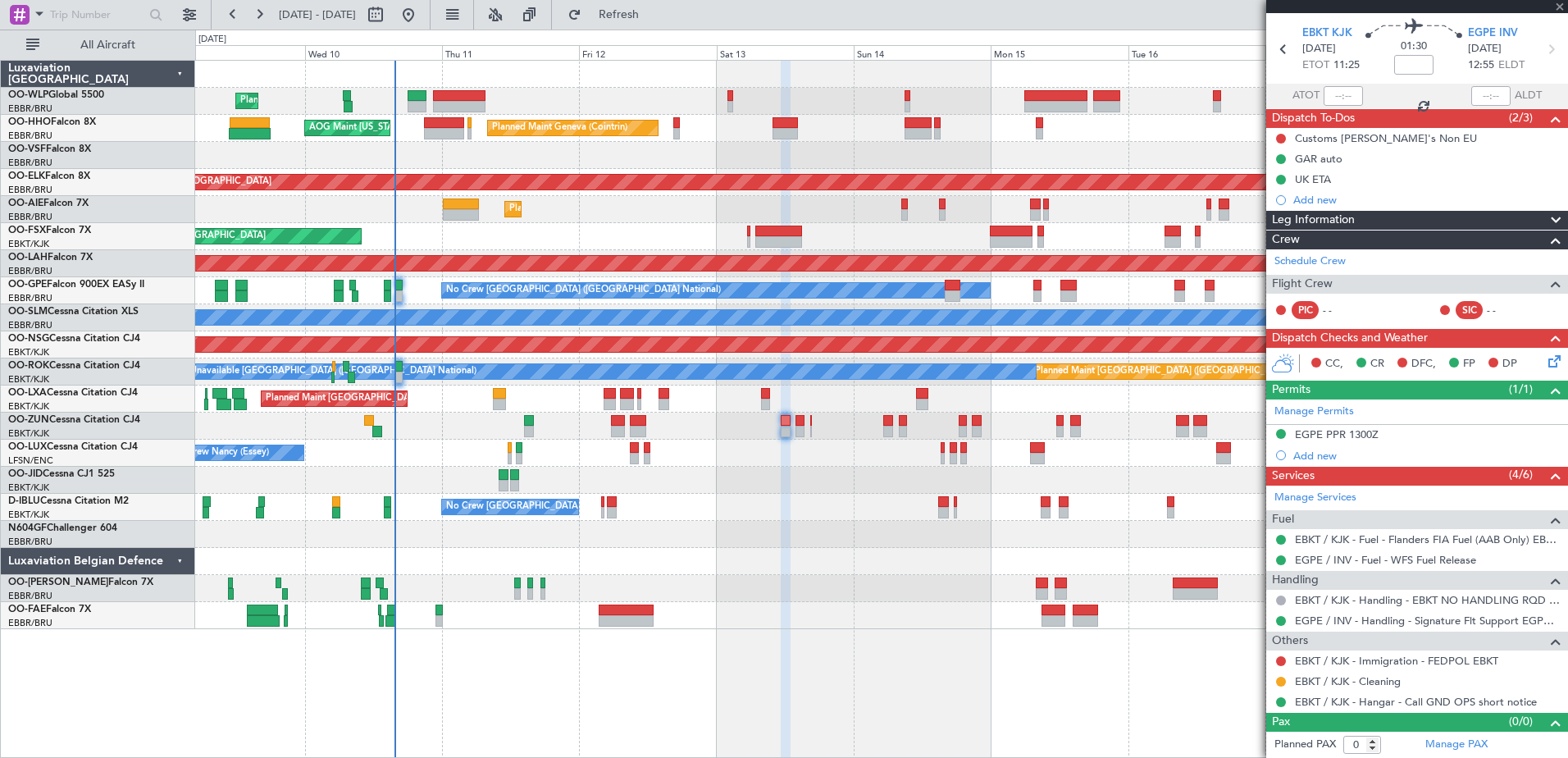
type input "6"
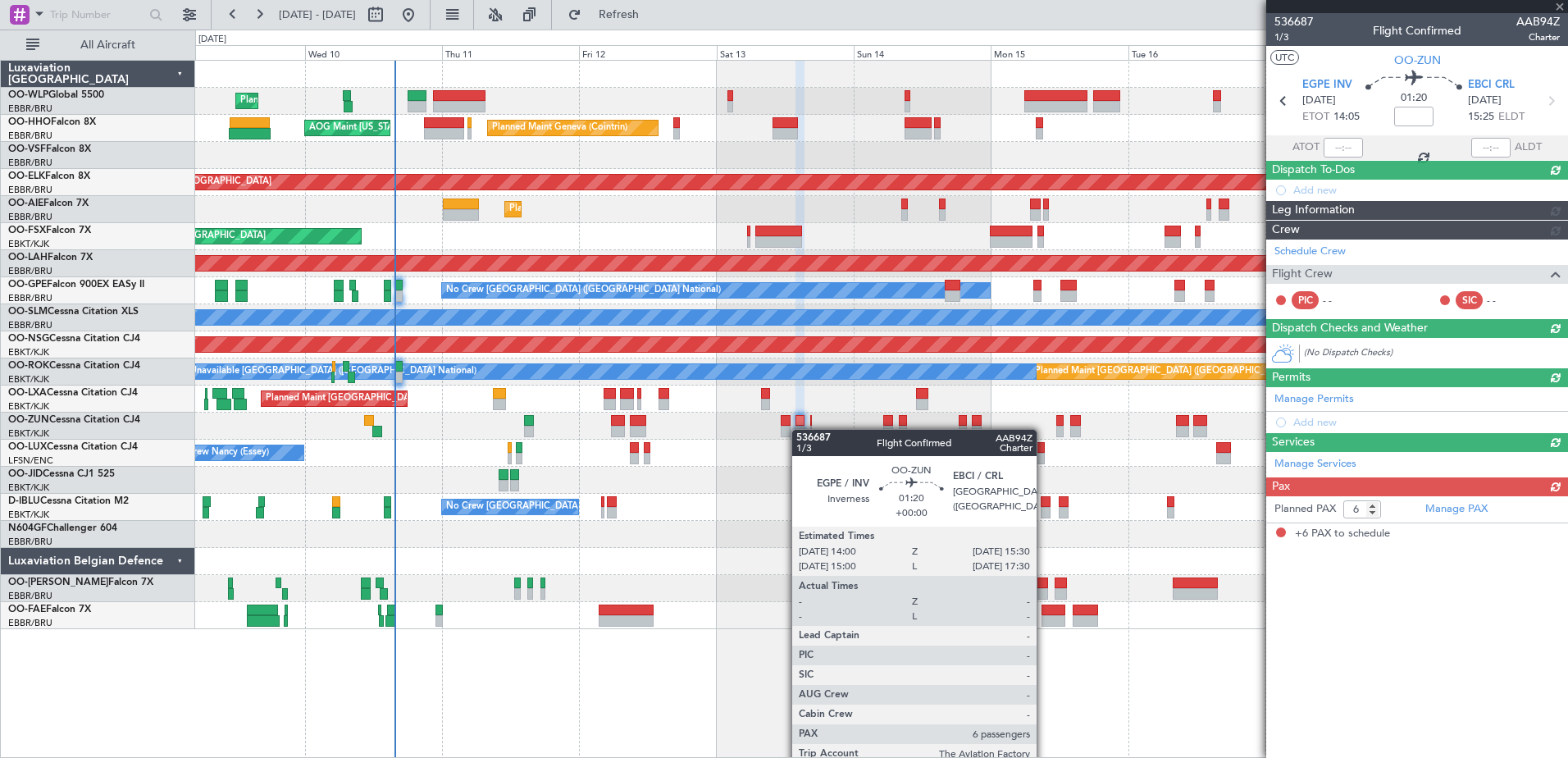
scroll to position [0, 0]
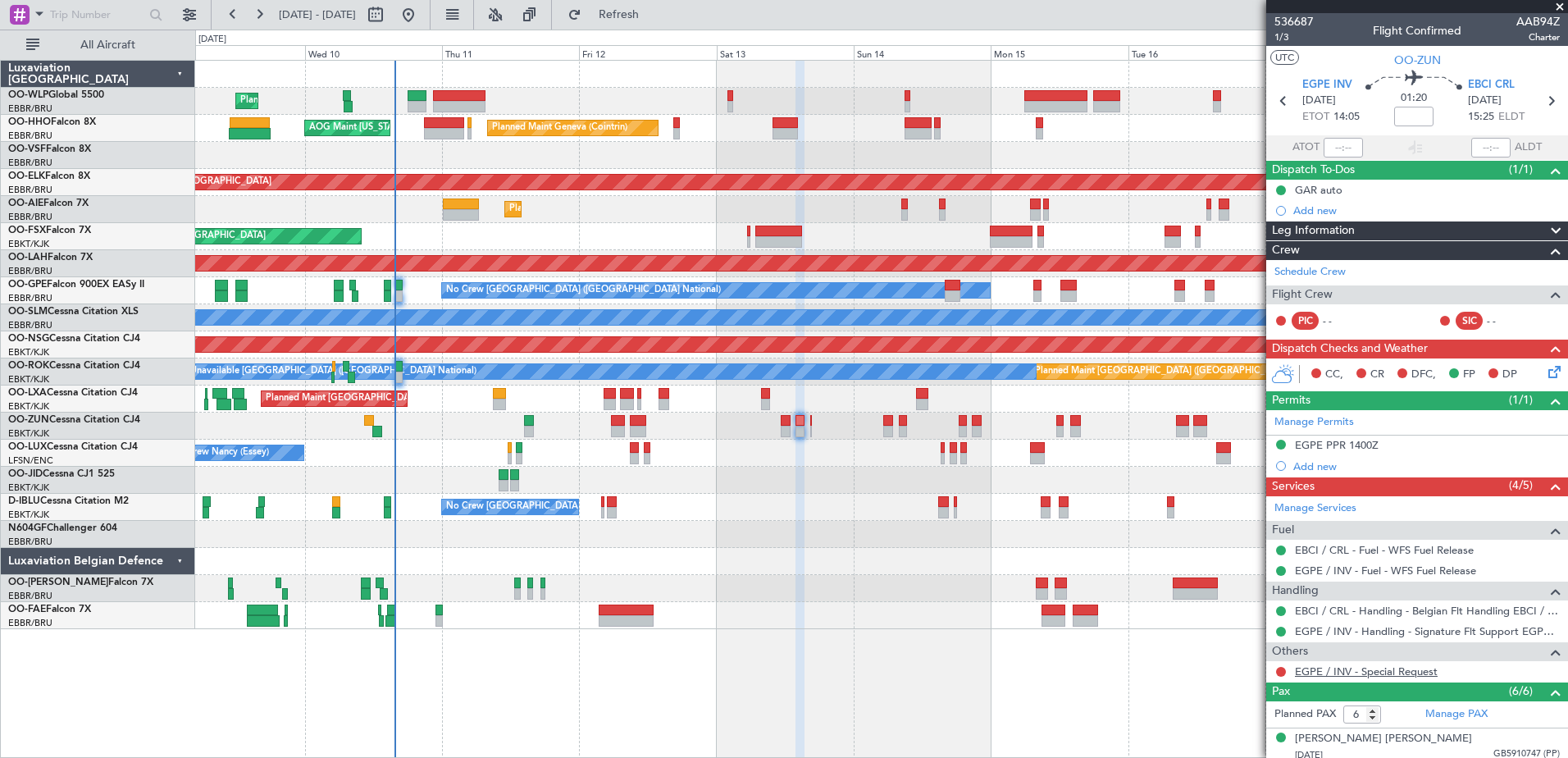
click at [1382, 671] on link "EGPE / INV - Special Request" at bounding box center [1365, 671] width 142 height 14
drag, startPoint x: 1280, startPoint y: 669, endPoint x: 1299, endPoint y: 673, distance: 19.4
click at [1280, 669] on button at bounding box center [1281, 671] width 10 height 10
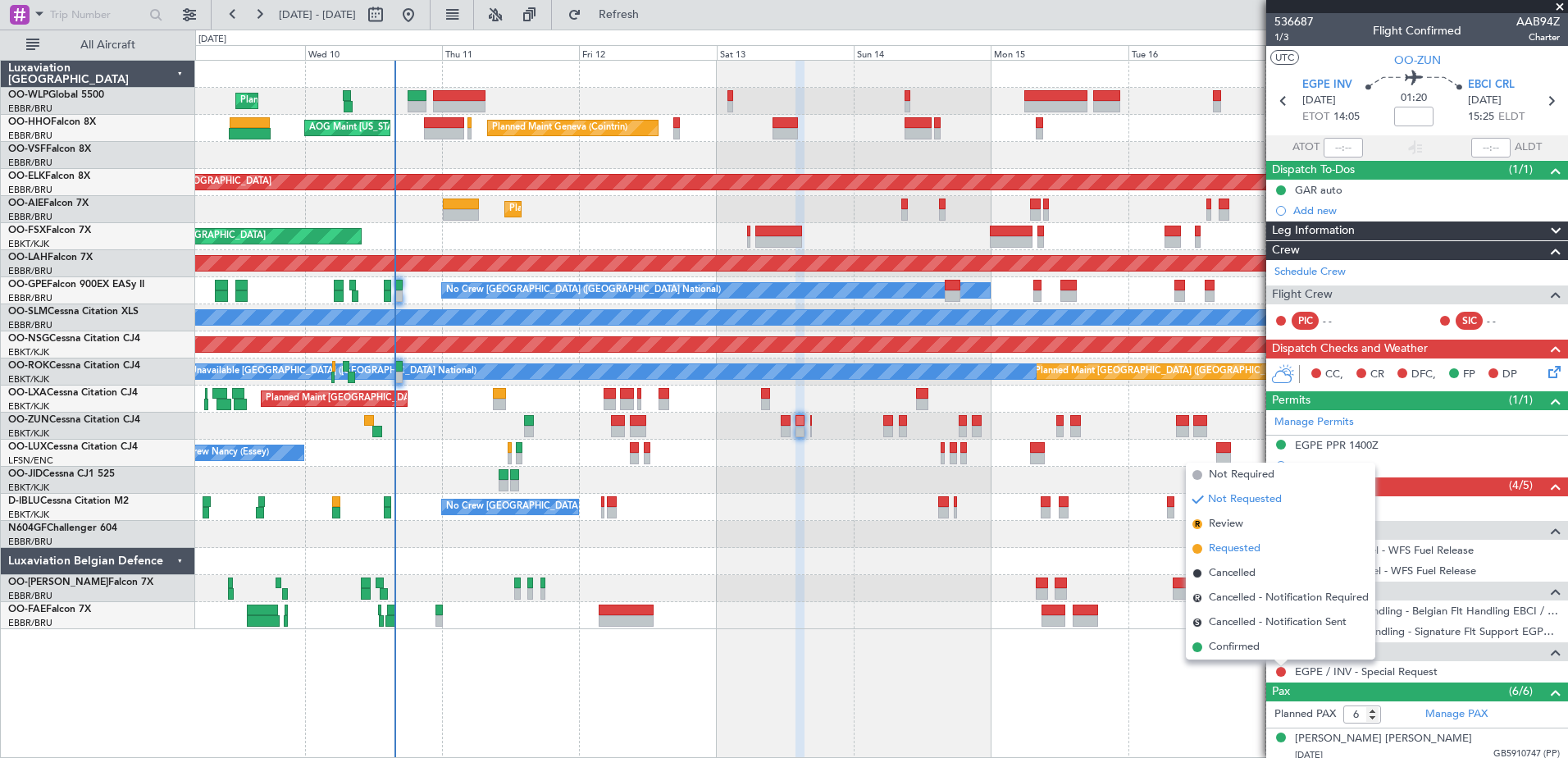
click at [1231, 551] on span "Requested" at bounding box center [1234, 549] width 52 height 17
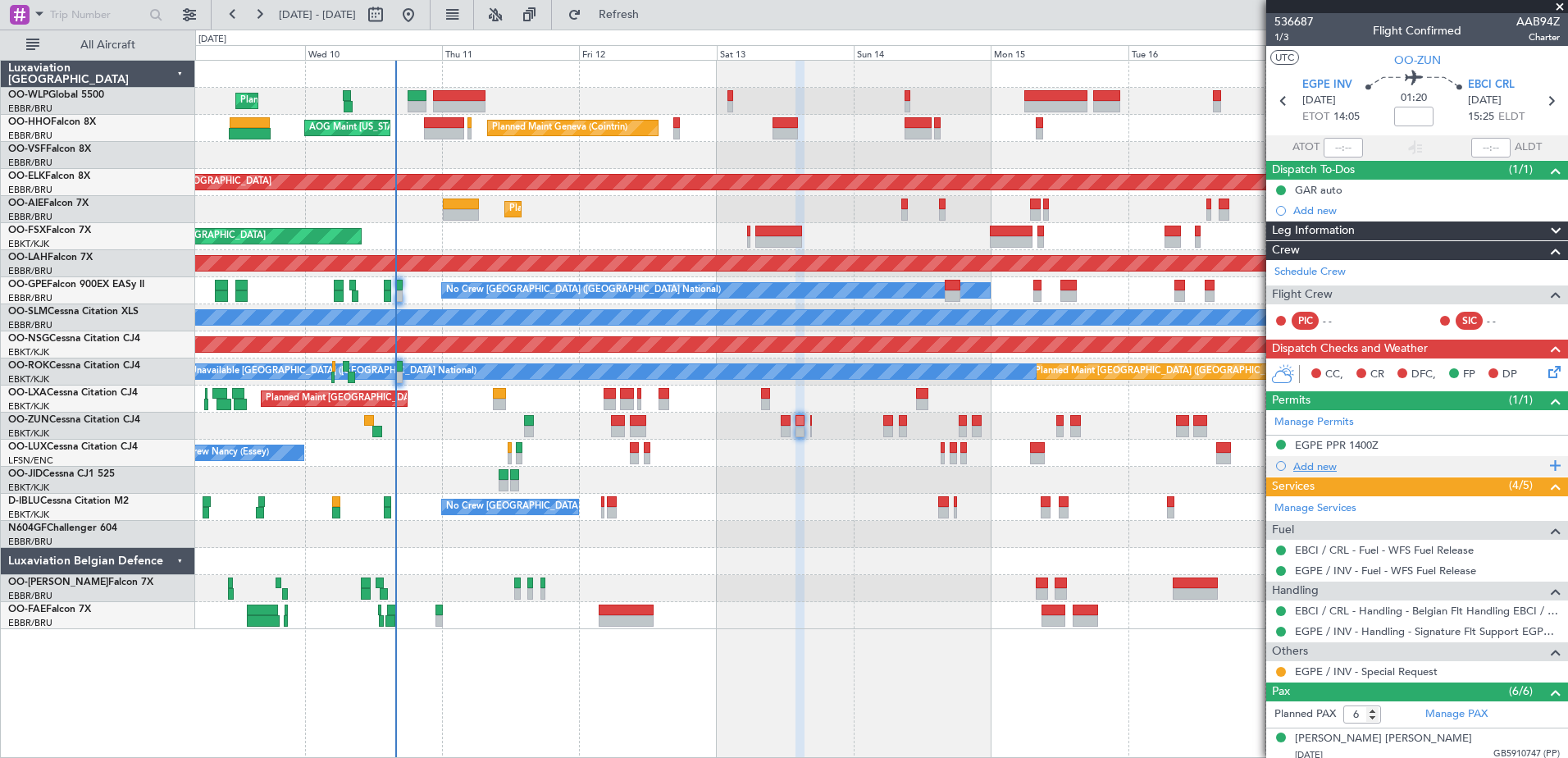
click at [1324, 464] on div "Add new" at bounding box center [1419, 466] width 251 height 14
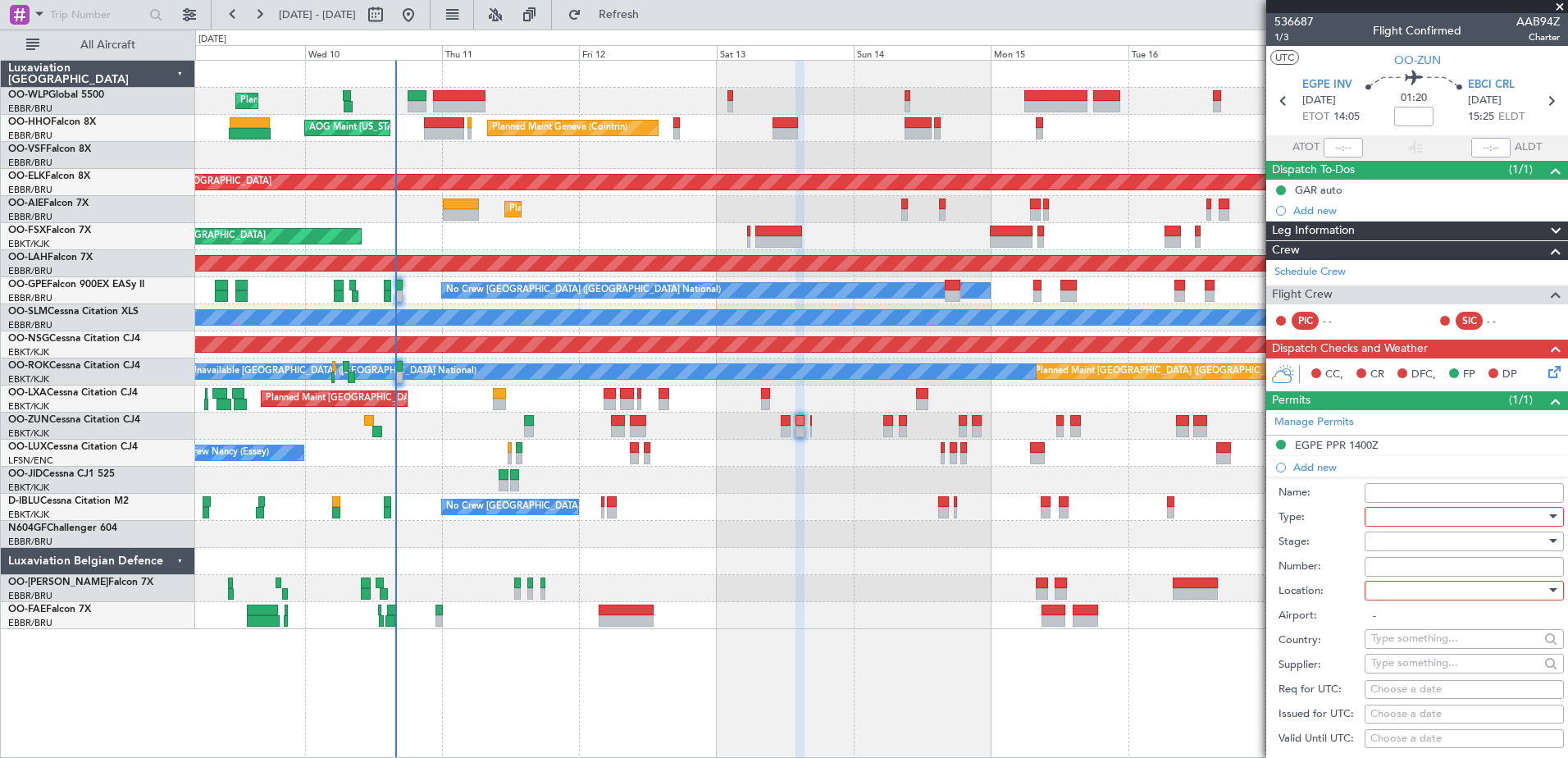
click at [1380, 516] on div at bounding box center [1458, 516] width 174 height 24
click at [1426, 713] on span "CUSTOMS" at bounding box center [1457, 720] width 172 height 24
click at [1387, 594] on div at bounding box center [1458, 590] width 174 height 24
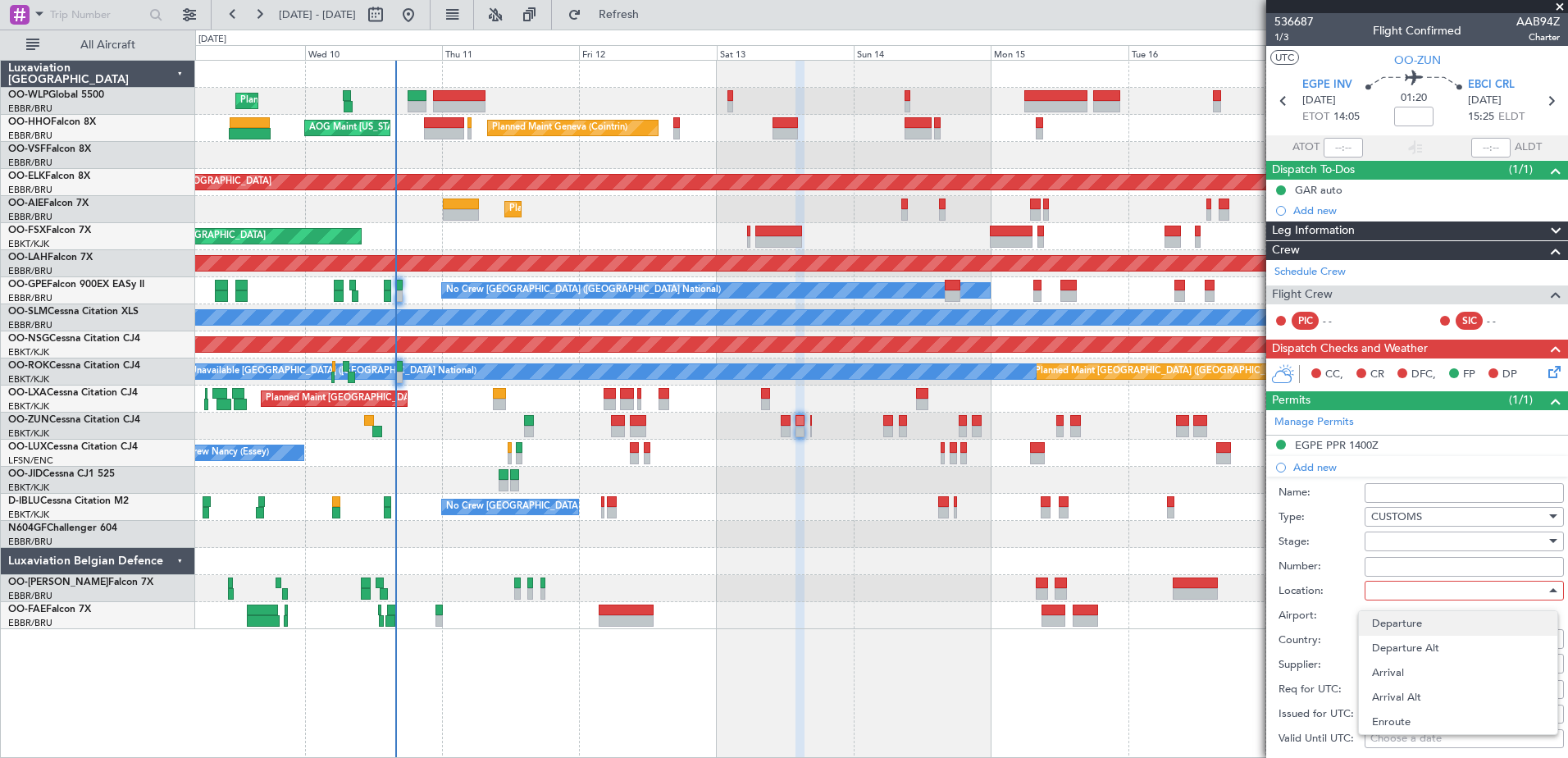
click at [1396, 626] on span "Departure" at bounding box center [1457, 623] width 172 height 24
type input "EGPE / INV"
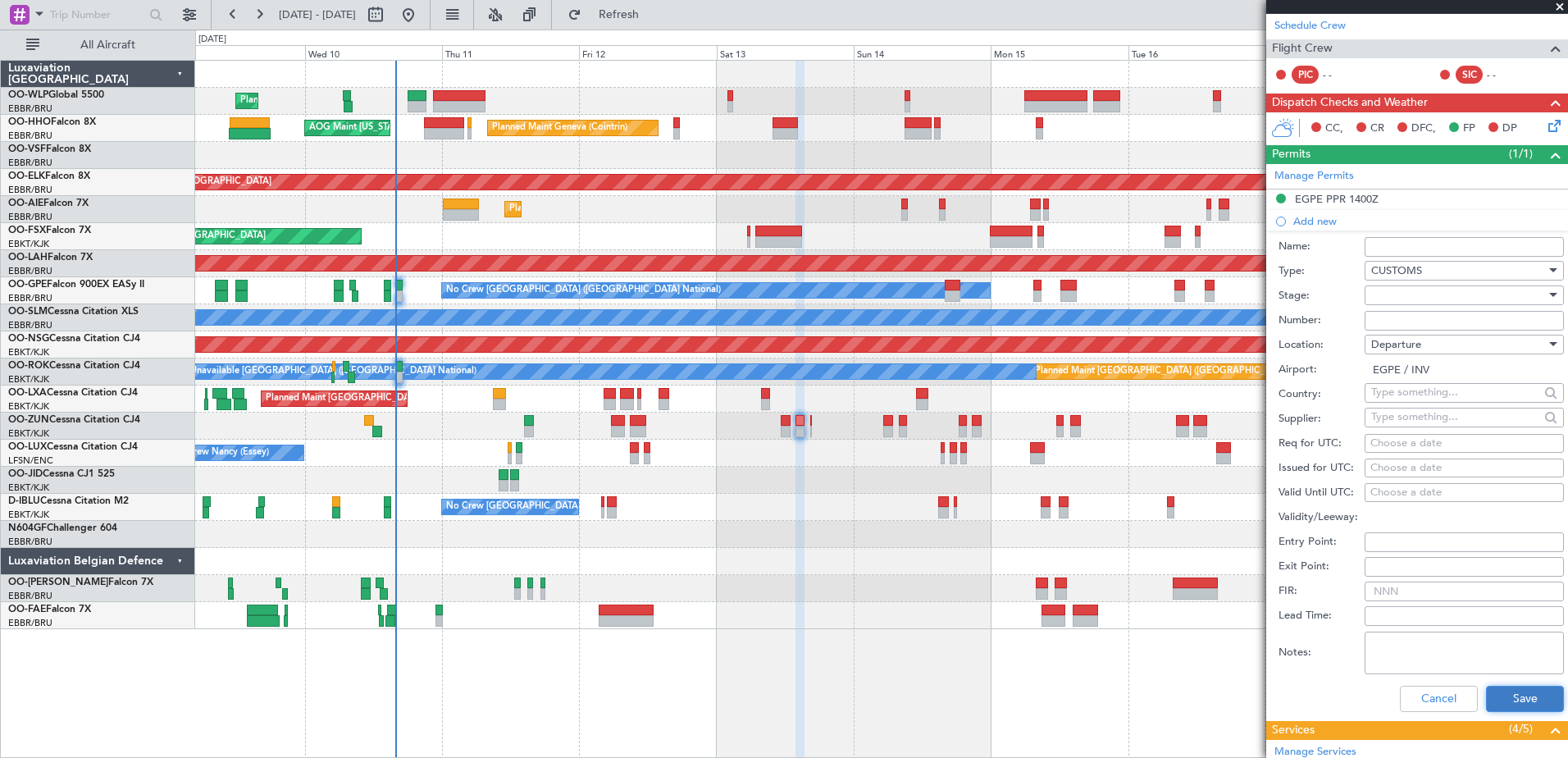
click at [1518, 698] on button "Save" at bounding box center [1524, 699] width 78 height 26
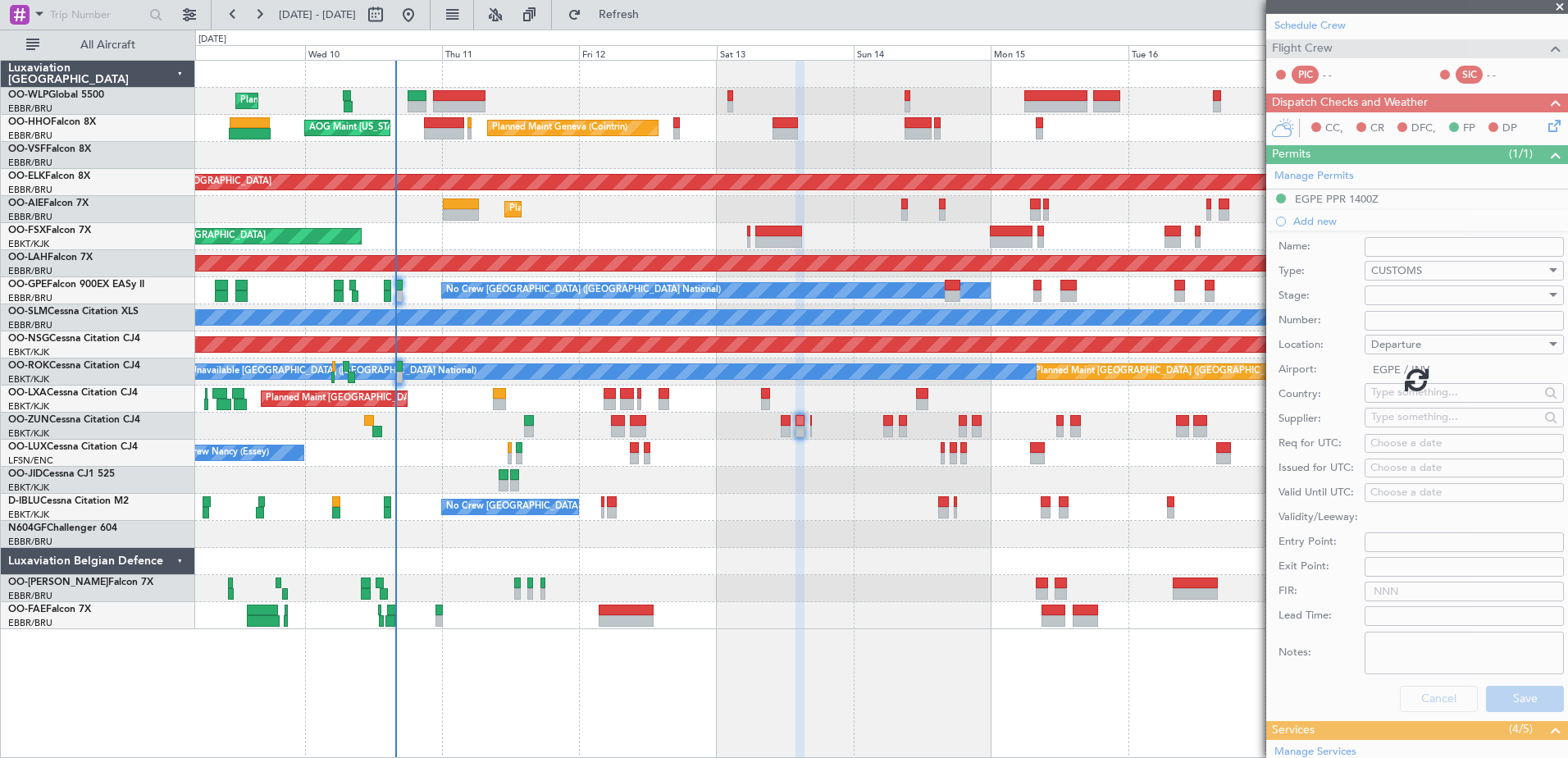
scroll to position [228, 0]
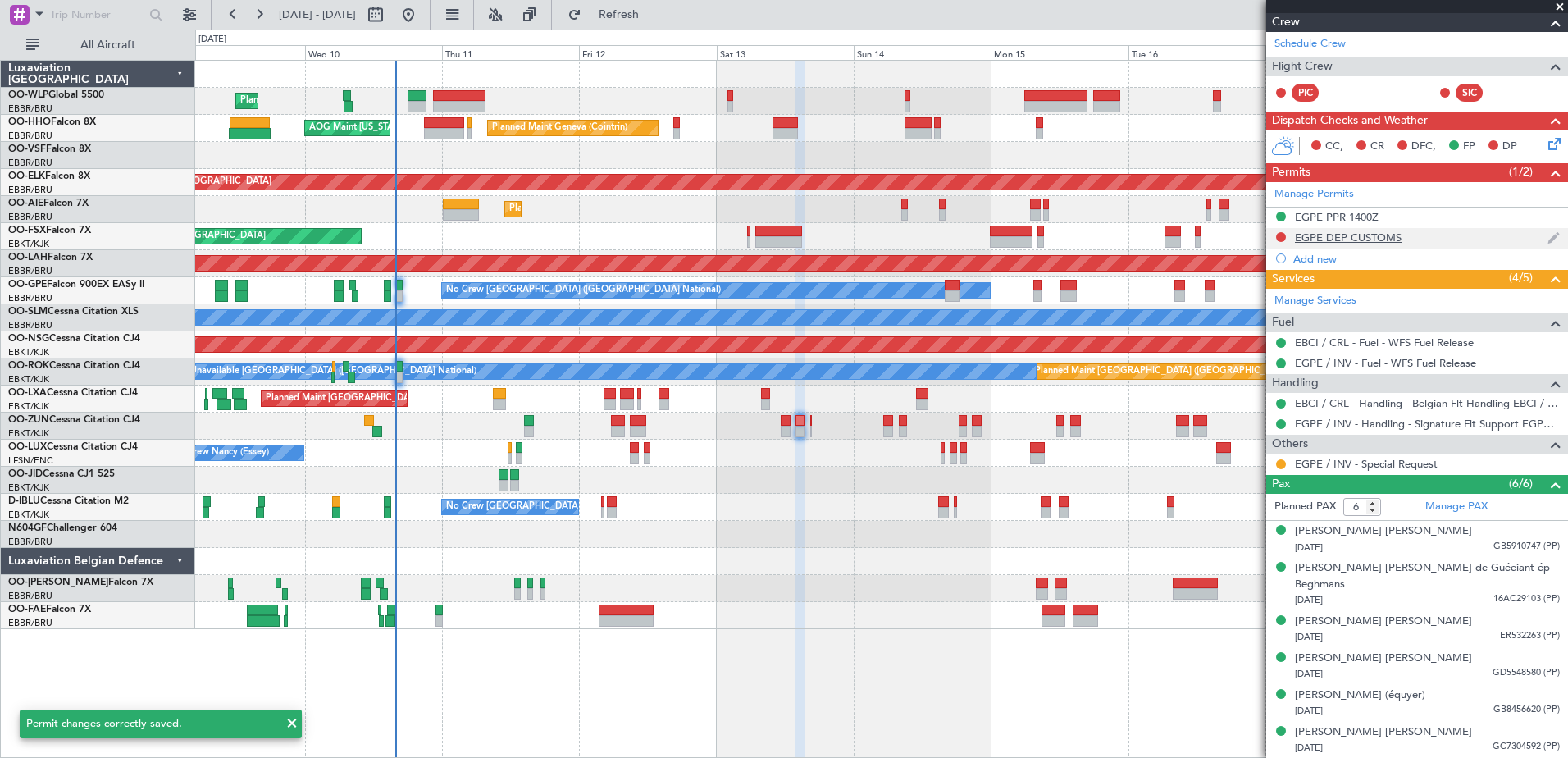
click at [1354, 236] on div "EGPE DEP CUSTOMS" at bounding box center [1347, 238] width 106 height 14
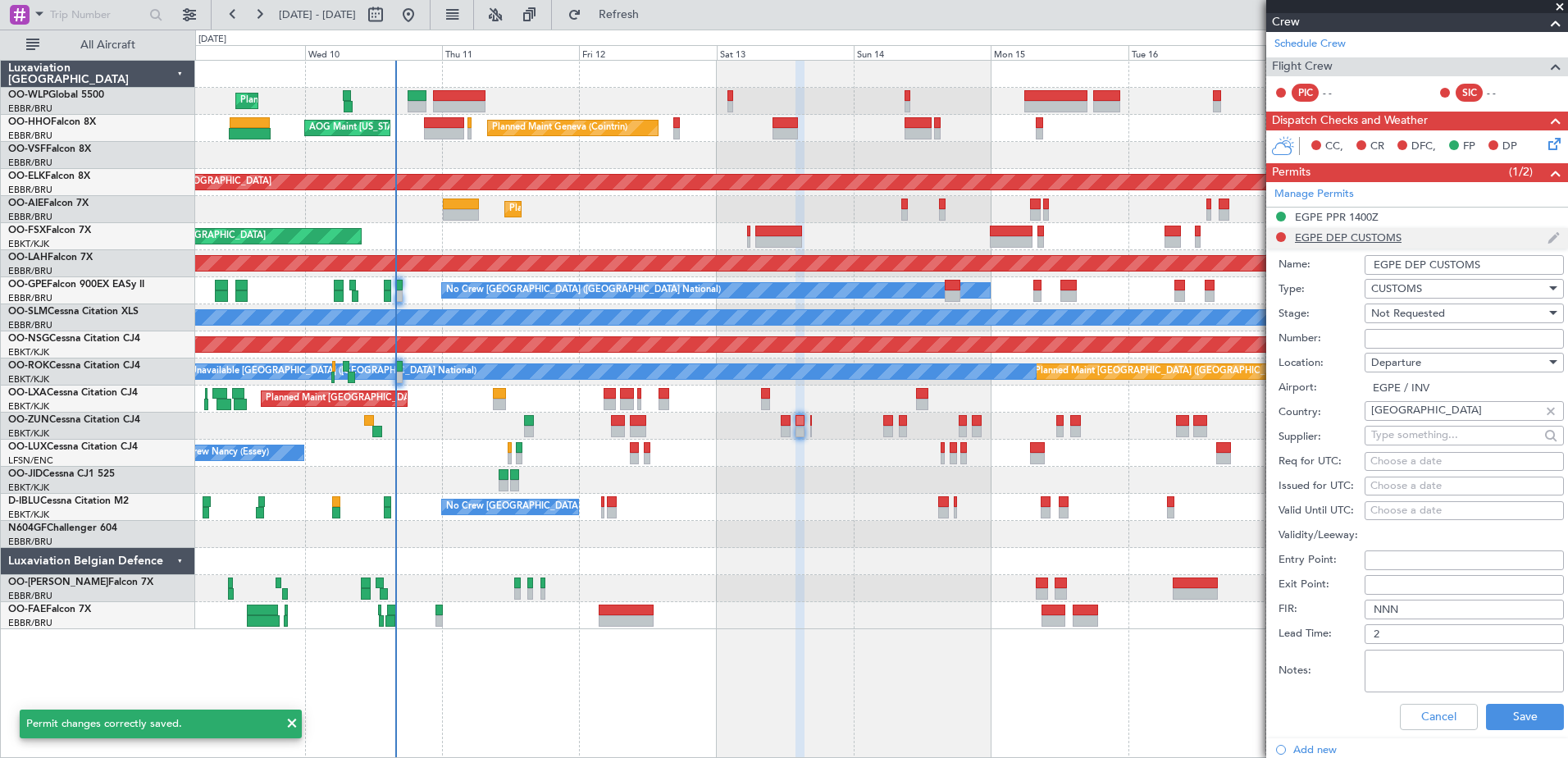
scroll to position [246, 0]
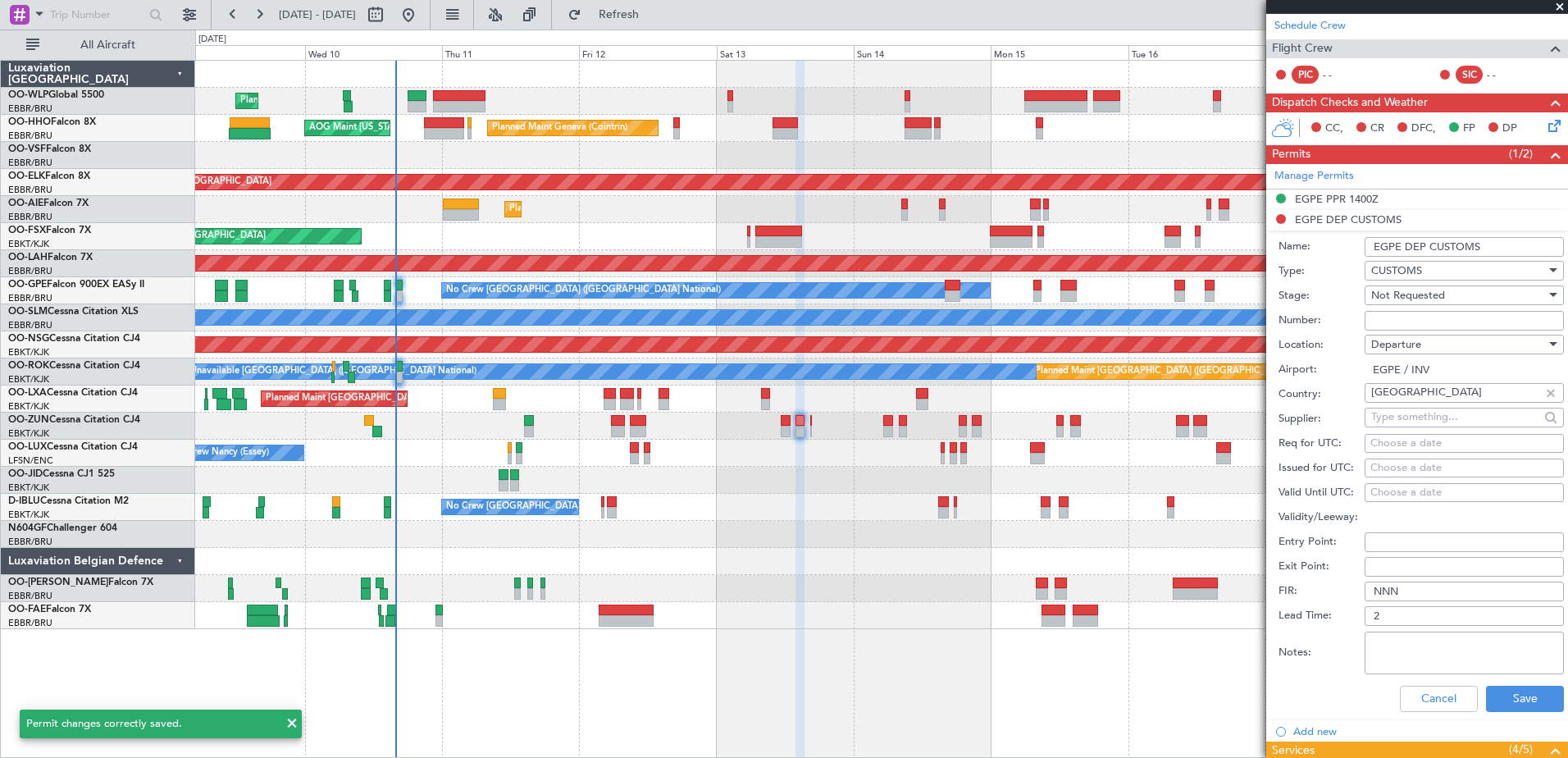
drag, startPoint x: 1488, startPoint y: 250, endPoint x: 1404, endPoint y: 244, distance: 84.2
click at [1404, 244] on input "EGPE DEP CUSTOMS" at bounding box center [1464, 246] width 200 height 19
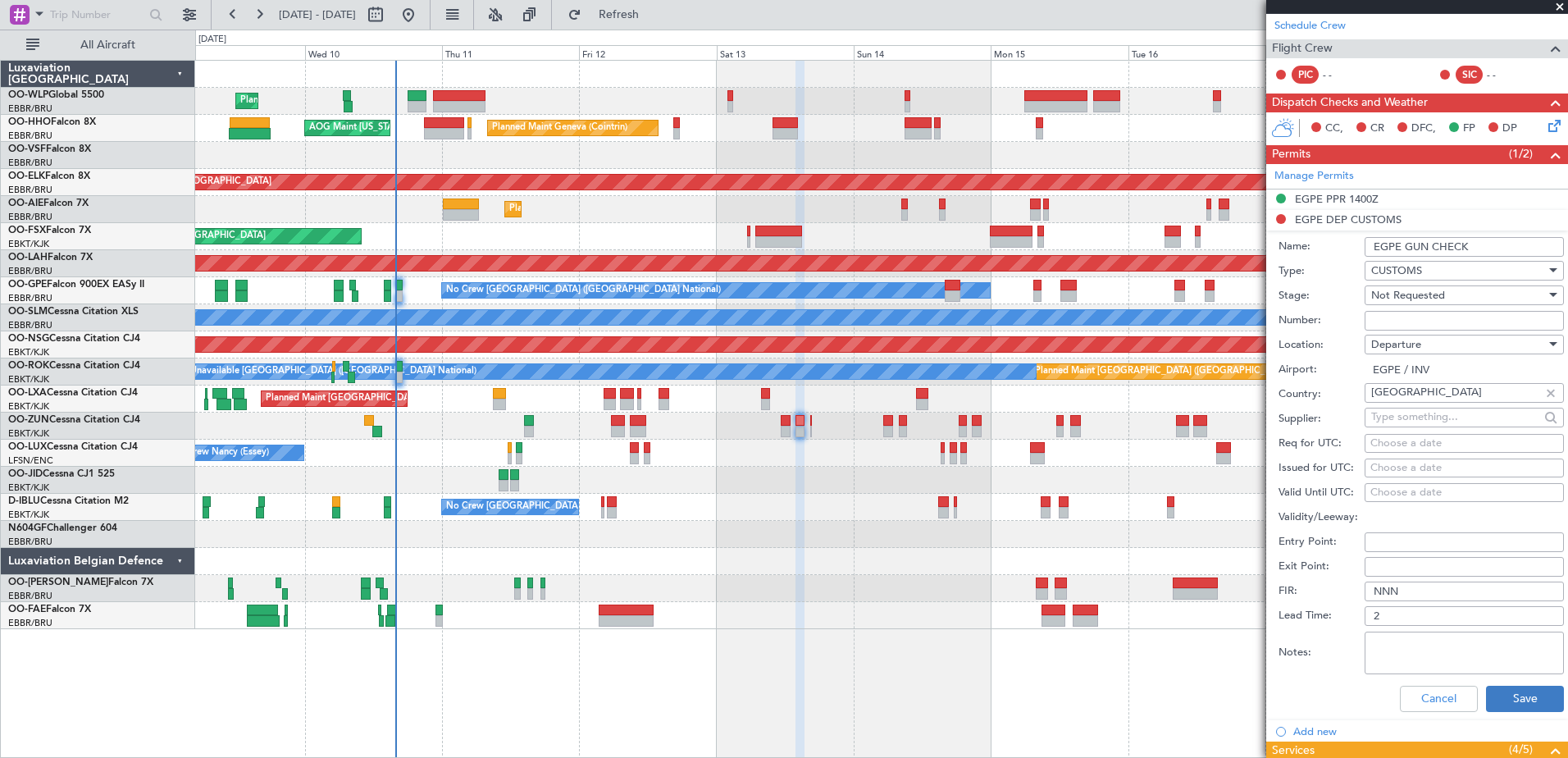
type input "EGPE GUN CHECK"
click at [1519, 698] on button "Save" at bounding box center [1524, 699] width 78 height 26
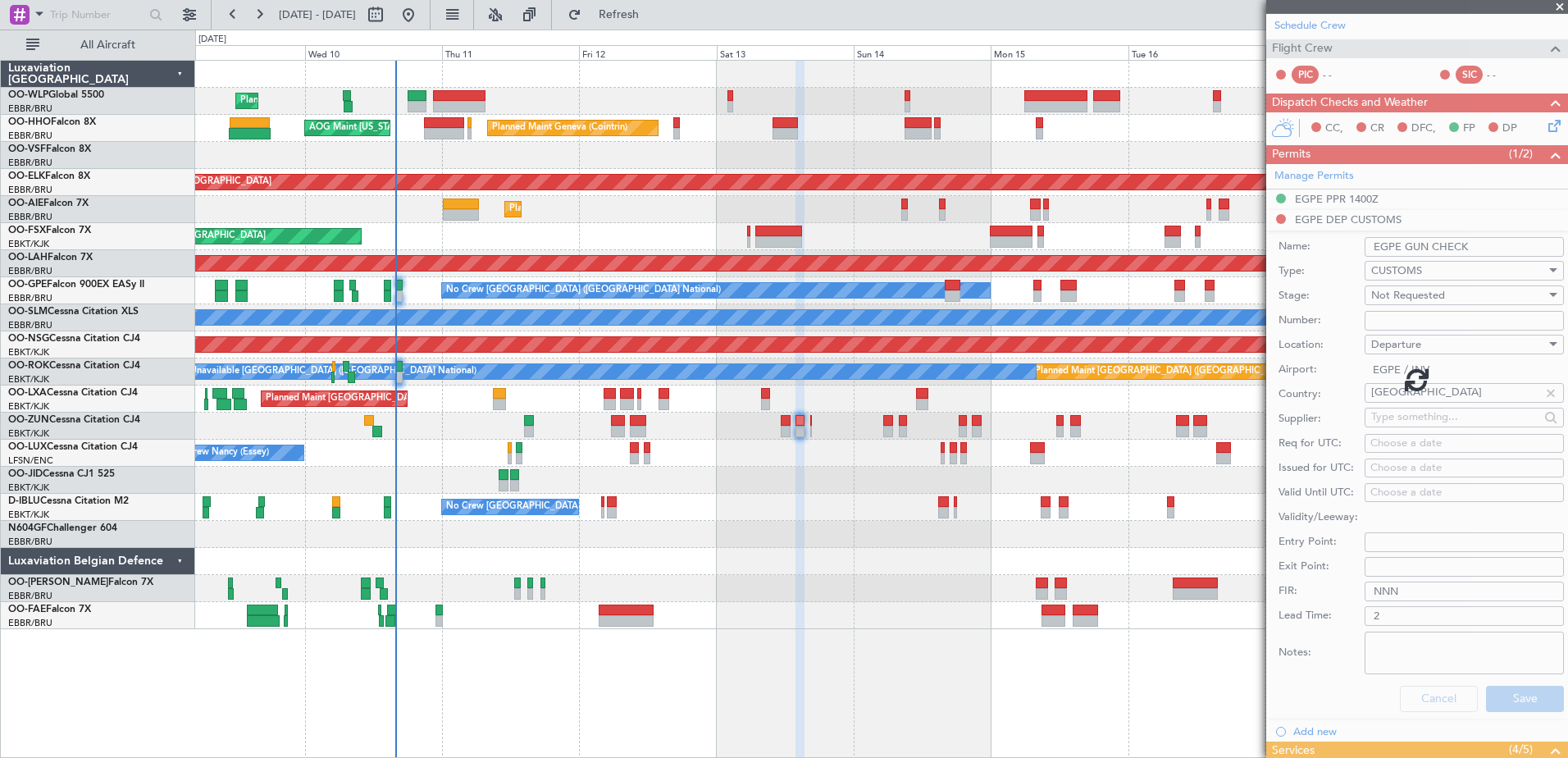
scroll to position [228, 0]
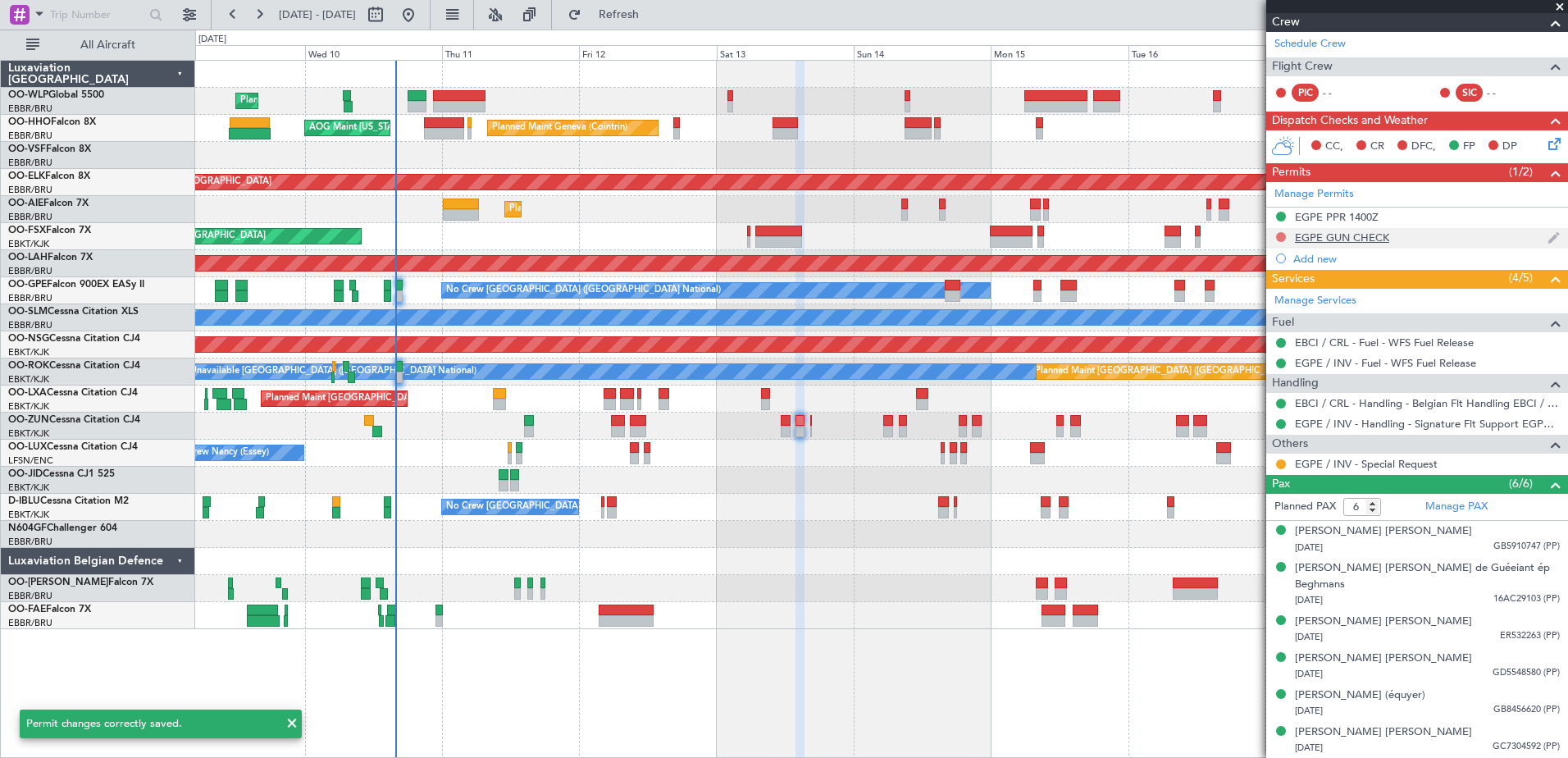
click at [1280, 234] on button at bounding box center [1281, 237] width 10 height 10
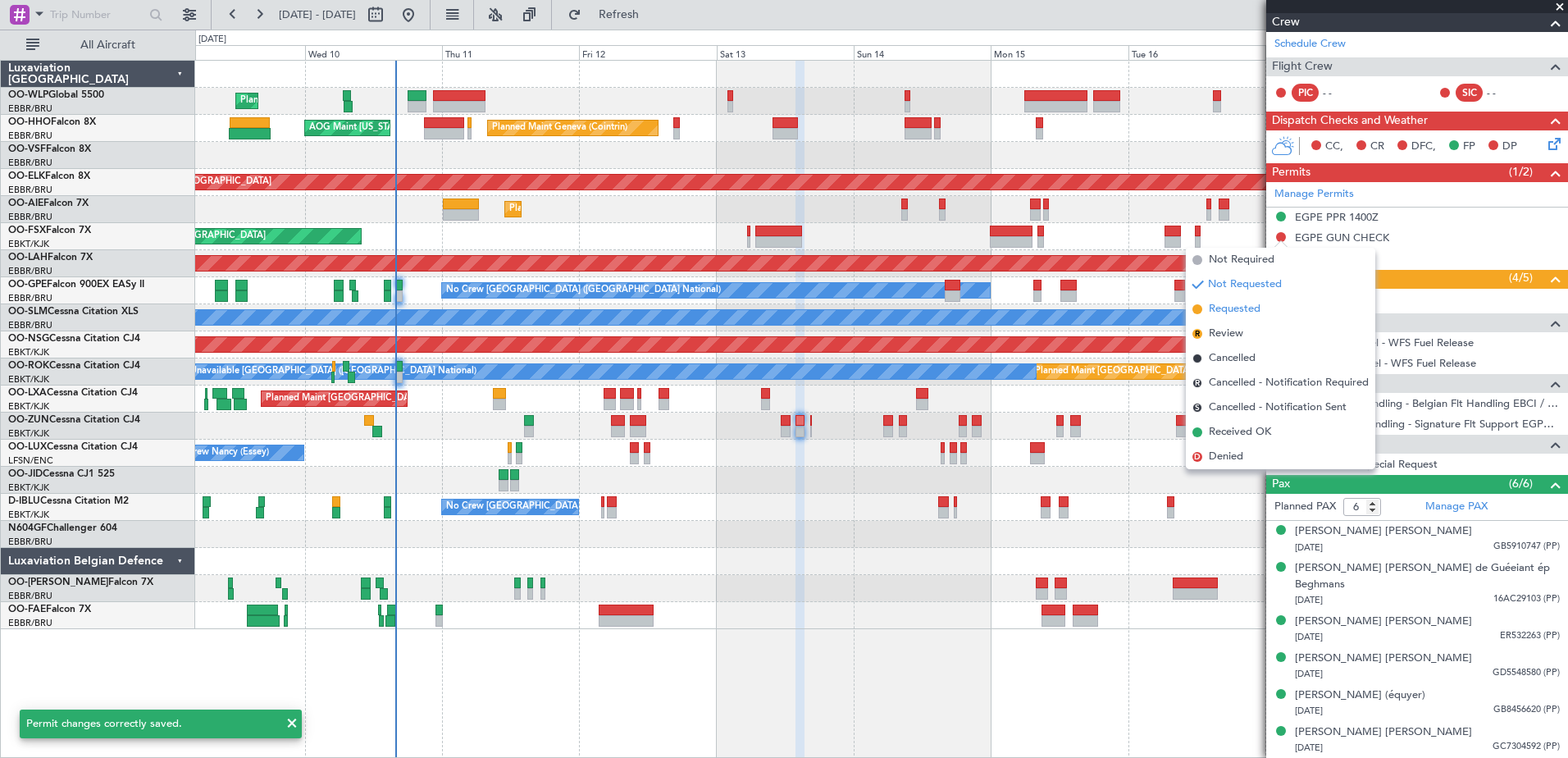
click at [1252, 308] on span "Requested" at bounding box center [1234, 309] width 52 height 17
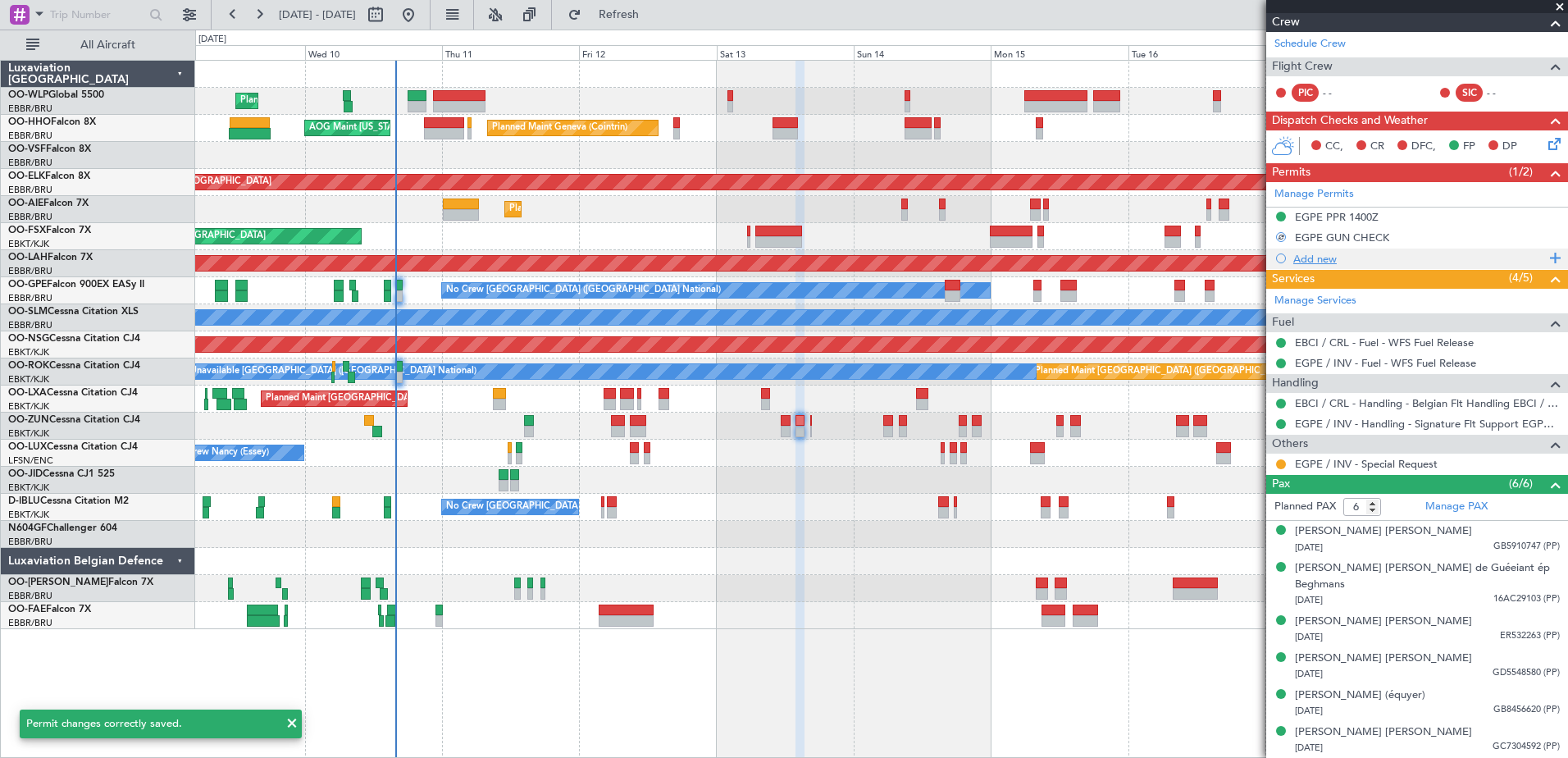
click at [1323, 251] on div "Add new" at bounding box center [1419, 258] width 251 height 14
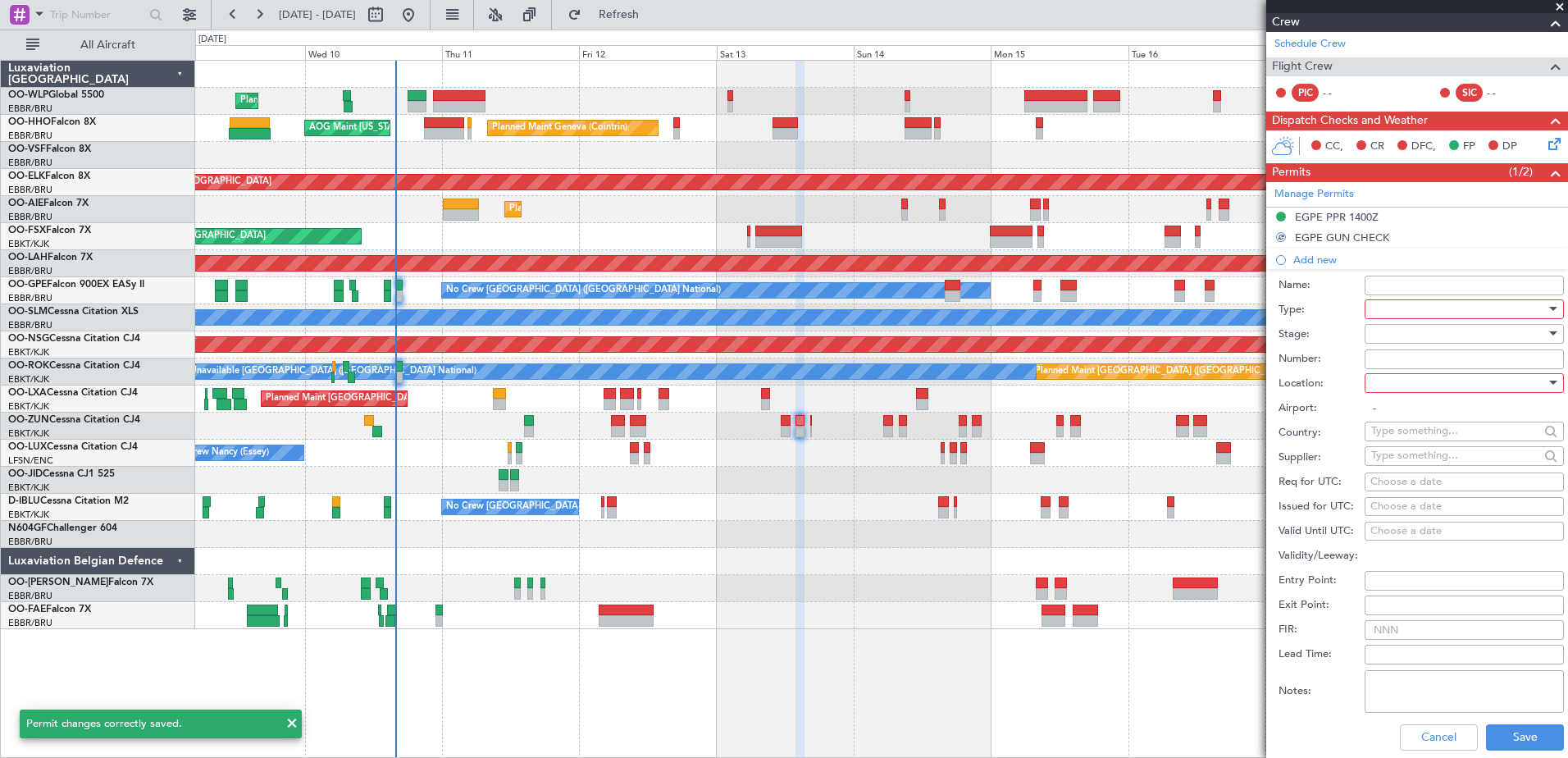
click at [1400, 305] on div at bounding box center [1458, 309] width 174 height 24
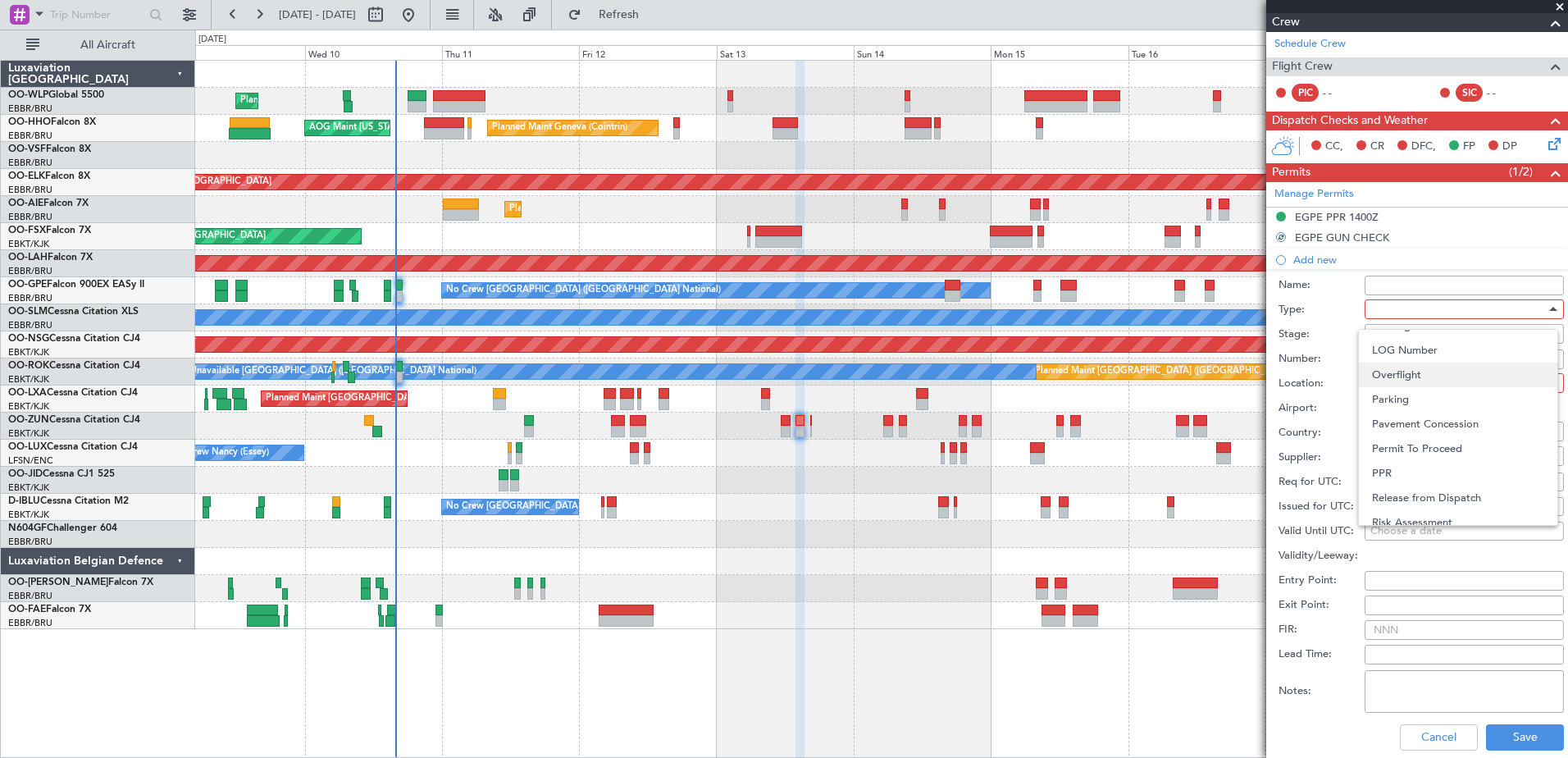
scroll to position [164, 0]
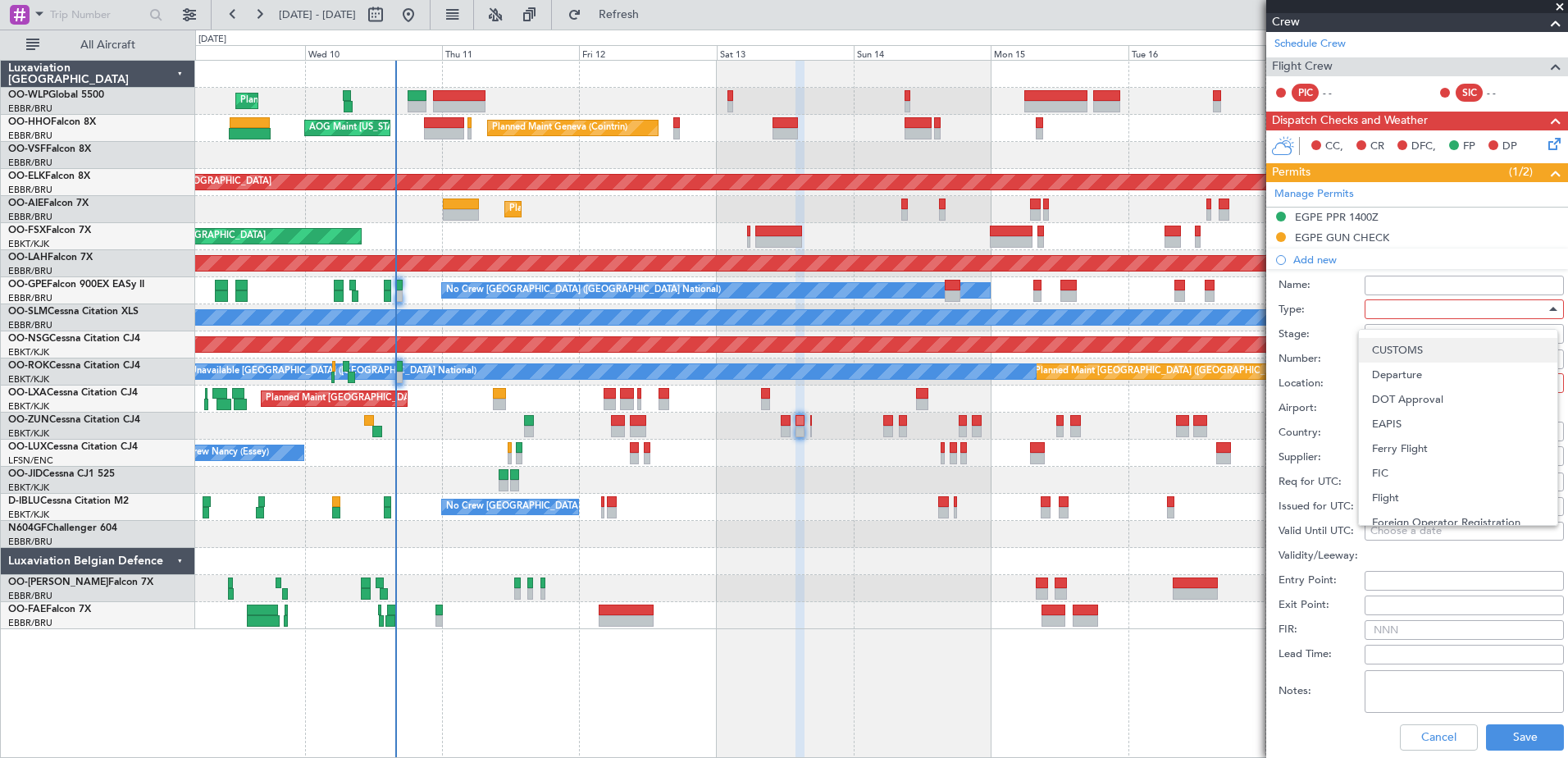
click at [1426, 348] on span "CUSTOMS" at bounding box center [1457, 350] width 172 height 24
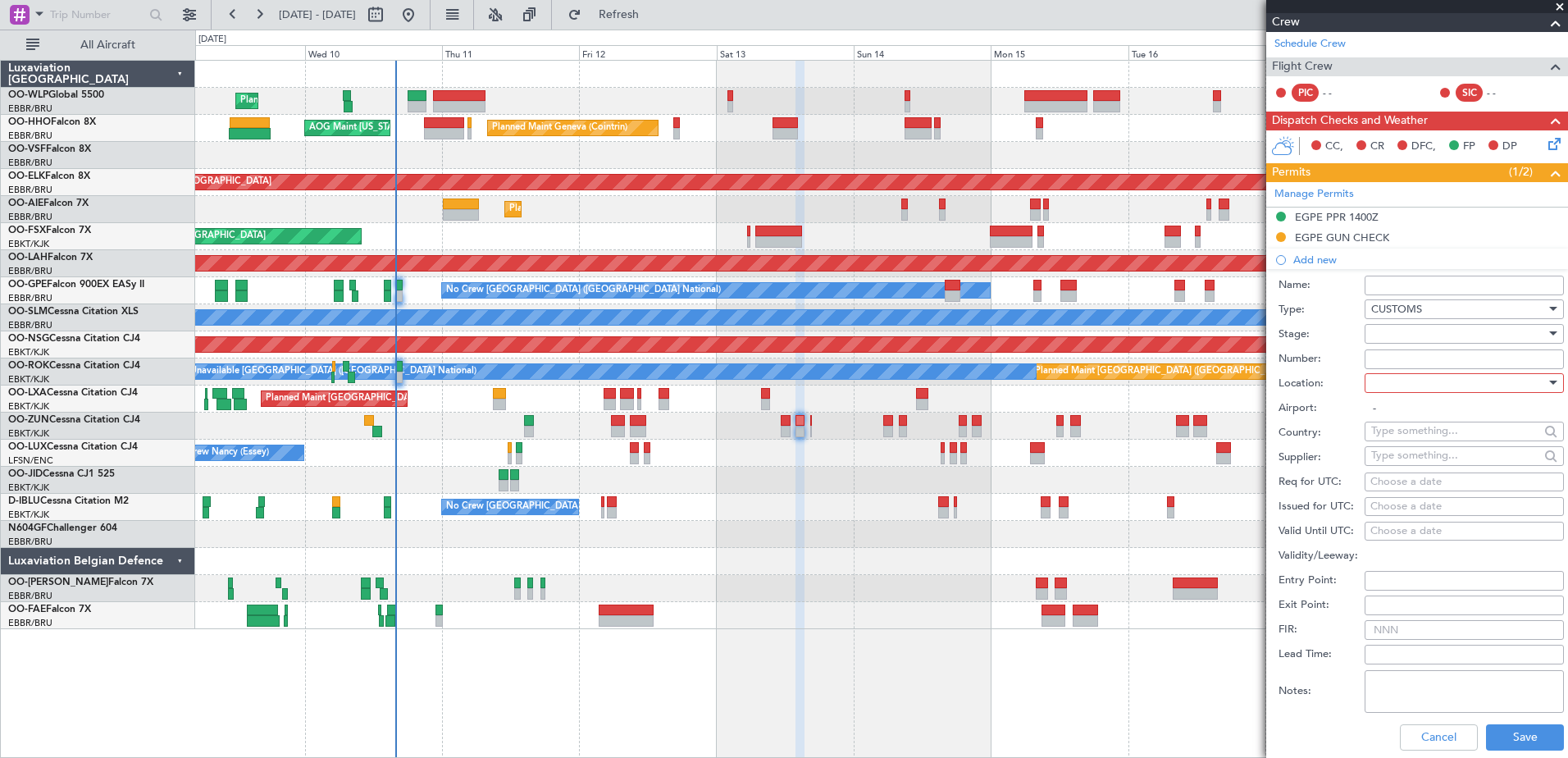
click at [1396, 389] on div at bounding box center [1458, 383] width 174 height 24
click at [1402, 462] on span "Arrival" at bounding box center [1457, 465] width 172 height 24
type input "EBCI / CRL"
click at [1406, 334] on div at bounding box center [1458, 333] width 174 height 24
click at [1400, 434] on span "Requested" at bounding box center [1457, 439] width 172 height 24
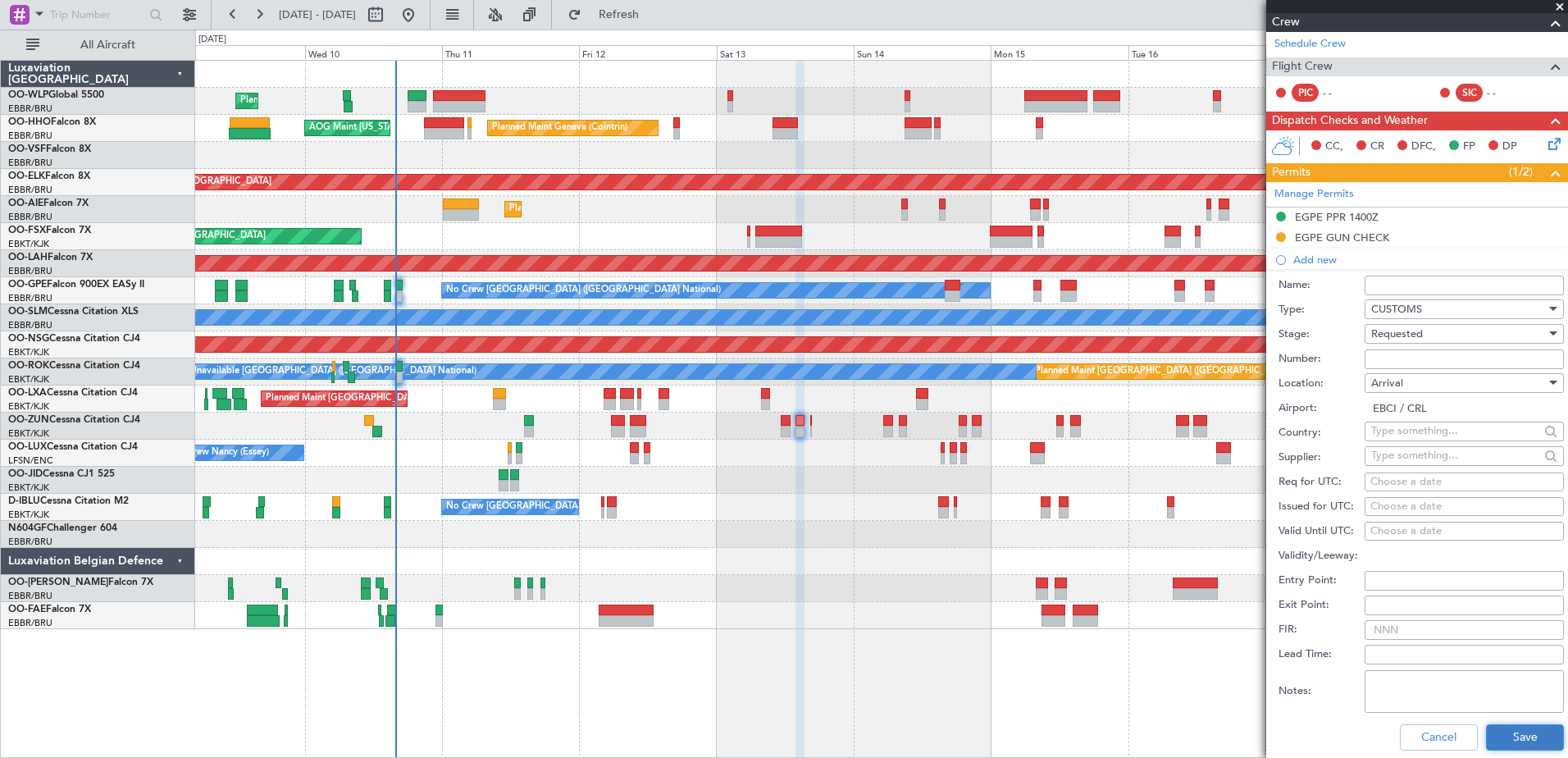
click at [1512, 729] on button "Save" at bounding box center [1524, 737] width 78 height 26
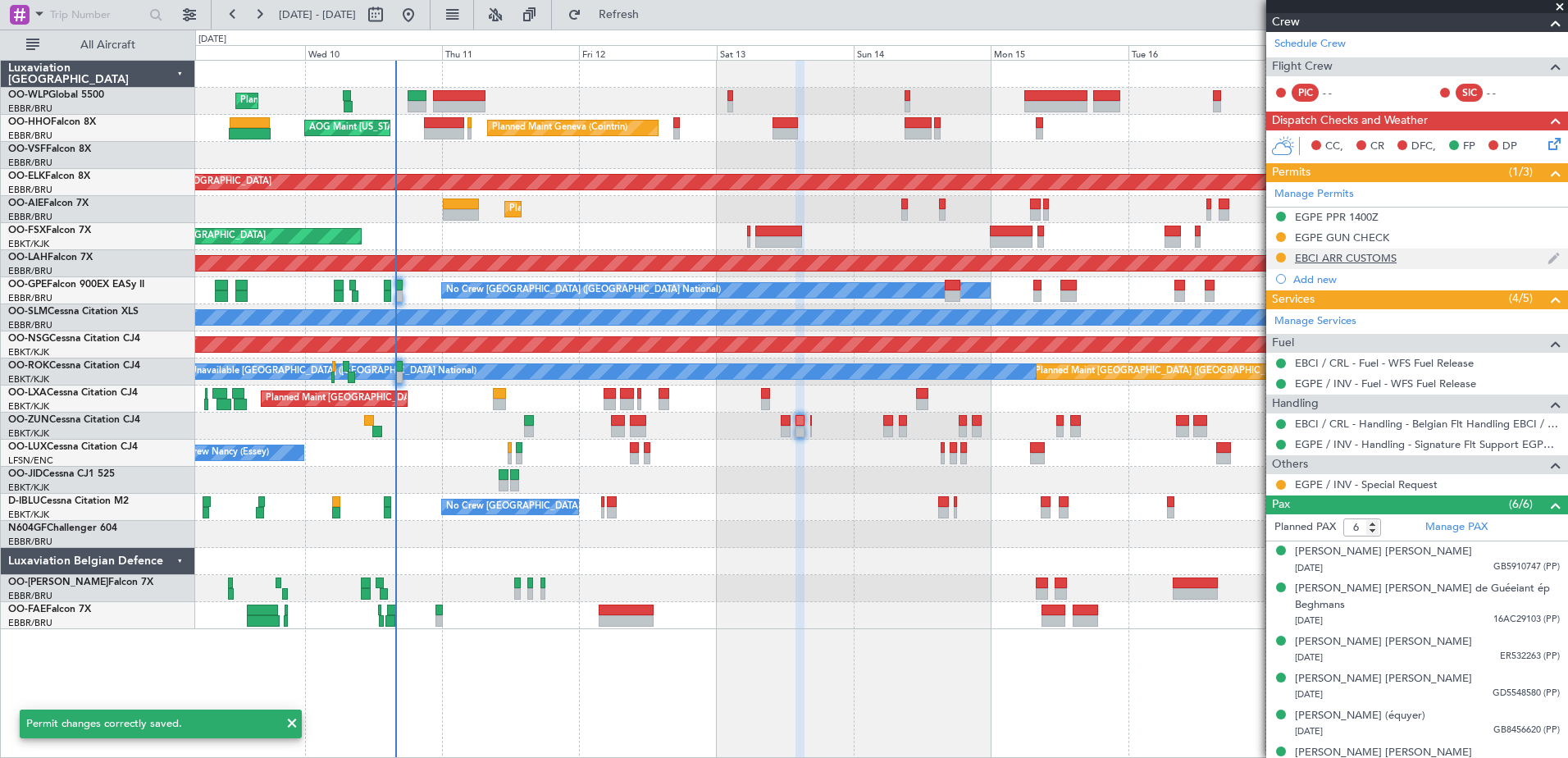
click at [1338, 257] on div "EBCI ARR CUSTOMS" at bounding box center [1345, 258] width 101 height 14
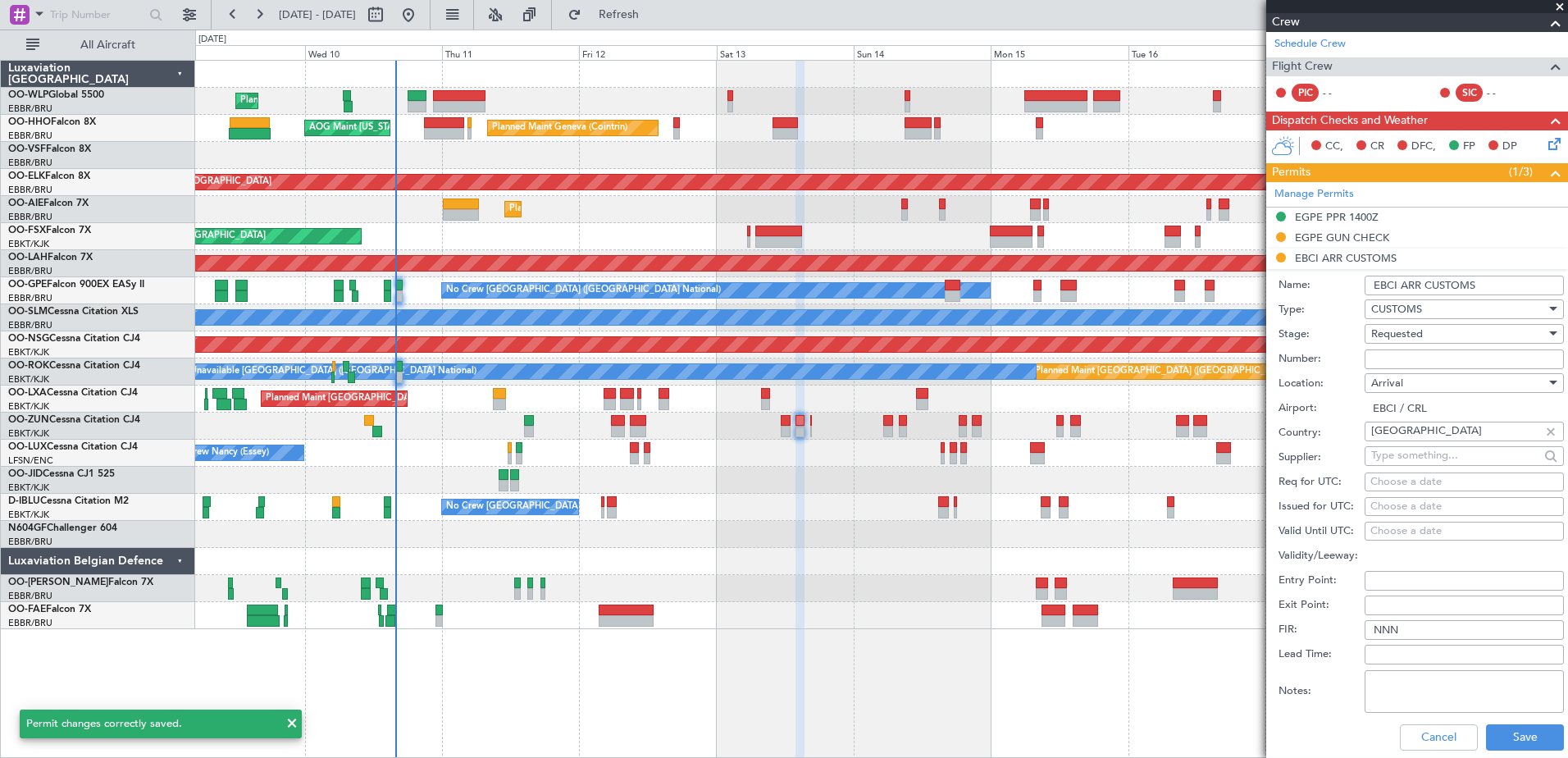
drag, startPoint x: 1475, startPoint y: 283, endPoint x: 1402, endPoint y: 286, distance: 73.1
click at [1402, 286] on input "EBCI ARR CUSTOMS" at bounding box center [1464, 285] width 200 height 19
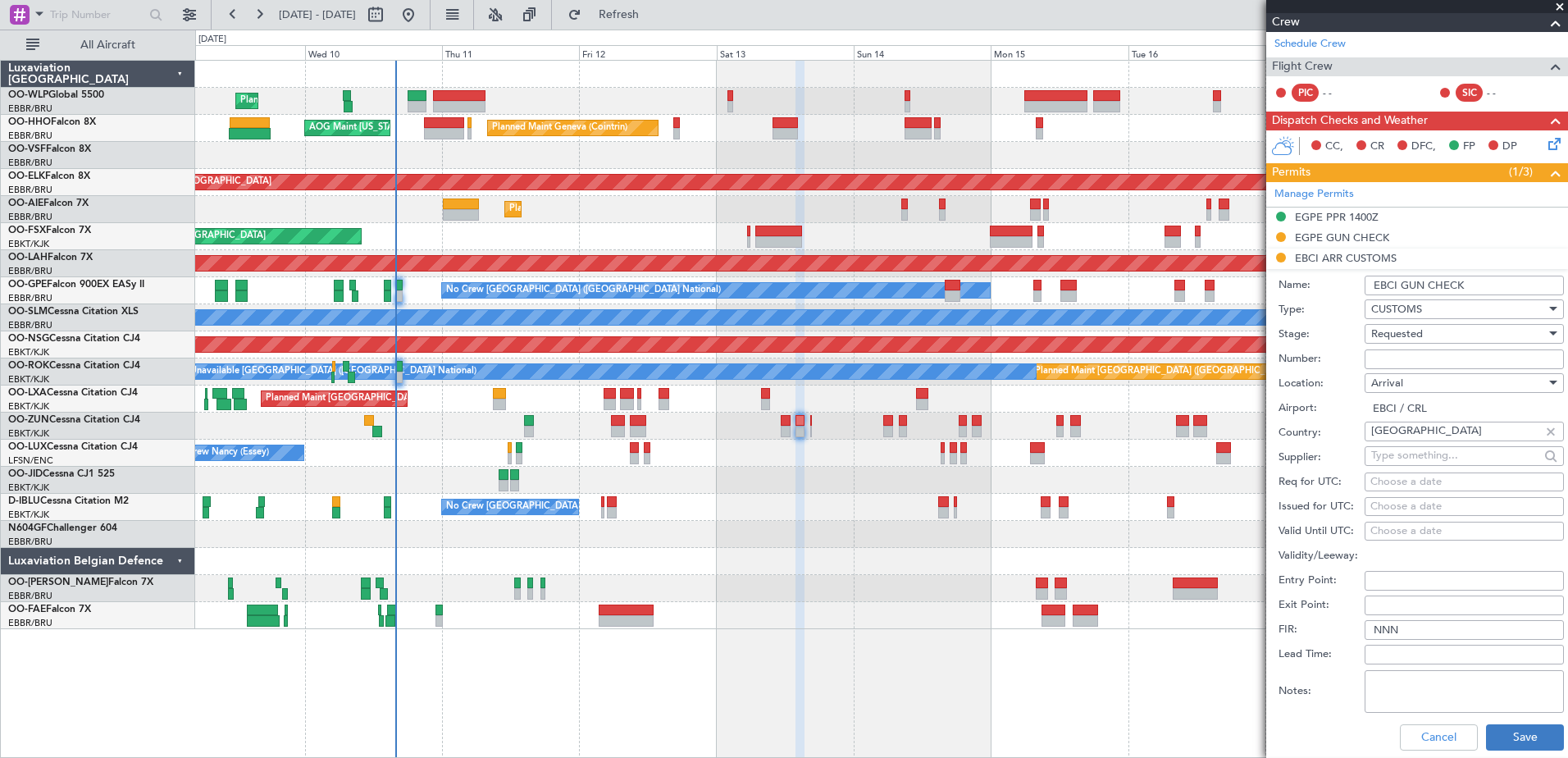
type input "EBCI GUN CHECK"
click at [1508, 738] on button "Save" at bounding box center [1524, 737] width 78 height 26
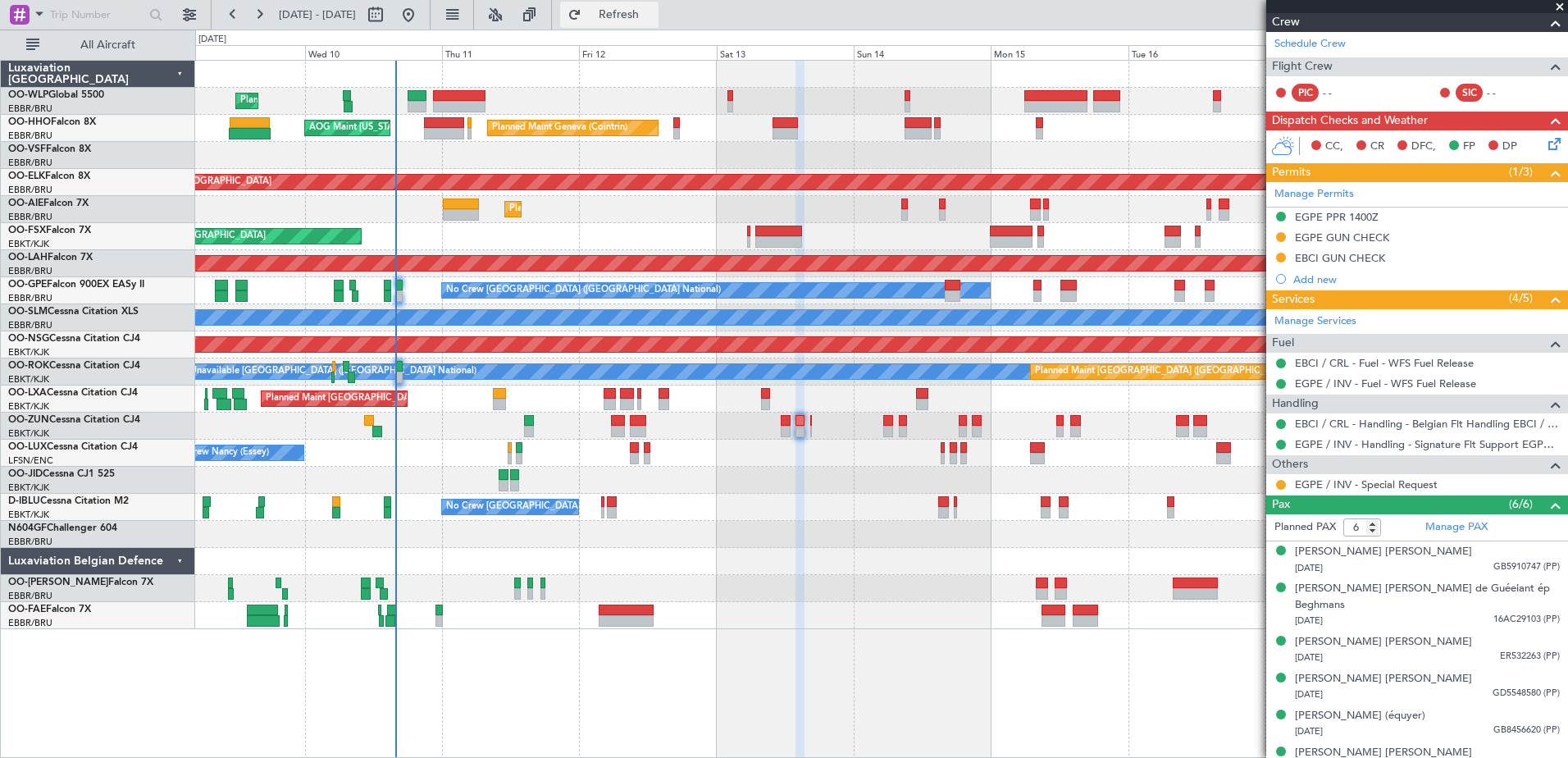
click at [646, 17] on span "Refresh" at bounding box center [618, 15] width 69 height 12
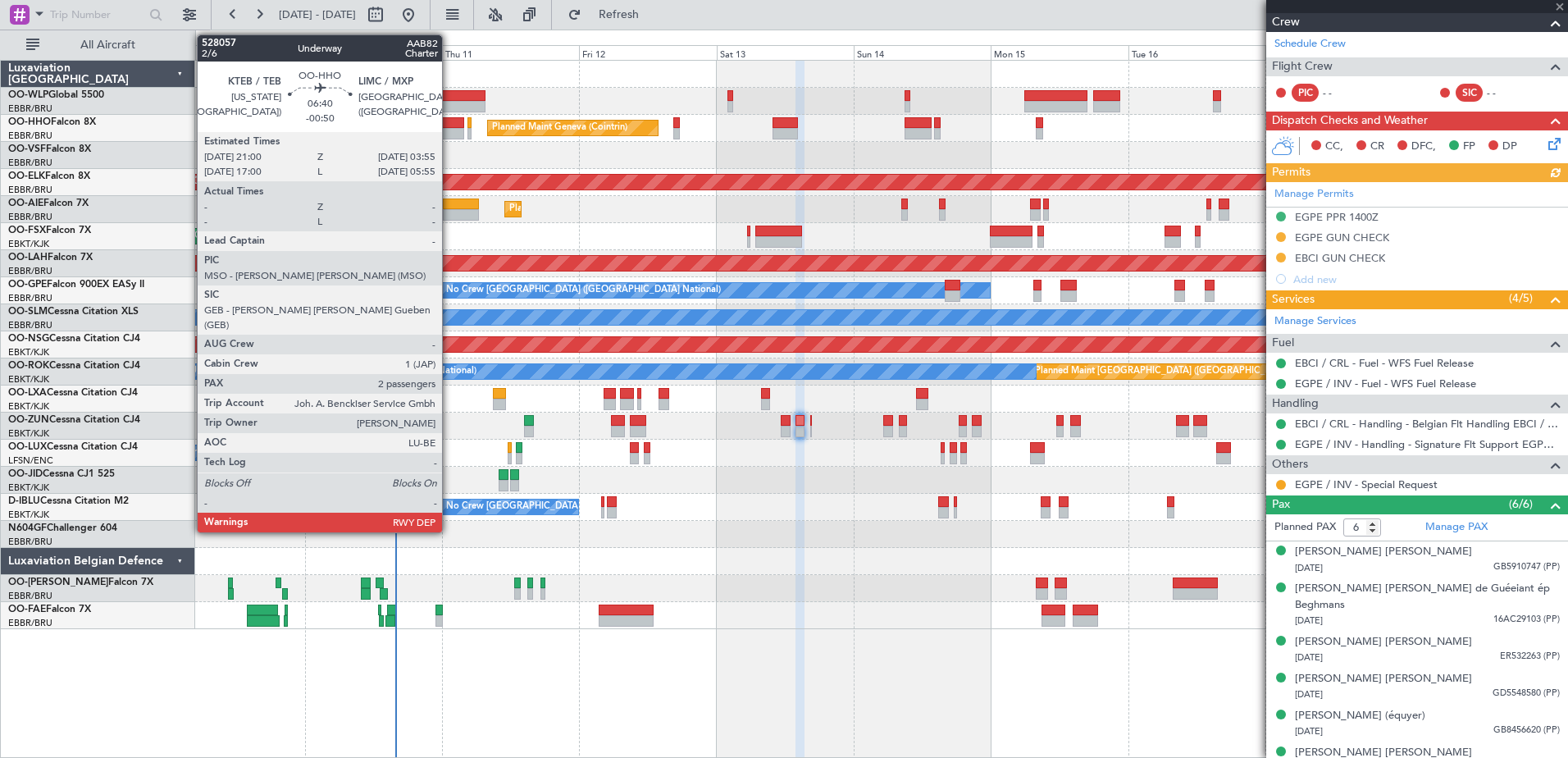
click at [449, 127] on div at bounding box center [443, 123] width 40 height 12
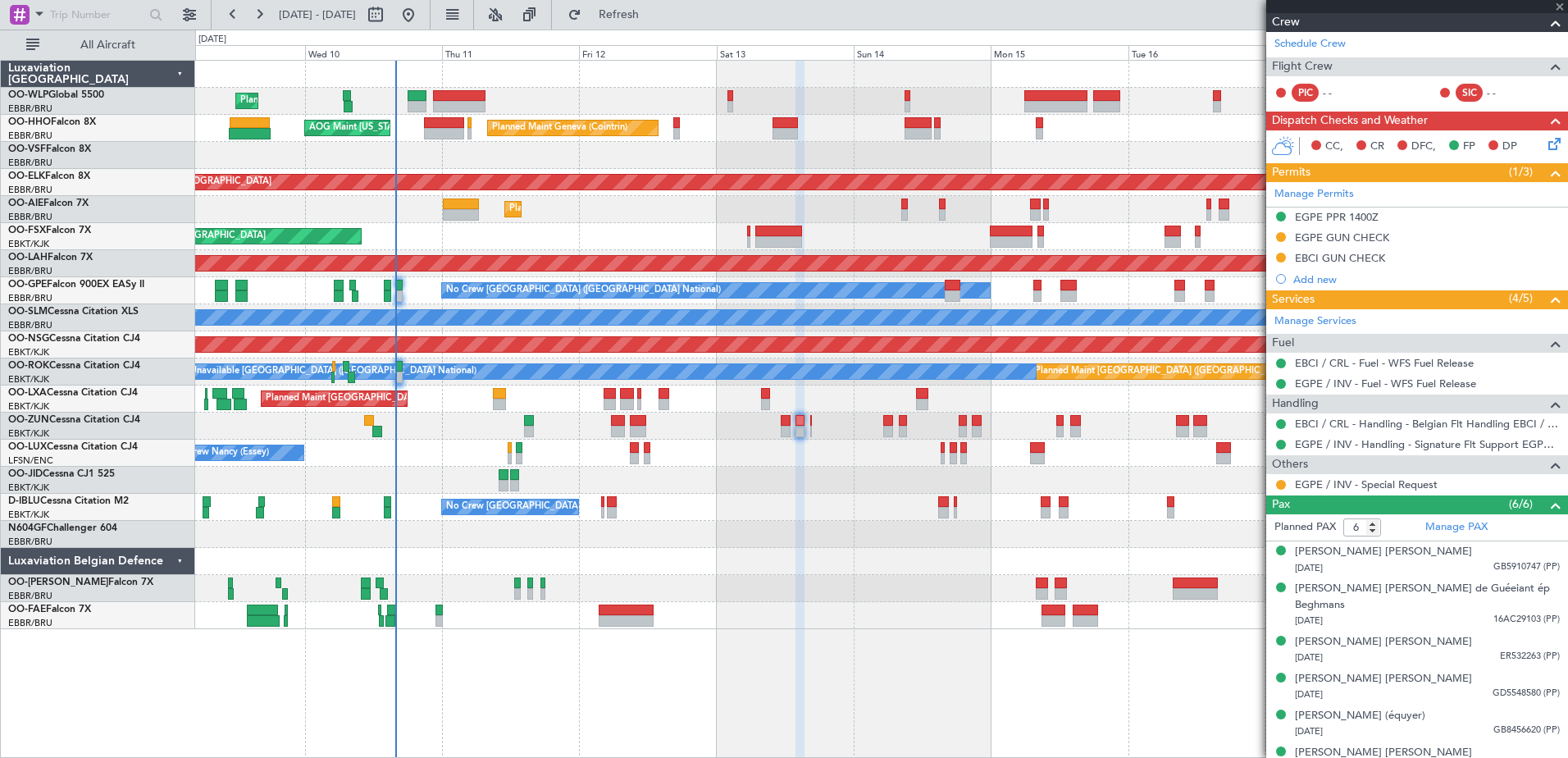
type input "-00:50"
type input "2"
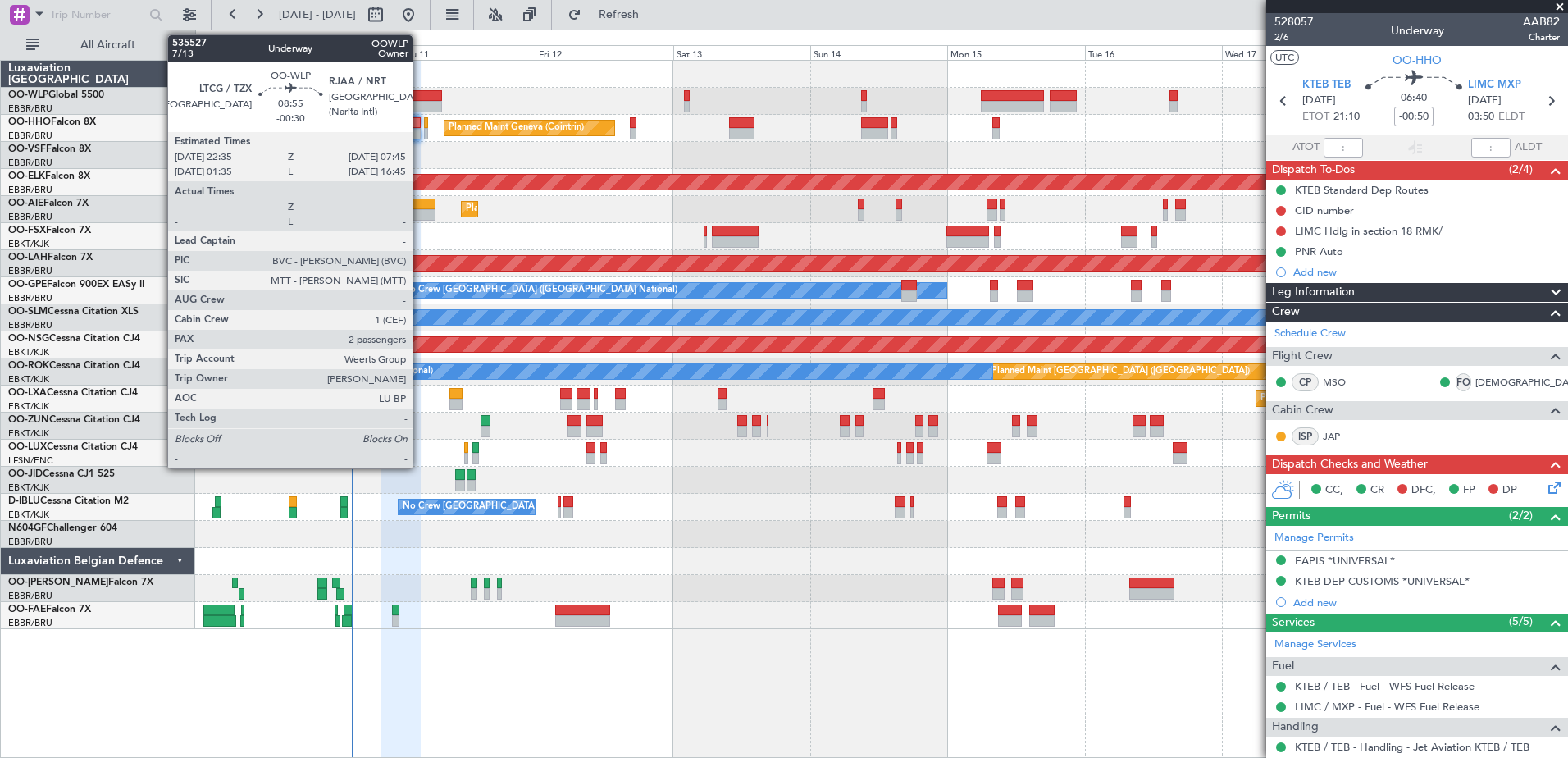
click at [420, 102] on div at bounding box center [416, 107] width 53 height 12
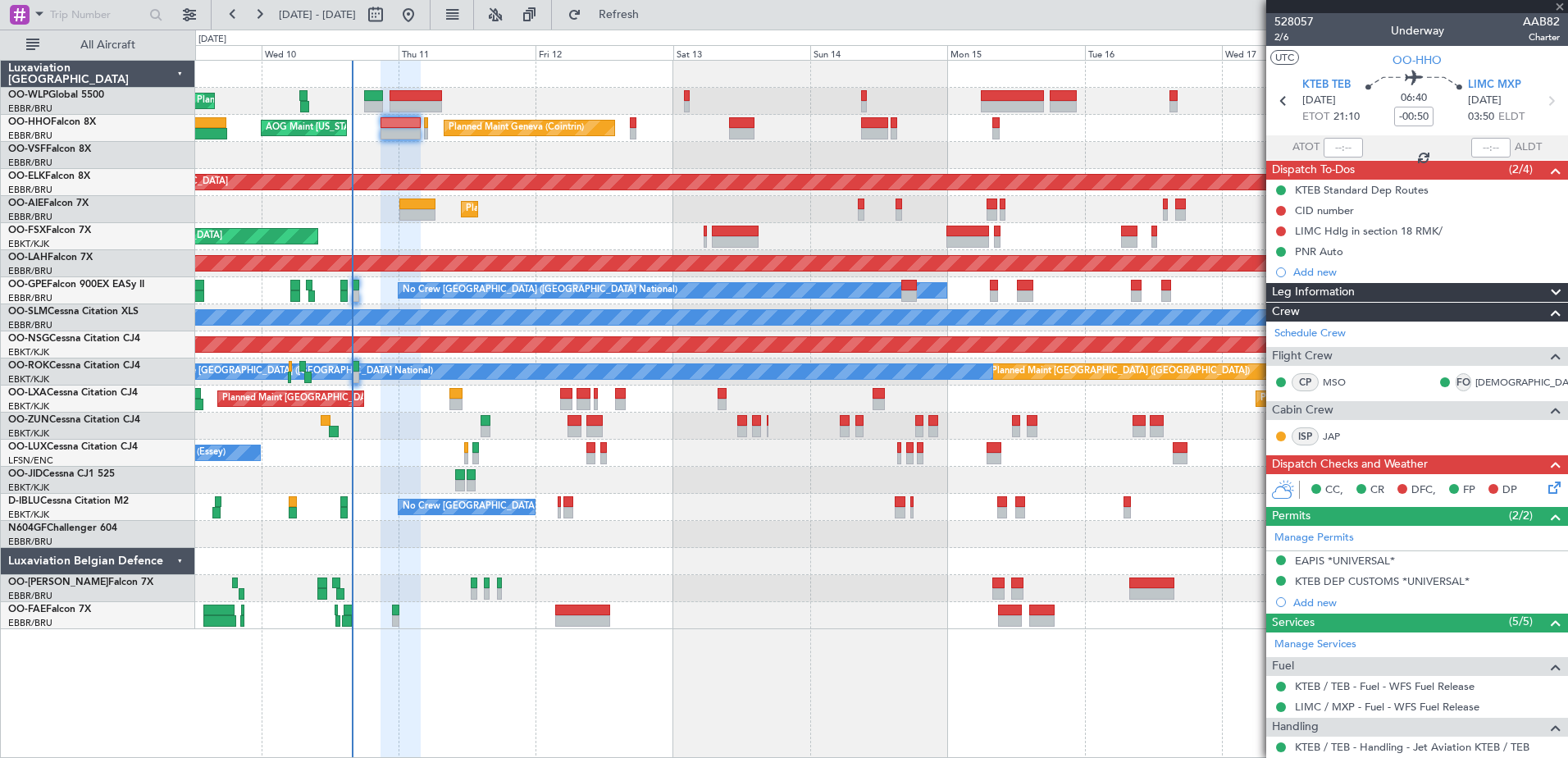
type input "-00:30"
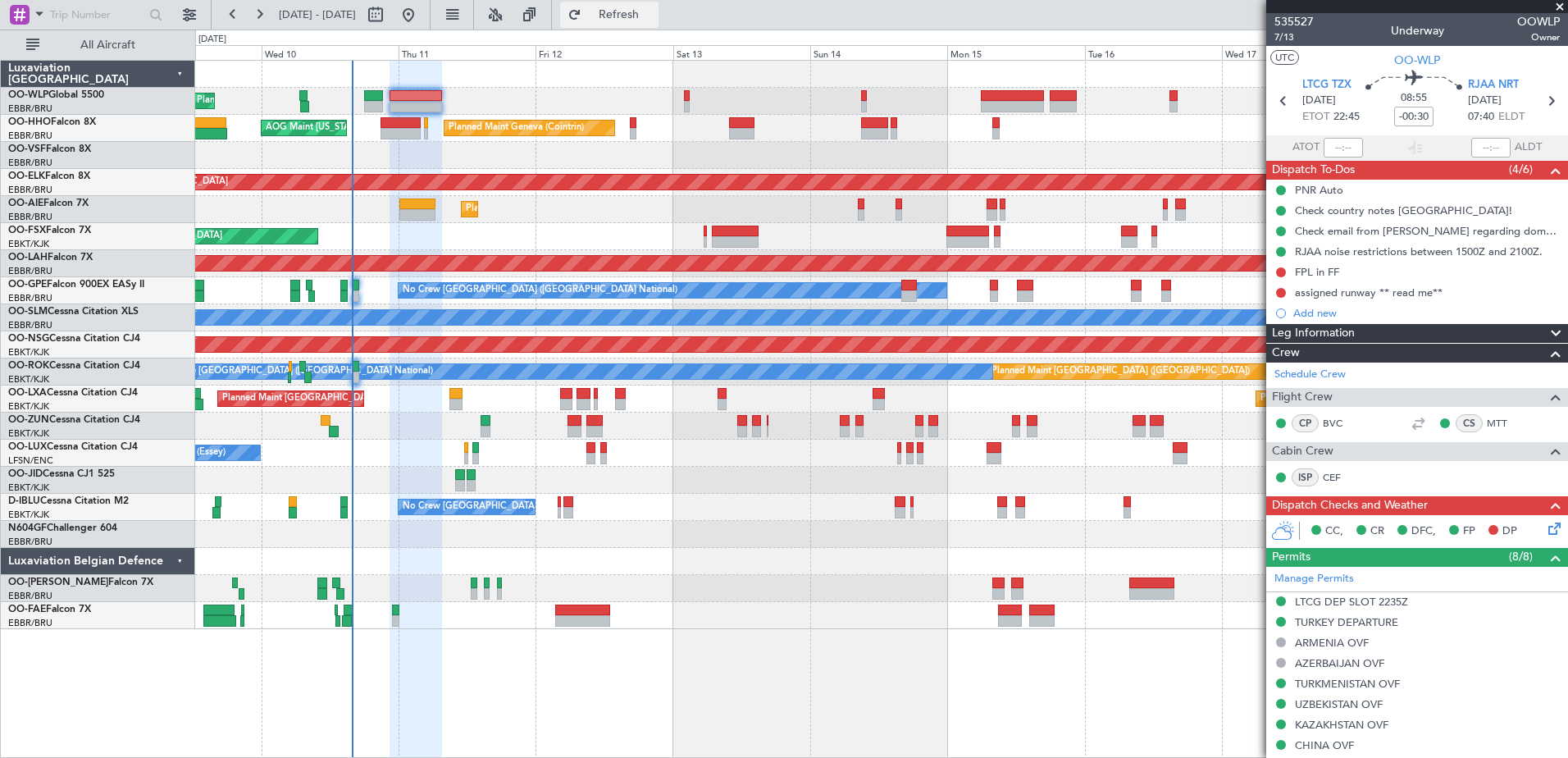
click at [653, 10] on span "Refresh" at bounding box center [618, 15] width 69 height 12
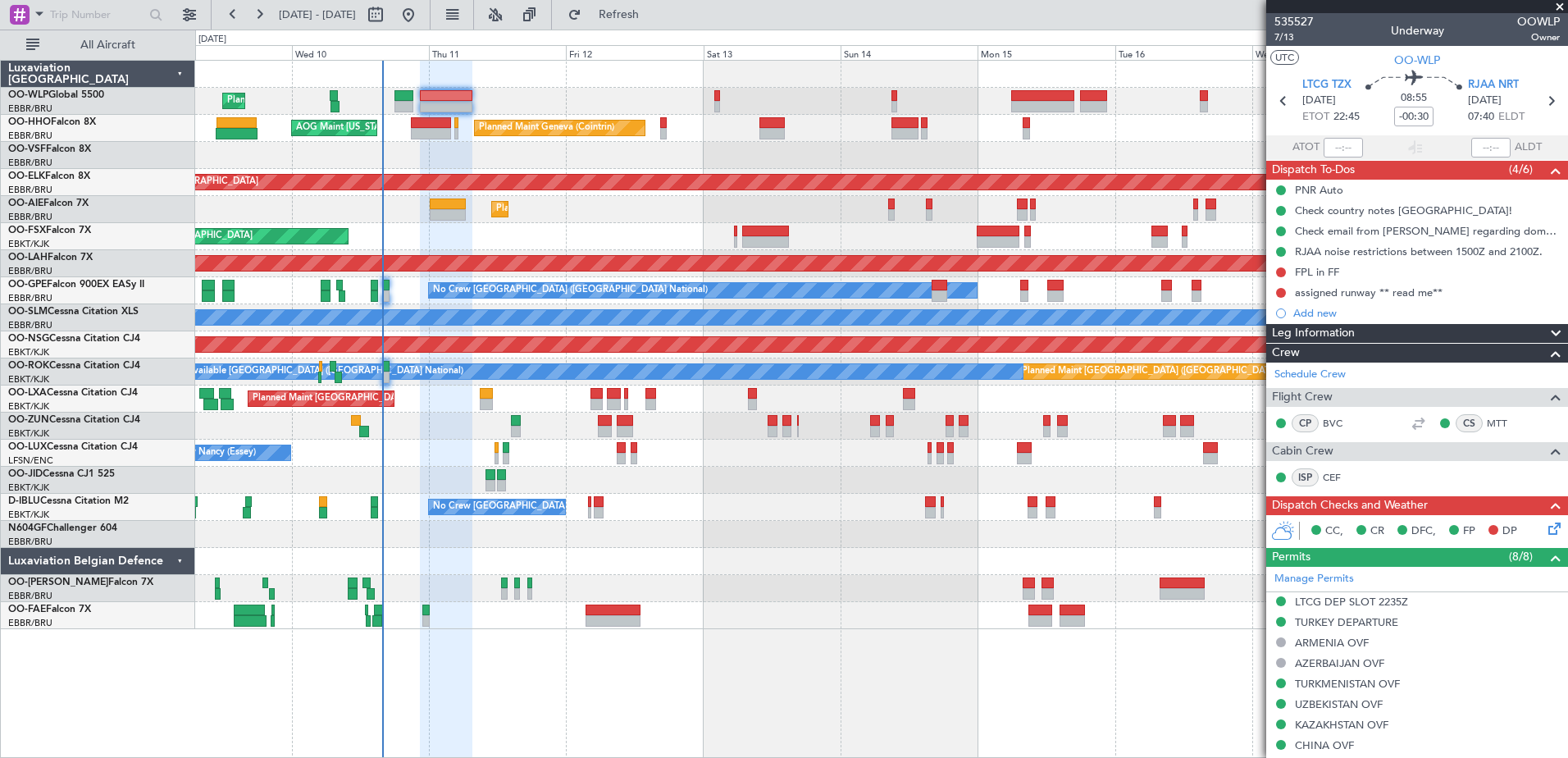
click at [1122, 676] on div "Planned Maint Liege Planned Maint Geneva (Cointrin) AOG Maint New York (Teterbo…" at bounding box center [880, 408] width 1372 height 698
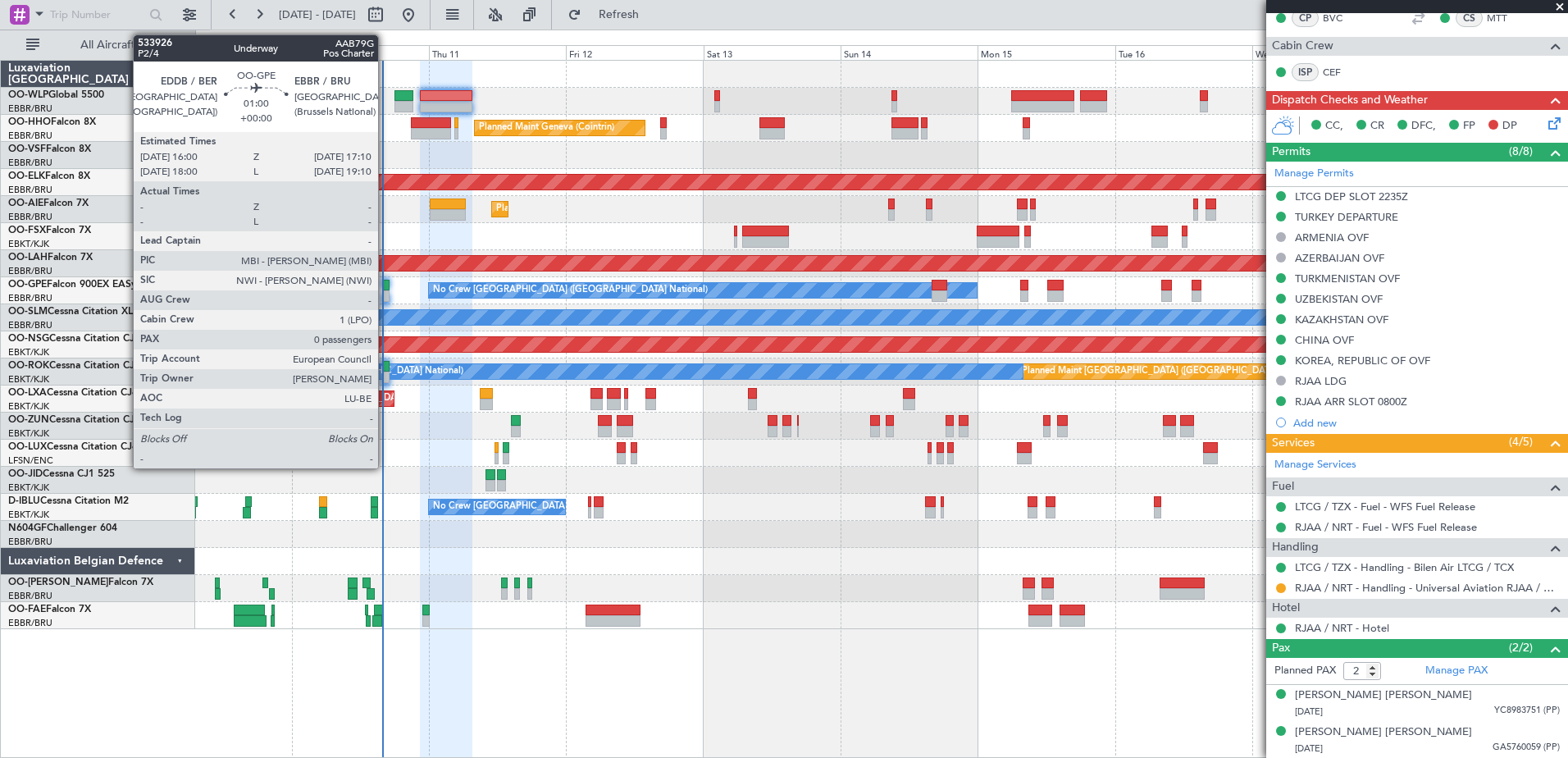
click at [386, 285] on div at bounding box center [386, 285] width 8 height 12
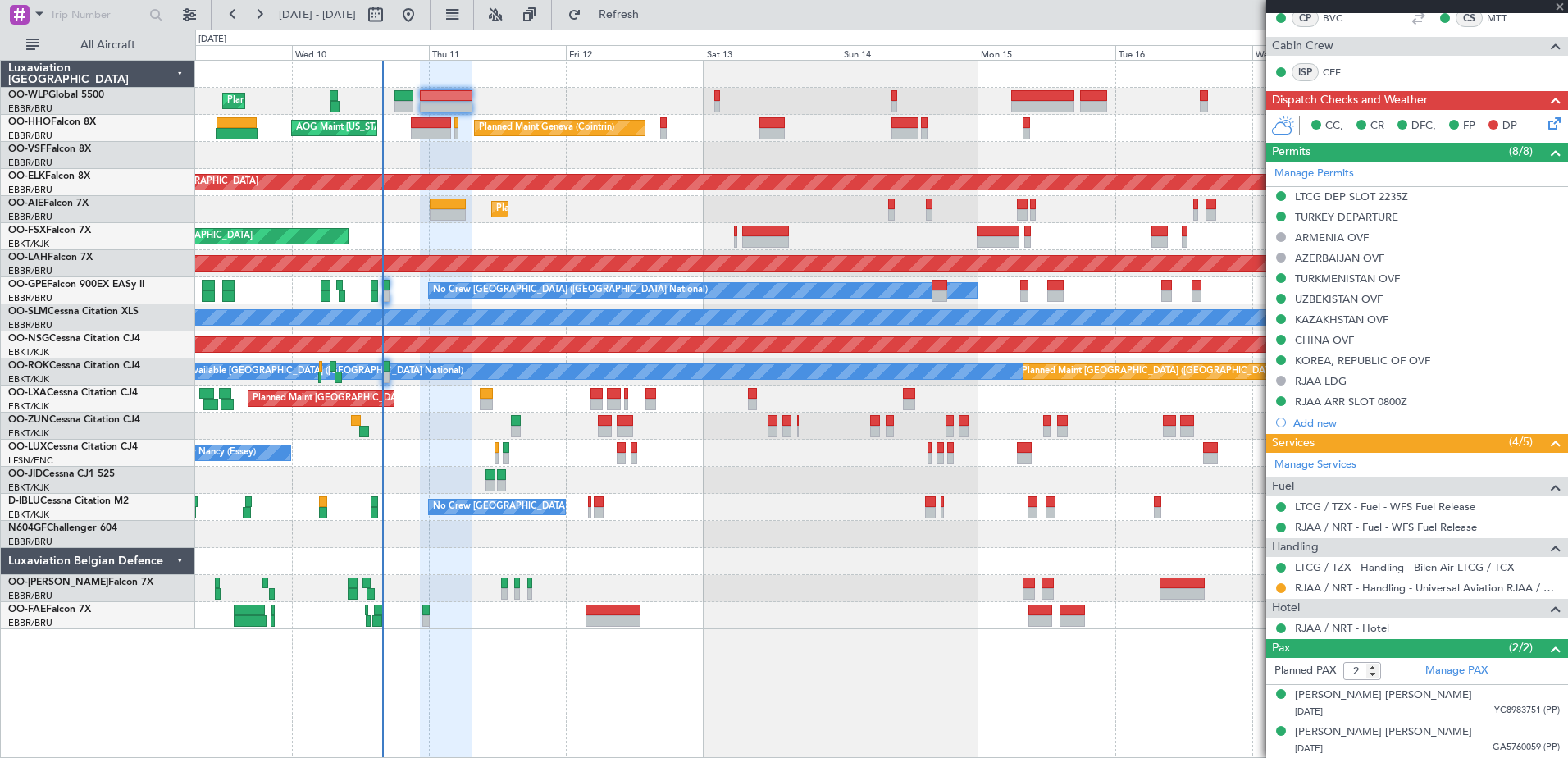
type input "0"
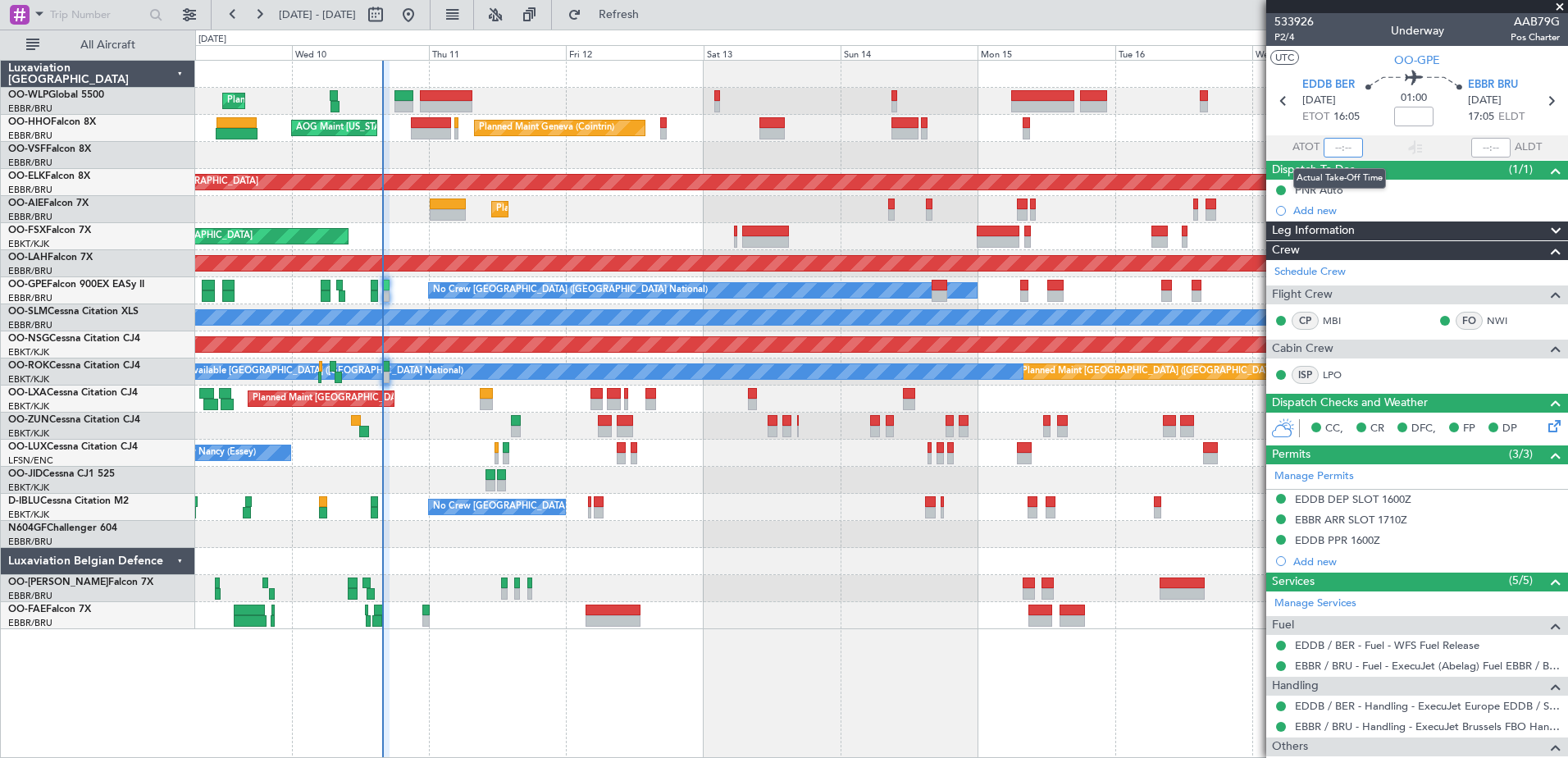
click at [1334, 146] on input "text" at bounding box center [1343, 147] width 39 height 19
type input "15:57"
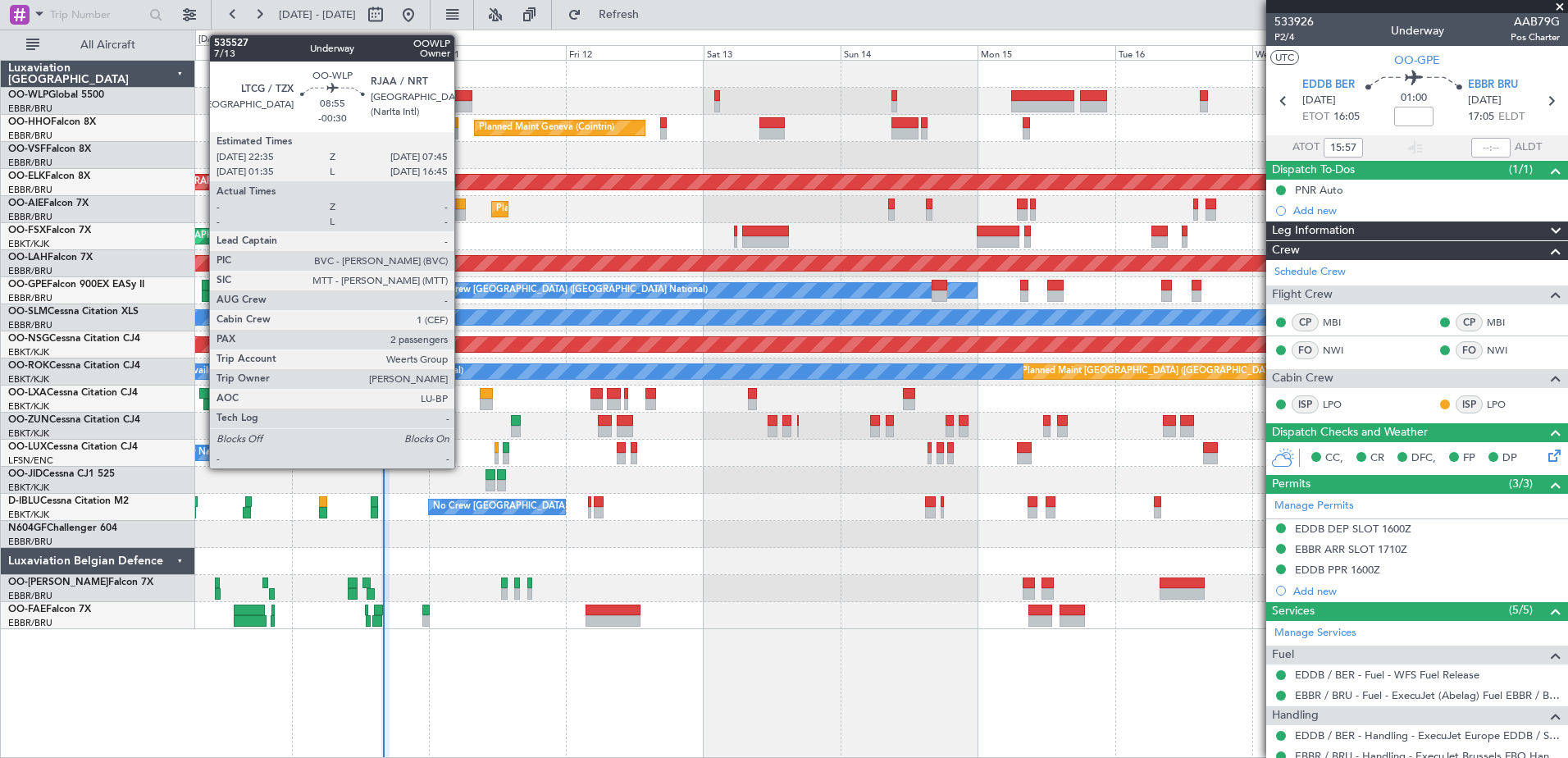
click at [462, 105] on div at bounding box center [446, 107] width 53 height 12
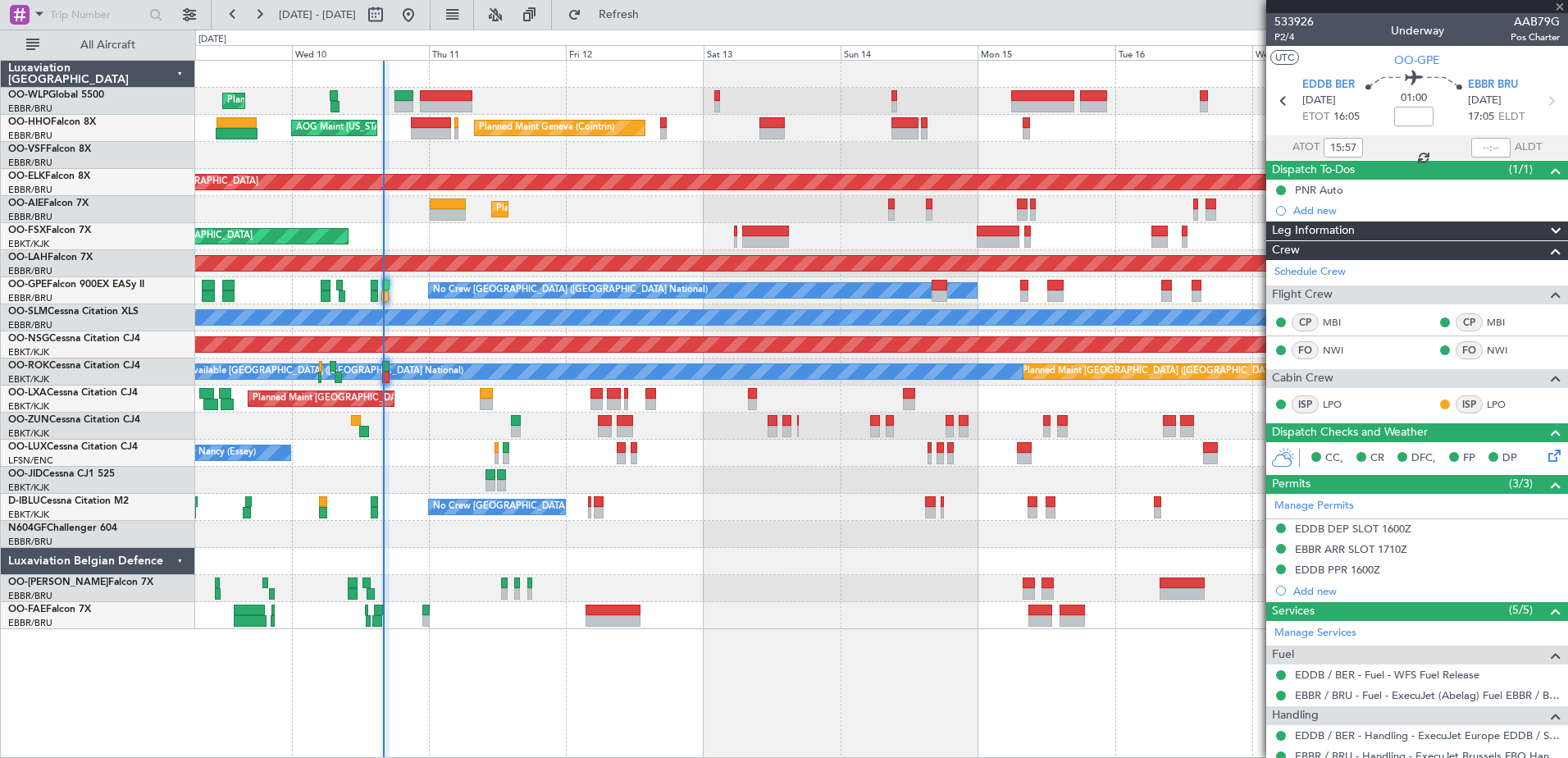
type input "-00:30"
type input "2"
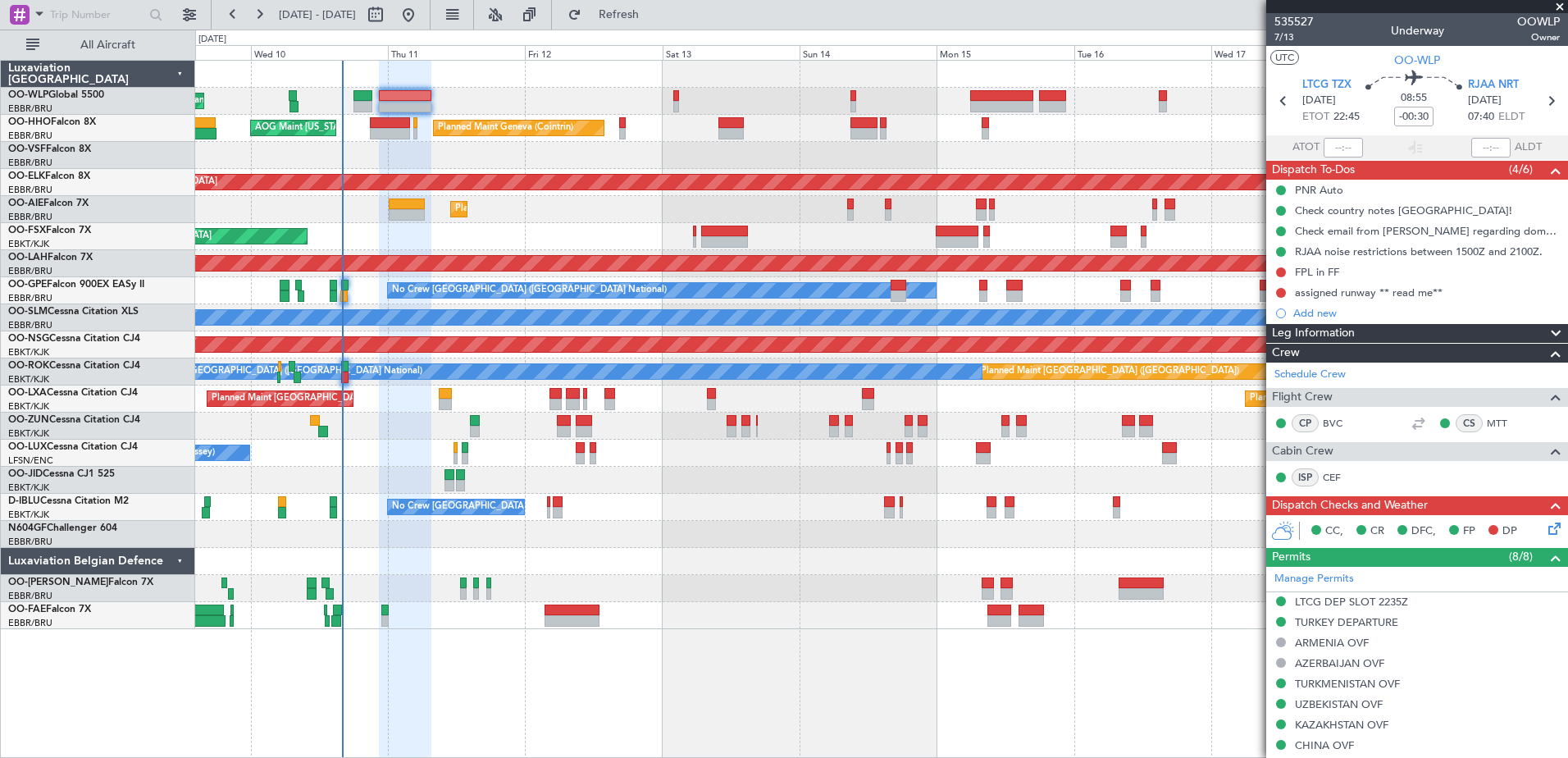
click at [501, 89] on div "Planned Maint Liege Planned Maint Geneva (Cointrin) AOG Maint New York (Teterbo…" at bounding box center [880, 344] width 1371 height 568
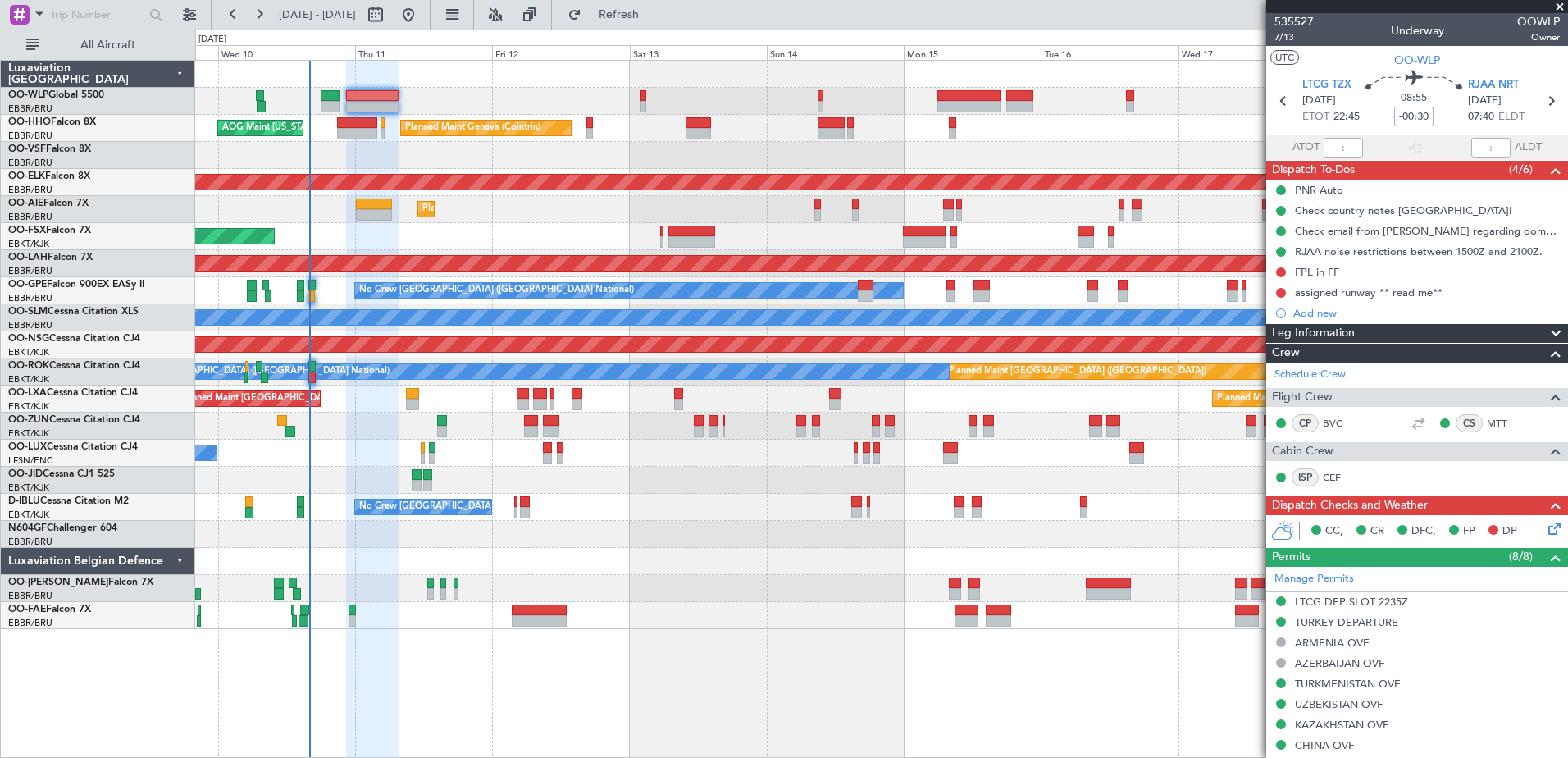
click at [931, 593] on div at bounding box center [880, 588] width 1371 height 27
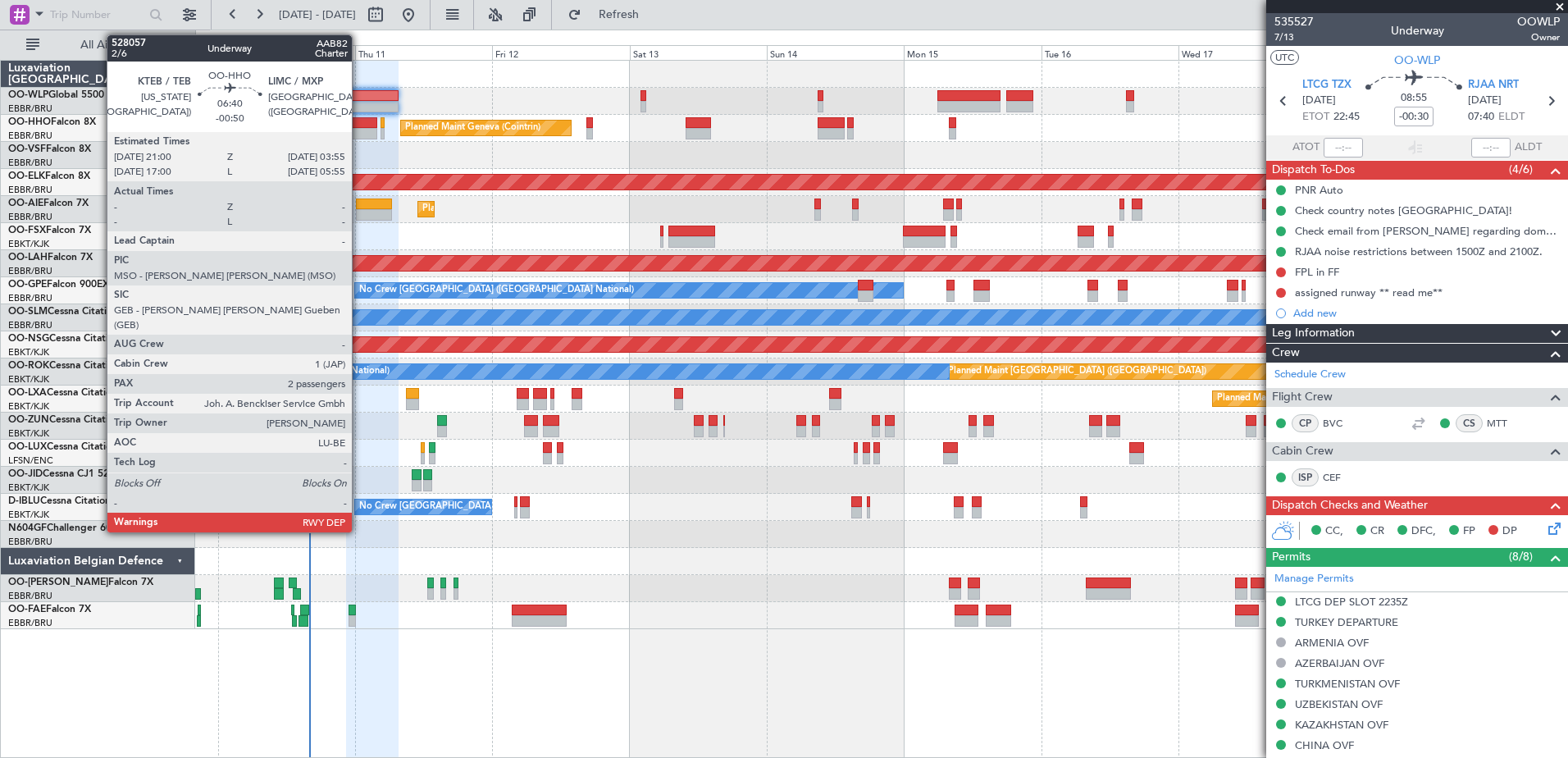
click at [359, 129] on div at bounding box center [356, 133] width 40 height 12
click at [355, 127] on div "Planned Maint Geneva (Cointrin) AOG Maint New York (Teterboro)" at bounding box center [880, 129] width 1371 height 27
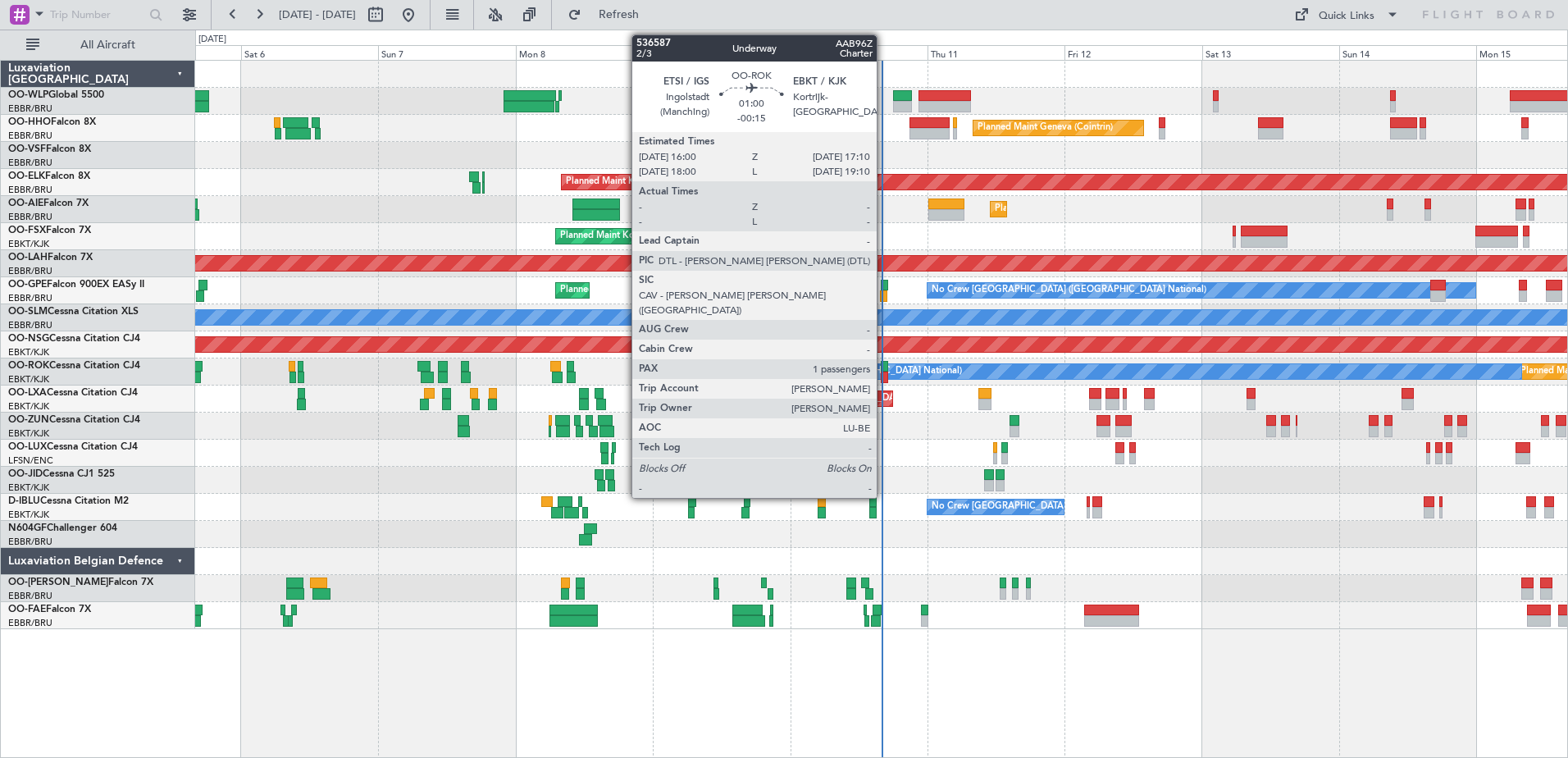
click at [884, 372] on div at bounding box center [884, 377] width 8 height 12
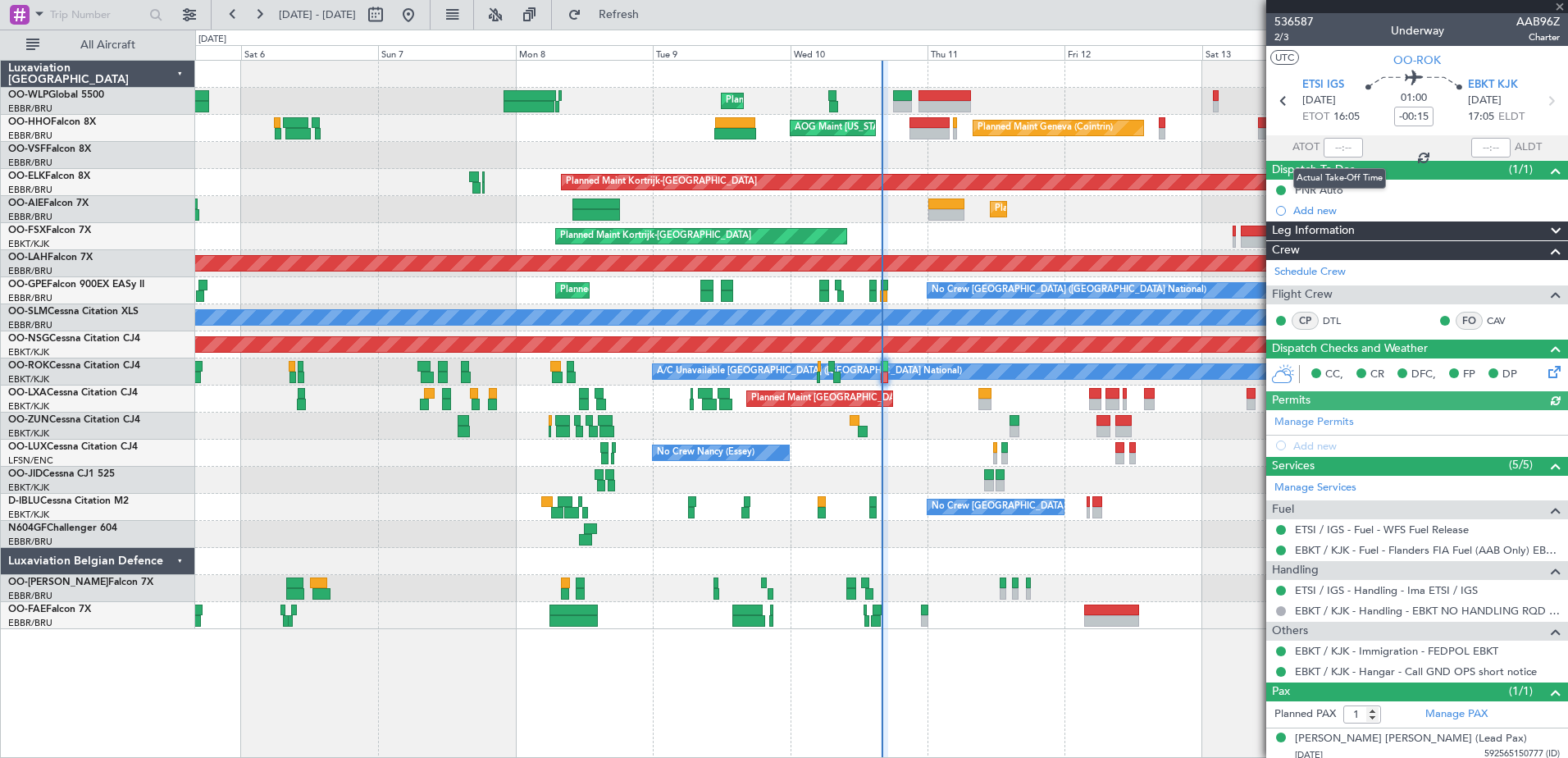
click at [1324, 146] on div at bounding box center [1343, 147] width 39 height 19
click at [1324, 149] on input "text" at bounding box center [1343, 147] width 39 height 19
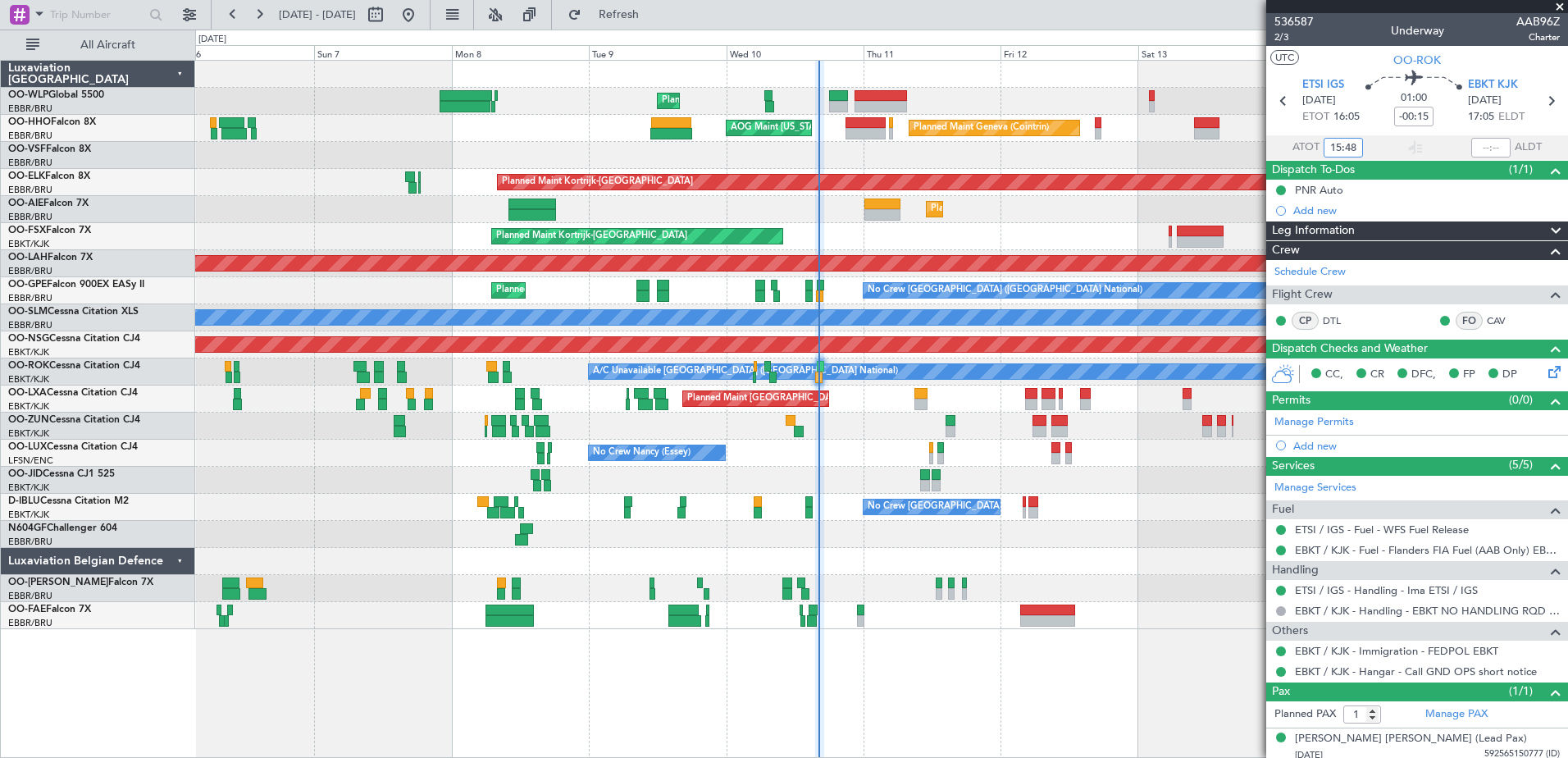
click at [900, 172] on div "Planned Maint Liege Planned Maint Geneva (Cointrin) AOG Maint New York (Teterbo…" at bounding box center [880, 344] width 1371 height 568
type input "15:48"
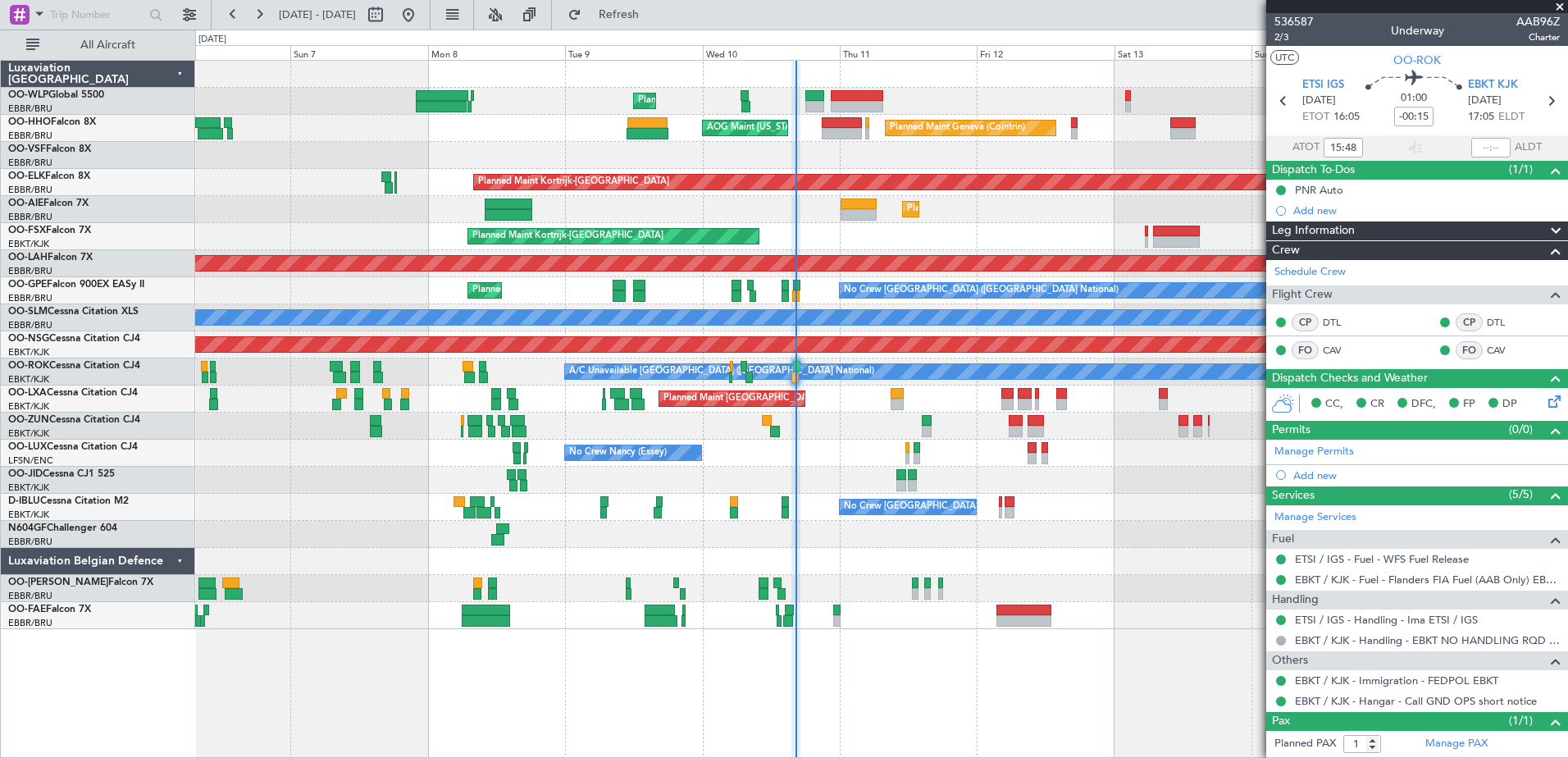
click at [843, 162] on div at bounding box center [880, 156] width 1371 height 27
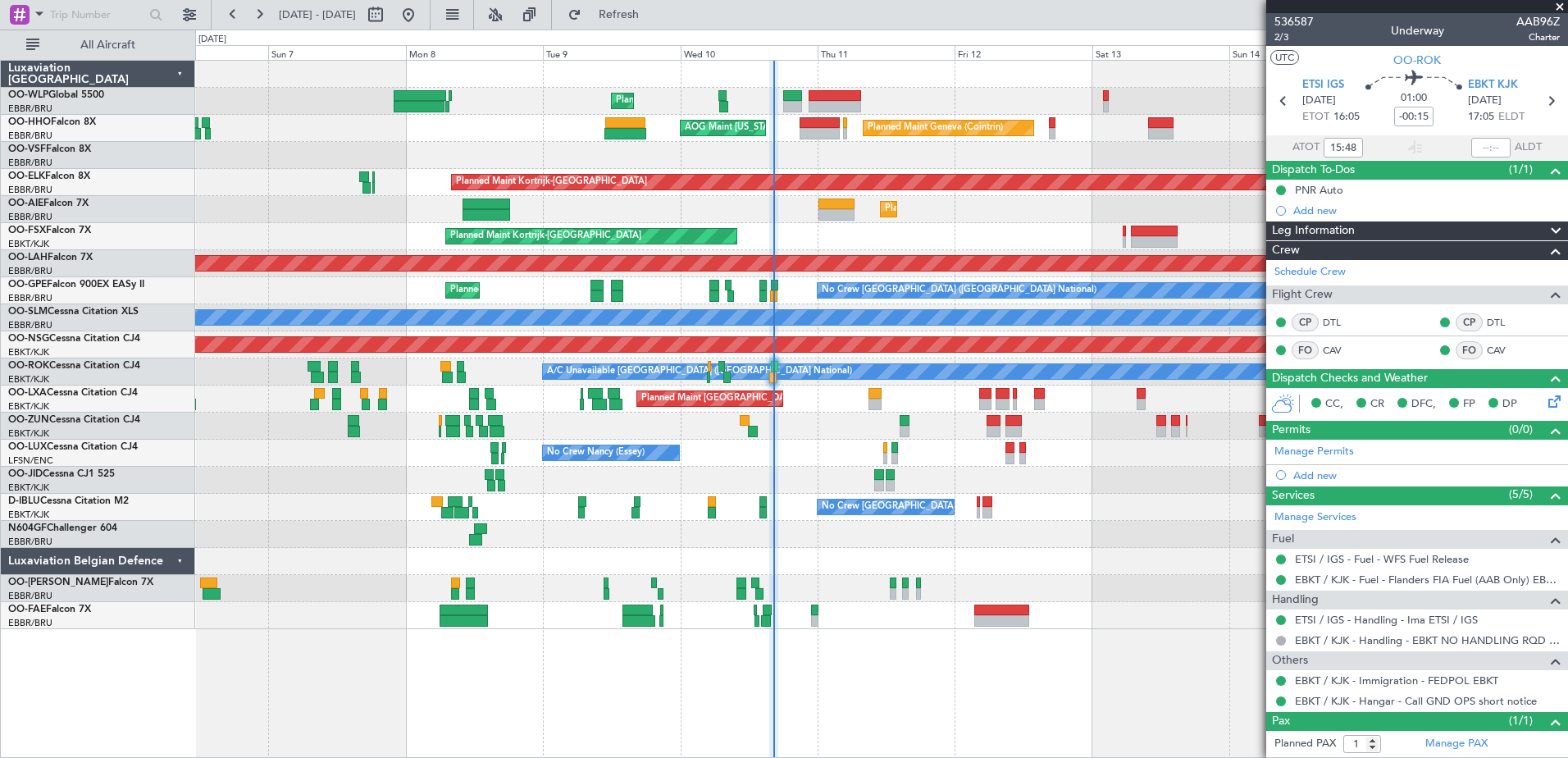
click at [890, 163] on div at bounding box center [880, 156] width 1371 height 27
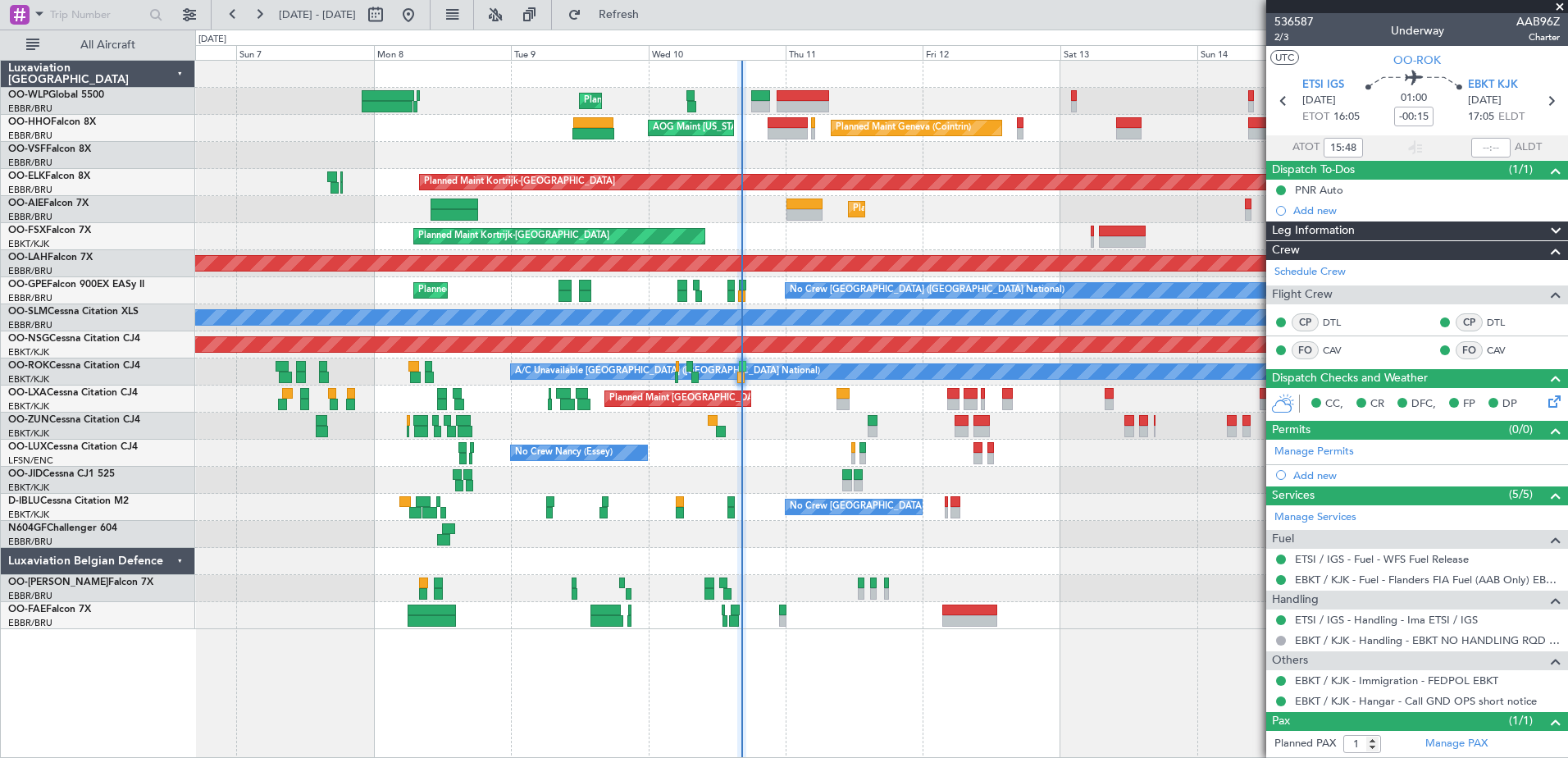
click at [915, 161] on div at bounding box center [880, 156] width 1371 height 27
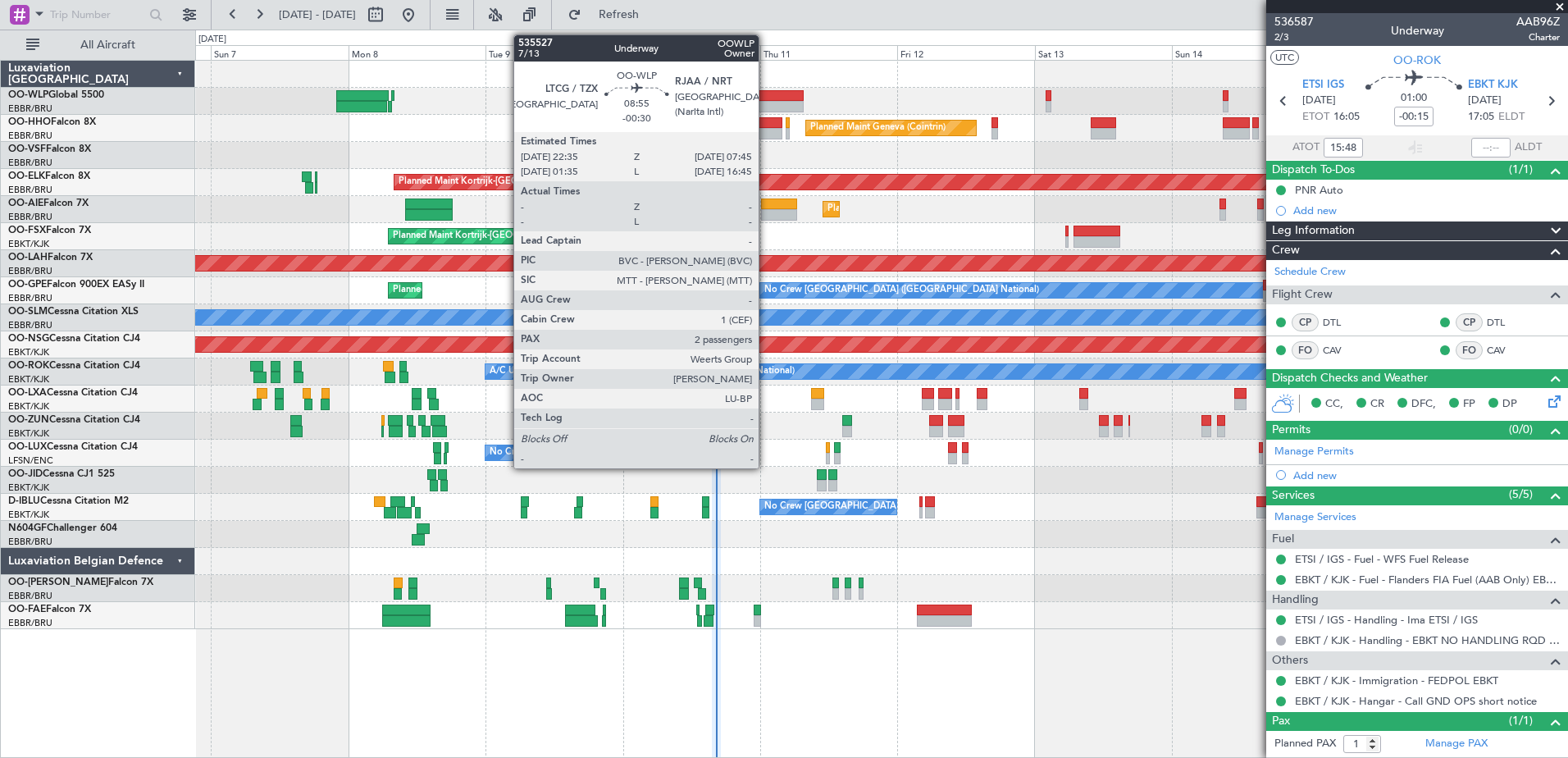
click at [765, 106] on div at bounding box center [777, 107] width 53 height 12
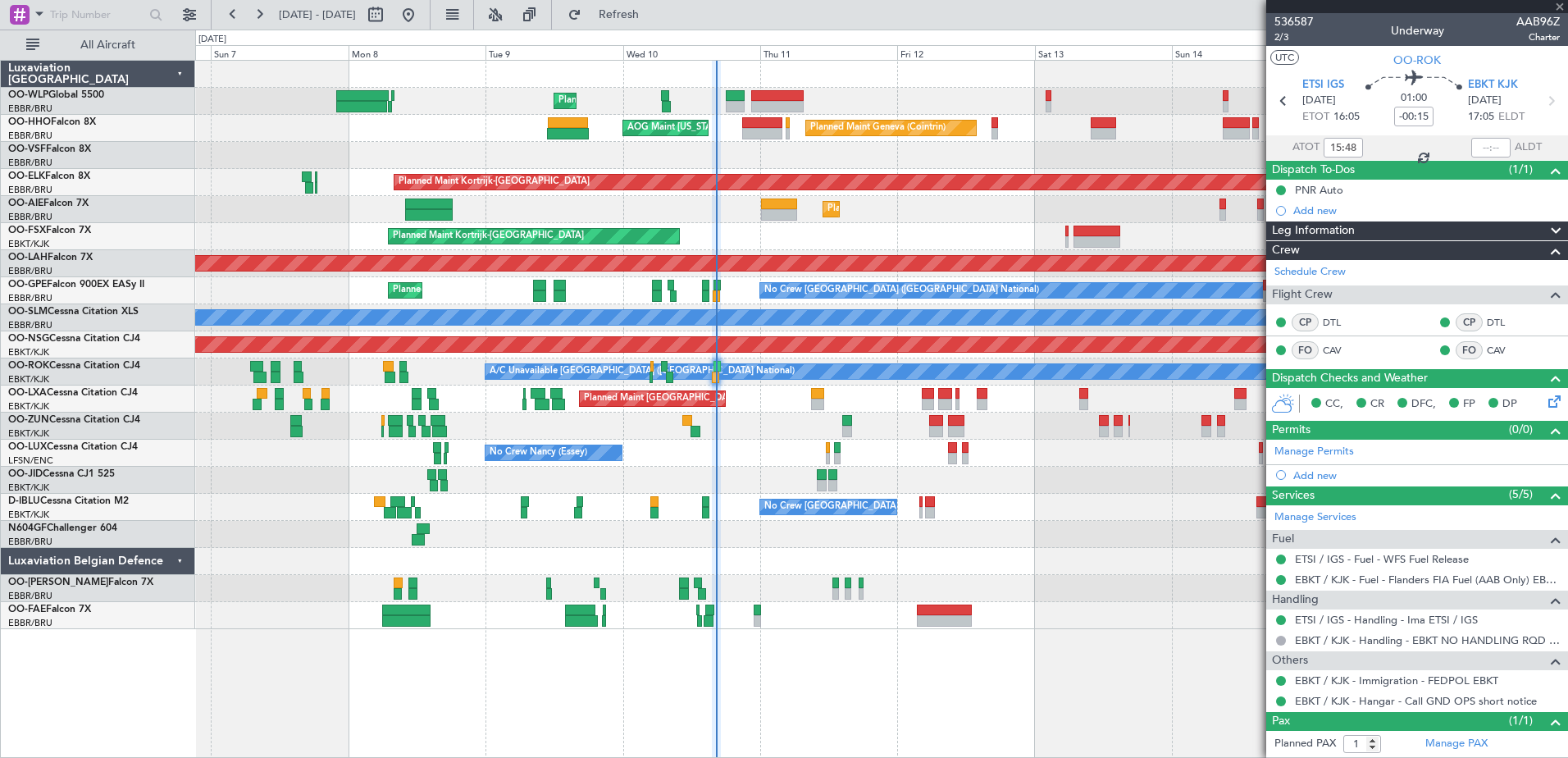
type input "-00:30"
type input "2"
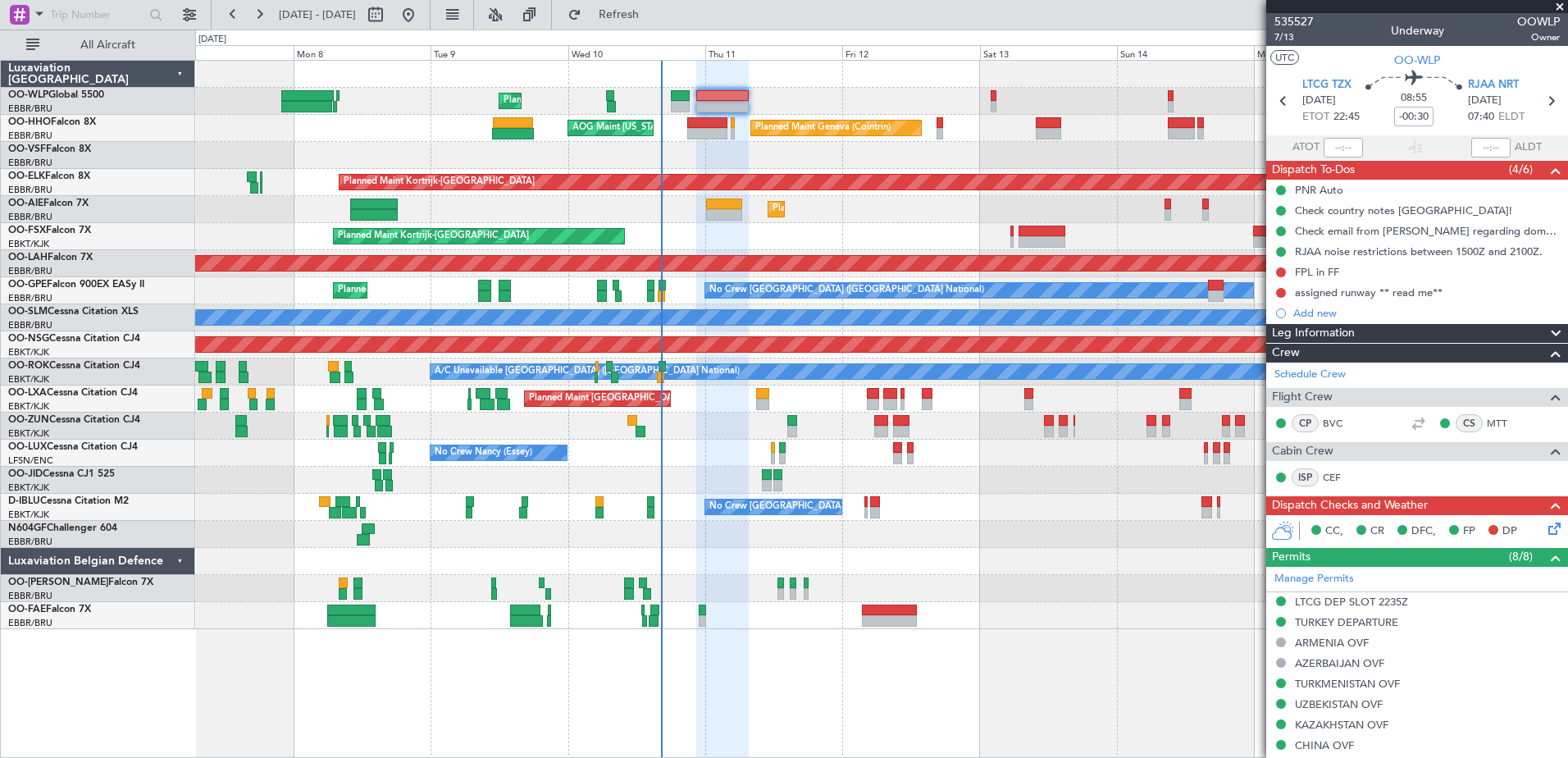
click at [922, 101] on div "Planned Maint Liege" at bounding box center [880, 101] width 1371 height 27
click at [764, 153] on div at bounding box center [880, 156] width 1371 height 27
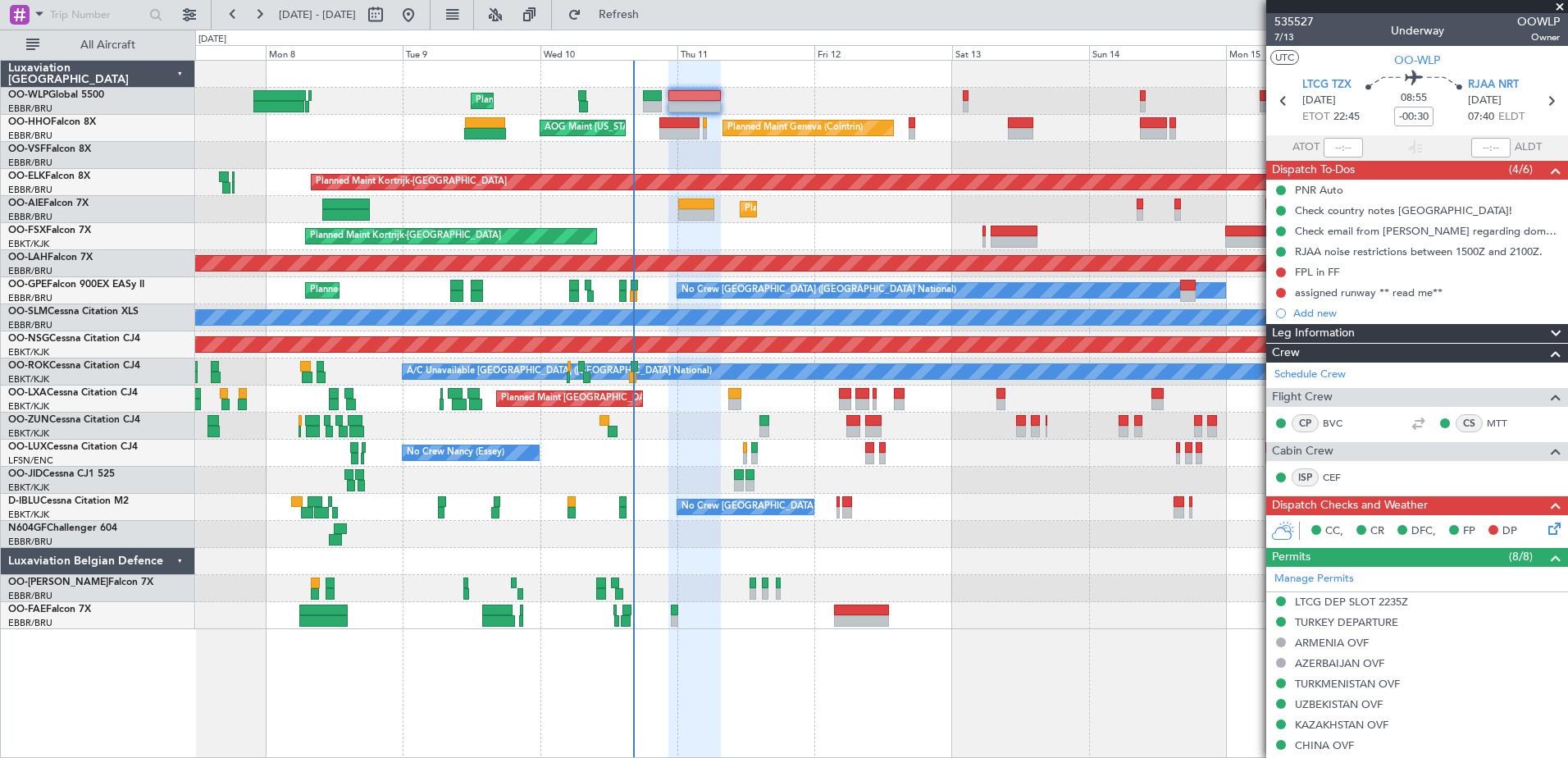
click at [1002, 545] on div at bounding box center [880, 535] width 1371 height 27
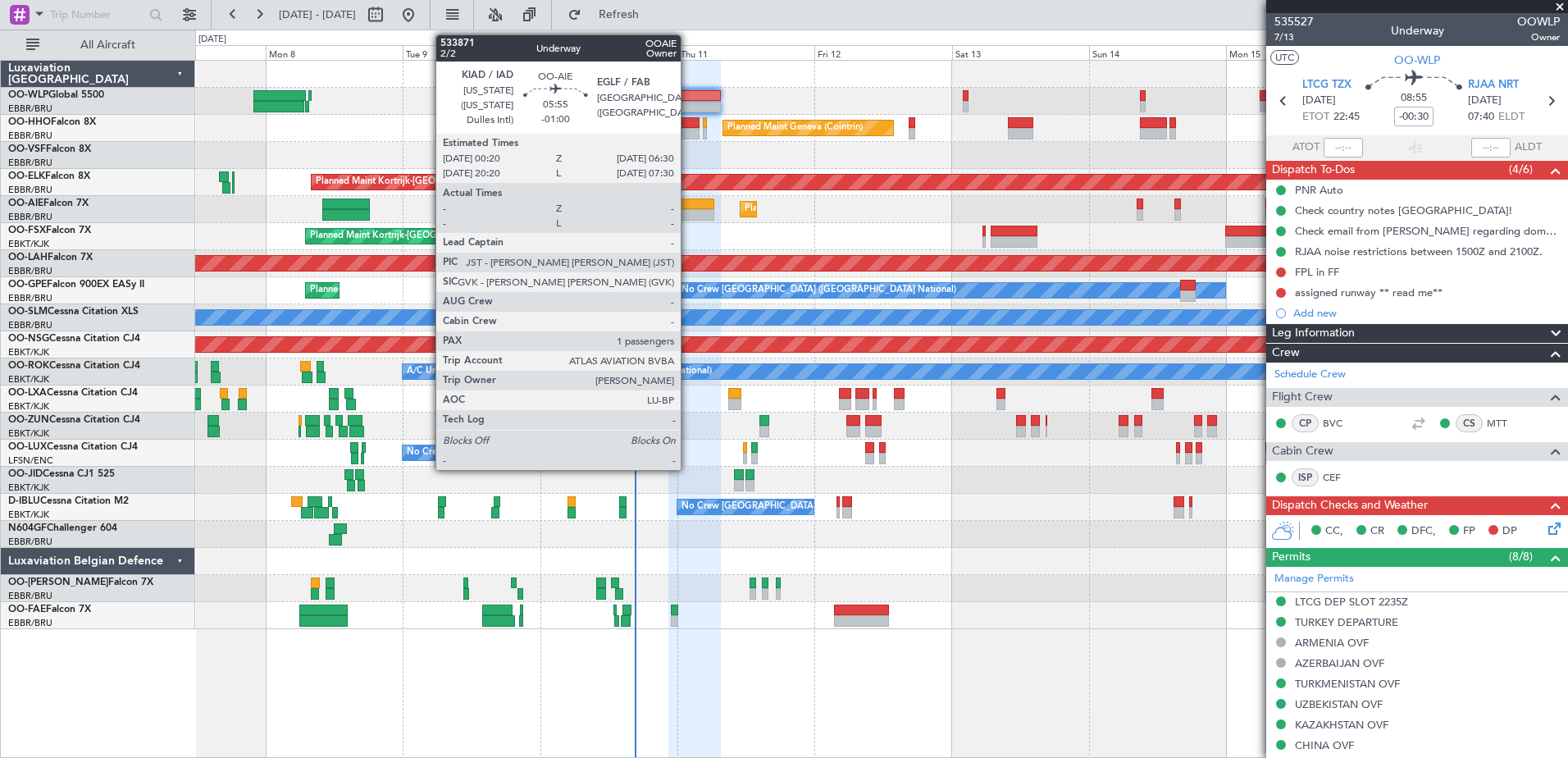
click at [688, 215] on div at bounding box center [695, 215] width 35 height 12
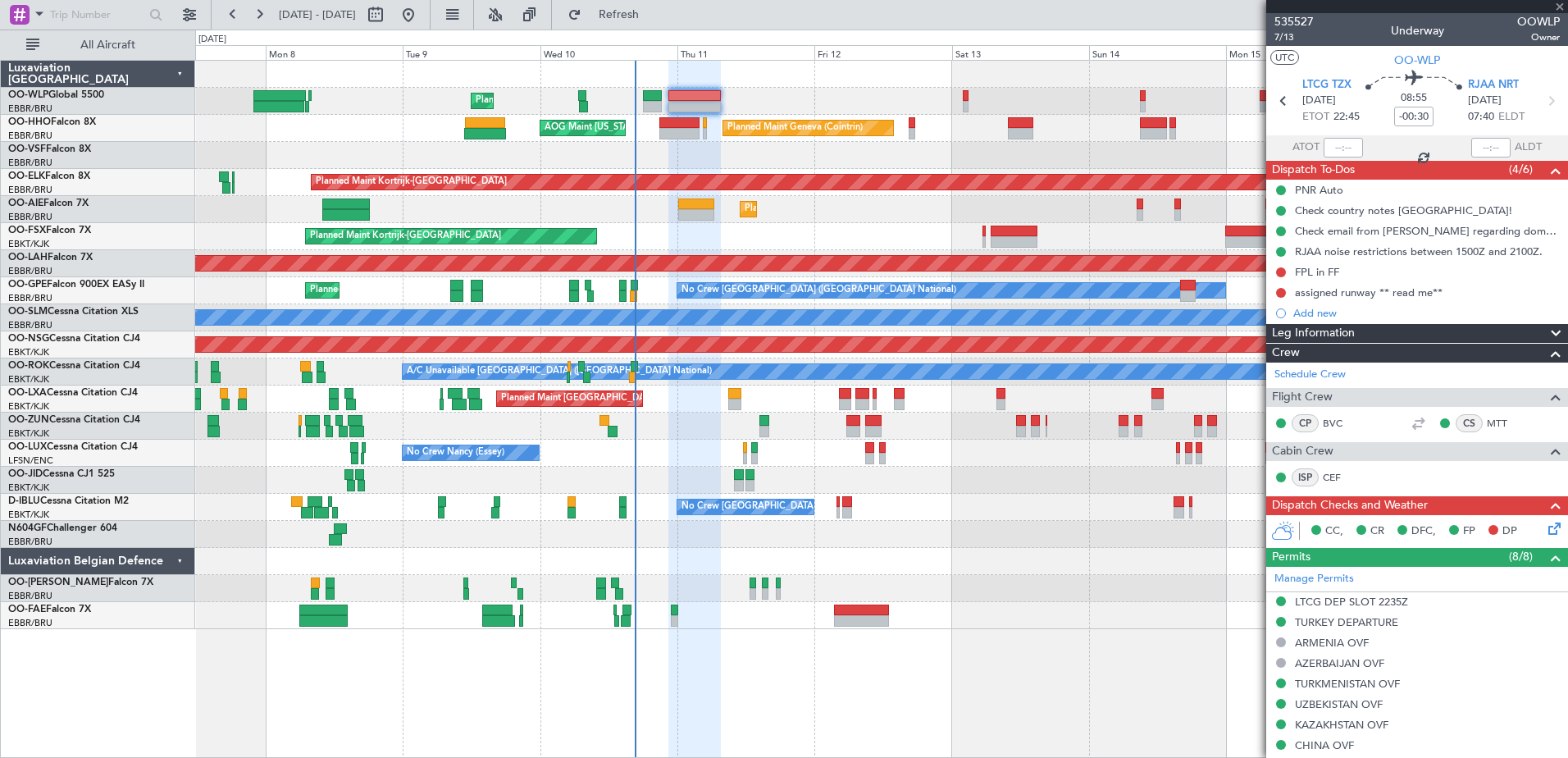
type input "-01:00"
type input "1"
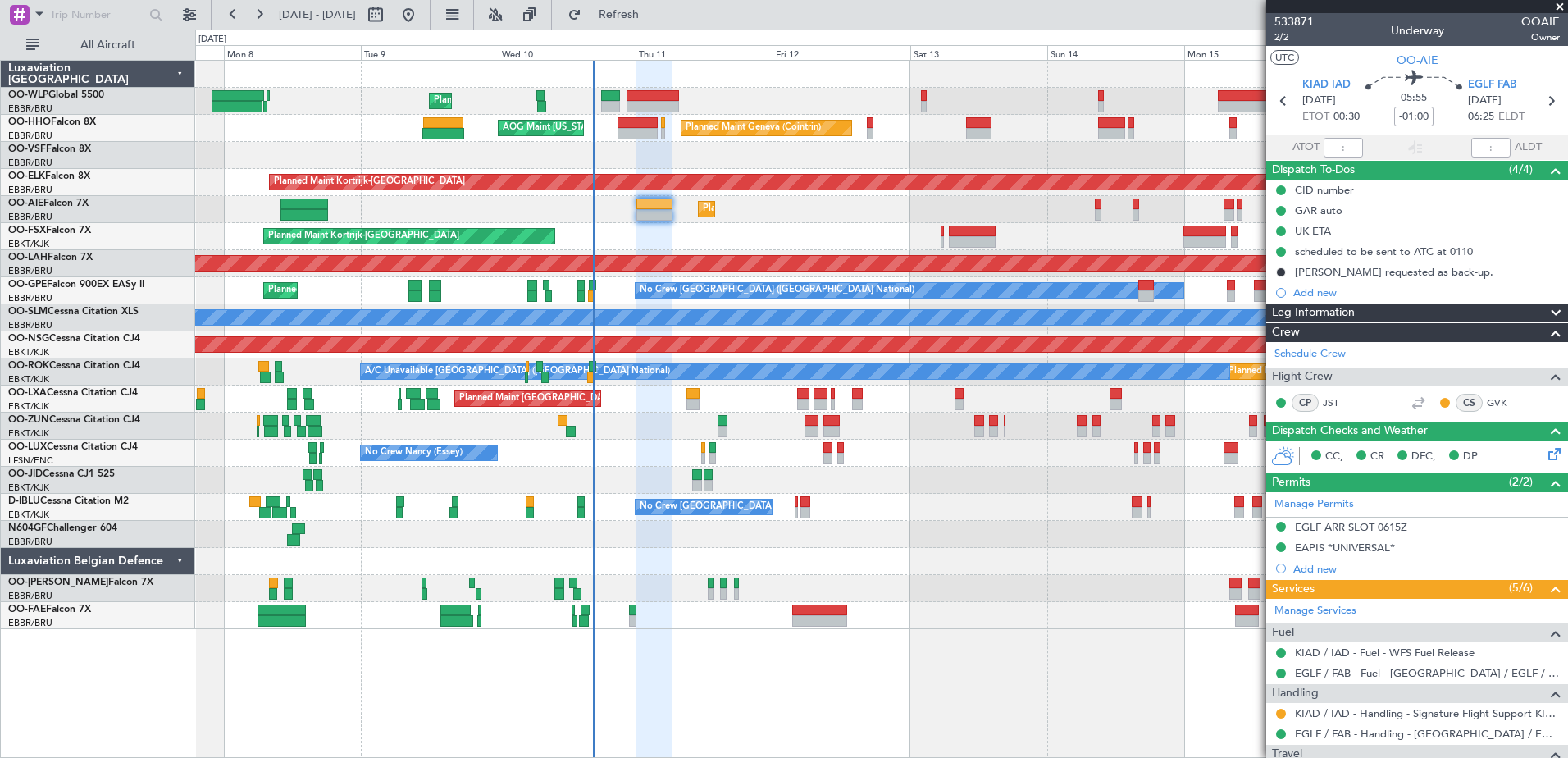
click at [833, 240] on div "Planned Maint Kortrijk-[GEOGRAPHIC_DATA]" at bounding box center [880, 237] width 1371 height 27
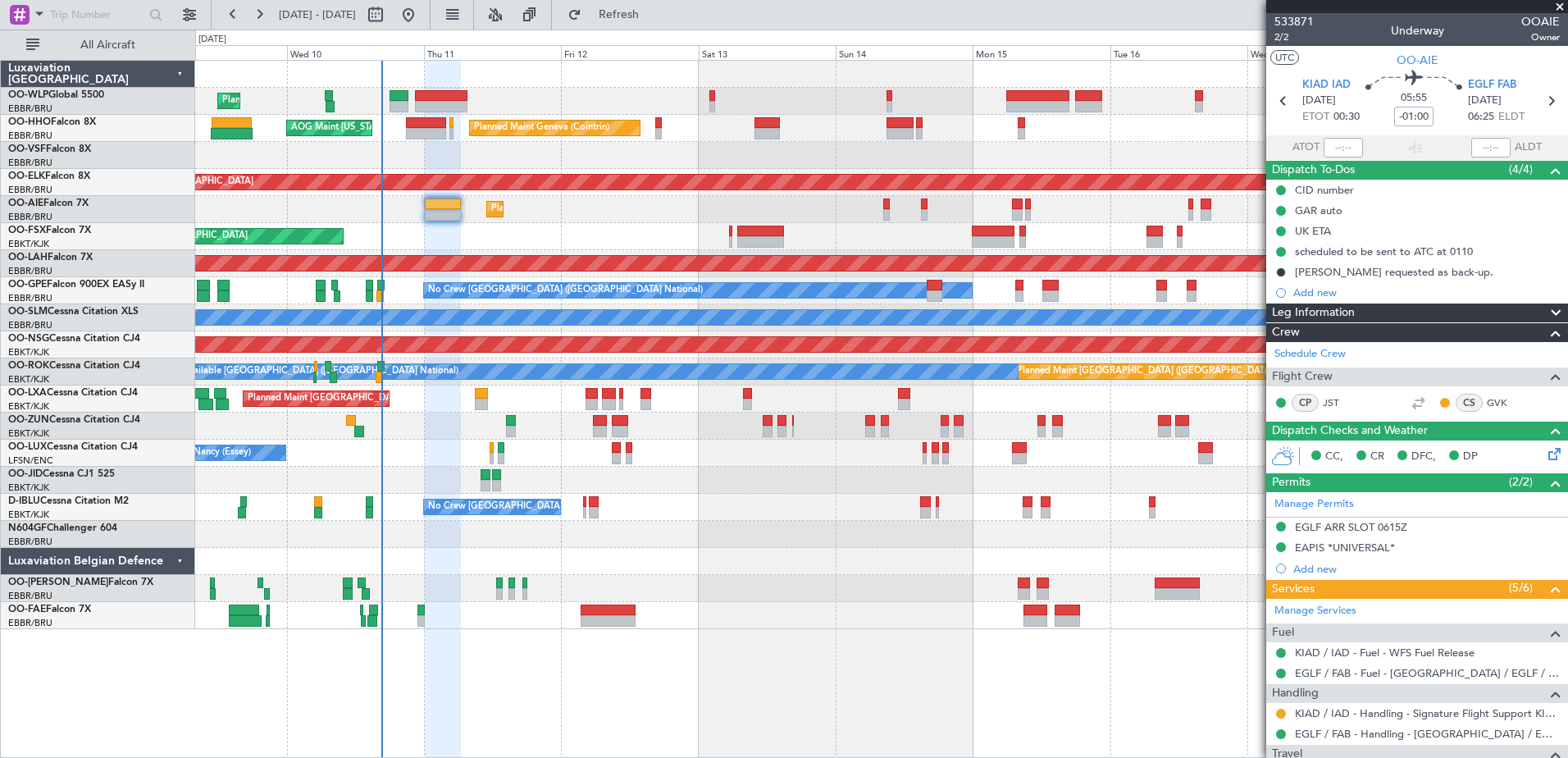
click at [902, 195] on div "Planned Maint Liege Planned Maint Geneva (Cointrin) AOG Maint New York (Teterbo…" at bounding box center [880, 344] width 1371 height 568
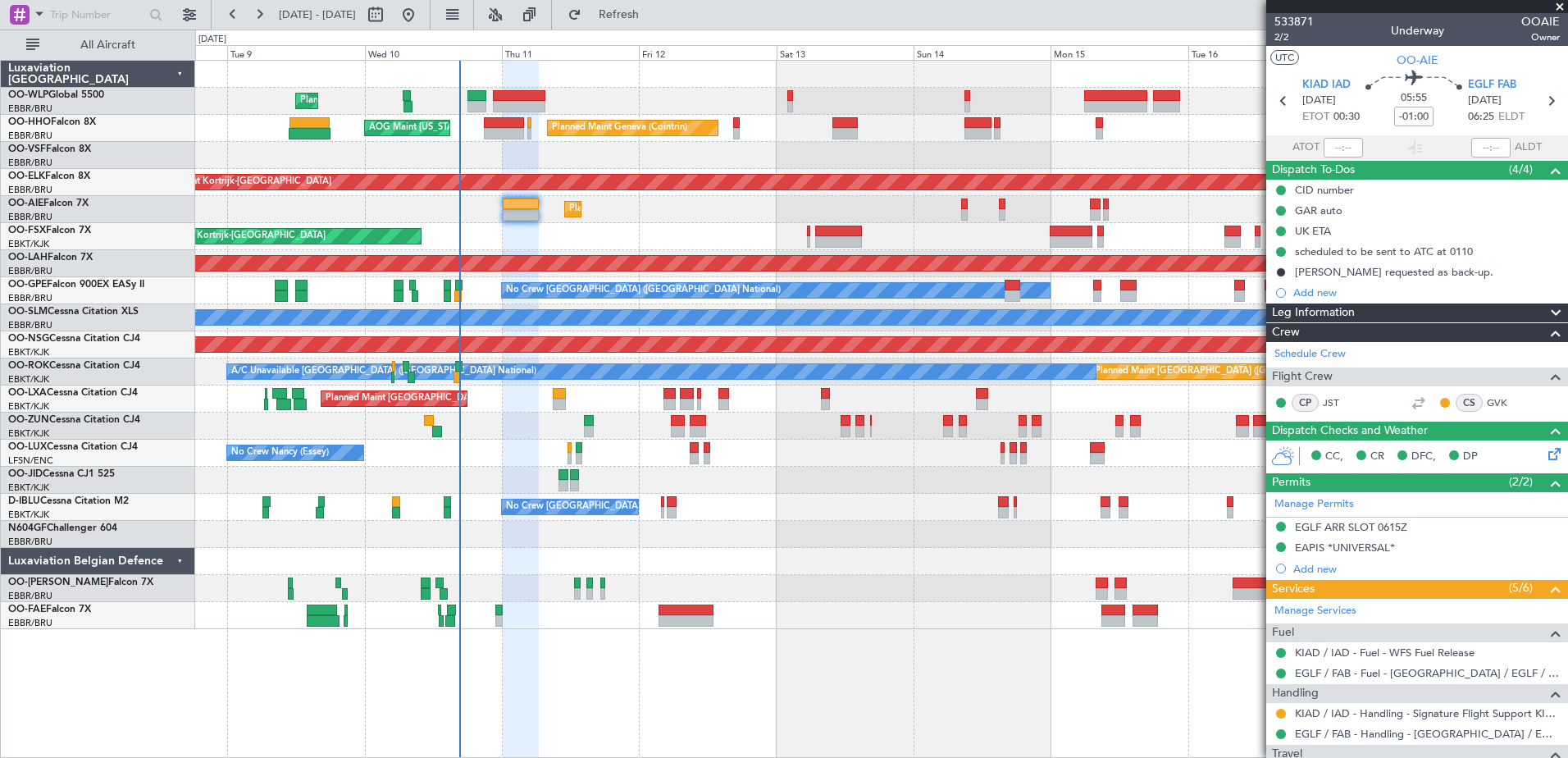
click at [697, 102] on div "Planned Maint Liege" at bounding box center [880, 101] width 1371 height 27
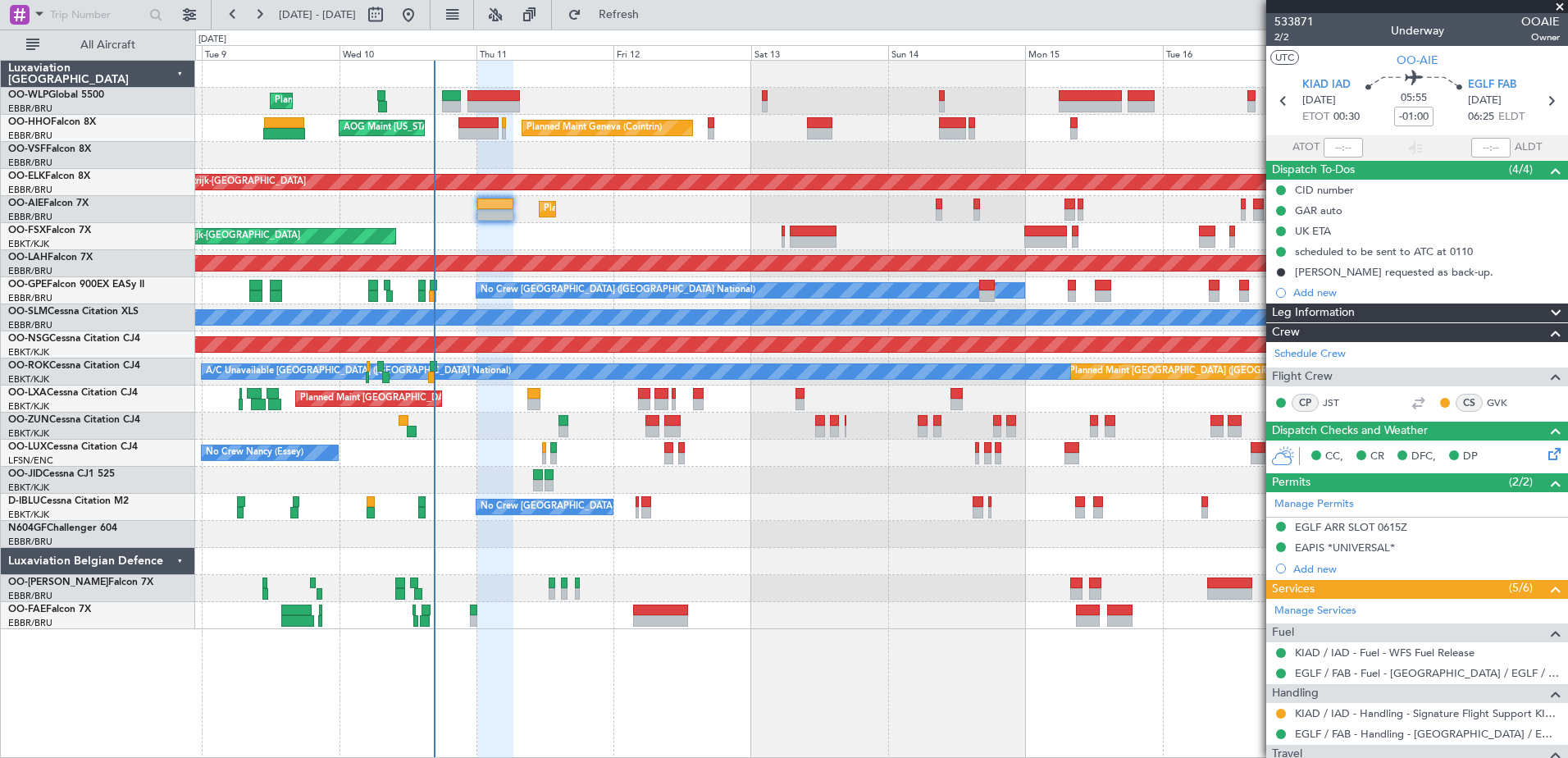
click at [667, 84] on div at bounding box center [880, 74] width 1371 height 27
click at [653, 19] on span "Refresh" at bounding box center [618, 15] width 69 height 12
click at [232, 79] on div at bounding box center [880, 74] width 1371 height 27
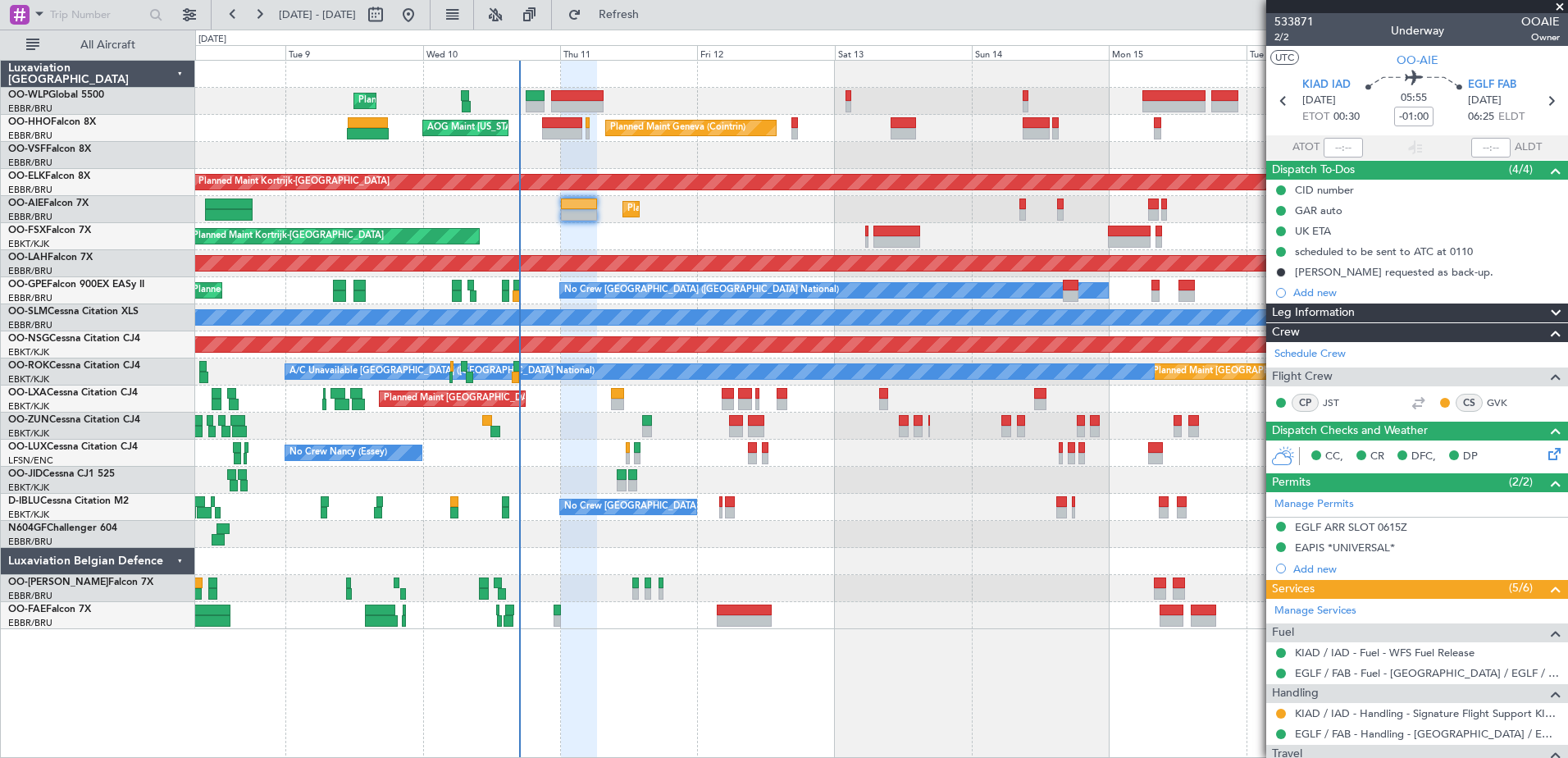
click at [615, 168] on div at bounding box center [880, 156] width 1371 height 27
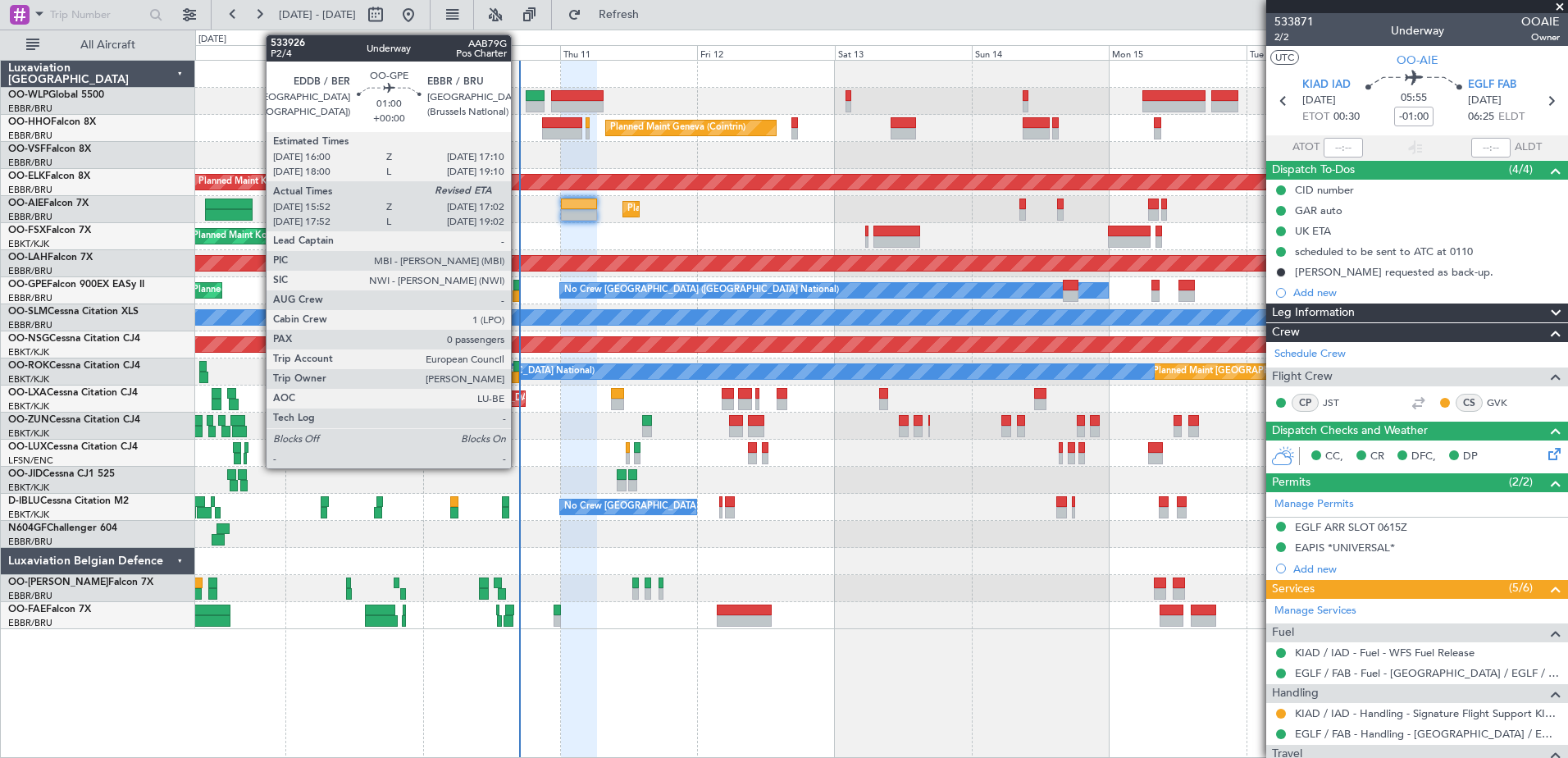
click at [518, 293] on div at bounding box center [516, 296] width 8 height 12
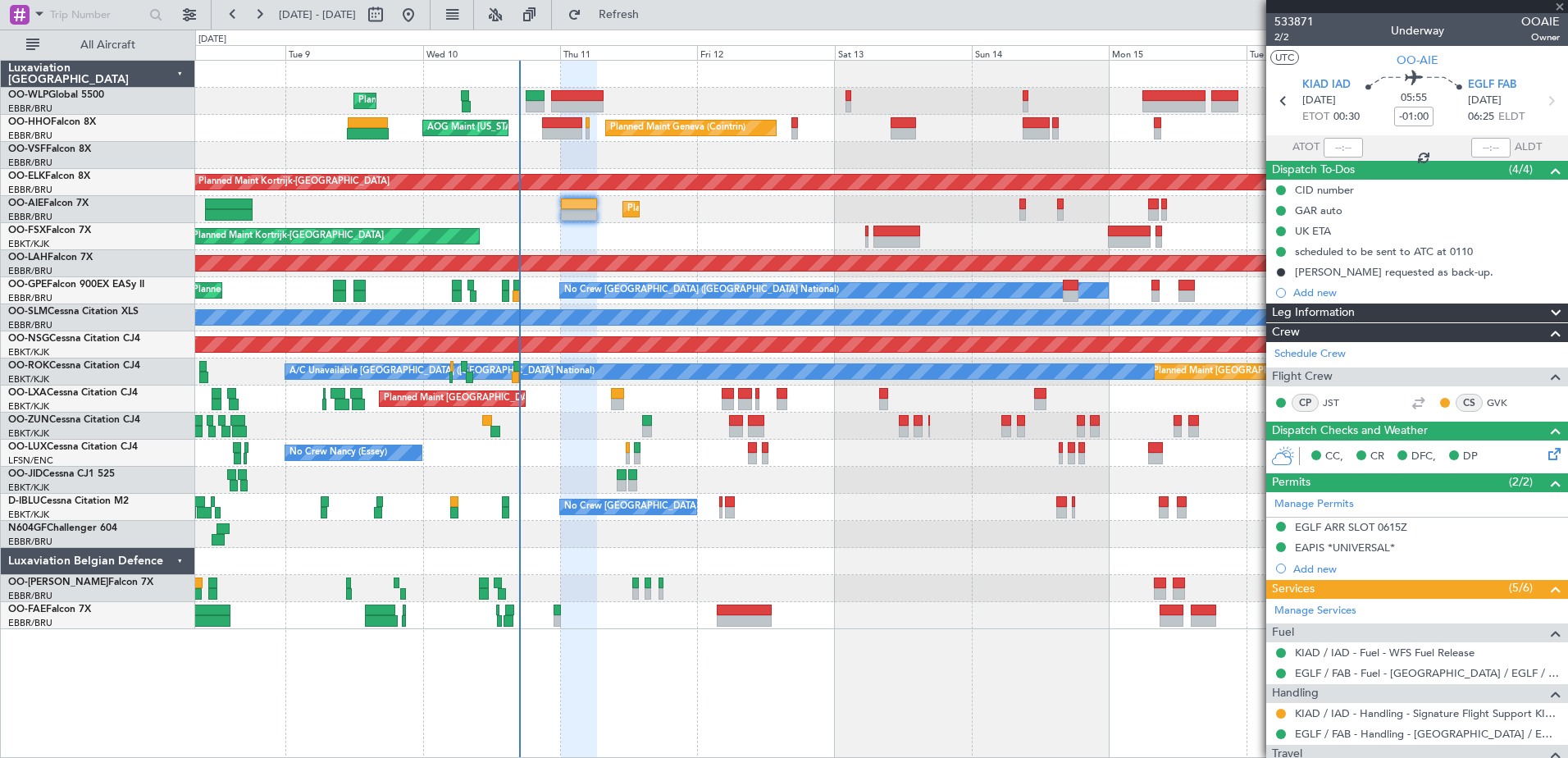
type input "15:57"
type input "0"
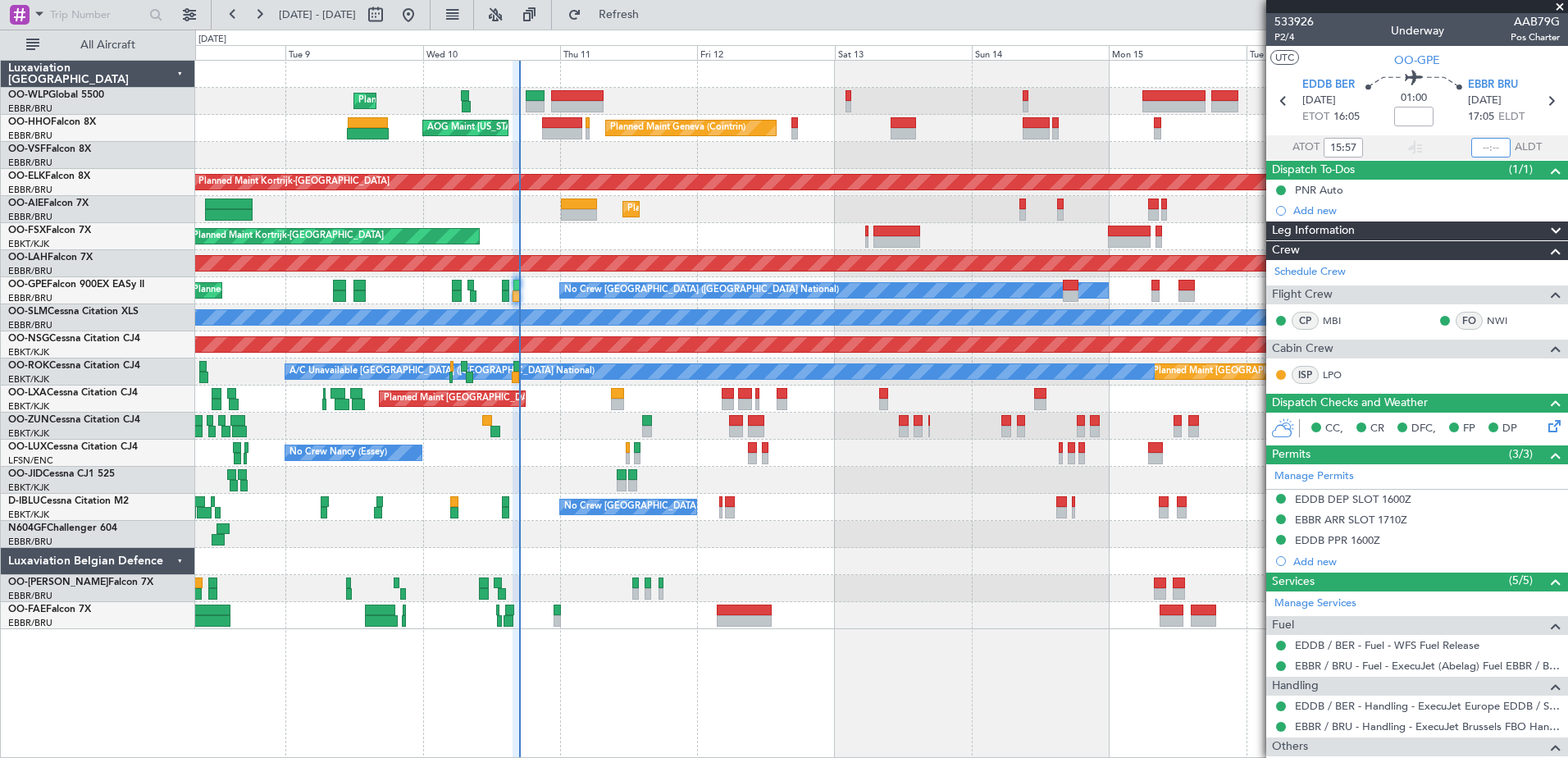
click at [1471, 143] on input "text" at bounding box center [1490, 147] width 39 height 19
type input "15:57"
click at [1474, 148] on input "text" at bounding box center [1490, 147] width 39 height 19
type input "16:55"
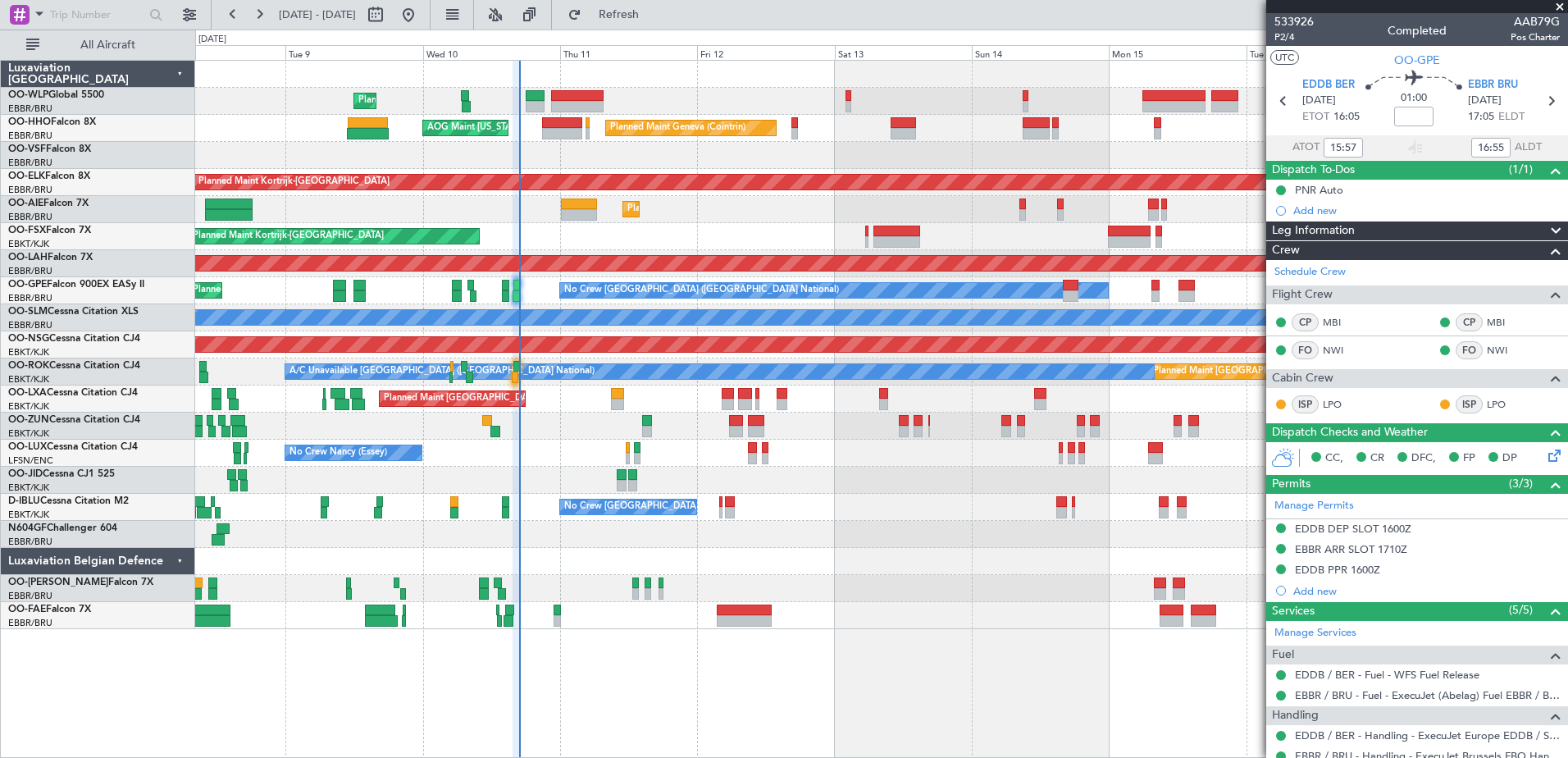
click at [290, 135] on div "Planned Maint Geneva (Cointrin) AOG Maint New York (Teterboro)" at bounding box center [880, 129] width 1371 height 27
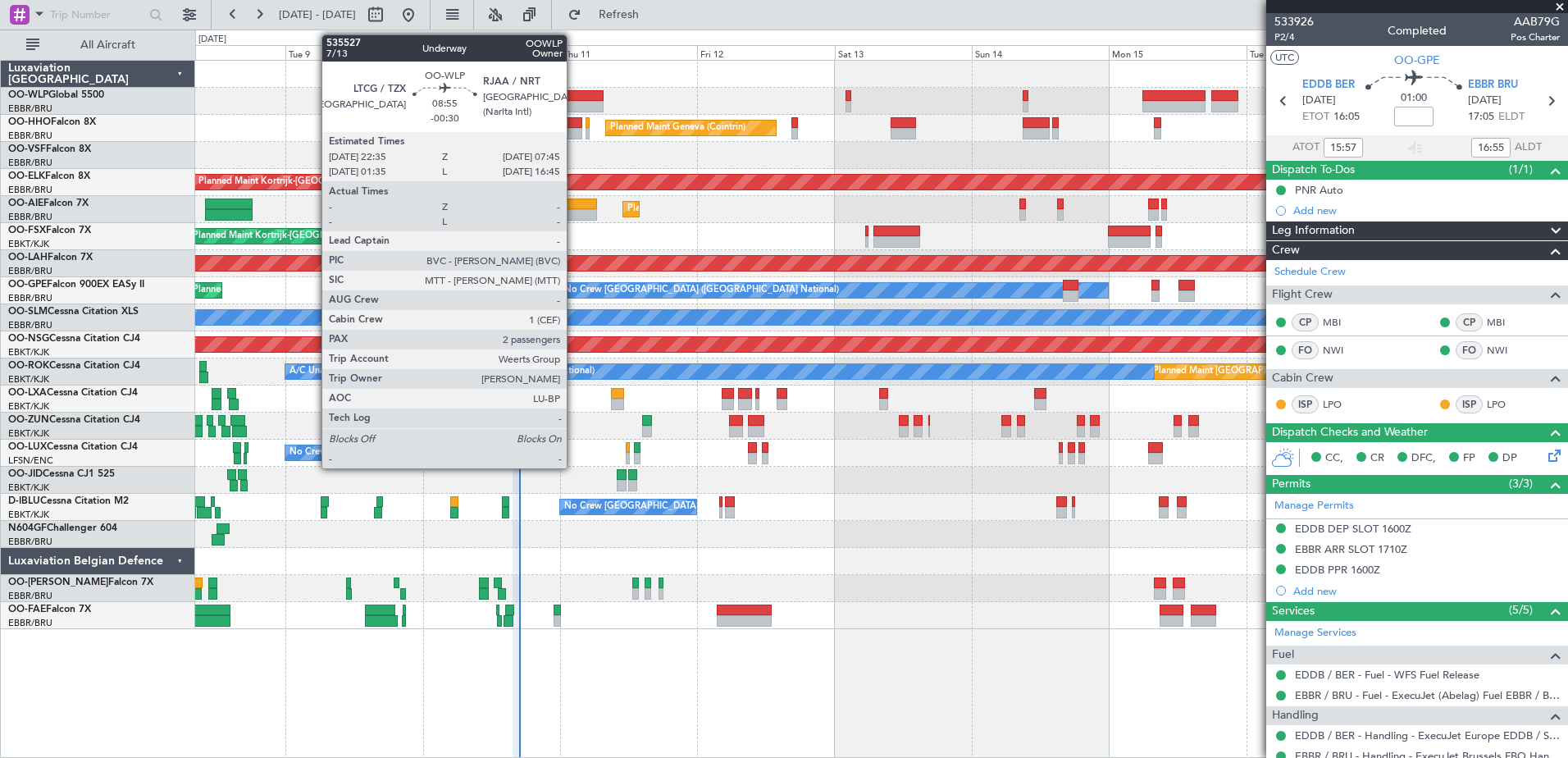
click at [574, 99] on div at bounding box center [578, 96] width 53 height 12
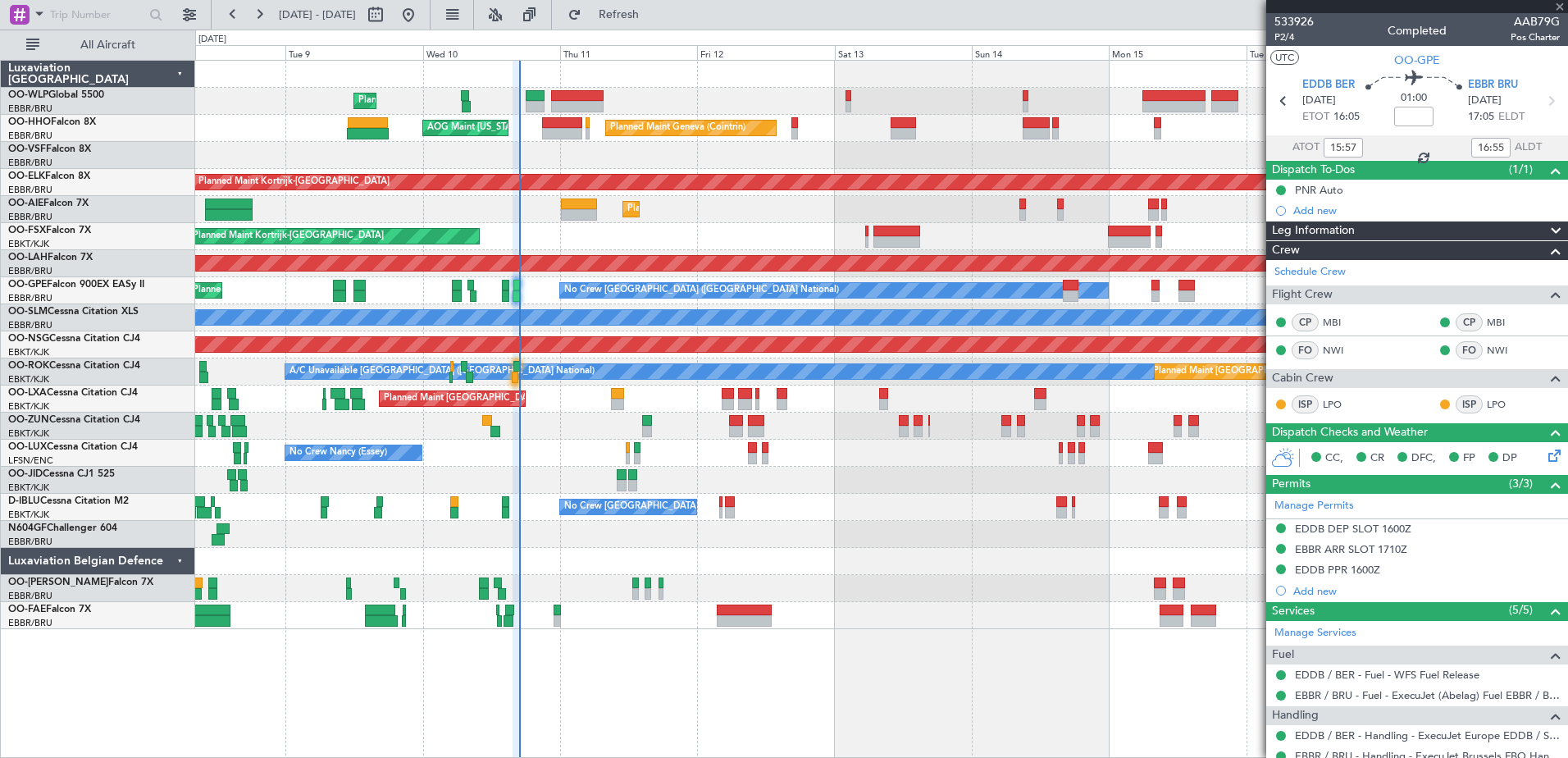
type input "-00:30"
type input "2"
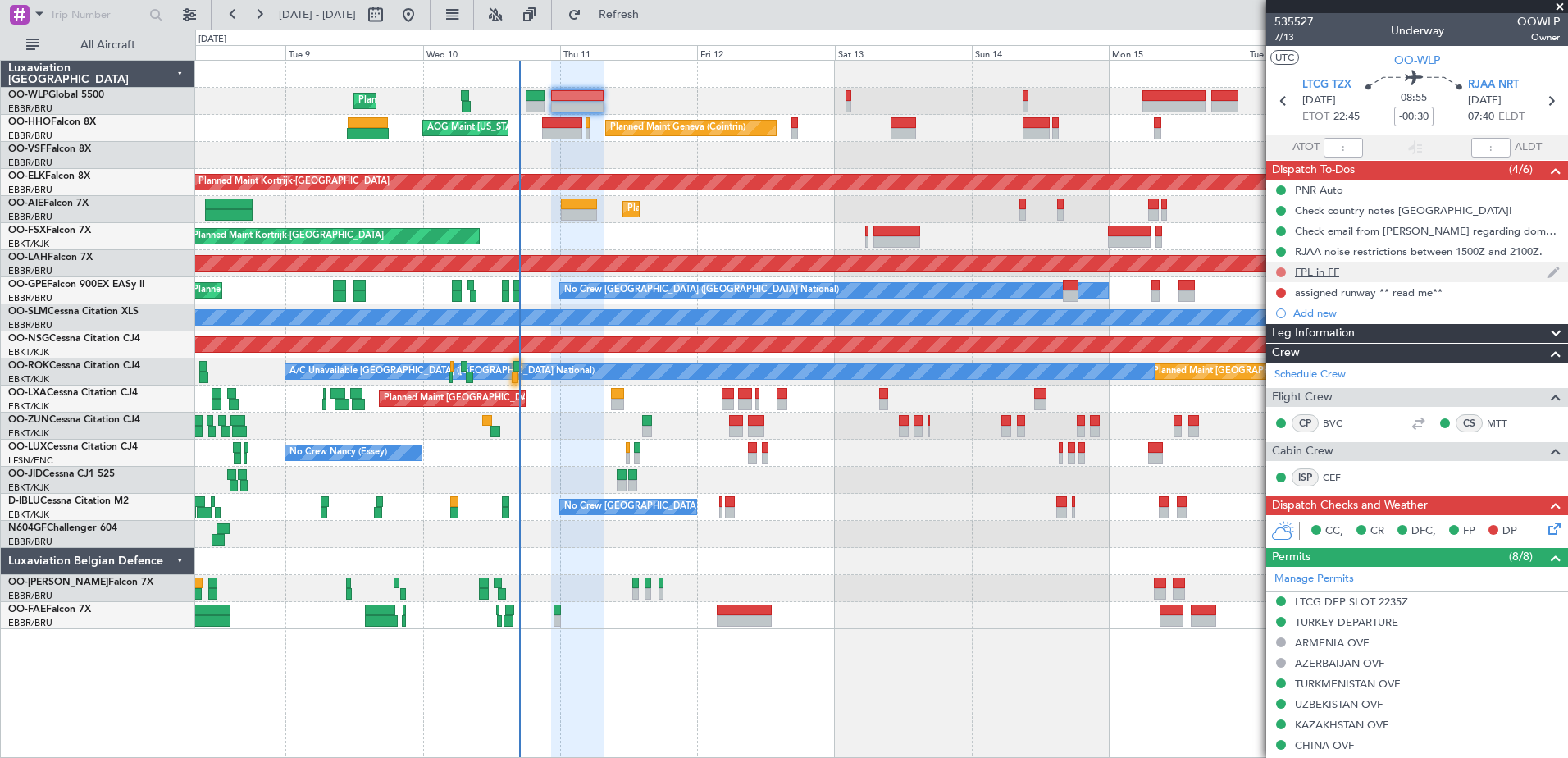
click at [1281, 272] on button at bounding box center [1281, 272] width 10 height 10
click at [1278, 345] on span "Completed" at bounding box center [1288, 344] width 55 height 17
click at [1545, 527] on icon at bounding box center [1550, 525] width 13 height 13
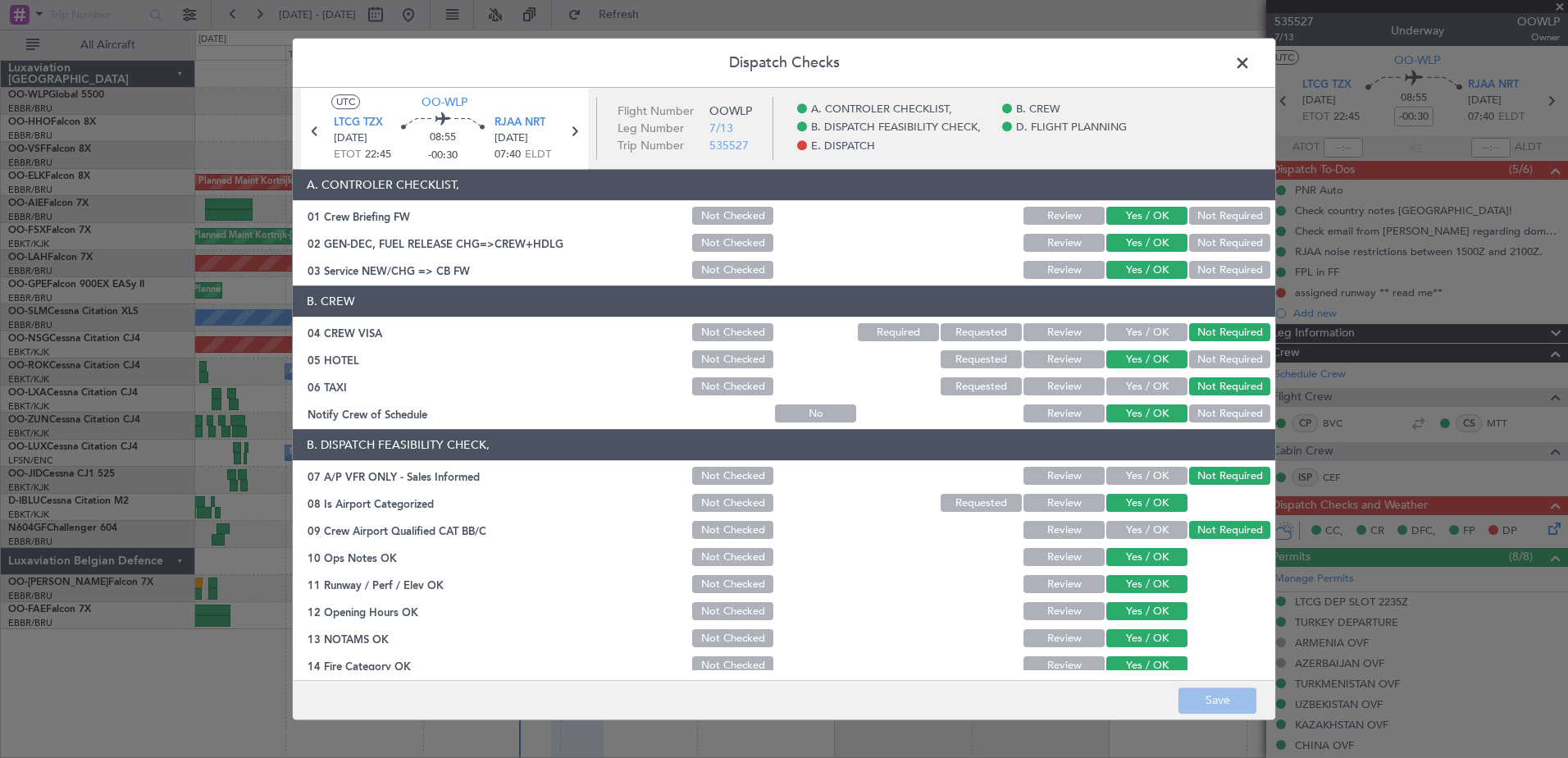
scroll to position [325, 0]
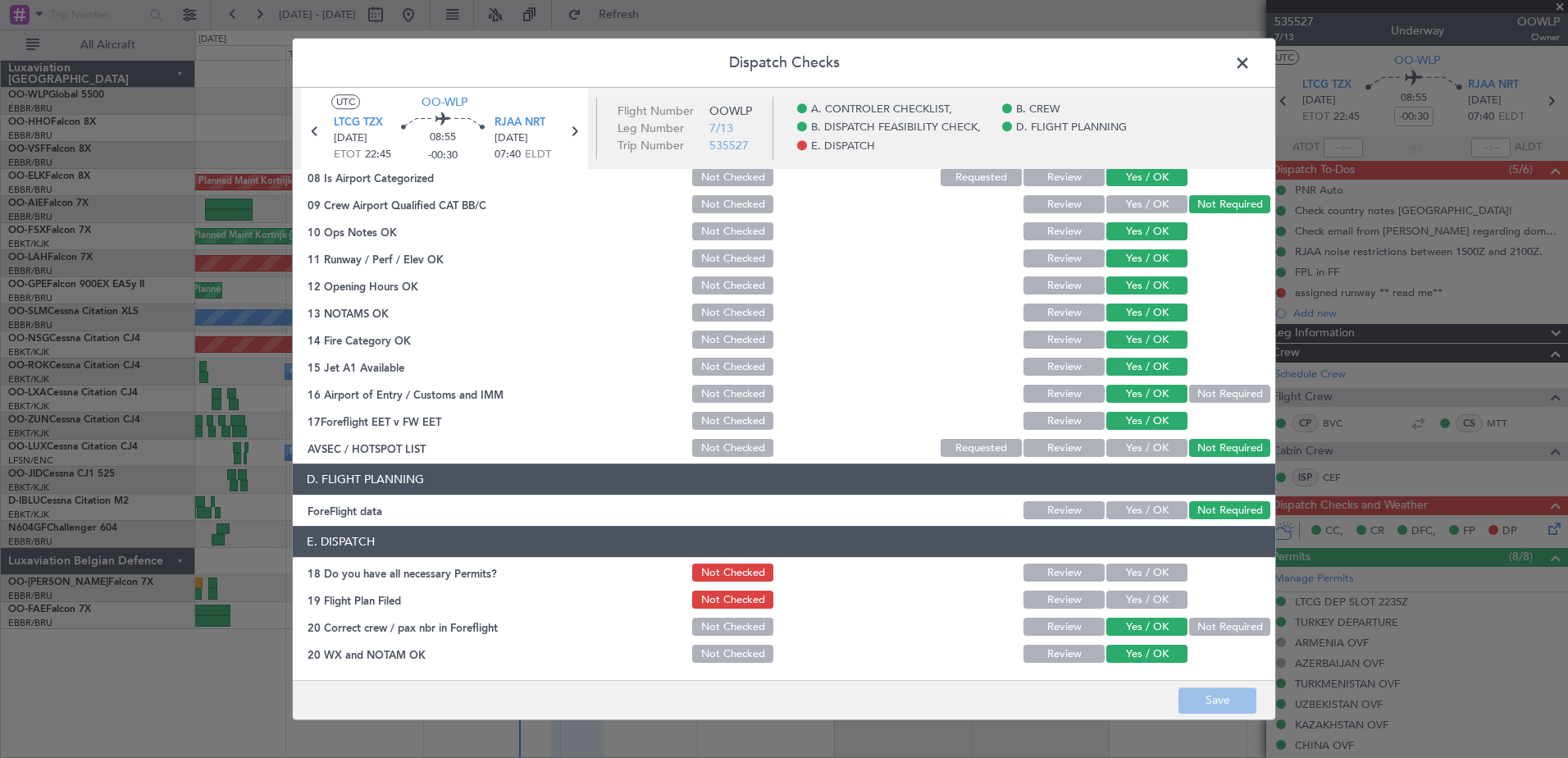
click at [1136, 599] on button "Yes / OK" at bounding box center [1146, 600] width 81 height 19
click at [1217, 697] on button "Save" at bounding box center [1217, 700] width 78 height 26
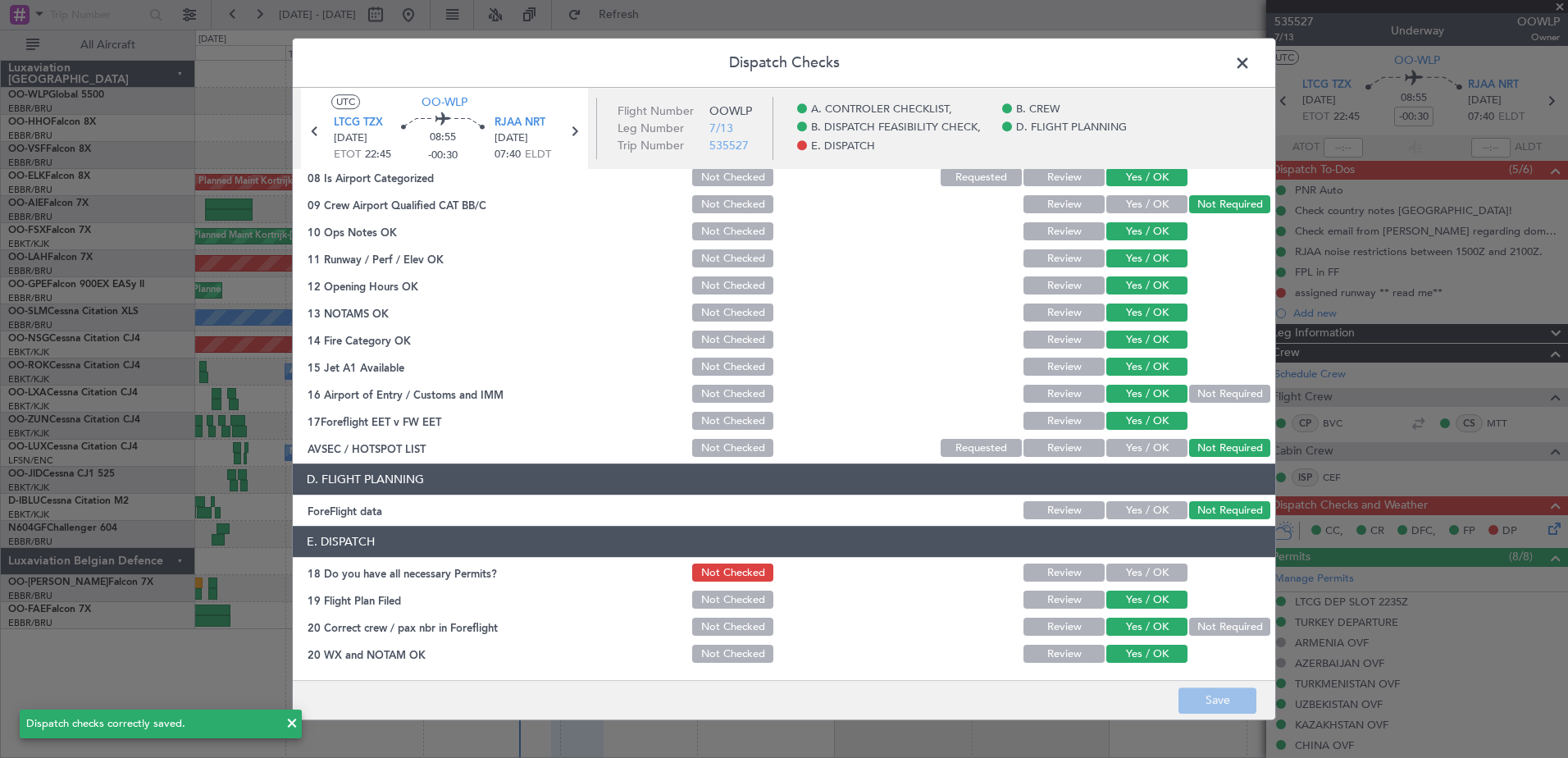
click at [1251, 65] on span at bounding box center [1251, 67] width 0 height 33
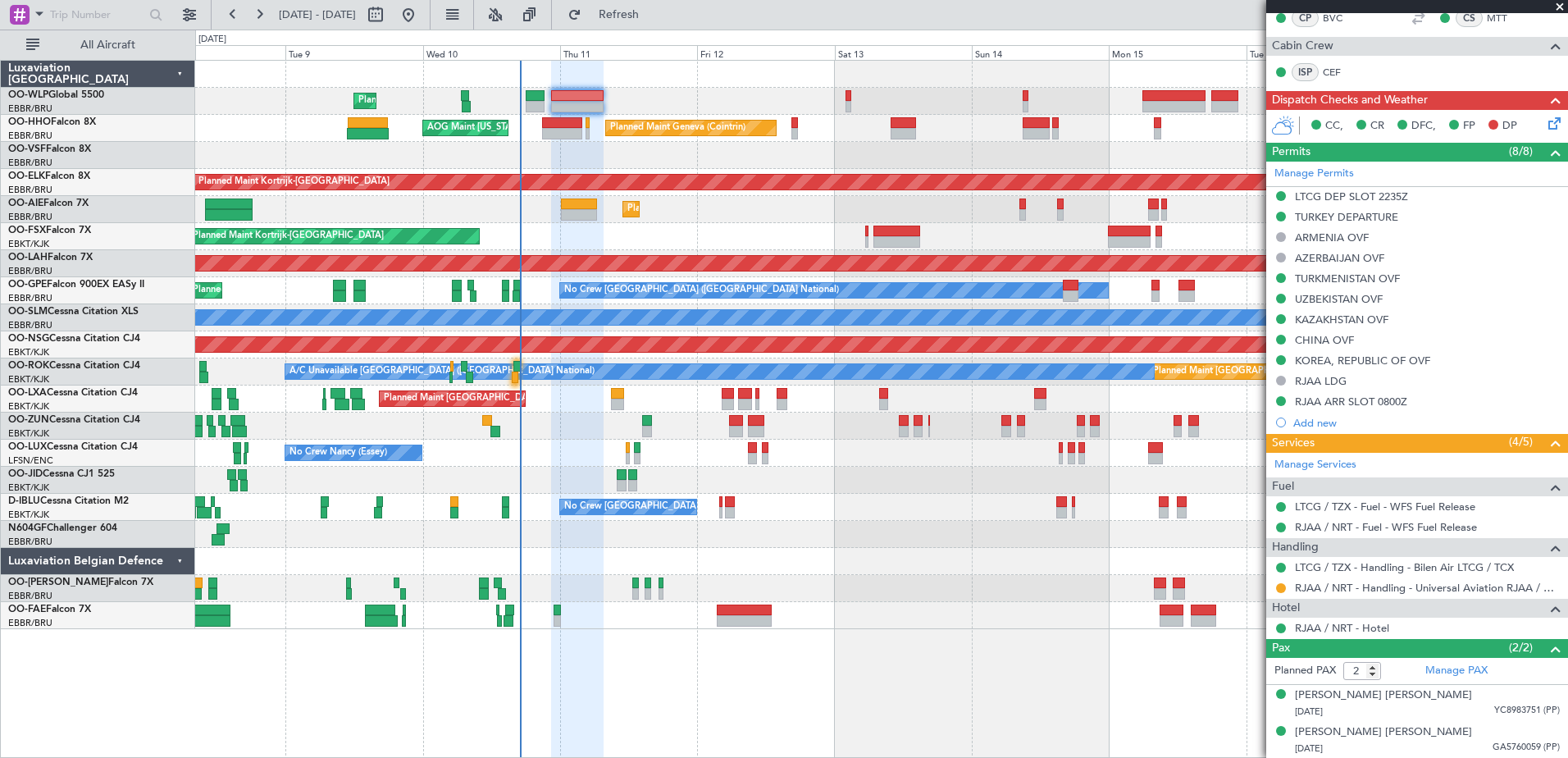
scroll to position [159, 0]
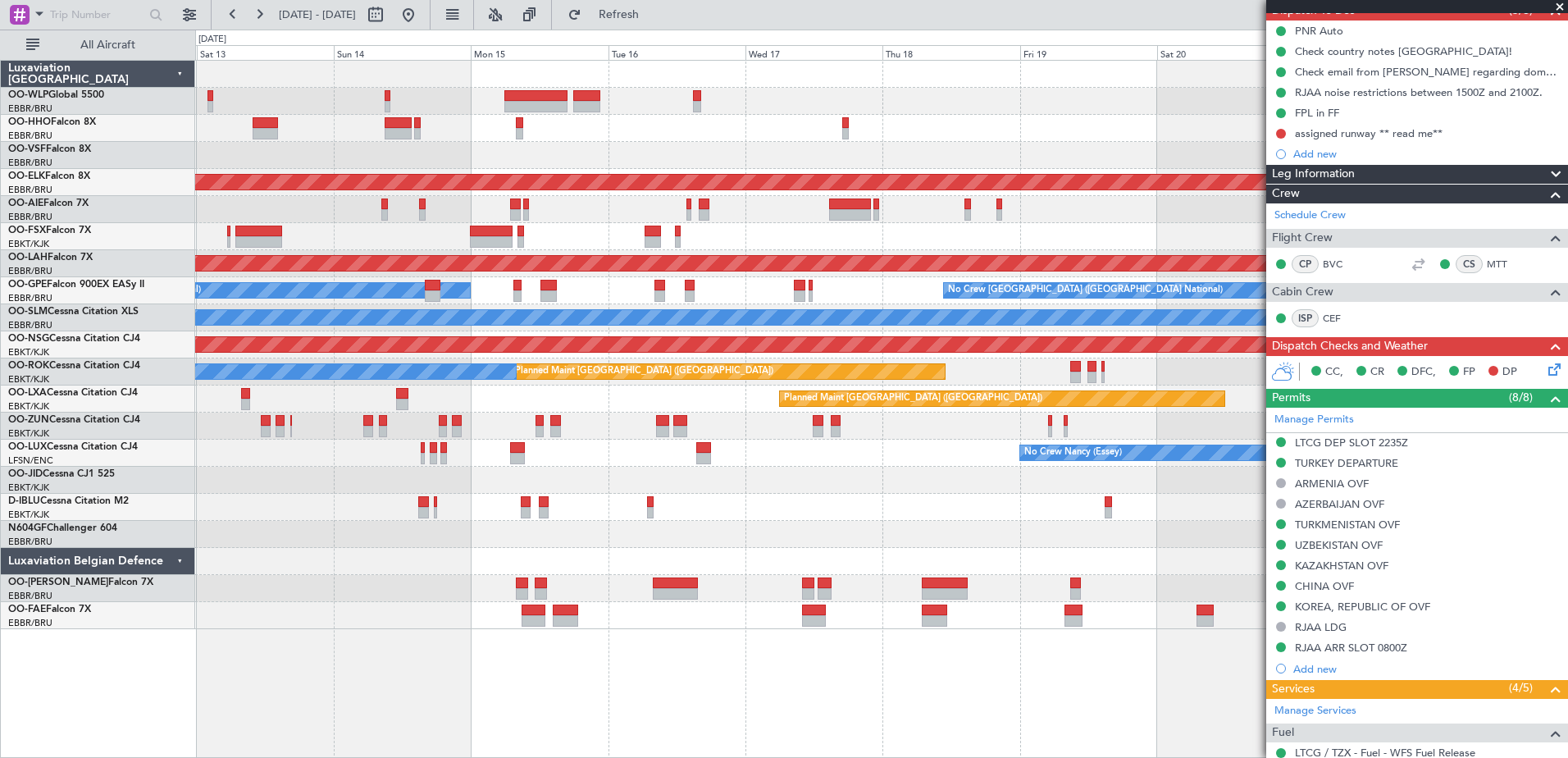
click at [368, 597] on div at bounding box center [880, 588] width 1371 height 27
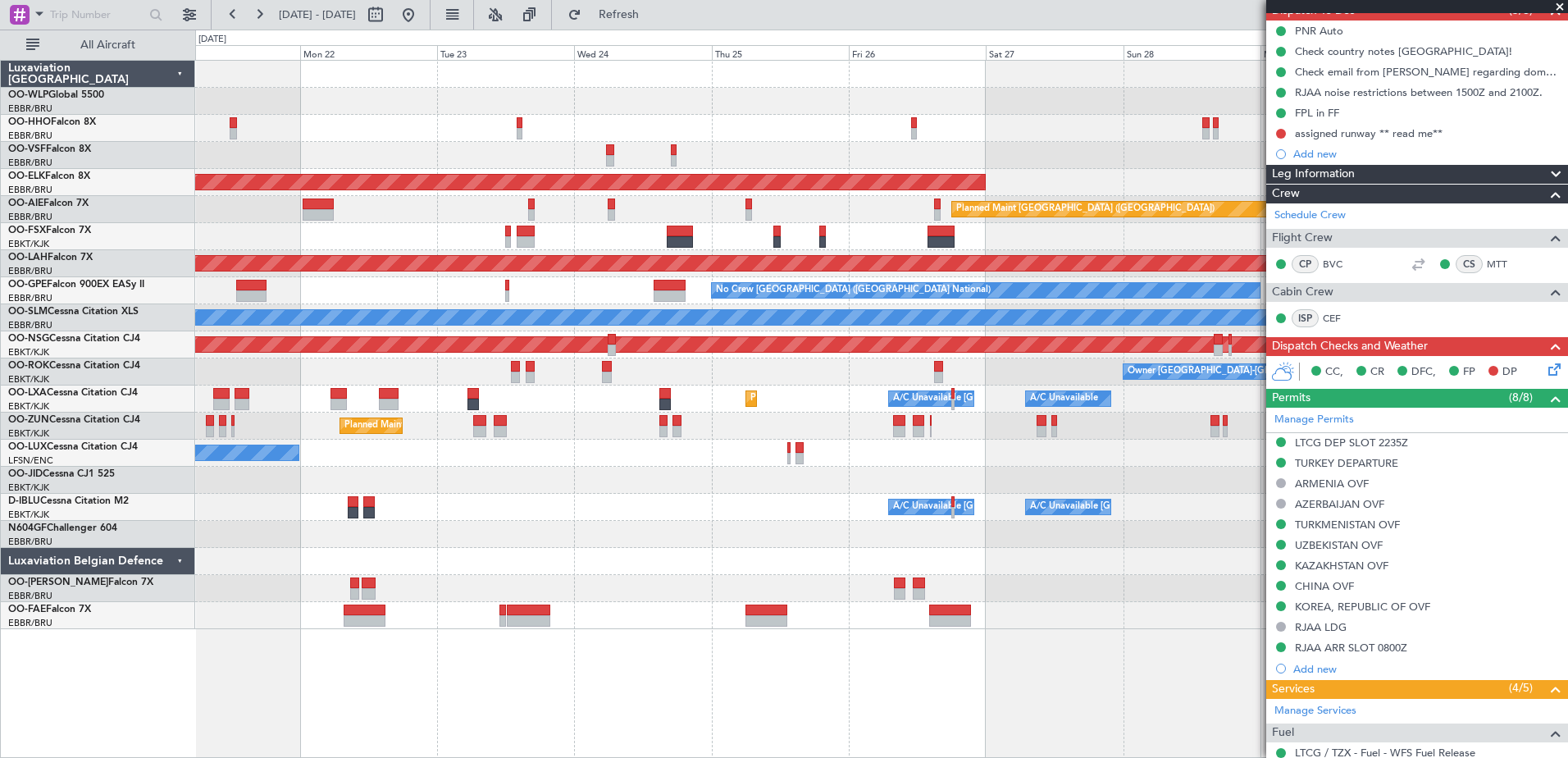
click at [1022, 242] on div at bounding box center [880, 237] width 1371 height 27
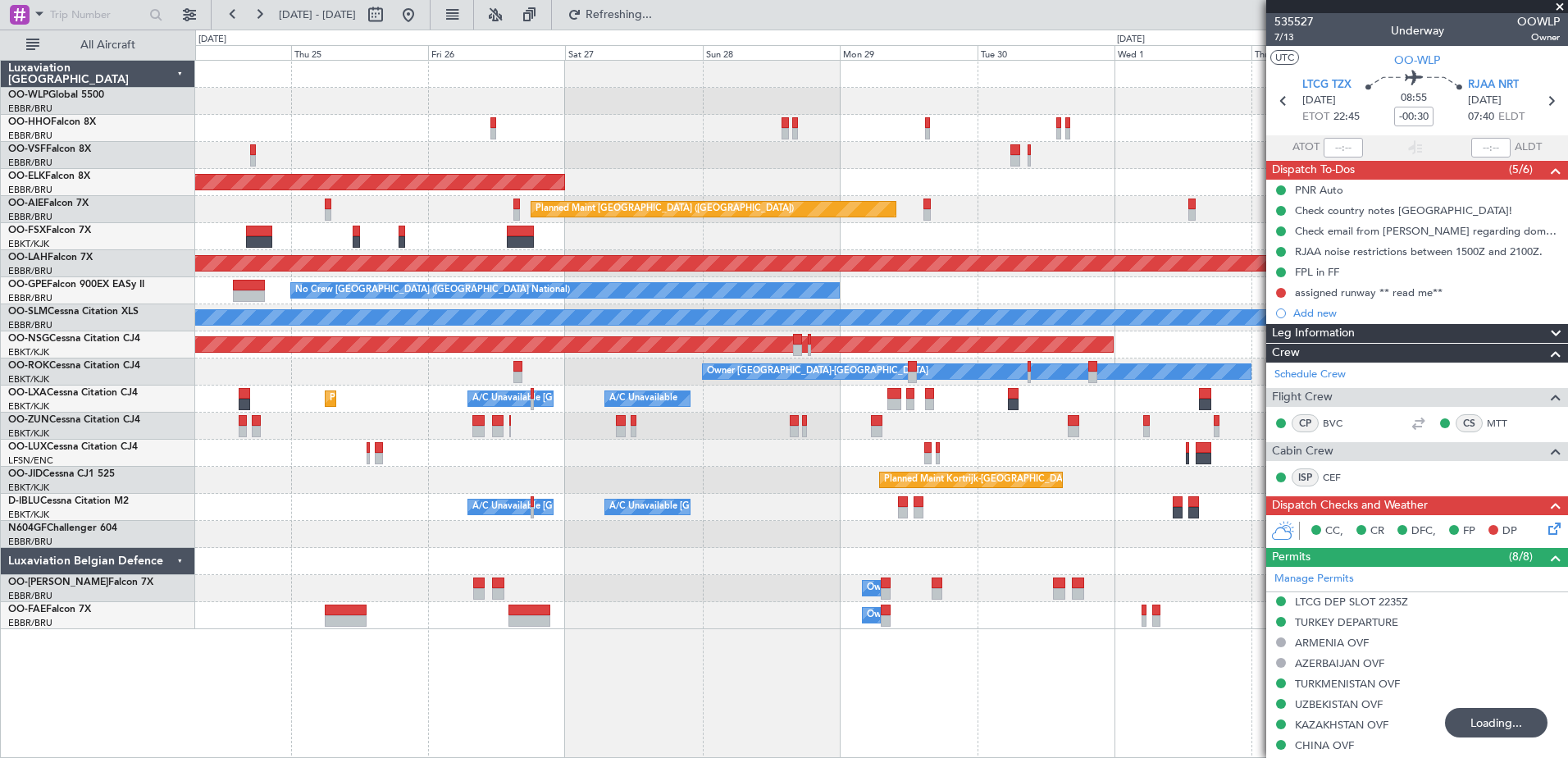
scroll to position [159, 0]
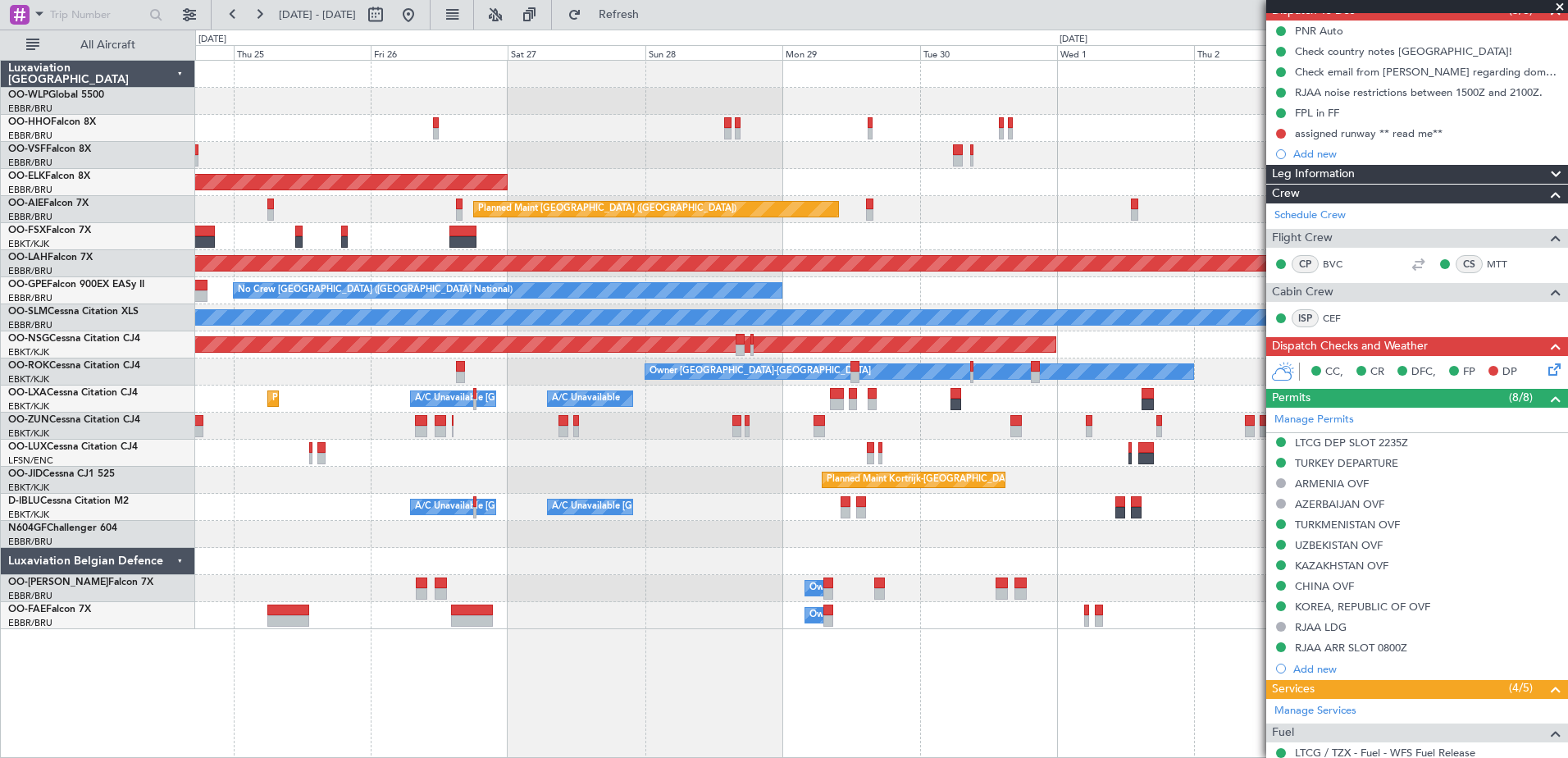
click at [991, 218] on div "Planned Maint [GEOGRAPHIC_DATA] ([GEOGRAPHIC_DATA])" at bounding box center [880, 209] width 1371 height 27
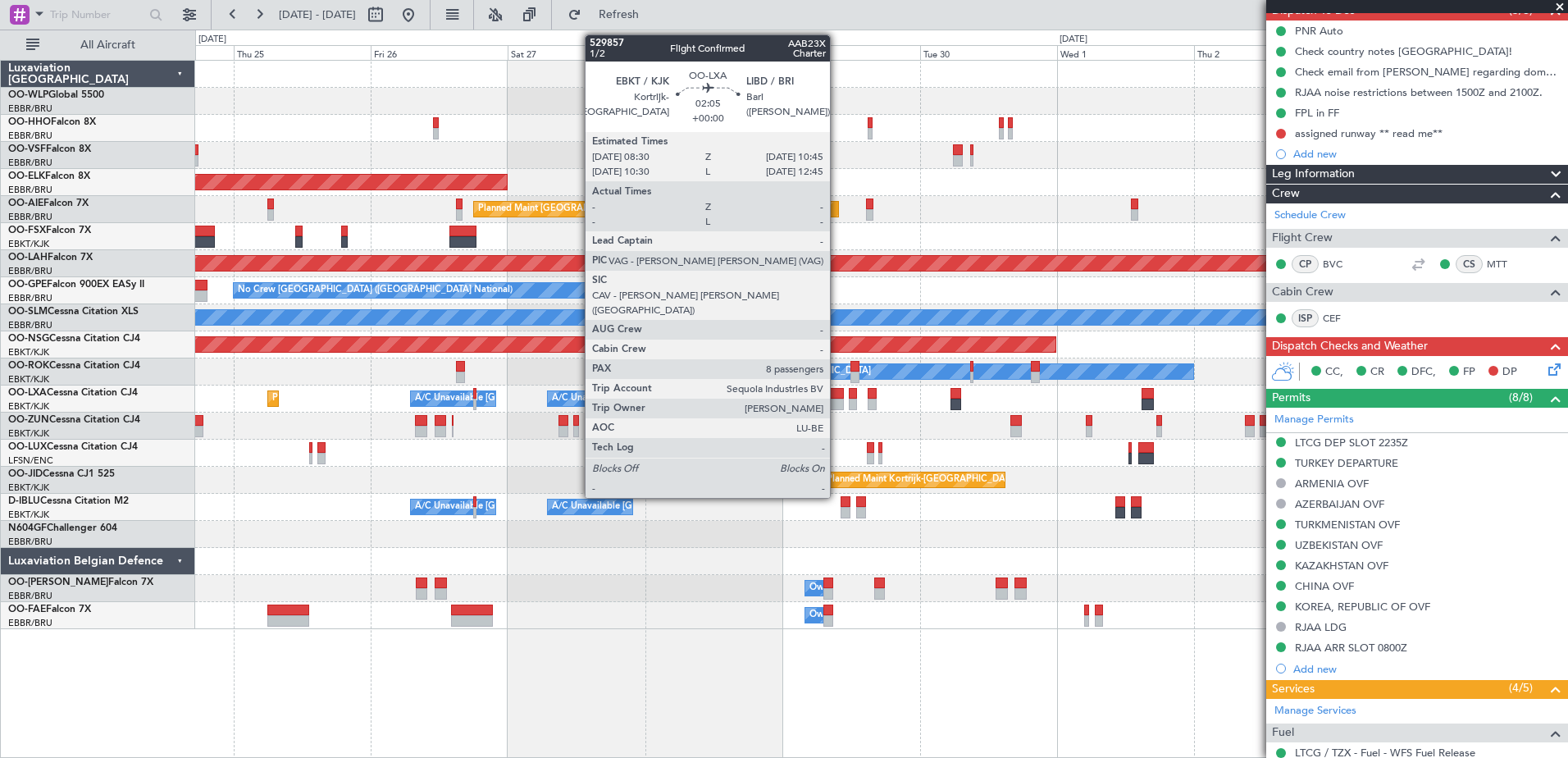
click at [838, 398] on div at bounding box center [836, 394] width 13 height 12
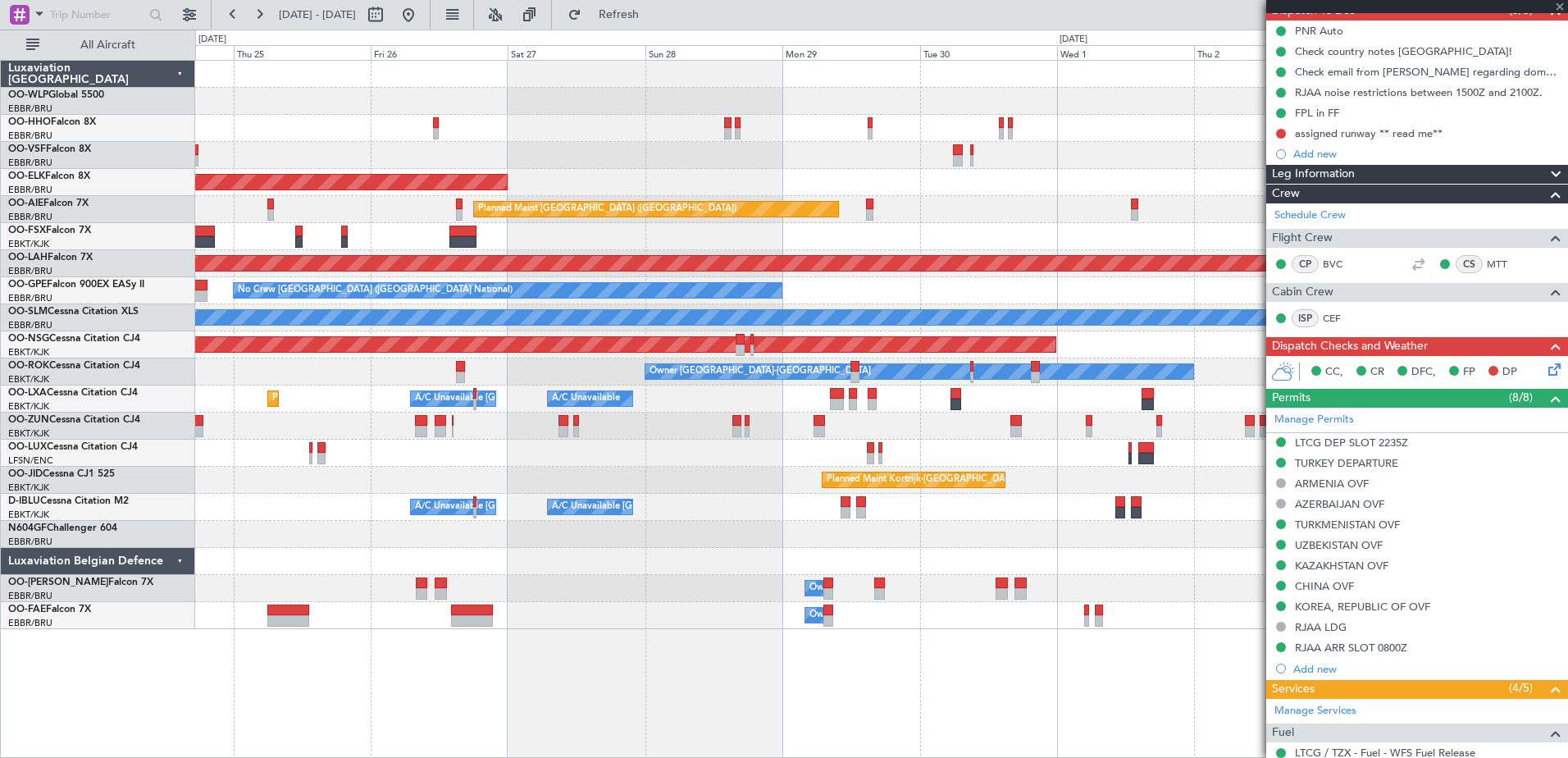
type input "8"
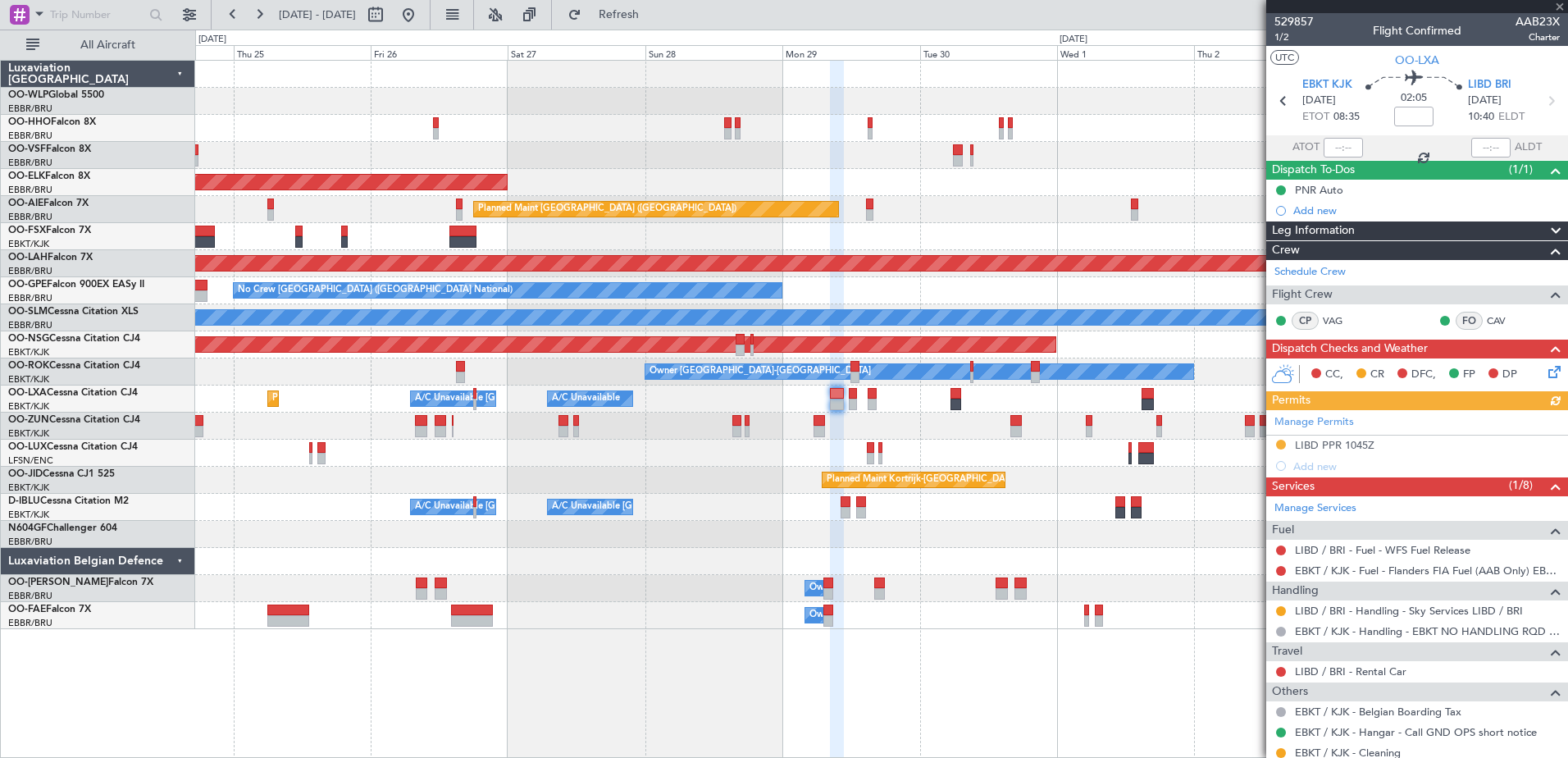
scroll to position [407, 0]
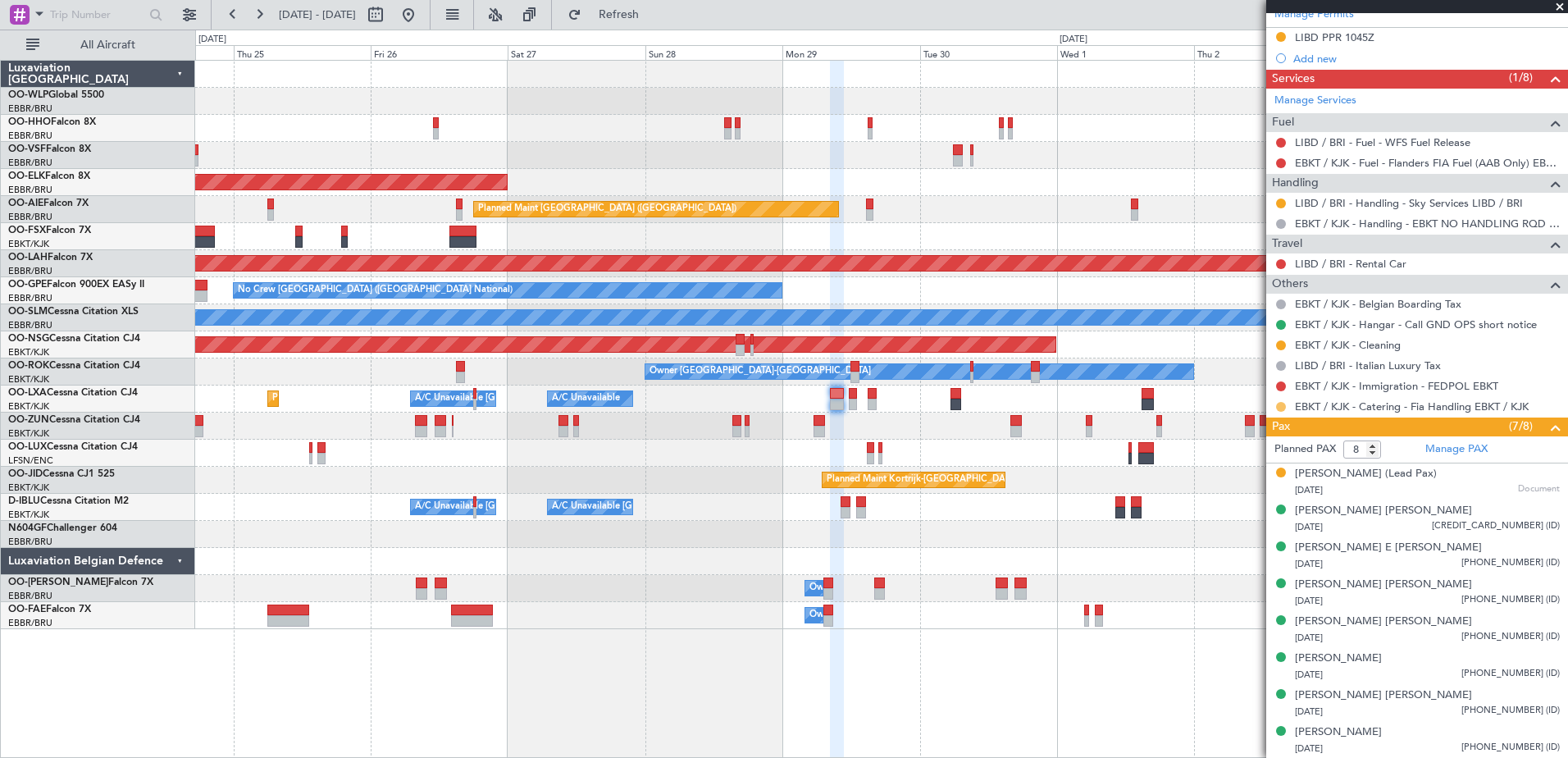
click at [1284, 408] on button at bounding box center [1281, 407] width 10 height 10
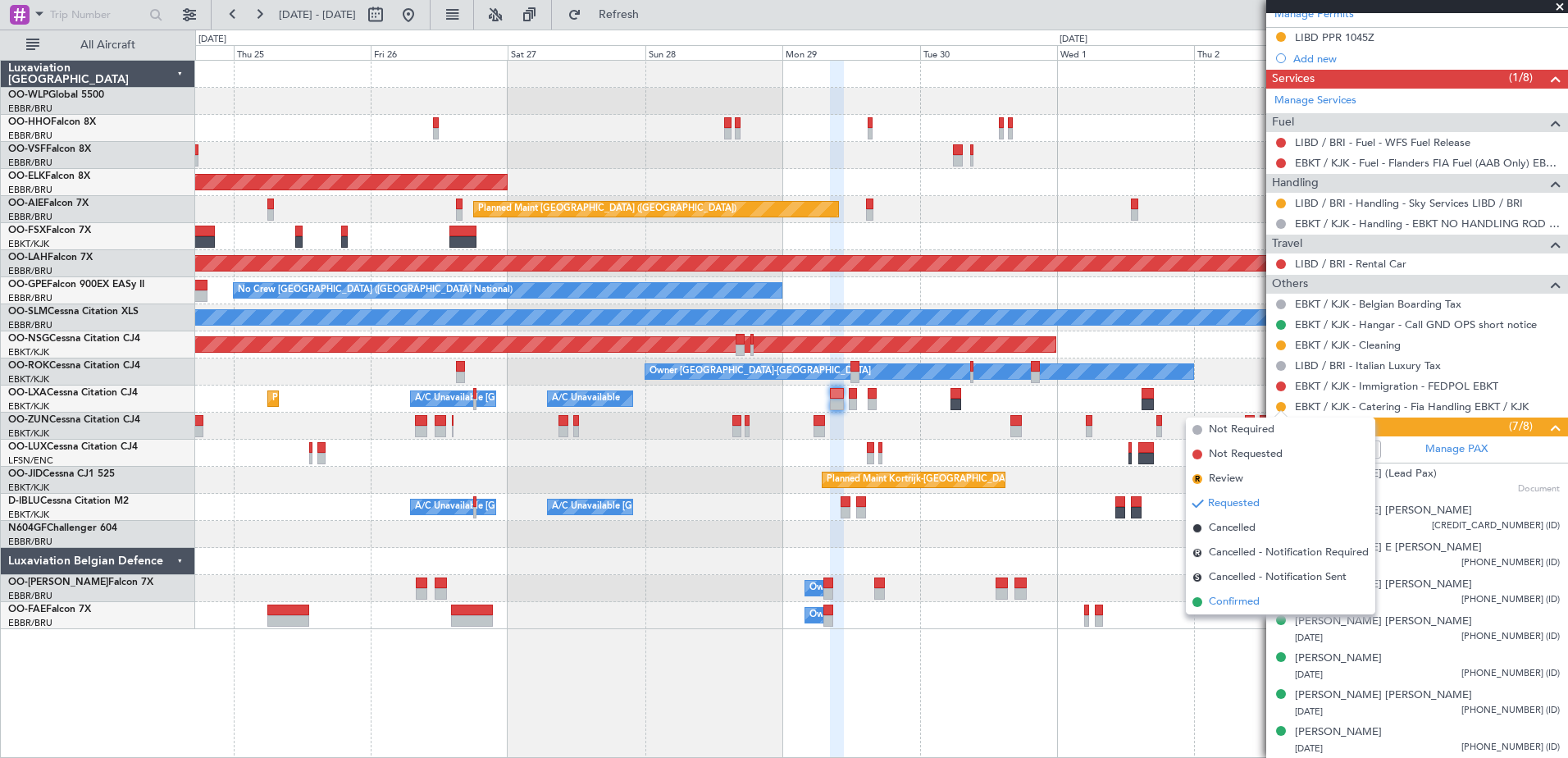
click at [1231, 604] on span "Confirmed" at bounding box center [1234, 602] width 51 height 17
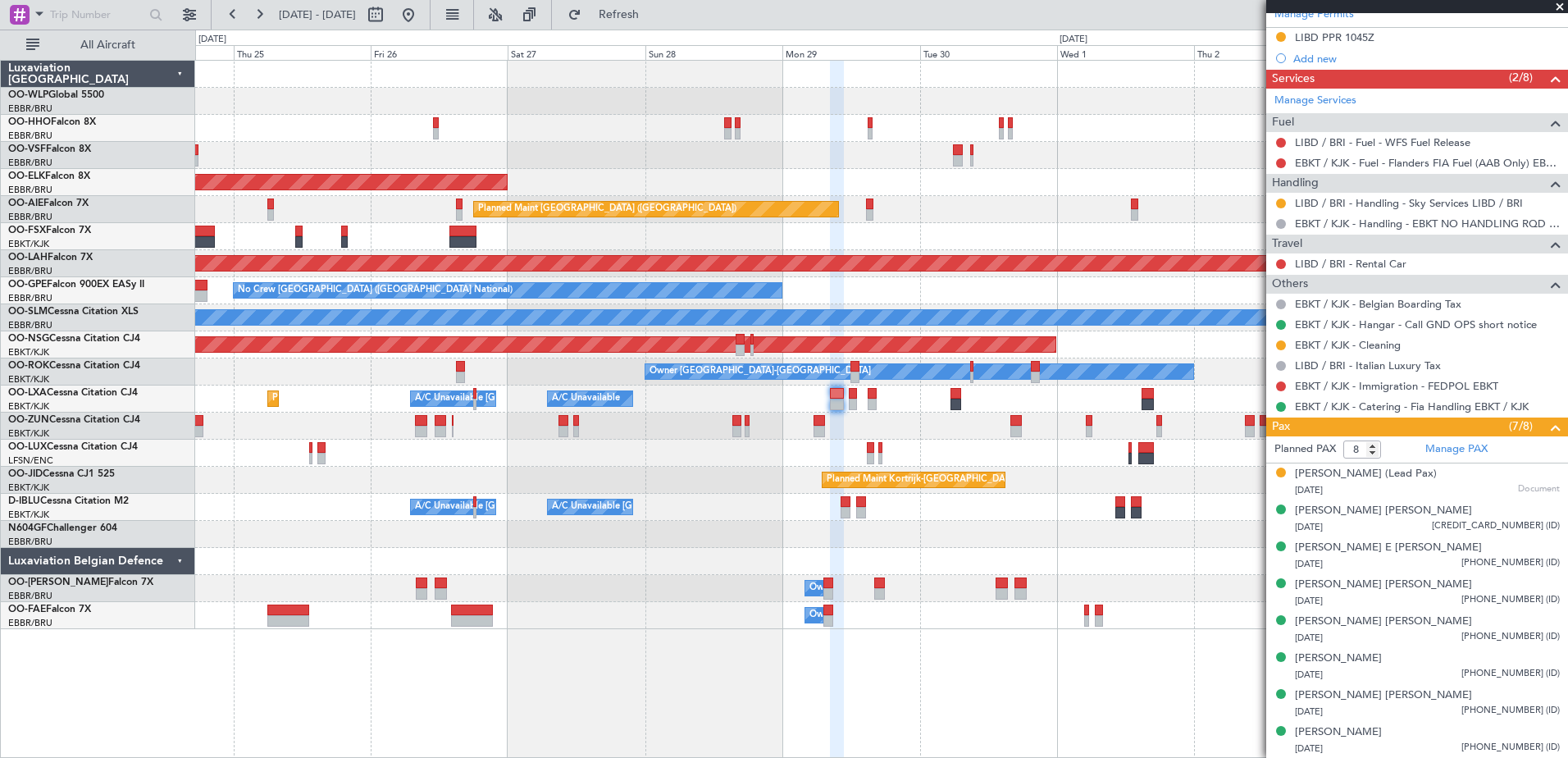
scroll to position [0, 0]
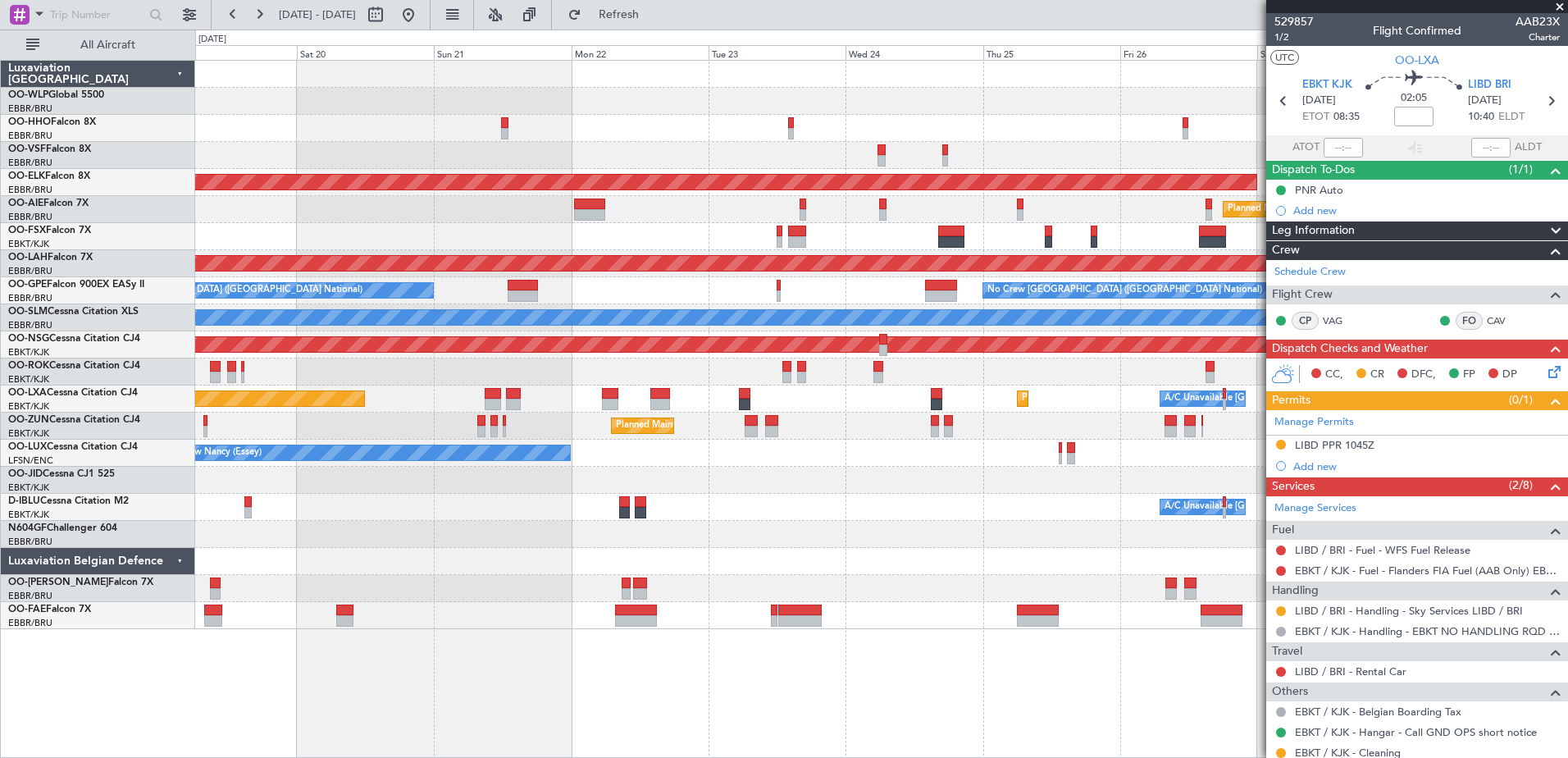
click at [1286, 253] on fb-app "24 Sep 2025 - 04 Oct 2025 Refresh Quick Links All Aircraft Planned Maint Kortri…" at bounding box center [784, 385] width 1568 height 745
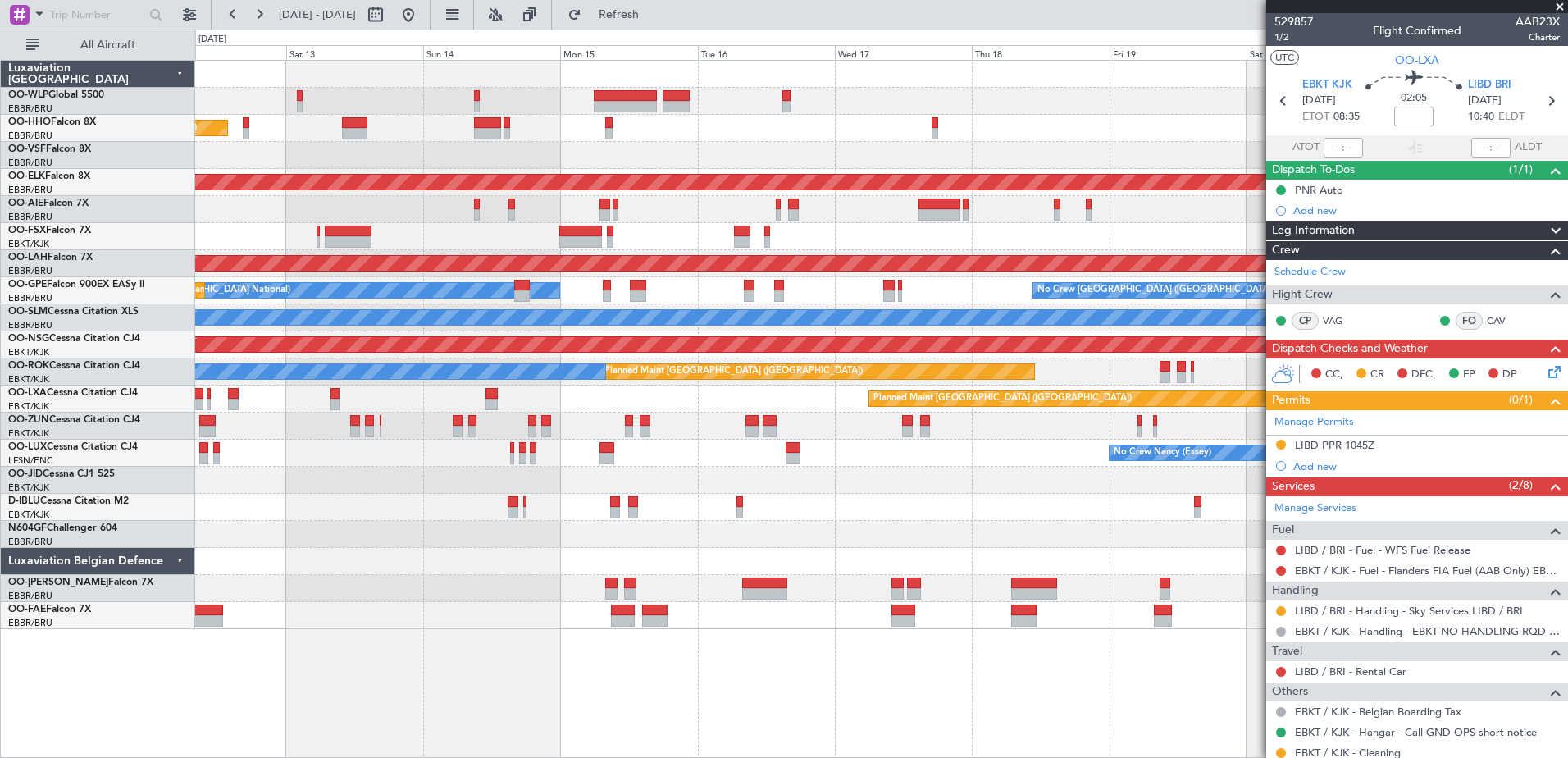
click at [1152, 122] on div "Planned Maint Geneva (Cointrin) AOG Maint New York (Teterboro) Planned Maint Ko…" at bounding box center [880, 344] width 1371 height 568
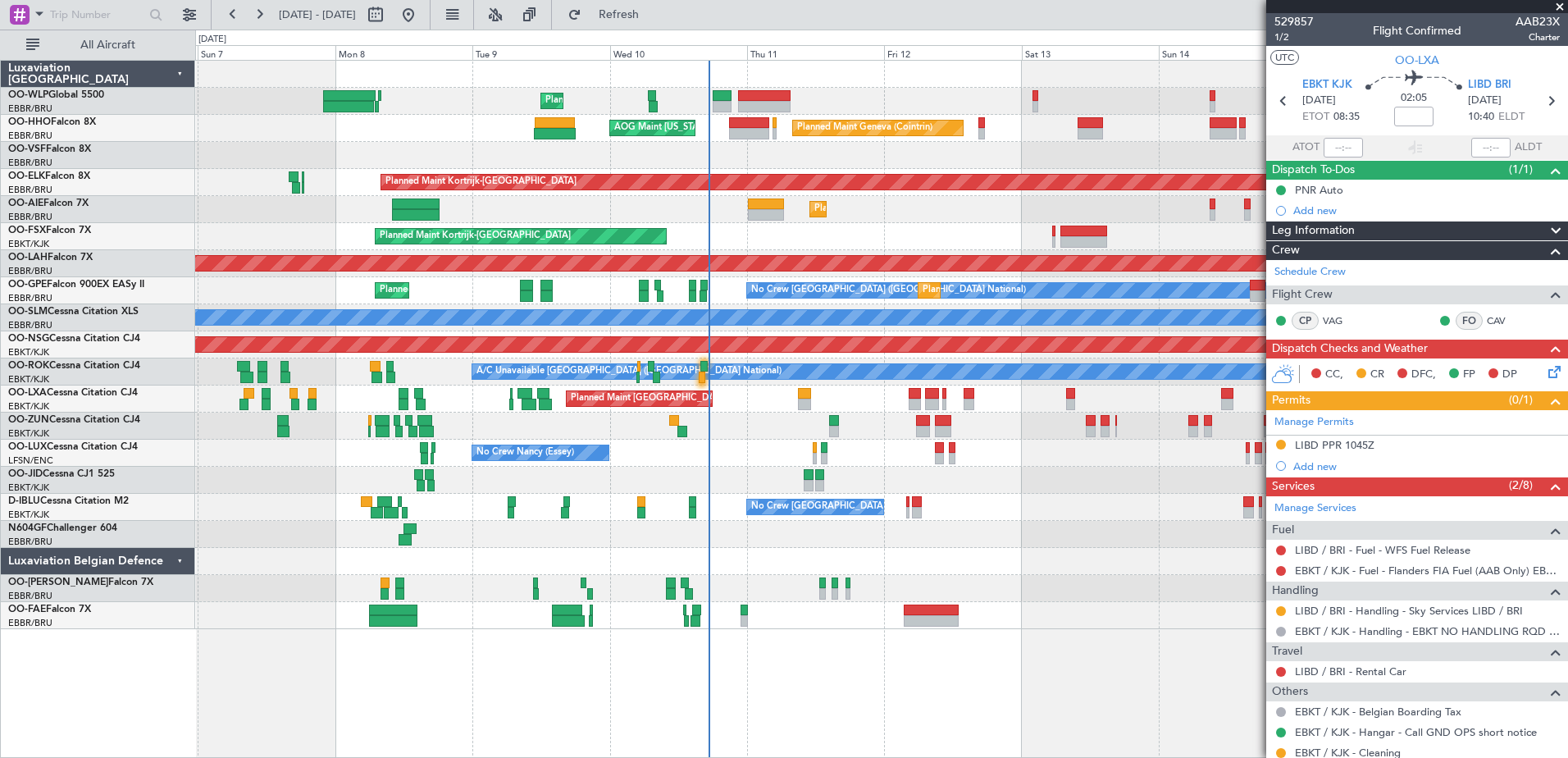
click at [1236, 158] on div at bounding box center [880, 156] width 1371 height 27
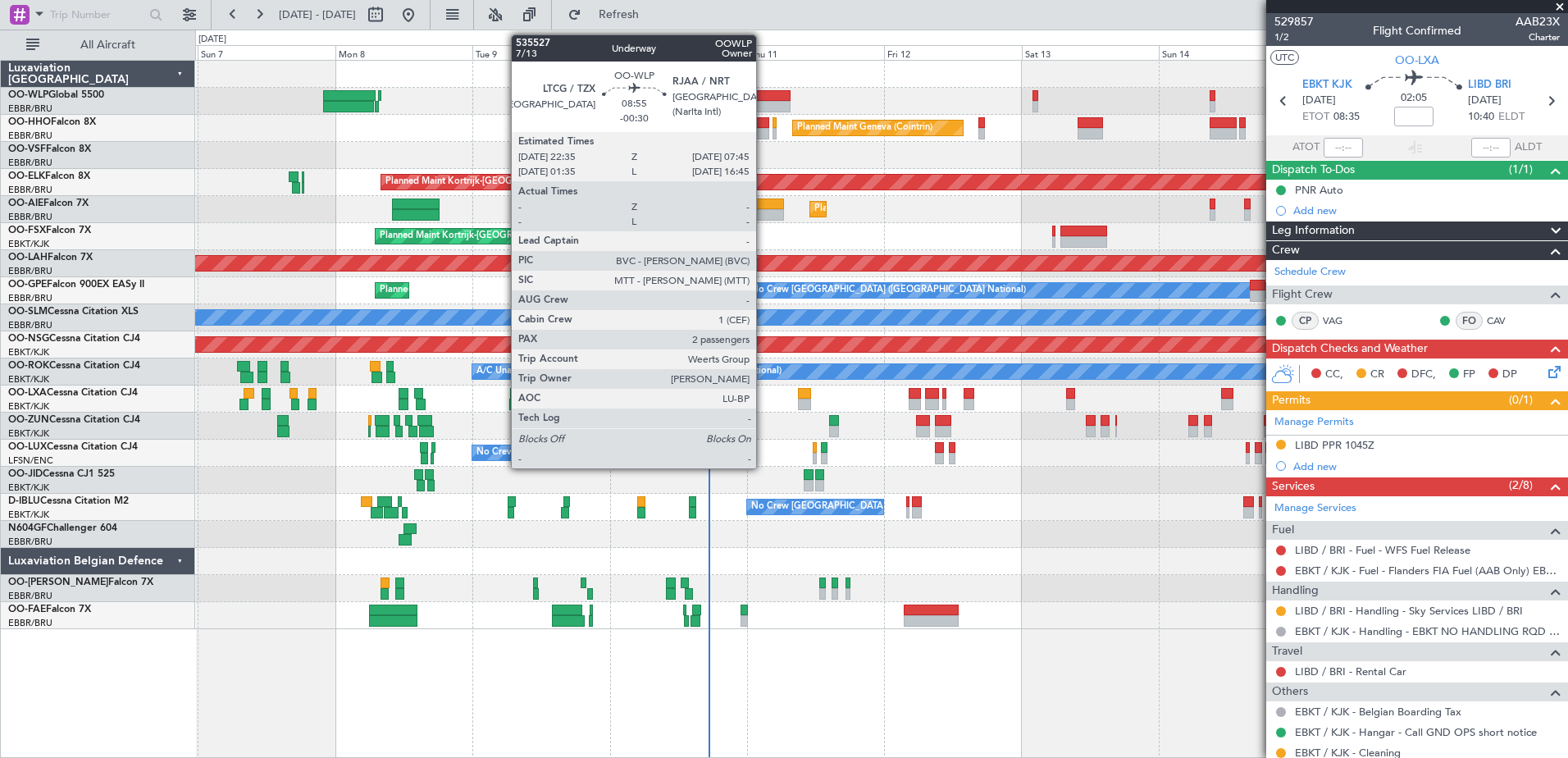
click at [764, 97] on div at bounding box center [765, 96] width 53 height 12
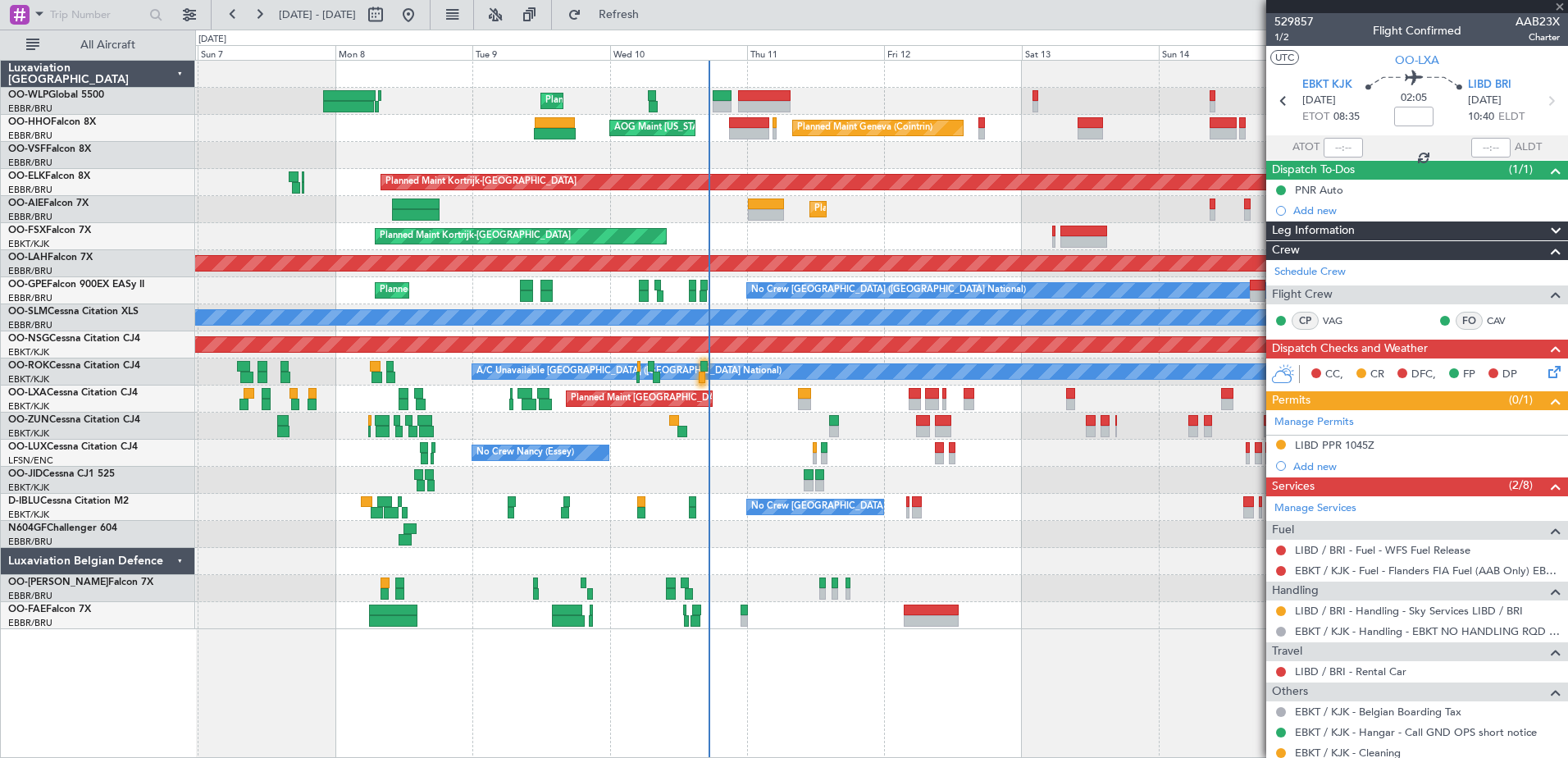
type input "-00:30"
type input "2"
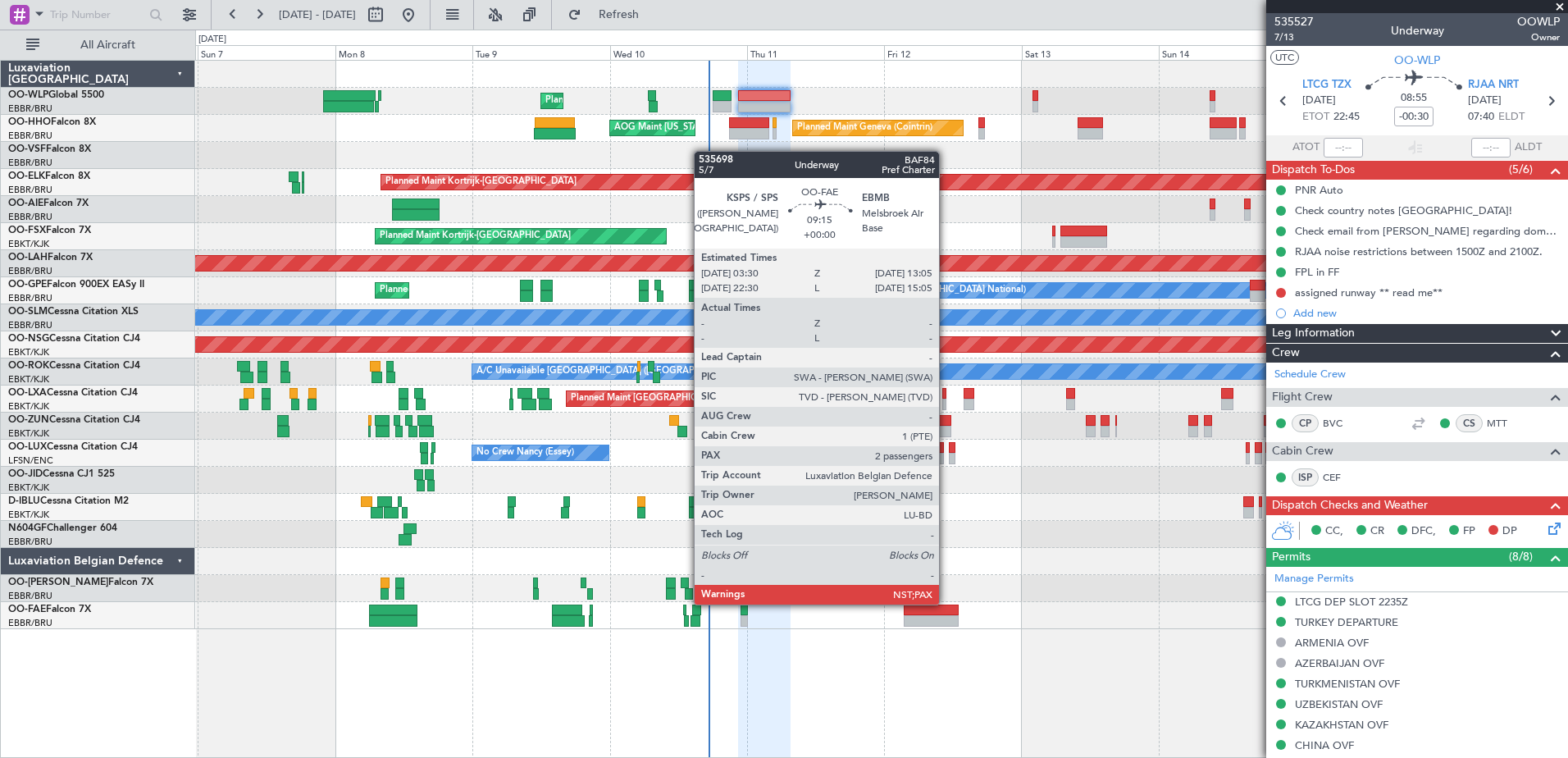
click at [947, 620] on div at bounding box center [931, 621] width 55 height 12
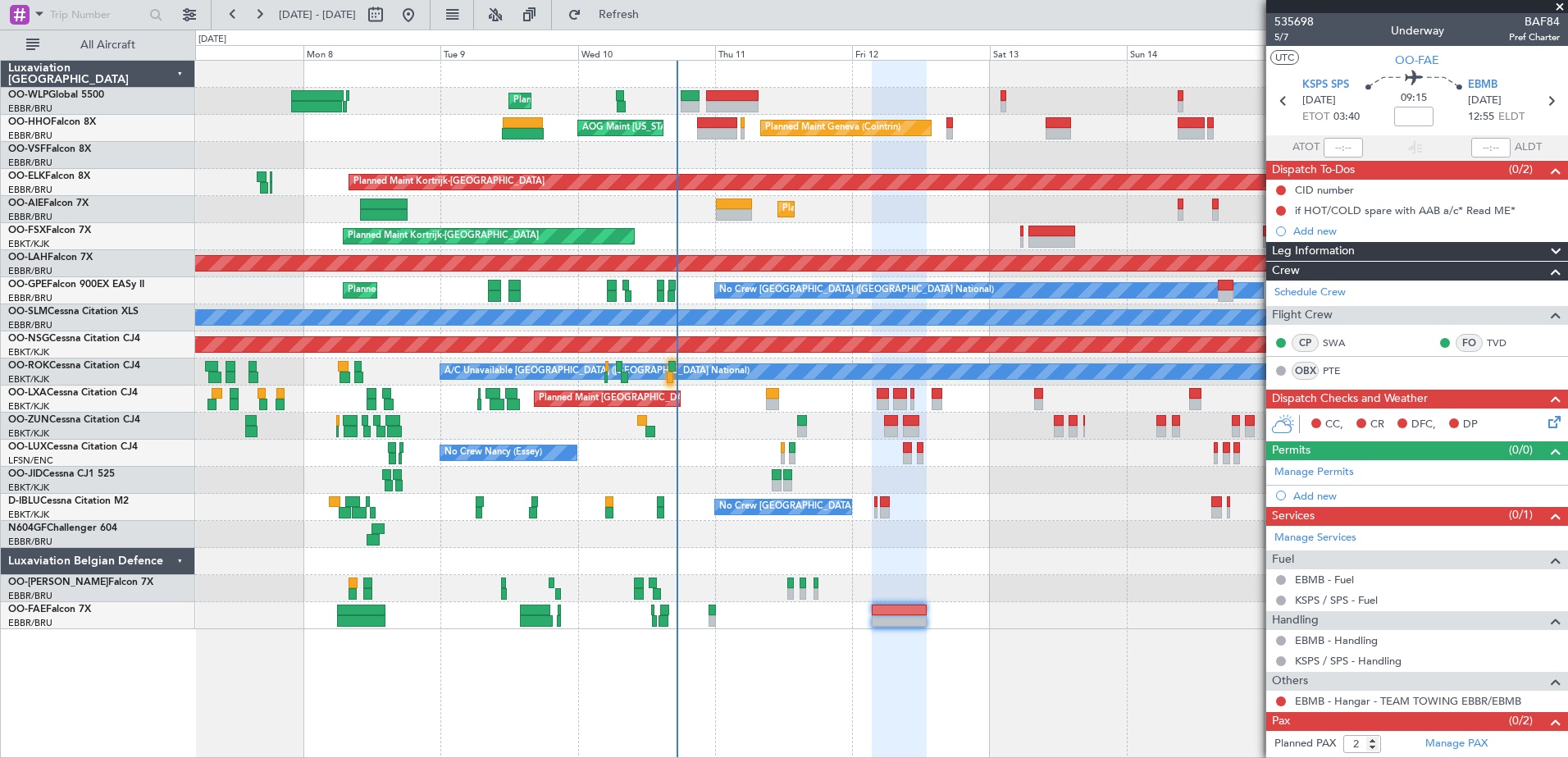
click at [1118, 587] on div at bounding box center [880, 588] width 1371 height 27
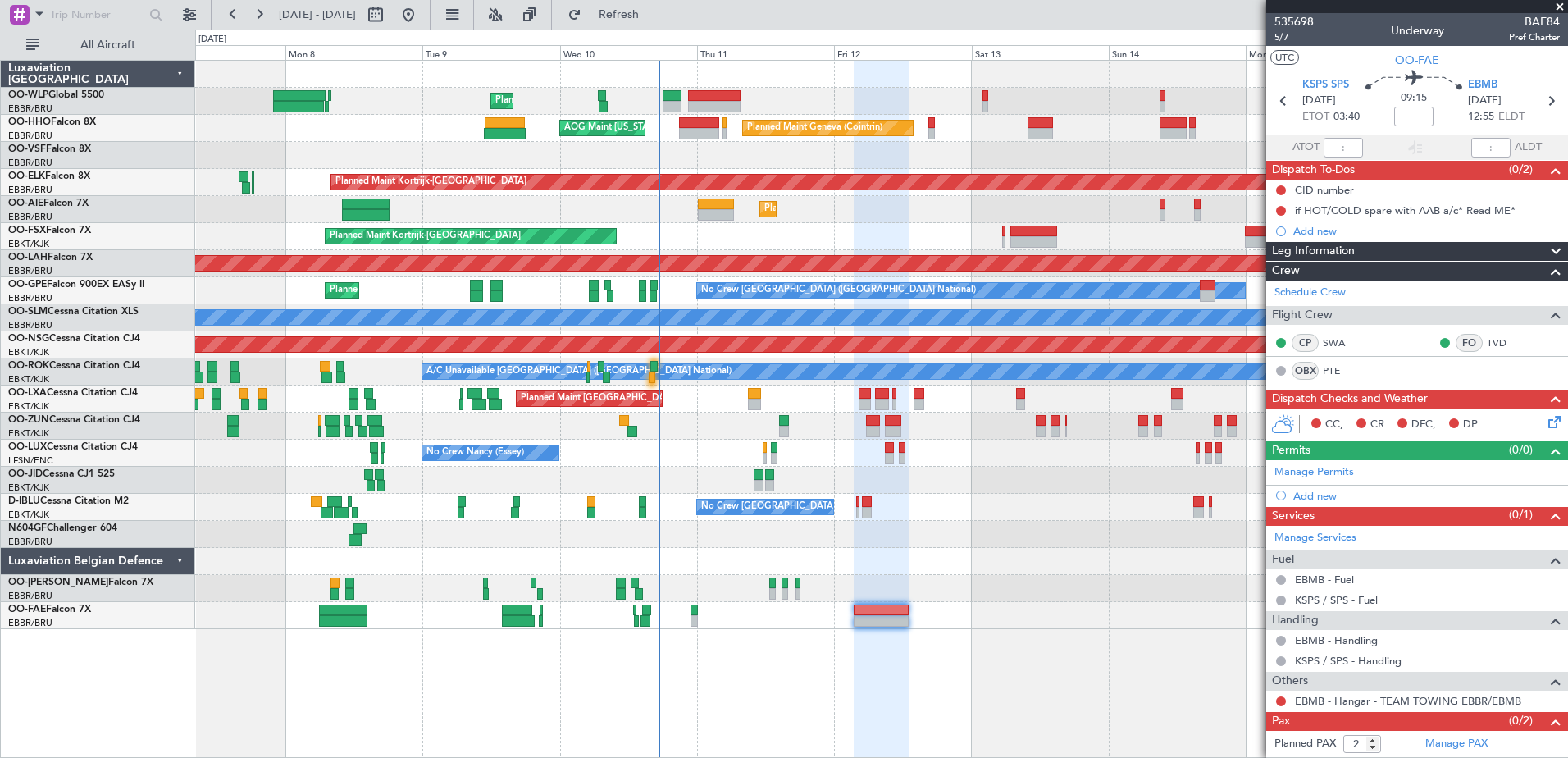
click at [998, 557] on div at bounding box center [880, 561] width 1371 height 27
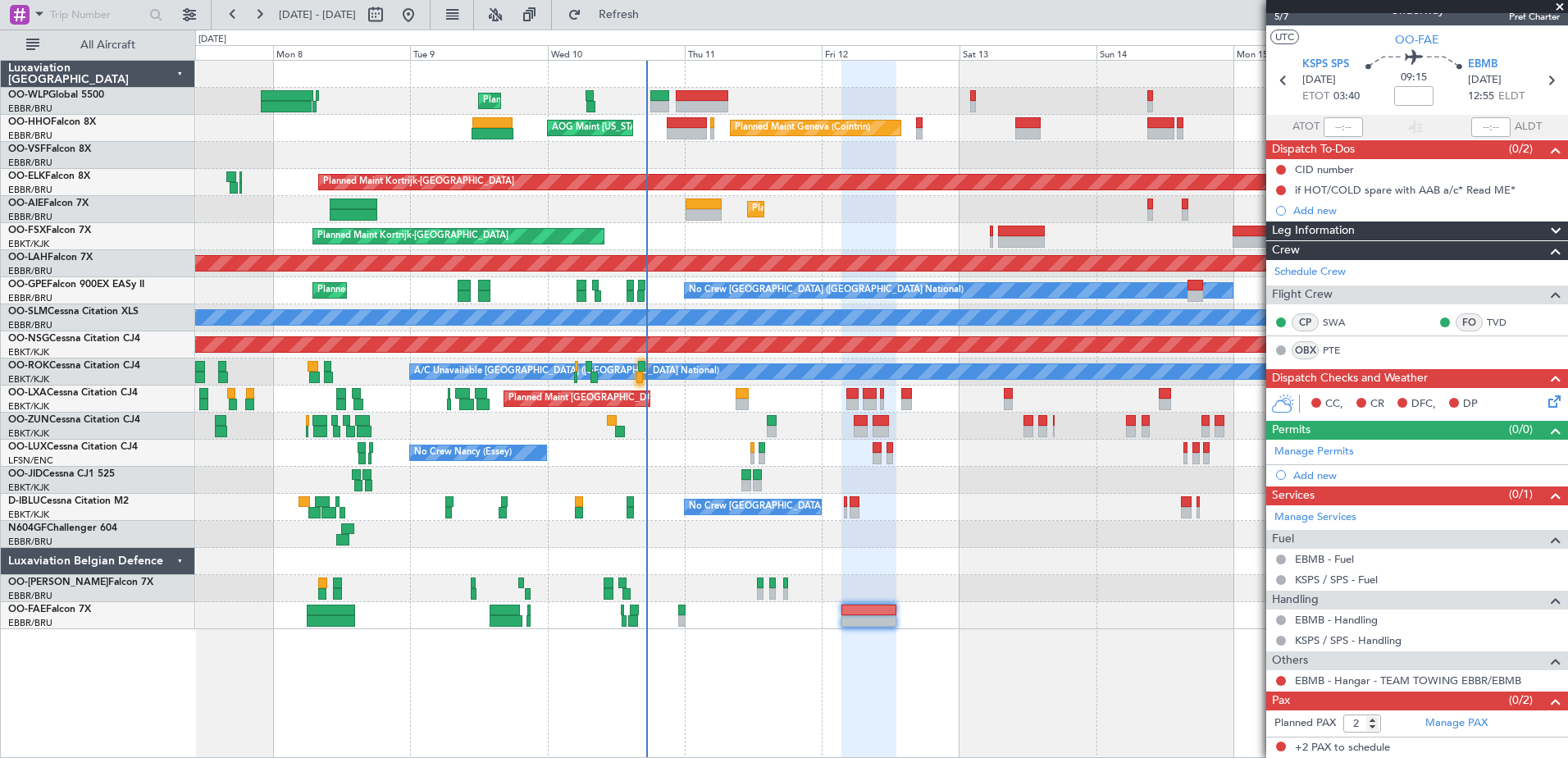
click at [1002, 542] on div at bounding box center [880, 535] width 1371 height 27
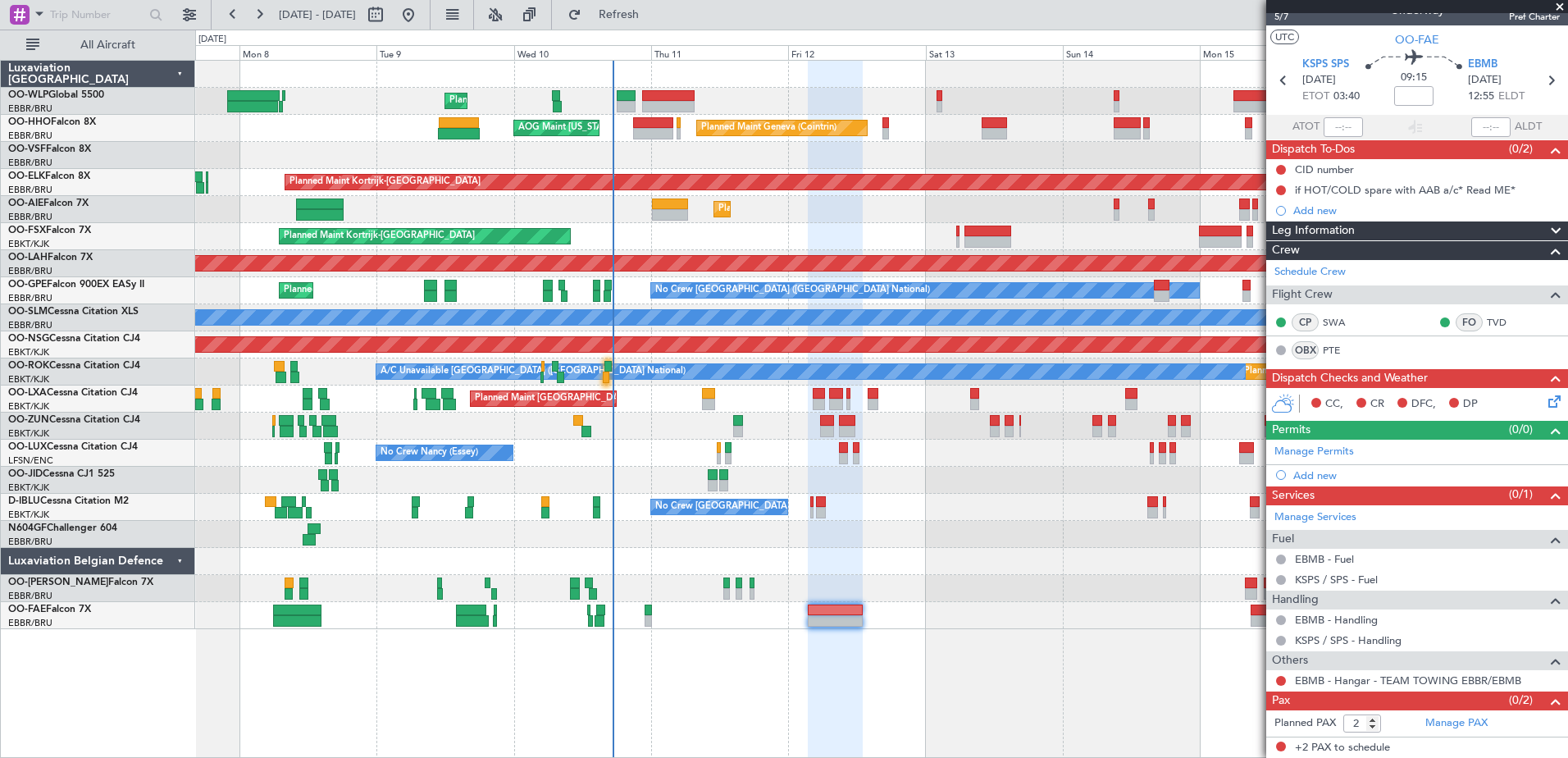
click at [653, 657] on div "Planned Maint Liege Planned Maint Geneva (Cointrin) AOG Maint New York (Teterbo…" at bounding box center [880, 408] width 1372 height 698
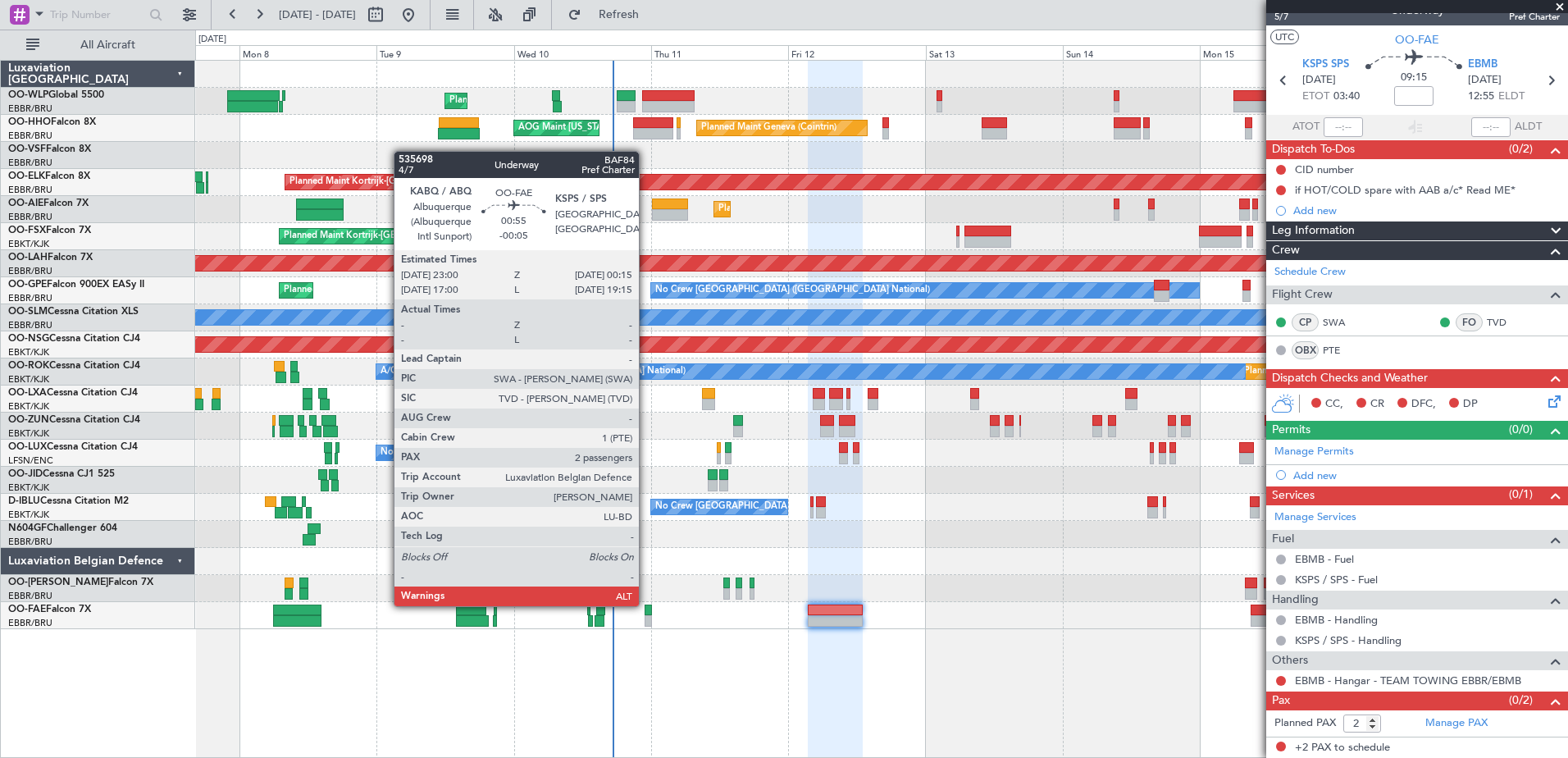
click at [646, 620] on div at bounding box center [649, 621] width 8 height 12
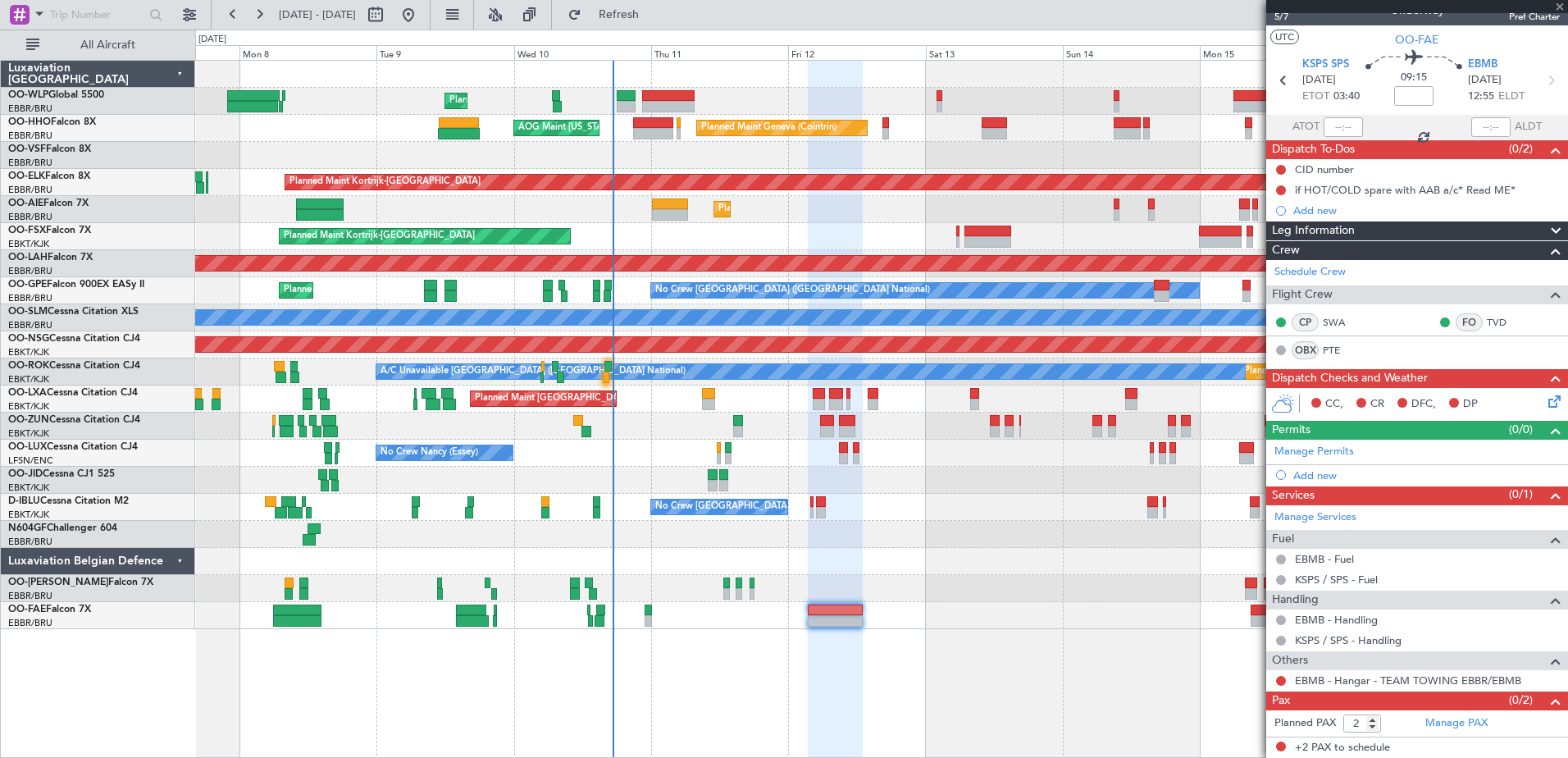
type input "-00:05"
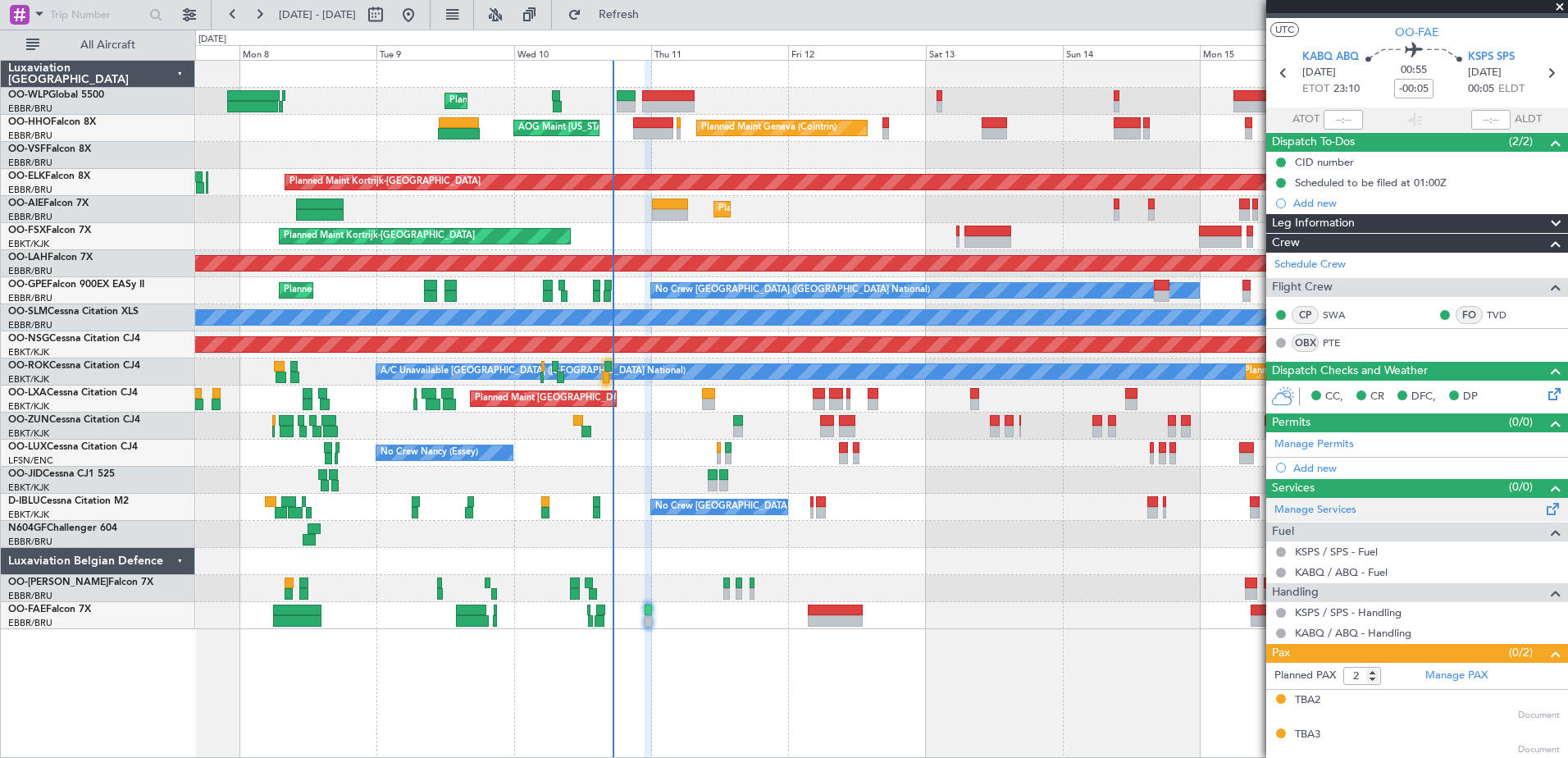
scroll to position [0, 0]
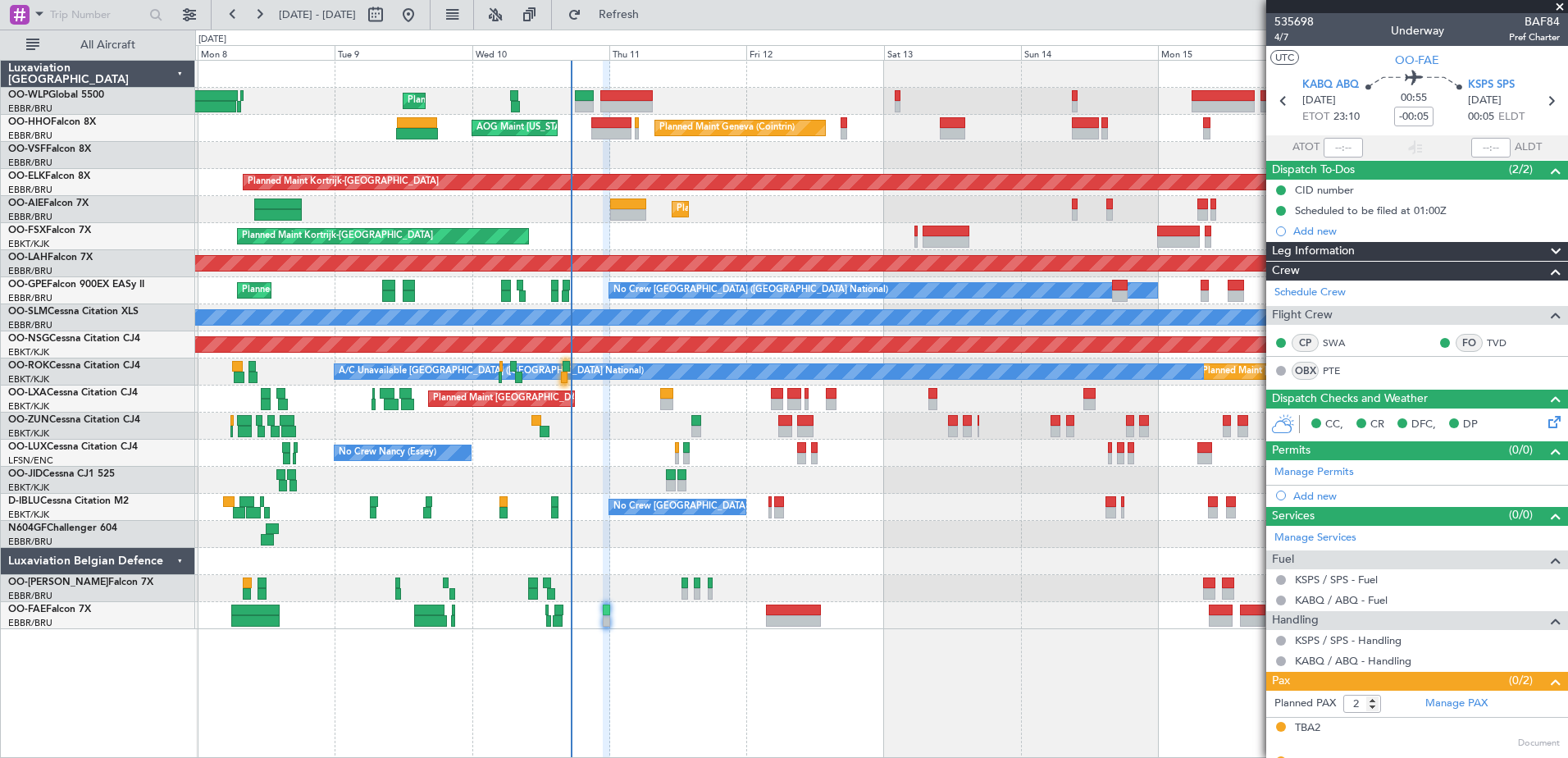
click at [947, 514] on div "No Crew [GEOGRAPHIC_DATA] ([GEOGRAPHIC_DATA] National)" at bounding box center [880, 508] width 1371 height 27
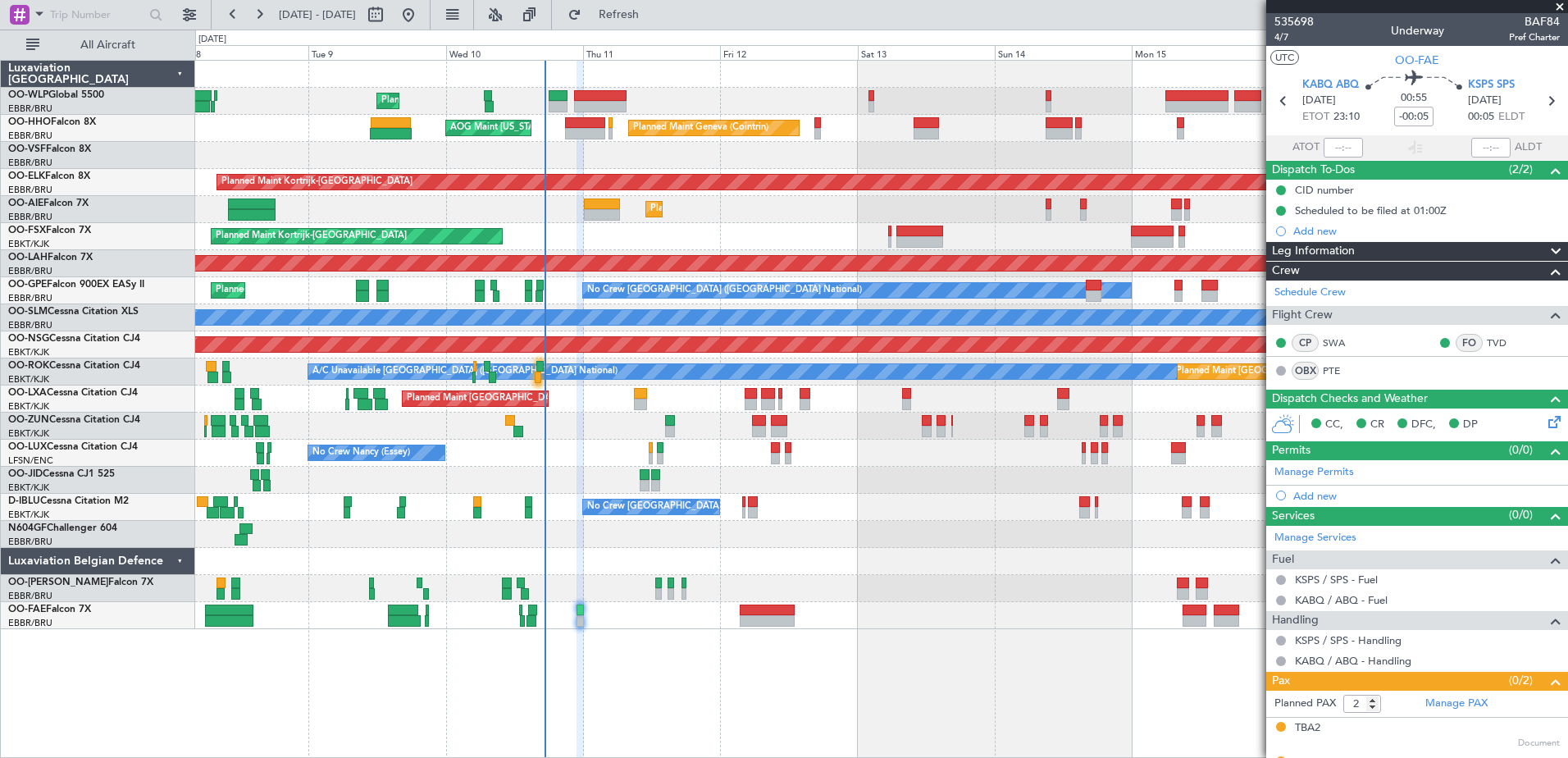
click at [984, 600] on div at bounding box center [880, 588] width 1371 height 27
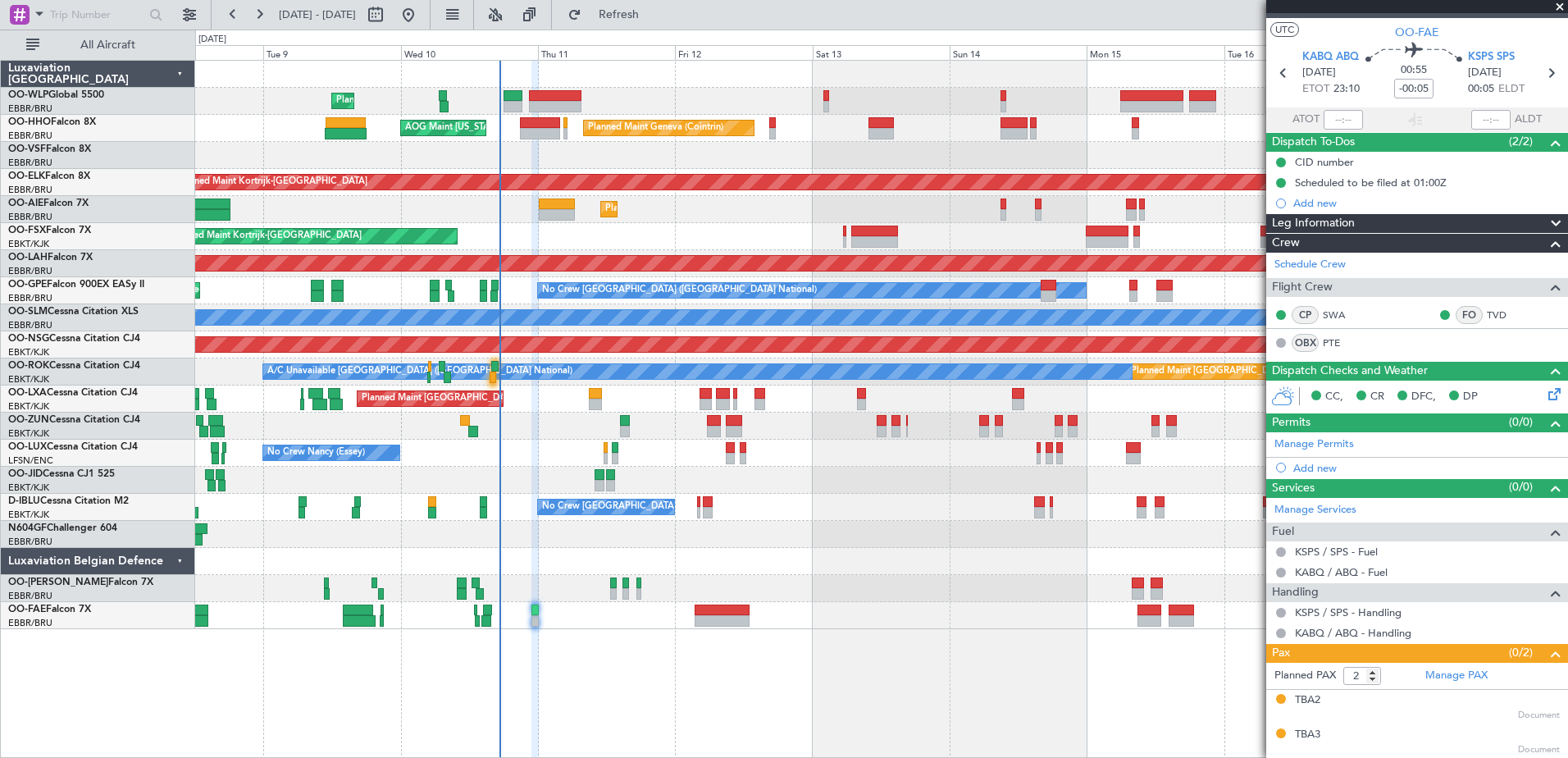
click at [822, 571] on div at bounding box center [880, 561] width 1371 height 27
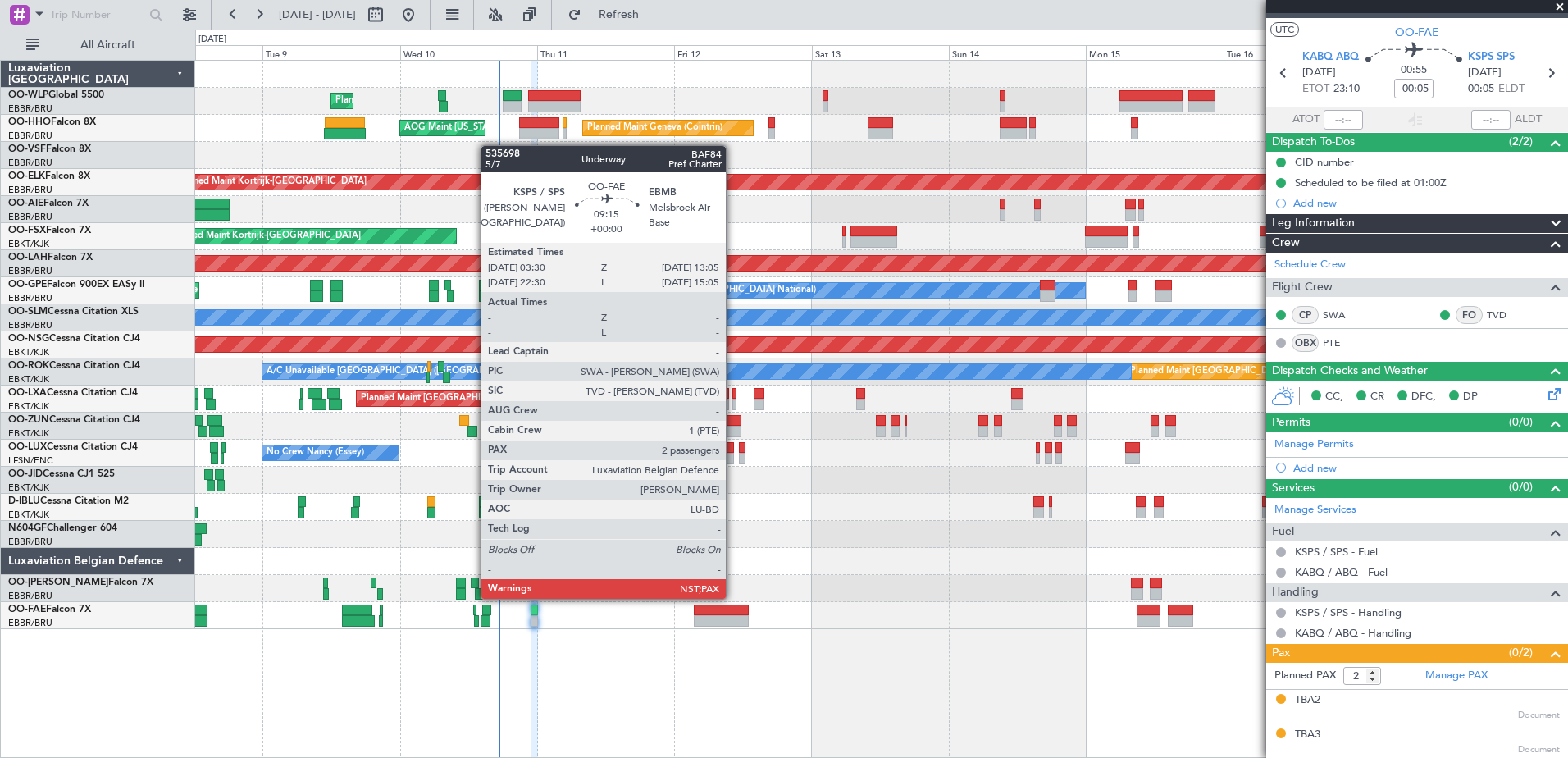
click at [733, 614] on div at bounding box center [721, 610] width 55 height 12
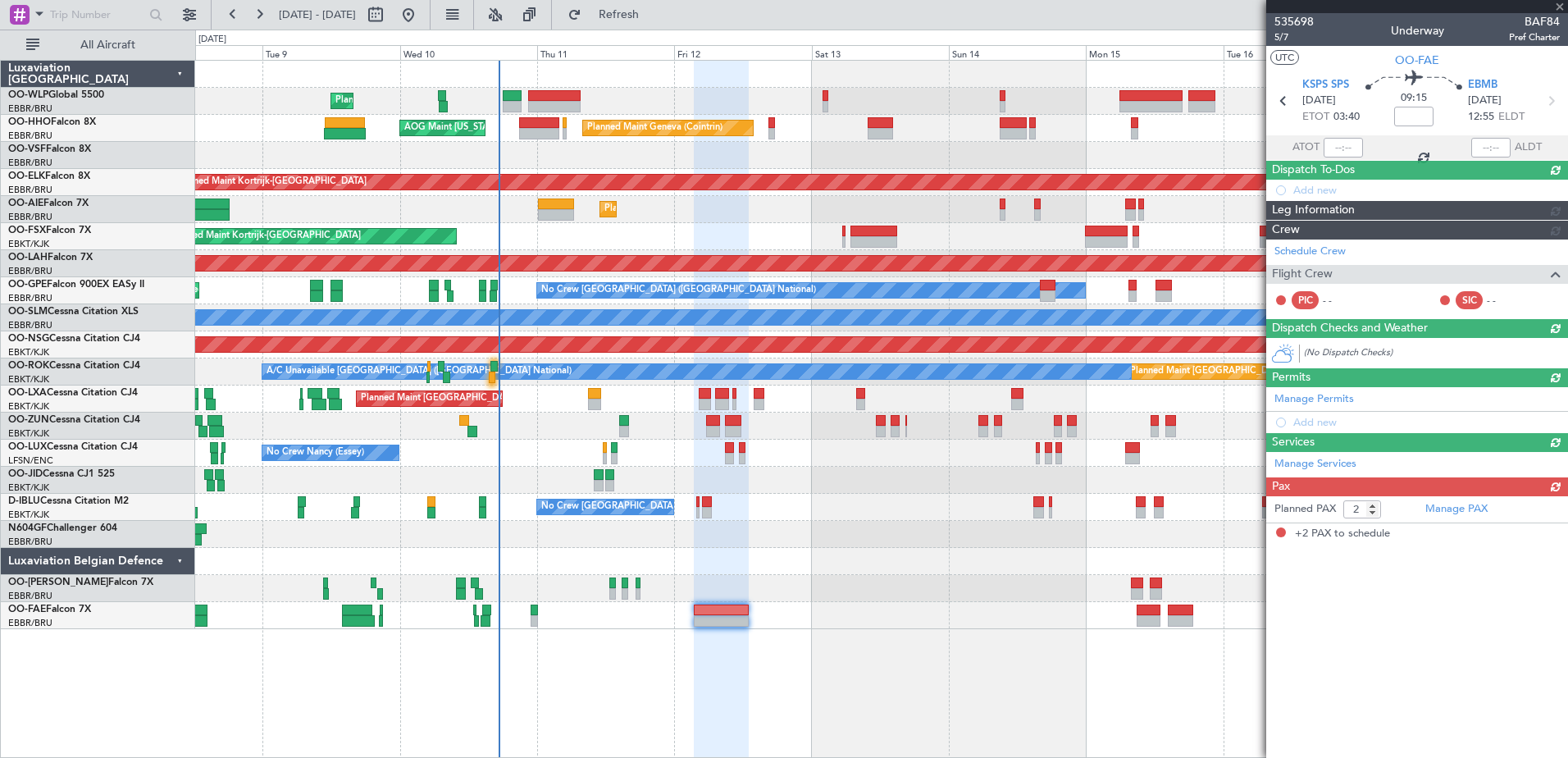
scroll to position [0, 0]
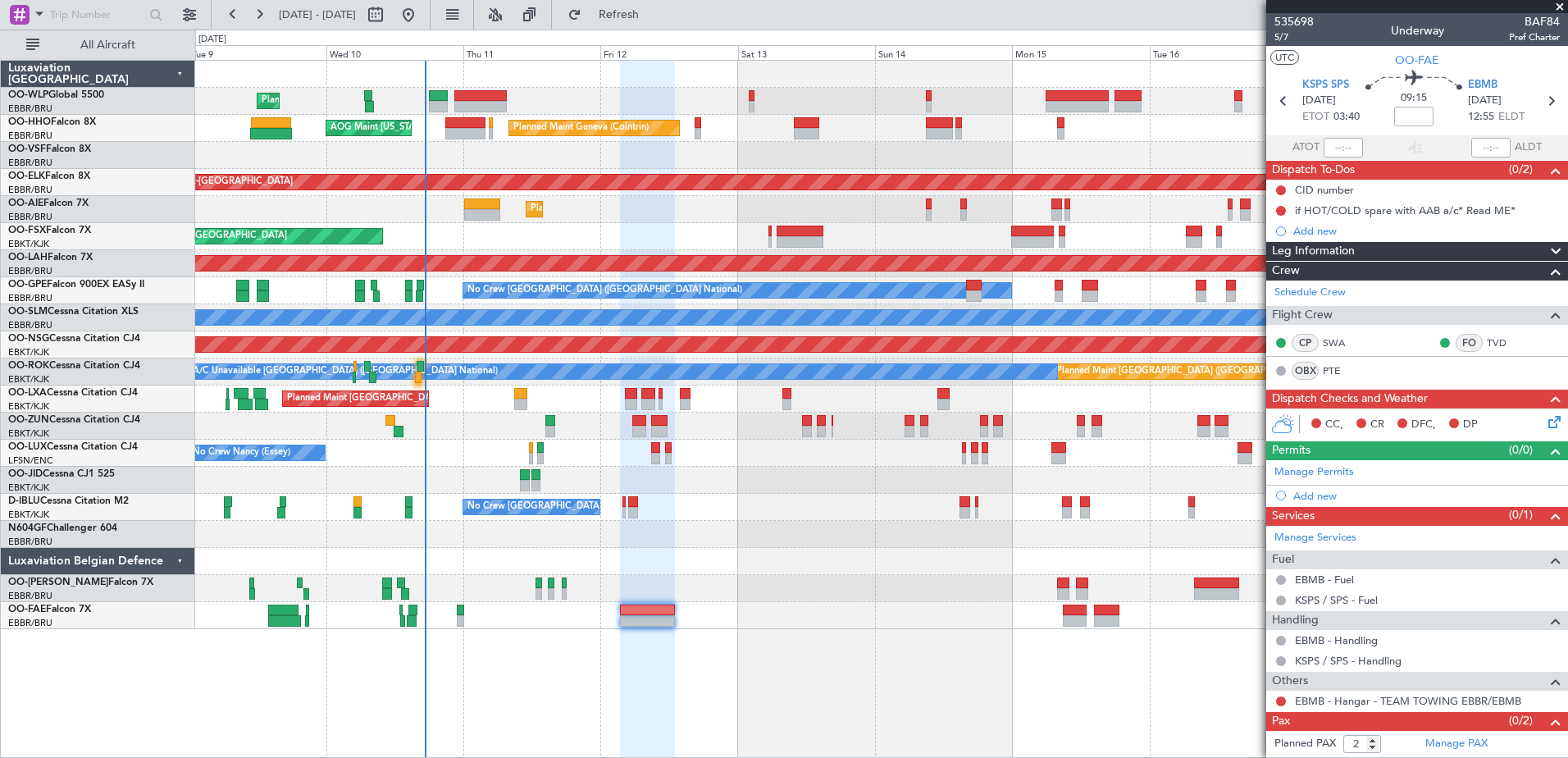
click at [1042, 402] on div "Planned Maint Paris (Le Bourget) Planned Maint Brussels (Brussels National)" at bounding box center [880, 399] width 1371 height 27
click at [653, 12] on span "Refresh" at bounding box center [618, 15] width 69 height 12
click at [467, 427] on div at bounding box center [880, 426] width 1371 height 27
click at [643, 15] on span "Refresh" at bounding box center [618, 15] width 69 height 12
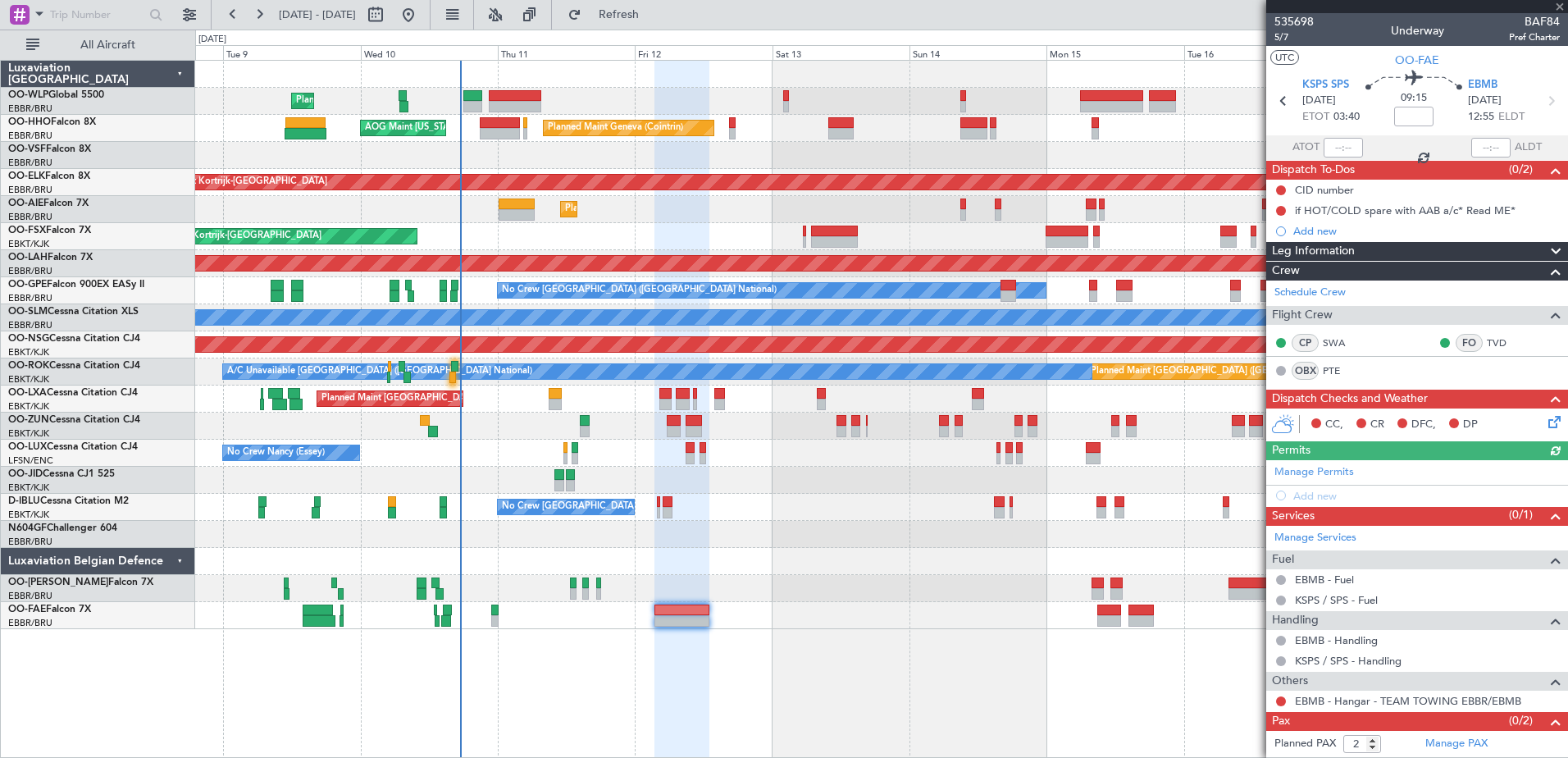
click at [567, 152] on div at bounding box center [880, 156] width 1371 height 27
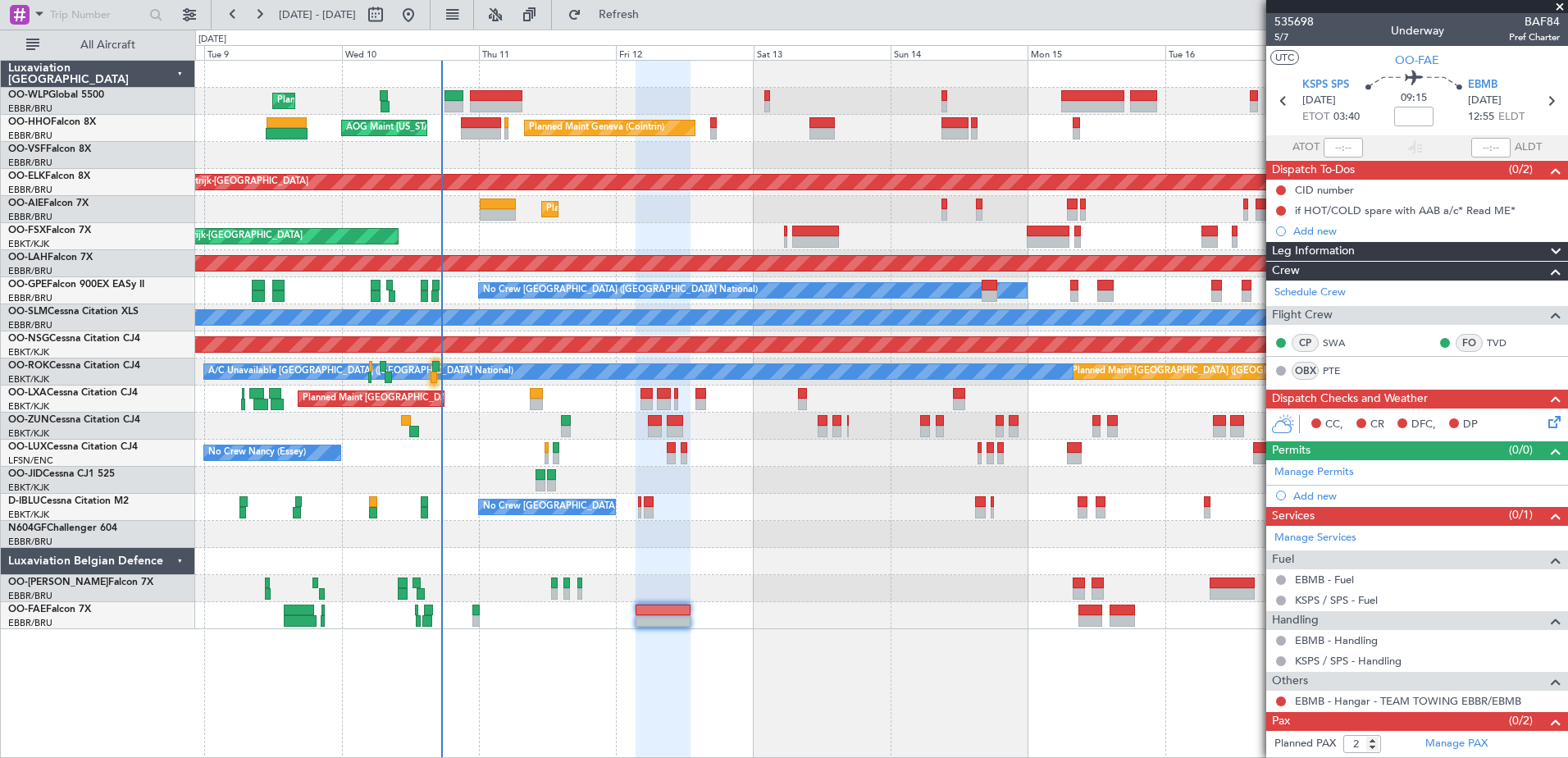
click at [558, 96] on div "Planned Maint Liege" at bounding box center [880, 101] width 1371 height 27
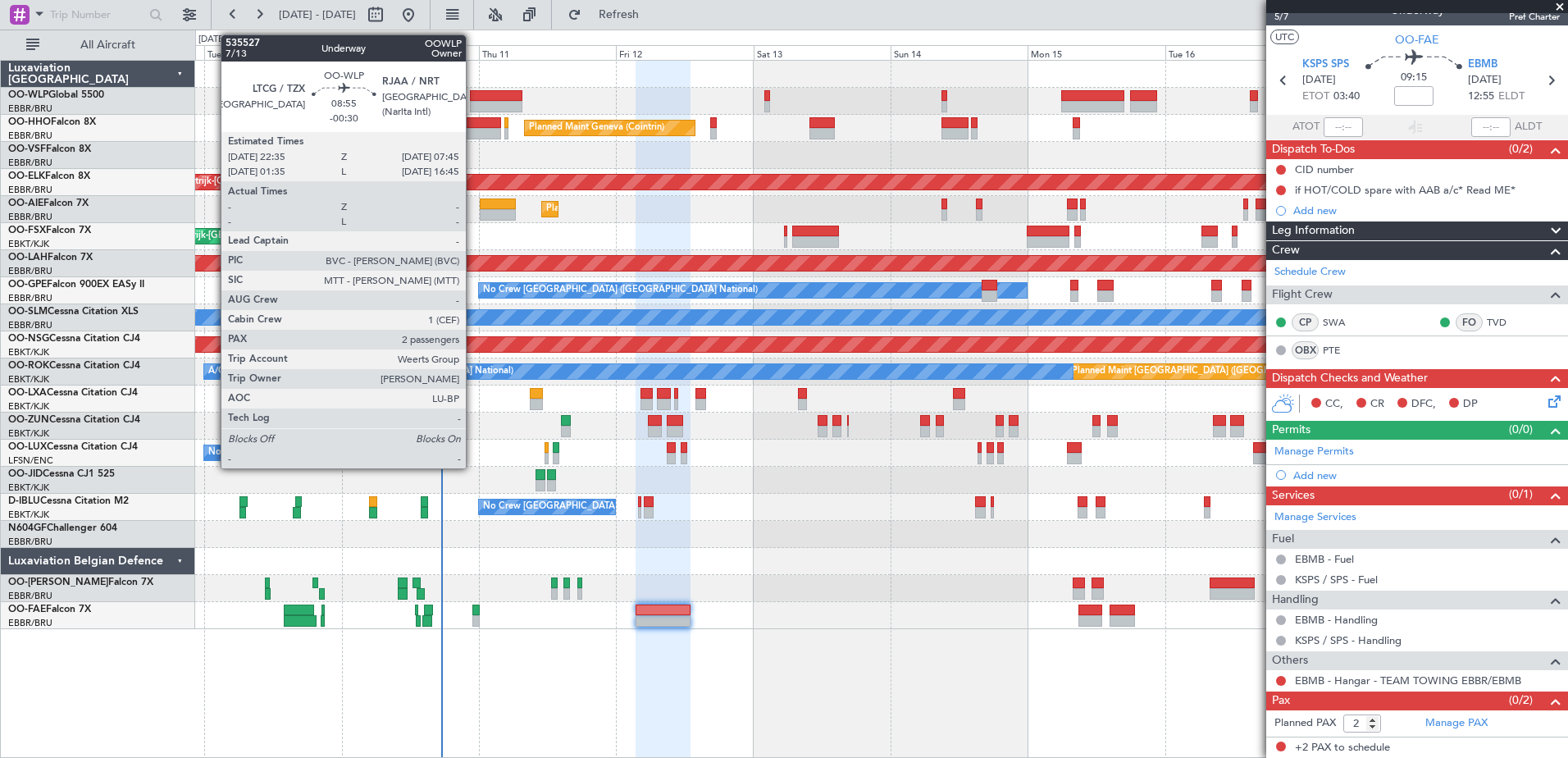
click at [474, 95] on div at bounding box center [496, 96] width 53 height 12
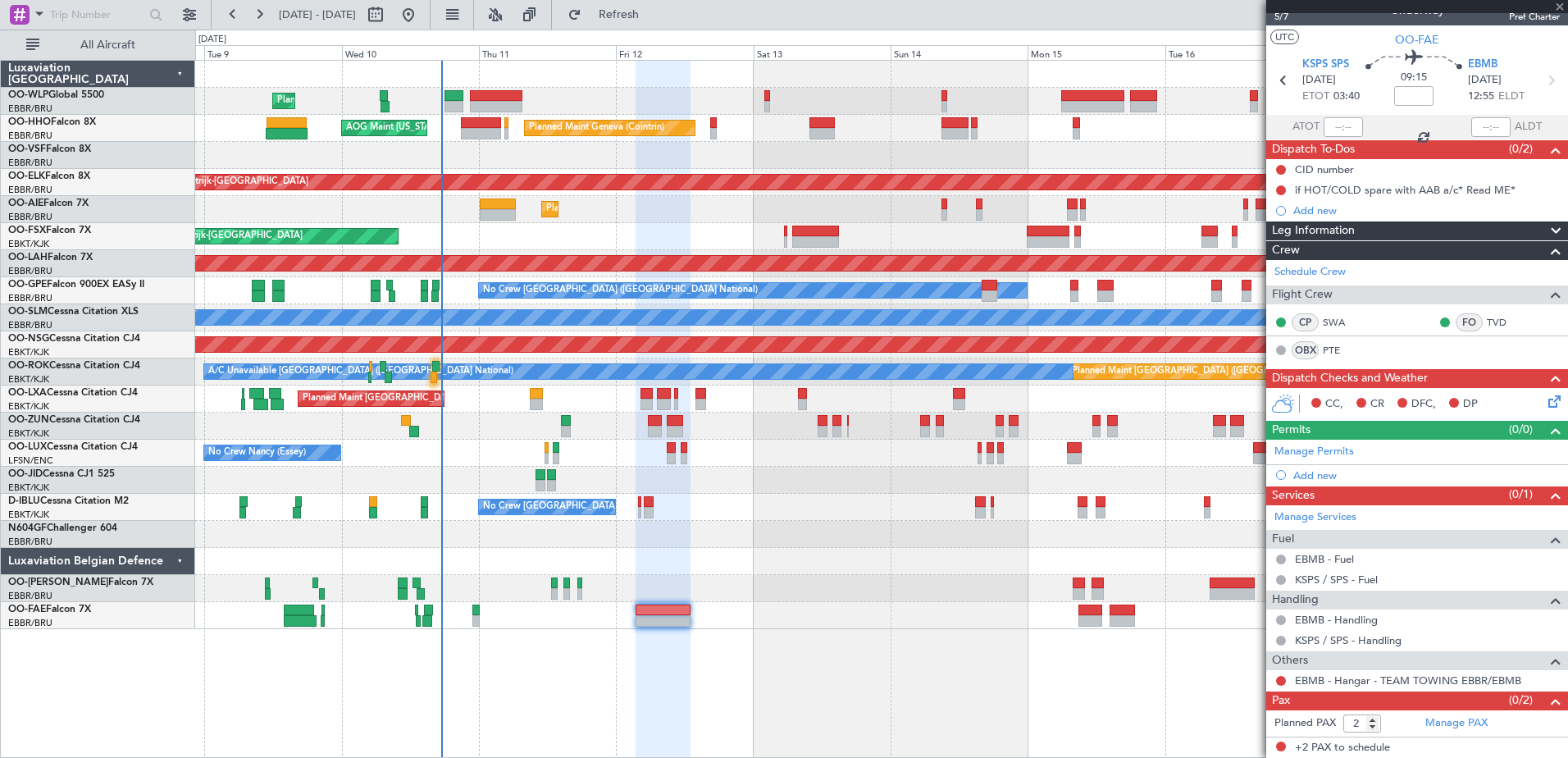
type input "-00:30"
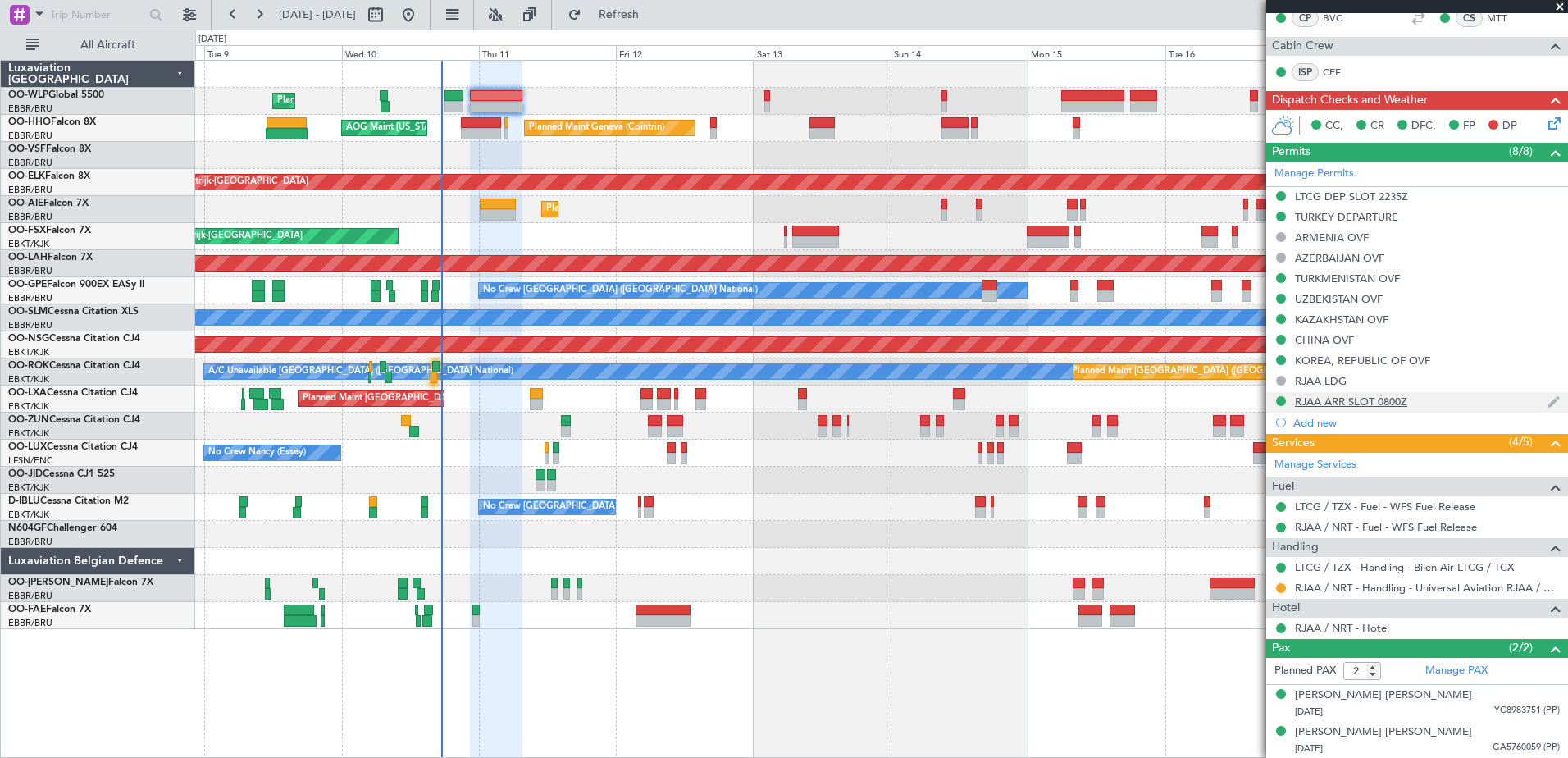
scroll to position [0, 0]
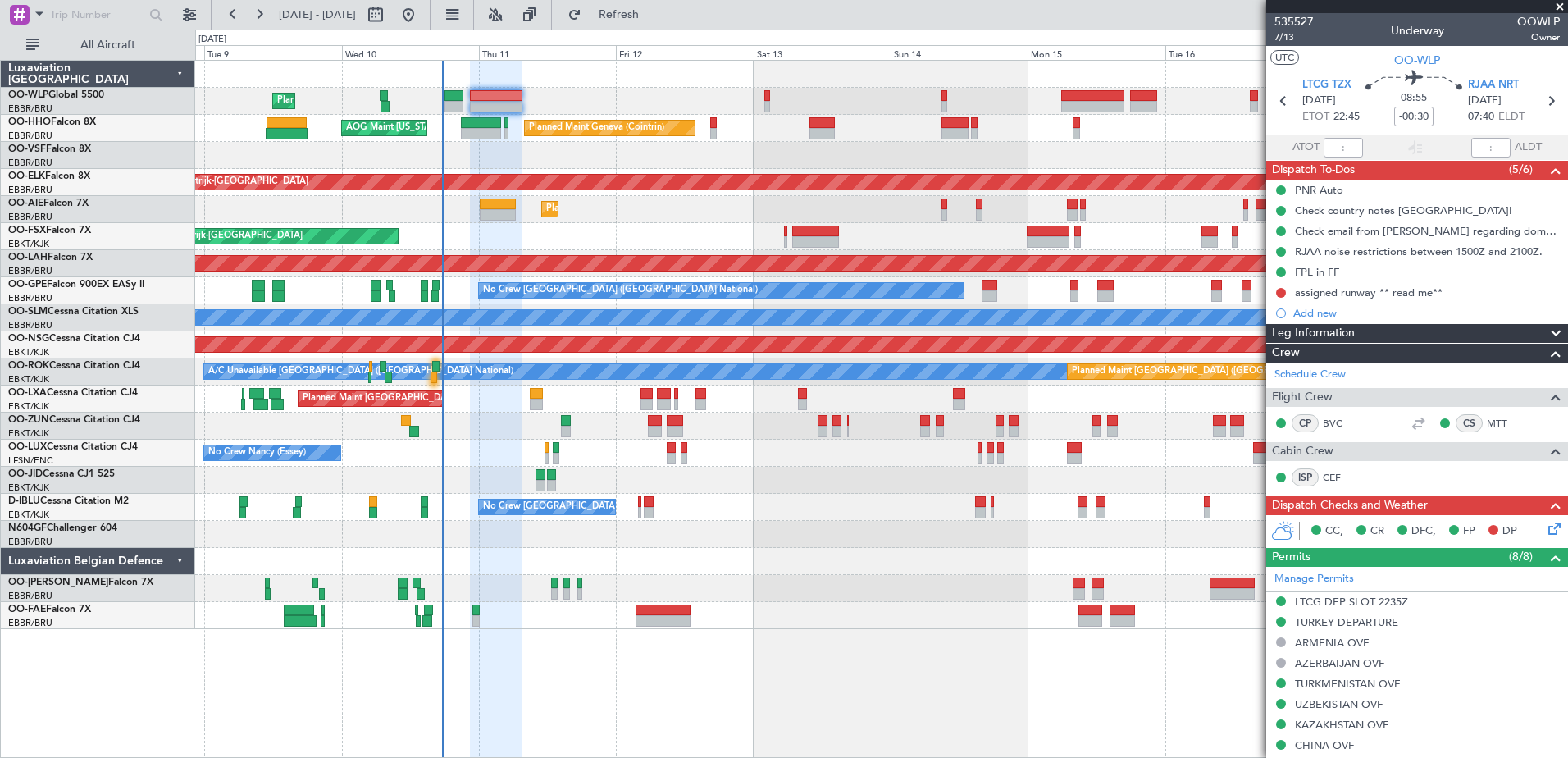
click at [474, 544] on div at bounding box center [880, 535] width 1371 height 27
click at [271, 204] on div "Planned Maint [GEOGRAPHIC_DATA] ([GEOGRAPHIC_DATA])" at bounding box center [880, 209] width 1371 height 27
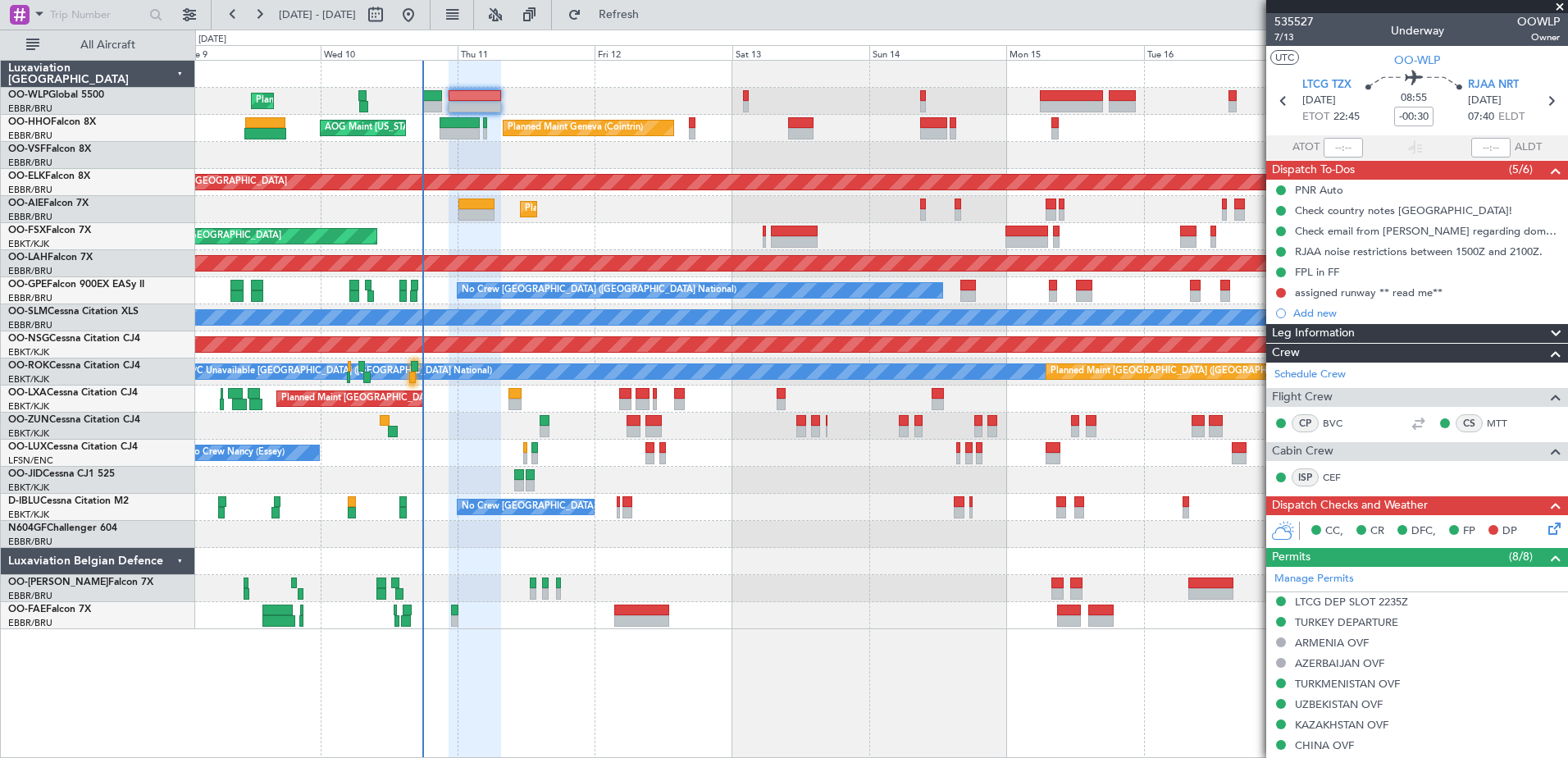
click at [482, 158] on div at bounding box center [880, 156] width 1371 height 27
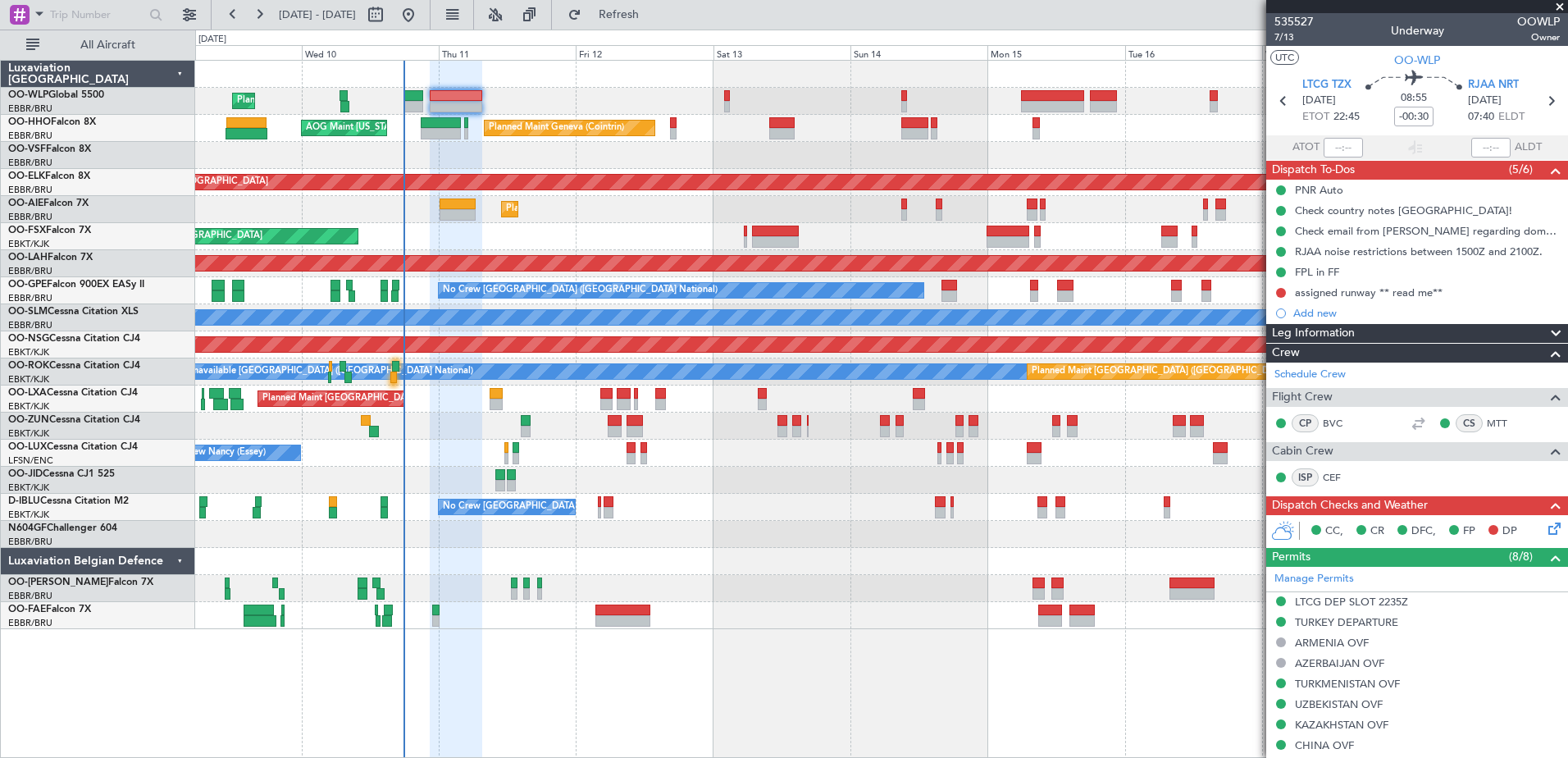
click at [506, 172] on div "Planned Maint Kortrijk-[GEOGRAPHIC_DATA]" at bounding box center [880, 182] width 1371 height 27
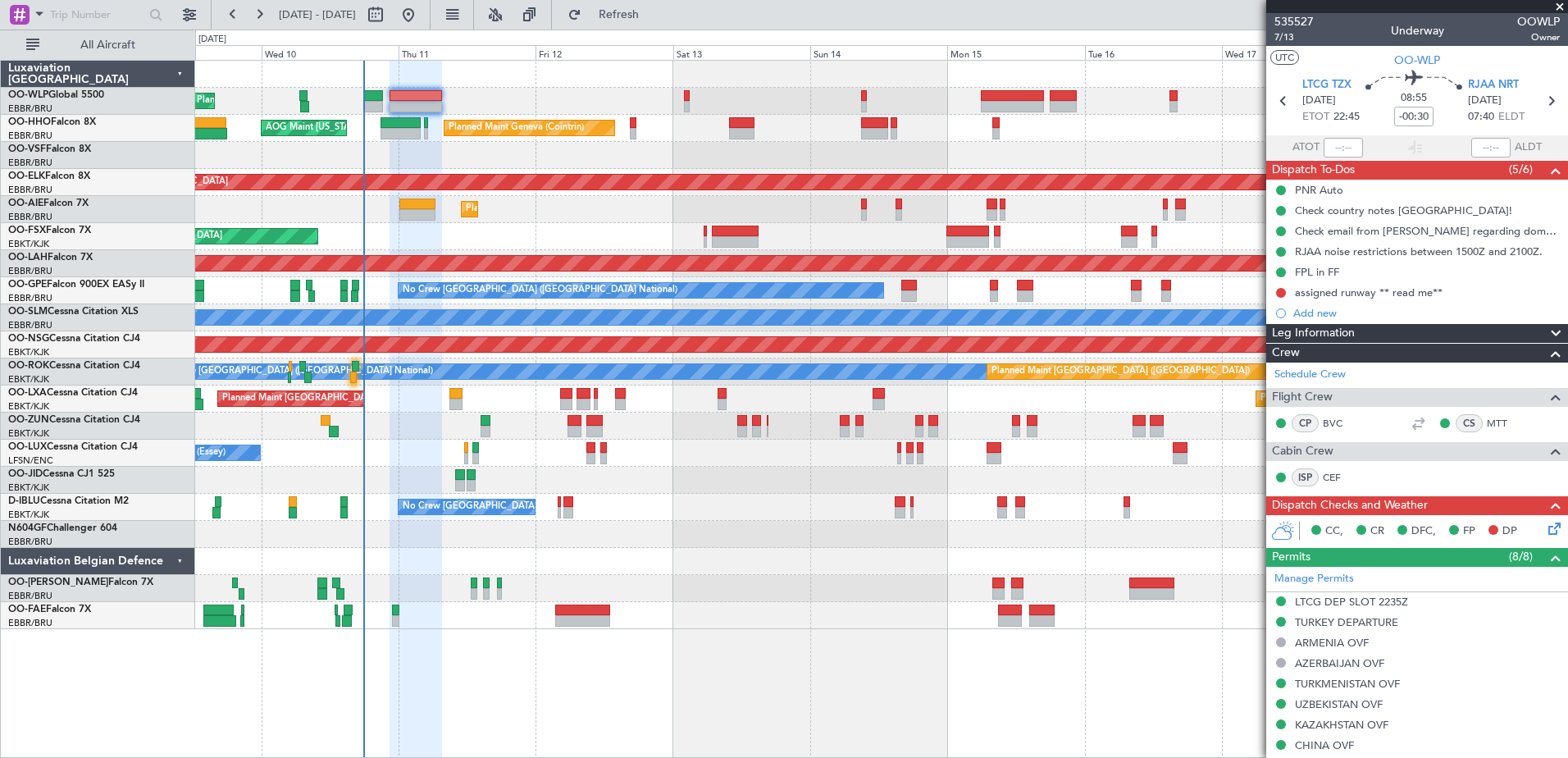
click at [552, 103] on div "Planned Maint Liege" at bounding box center [880, 101] width 1371 height 27
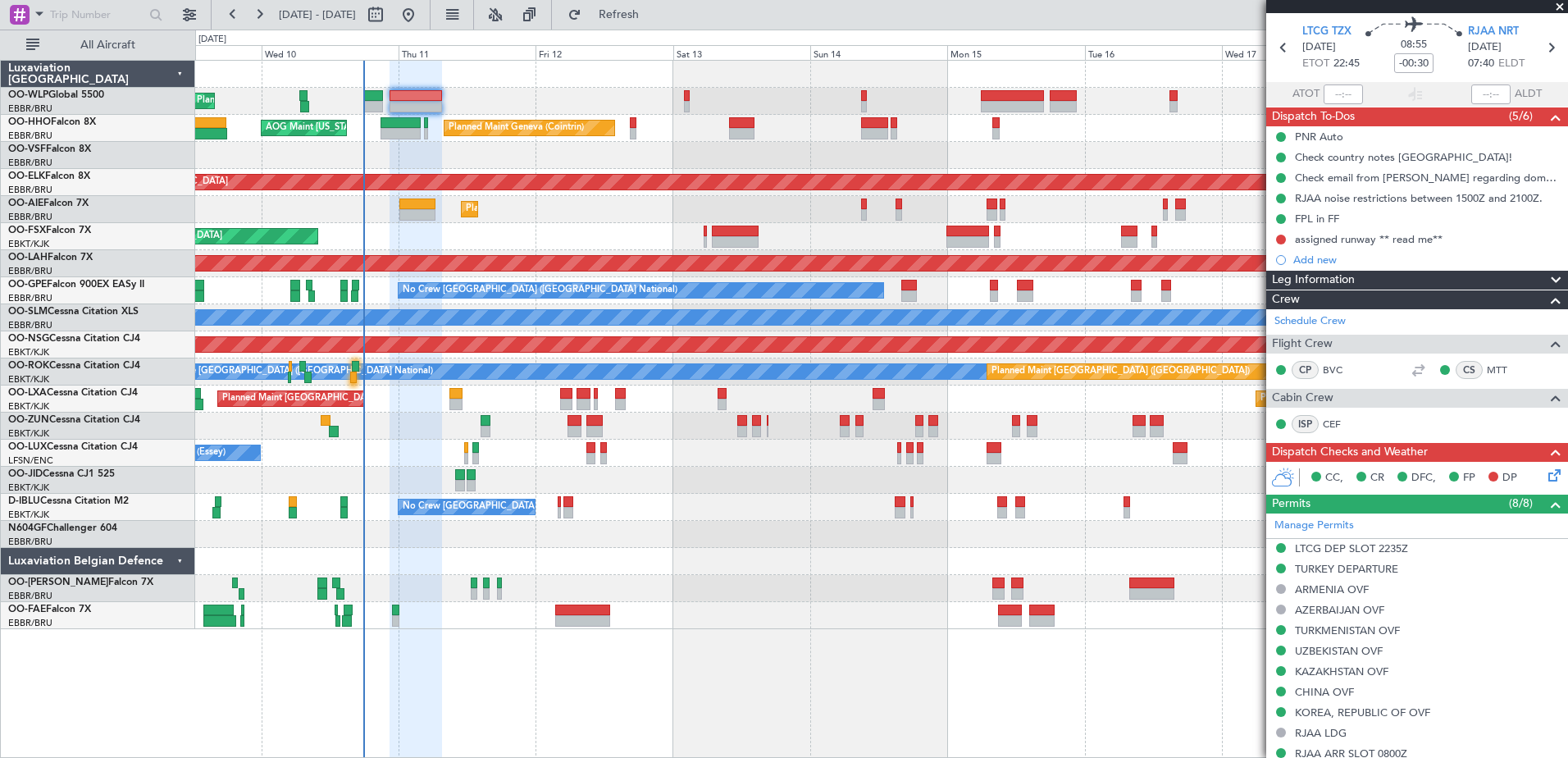
scroll to position [59, 0]
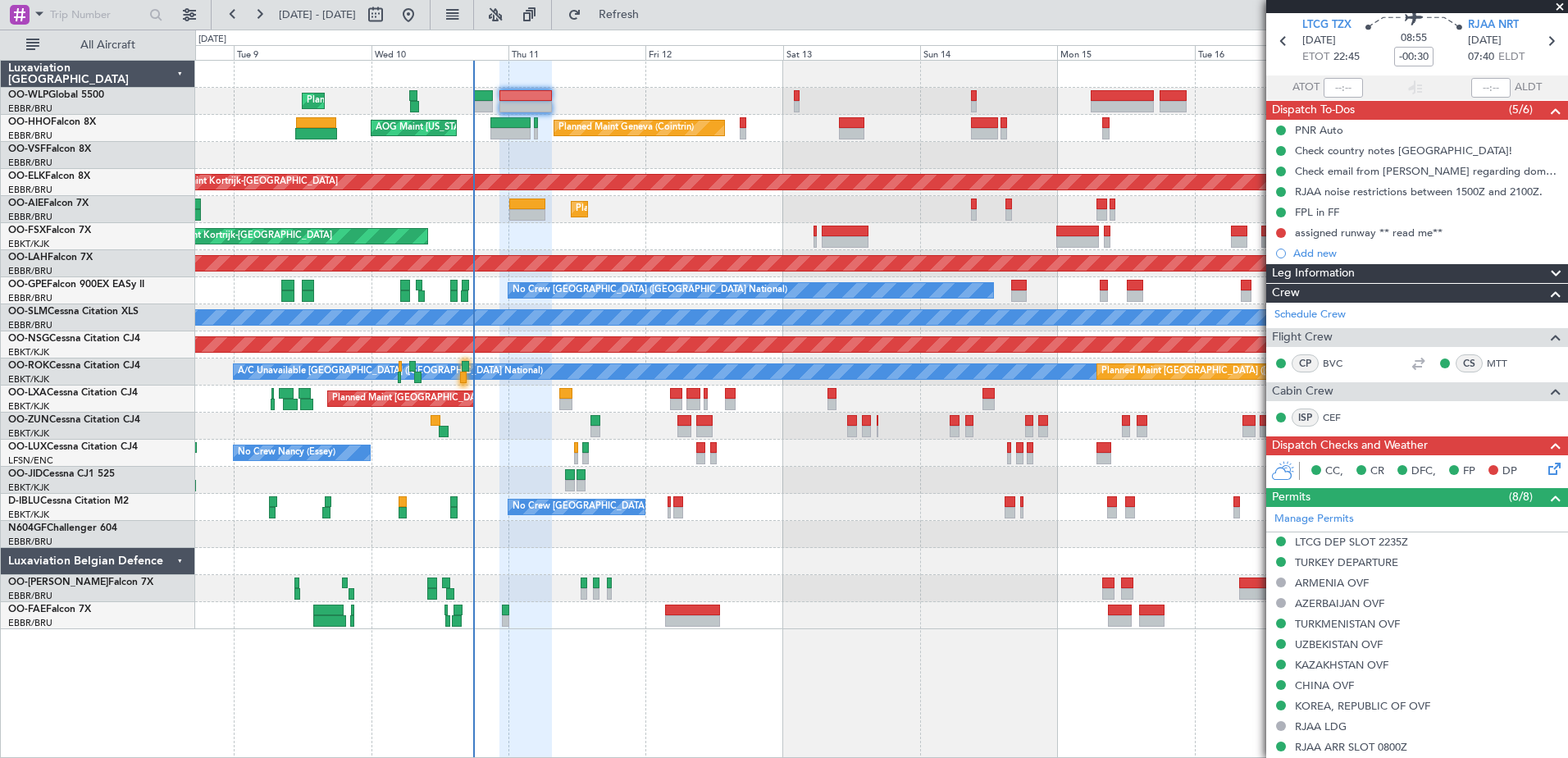
click at [766, 548] on div "Planned Maint Liege Planned Maint Geneva (Cointrin) AOG Maint New York (Teterbo…" at bounding box center [880, 344] width 1371 height 568
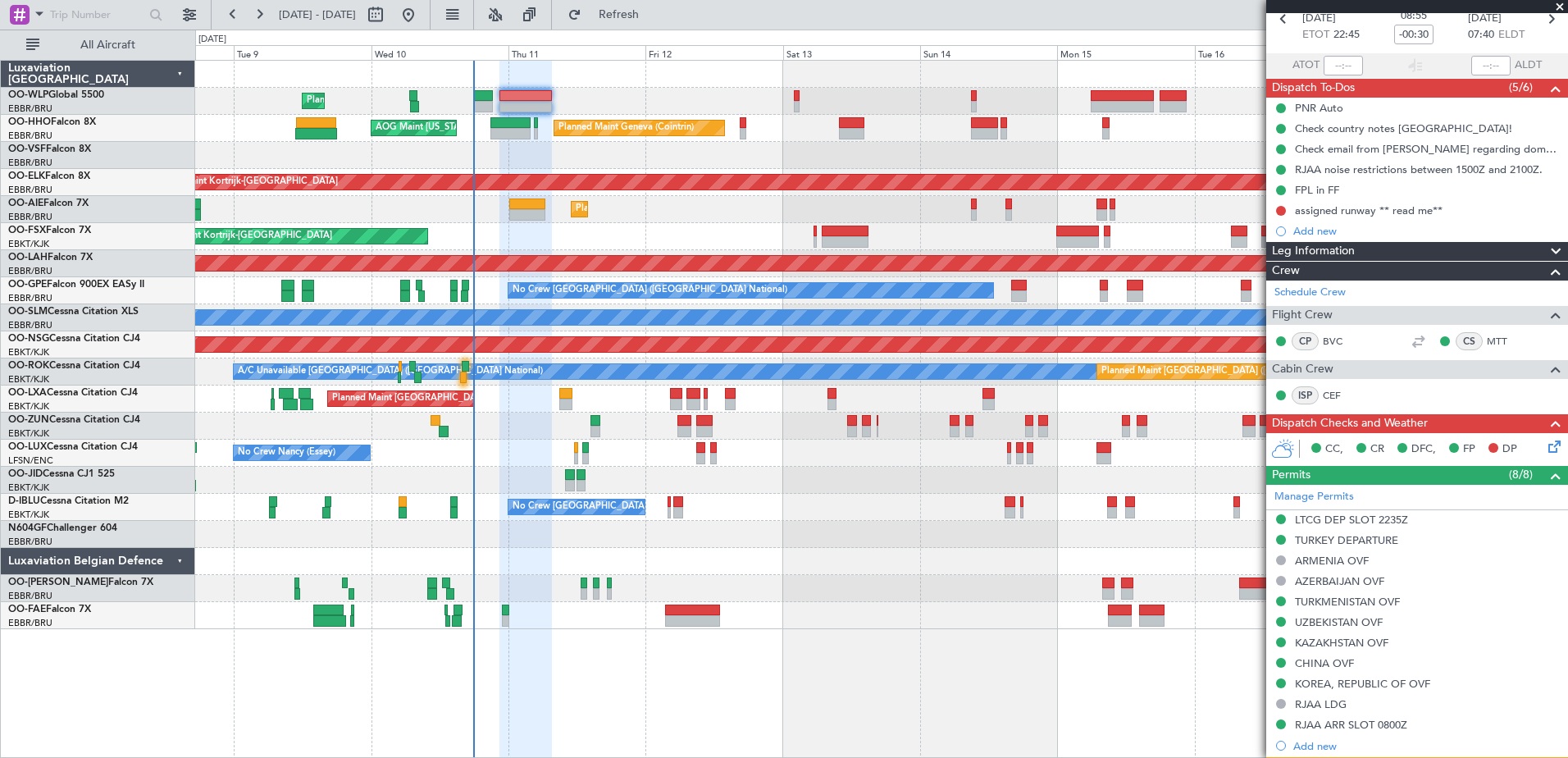
scroll to position [164, 0]
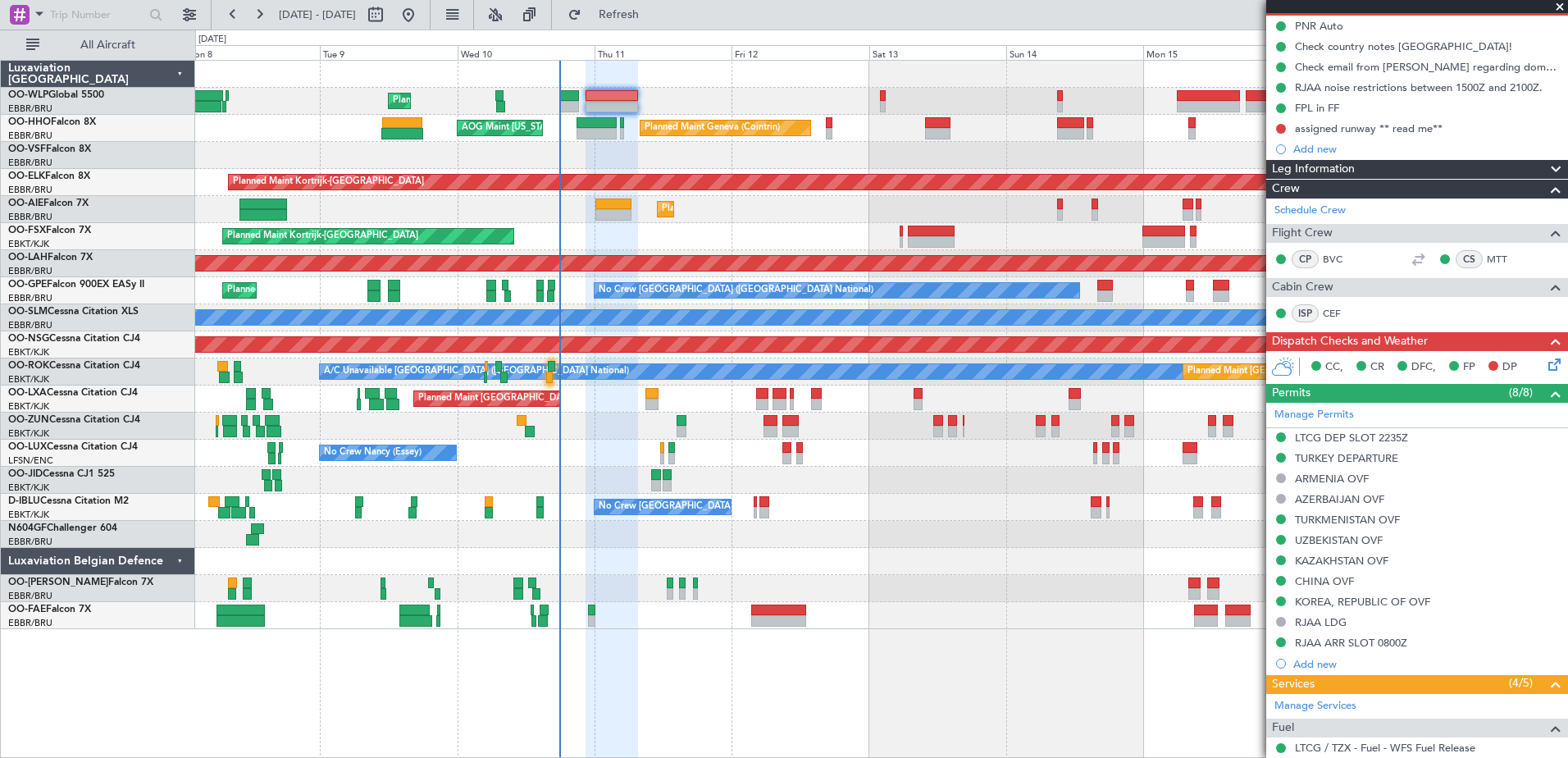
click at [925, 501] on div "No Crew [GEOGRAPHIC_DATA] ([GEOGRAPHIC_DATA] National)" at bounding box center [880, 508] width 1371 height 27
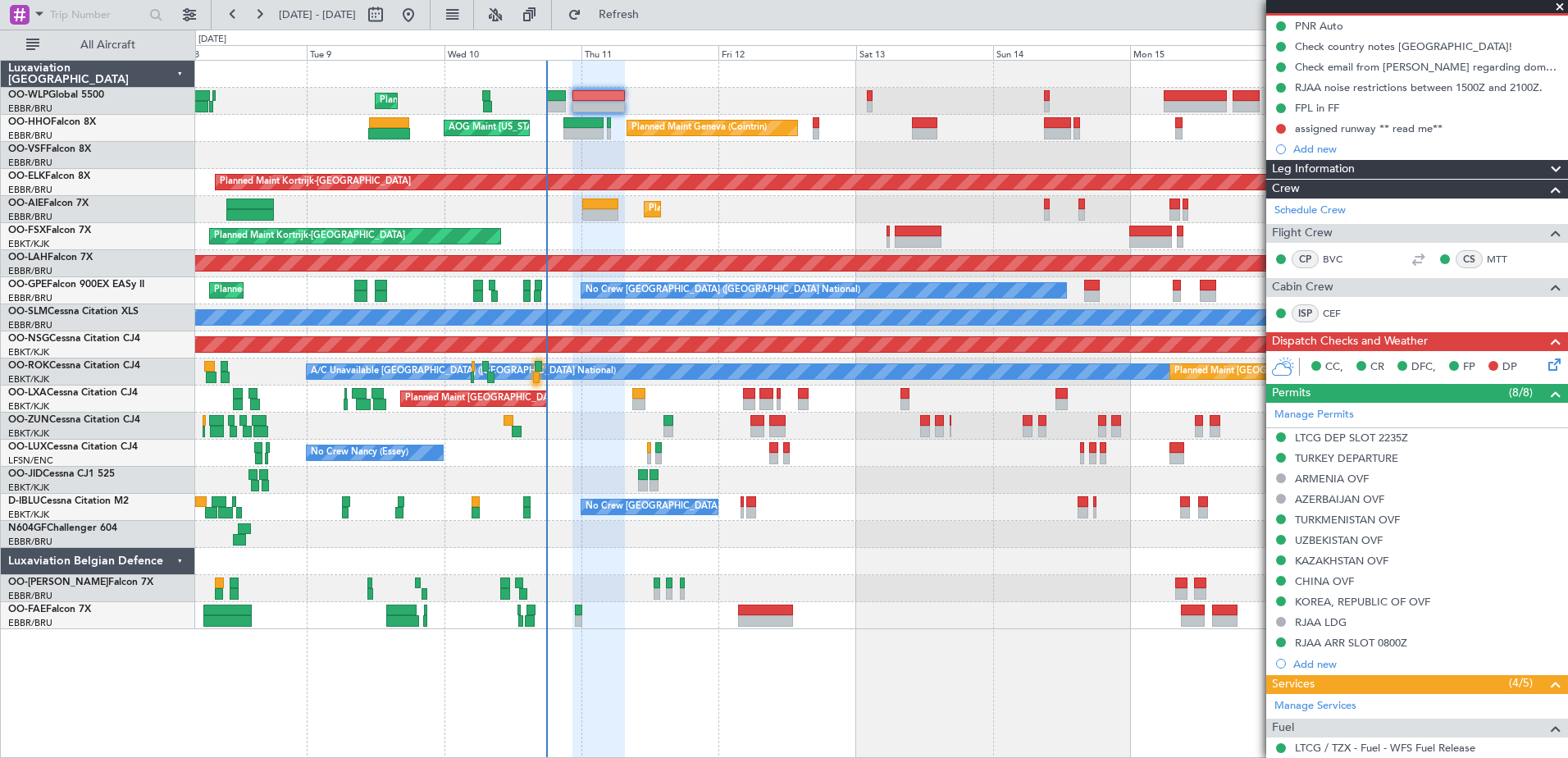
click at [672, 86] on div at bounding box center [880, 74] width 1371 height 27
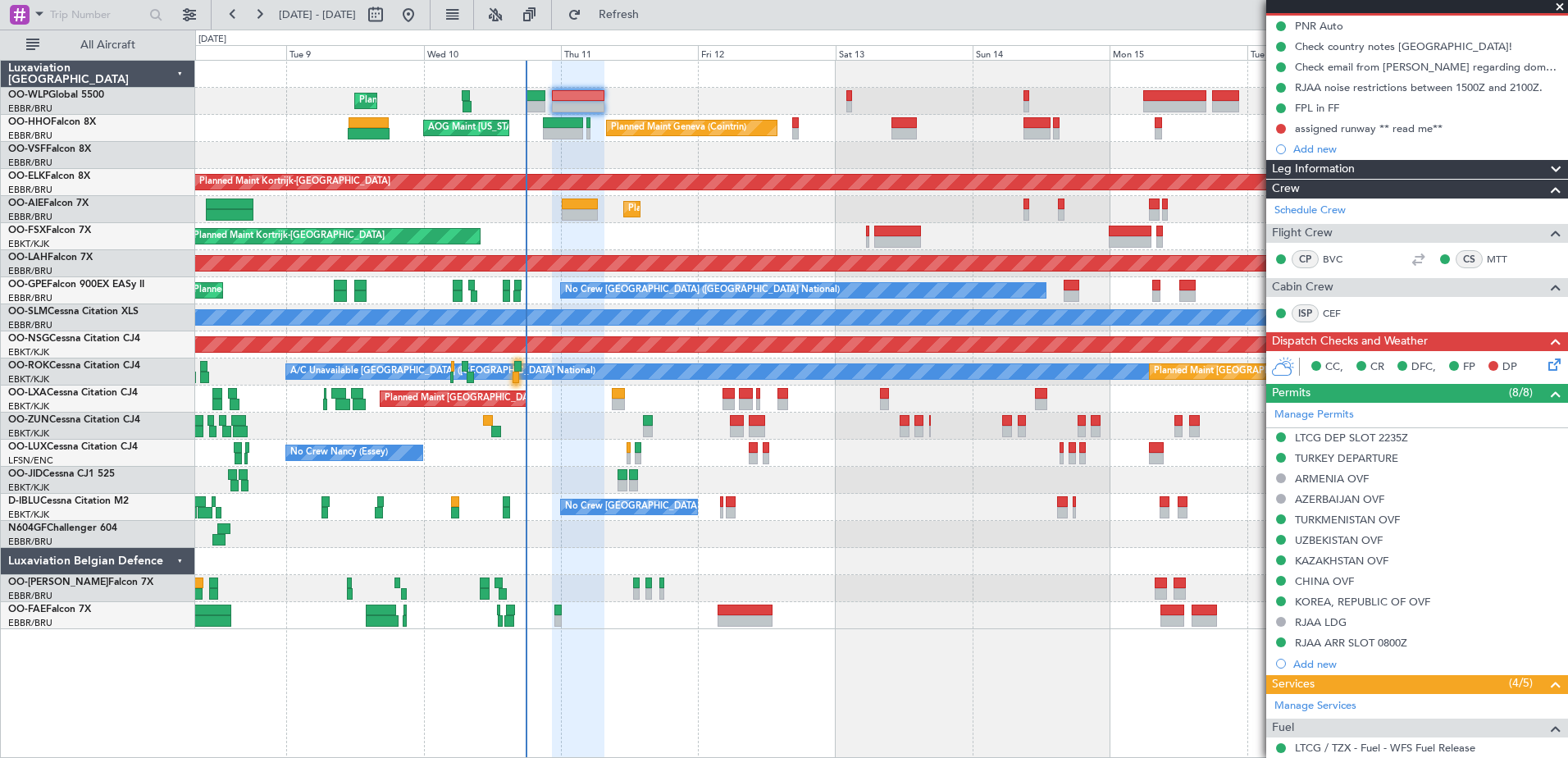
click at [736, 86] on div at bounding box center [880, 74] width 1371 height 27
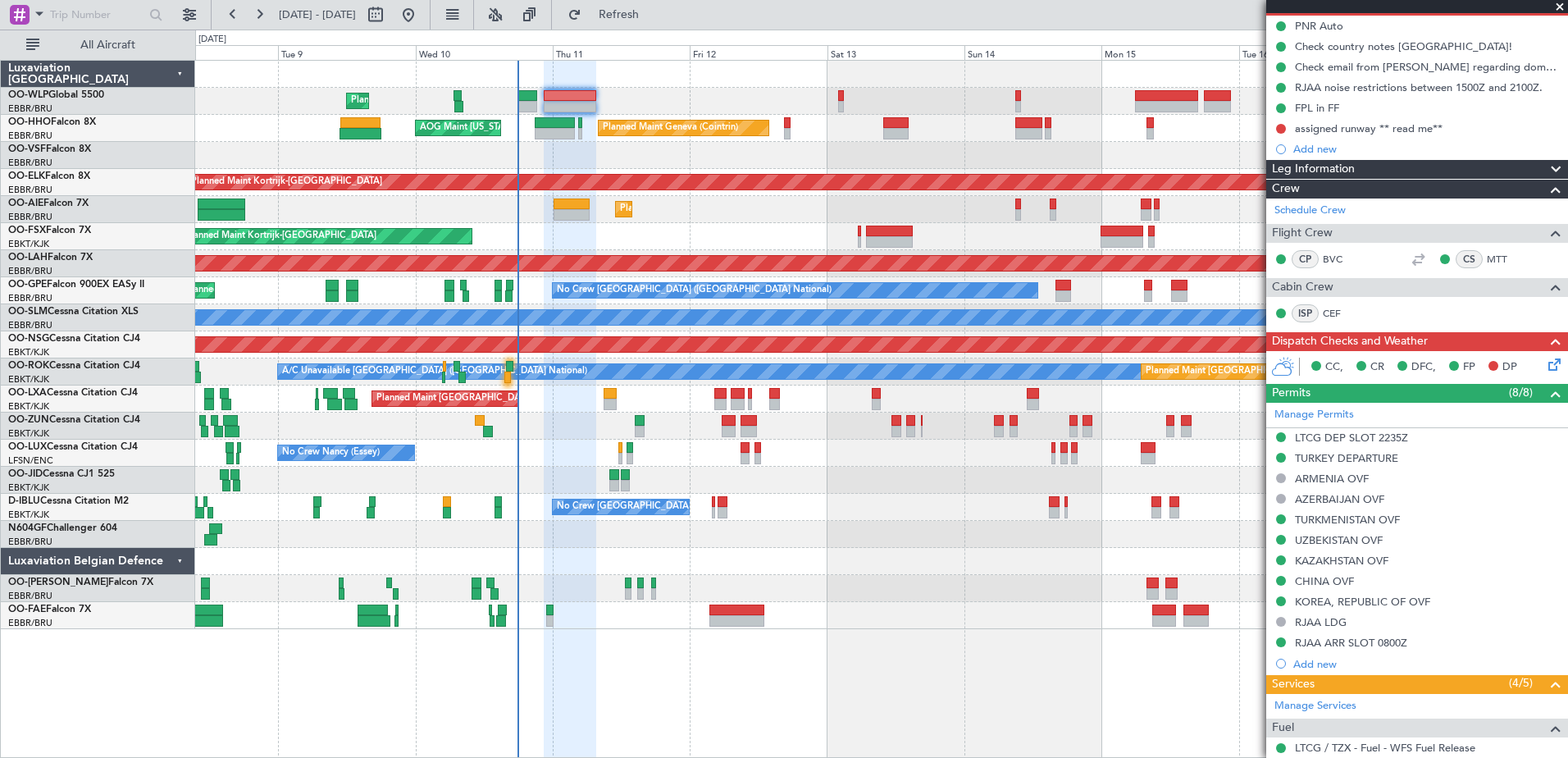
click at [674, 87] on div at bounding box center [880, 74] width 1371 height 27
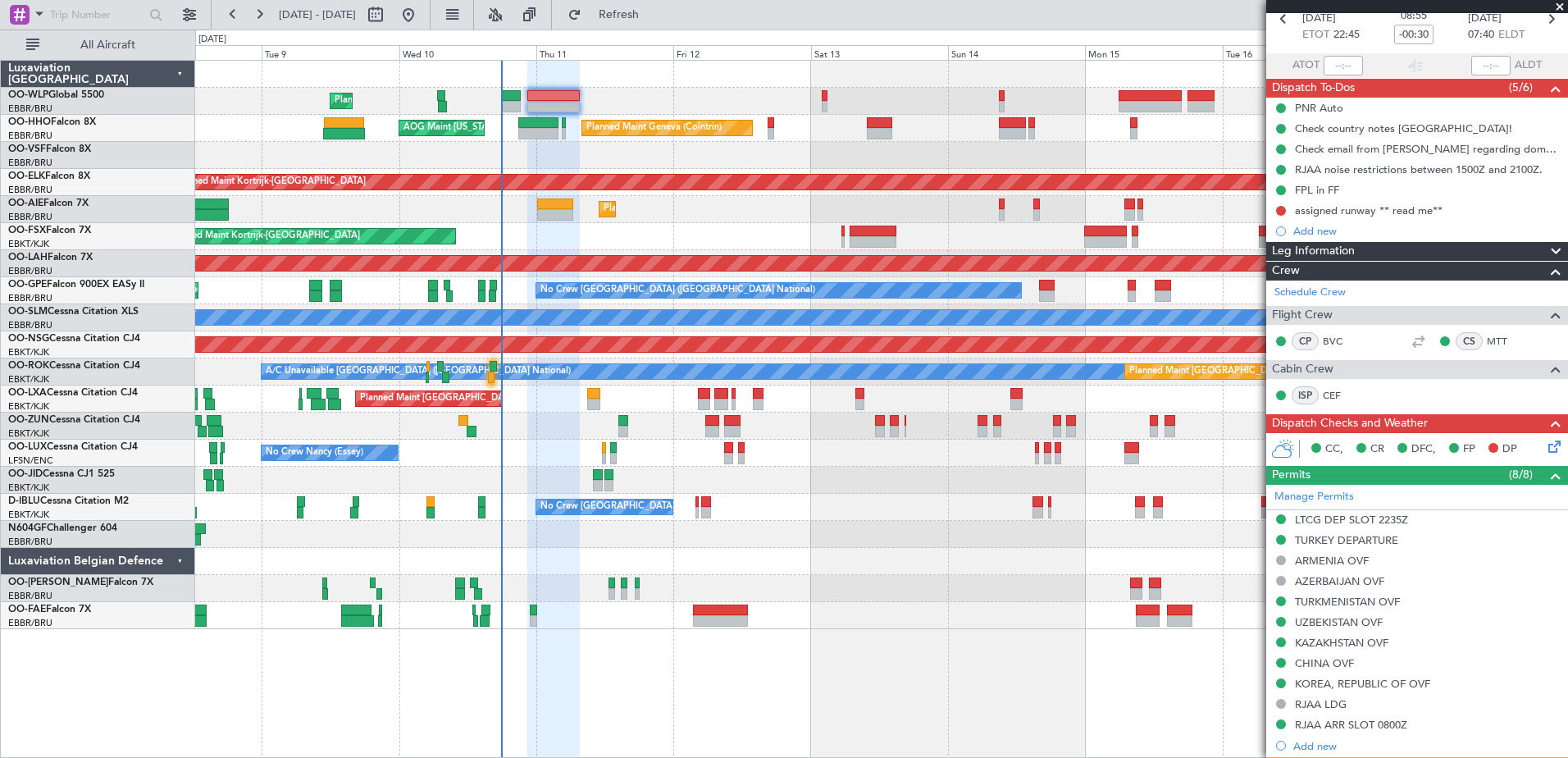
click at [646, 149] on div at bounding box center [880, 156] width 1371 height 27
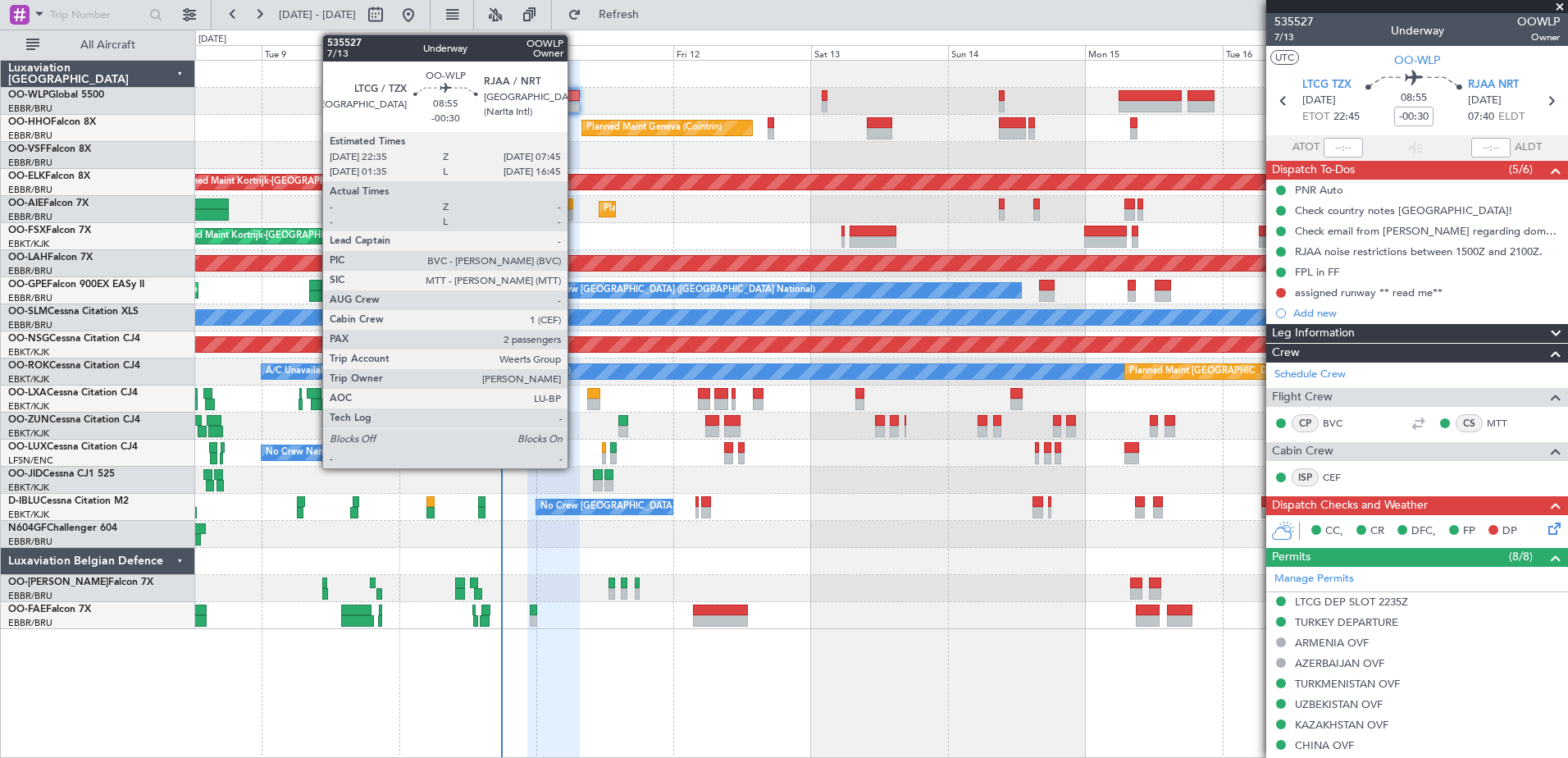
scroll to position [82, 0]
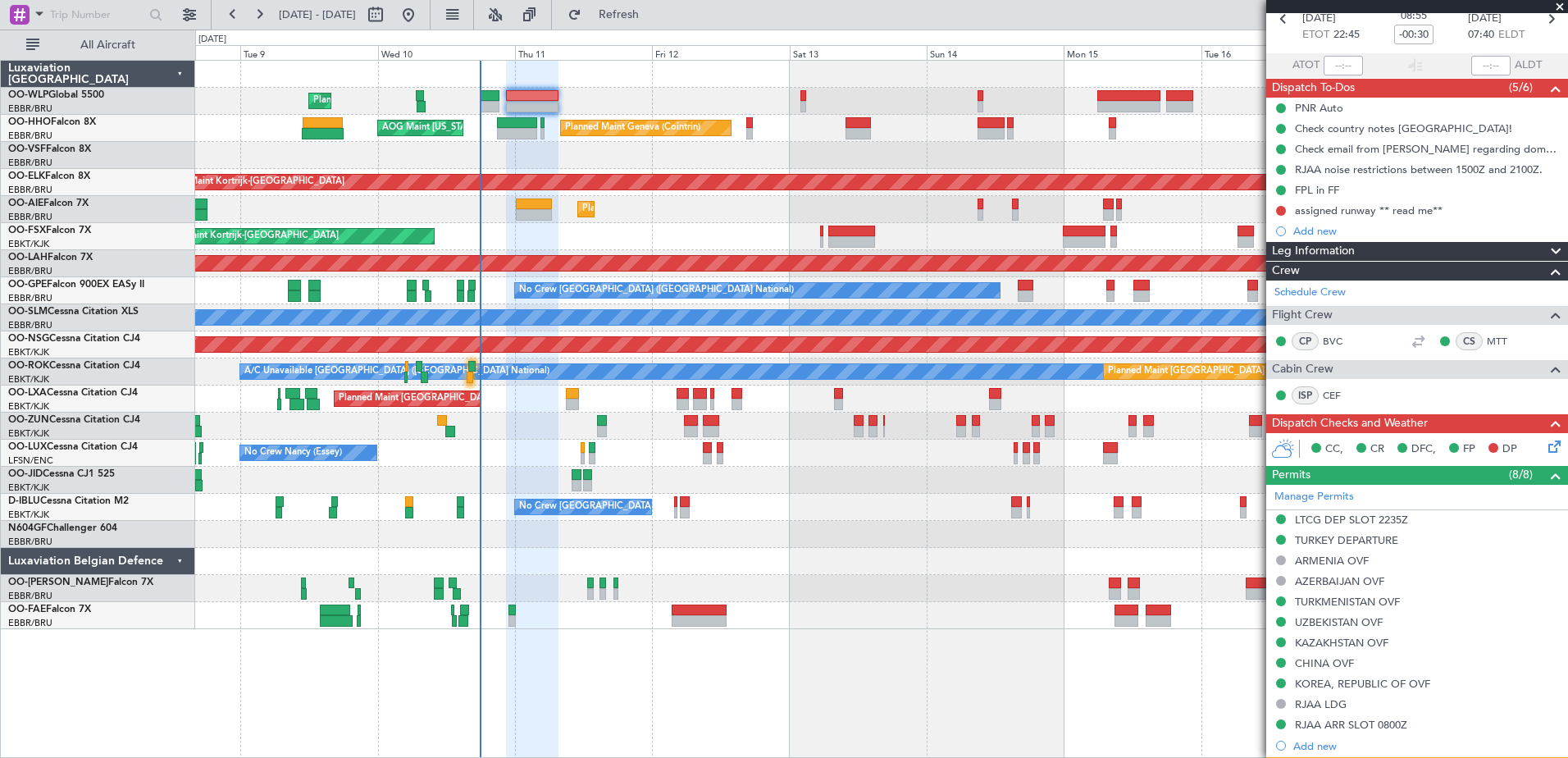
click at [834, 206] on div "Planned Maint [GEOGRAPHIC_DATA] ([GEOGRAPHIC_DATA])" at bounding box center [880, 209] width 1371 height 27
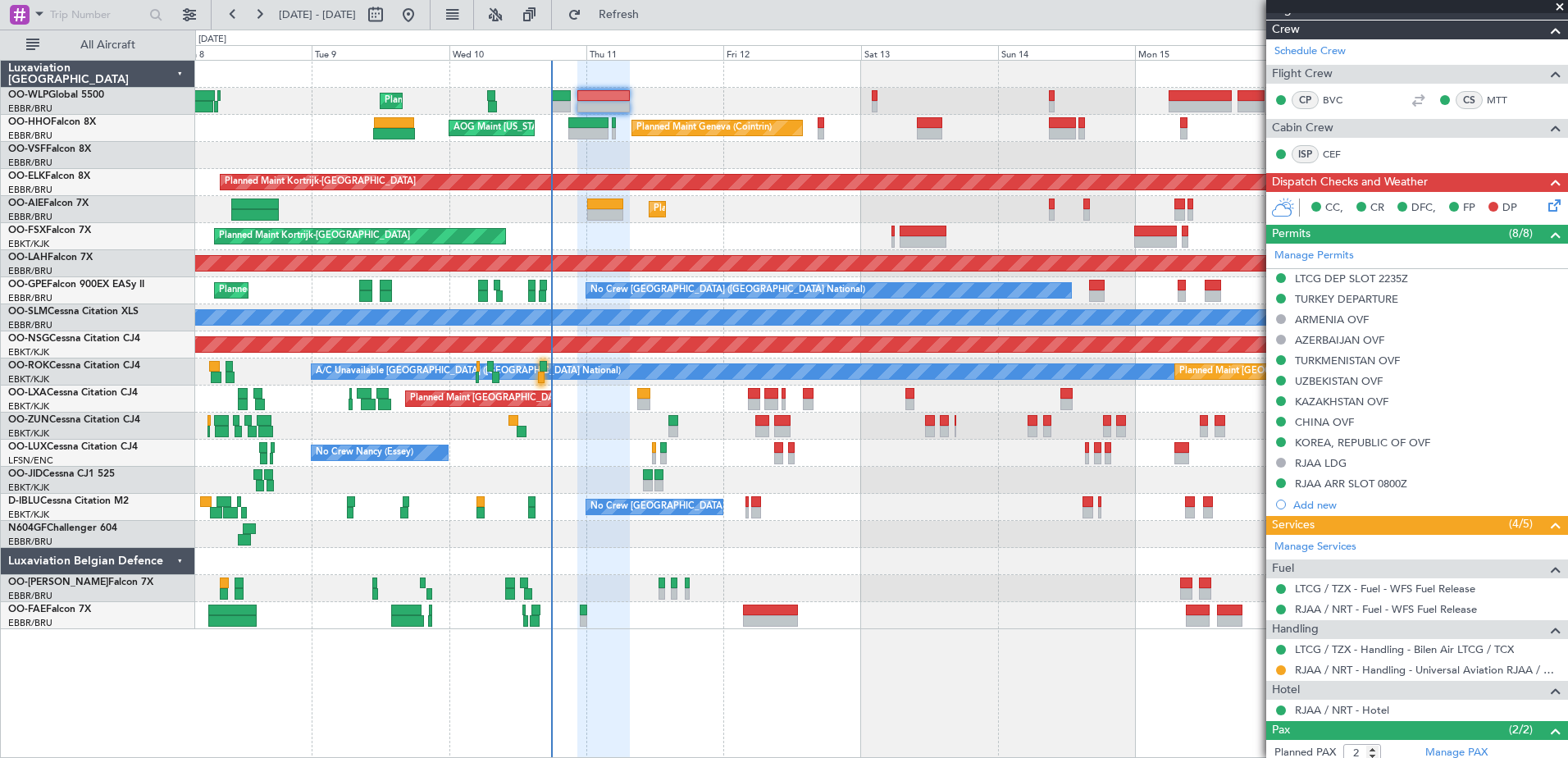
scroll to position [405, 0]
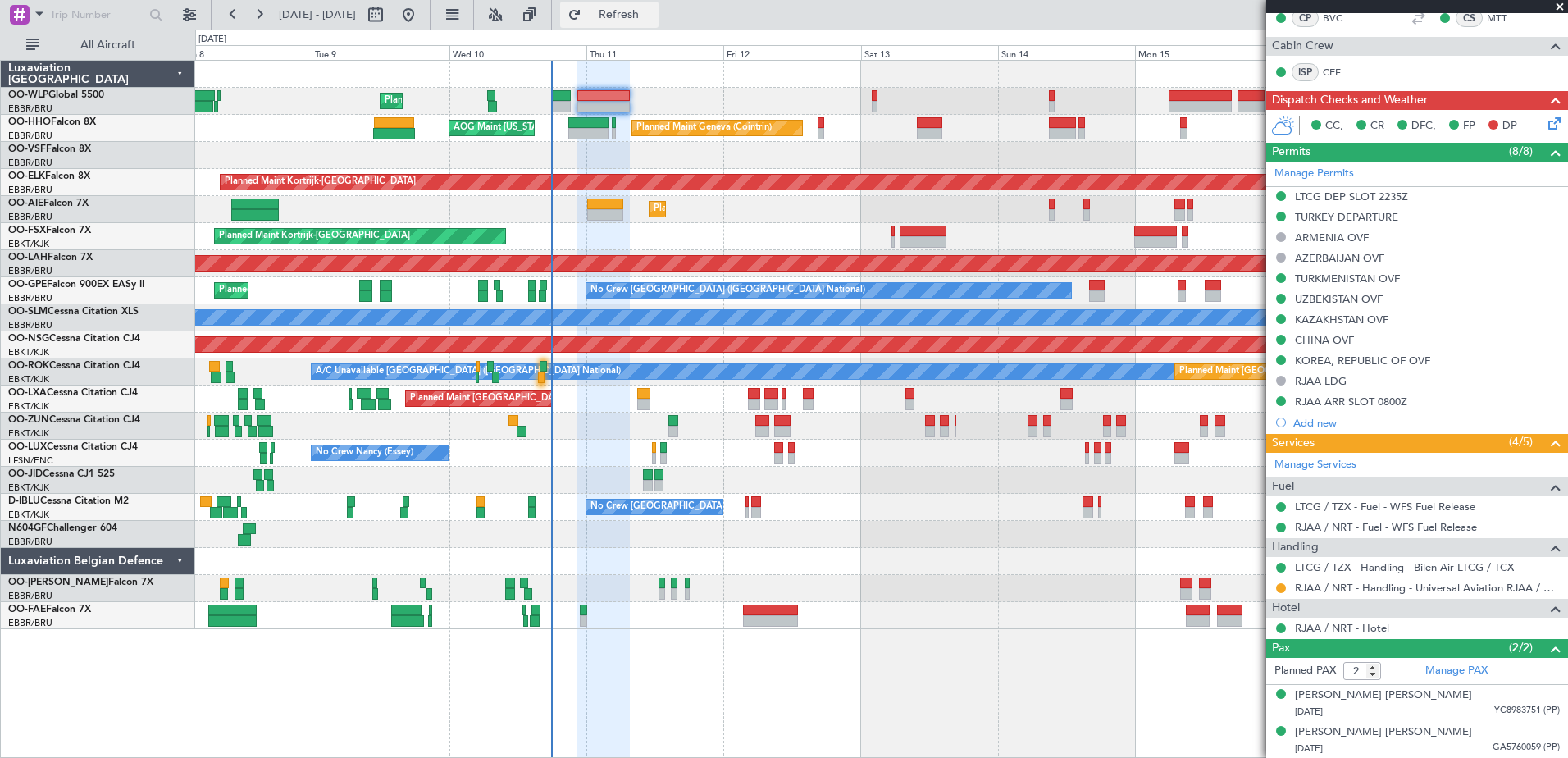
click at [653, 13] on span "Refresh" at bounding box center [618, 15] width 69 height 12
click at [1410, 698] on div "[PERSON_NAME] [PERSON_NAME]" at bounding box center [1383, 695] width 177 height 17
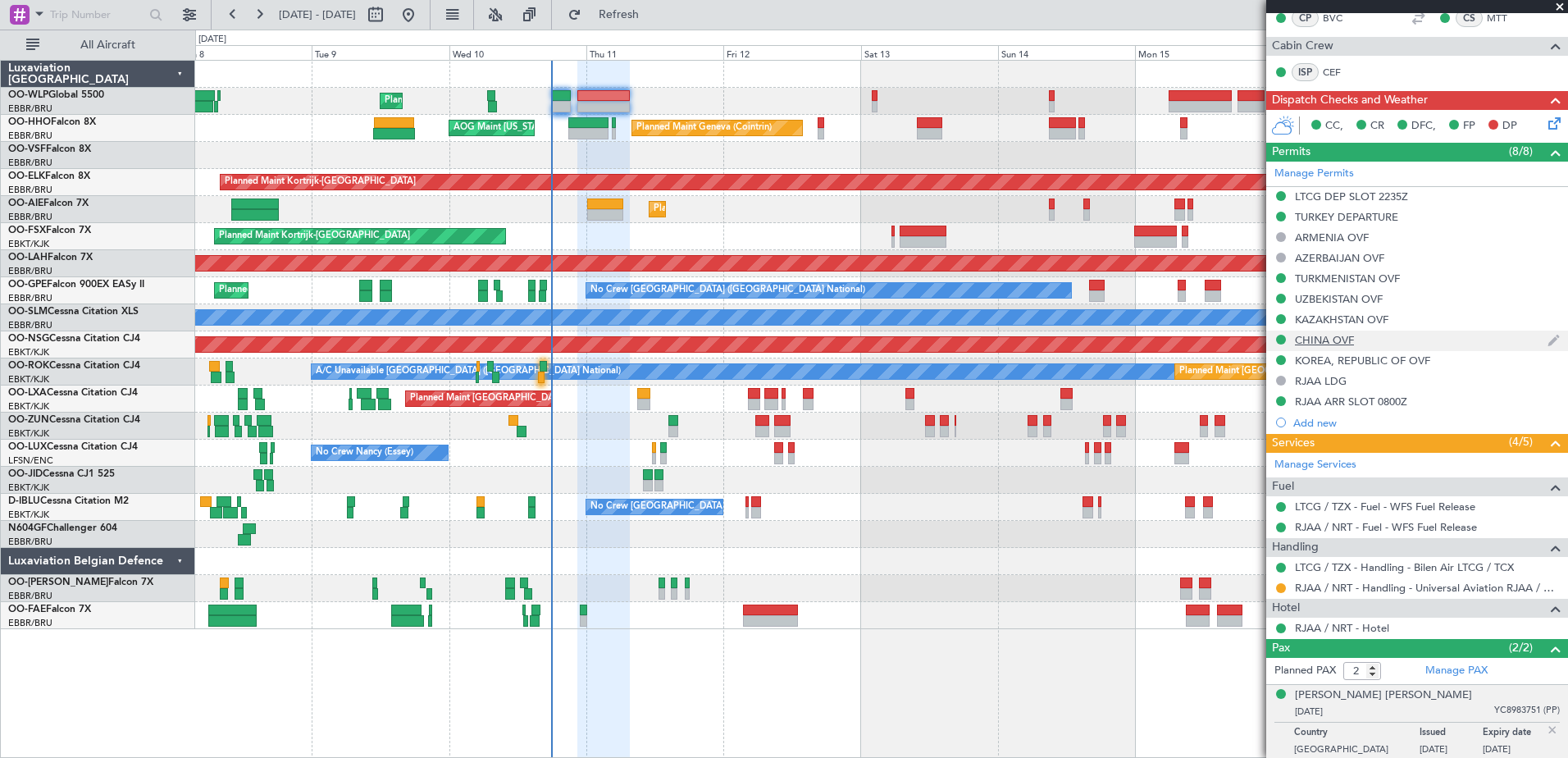
scroll to position [0, 0]
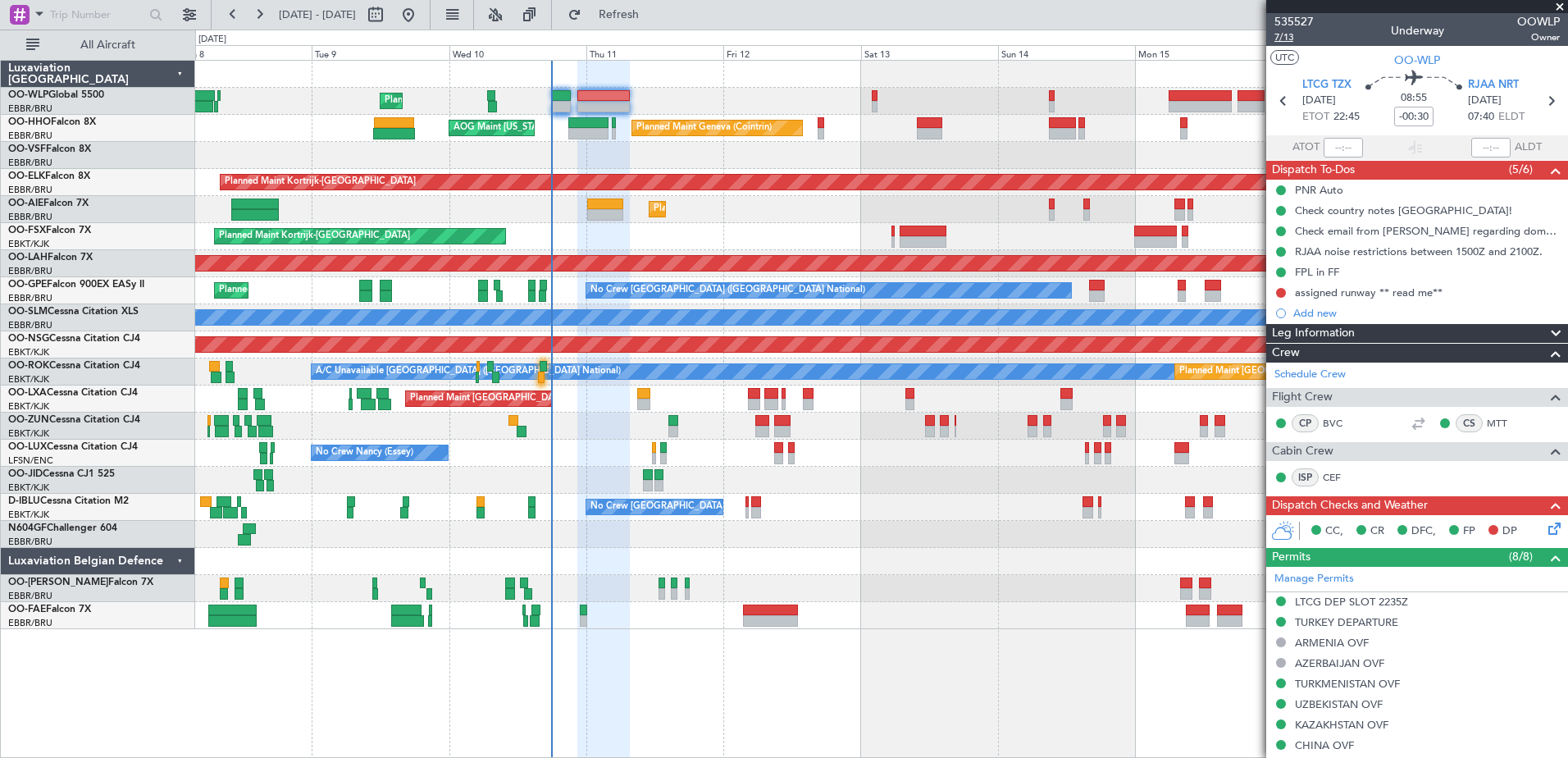
click at [1279, 39] on span "7/13" at bounding box center [1293, 37] width 39 height 14
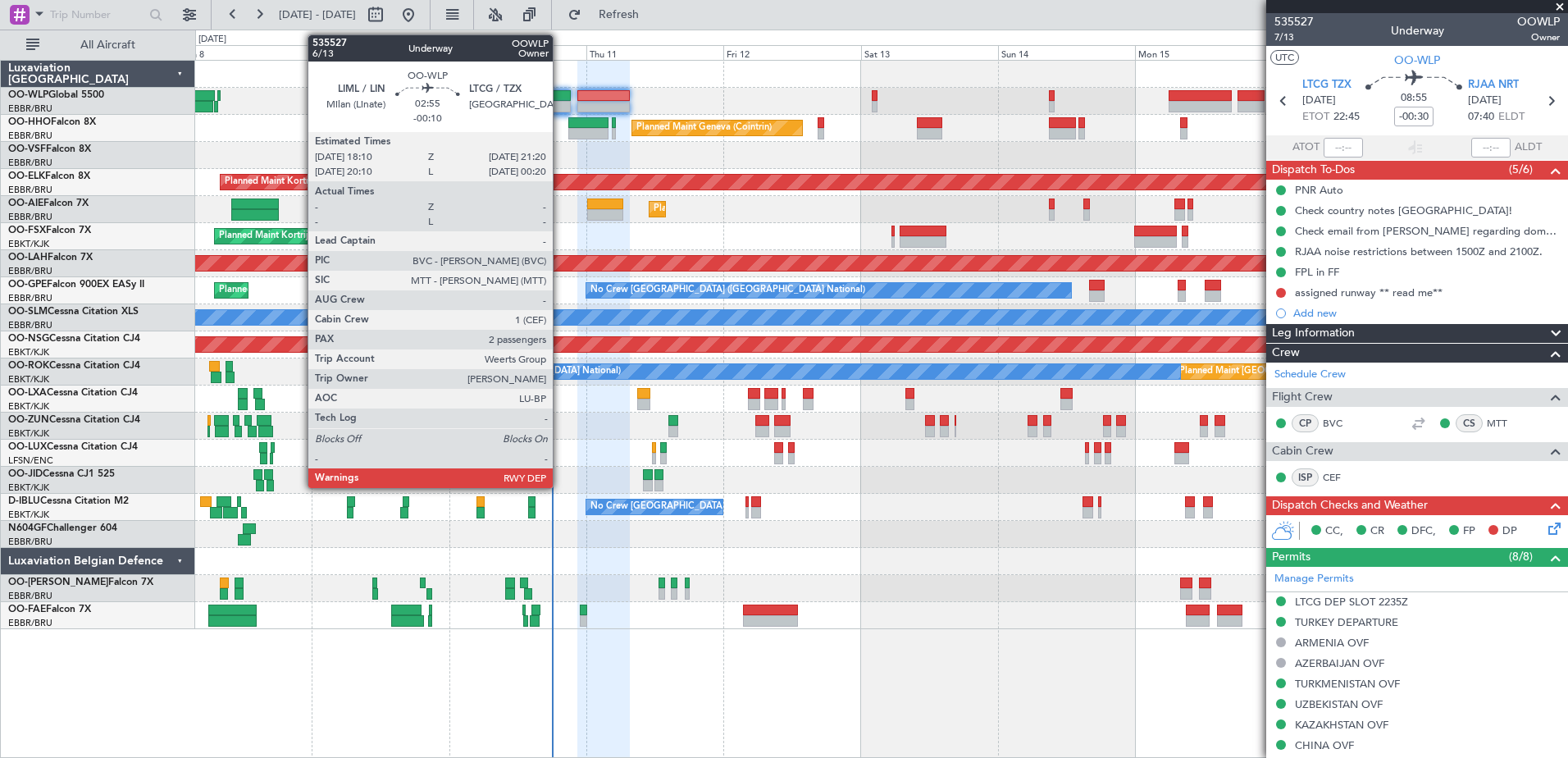
click at [560, 103] on div at bounding box center [561, 107] width 19 height 12
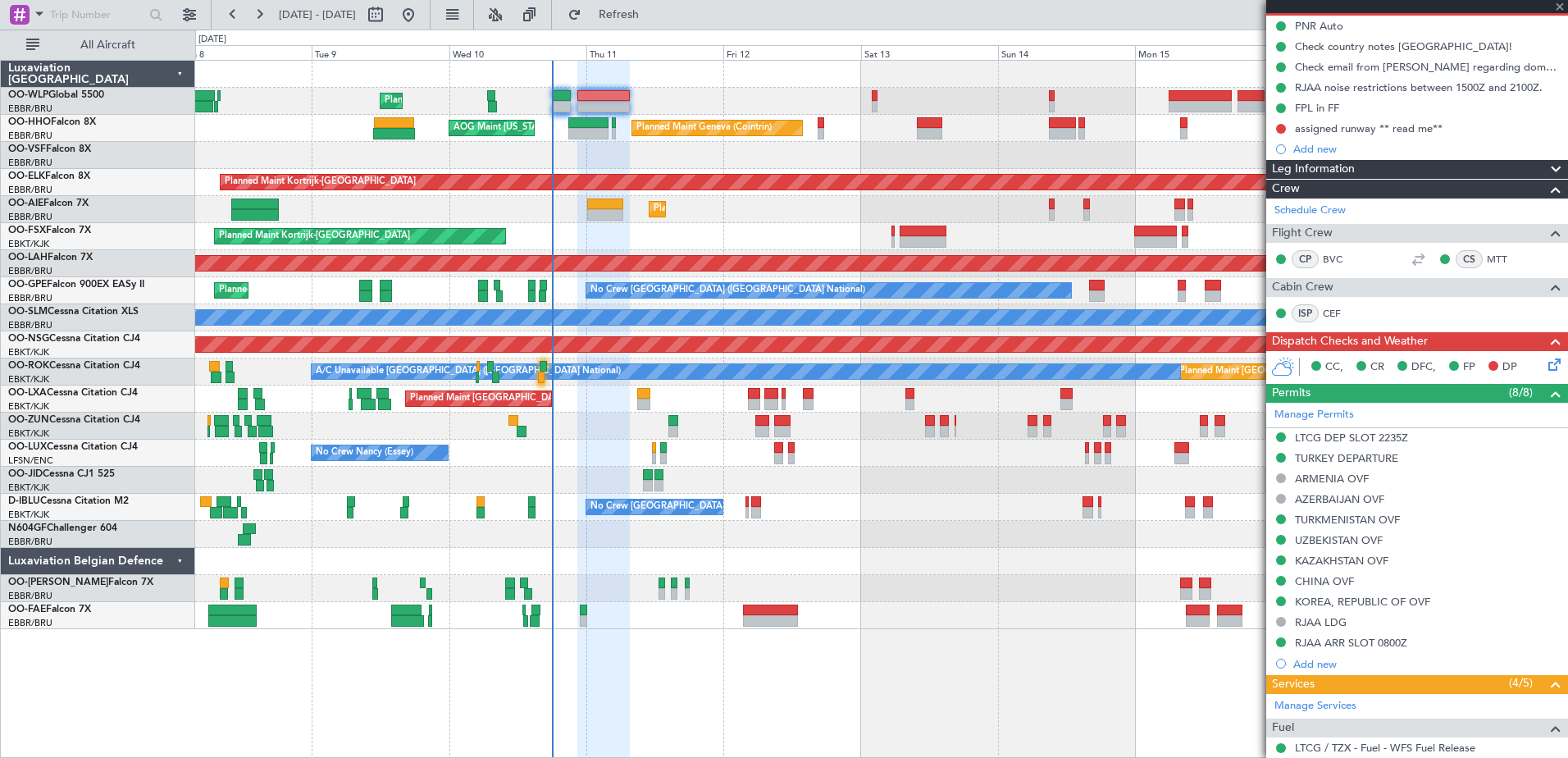
scroll to position [445, 0]
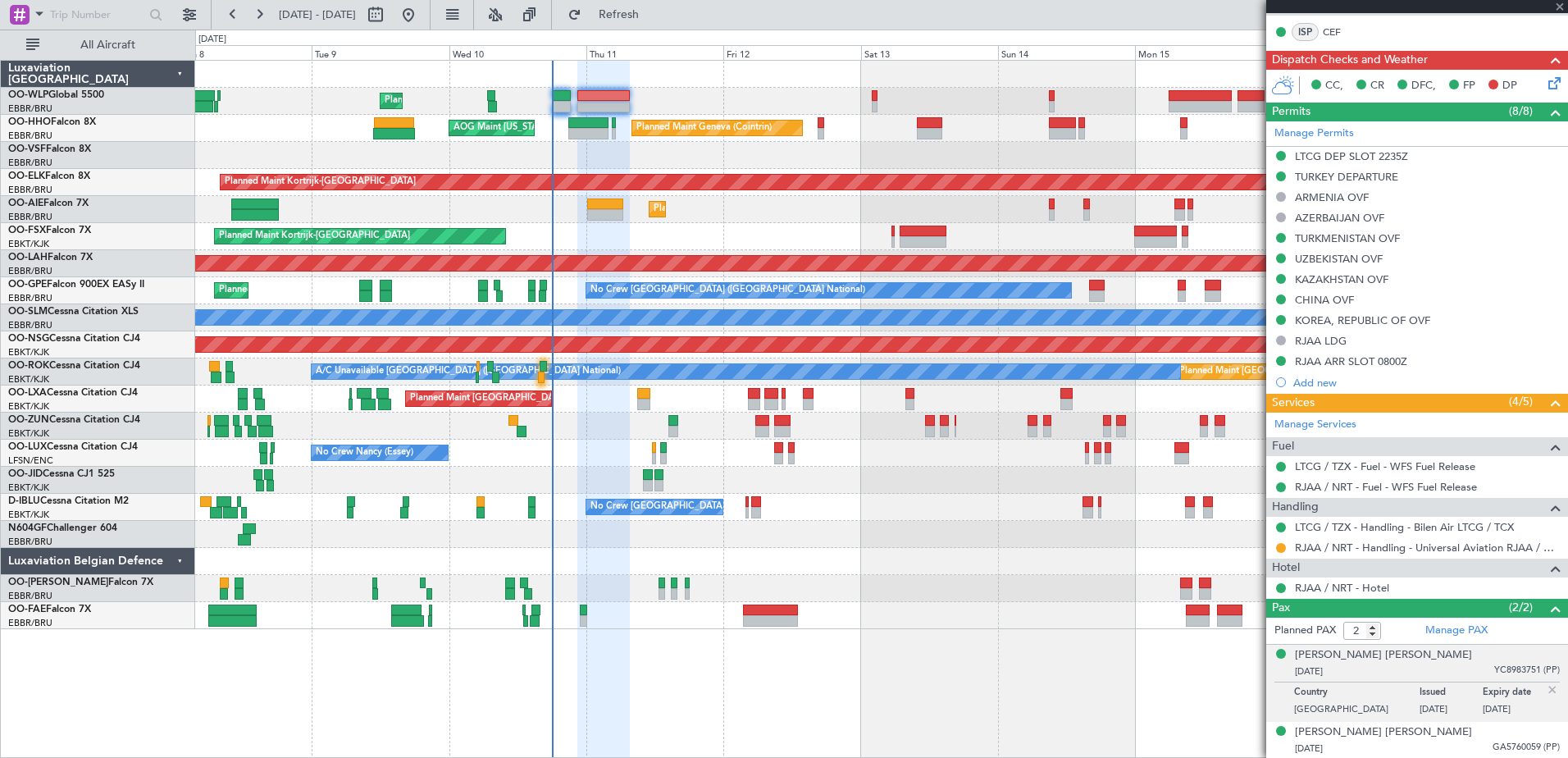
type input "-00:10"
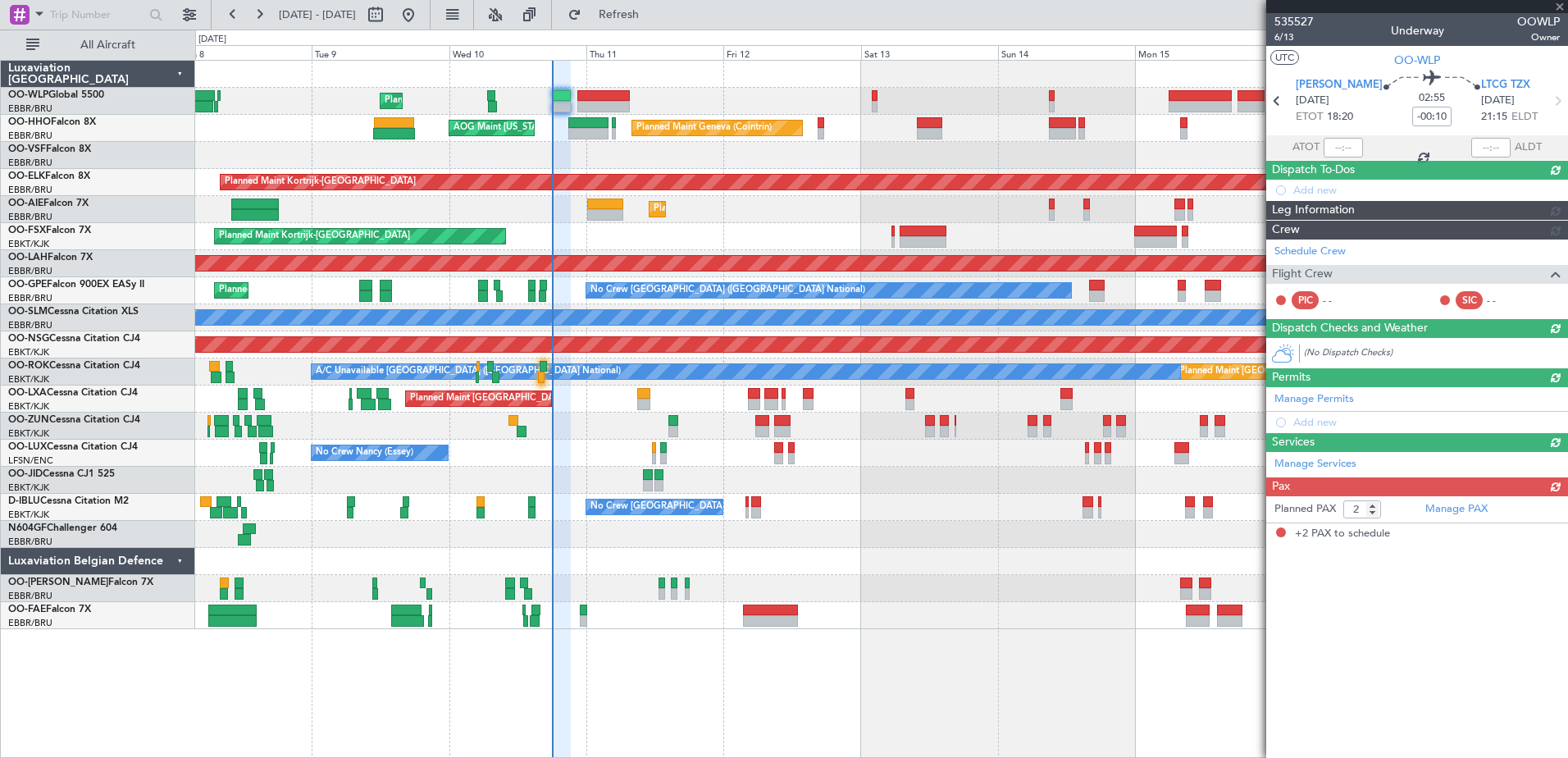
scroll to position [0, 0]
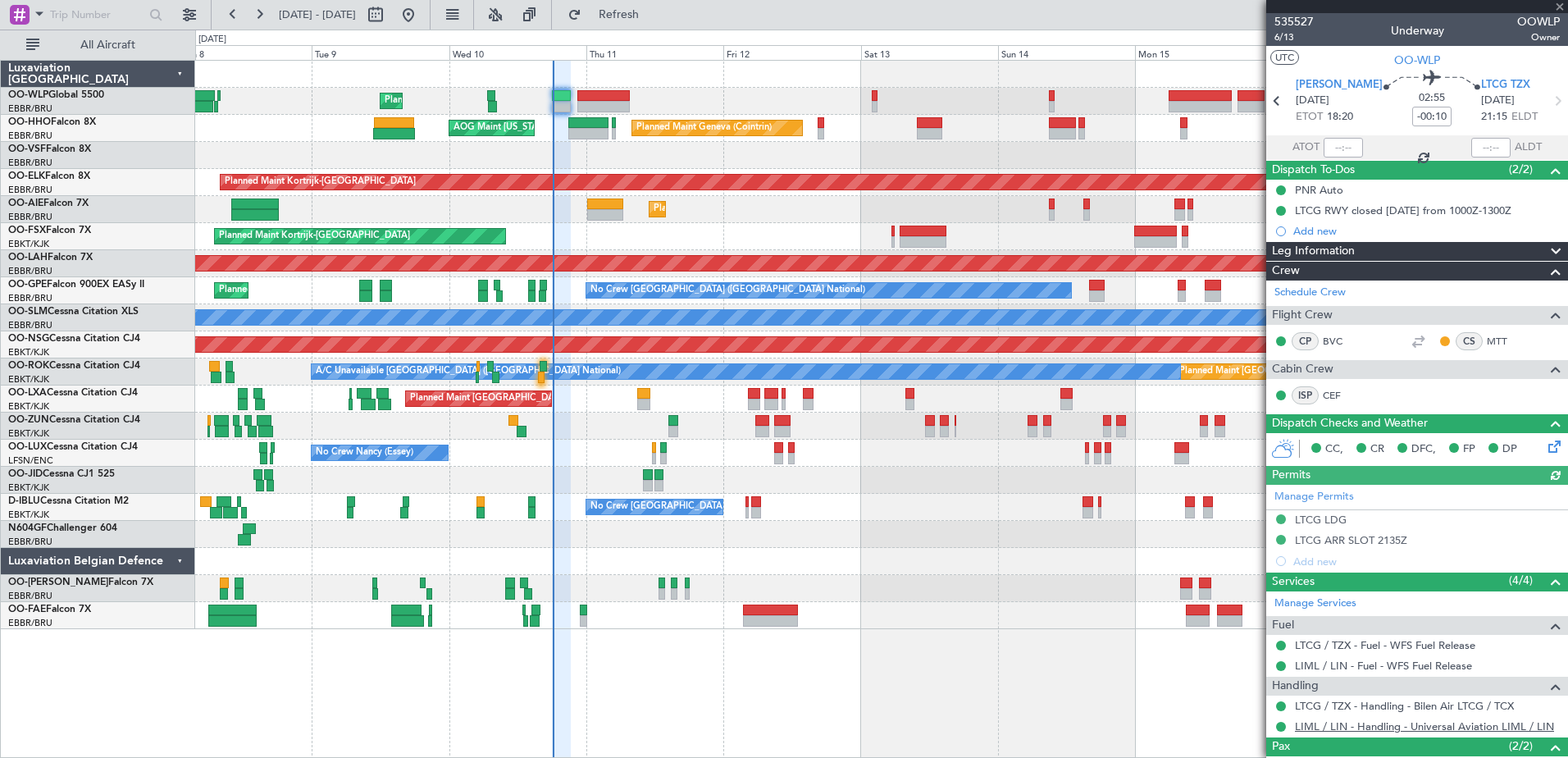
click at [1347, 724] on link "LIML / LIN - Handling - Universal Aviation LIML / LIN" at bounding box center [1424, 726] width 259 height 14
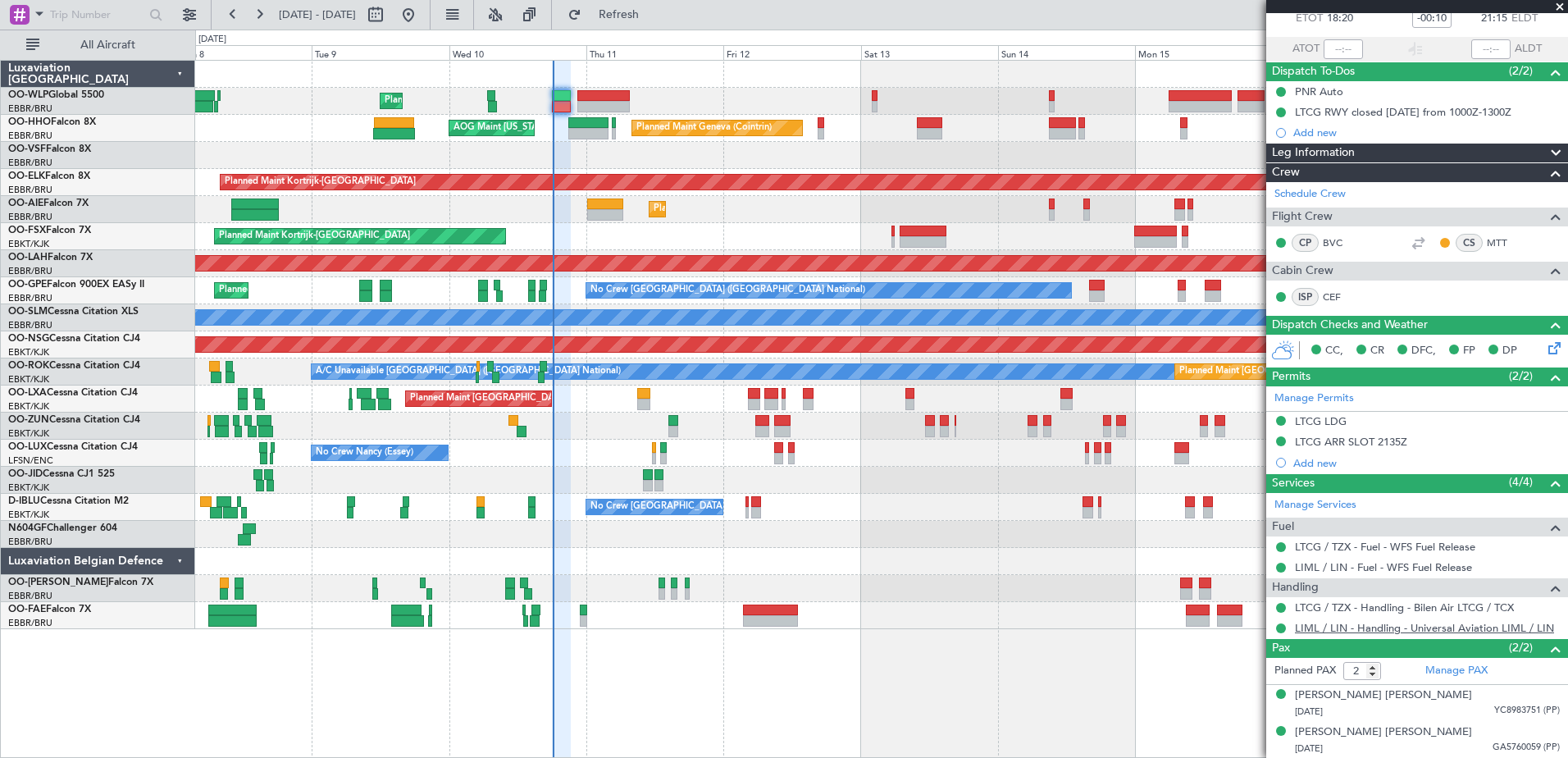
click at [1360, 624] on link "LIML / LIN - Handling - Universal Aviation LIML / LIN" at bounding box center [1424, 627] width 259 height 14
click at [653, 19] on span "Refresh" at bounding box center [618, 15] width 69 height 12
click at [647, 21] on button "Refresh" at bounding box center [609, 15] width 98 height 26
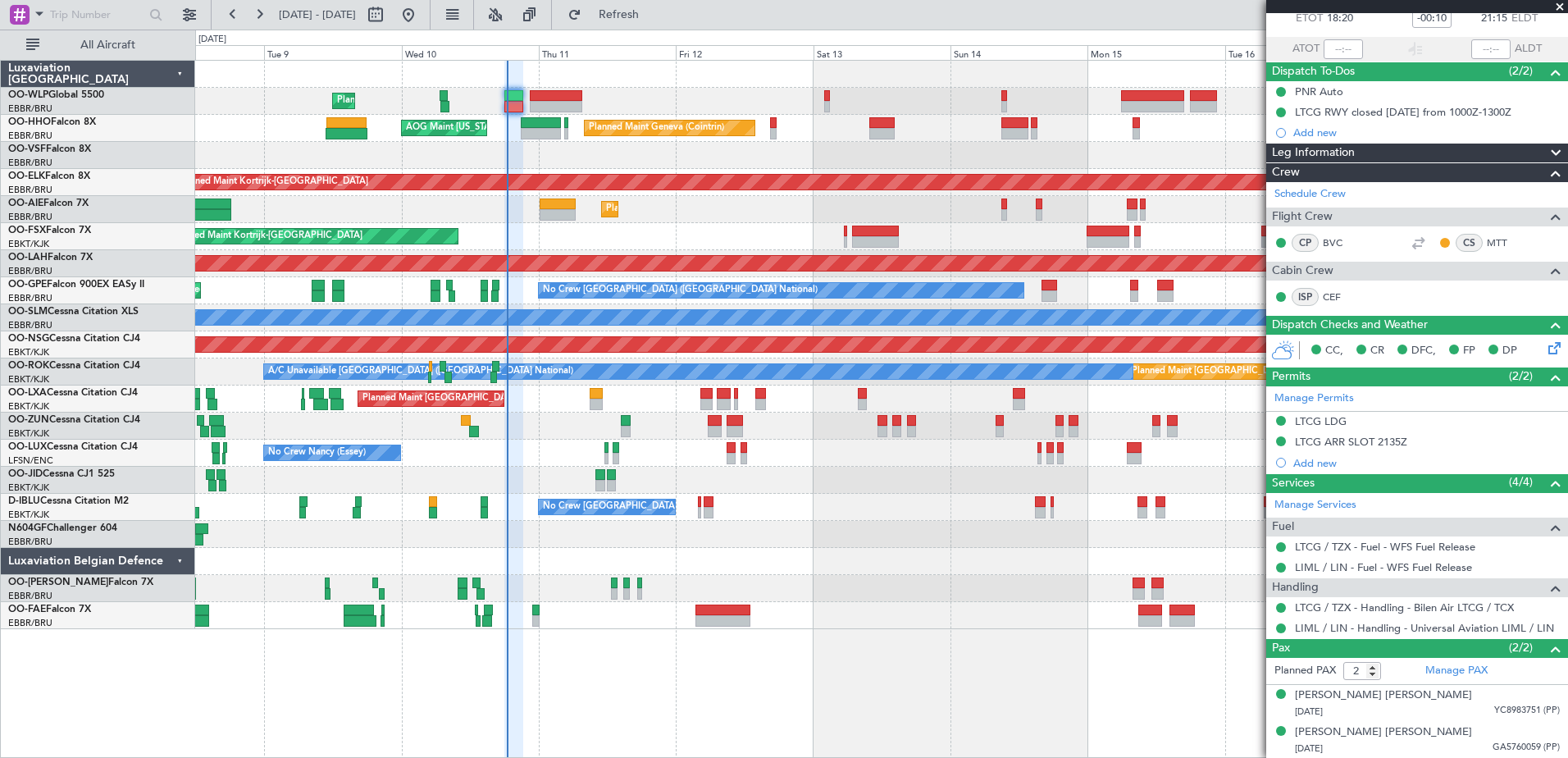
click at [290, 74] on div at bounding box center [880, 74] width 1371 height 27
click at [1392, 691] on div "[PERSON_NAME] [PERSON_NAME]" at bounding box center [1383, 695] width 177 height 17
click at [1377, 695] on div "[PERSON_NAME] [PERSON_NAME]" at bounding box center [1383, 695] width 177 height 17
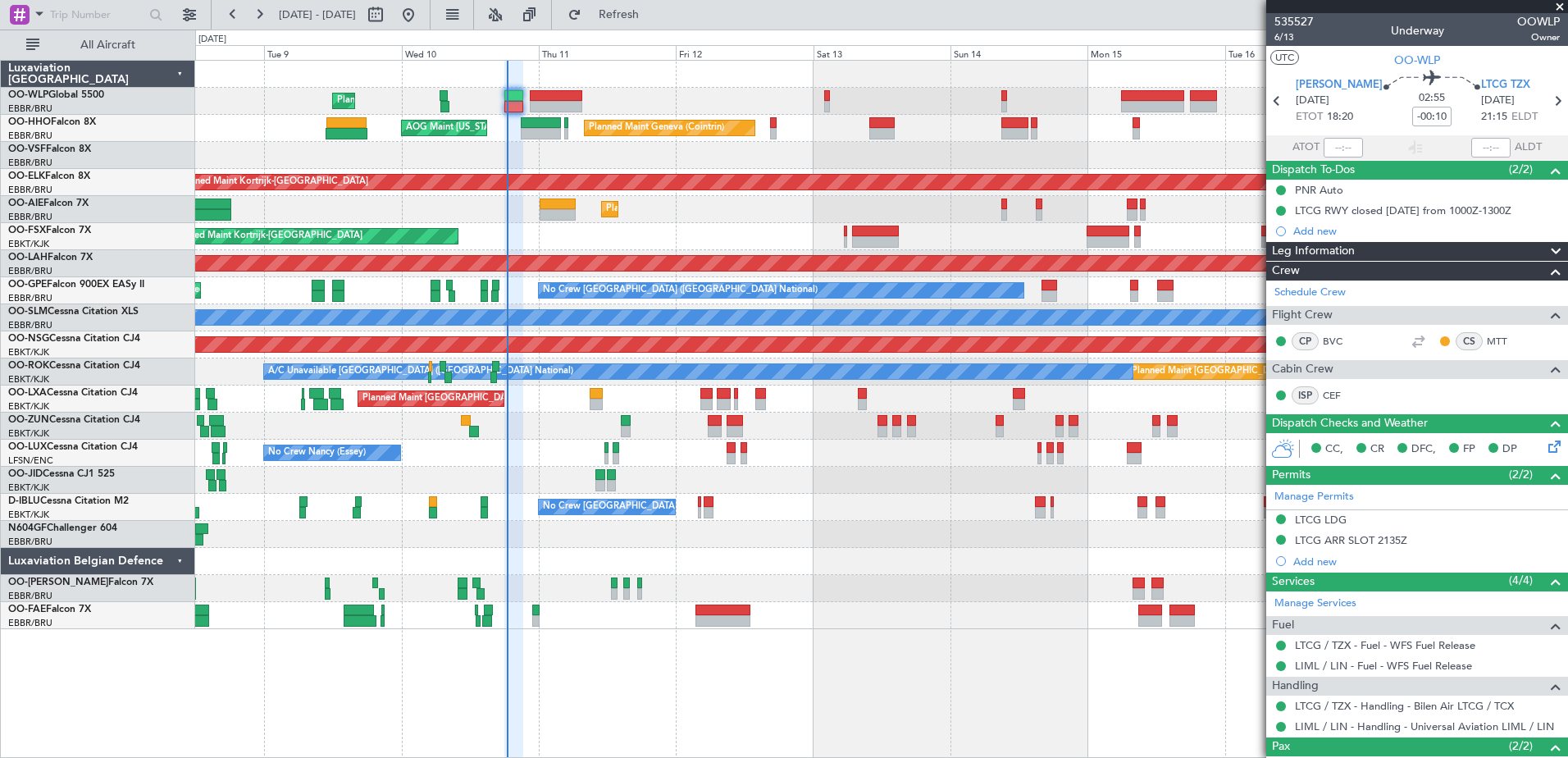
scroll to position [138, 0]
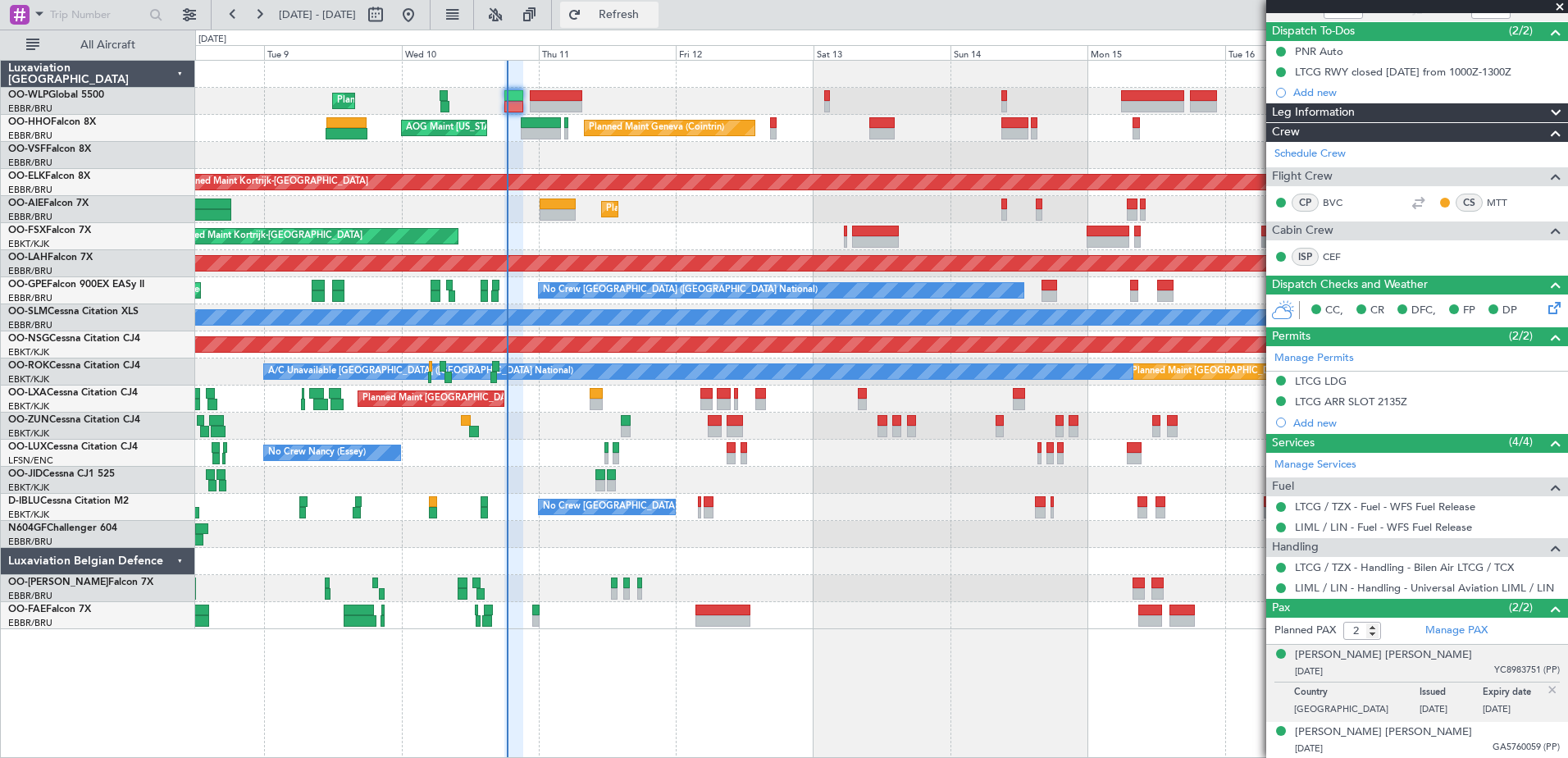
click at [653, 11] on span "Refresh" at bounding box center [618, 15] width 69 height 12
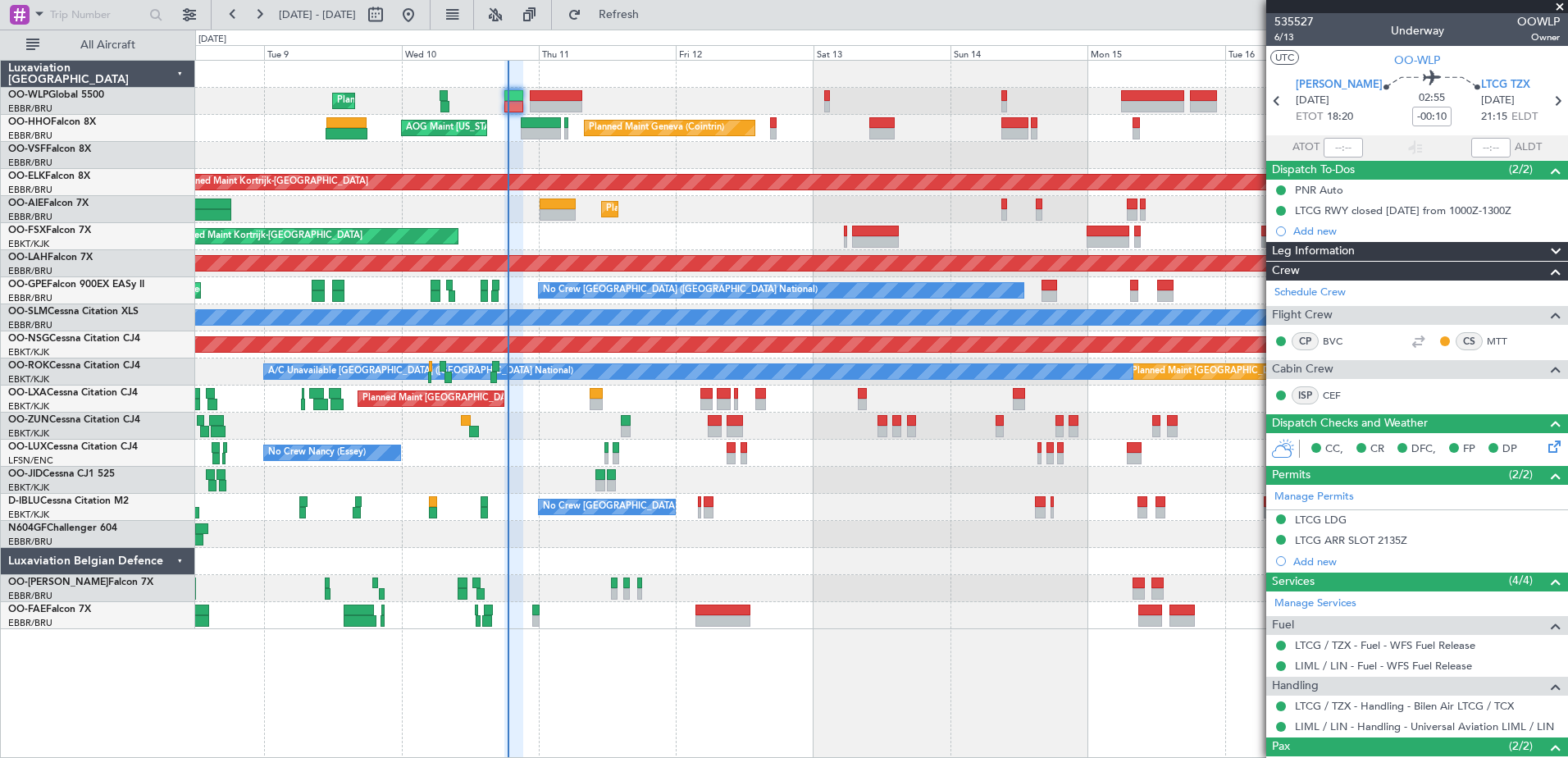
click at [257, 75] on div at bounding box center [880, 74] width 1371 height 27
click at [1283, 40] on span "6/13" at bounding box center [1293, 37] width 39 height 14
click at [273, 152] on div at bounding box center [880, 156] width 1371 height 27
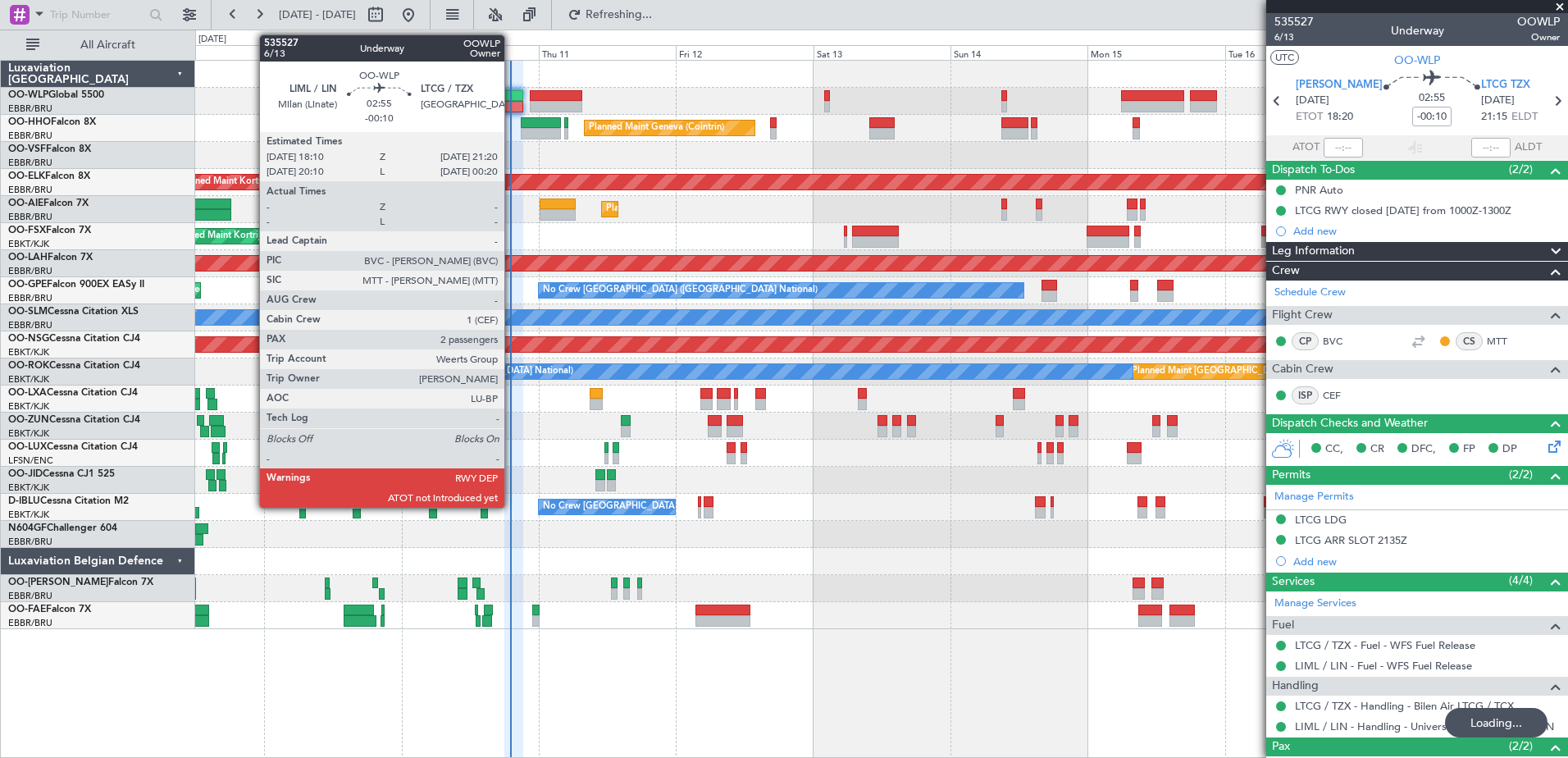
click at [511, 101] on div at bounding box center [513, 107] width 19 height 12
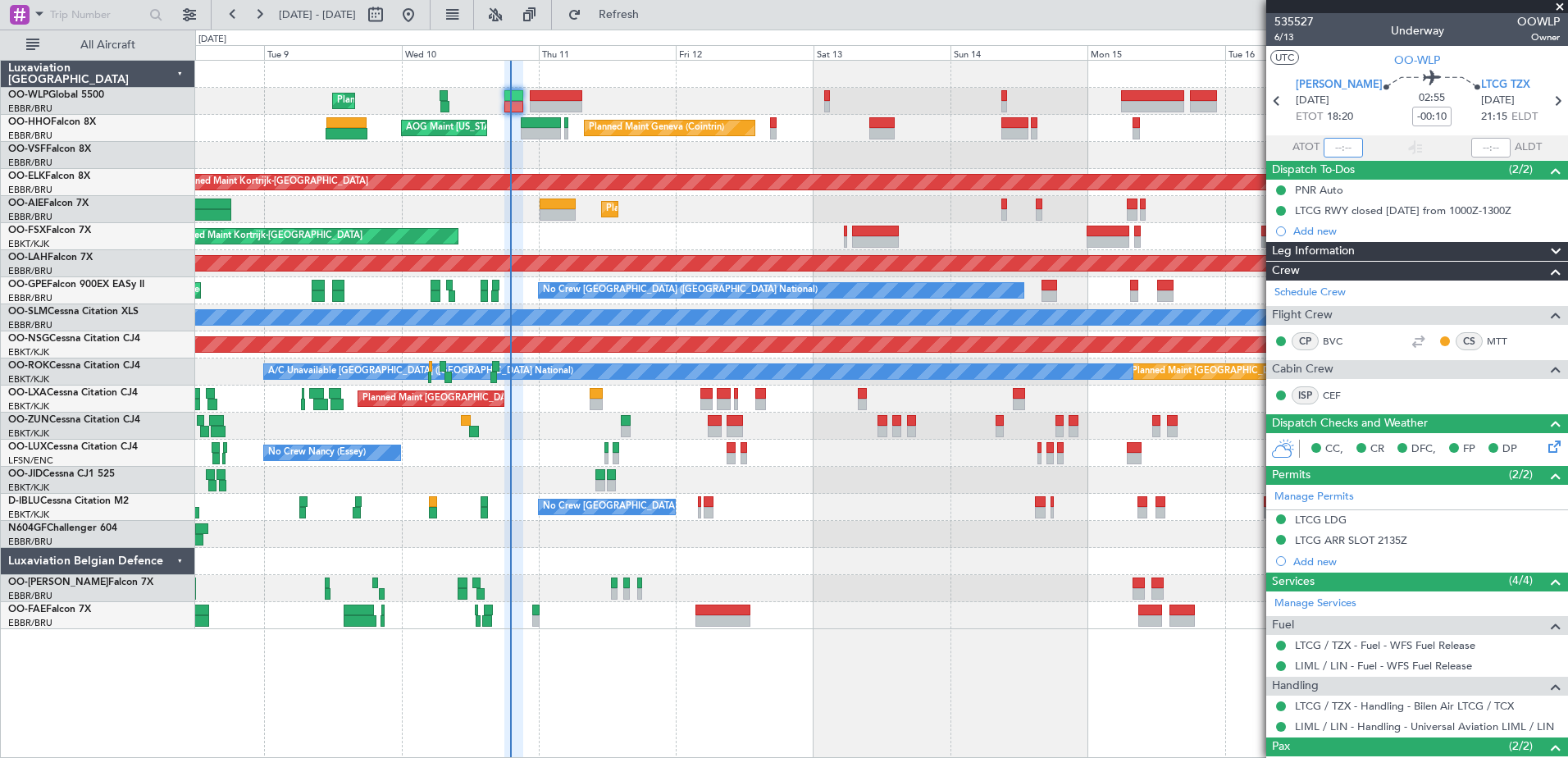
click at [1332, 147] on input "text" at bounding box center [1343, 147] width 39 height 19
type input "18:49"
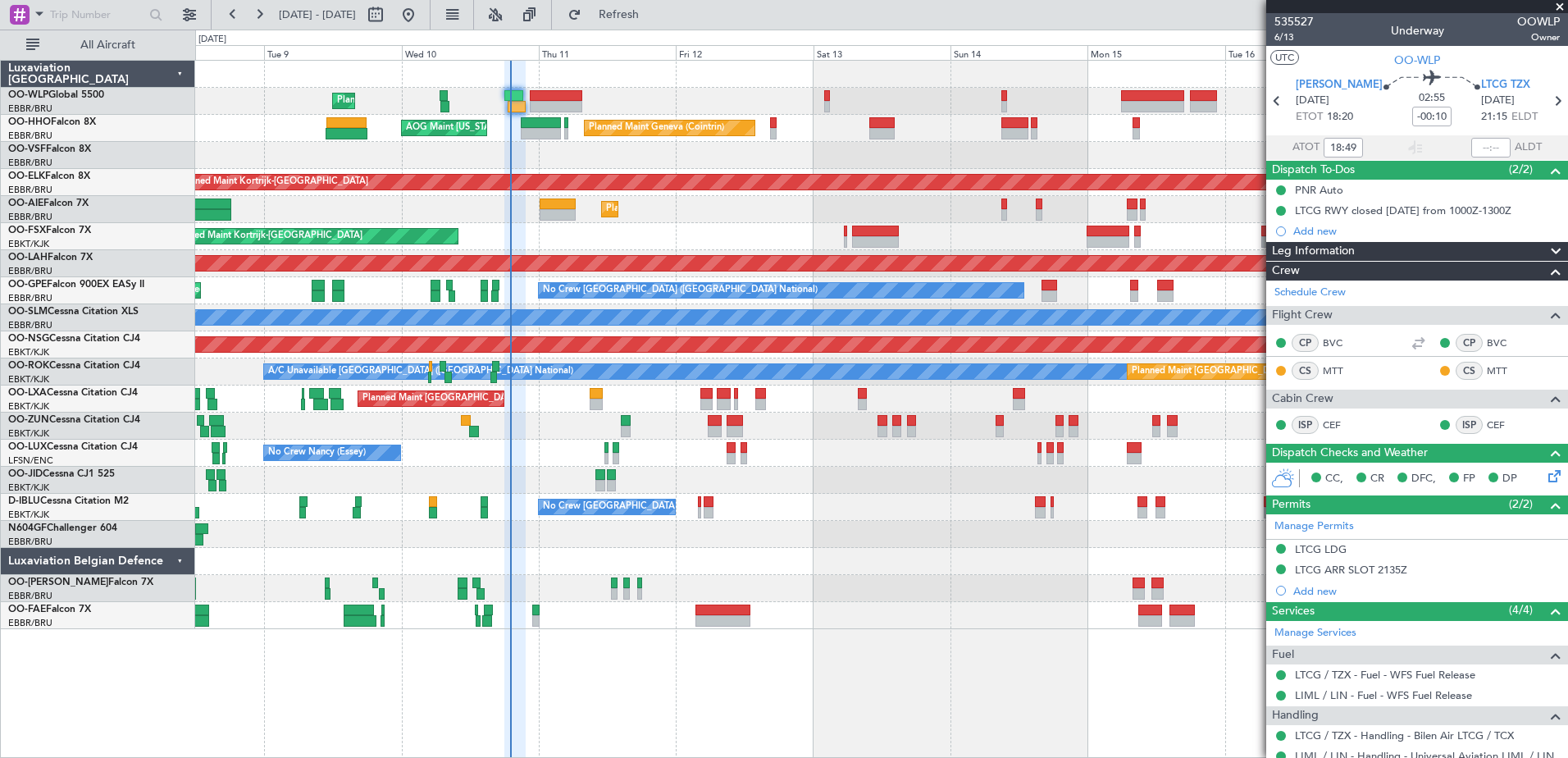
click at [501, 543] on div at bounding box center [880, 535] width 1371 height 27
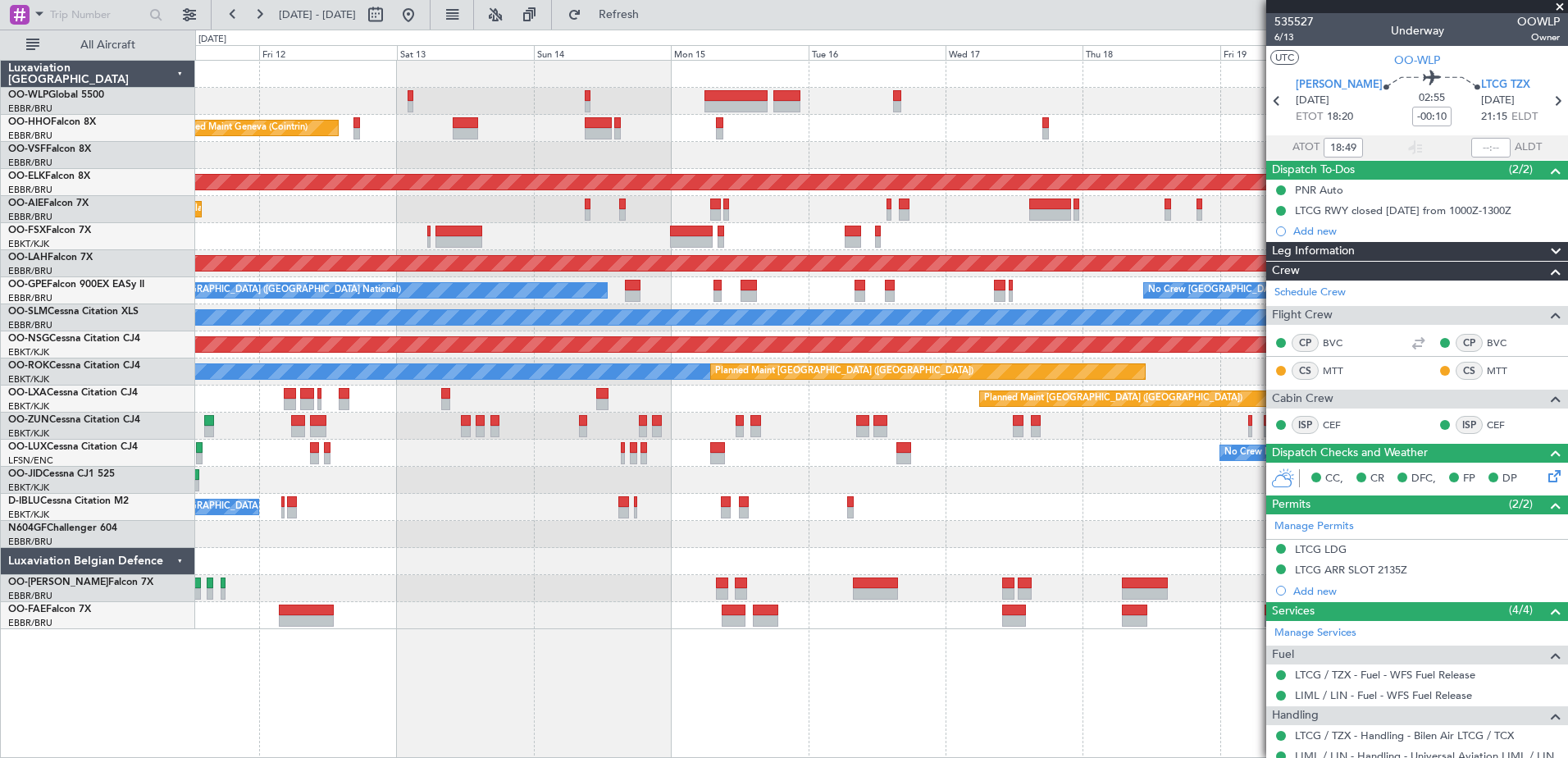
click at [819, 278] on div "Planned Maint Liege Planned Maint Geneva (Cointrin) AOG Maint New York (Teterbo…" at bounding box center [880, 344] width 1371 height 568
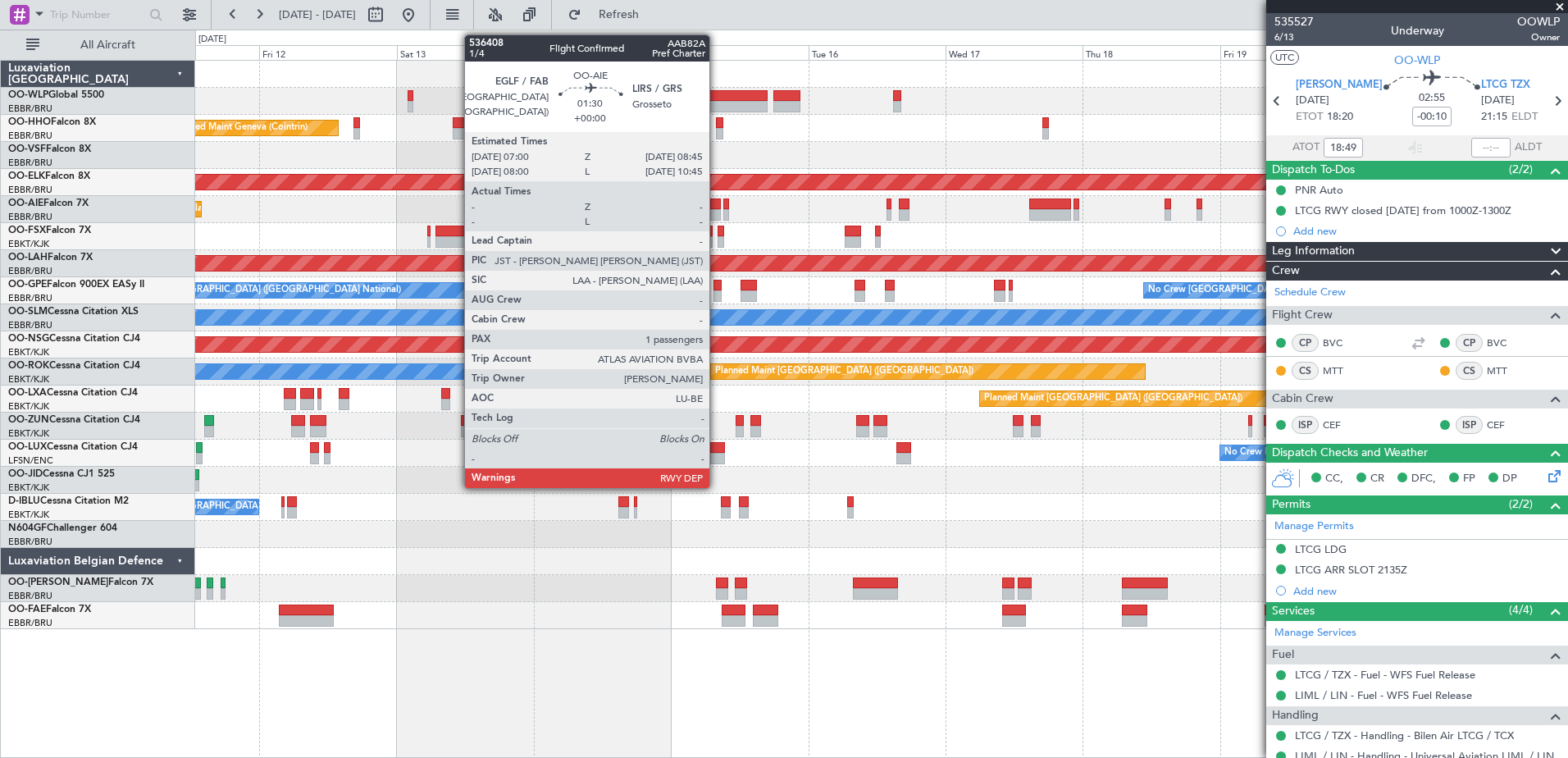
click at [717, 206] on div at bounding box center [715, 205] width 11 height 12
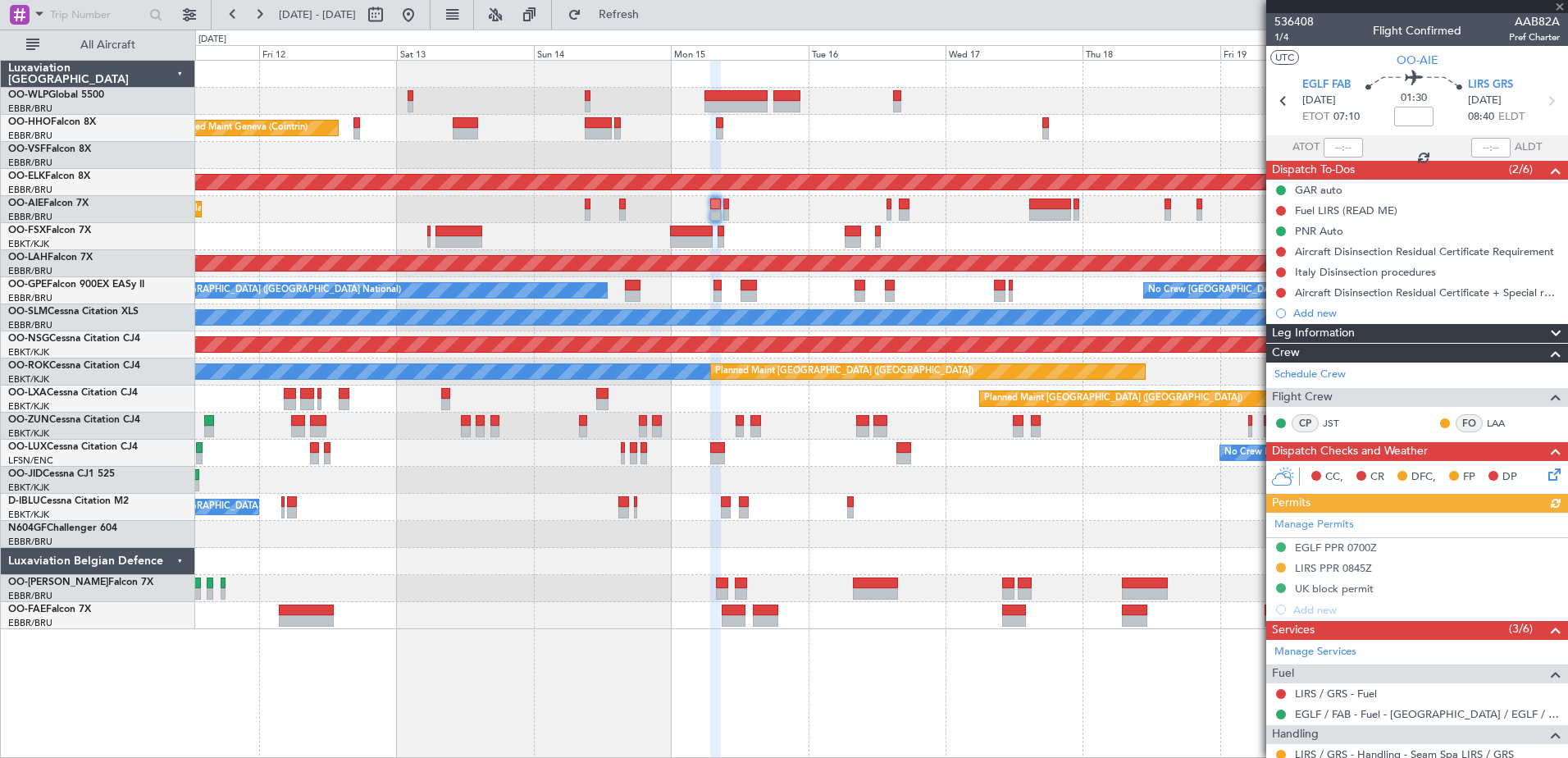
scroll to position [227, 0]
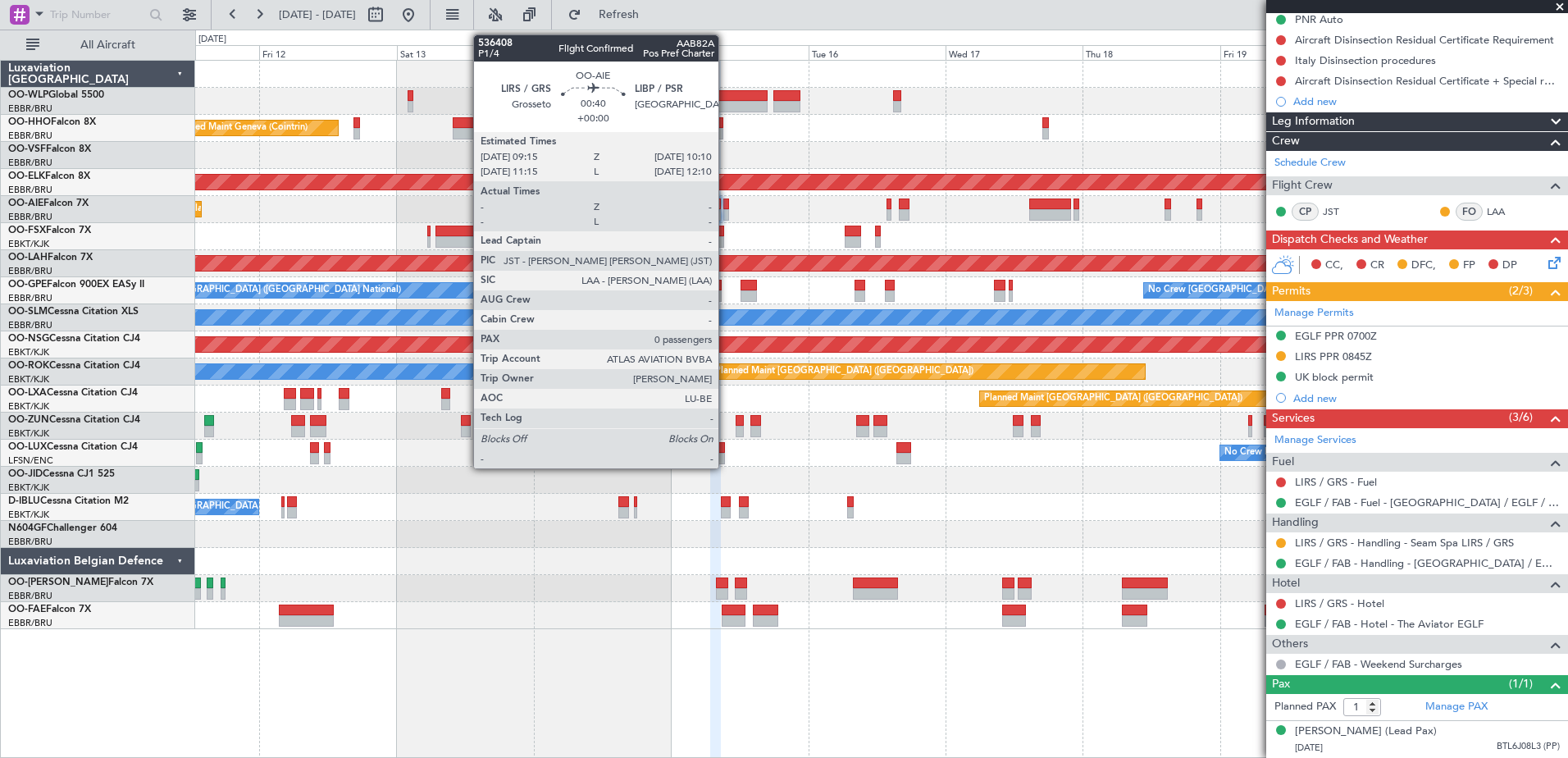
click at [726, 209] on div at bounding box center [727, 215] width 6 height 12
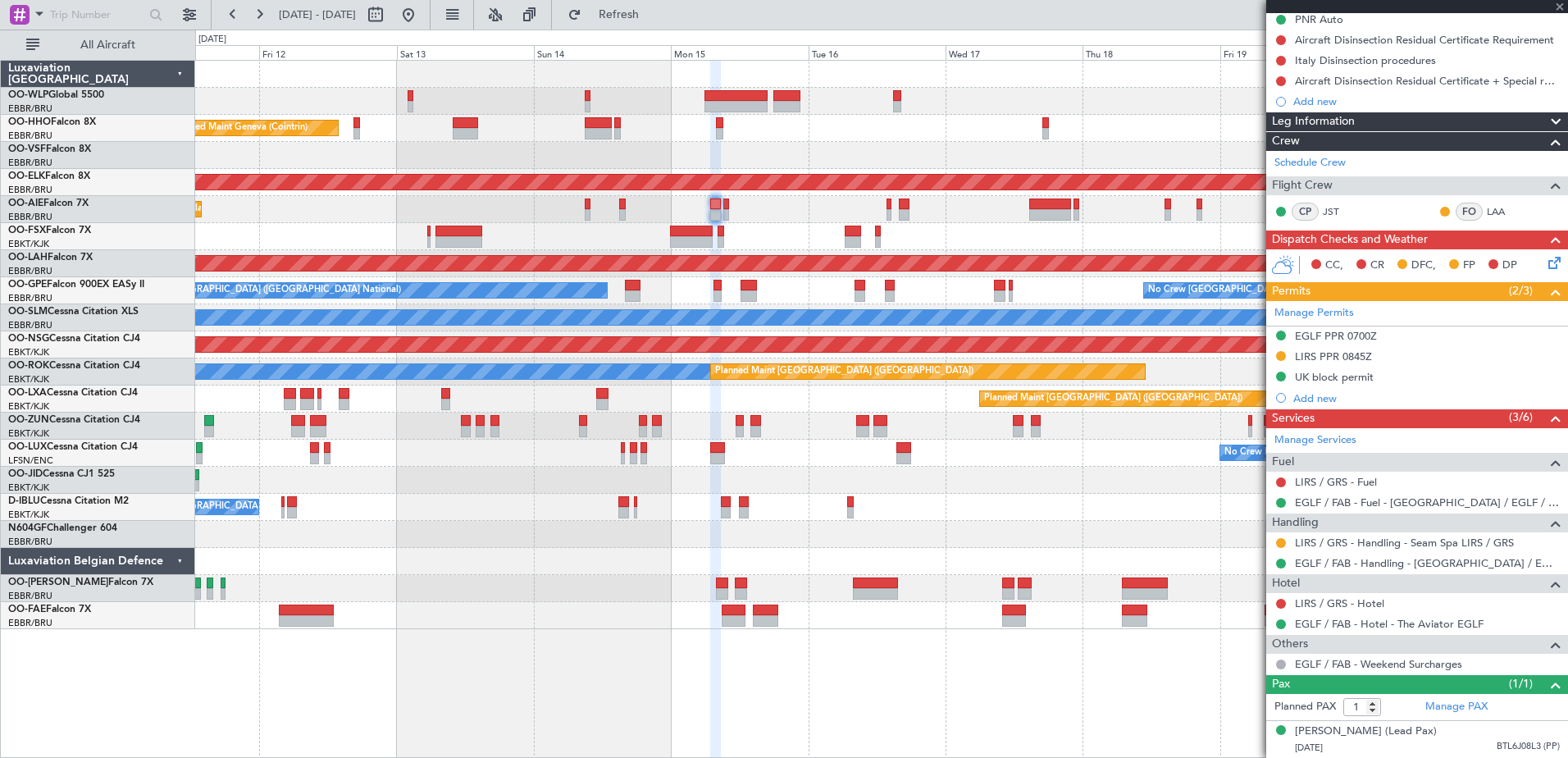
type input "0"
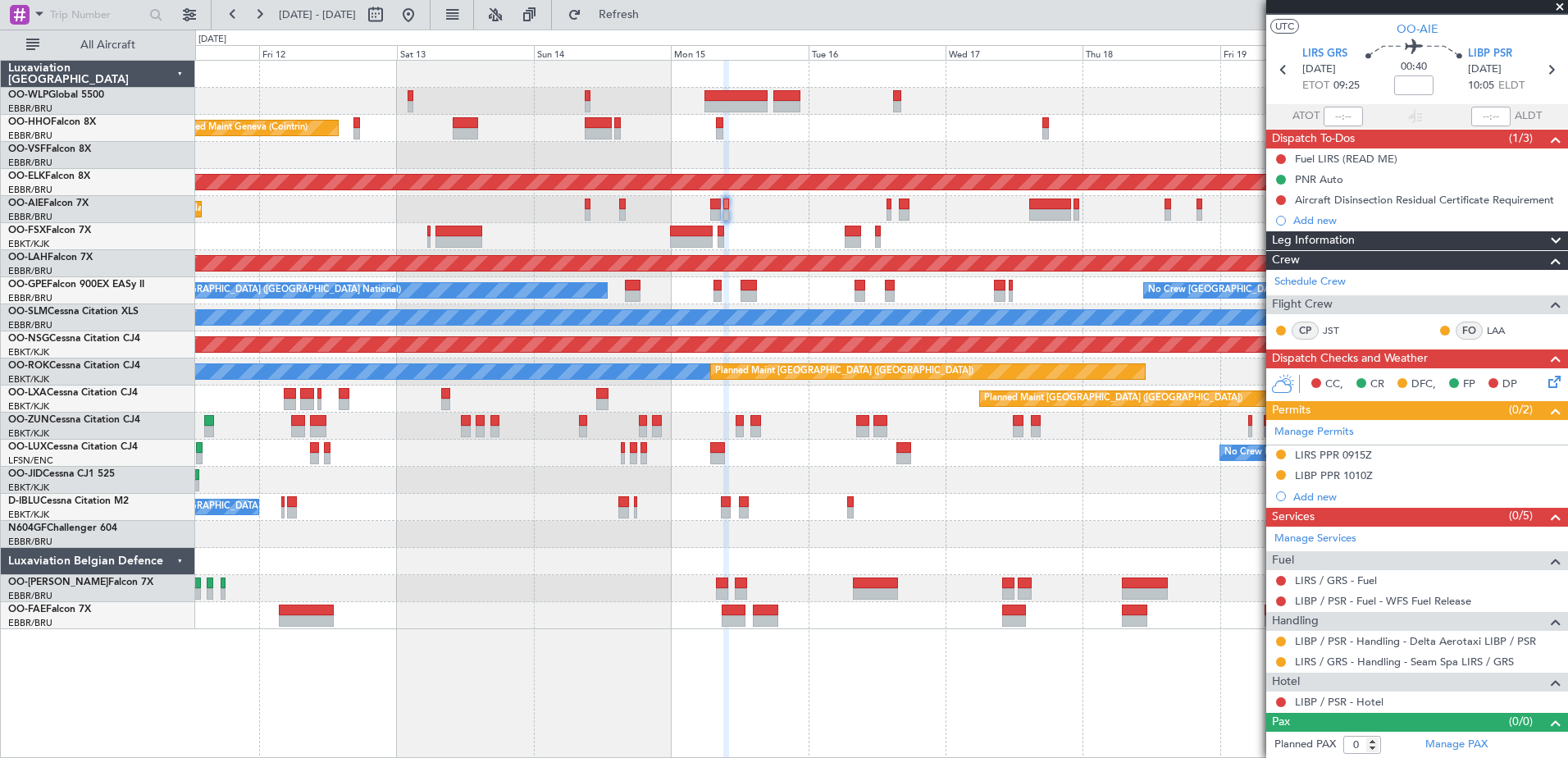
scroll to position [0, 0]
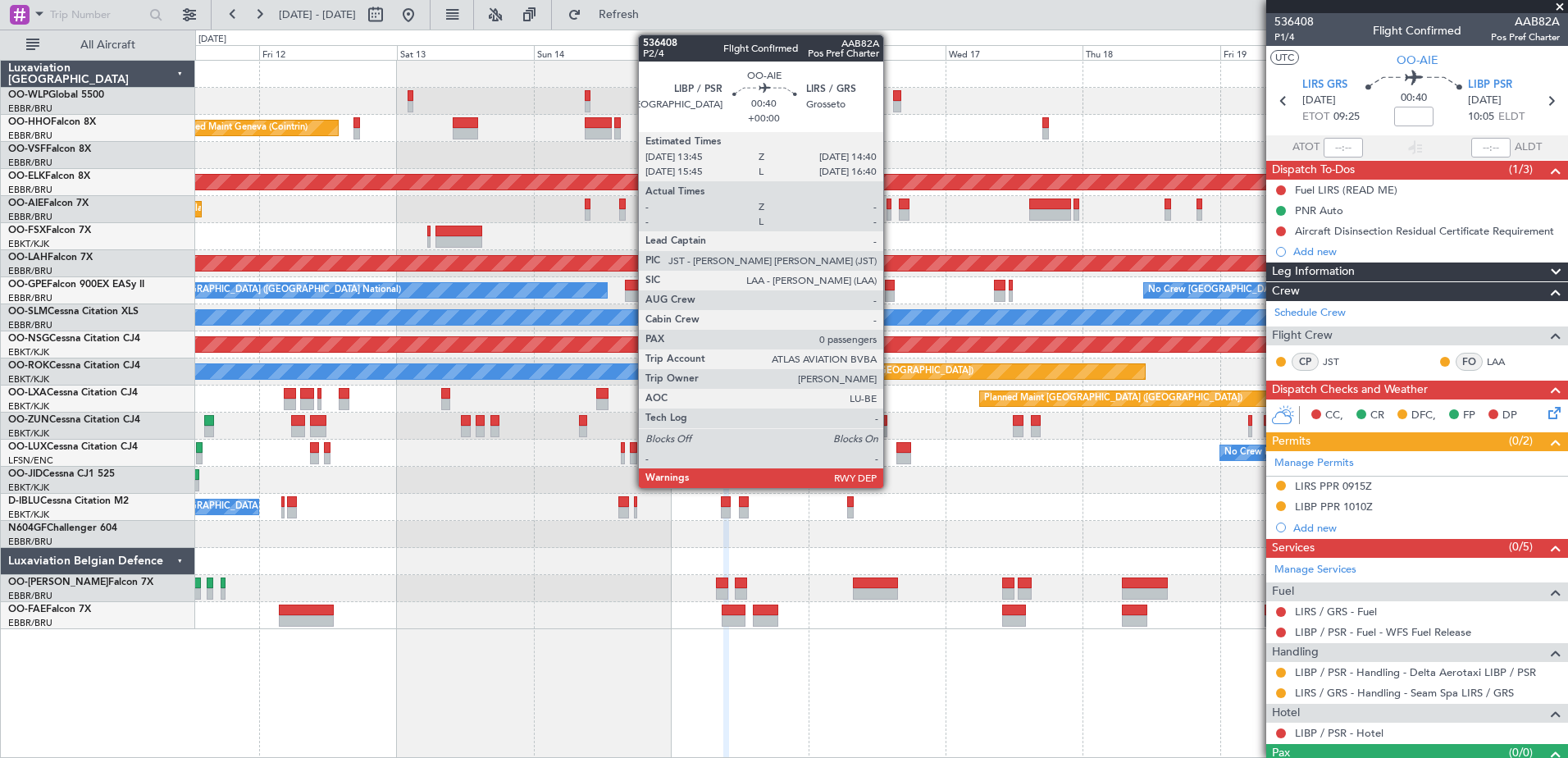
click at [890, 210] on div at bounding box center [889, 215] width 6 height 12
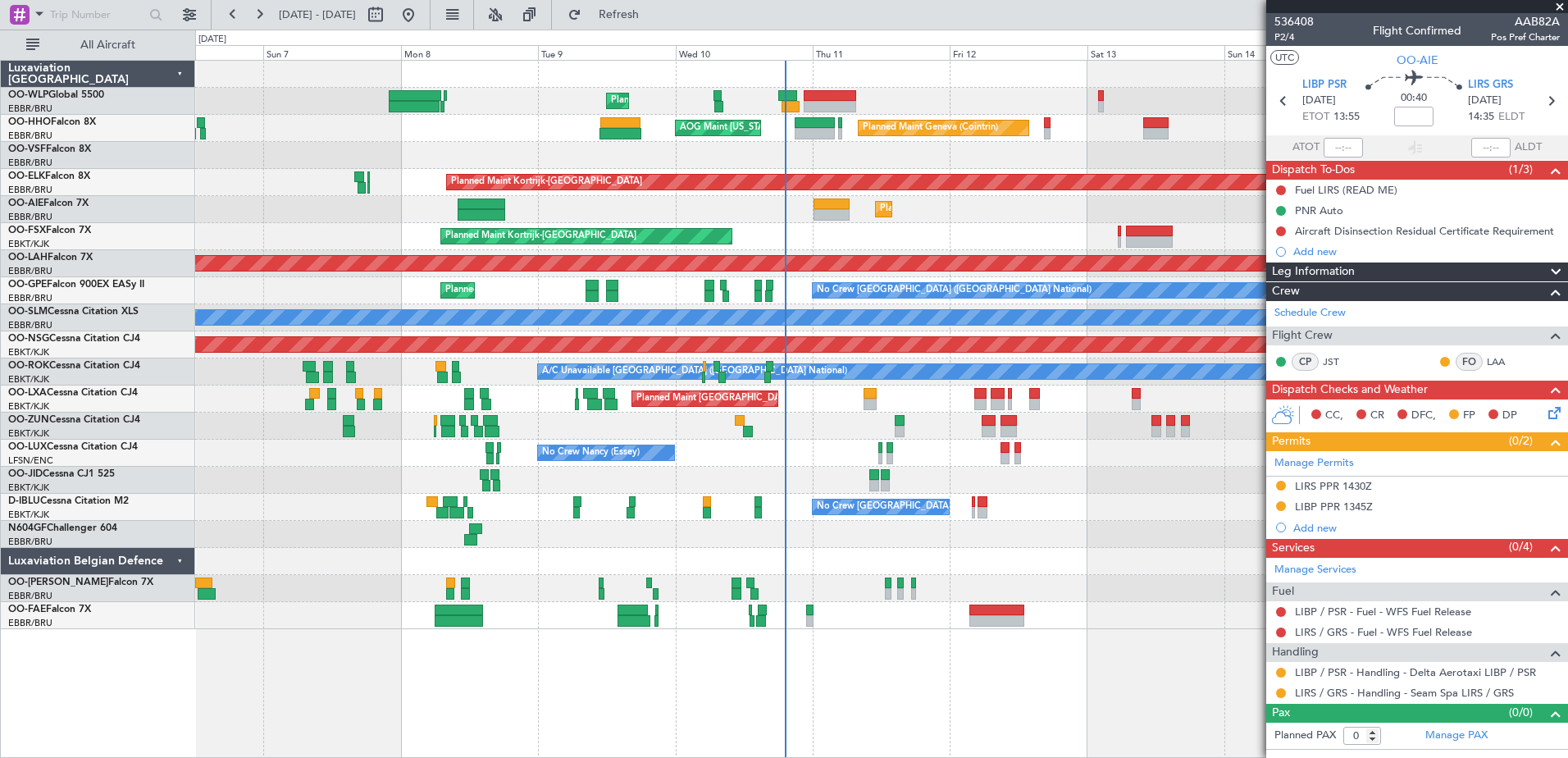
click at [1026, 384] on div "Planned Maint Liege Planned Maint Geneva (Cointrin) AOG Maint New York (Teterbo…" at bounding box center [880, 344] width 1371 height 568
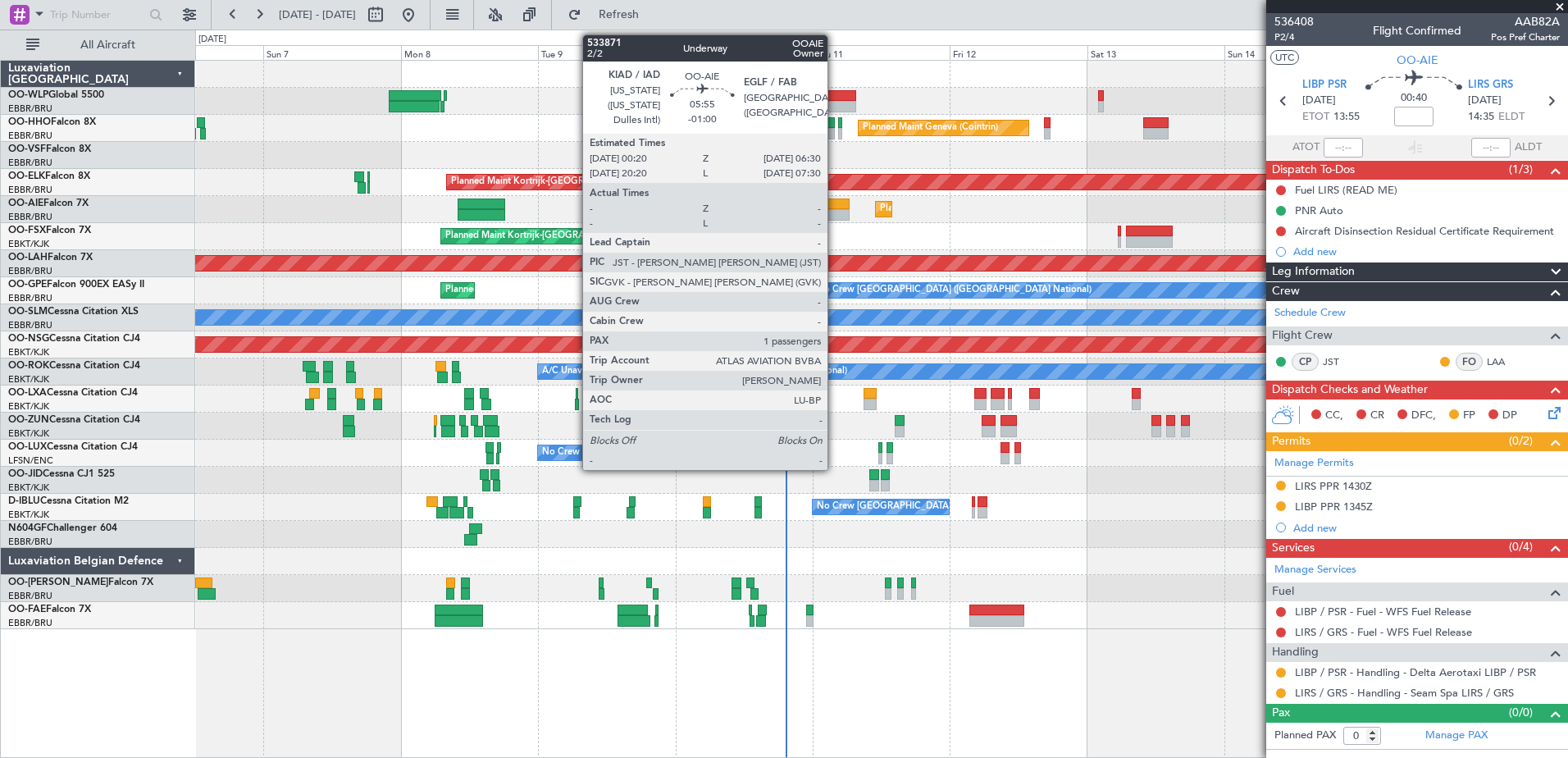
click at [835, 202] on div at bounding box center [831, 205] width 35 height 12
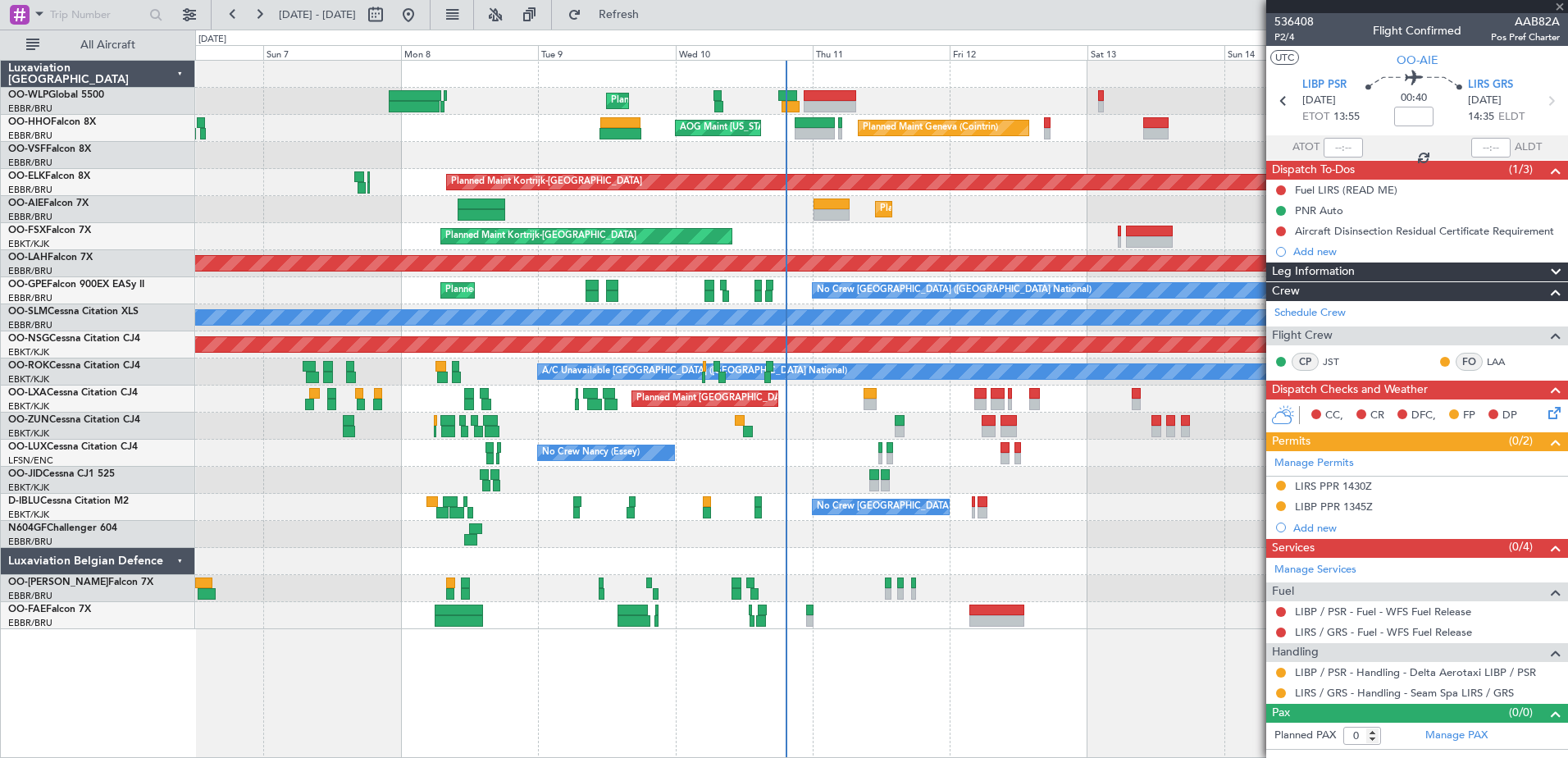
type input "-01:00"
type input "1"
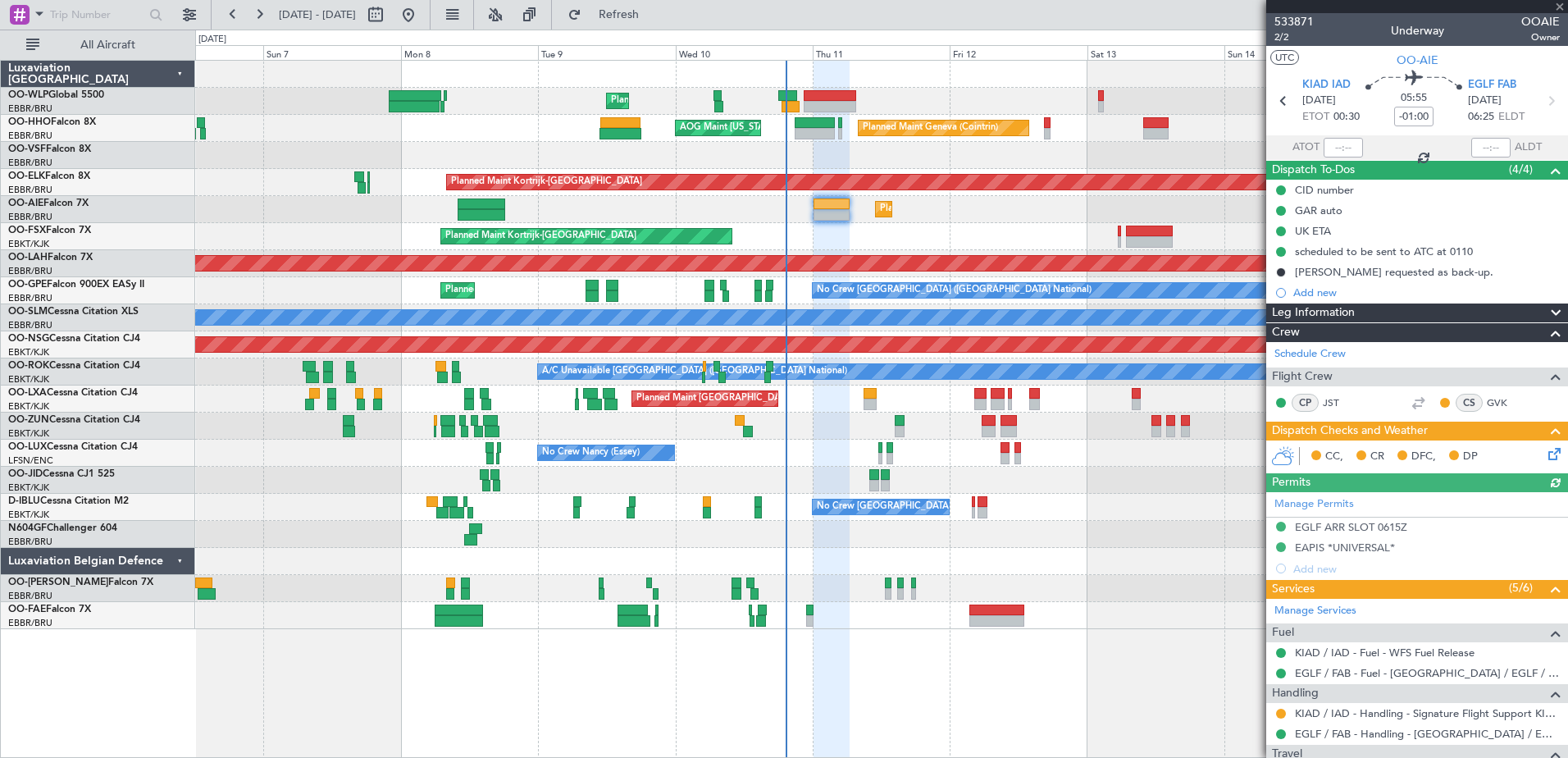
scroll to position [146, 0]
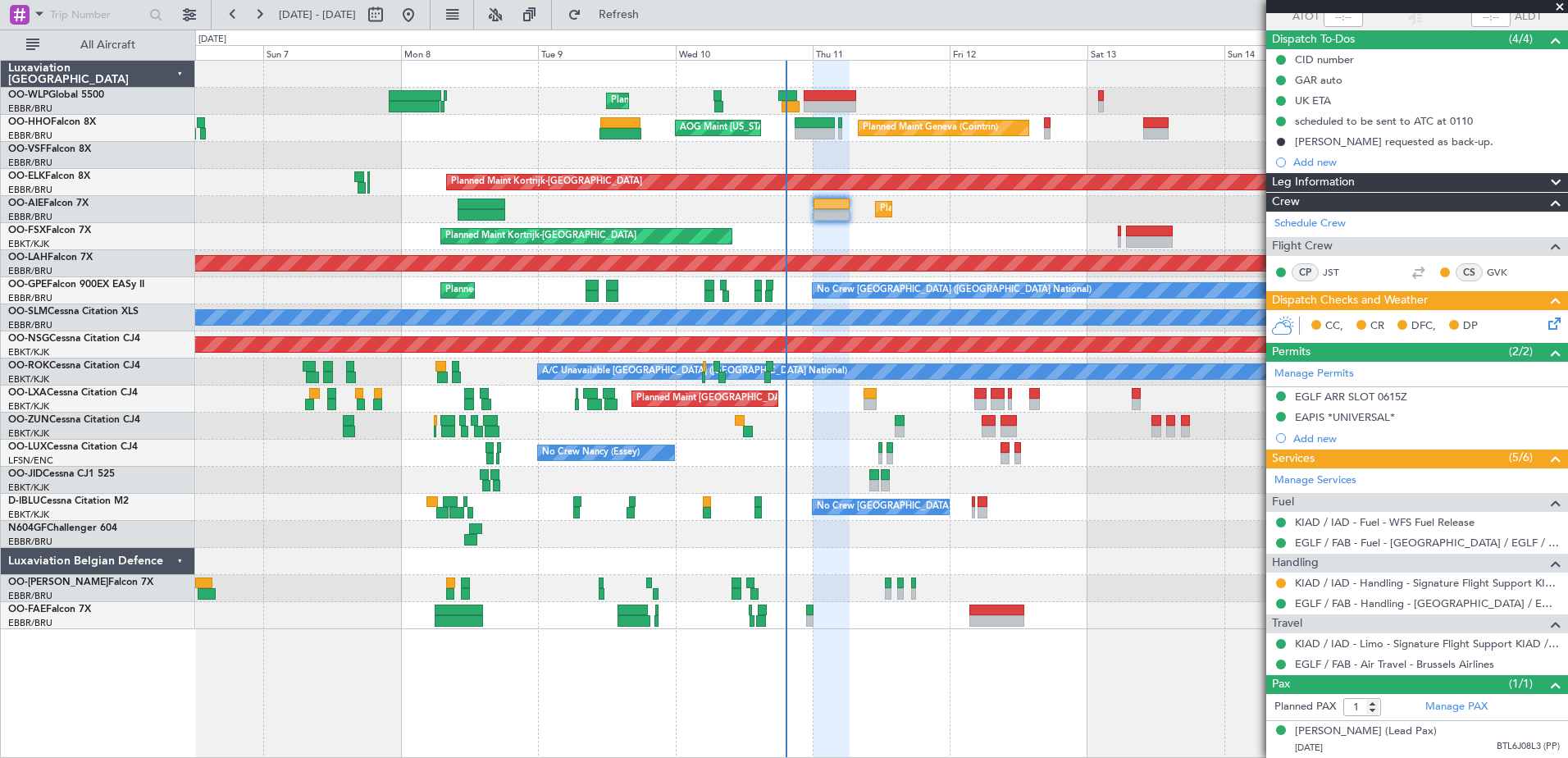
click at [1545, 314] on icon at bounding box center [1550, 320] width 13 height 13
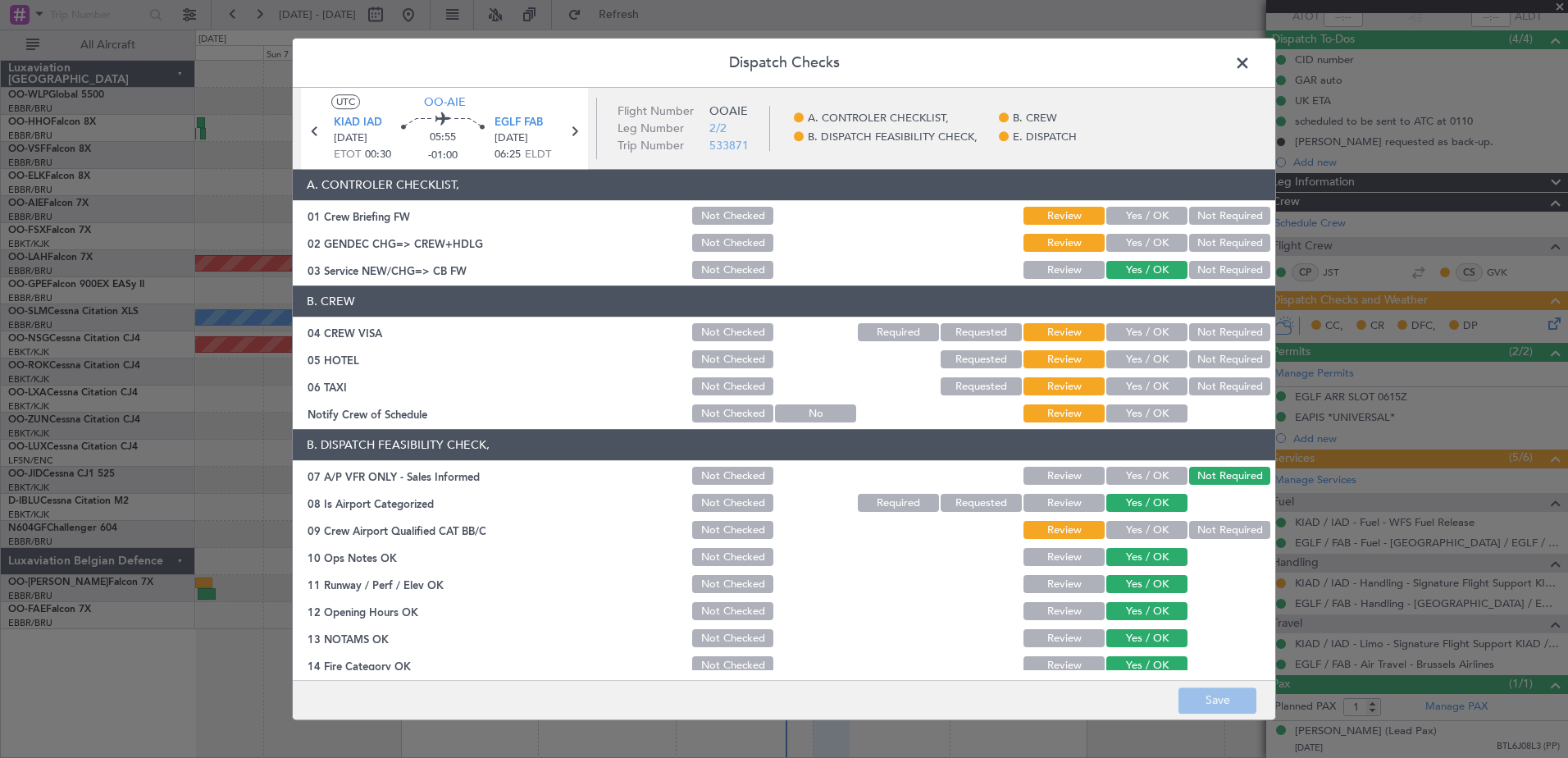
drag, startPoint x: 1157, startPoint y: 418, endPoint x: 1196, endPoint y: 393, distance: 46.3
click at [1157, 417] on button "Yes / OK" at bounding box center [1146, 414] width 81 height 19
click at [1213, 387] on button "Not Required" at bounding box center [1229, 387] width 81 height 19
drag, startPoint x: 1222, startPoint y: 360, endPoint x: 1222, endPoint y: 343, distance: 17.0
click at [1223, 358] on button "Not Required" at bounding box center [1229, 360] width 81 height 19
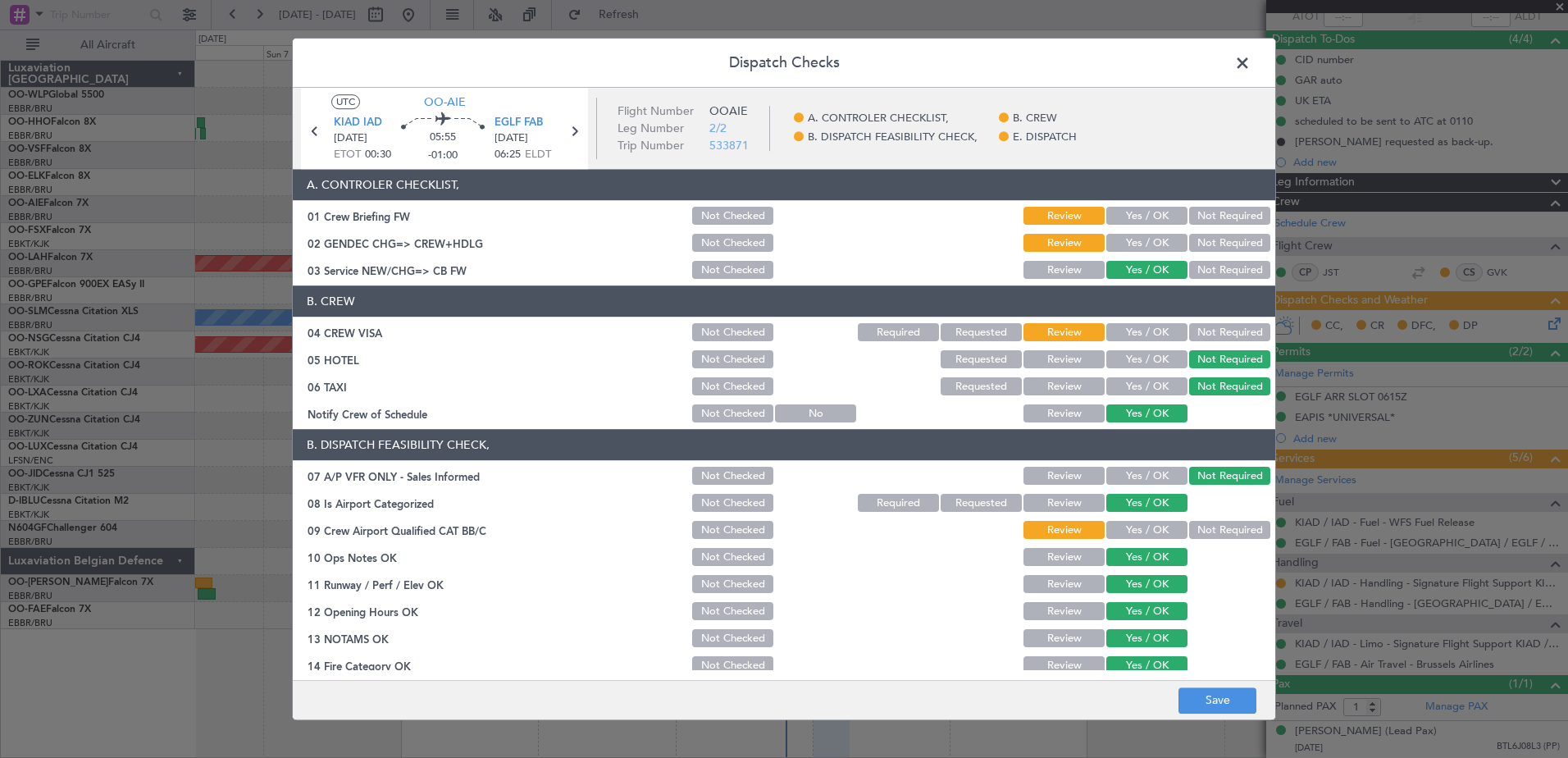
click at [1222, 330] on button "Not Required" at bounding box center [1229, 333] width 81 height 19
click at [1128, 243] on button "Yes / OK" at bounding box center [1146, 244] width 81 height 19
click at [1143, 218] on button "Yes / OK" at bounding box center [1146, 216] width 81 height 19
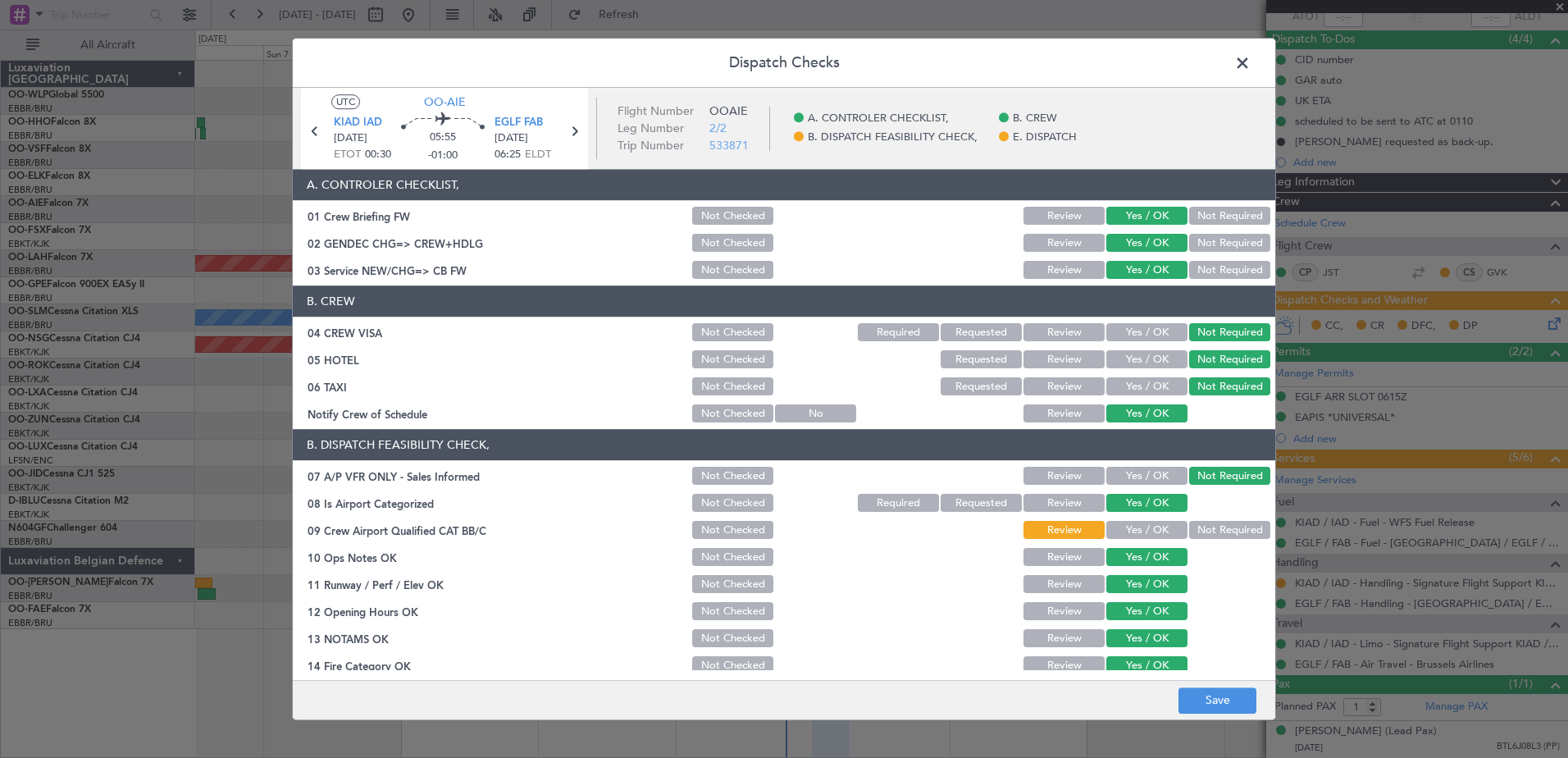
click at [1201, 528] on button "Not Required" at bounding box center [1229, 530] width 81 height 19
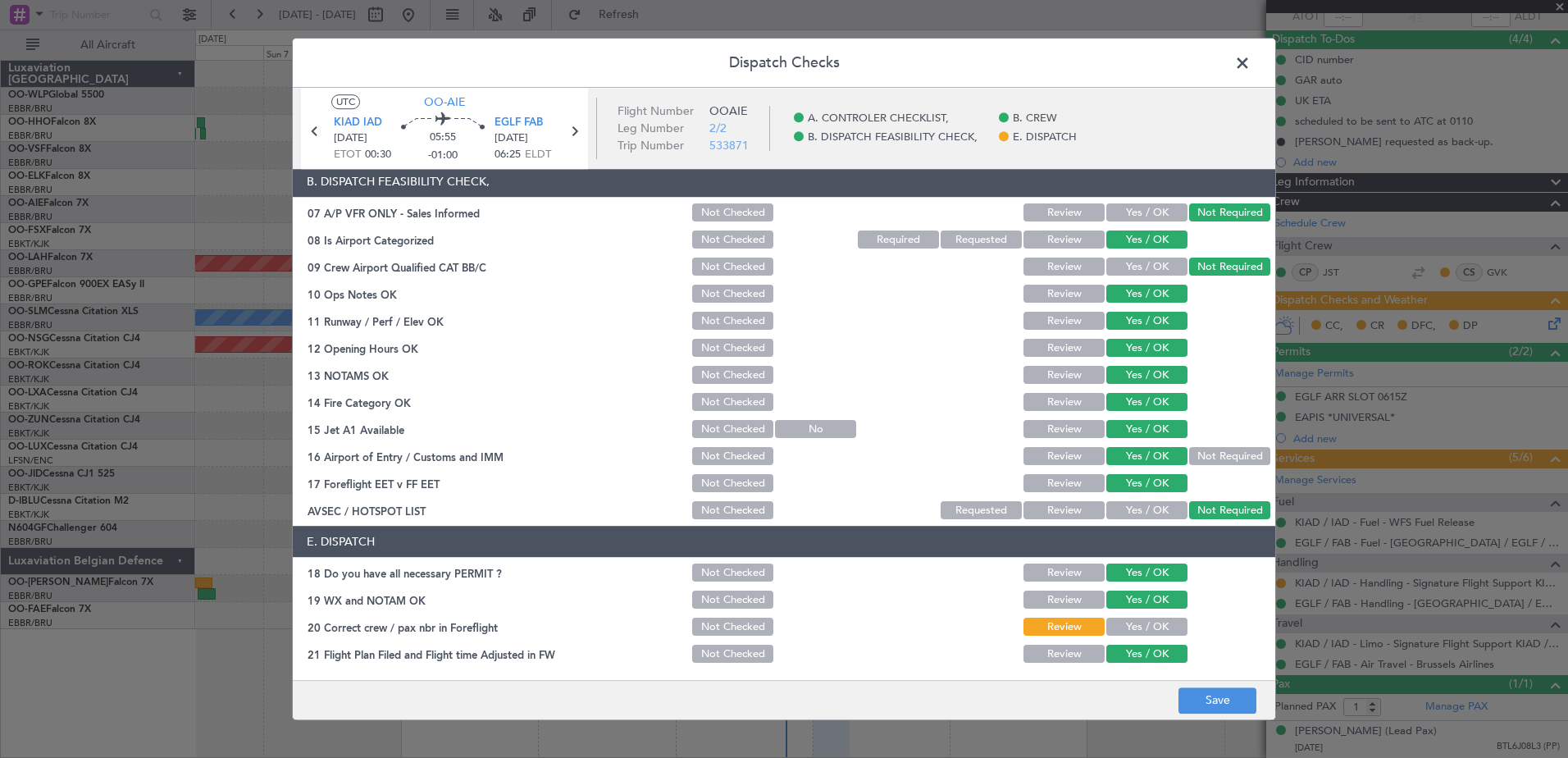
click at [1145, 615] on section "E. DISPATCH 18 Do you have all necessary PERMIT ? Not Checked Review Yes / OK 1…" at bounding box center [784, 595] width 983 height 139
click at [1148, 624] on button "Yes / OK" at bounding box center [1146, 627] width 81 height 19
click at [1216, 705] on button "Save" at bounding box center [1217, 700] width 78 height 26
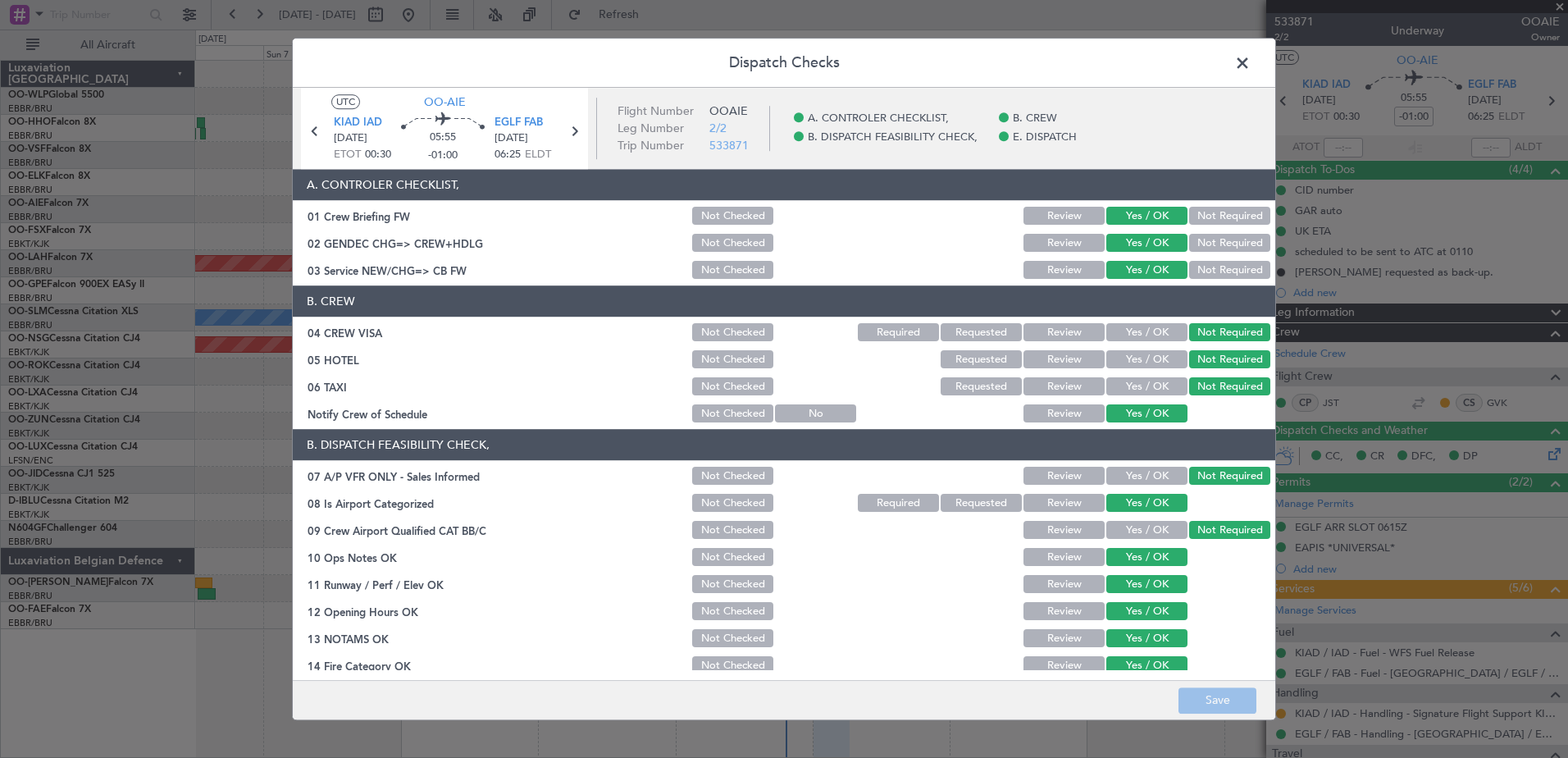
scroll to position [263, 0]
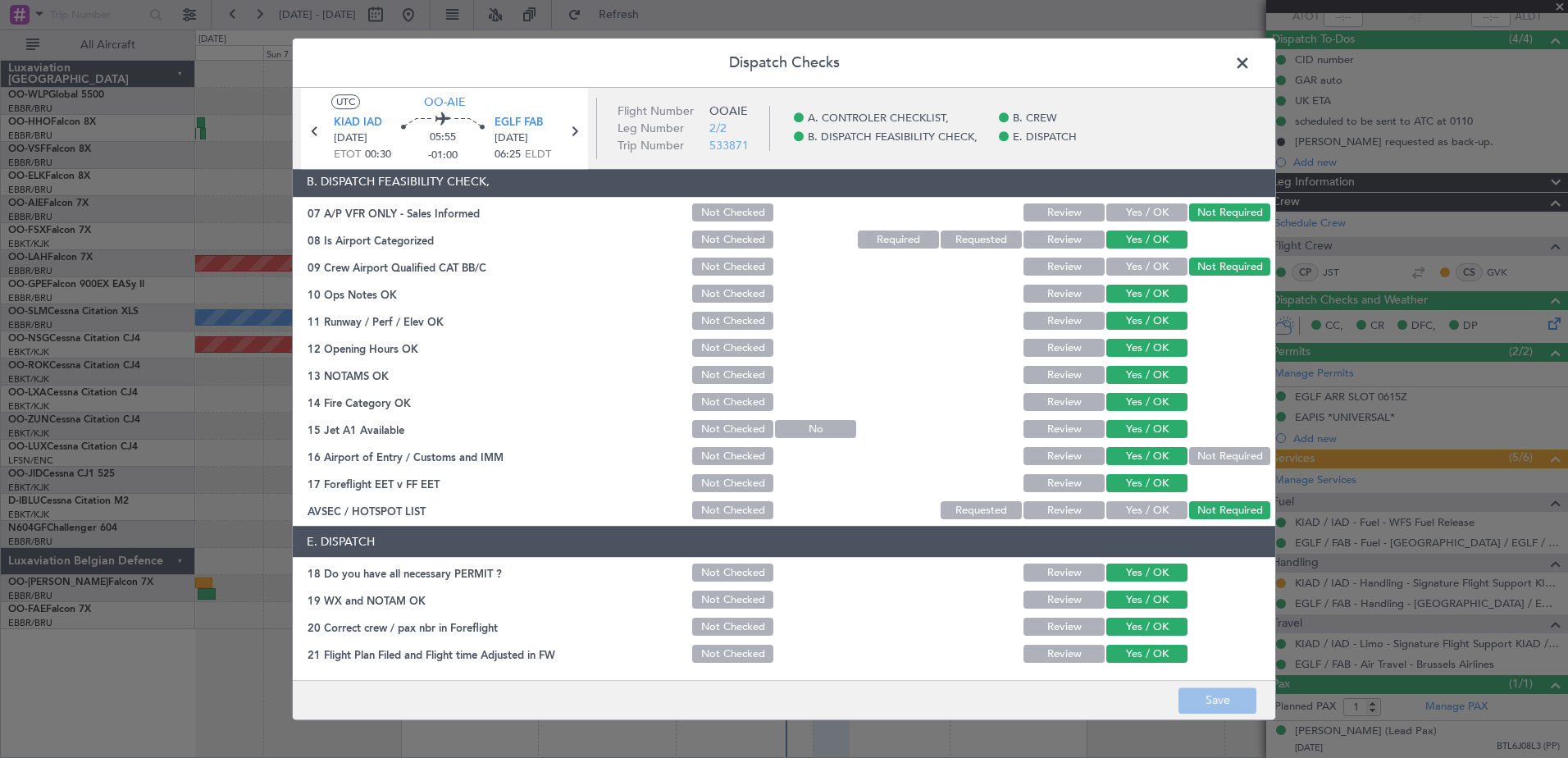
click at [1251, 68] on span at bounding box center [1251, 67] width 0 height 33
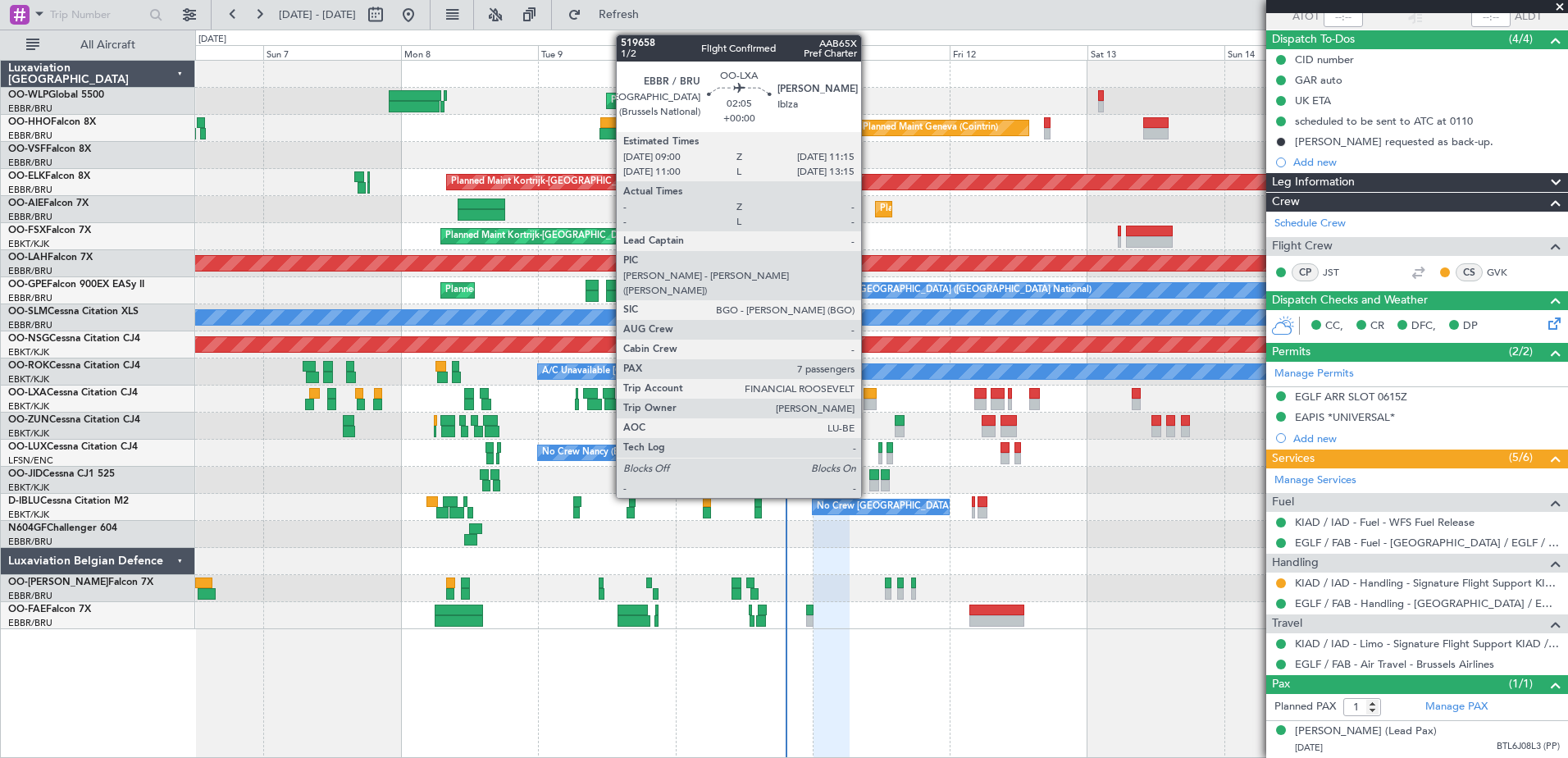
click at [869, 404] on div at bounding box center [869, 404] width 13 height 12
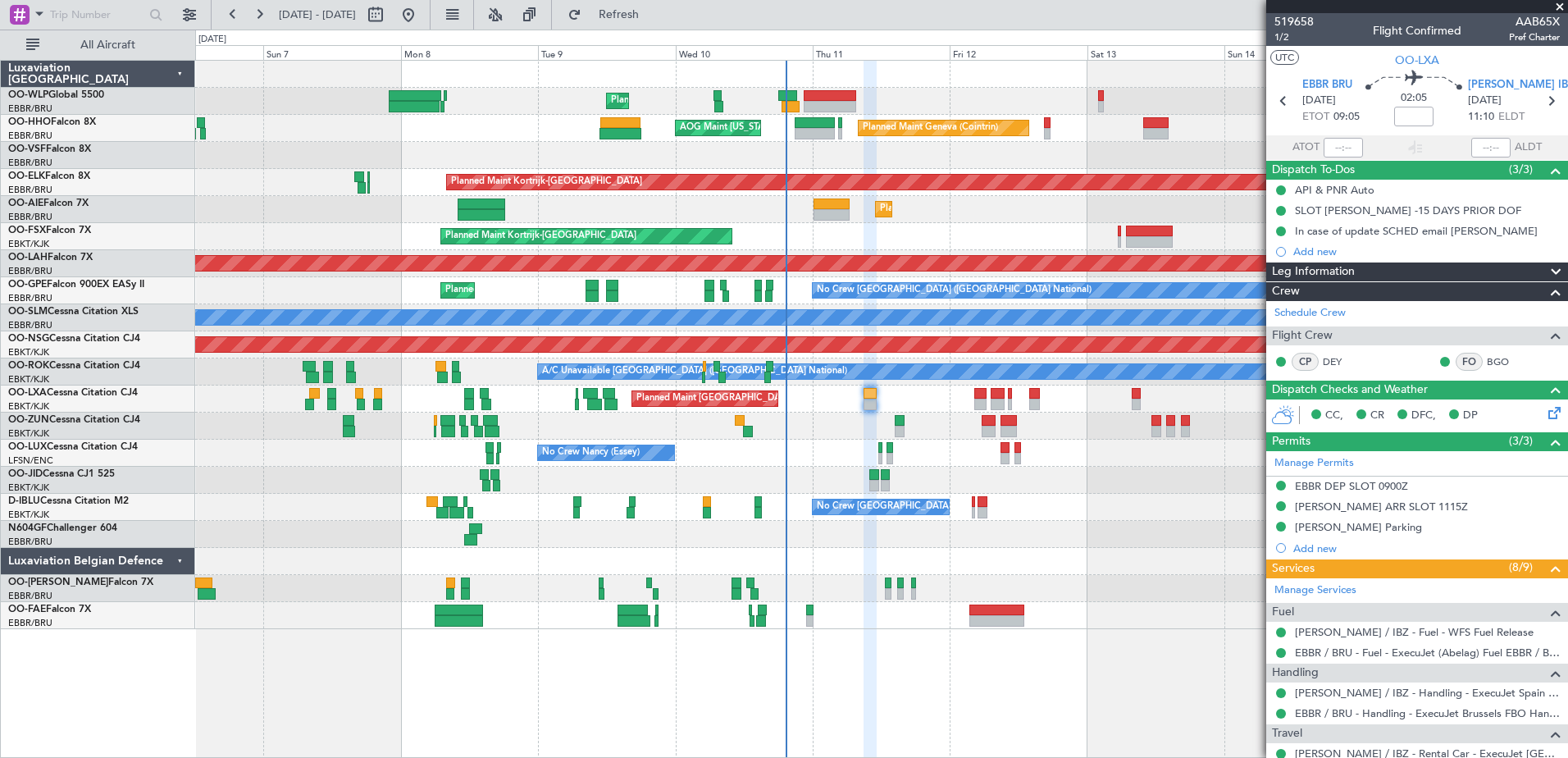
scroll to position [82, 0]
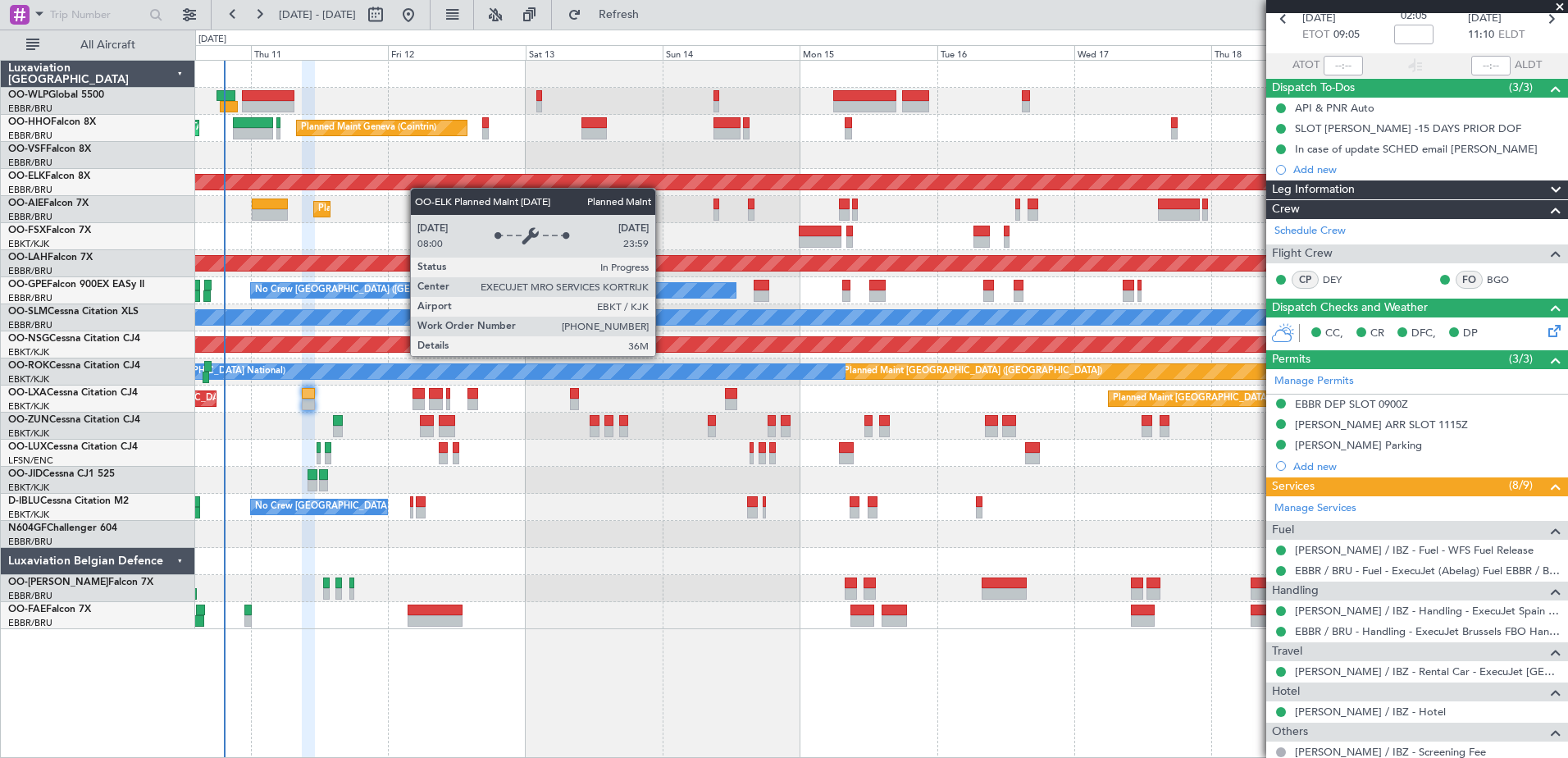
click at [411, 188] on div "Planned Maint Liege Planned Maint Geneva ([GEOGRAPHIC_DATA]) AOG Maint [US_STAT…" at bounding box center [880, 344] width 1371 height 568
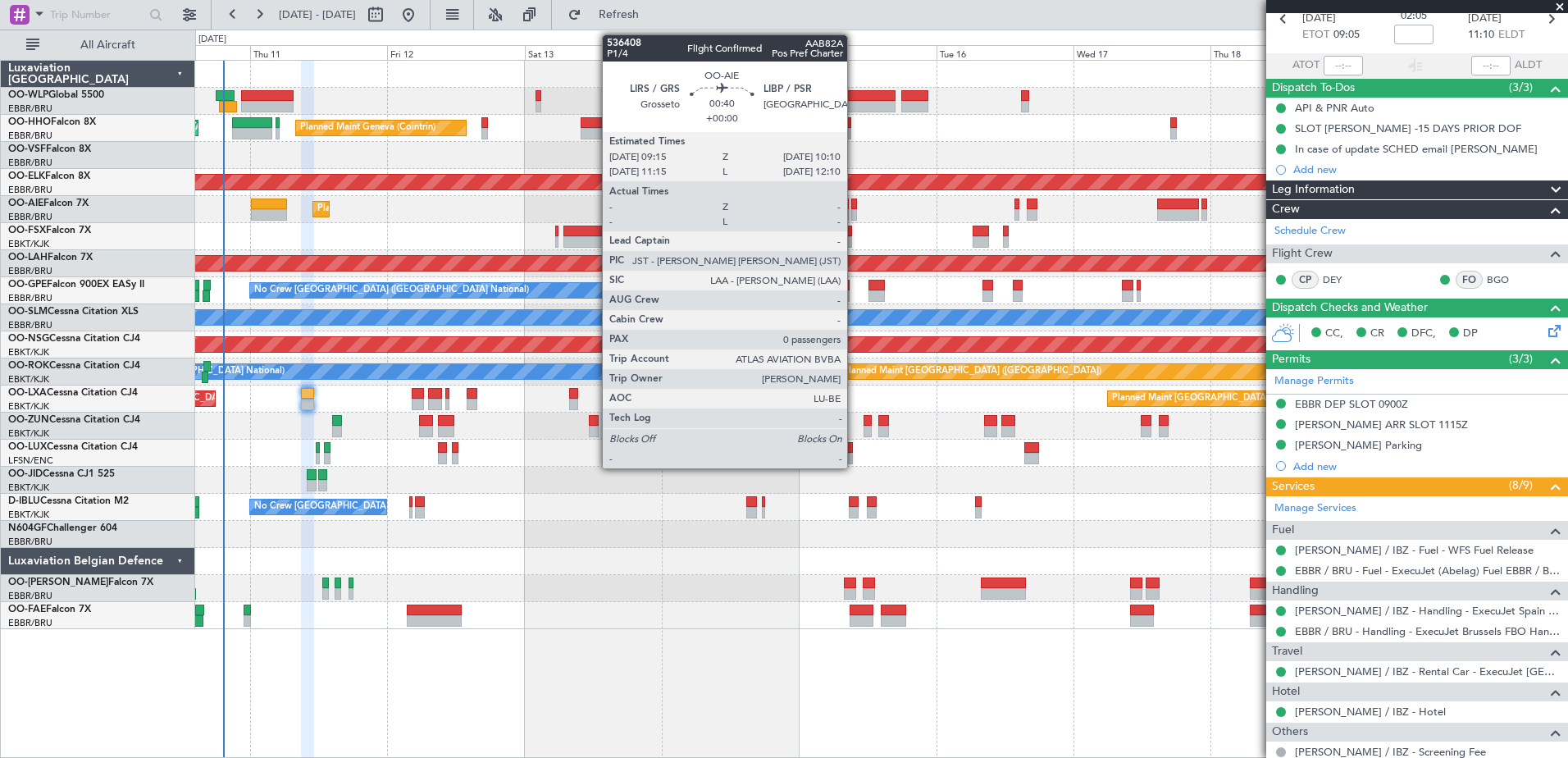
click at [854, 213] on div at bounding box center [854, 215] width 6 height 12
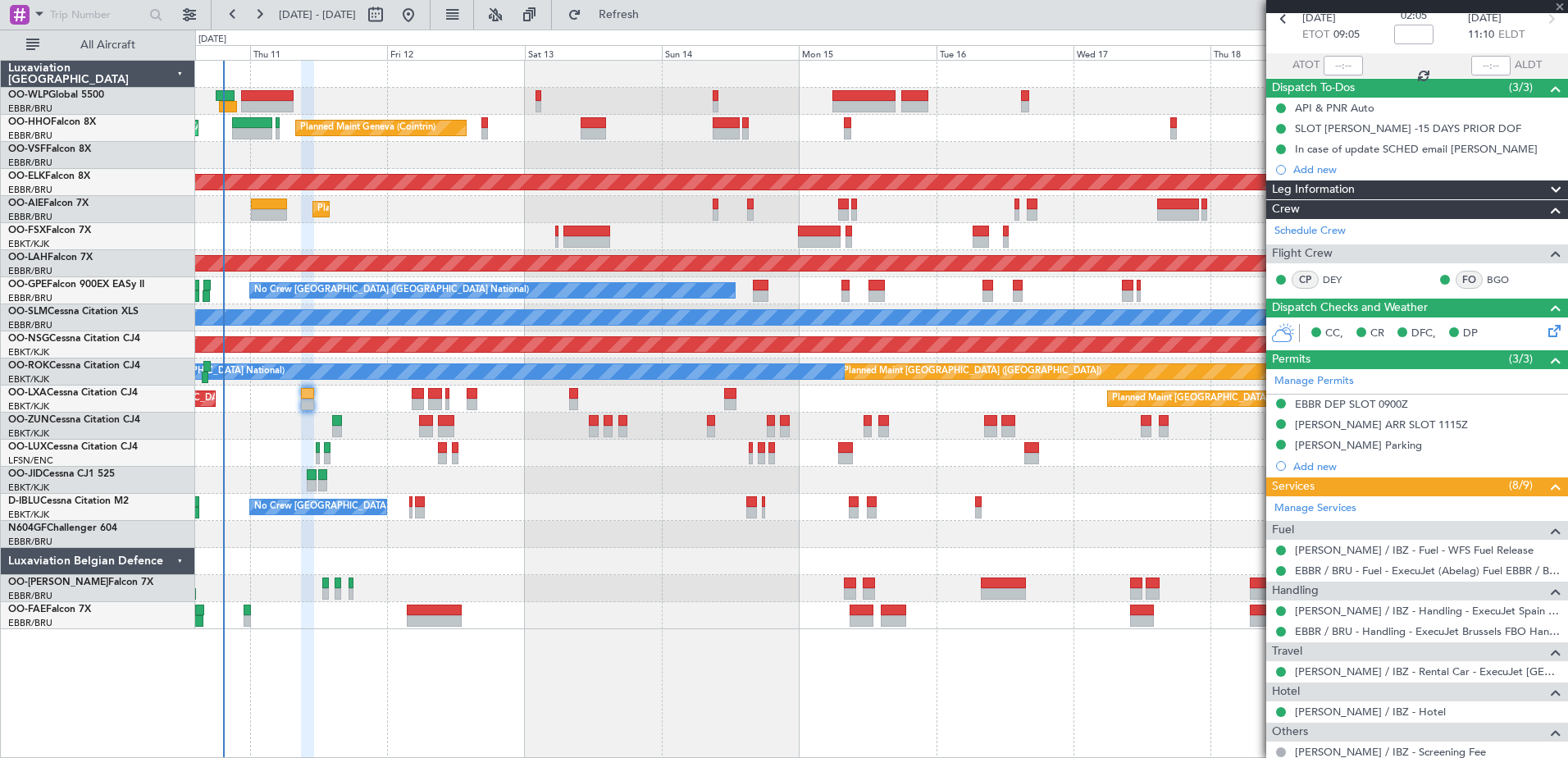
type input "0"
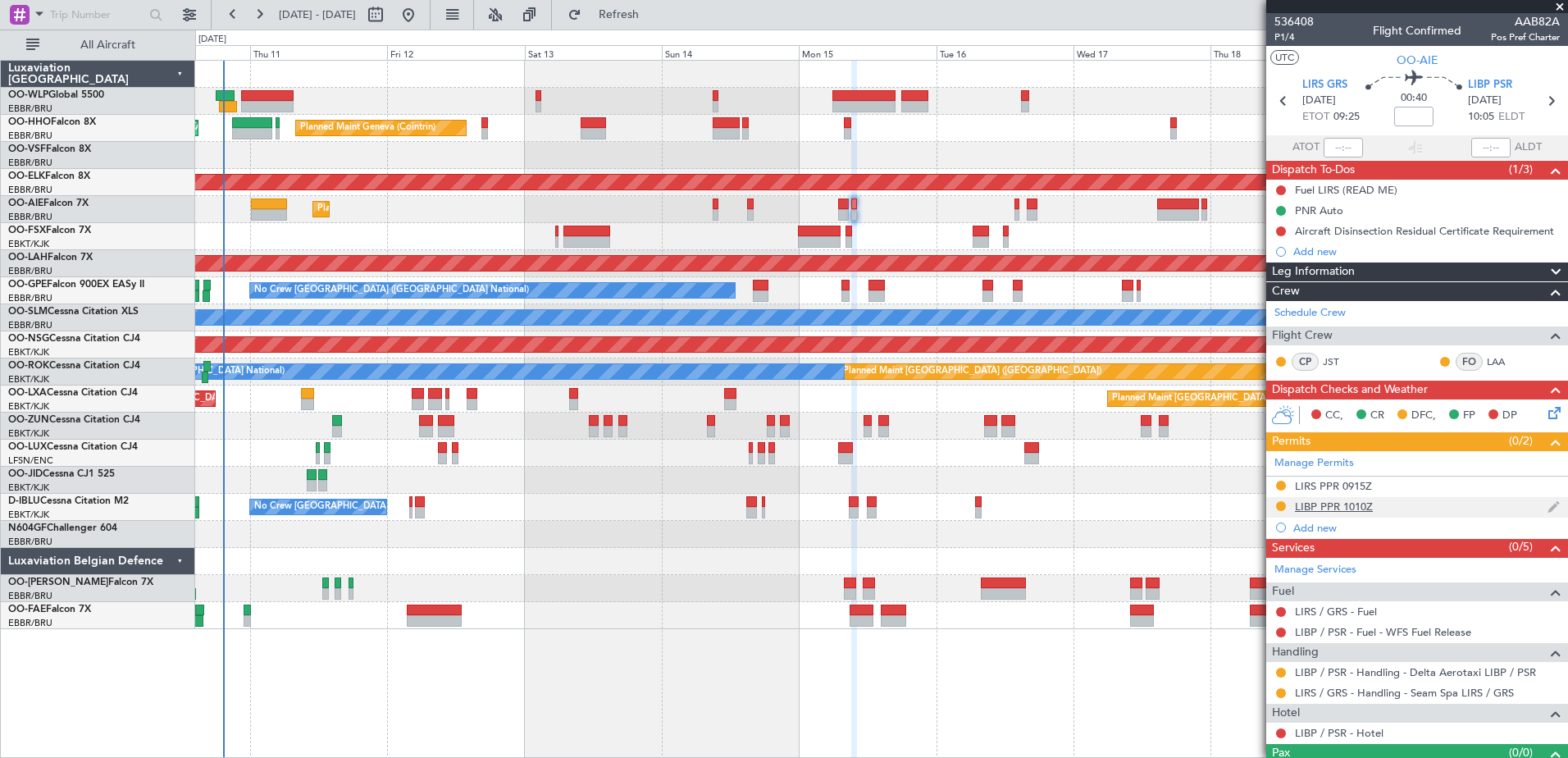
click at [1325, 505] on div "LIBP PPR 1010Z" at bounding box center [1333, 507] width 78 height 14
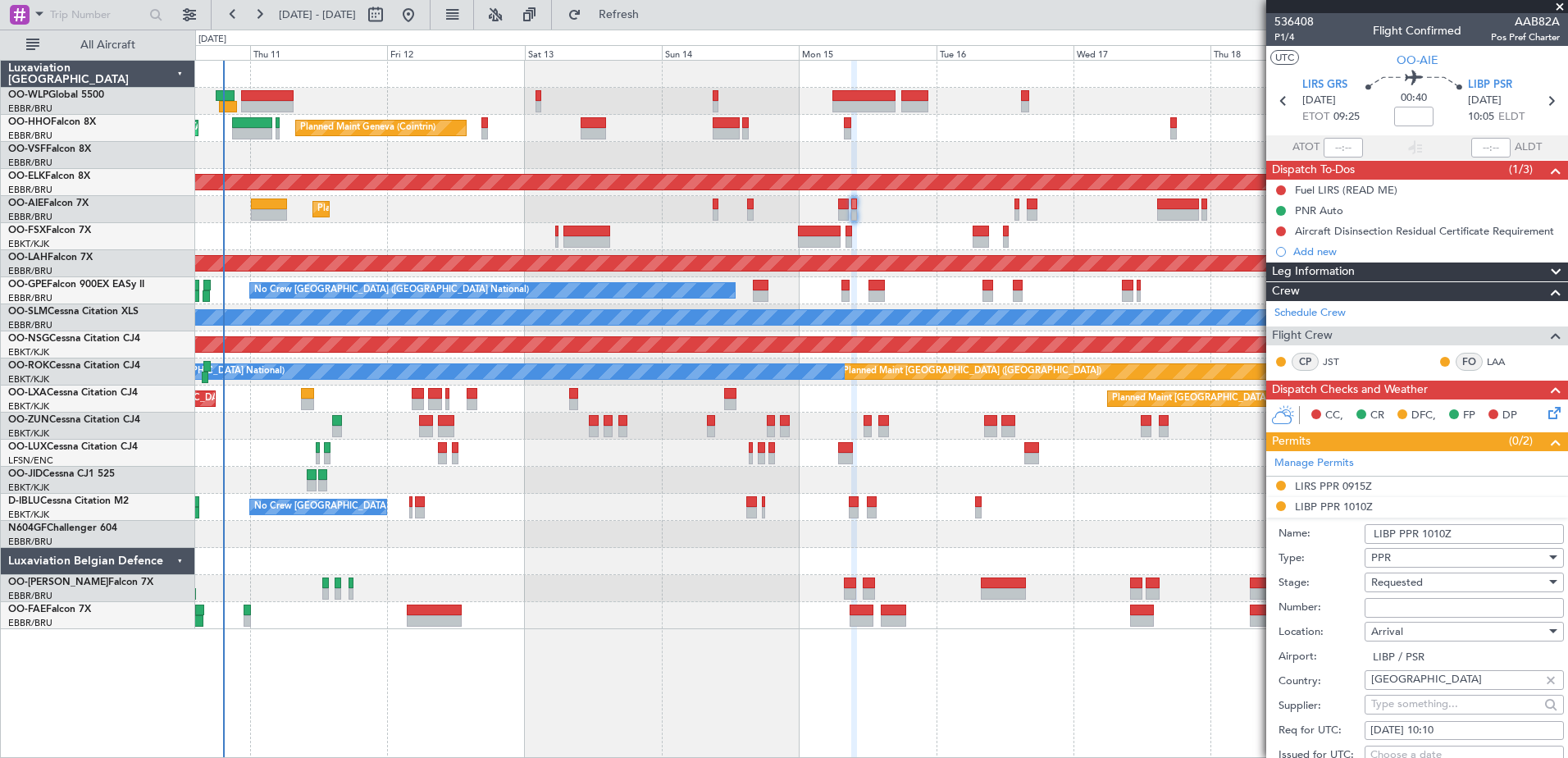
click at [1409, 603] on input "Number:" at bounding box center [1464, 608] width 200 height 19
paste input "555"
type input "555"
click at [1438, 577] on div "Requested" at bounding box center [1458, 582] width 174 height 24
click at [1438, 705] on span "Received OK" at bounding box center [1457, 713] width 172 height 24
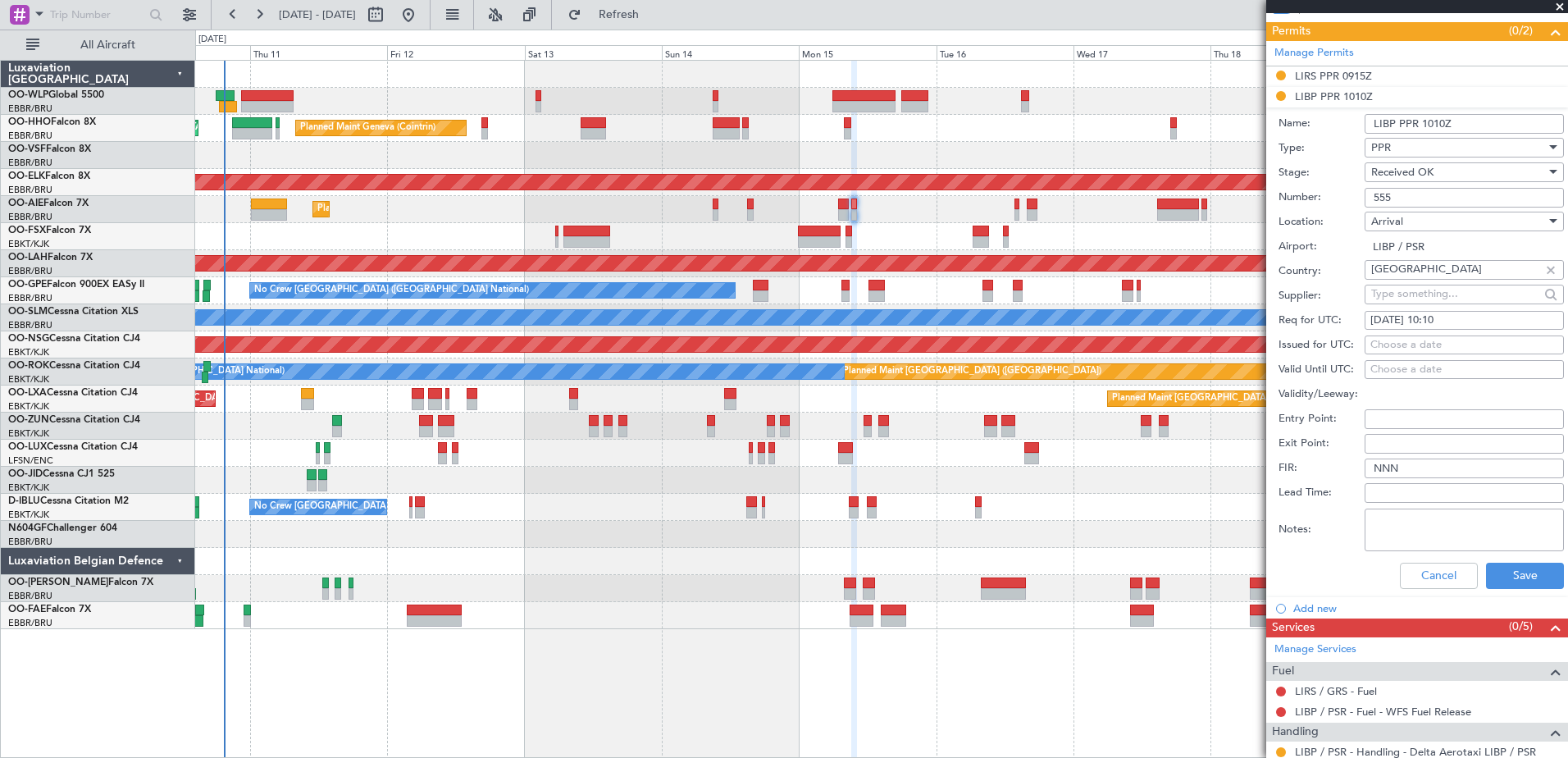
scroll to position [521, 0]
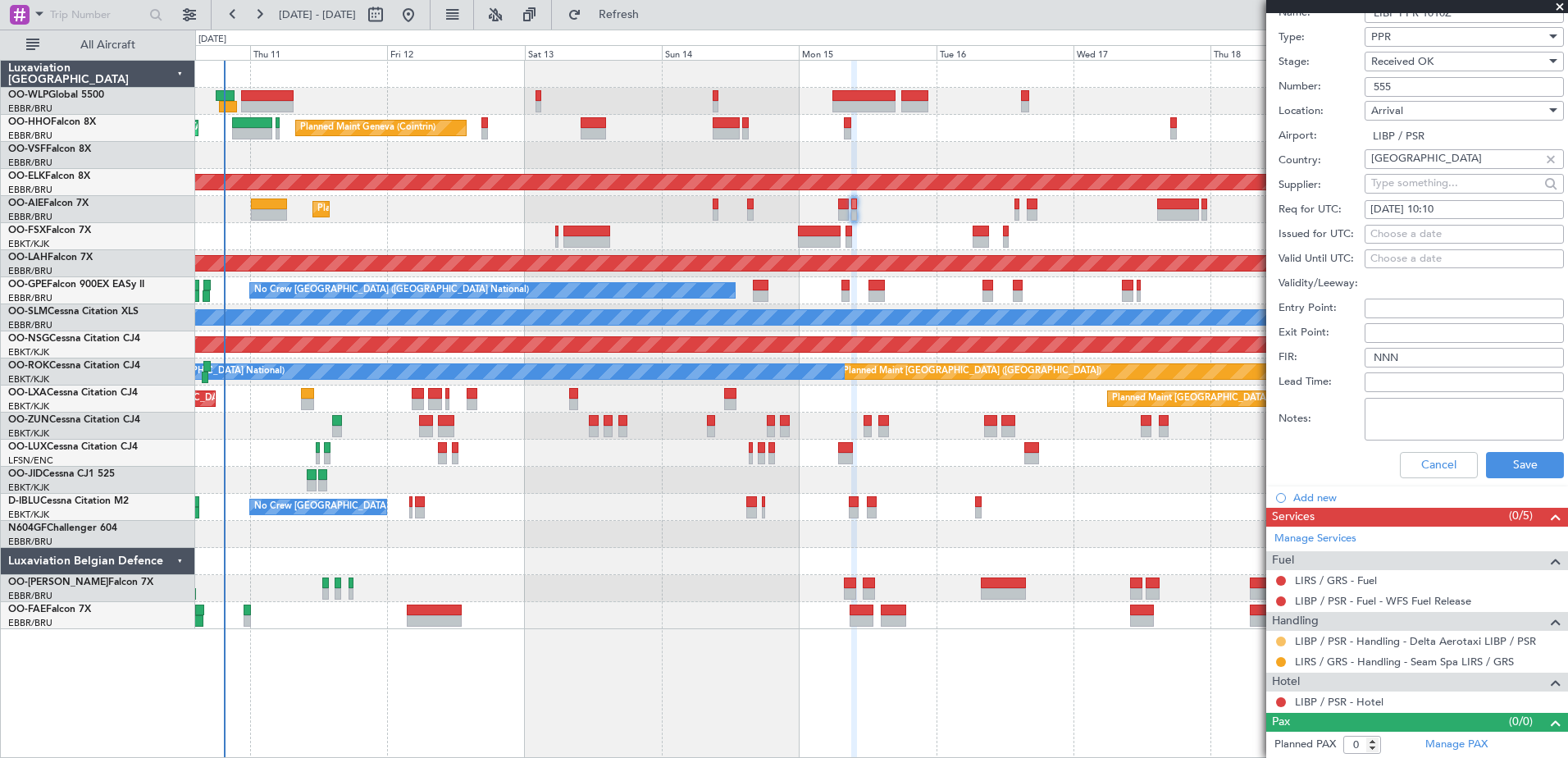
click at [1278, 641] on button at bounding box center [1281, 641] width 10 height 10
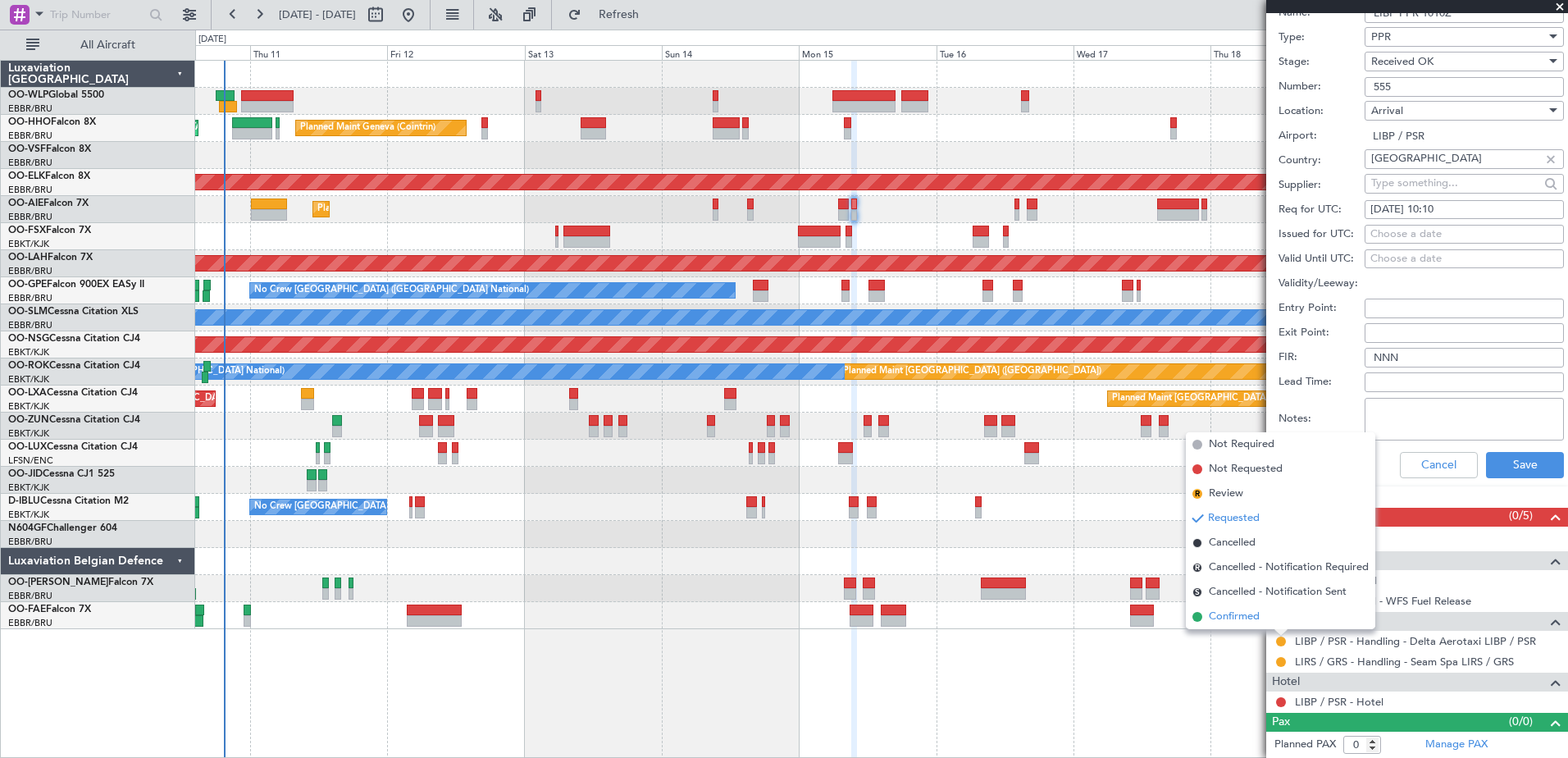
click at [1219, 617] on span "Confirmed" at bounding box center [1234, 617] width 51 height 17
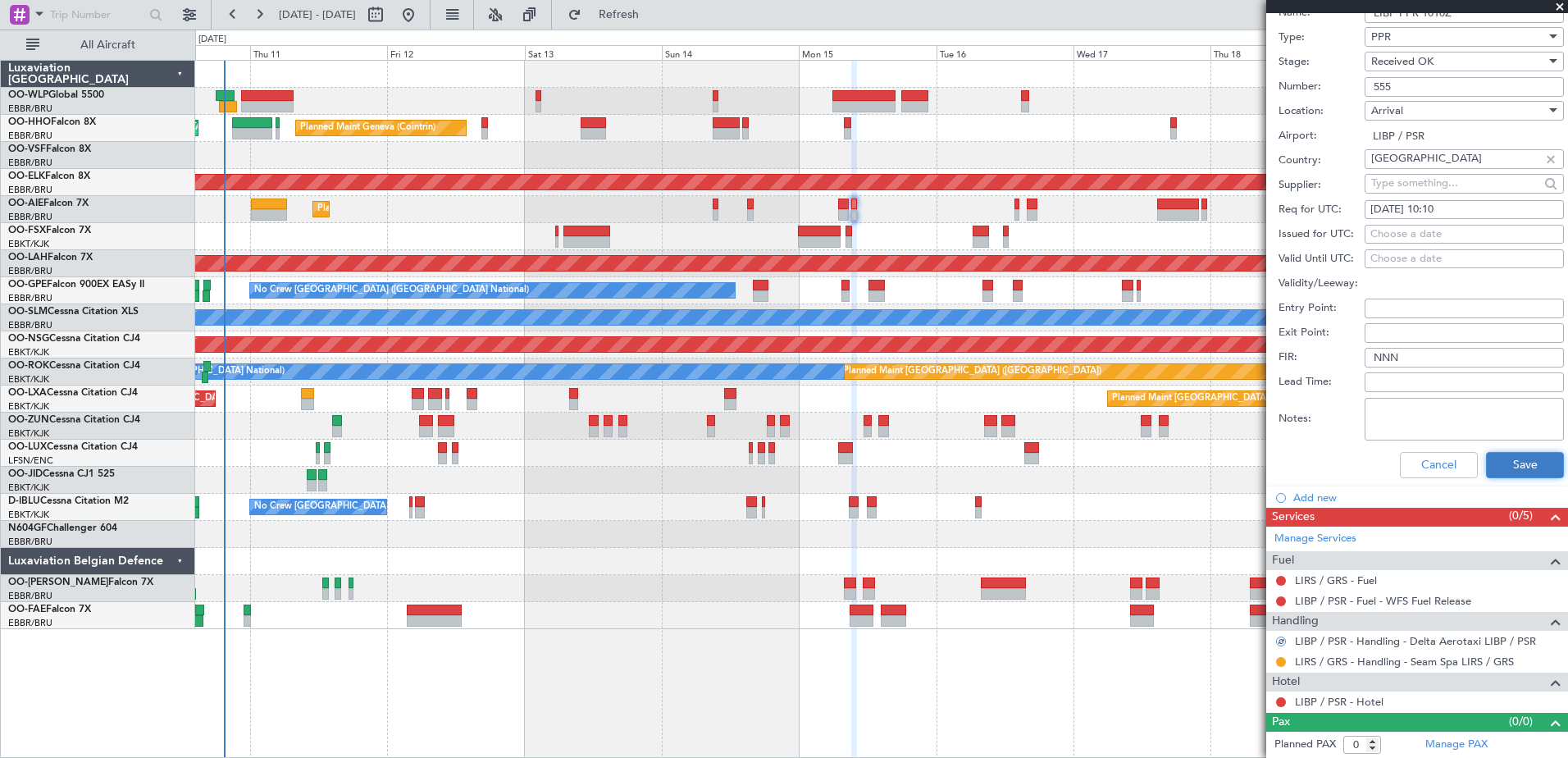
click at [1516, 460] on button "Save" at bounding box center [1524, 465] width 78 height 26
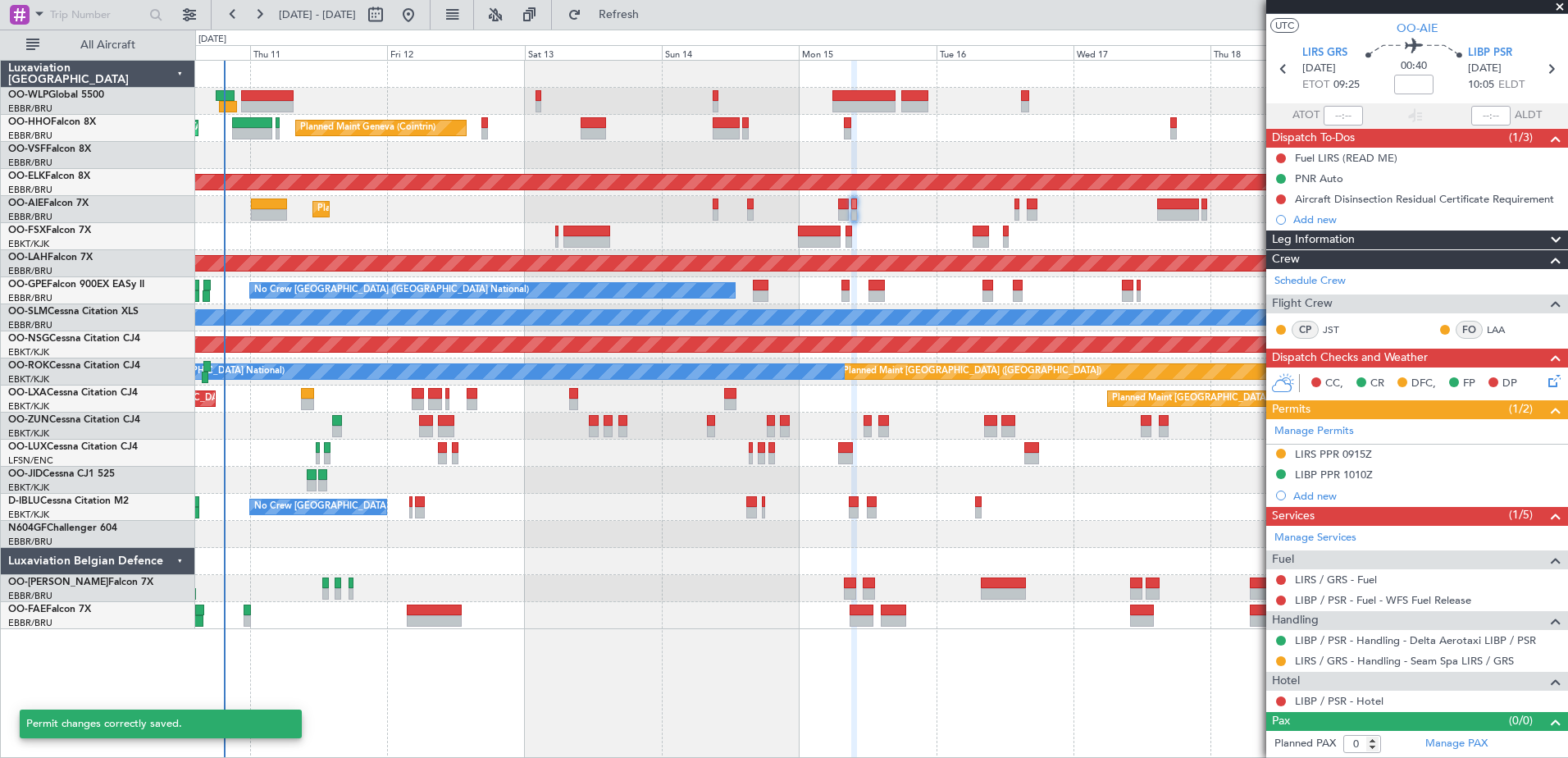
scroll to position [31, 0]
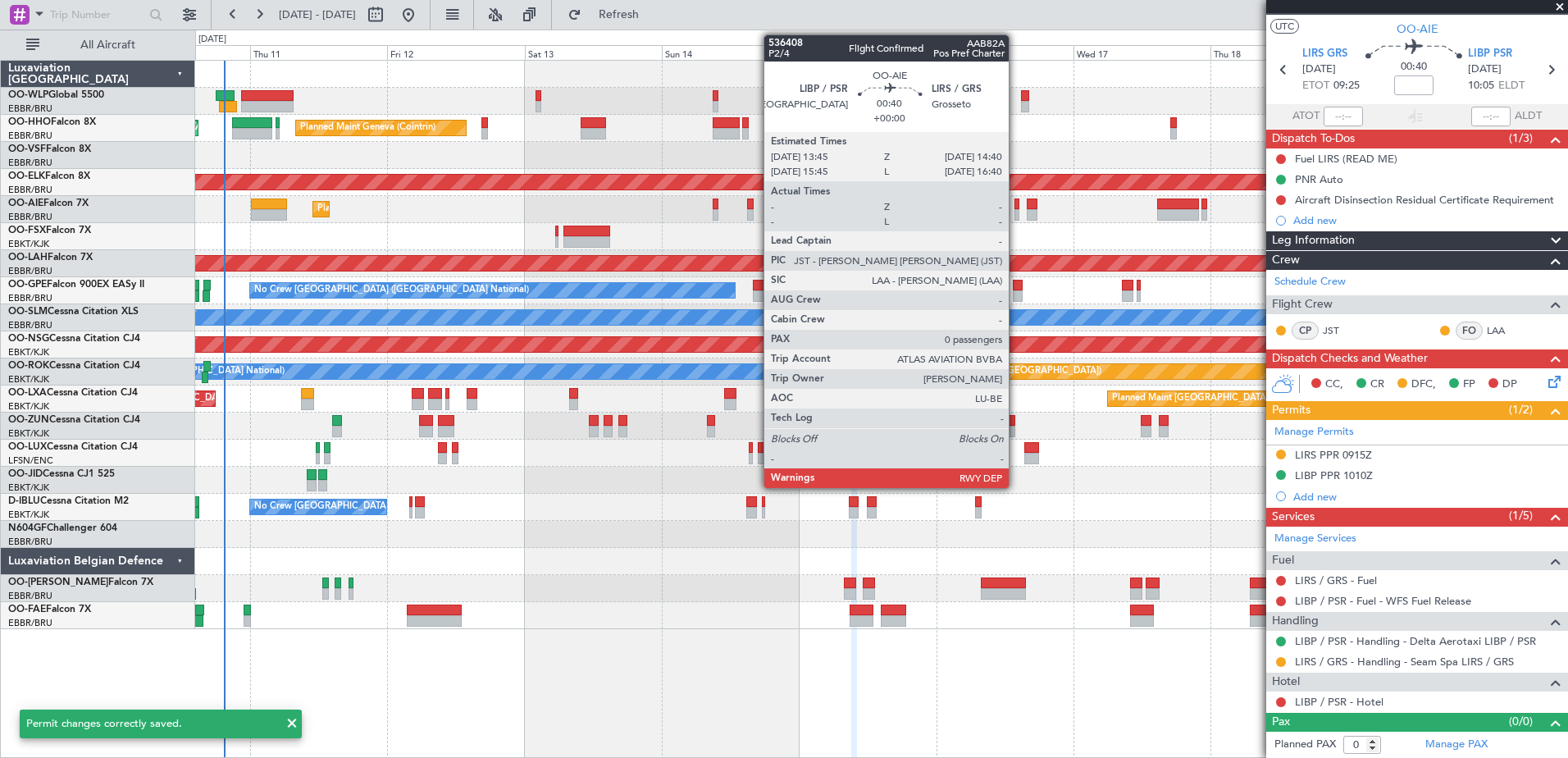
click at [1016, 209] on div at bounding box center [1017, 215] width 6 height 12
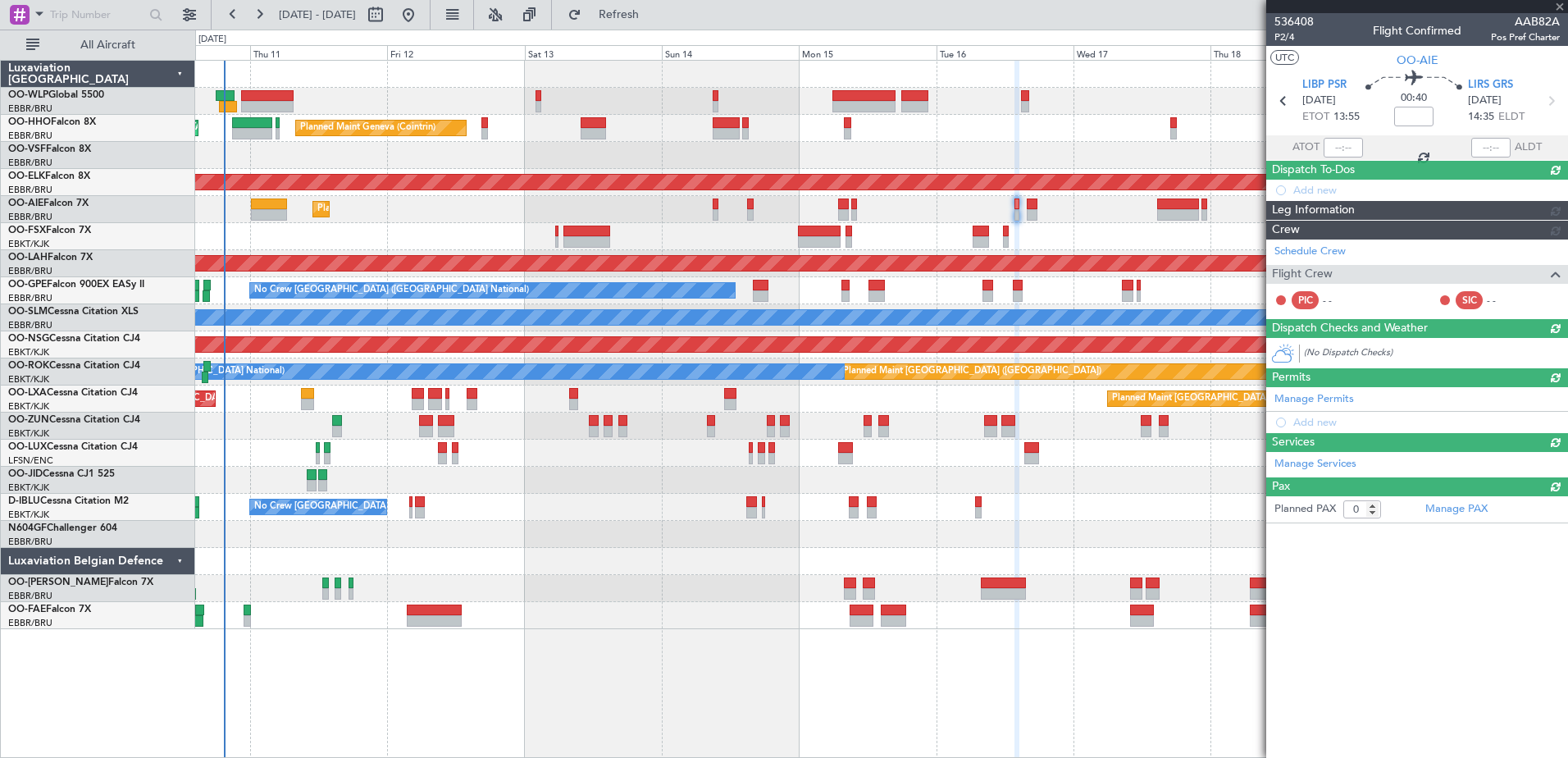
scroll to position [0, 0]
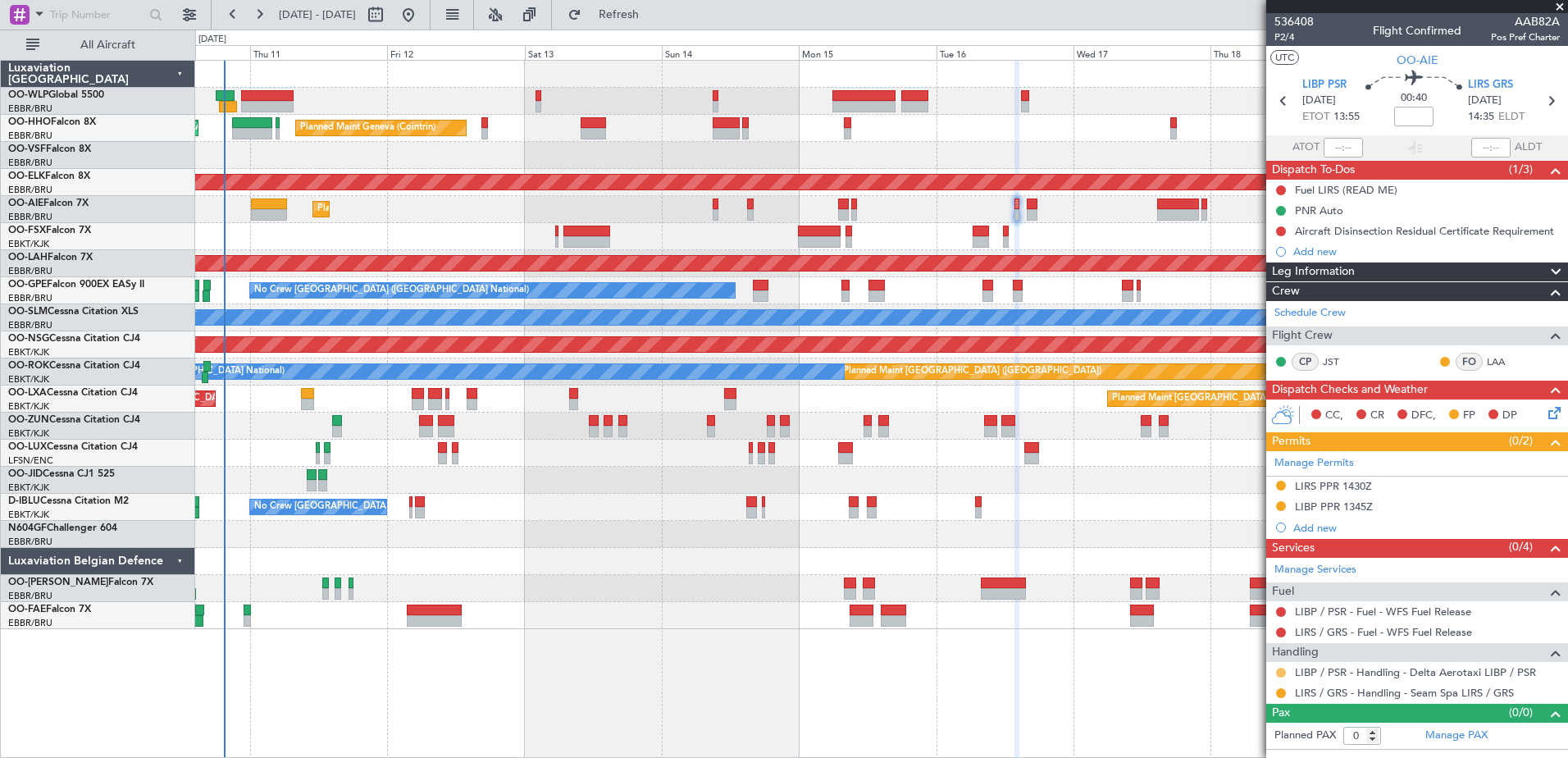
click at [1277, 671] on button at bounding box center [1281, 672] width 10 height 10
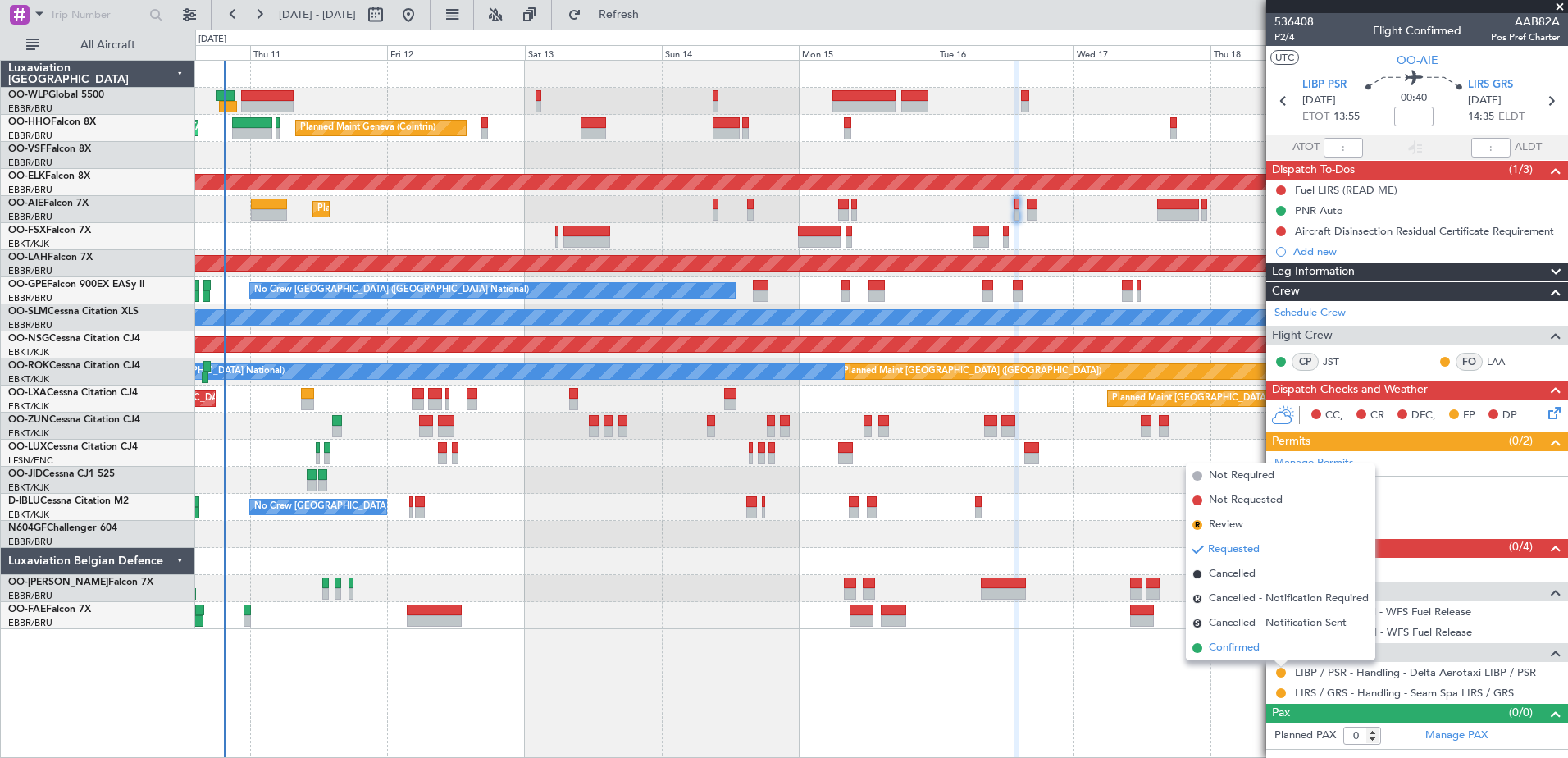
click at [1237, 654] on span "Confirmed" at bounding box center [1234, 648] width 51 height 17
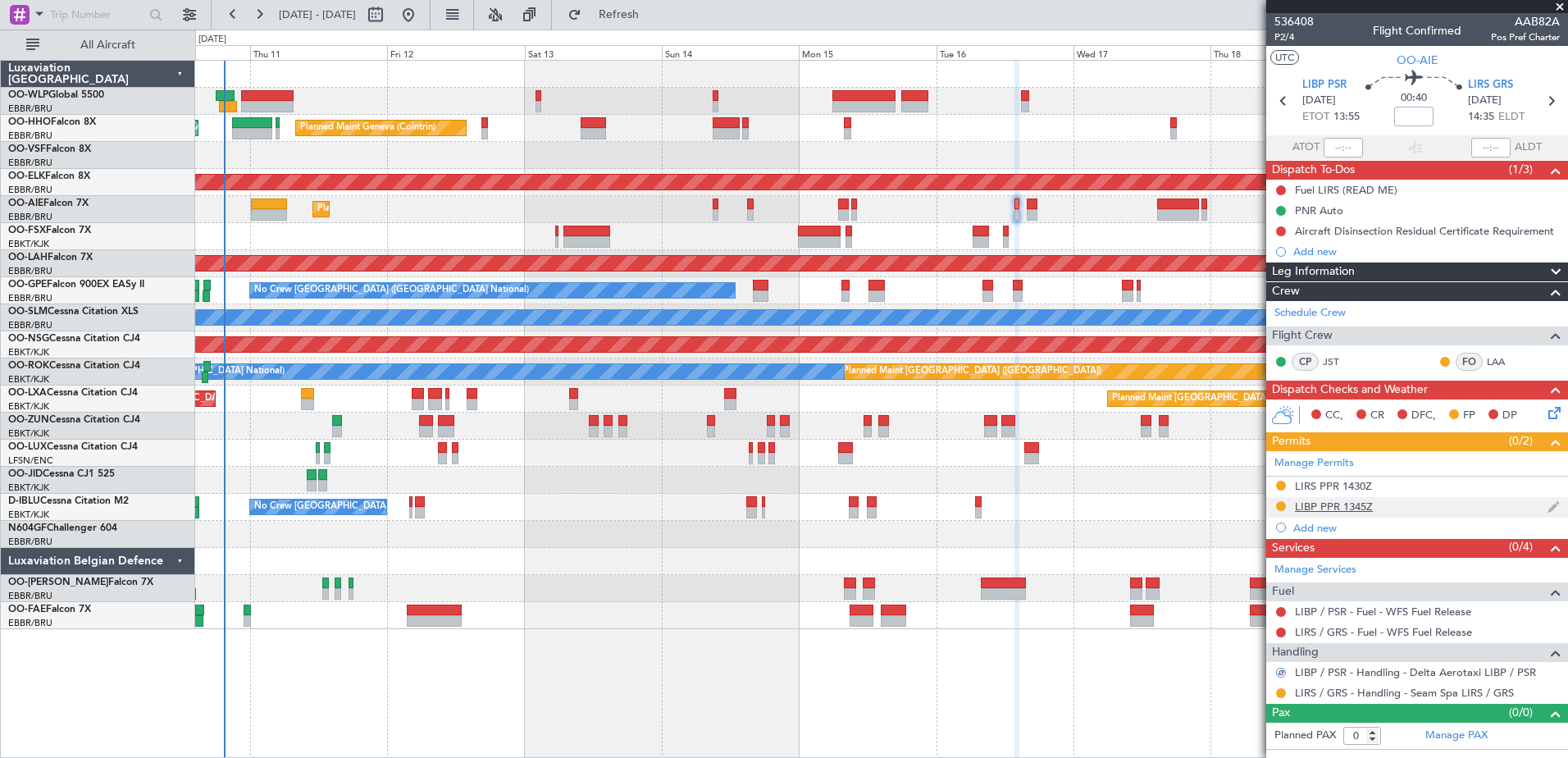
click at [1356, 511] on div "LIBP PPR 1345Z" at bounding box center [1333, 507] width 78 height 14
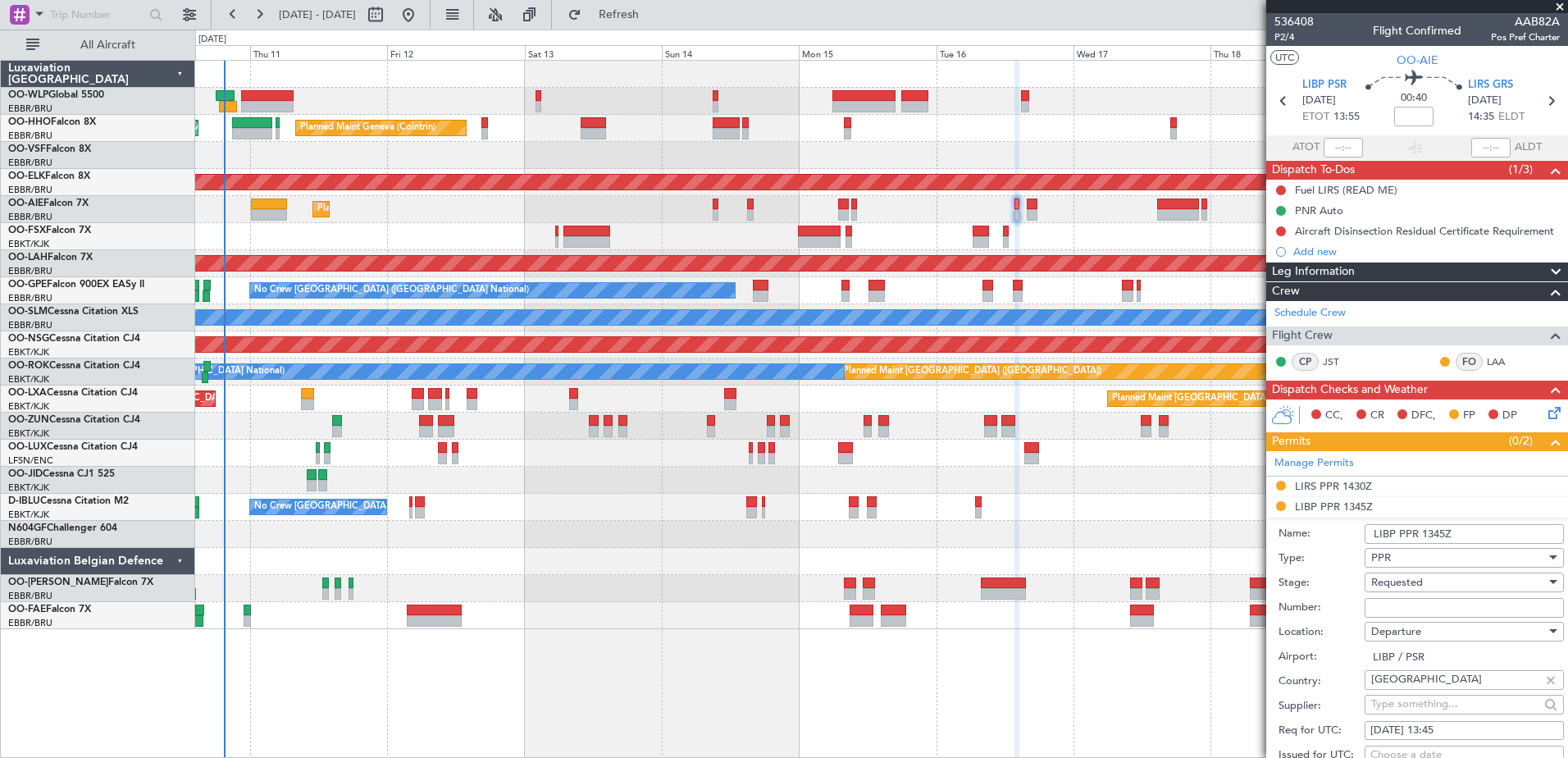
click at [1393, 608] on input "Number:" at bounding box center [1464, 608] width 200 height 19
type input "555"
click at [1467, 587] on div "Requested" at bounding box center [1458, 582] width 174 height 24
click at [1446, 715] on span "Received OK" at bounding box center [1457, 713] width 172 height 24
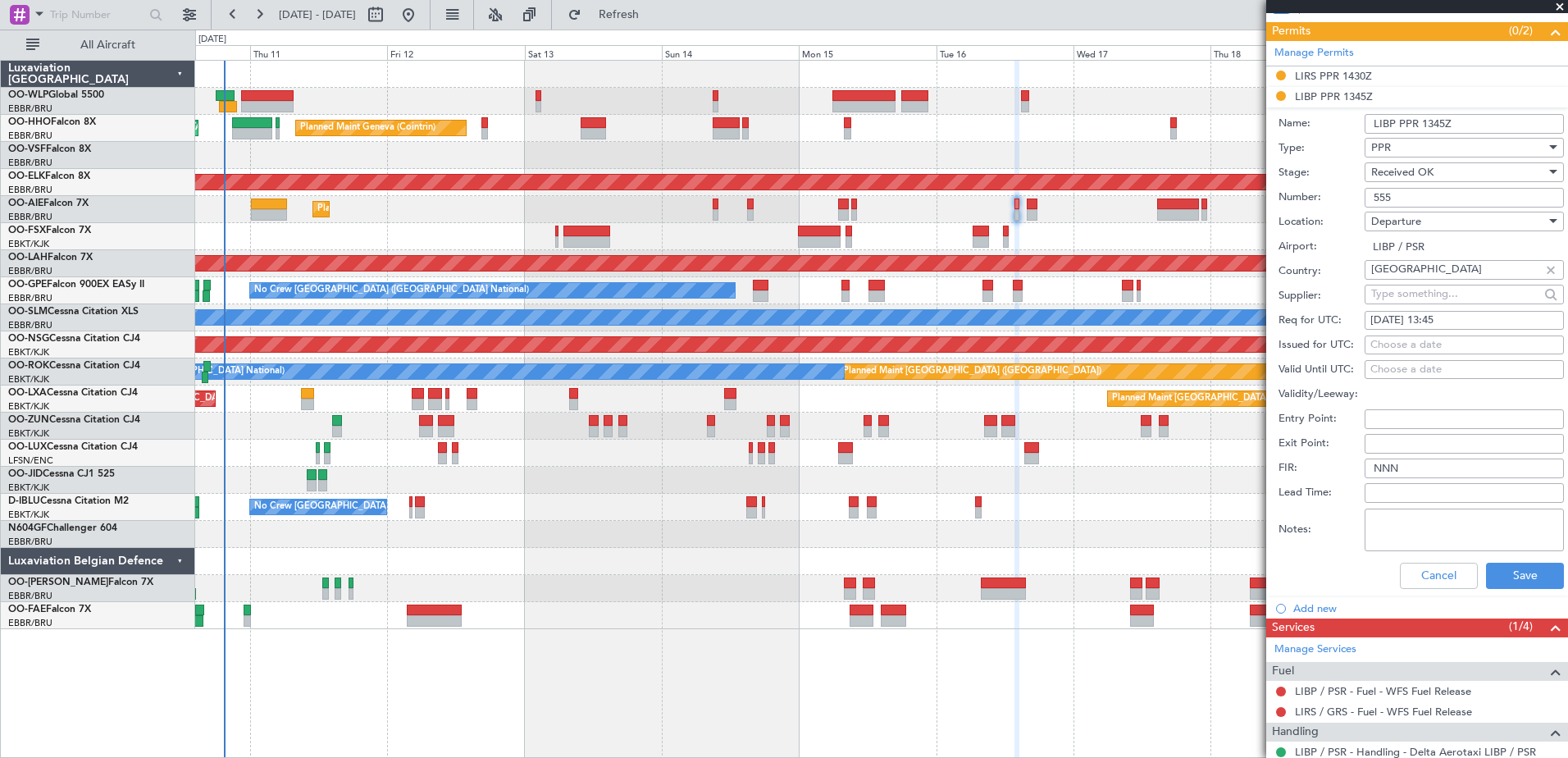
scroll to position [480, 0]
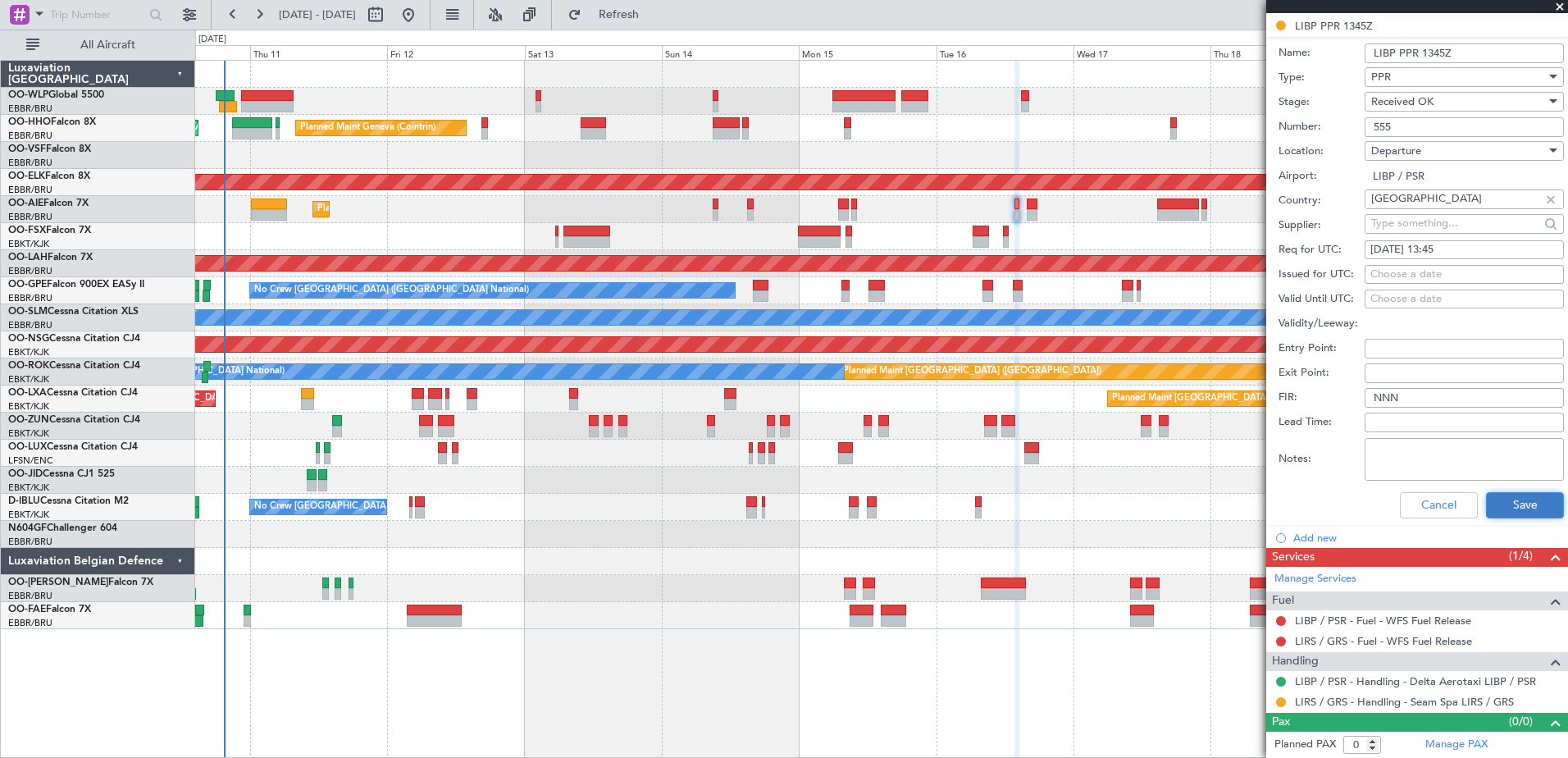
click at [1511, 509] on button "Save" at bounding box center [1524, 505] width 78 height 26
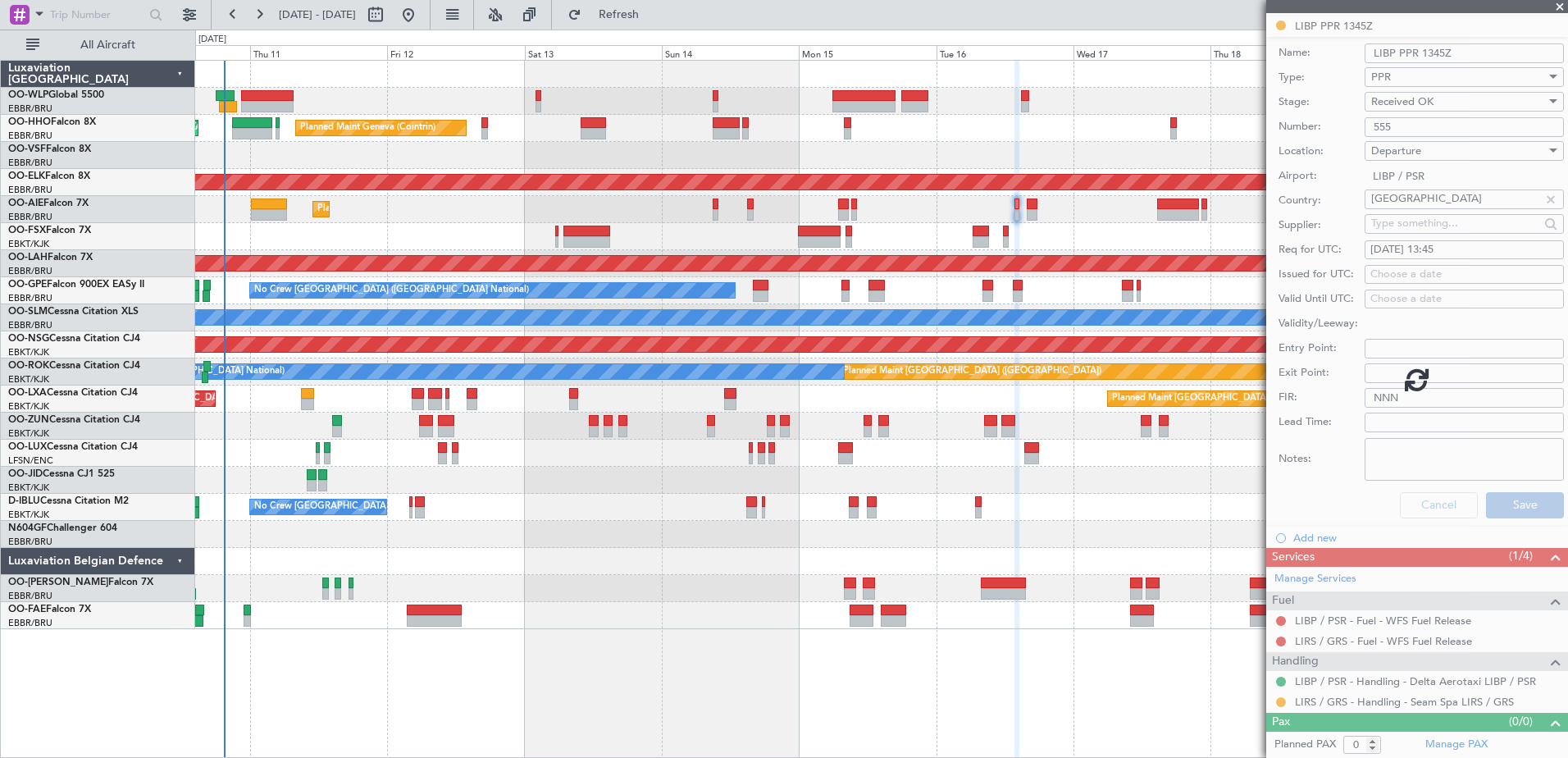
scroll to position [0, 0]
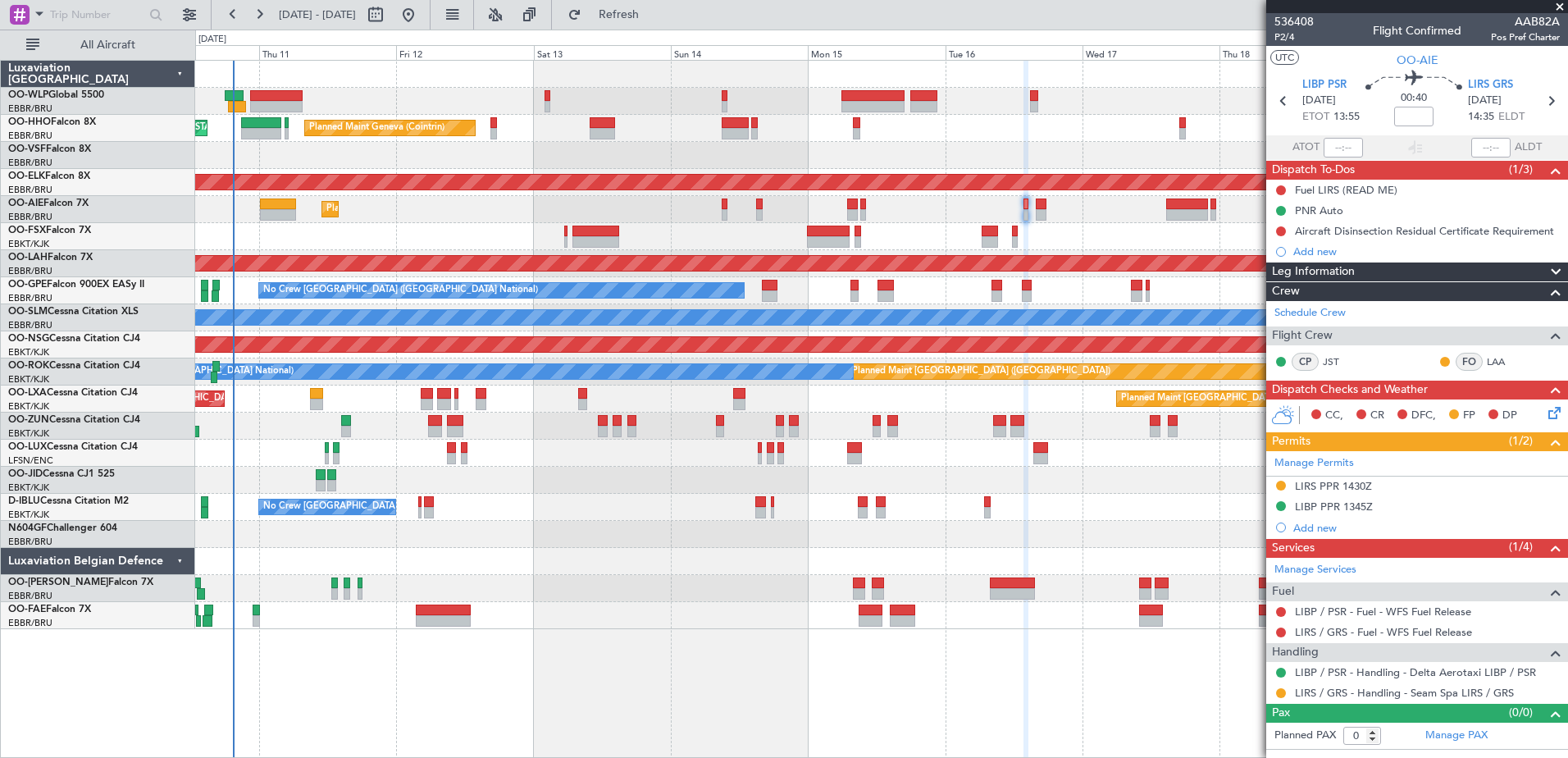
click at [417, 647] on div "Planned Maint Liege Planned Maint Geneva ([GEOGRAPHIC_DATA]) AOG Maint [US_STAT…" at bounding box center [880, 408] width 1372 height 698
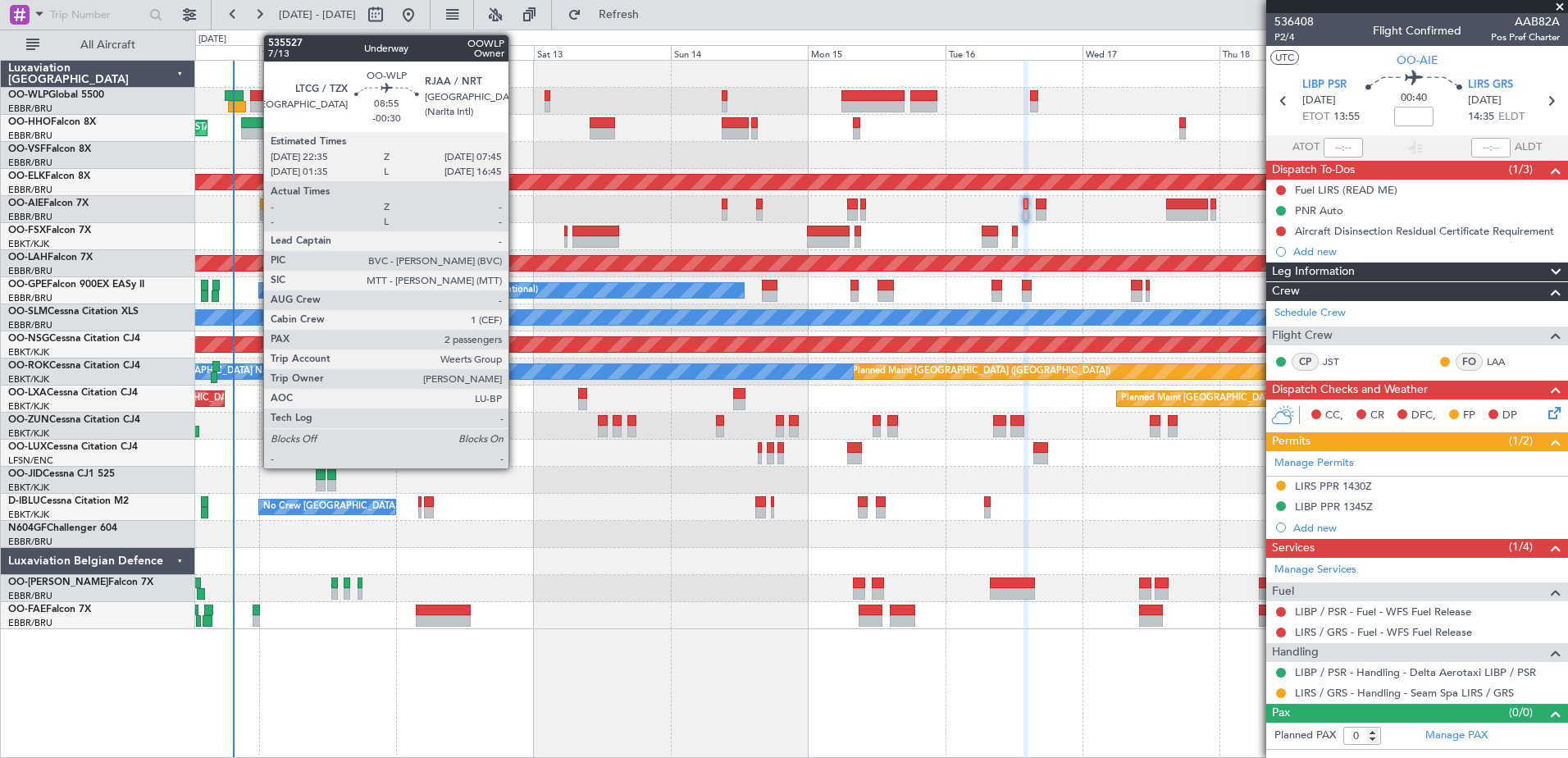
click at [274, 98] on div at bounding box center [277, 96] width 53 height 12
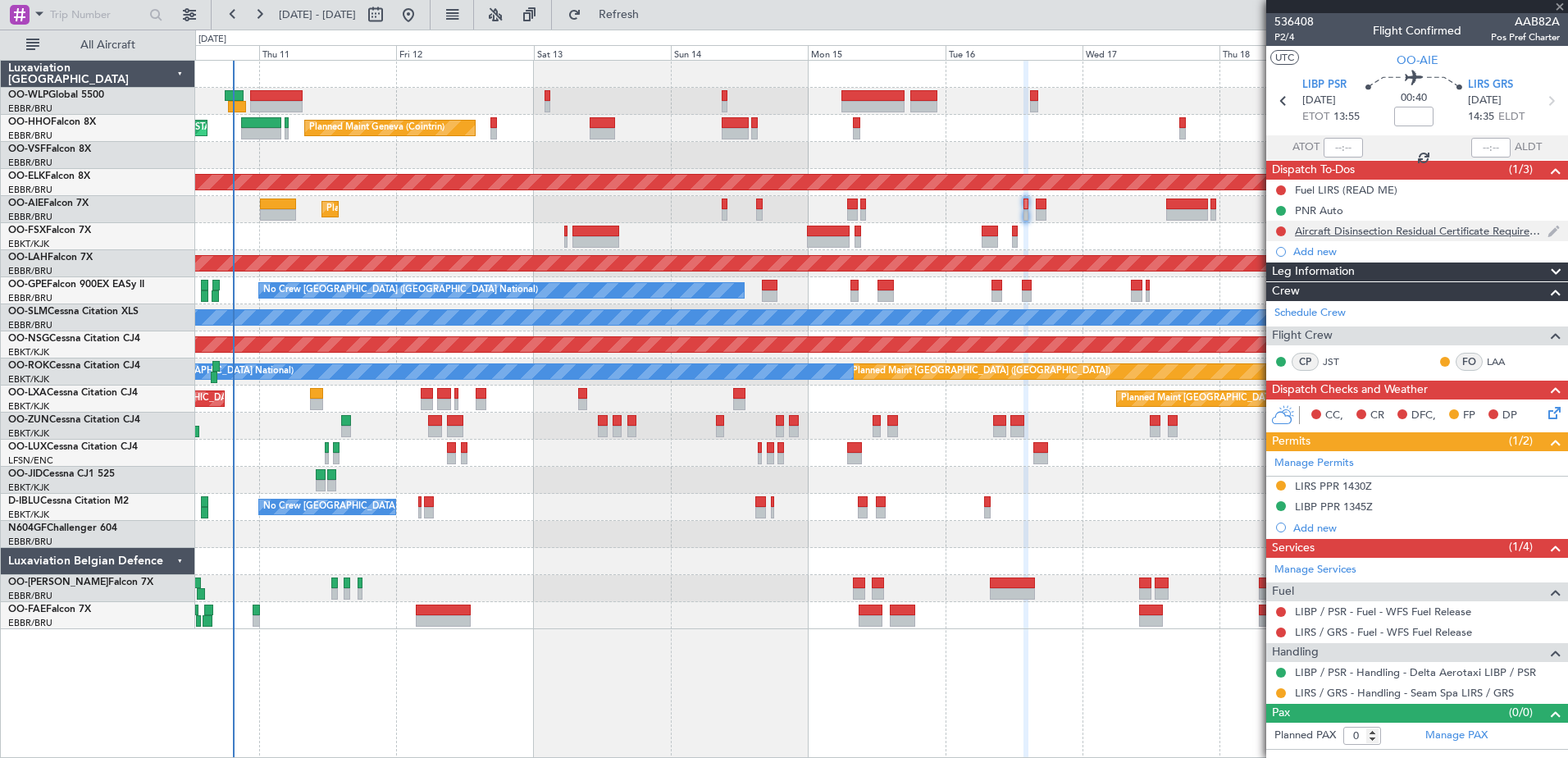
type input "-00:30"
type input "2"
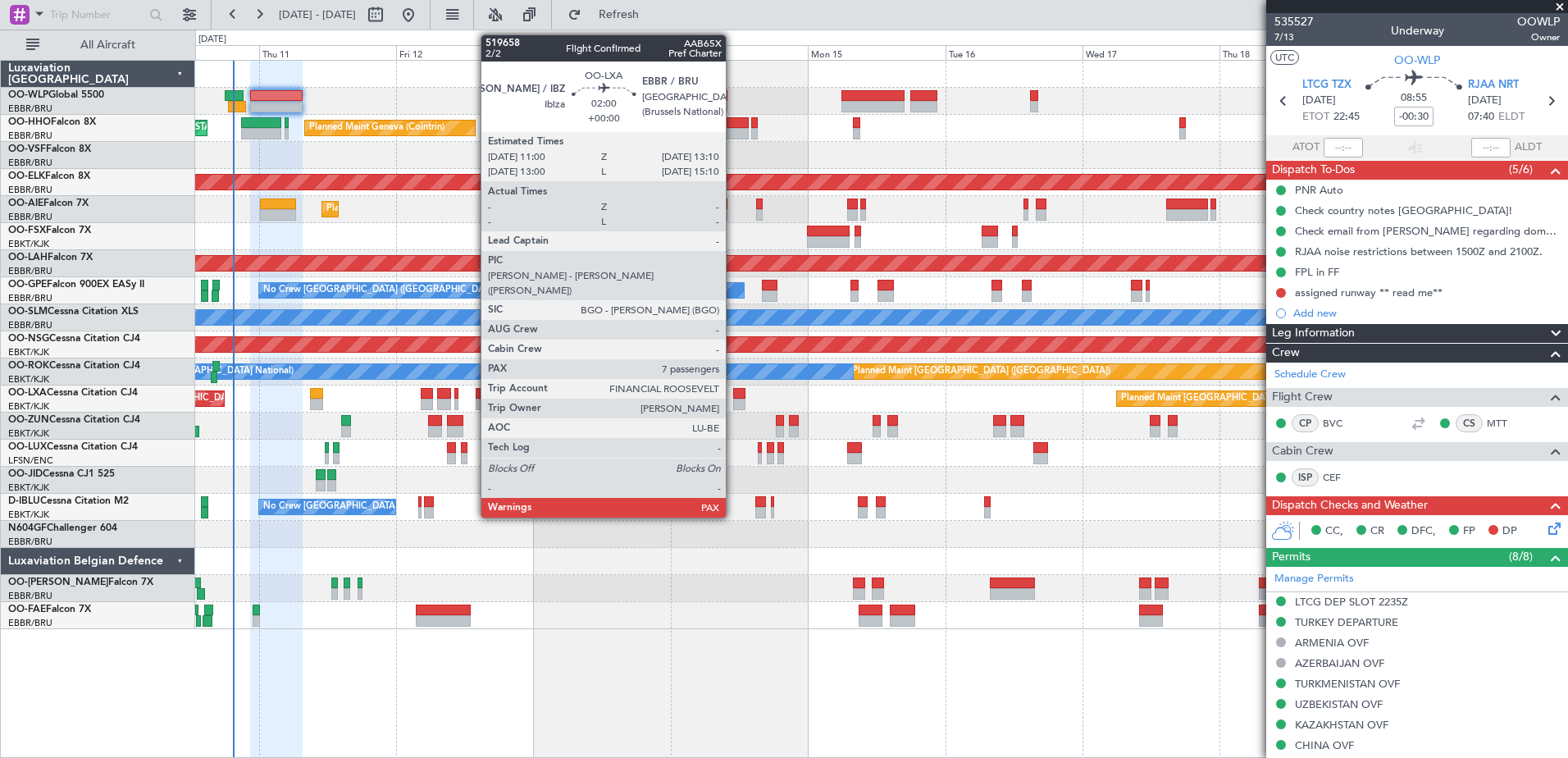
click at [733, 402] on div at bounding box center [739, 404] width 13 height 12
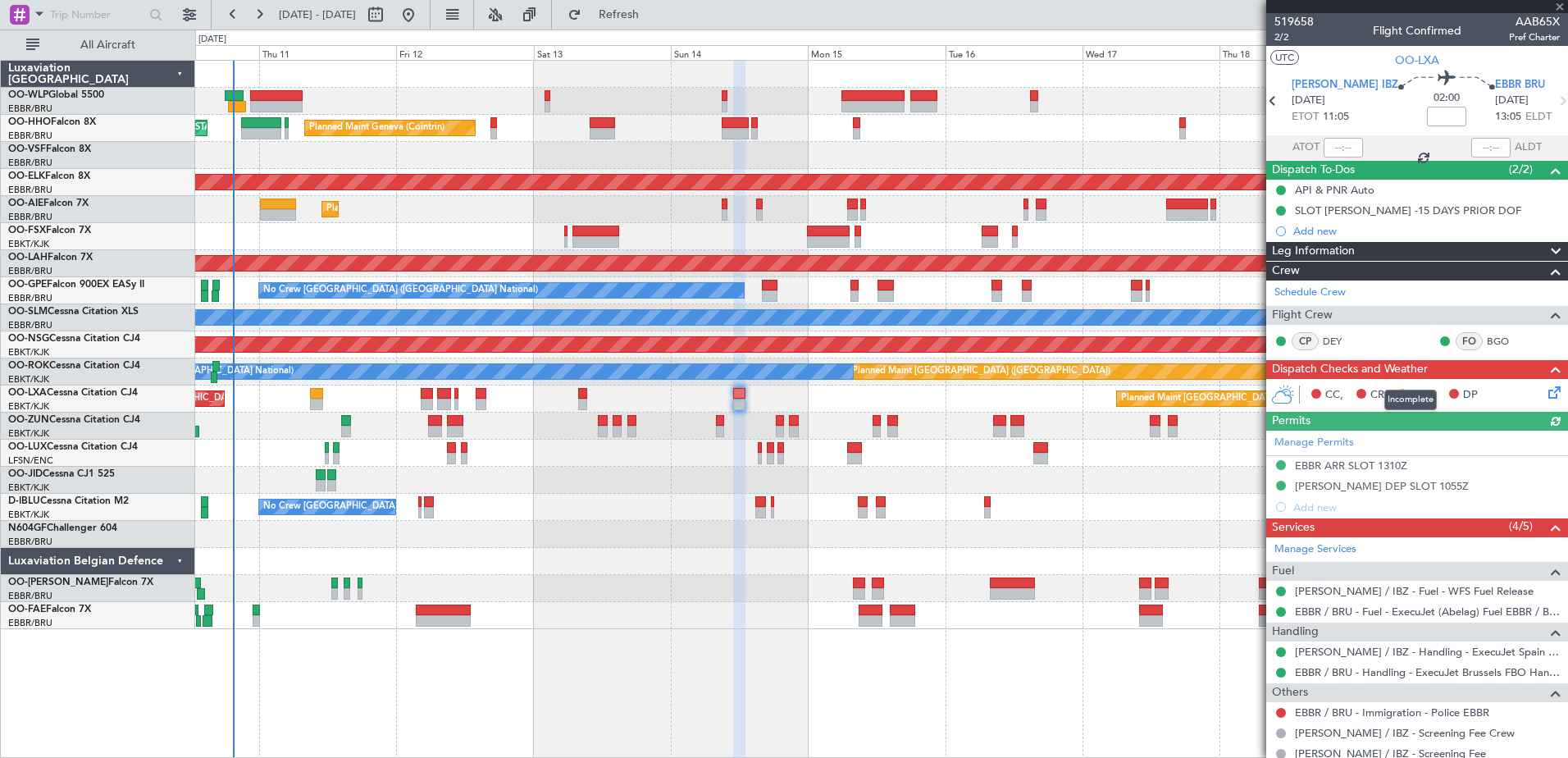
scroll to position [164, 0]
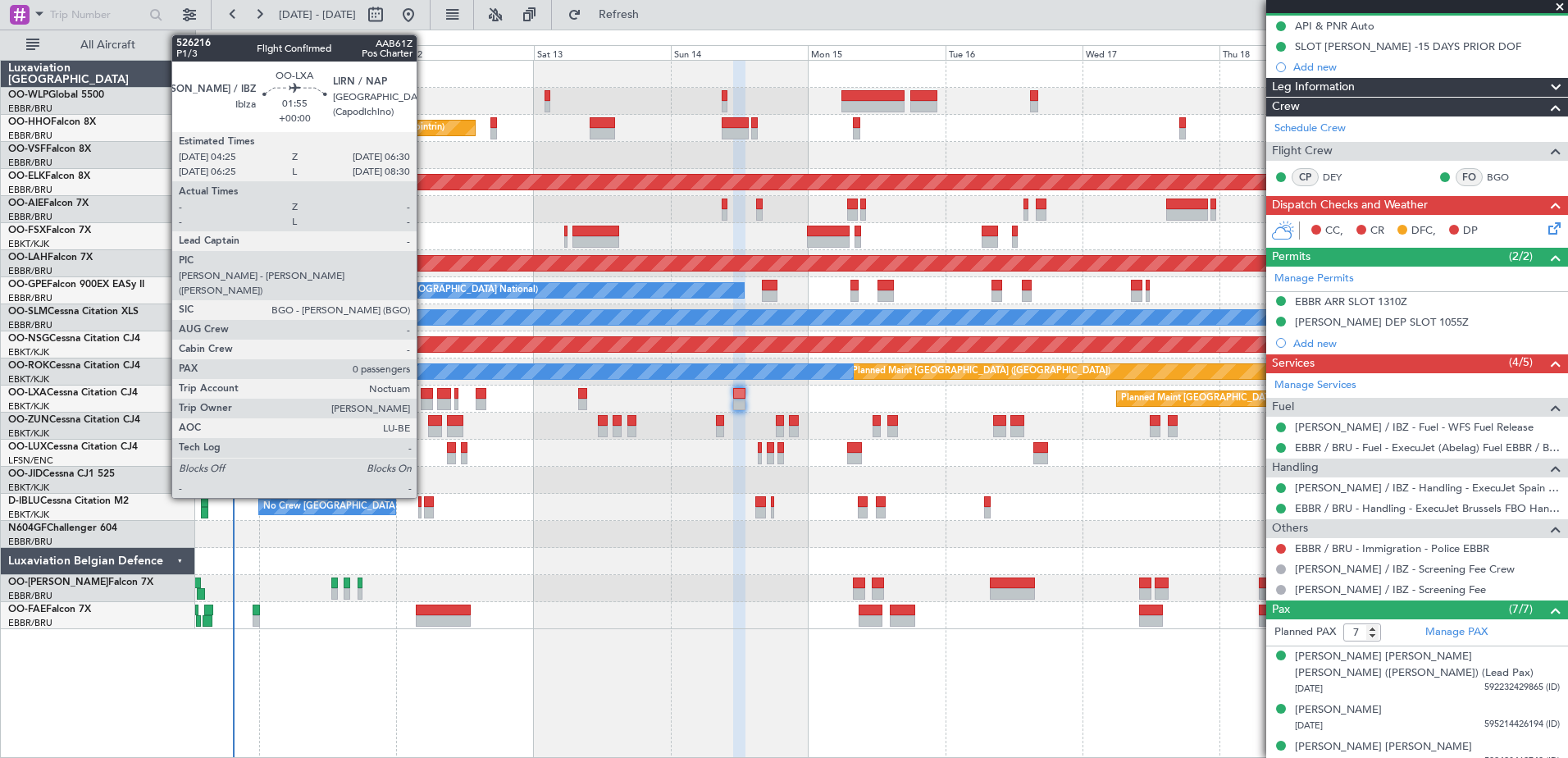
click at [424, 398] on div at bounding box center [427, 404] width 13 height 12
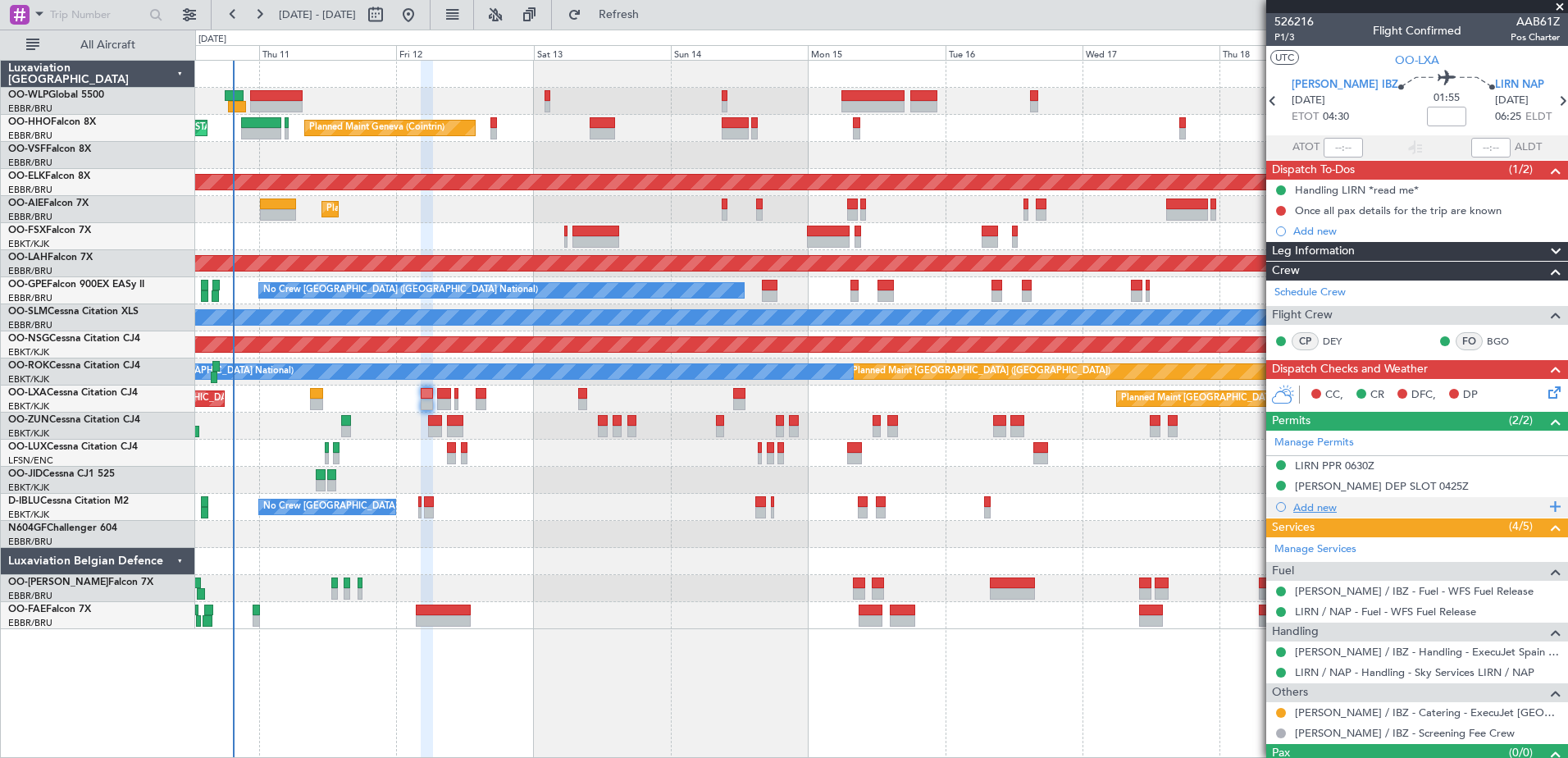
scroll to position [31, 0]
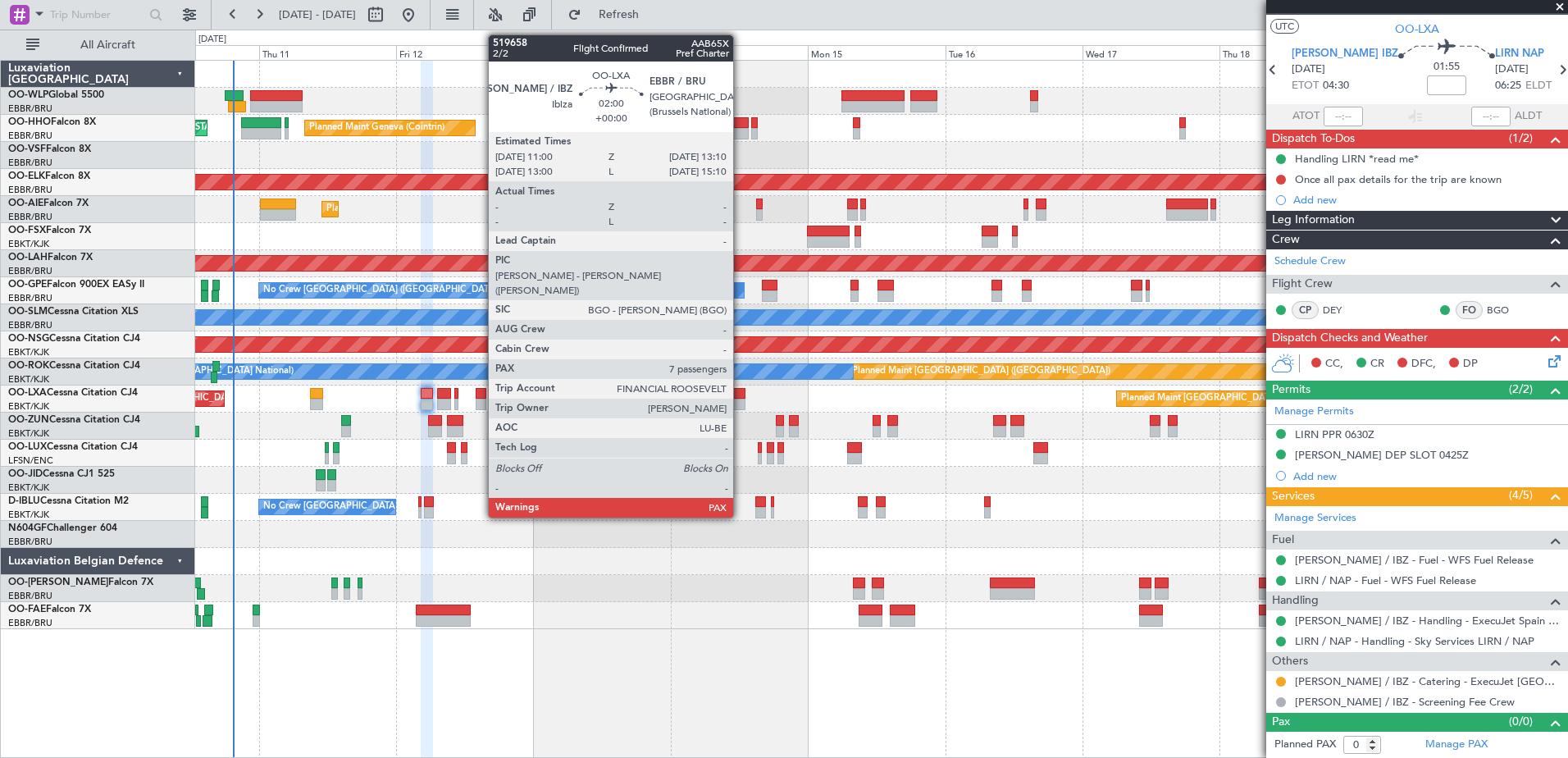
click at [740, 397] on div at bounding box center [739, 394] width 13 height 12
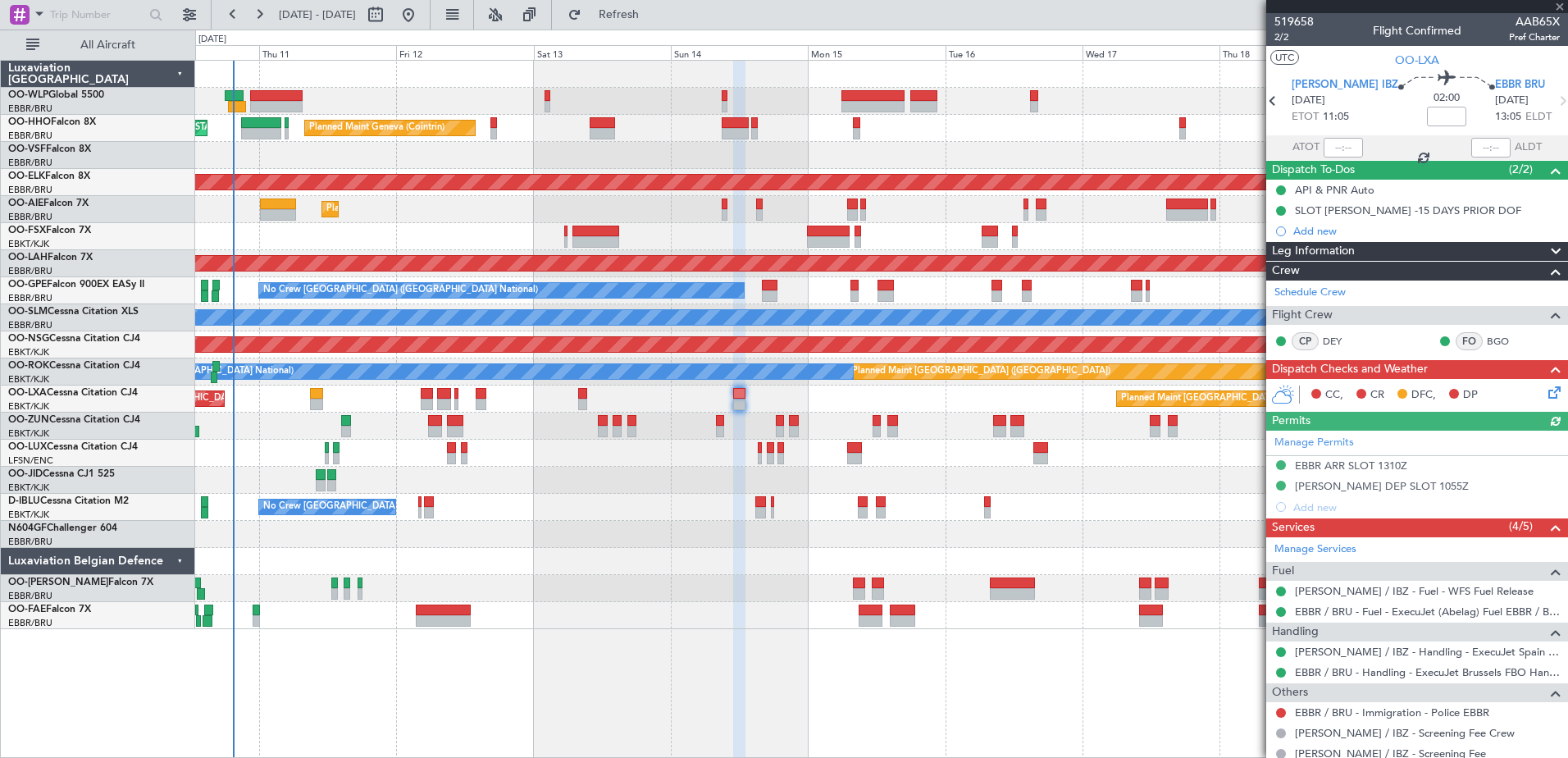
scroll to position [164, 0]
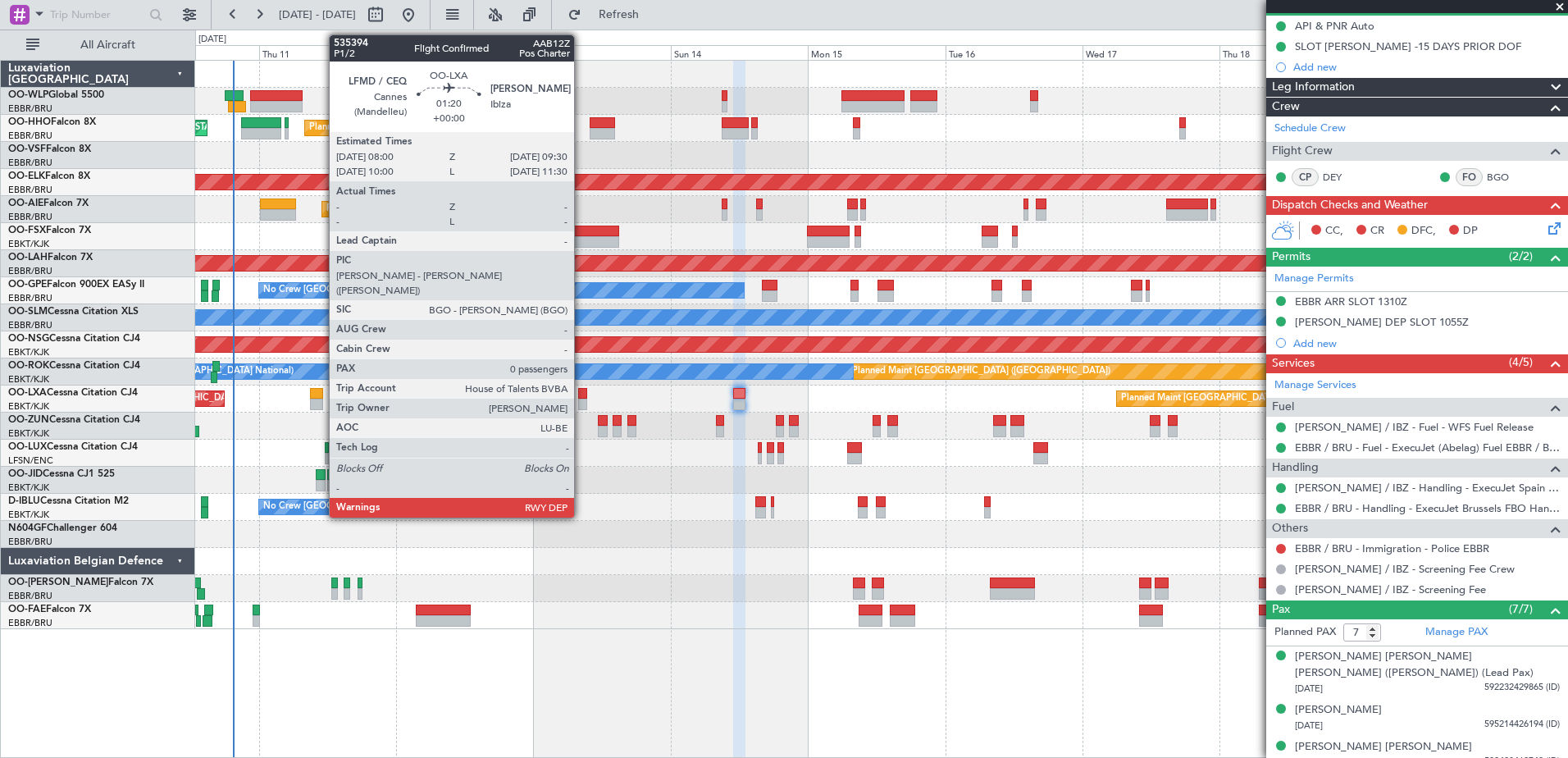
click at [581, 396] on div at bounding box center [582, 394] width 9 height 12
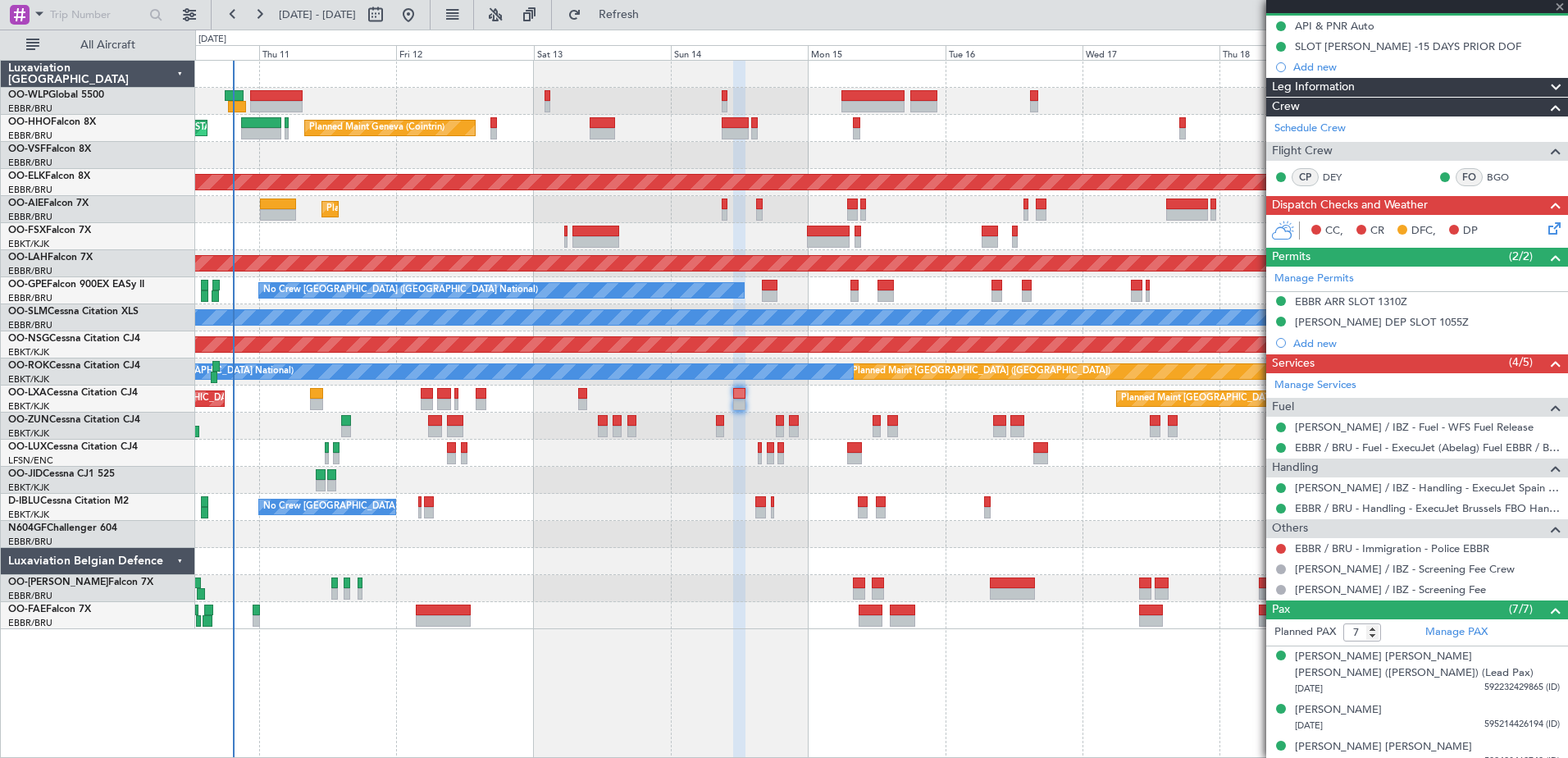
type input "0"
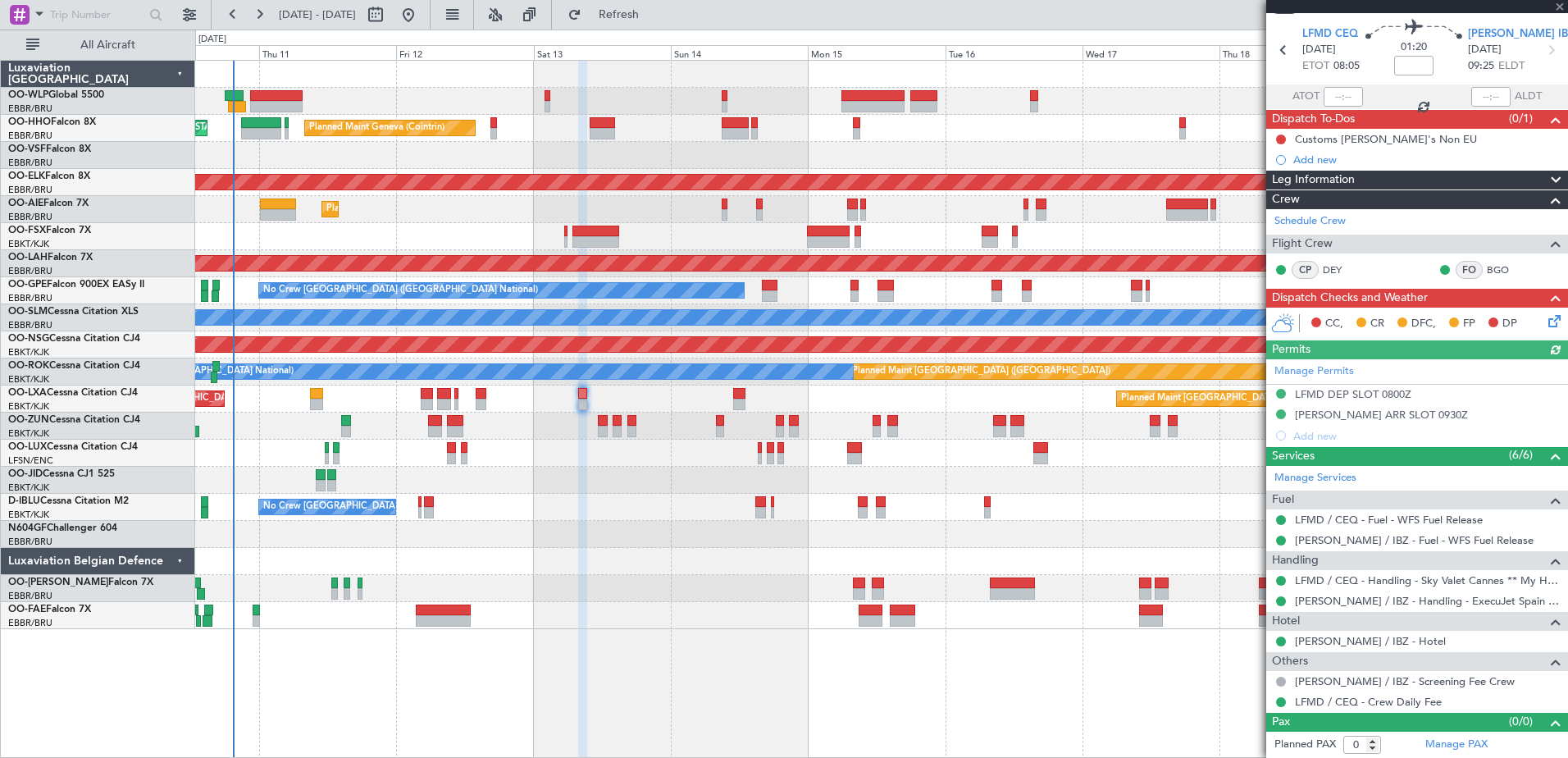
scroll to position [0, 0]
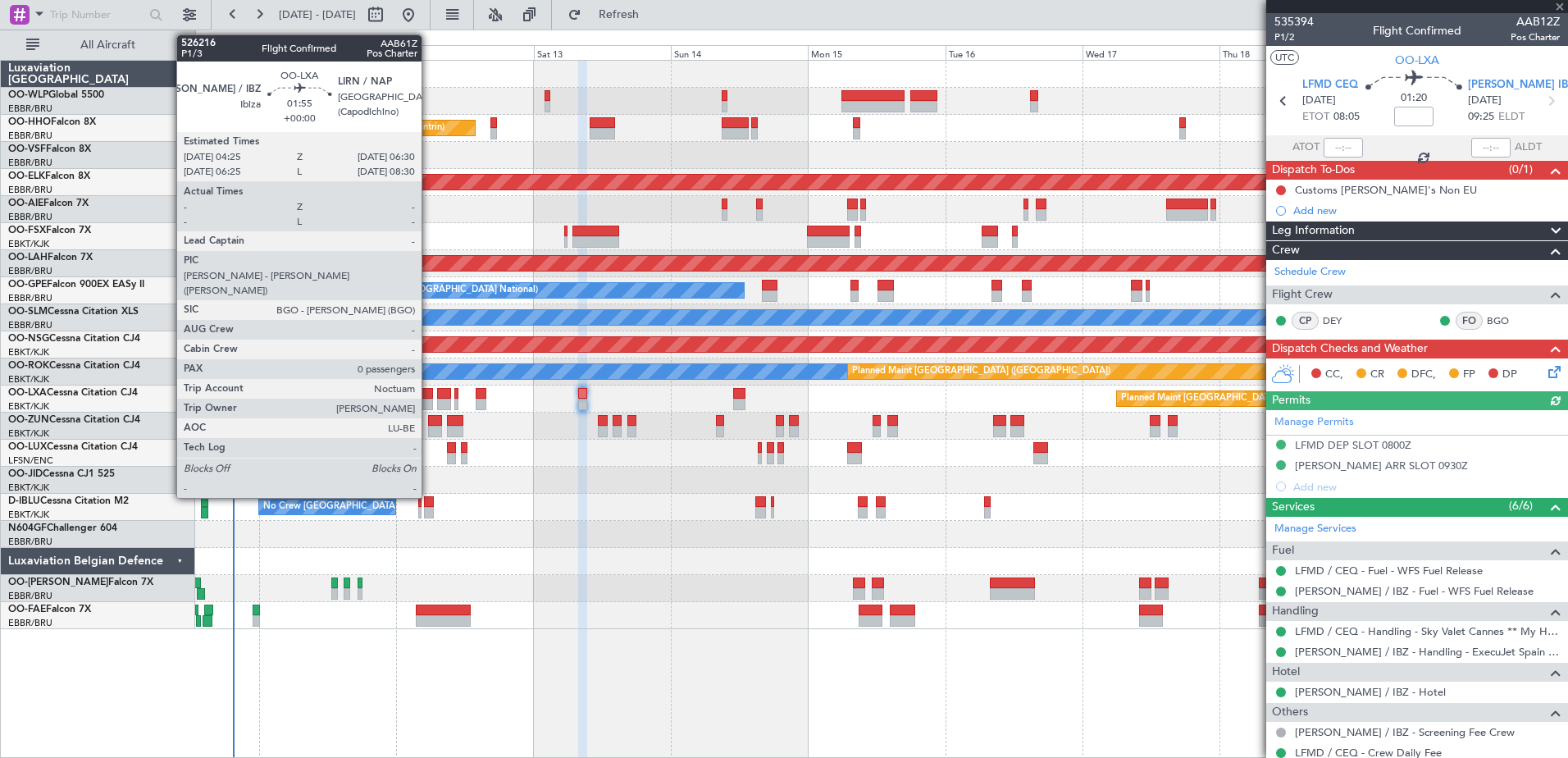
click at [429, 407] on div at bounding box center [427, 404] width 13 height 12
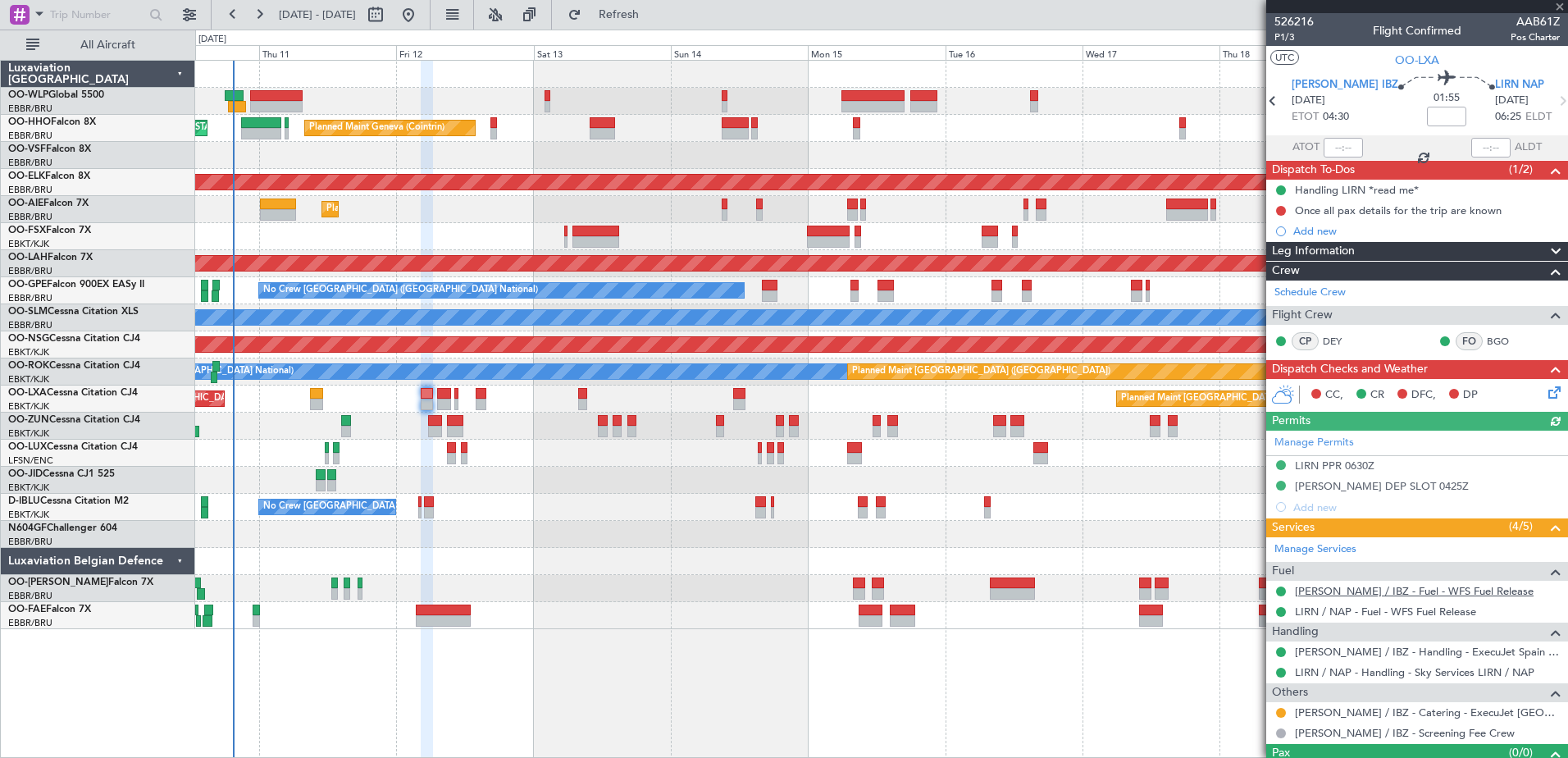
scroll to position [31, 0]
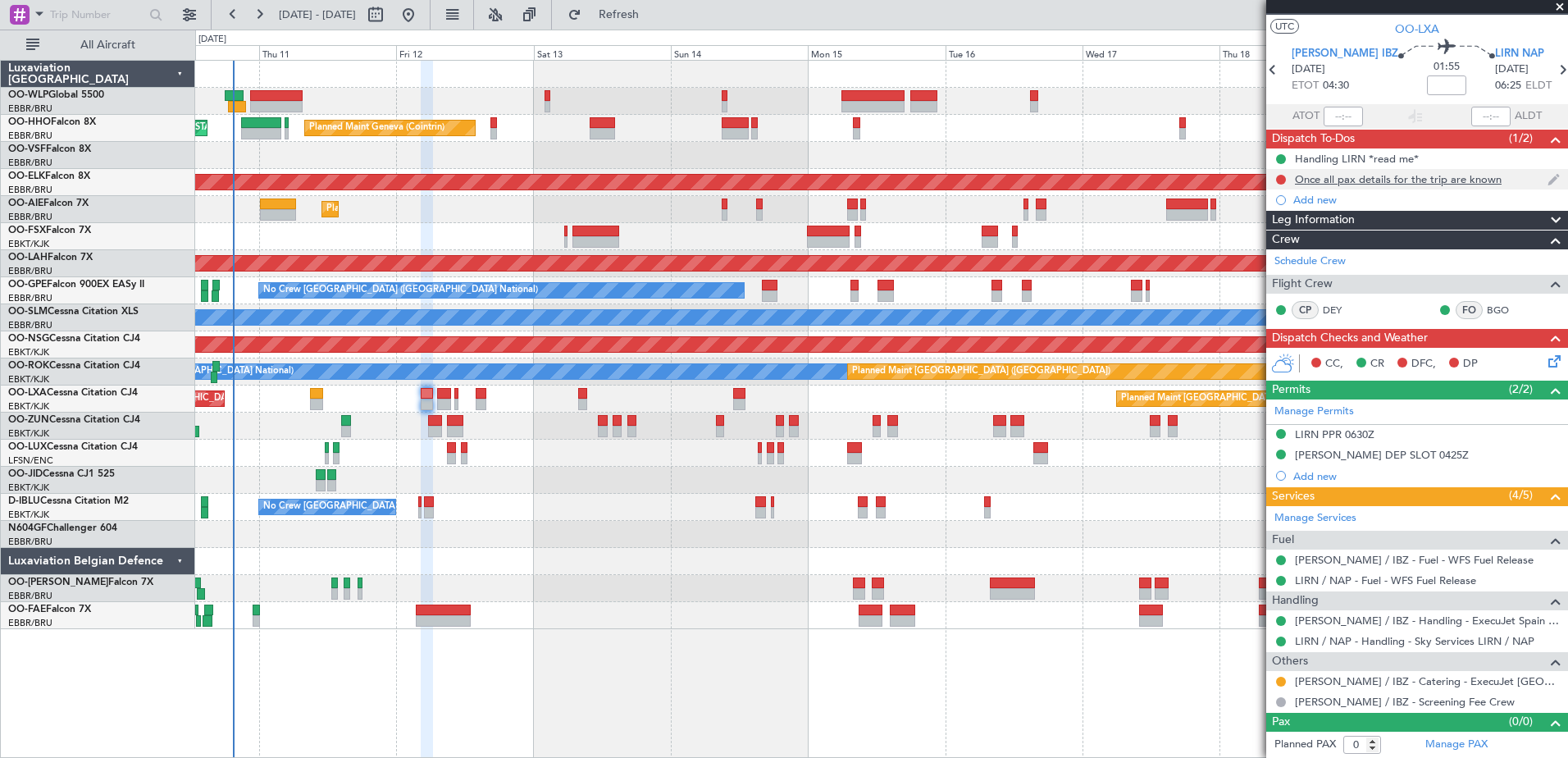
click at [1475, 177] on div "Once all pax details for the trip are known" at bounding box center [1398, 179] width 206 height 14
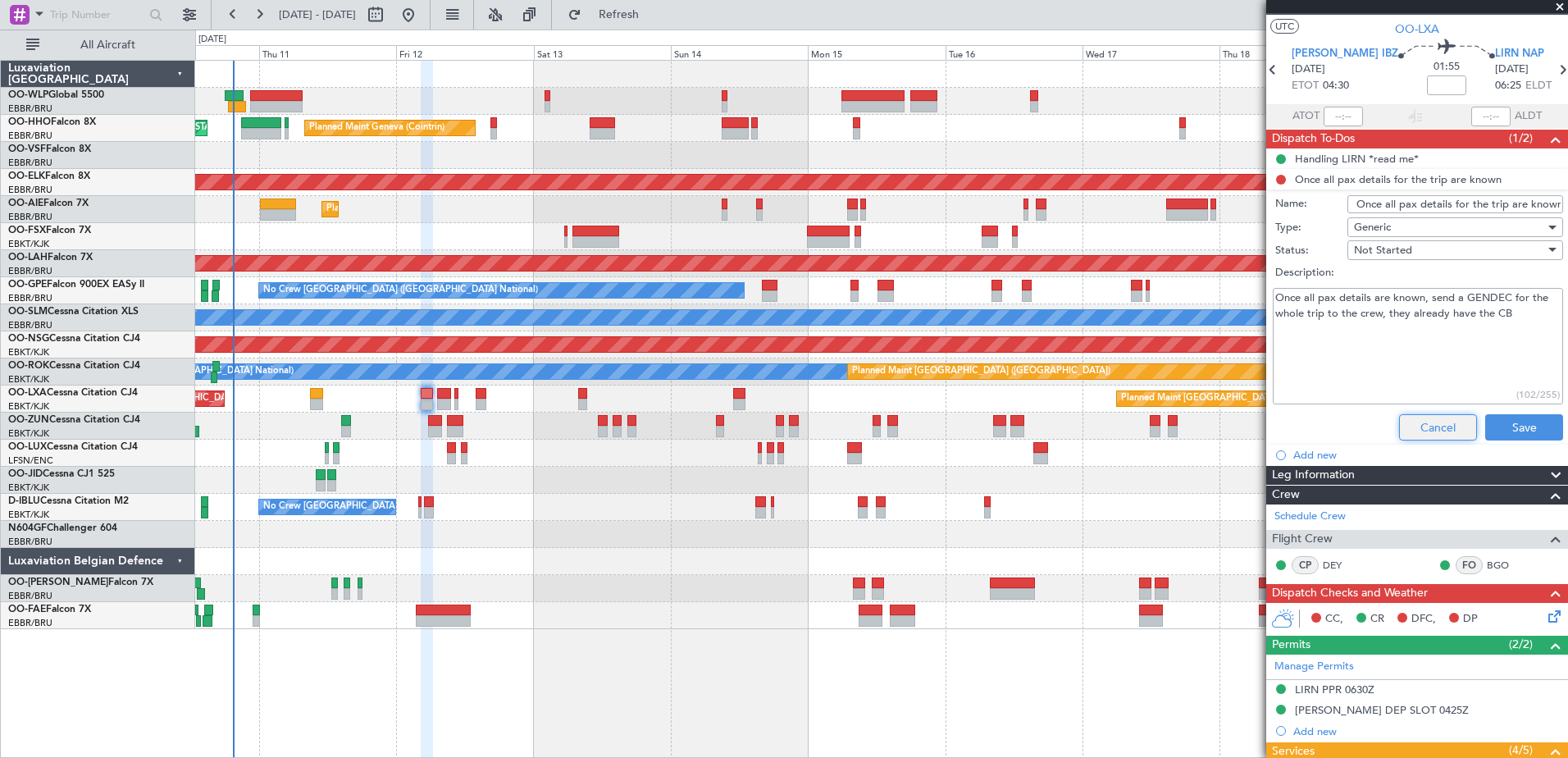
click at [1423, 418] on button "Cancel" at bounding box center [1437, 427] width 78 height 26
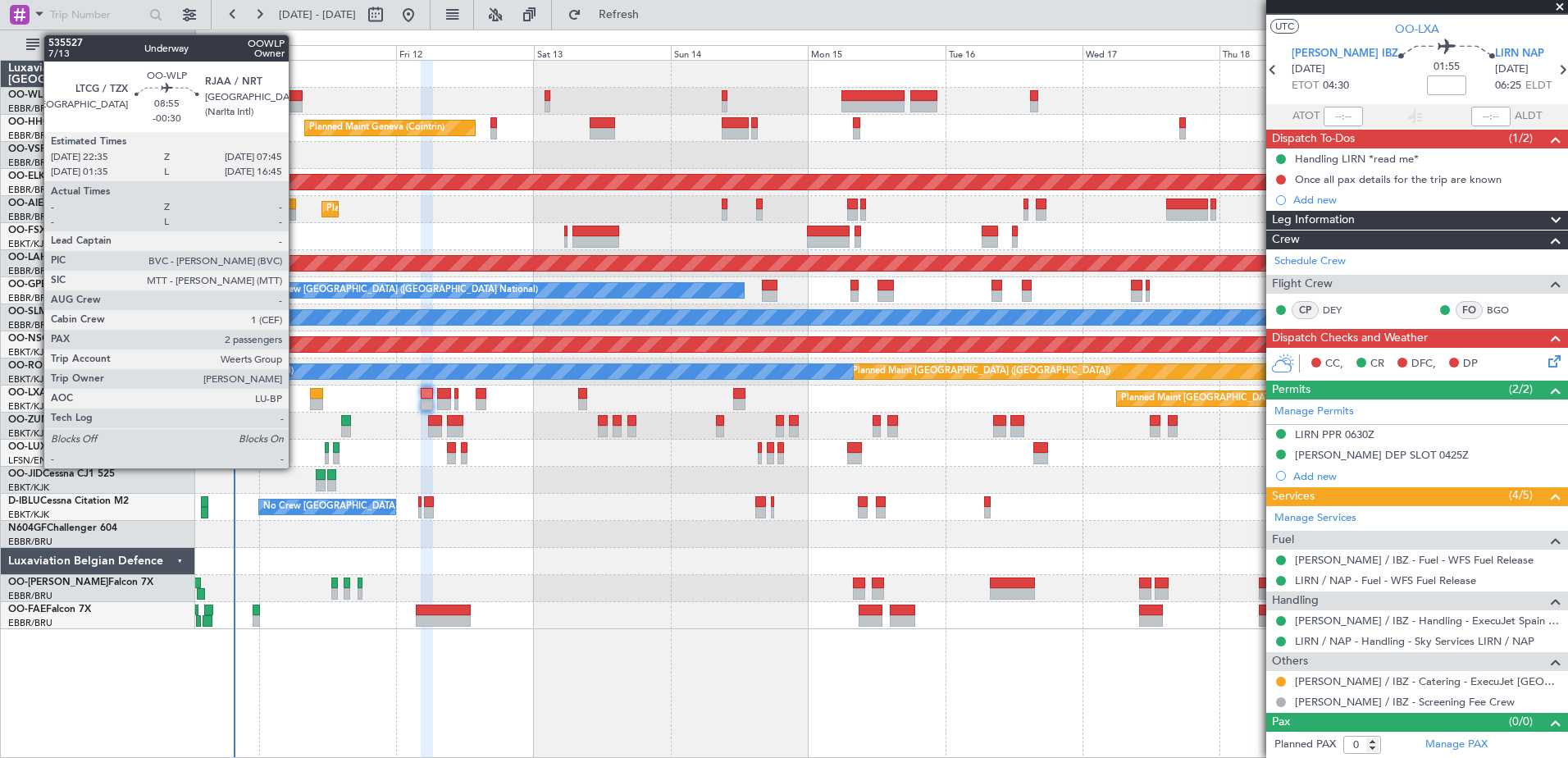
click at [296, 102] on div at bounding box center [277, 107] width 53 height 12
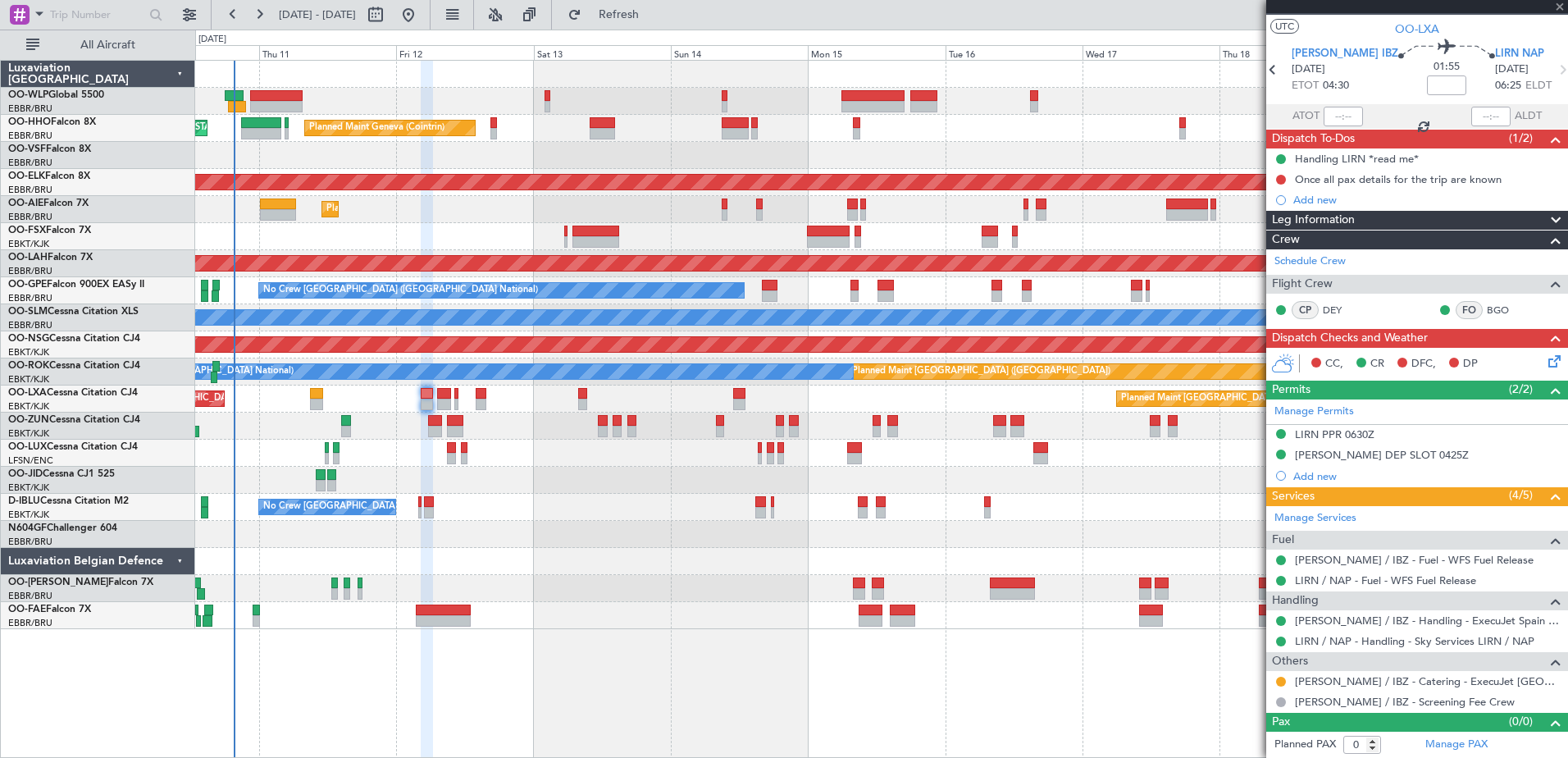
type input "-00:30"
type input "2"
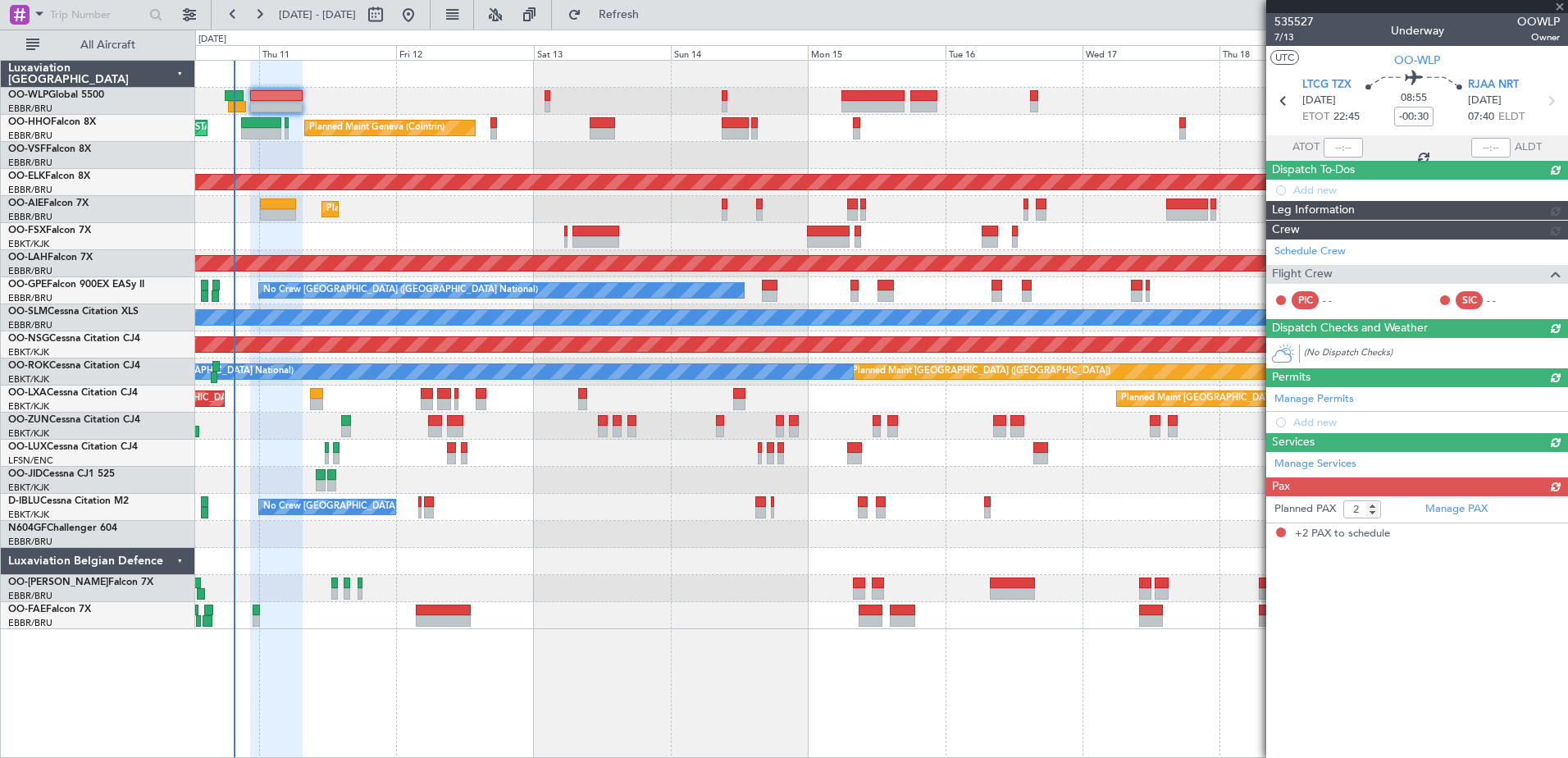
scroll to position [0, 0]
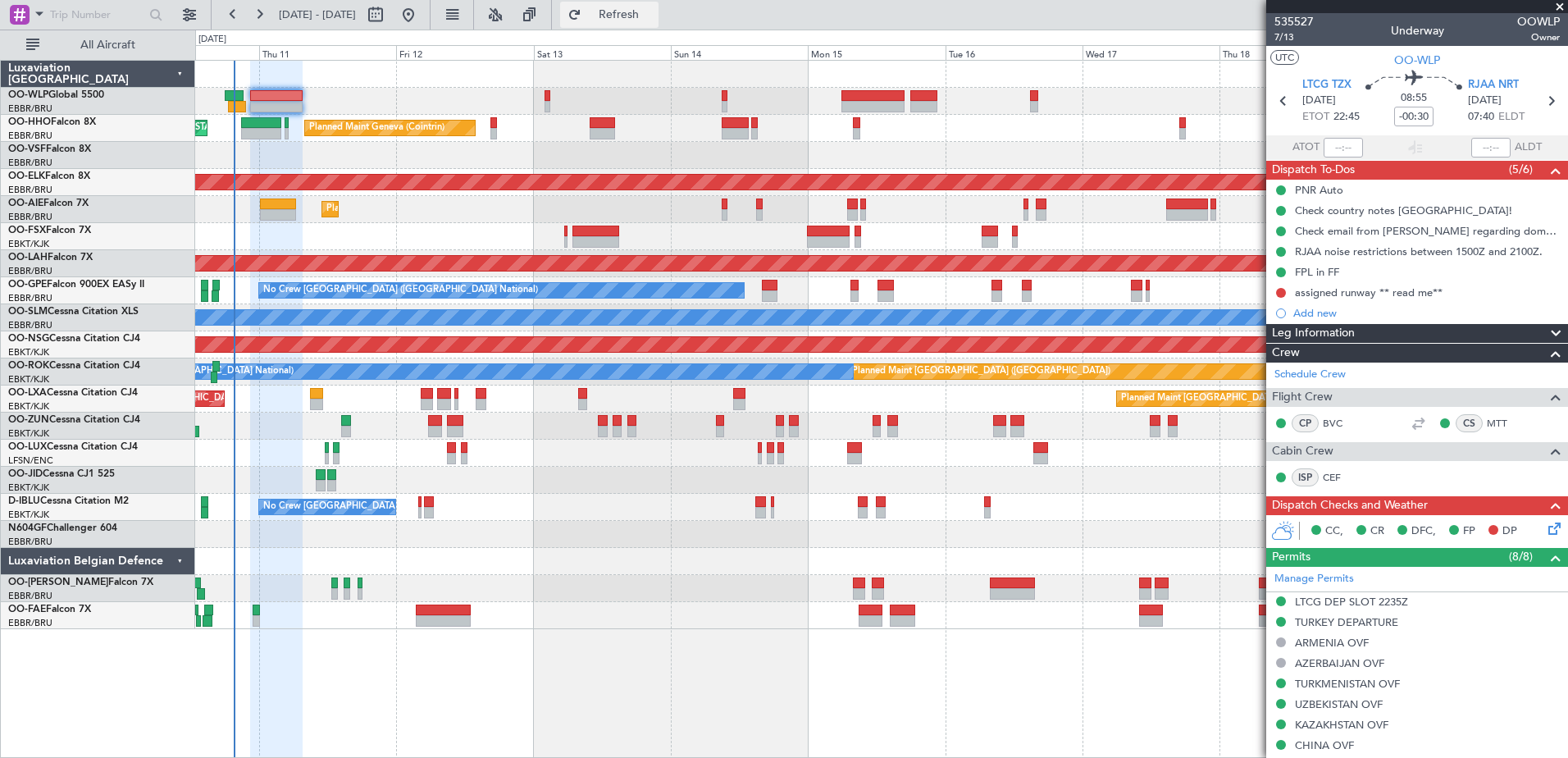
click at [641, 14] on span "Refresh" at bounding box center [618, 15] width 69 height 12
click at [651, 25] on button "Refresh" at bounding box center [609, 15] width 98 height 26
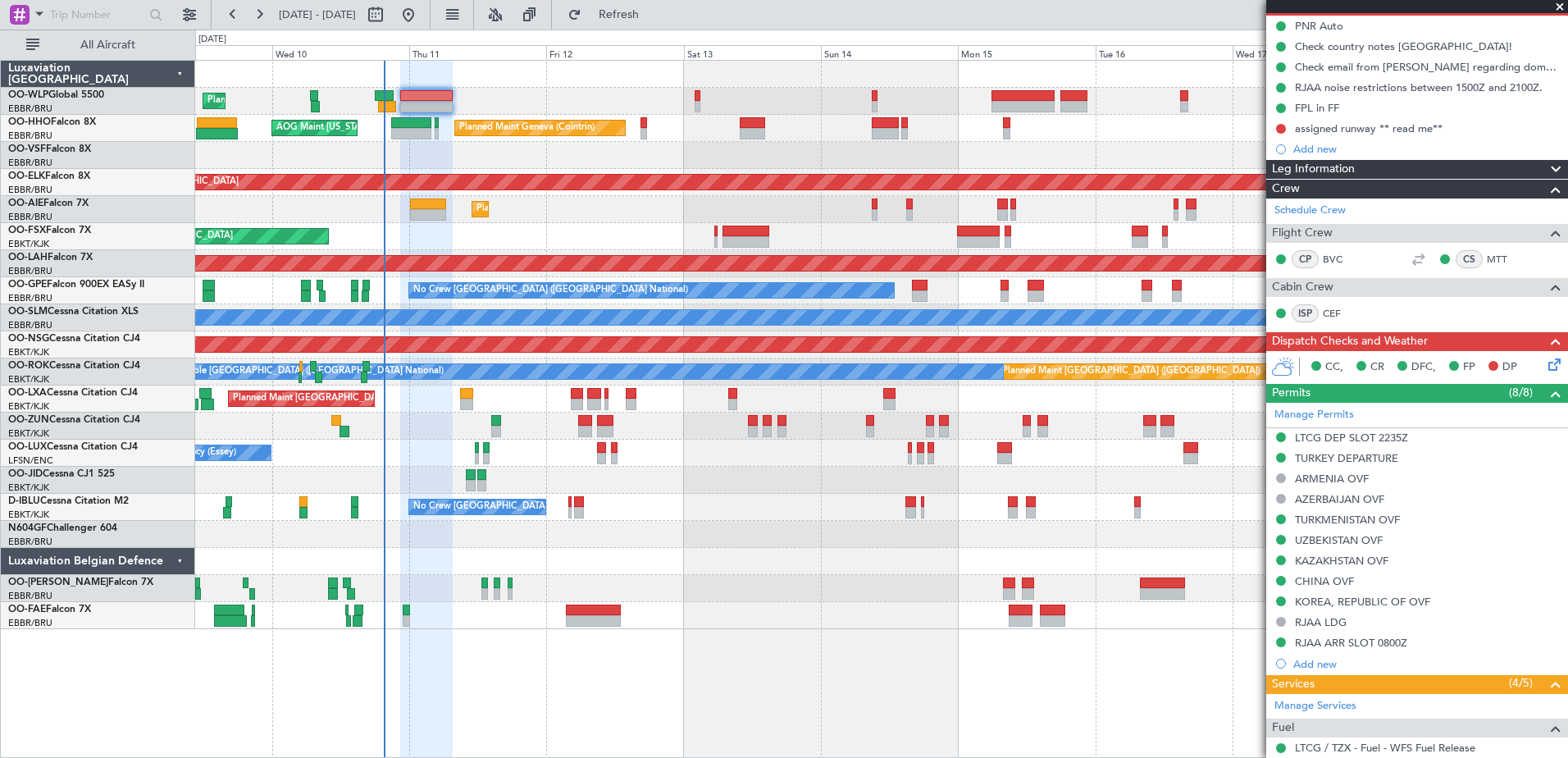
click at [557, 579] on div "Planned Maint Liege Planned Maint Geneva ([GEOGRAPHIC_DATA]) AOG Maint [US_STAT…" at bounding box center [880, 344] width 1371 height 568
click at [1545, 364] on icon at bounding box center [1550, 361] width 13 height 13
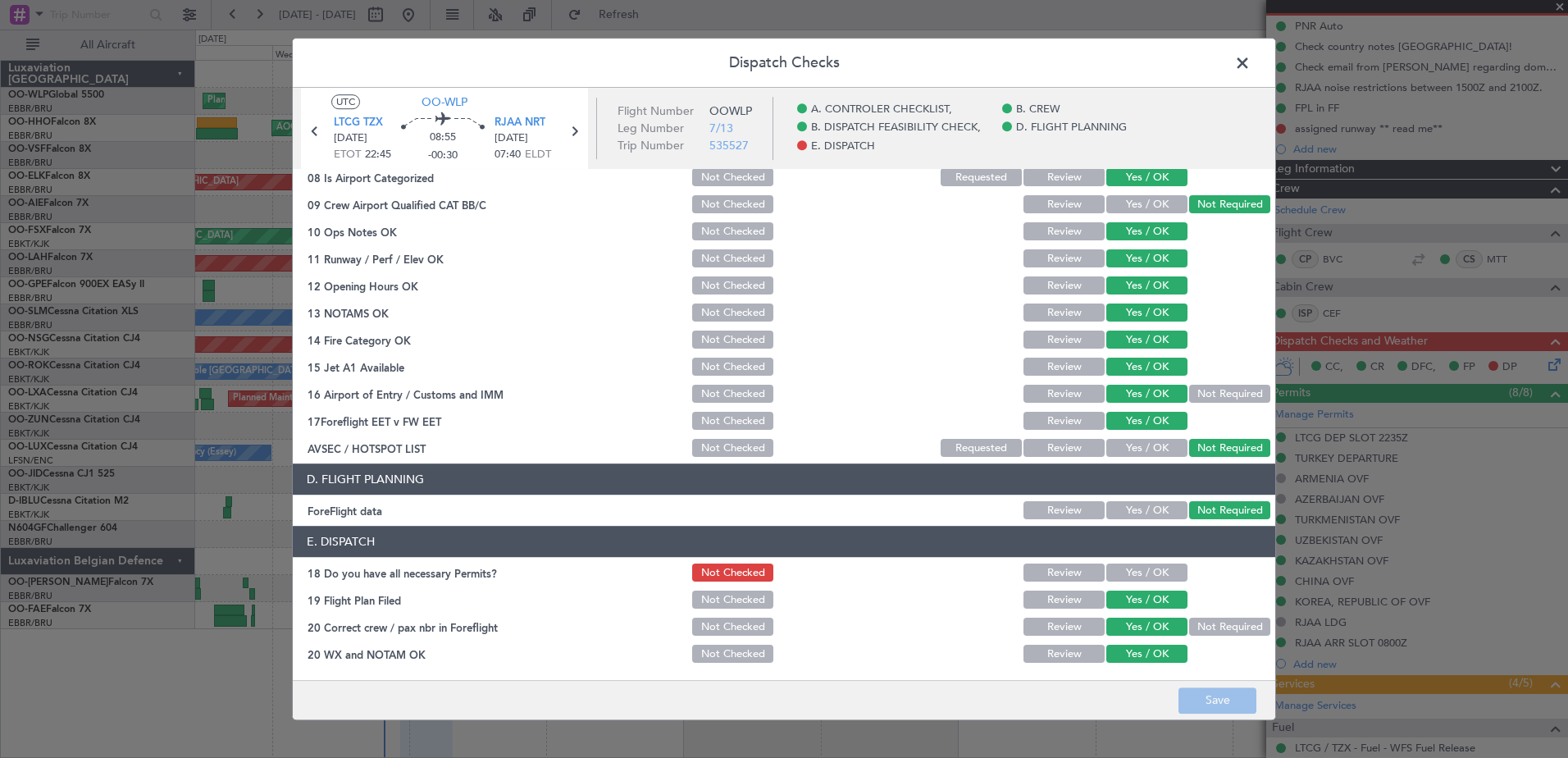
scroll to position [0, 0]
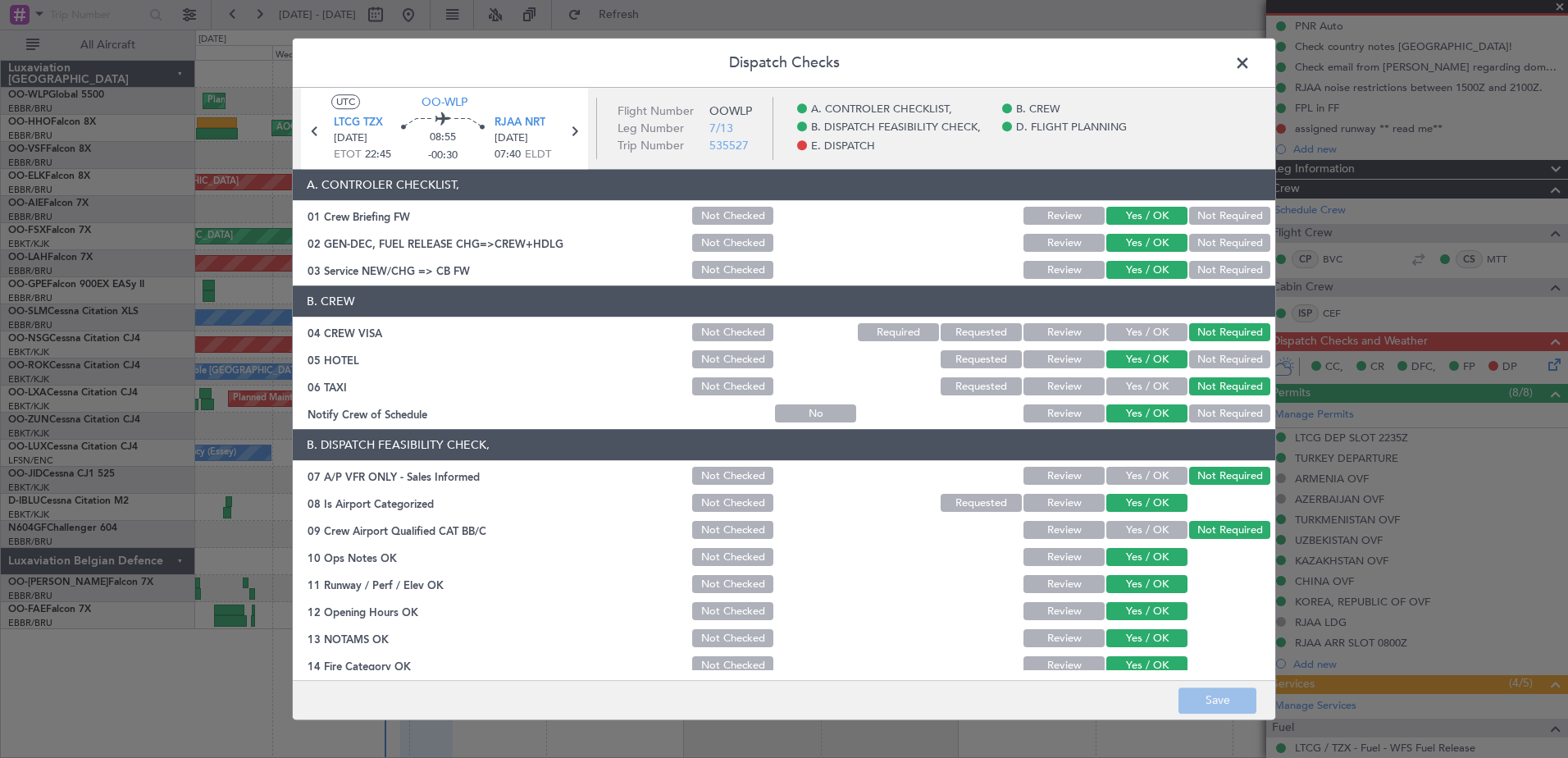
click at [1251, 66] on span at bounding box center [1251, 67] width 0 height 33
